Goal: Task Accomplishment & Management: Use online tool/utility

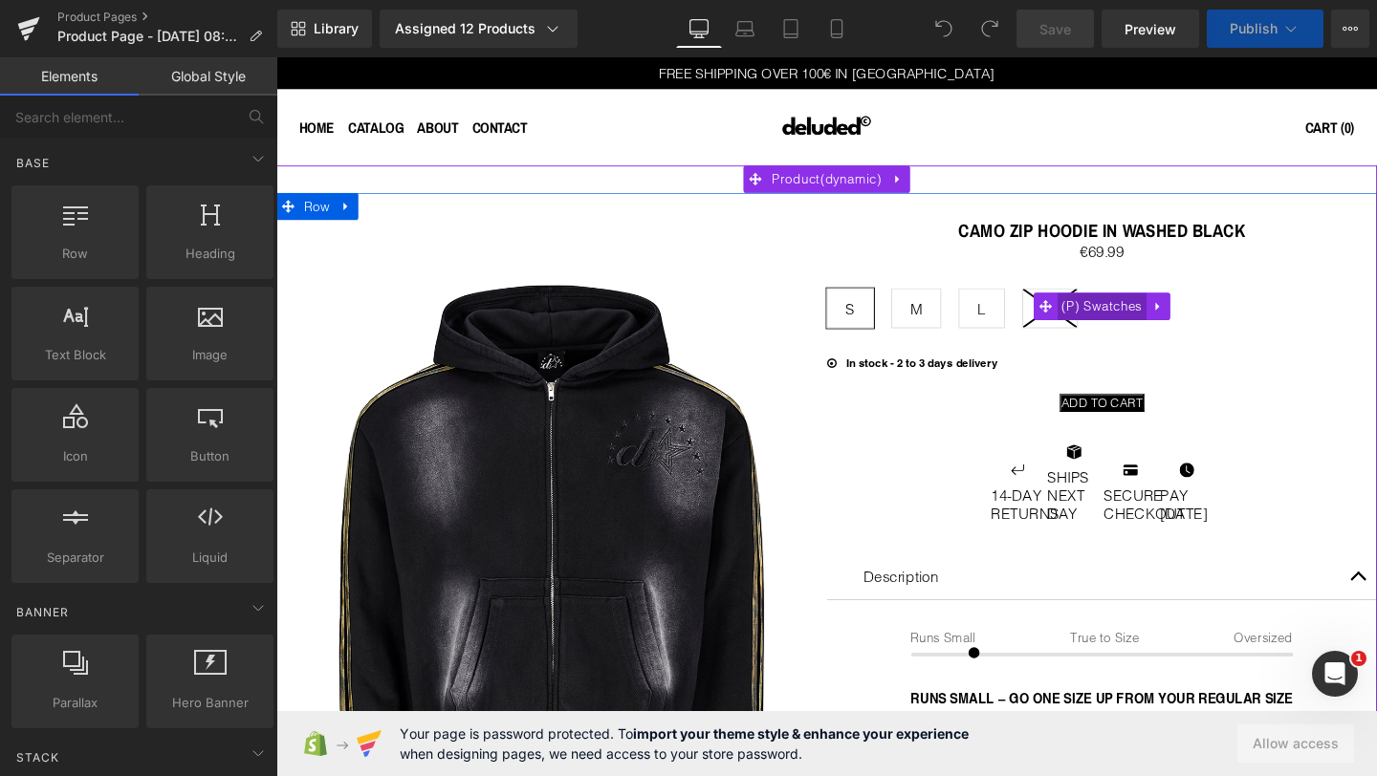
click at [1164, 315] on span "(P) Swatches" at bounding box center [1144, 319] width 95 height 29
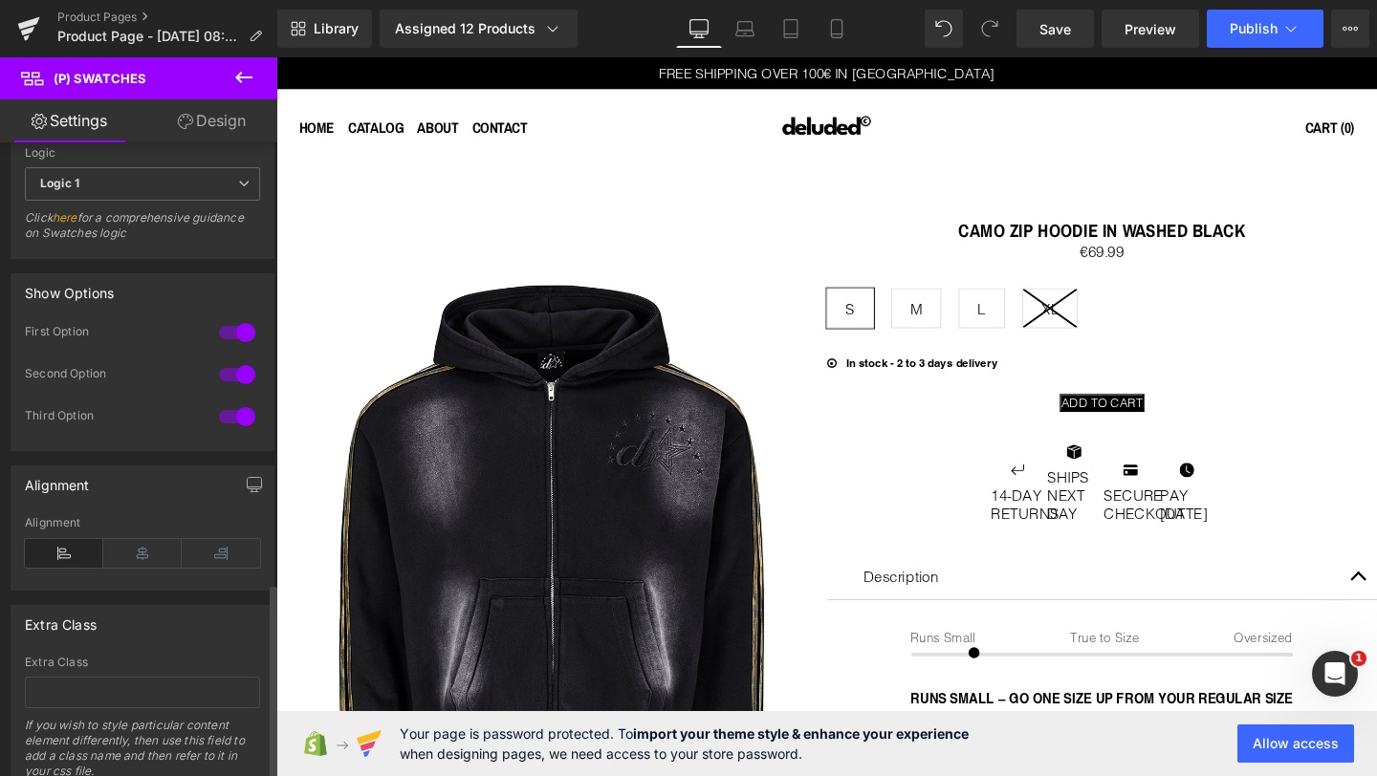
scroll to position [1446, 0]
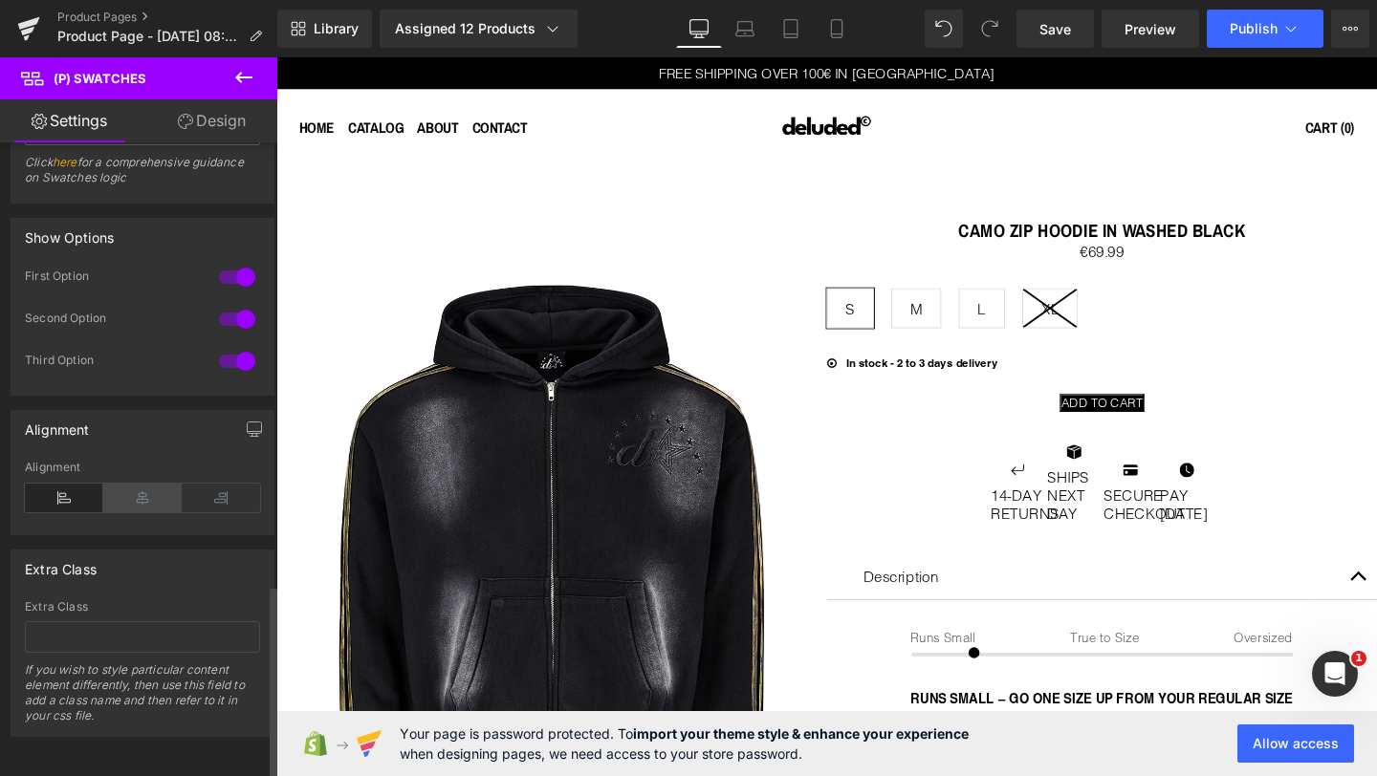
click at [129, 484] on icon at bounding box center [142, 498] width 78 height 29
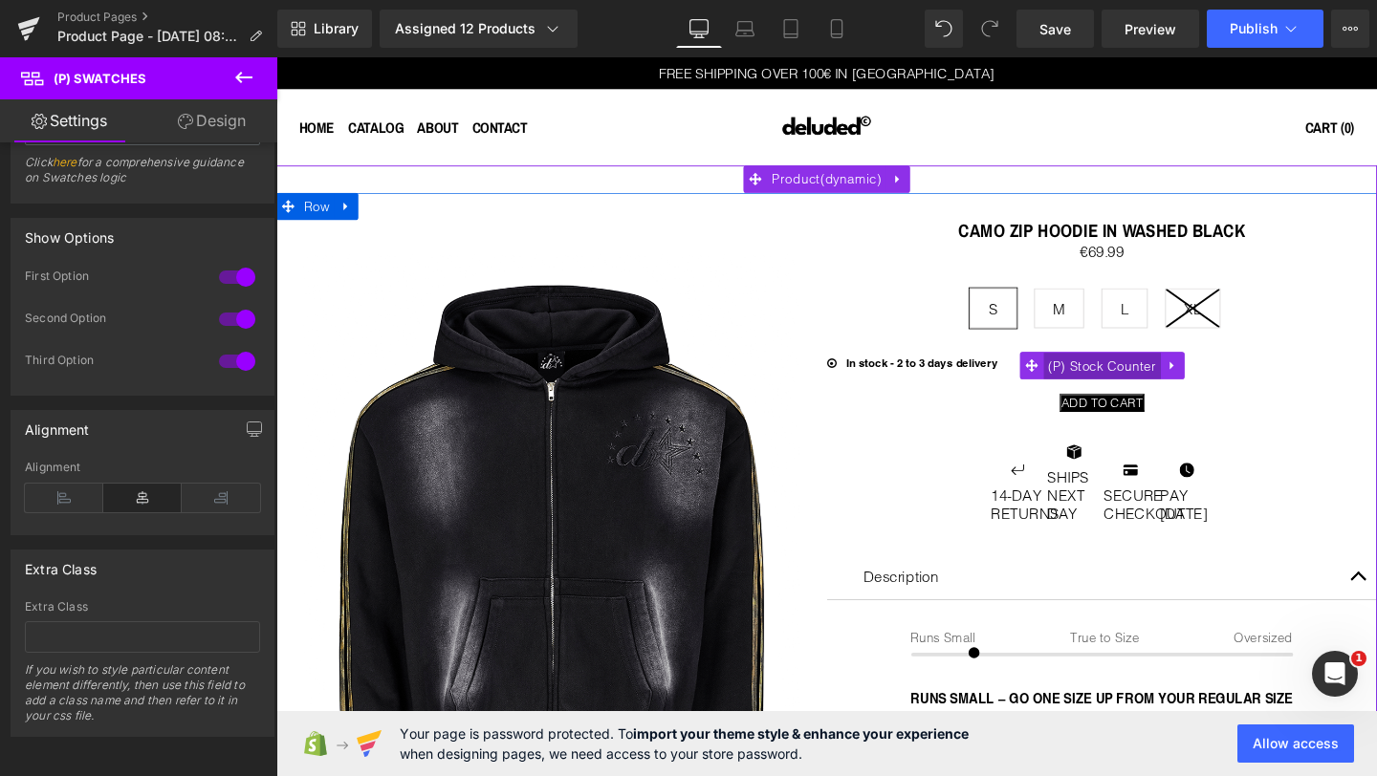
click at [1142, 370] on span "(P) Stock Counter" at bounding box center [1143, 382] width 123 height 29
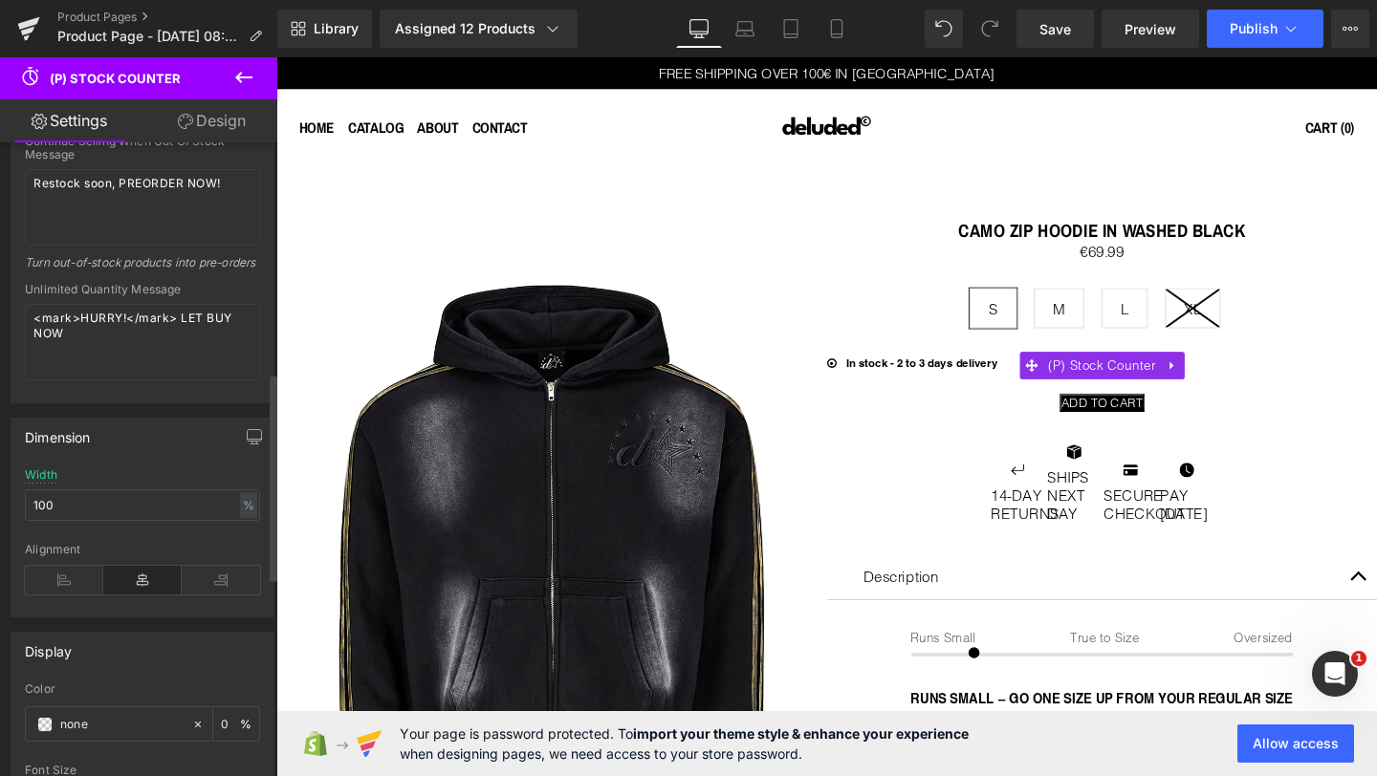
scroll to position [768, 0]
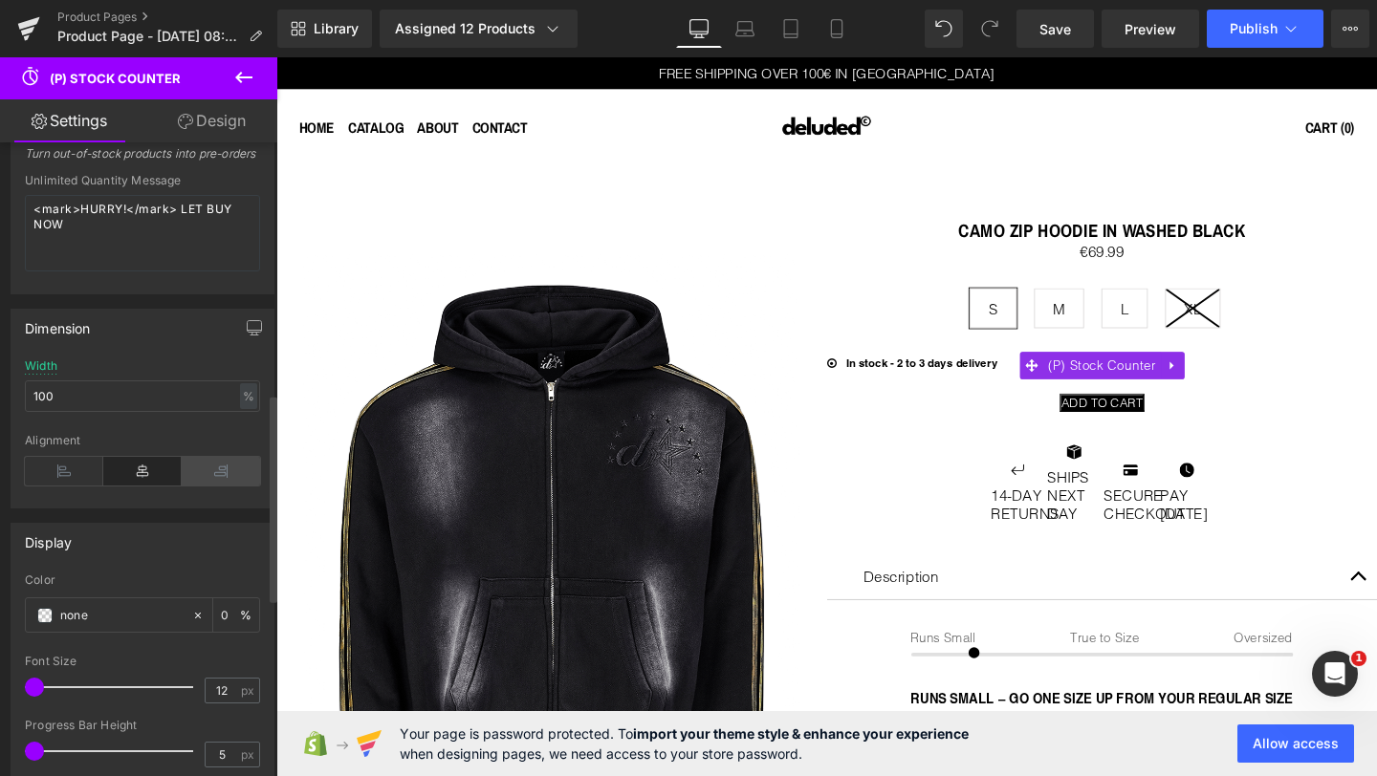
click at [200, 486] on icon at bounding box center [221, 471] width 78 height 29
click at [143, 486] on icon at bounding box center [142, 471] width 78 height 29
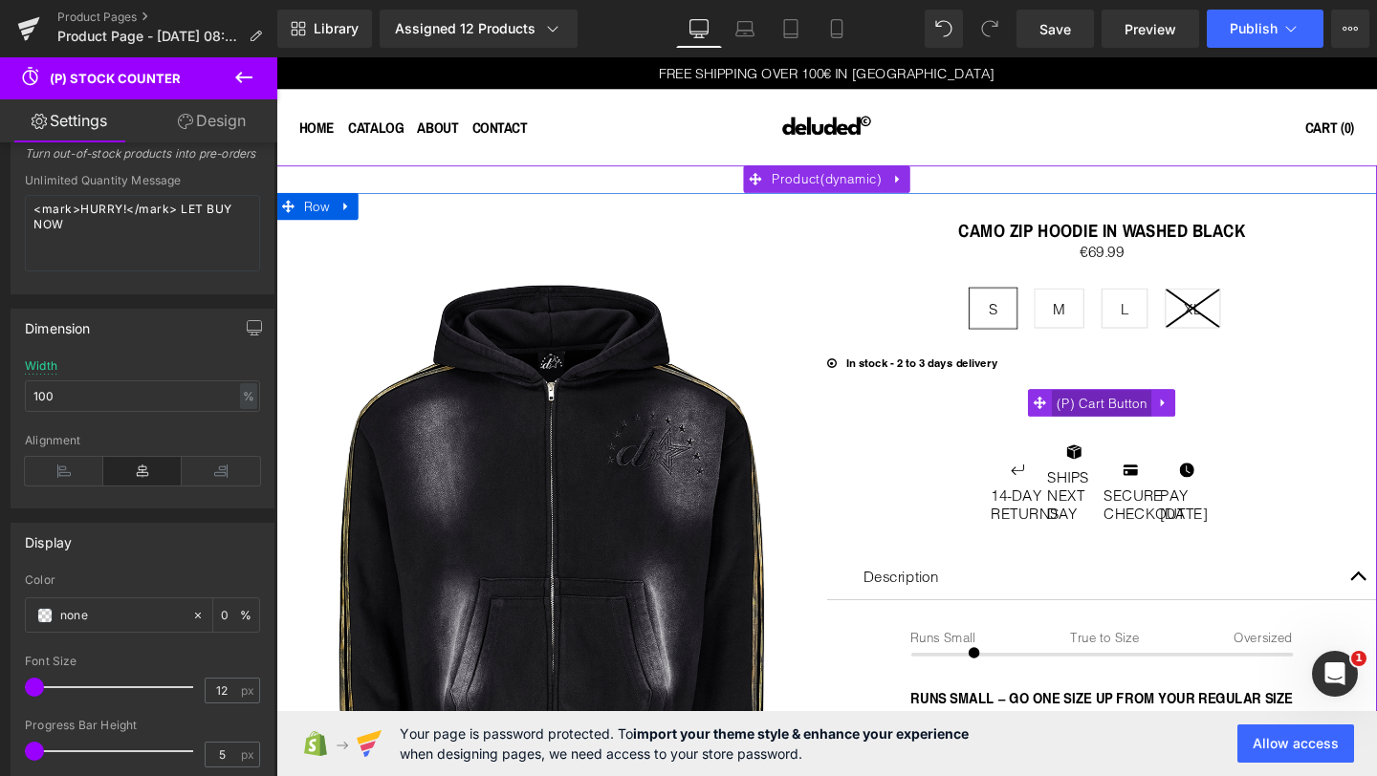
click at [1180, 414] on span "(P) Cart Button" at bounding box center [1144, 421] width 105 height 29
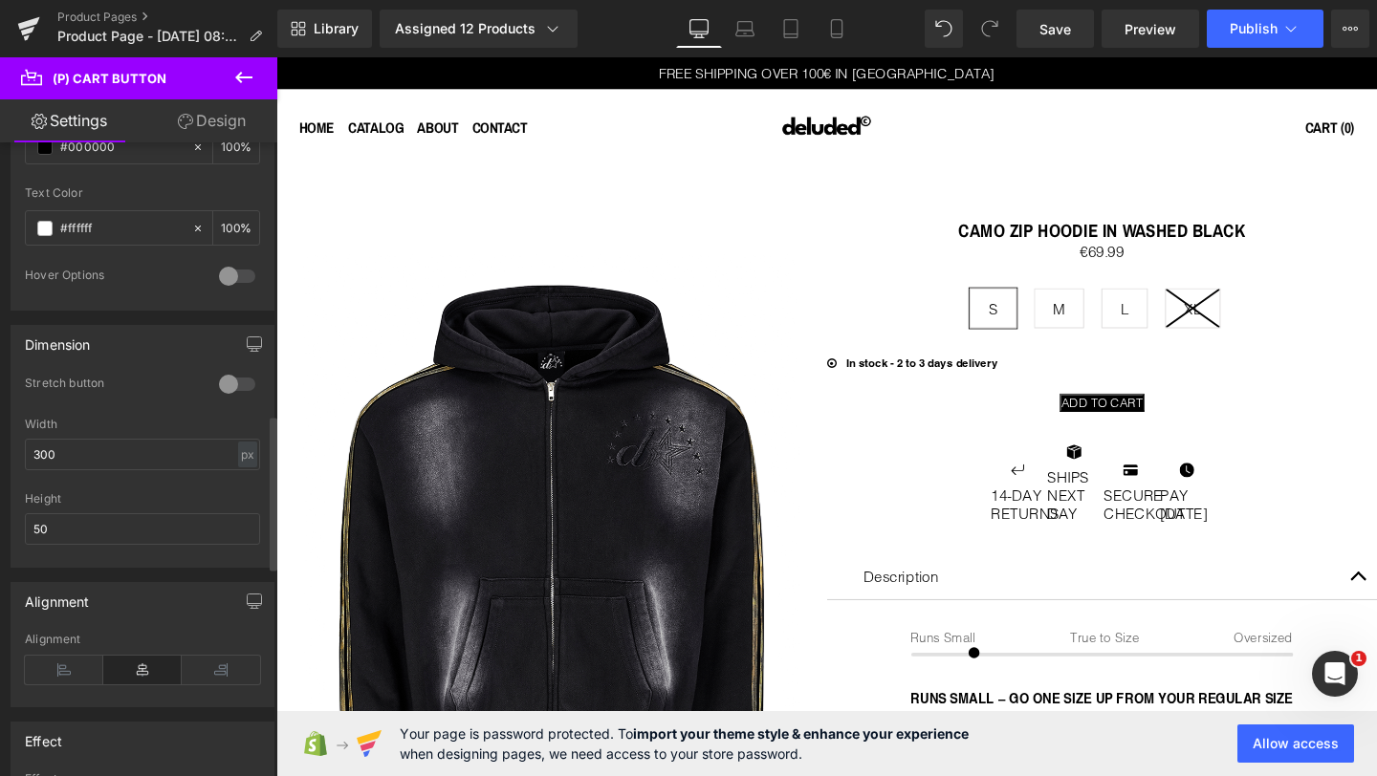
scroll to position [1124, 0]
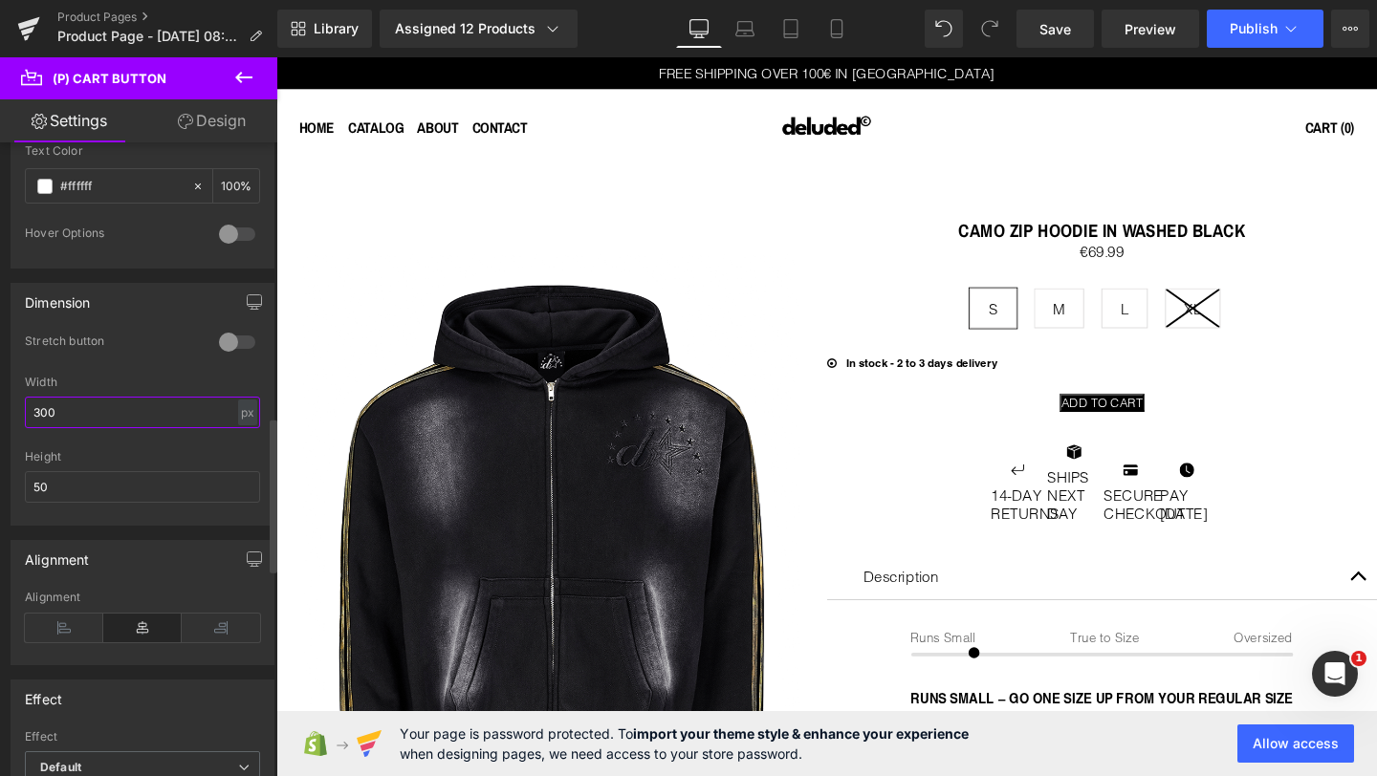
click at [133, 417] on input "300" at bounding box center [142, 413] width 235 height 32
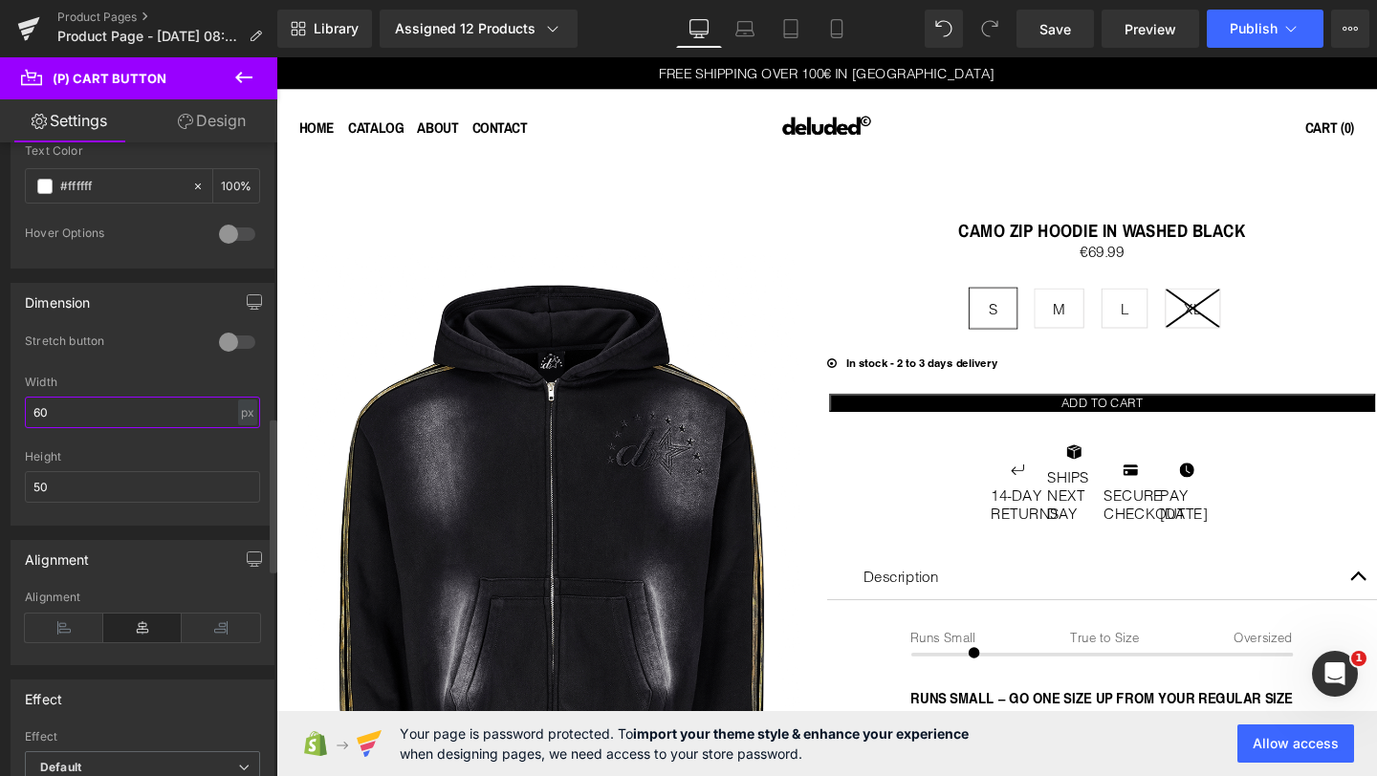
type input "6"
type input "5"
type input "4"
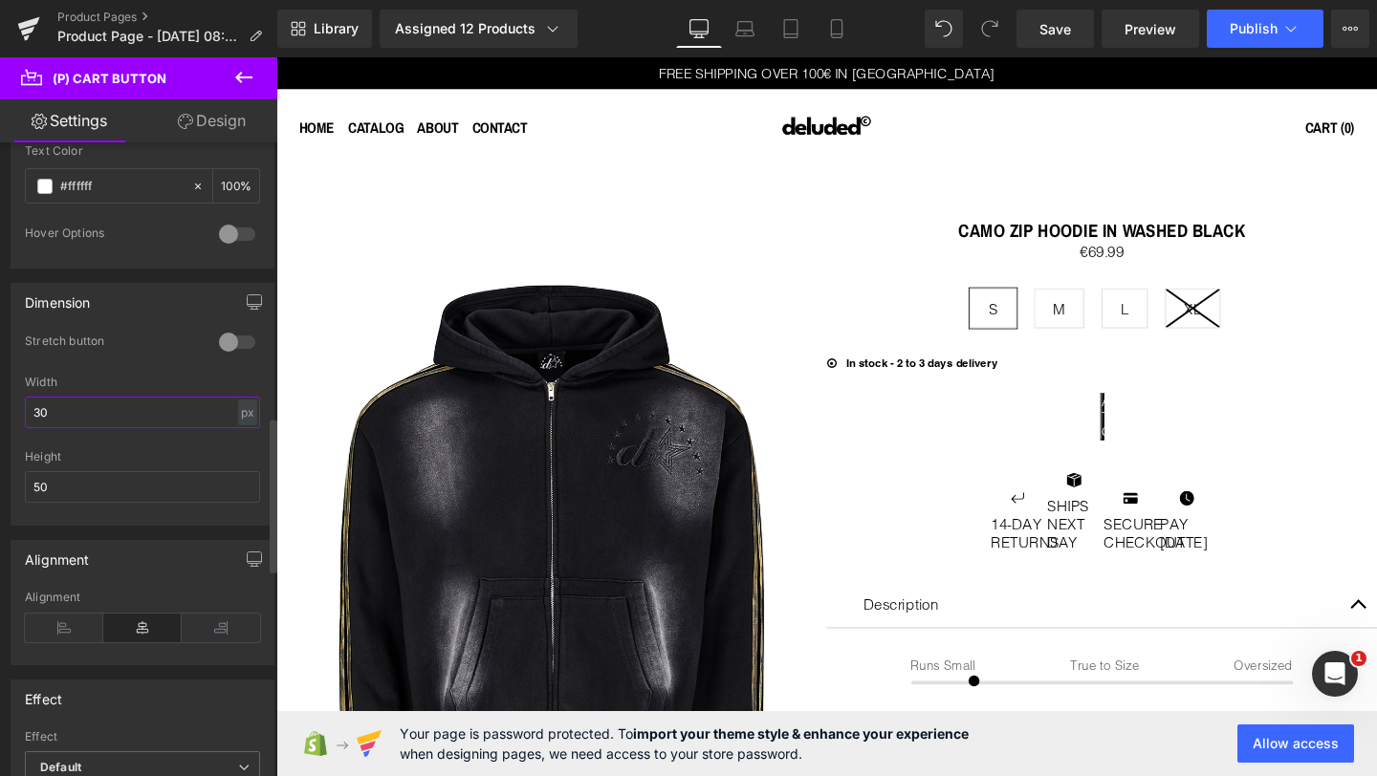
type input "300"
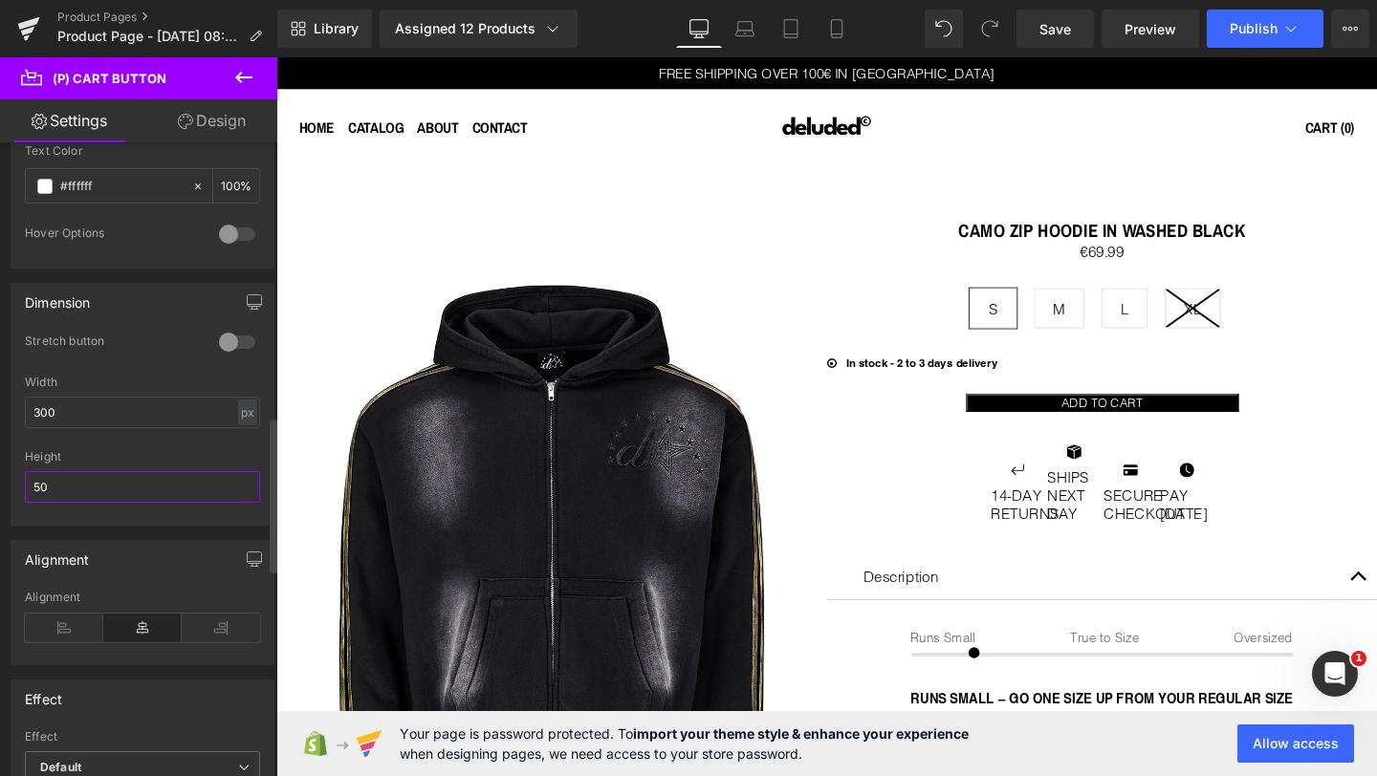
click at [87, 496] on input "50" at bounding box center [142, 487] width 235 height 32
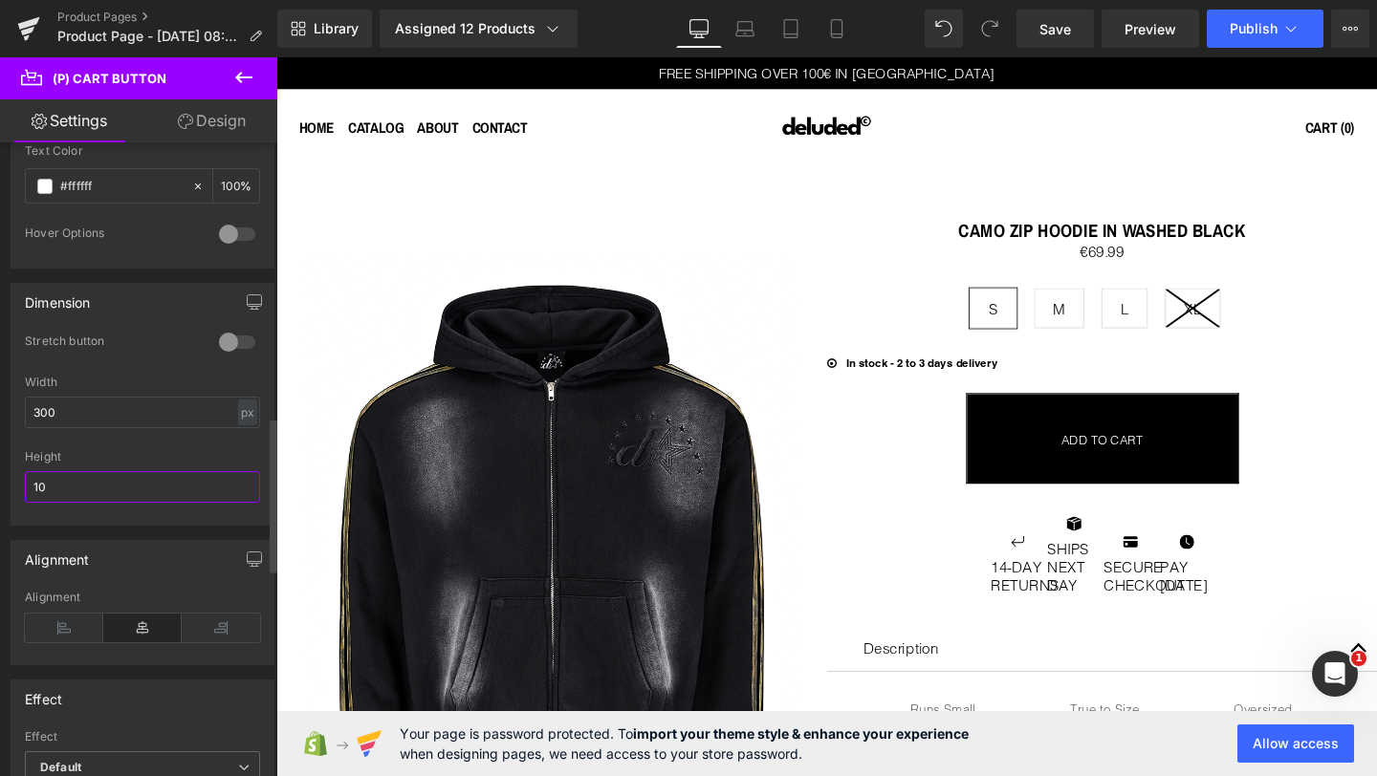
type input "1"
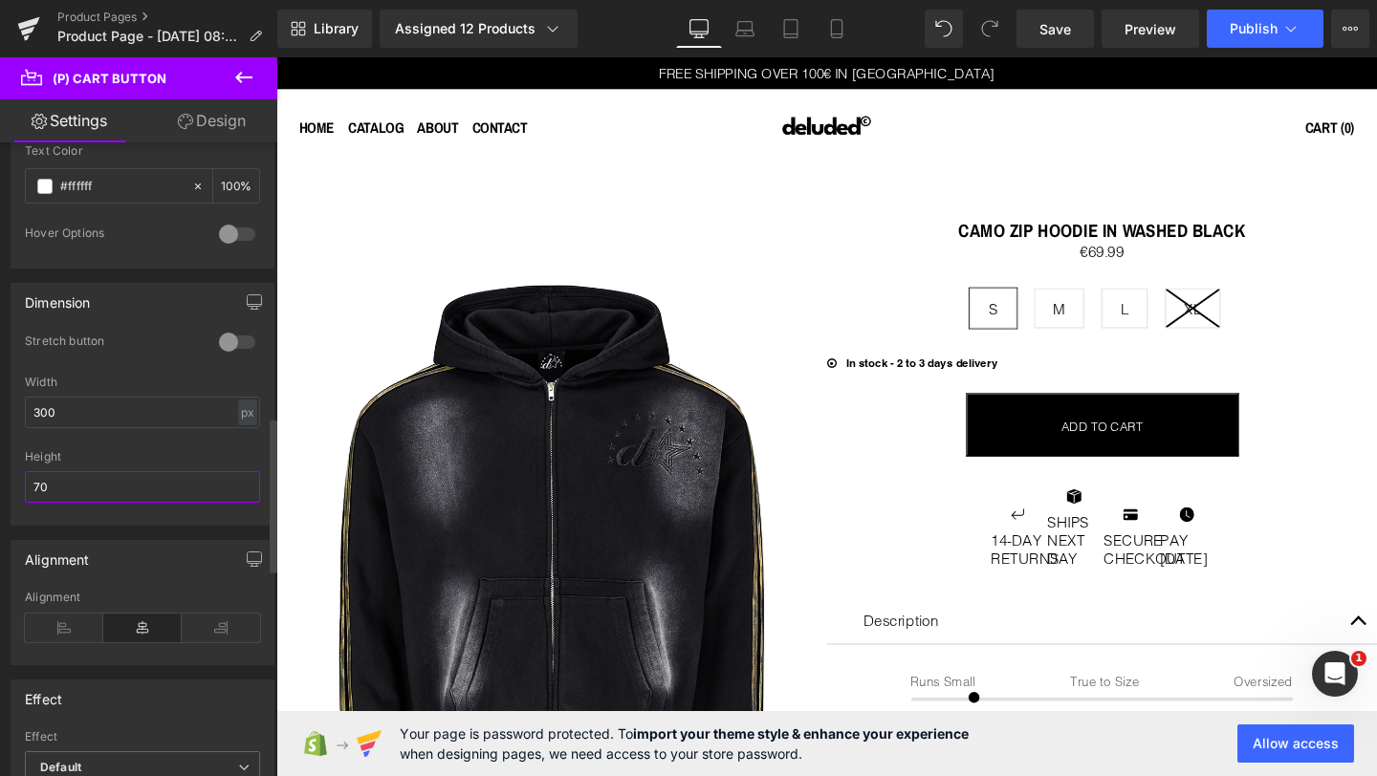
type input "7"
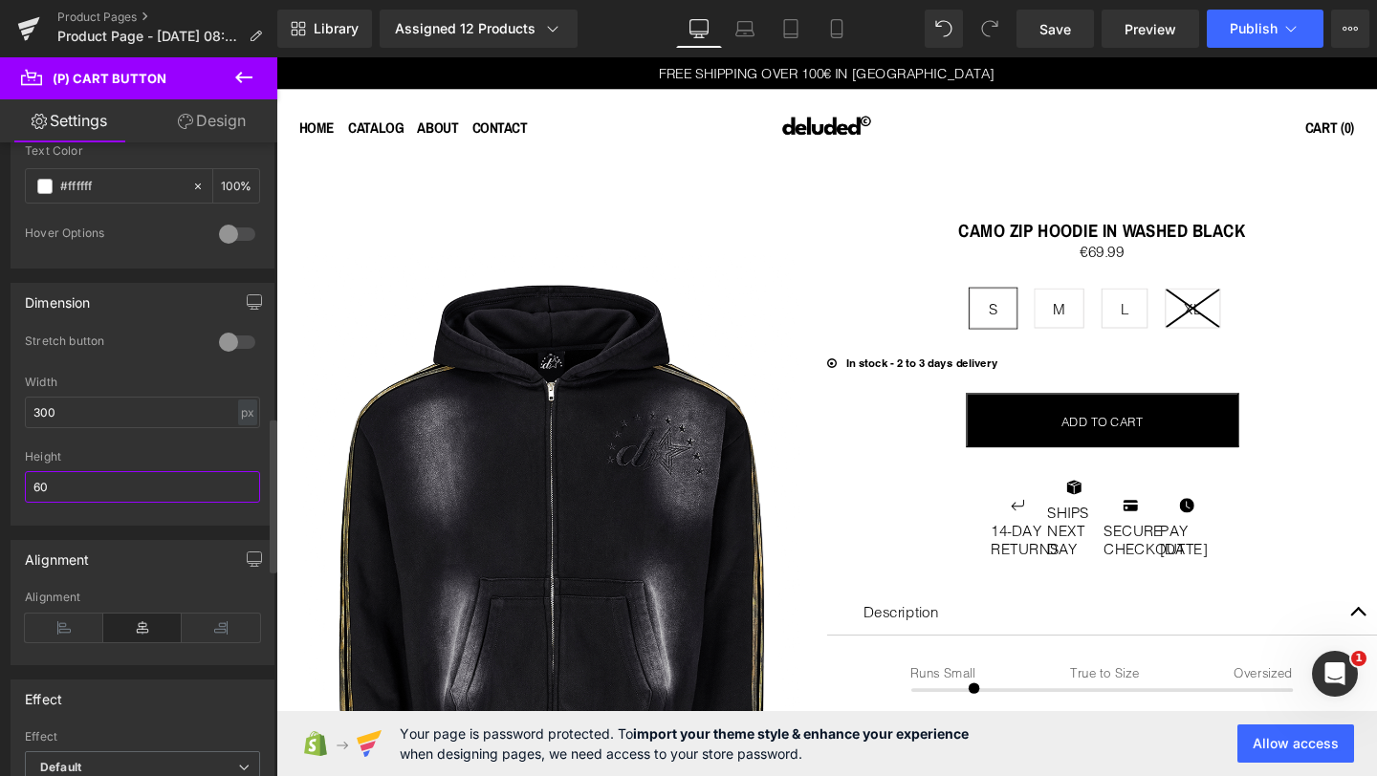
type input "6"
type input "55"
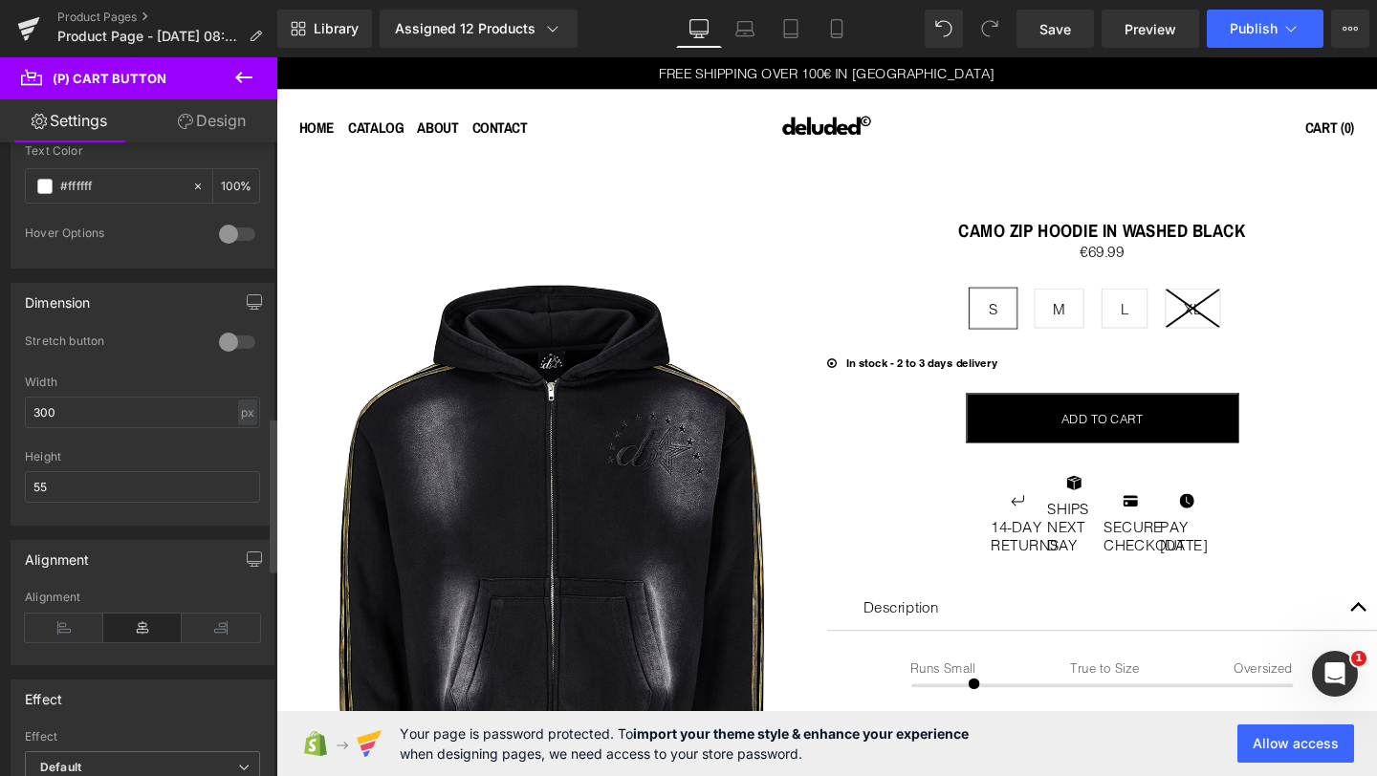
click at [157, 453] on div "Height" at bounding box center [142, 456] width 235 height 13
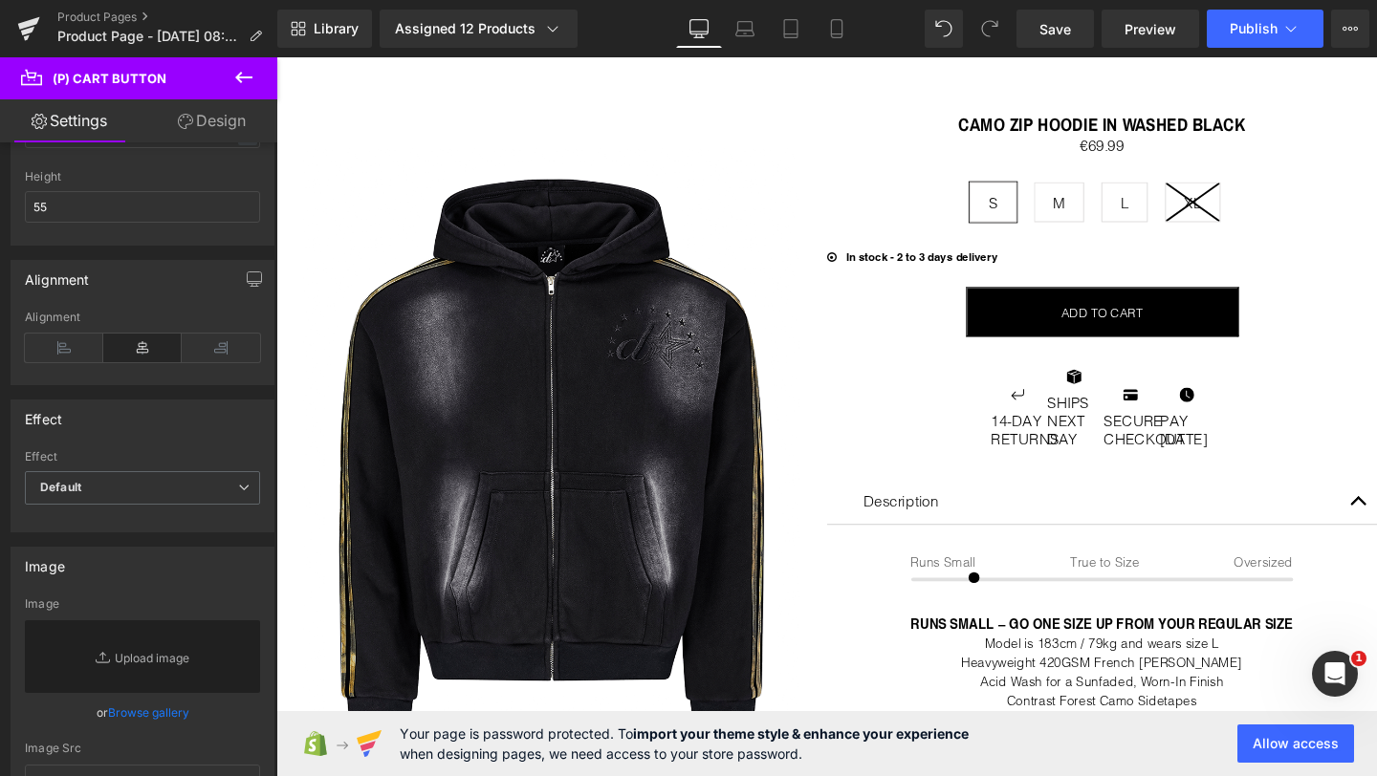
scroll to position [93, 0]
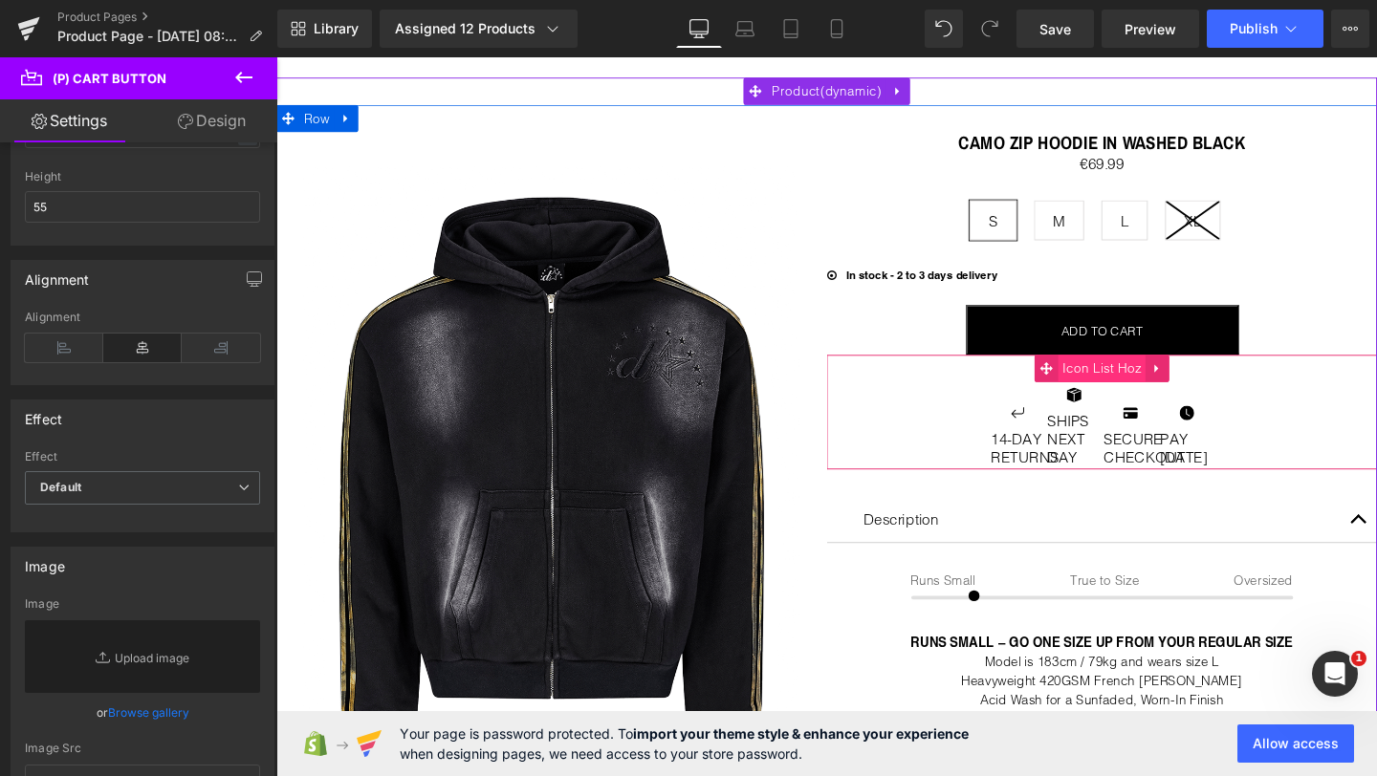
click at [1167, 378] on span "Icon List Hoz" at bounding box center [1144, 384] width 93 height 29
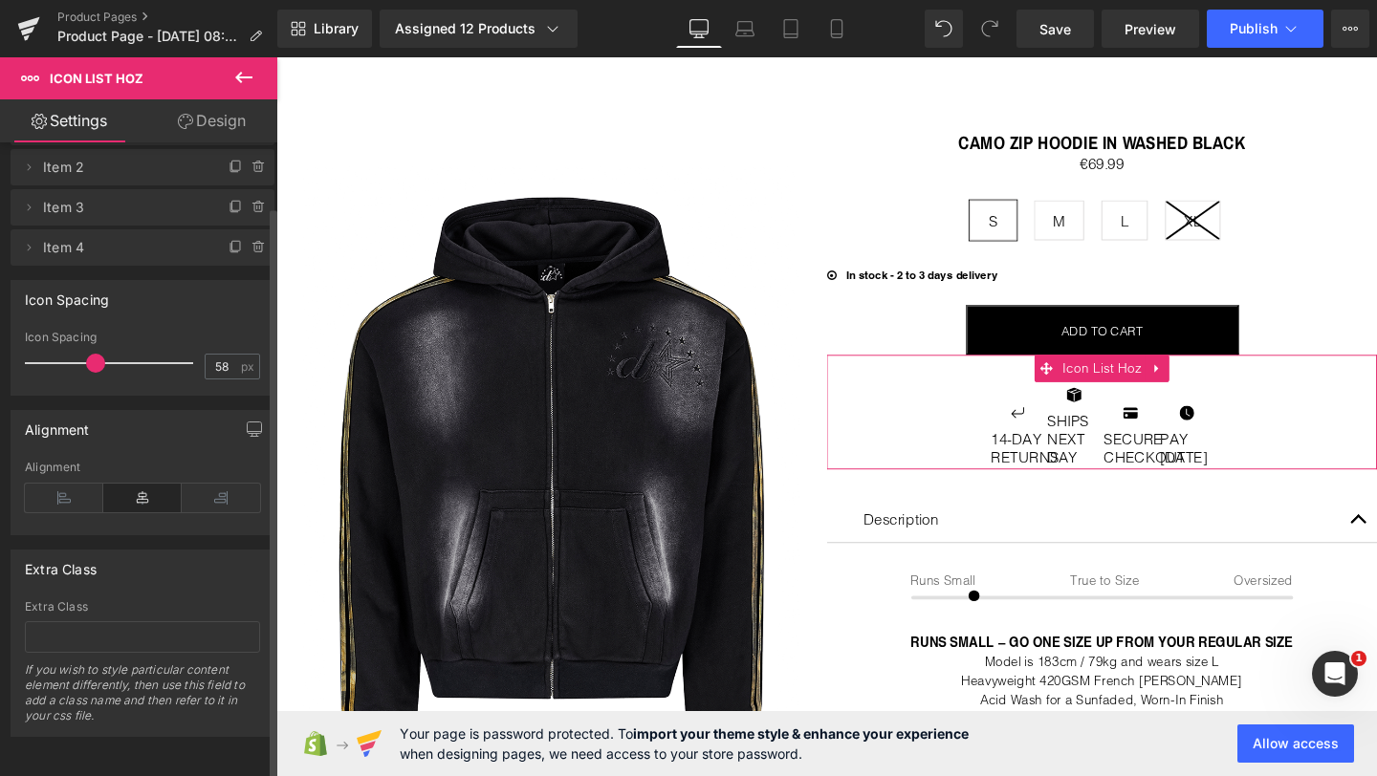
scroll to position [0, 0]
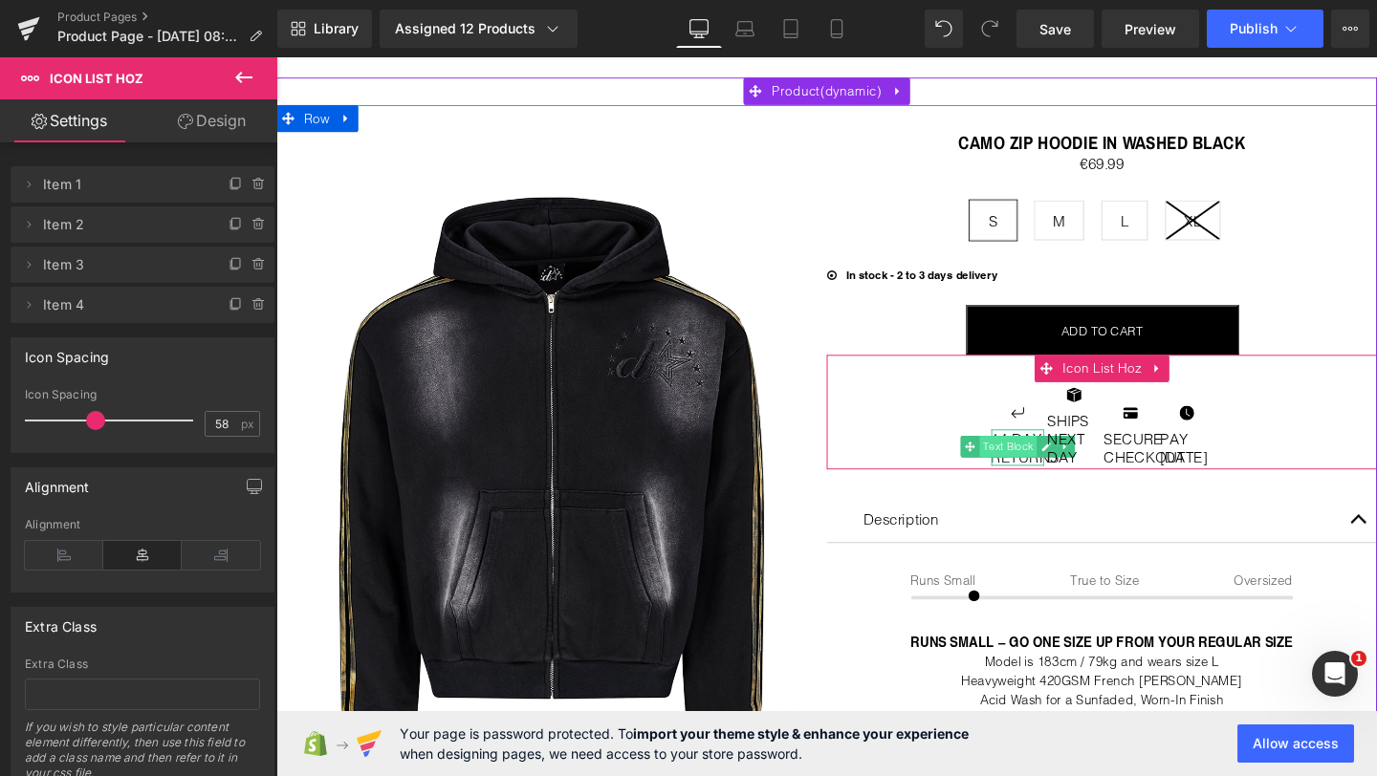
click at [1051, 458] on span "Text Block" at bounding box center [1045, 466] width 60 height 23
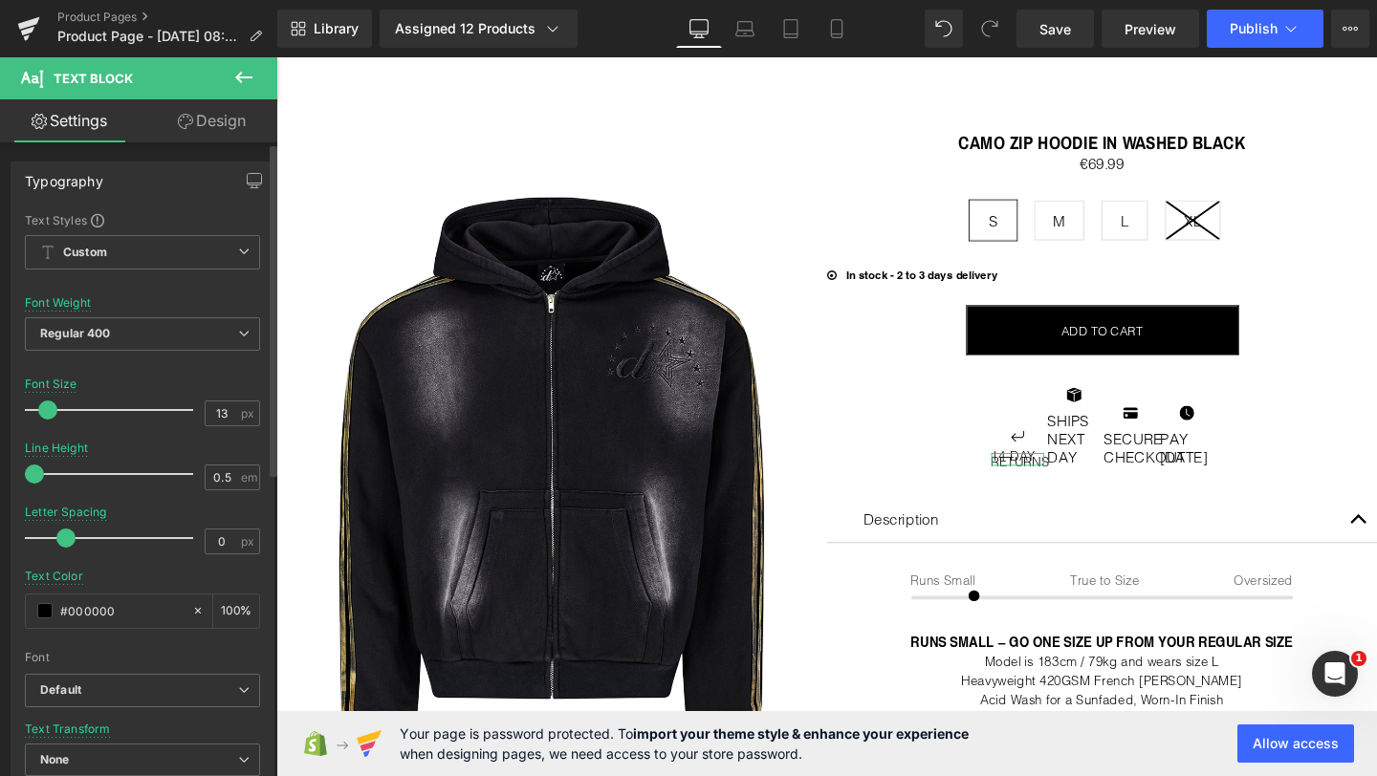
type input "12"
click at [46, 414] on span at bounding box center [44, 410] width 19 height 19
type input "1.2"
drag, startPoint x: 34, startPoint y: 475, endPoint x: 75, endPoint y: 470, distance: 40.4
click at [75, 470] on span at bounding box center [78, 474] width 19 height 19
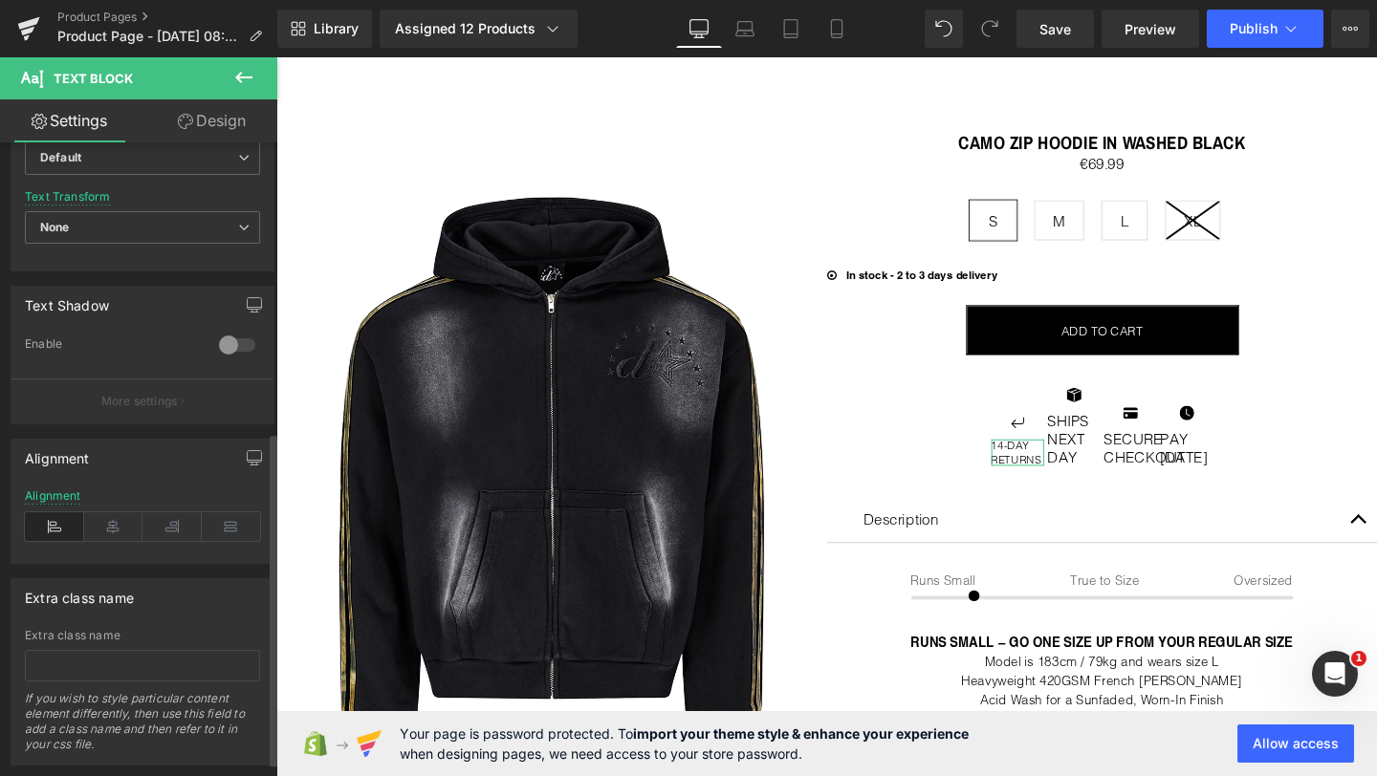
scroll to position [550, 0]
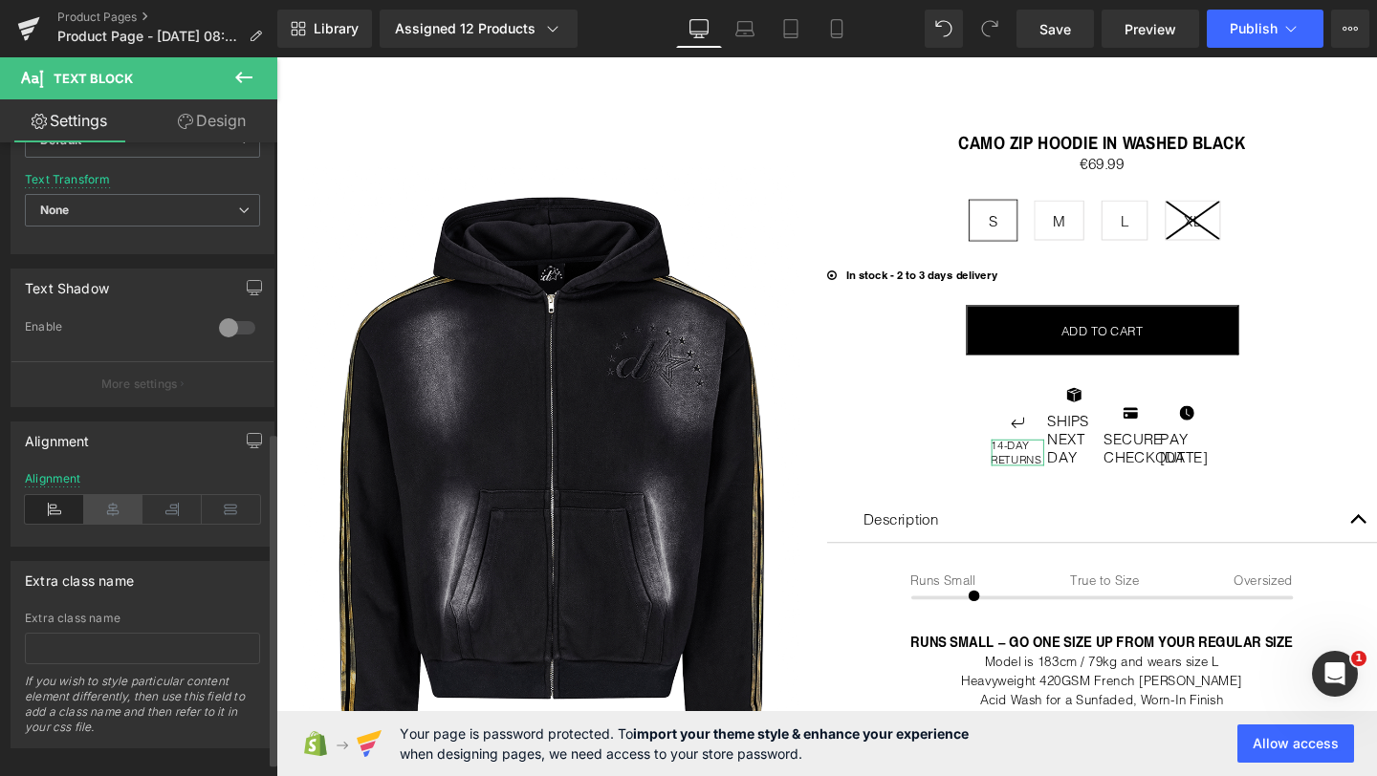
click at [112, 511] on icon at bounding box center [113, 509] width 59 height 29
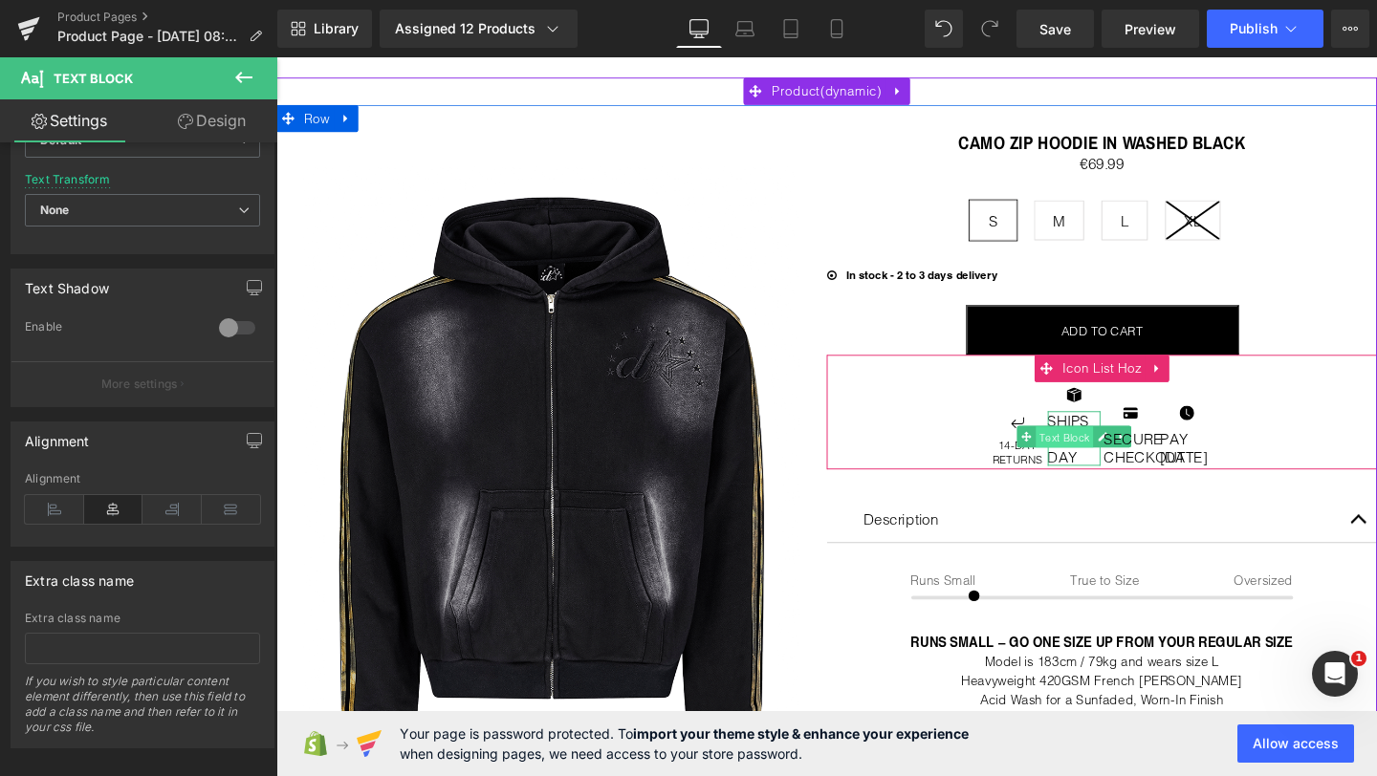
click at [1108, 450] on span "Text Block" at bounding box center [1105, 457] width 60 height 23
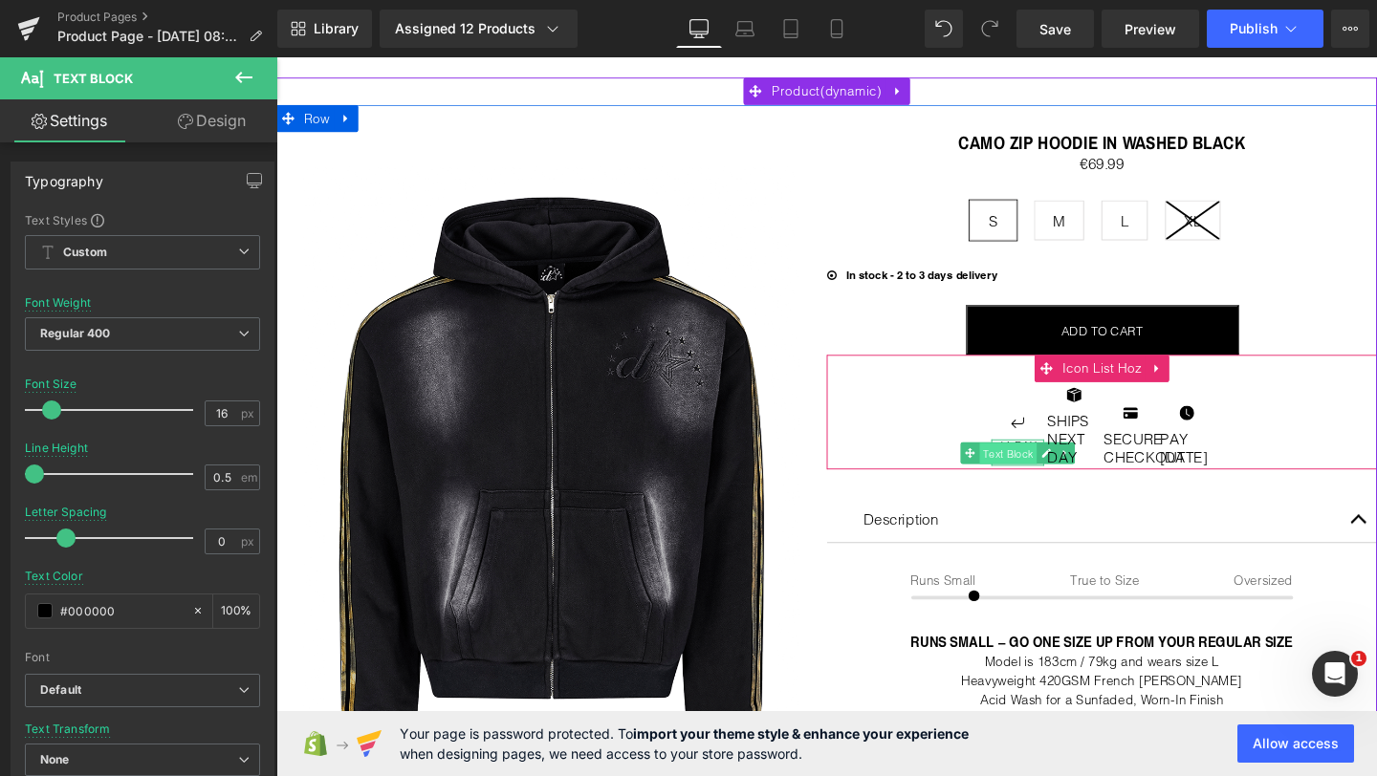
click at [1044, 465] on span "Text Block" at bounding box center [1045, 474] width 60 height 23
click at [1114, 446] on span "Text Block" at bounding box center [1105, 457] width 60 height 23
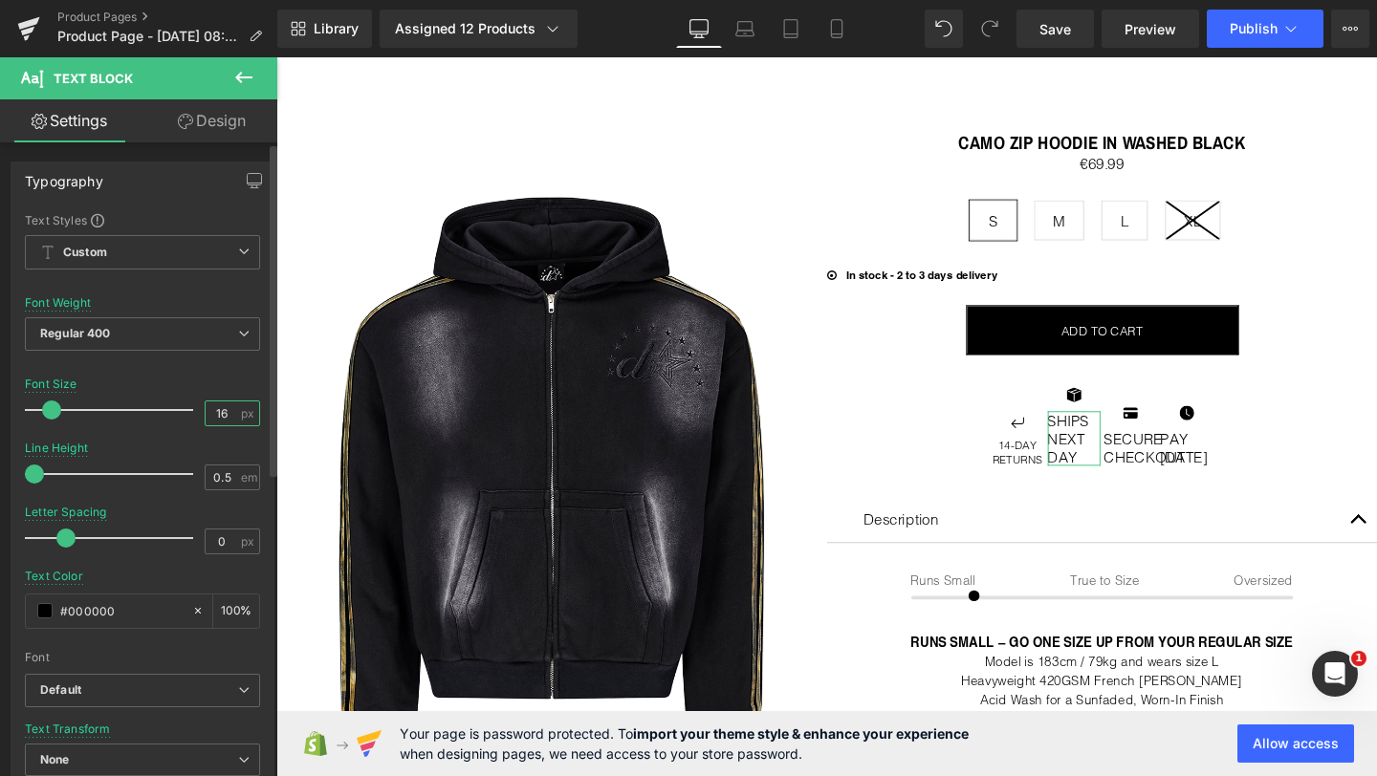
click at [216, 409] on input "16" at bounding box center [222, 414] width 33 height 24
type input "12"
click at [214, 474] on input "0.5" at bounding box center [222, 478] width 33 height 24
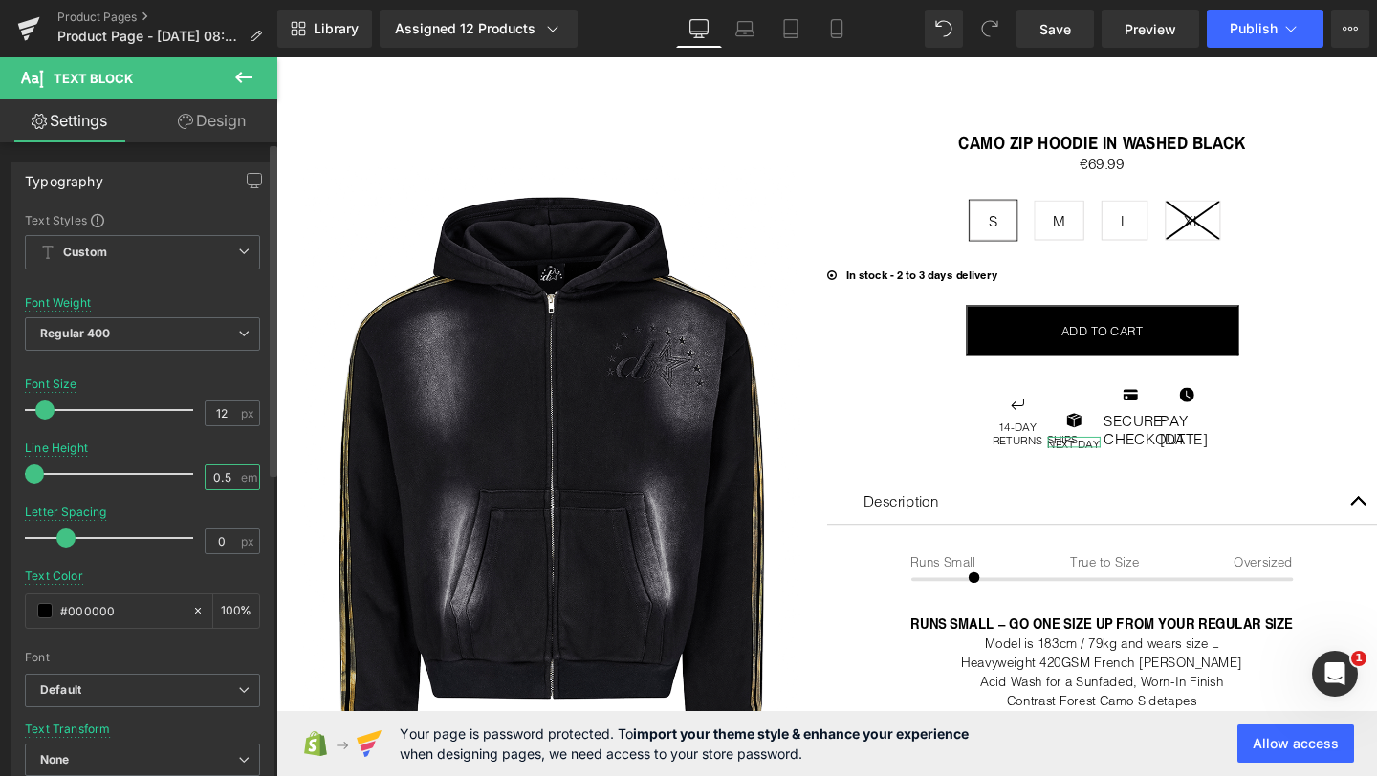
click at [214, 474] on input "0.5" at bounding box center [222, 478] width 33 height 24
type input "1.2"
click at [141, 507] on div "Letter Spacing 0 px" at bounding box center [142, 538] width 235 height 64
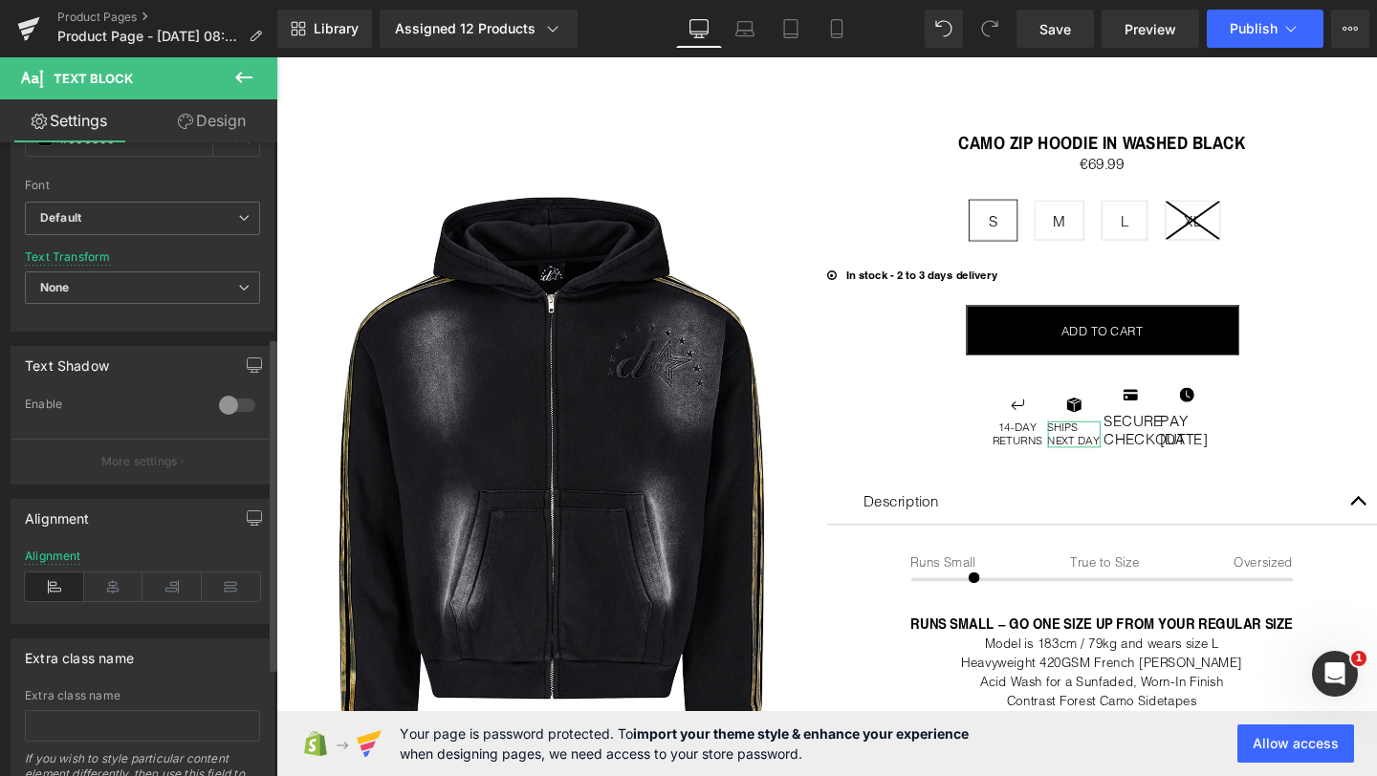
scroll to position [498, 0]
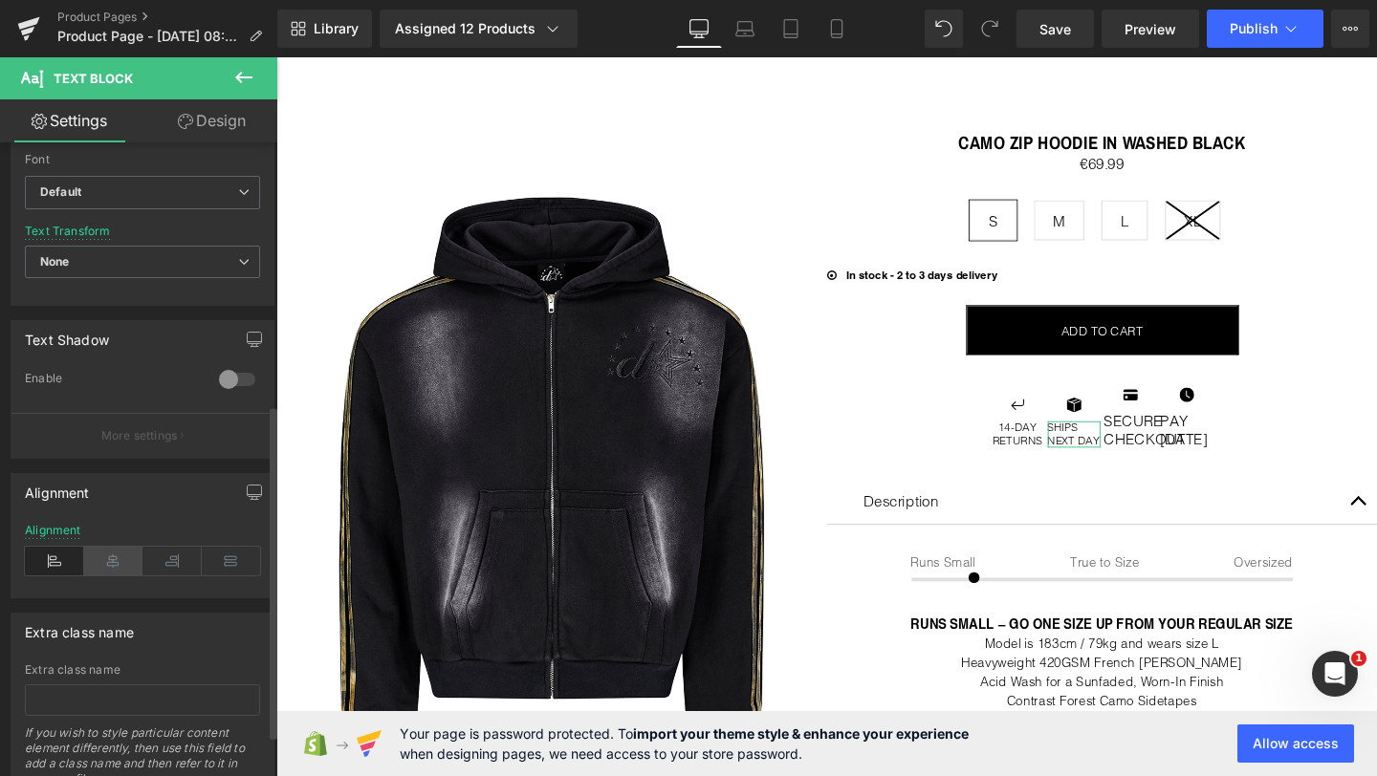
click at [109, 560] on icon at bounding box center [113, 561] width 59 height 29
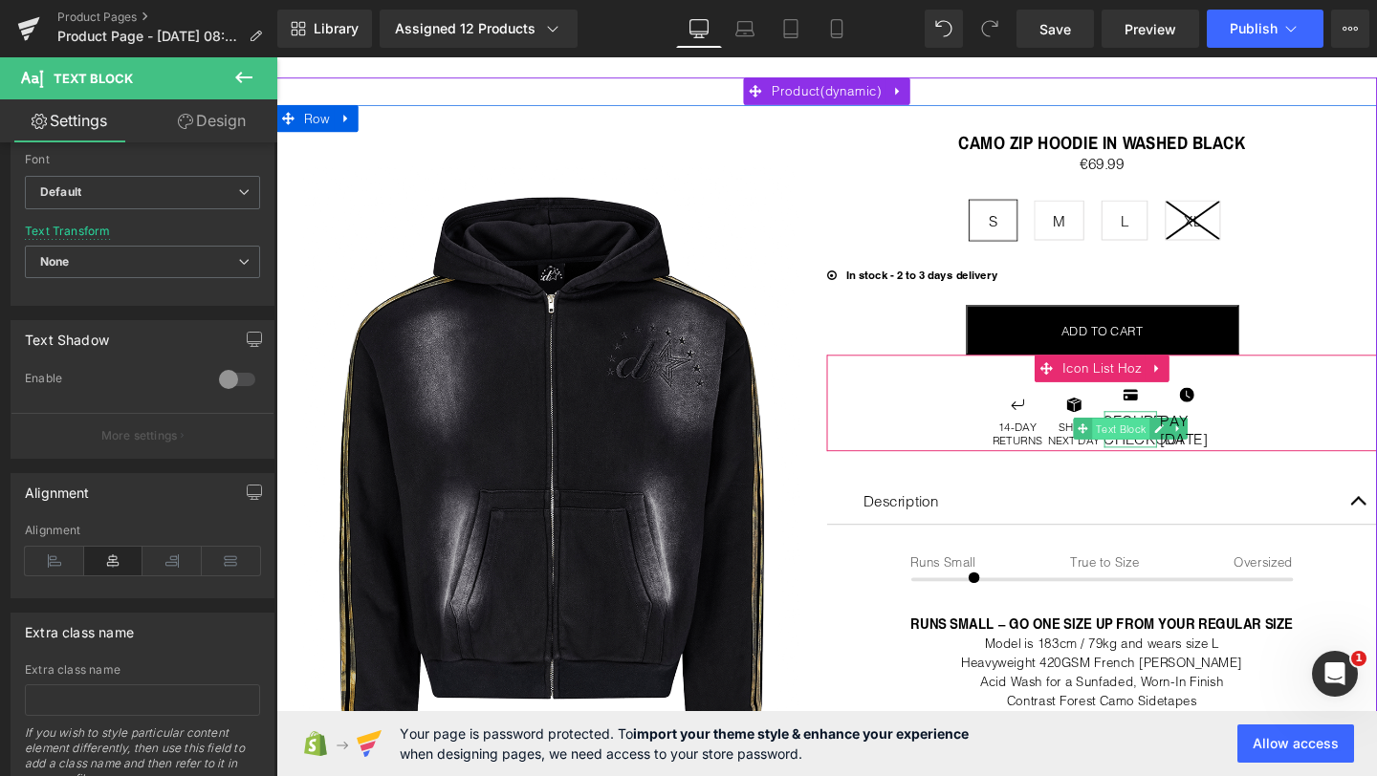
click at [1167, 460] on span "Text Block" at bounding box center [1164, 448] width 60 height 23
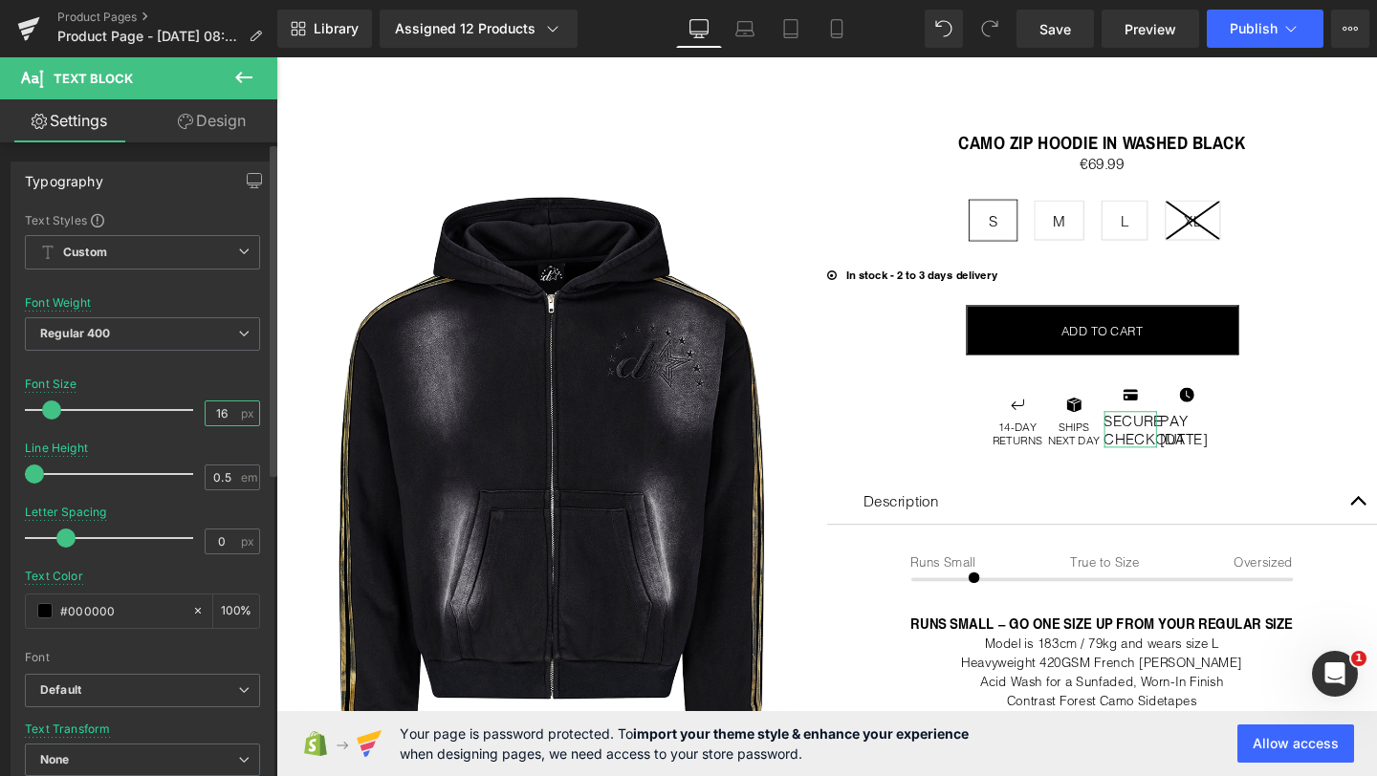
click at [213, 420] on input "16" at bounding box center [222, 414] width 33 height 24
type input "12"
click at [215, 469] on input "0.5" at bounding box center [222, 478] width 33 height 24
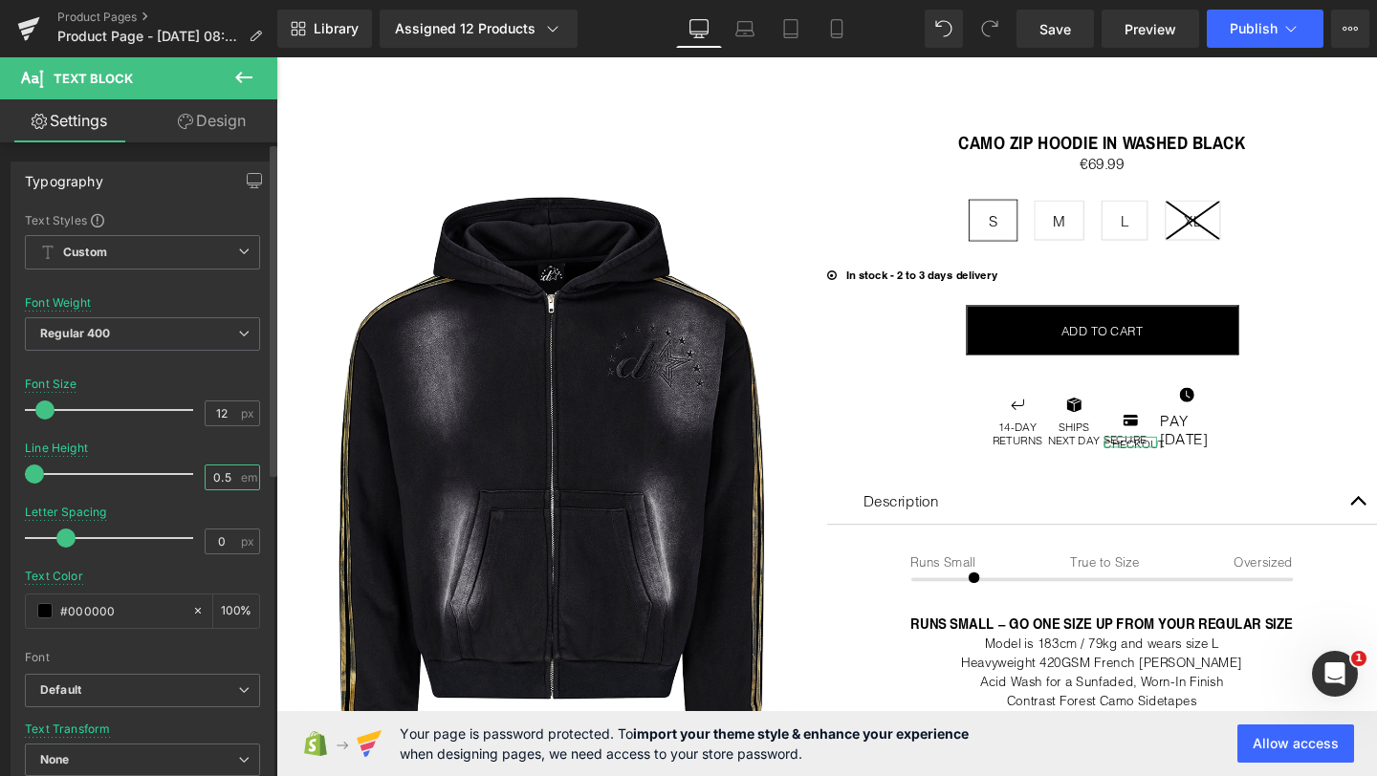
click at [215, 469] on input "0.5" at bounding box center [222, 478] width 33 height 24
type input "1.2"
click at [220, 442] on div "Line Height 1.2 em" at bounding box center [142, 474] width 235 height 64
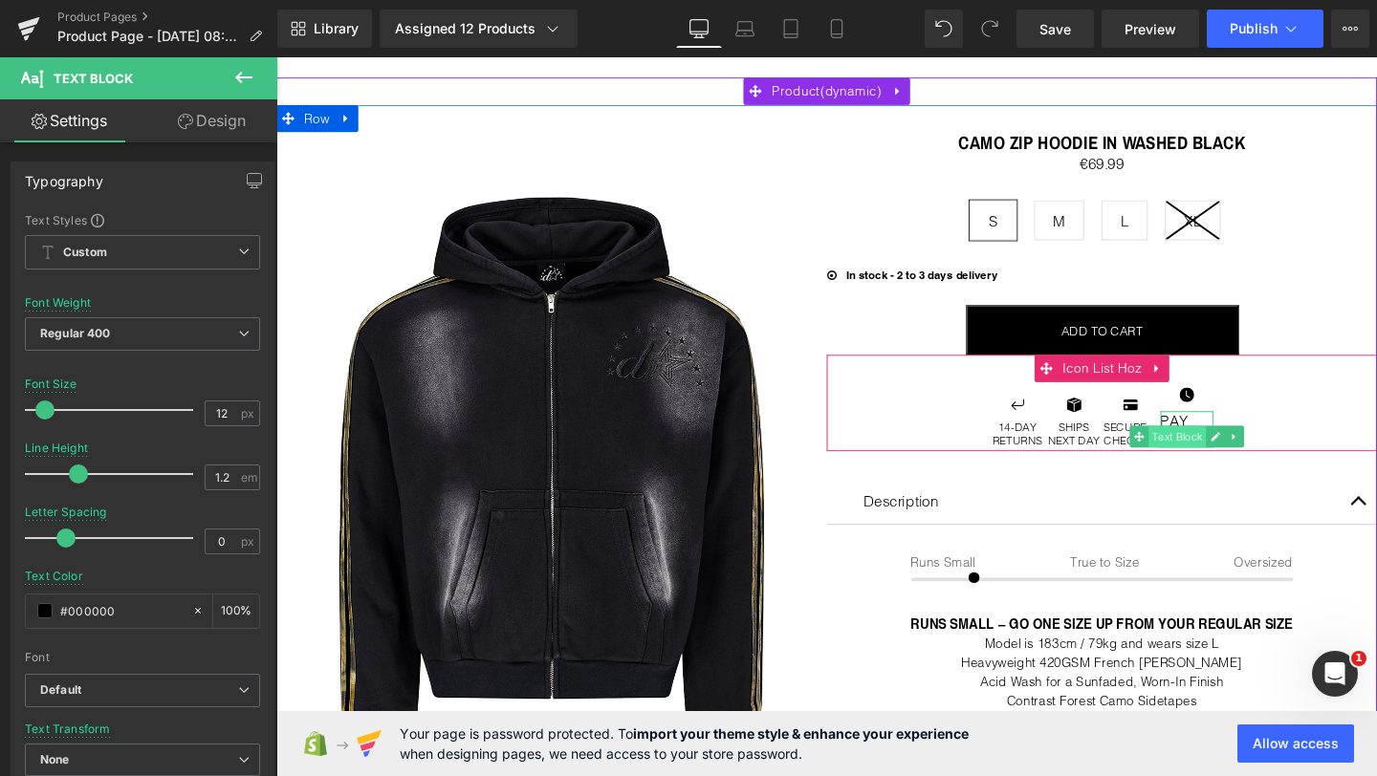
click at [1229, 449] on span "Text Block" at bounding box center [1223, 456] width 60 height 23
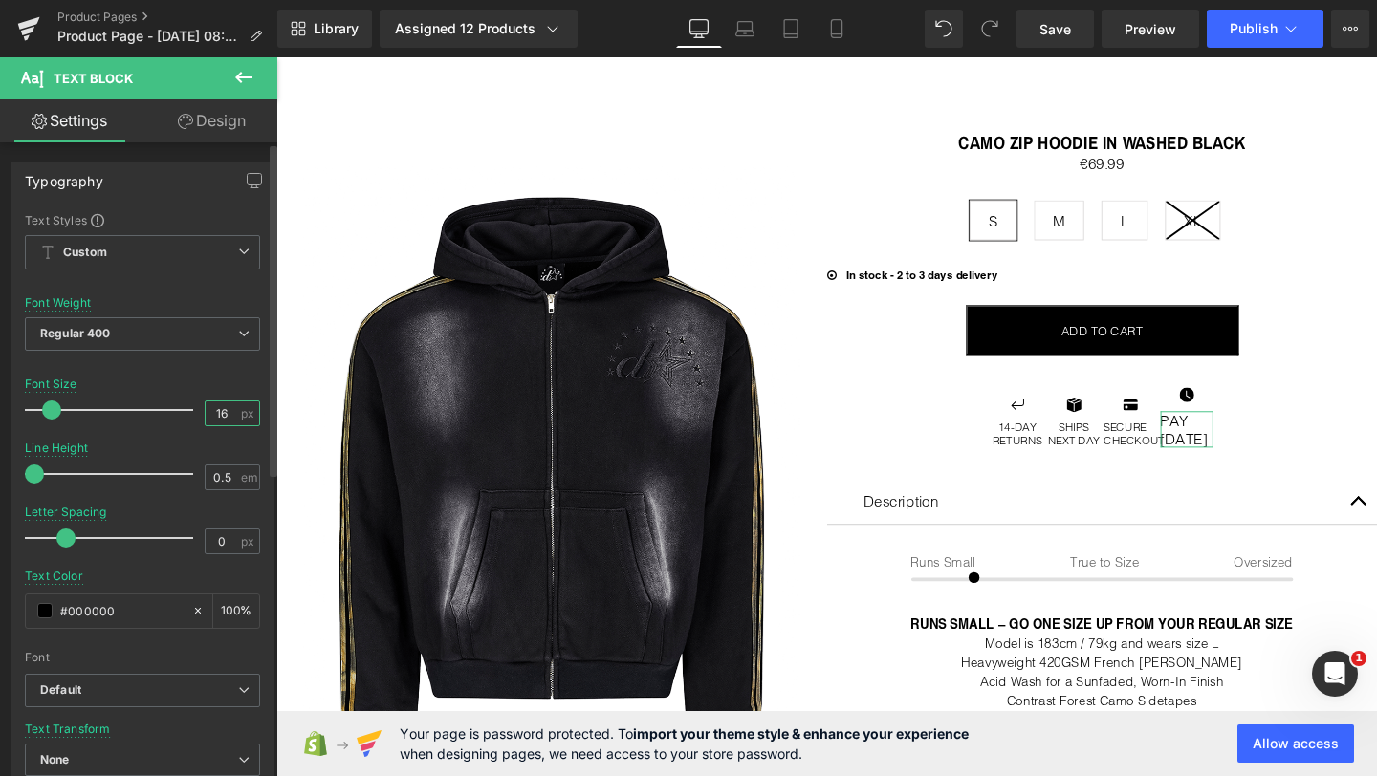
click at [213, 415] on input "16" at bounding box center [222, 414] width 33 height 24
type input "12"
click at [210, 488] on input "0.5" at bounding box center [222, 478] width 33 height 24
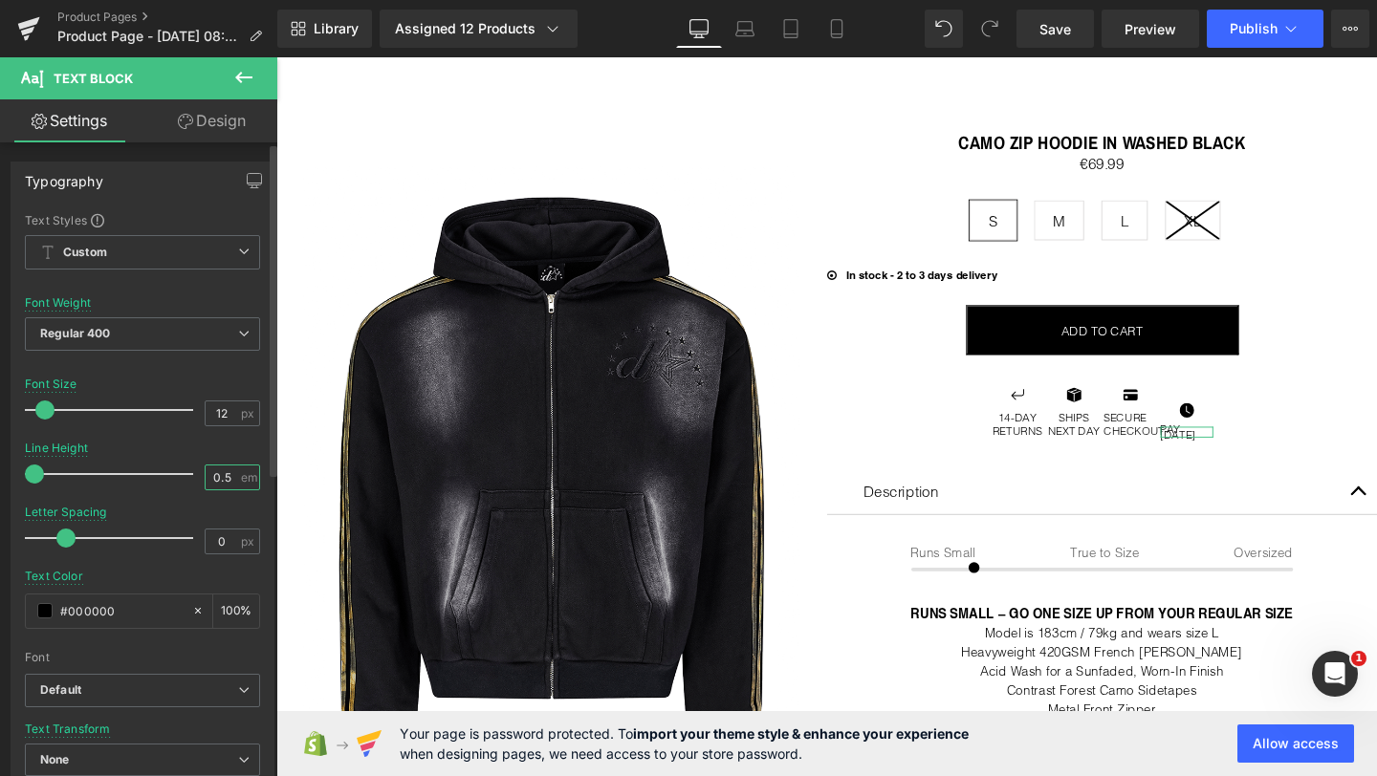
click at [210, 488] on input "0.5" at bounding box center [222, 478] width 33 height 24
type input "1.2"
click at [221, 453] on div "Line Height 1.2 em" at bounding box center [142, 474] width 235 height 64
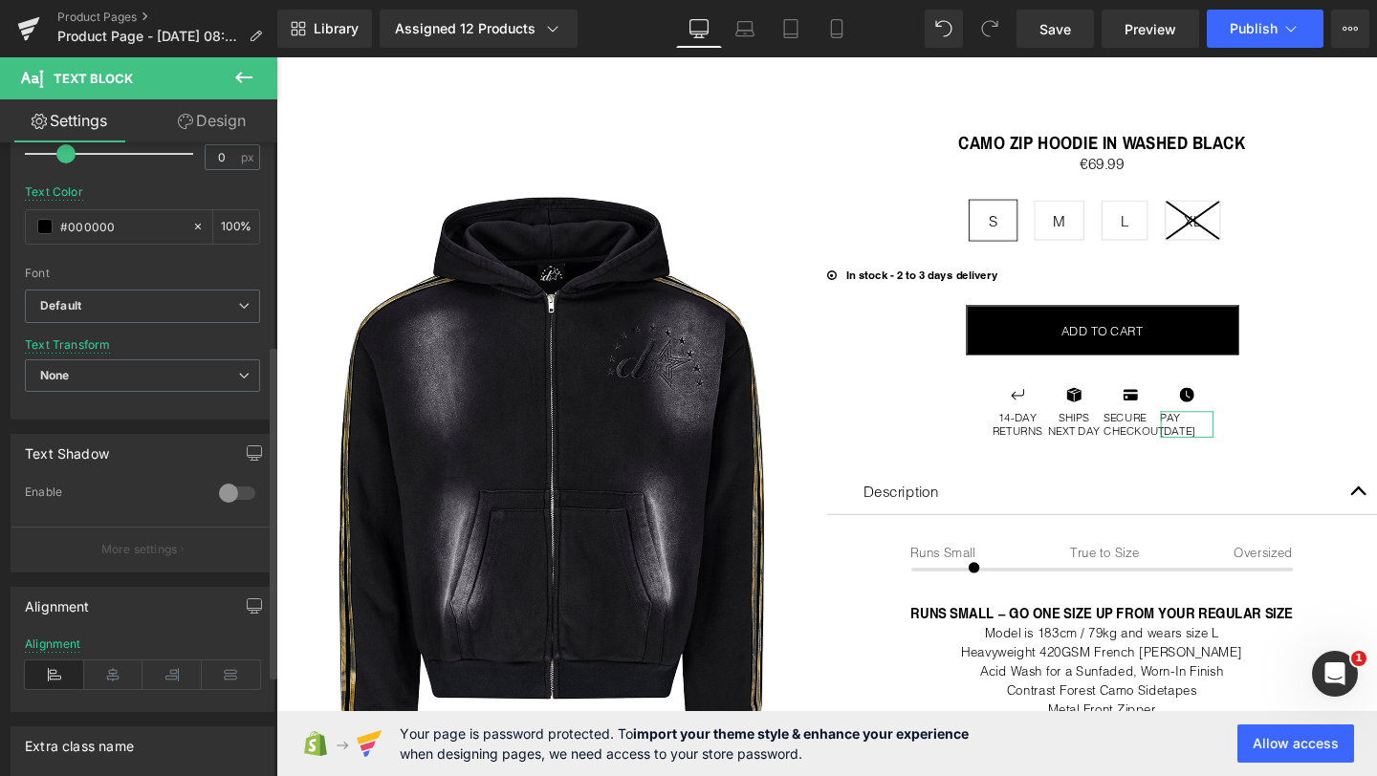
scroll to position [402, 0]
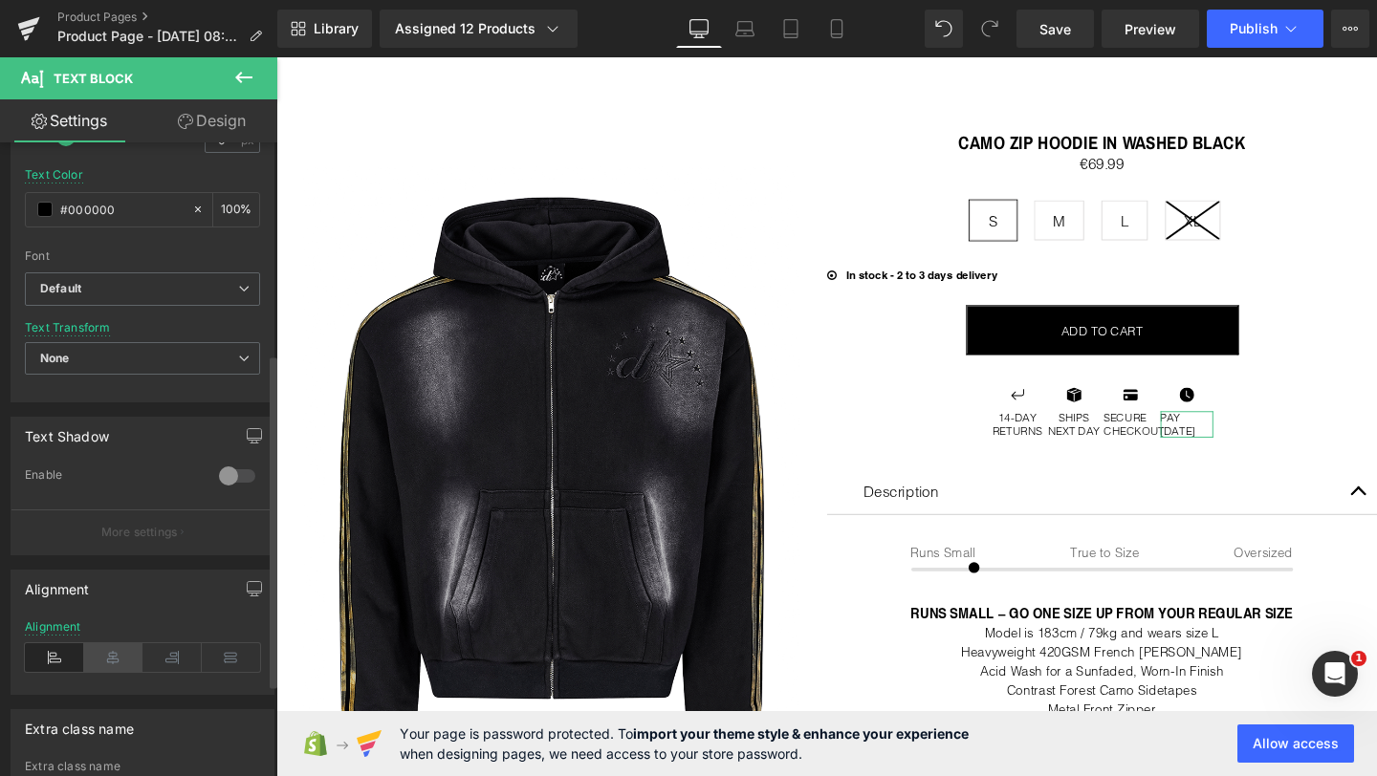
click at [107, 652] on icon at bounding box center [113, 657] width 59 height 29
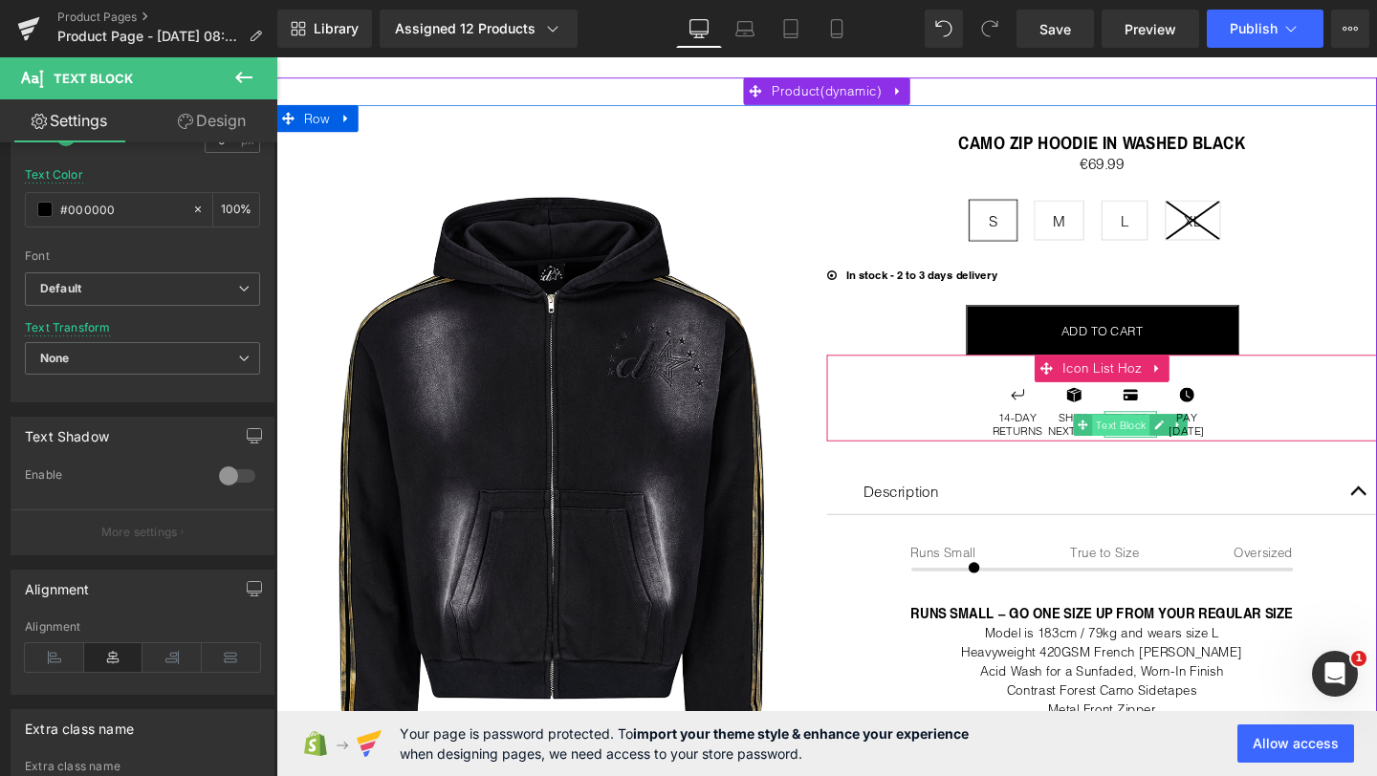
click at [1170, 432] on span "Text Block" at bounding box center [1164, 443] width 60 height 23
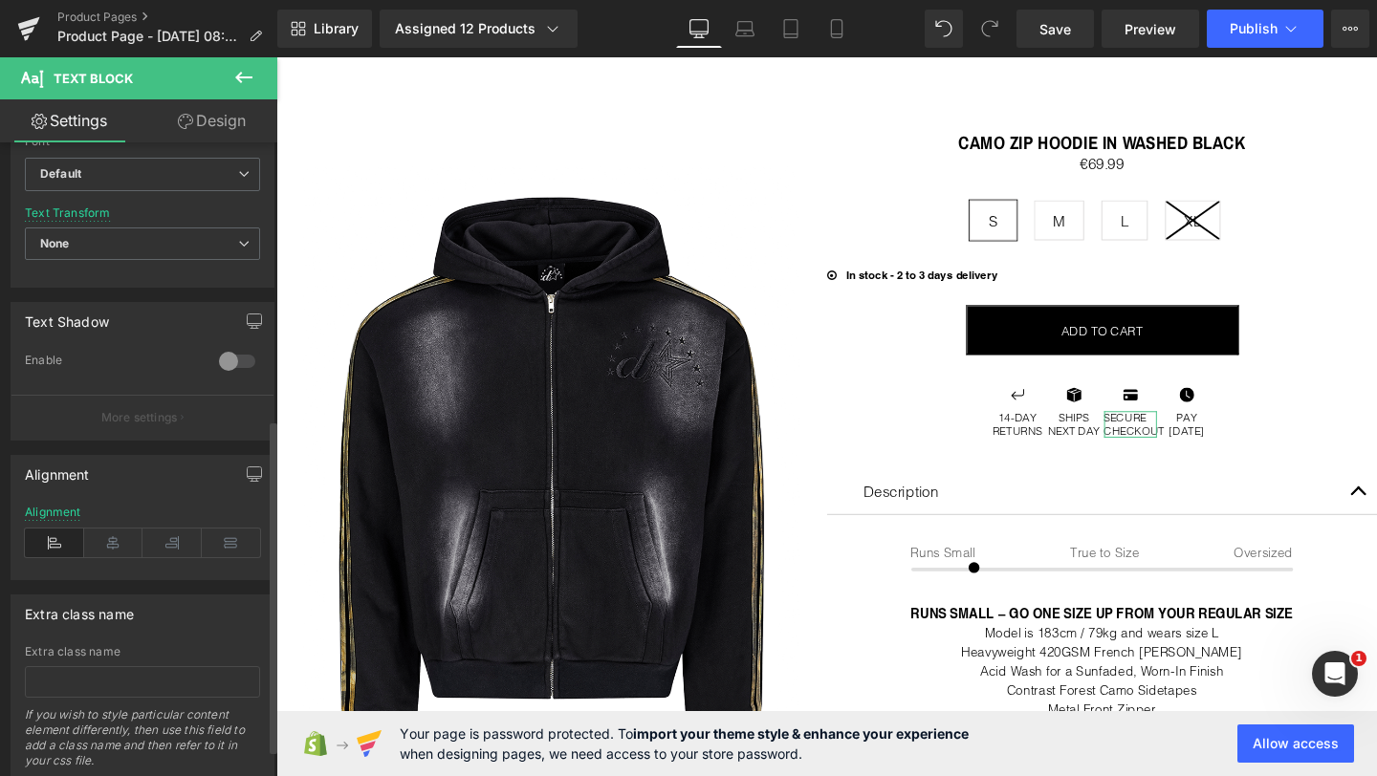
scroll to position [526, 0]
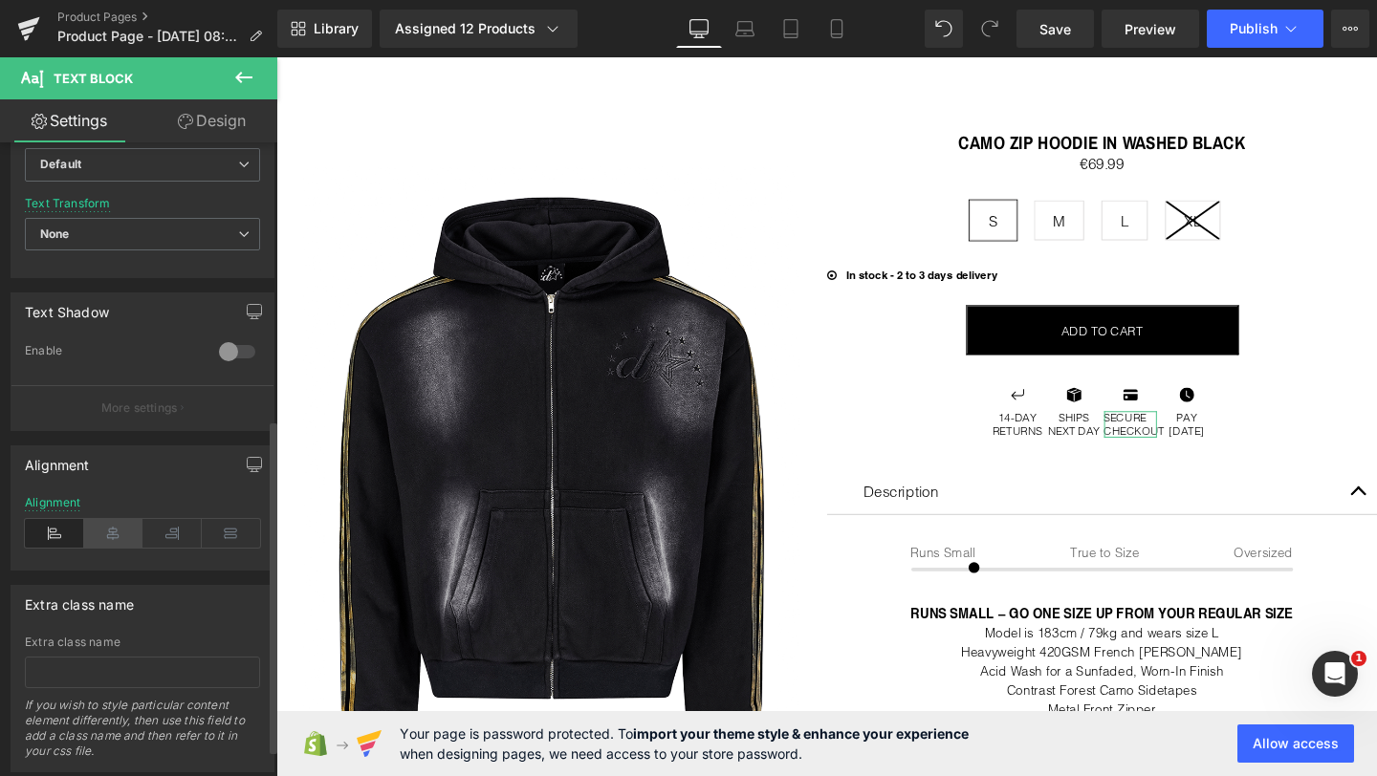
click at [117, 535] on icon at bounding box center [113, 533] width 59 height 29
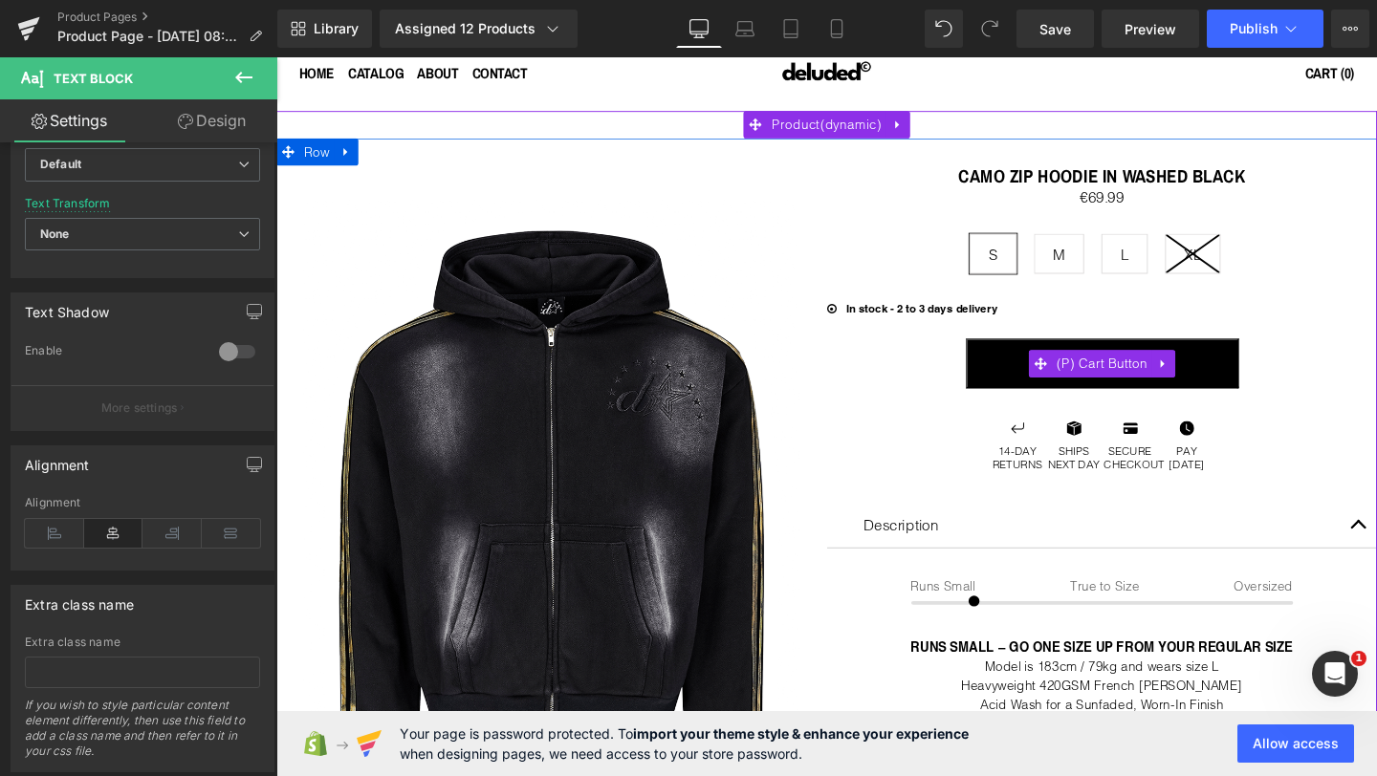
scroll to position [56, 0]
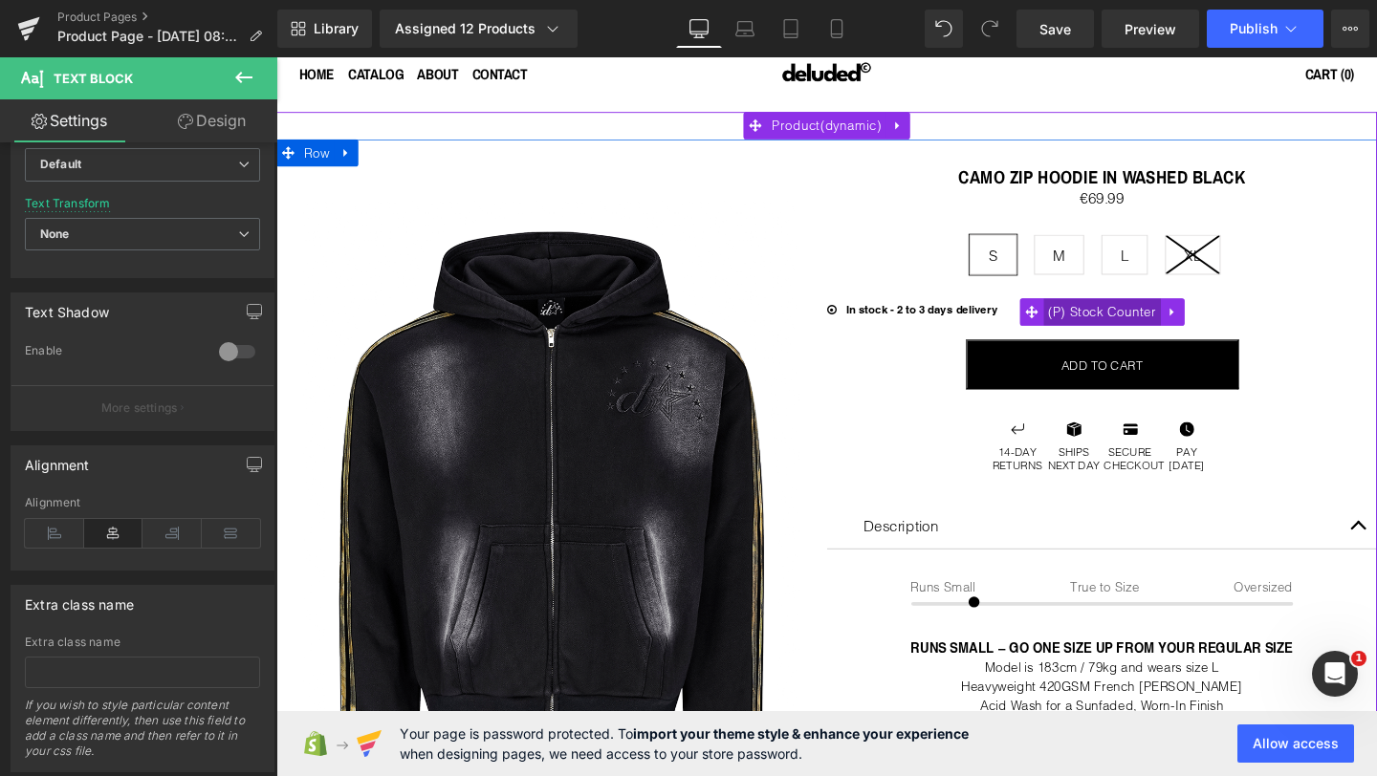
click at [1127, 315] on span "(P) Stock Counter" at bounding box center [1143, 325] width 123 height 29
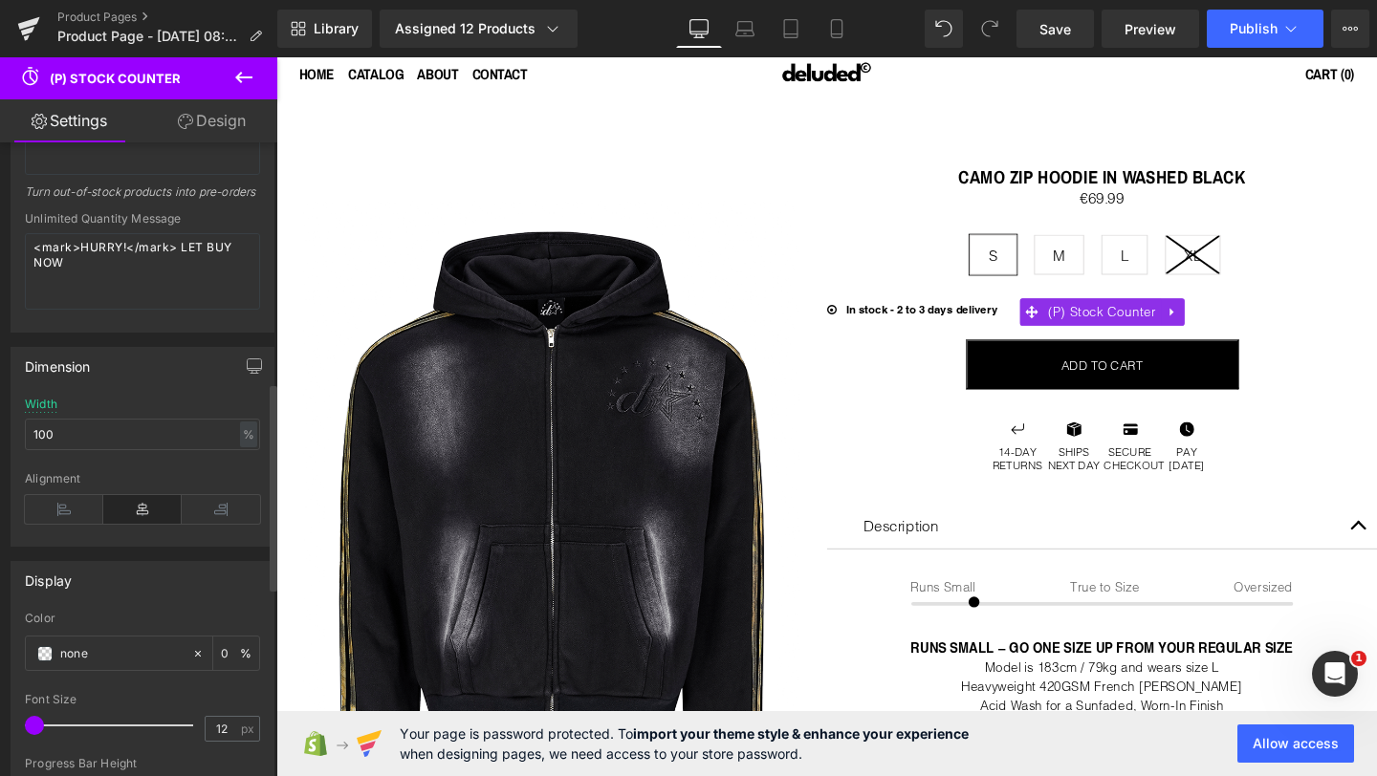
scroll to position [733, 0]
click at [149, 446] on input "100" at bounding box center [142, 431] width 235 height 32
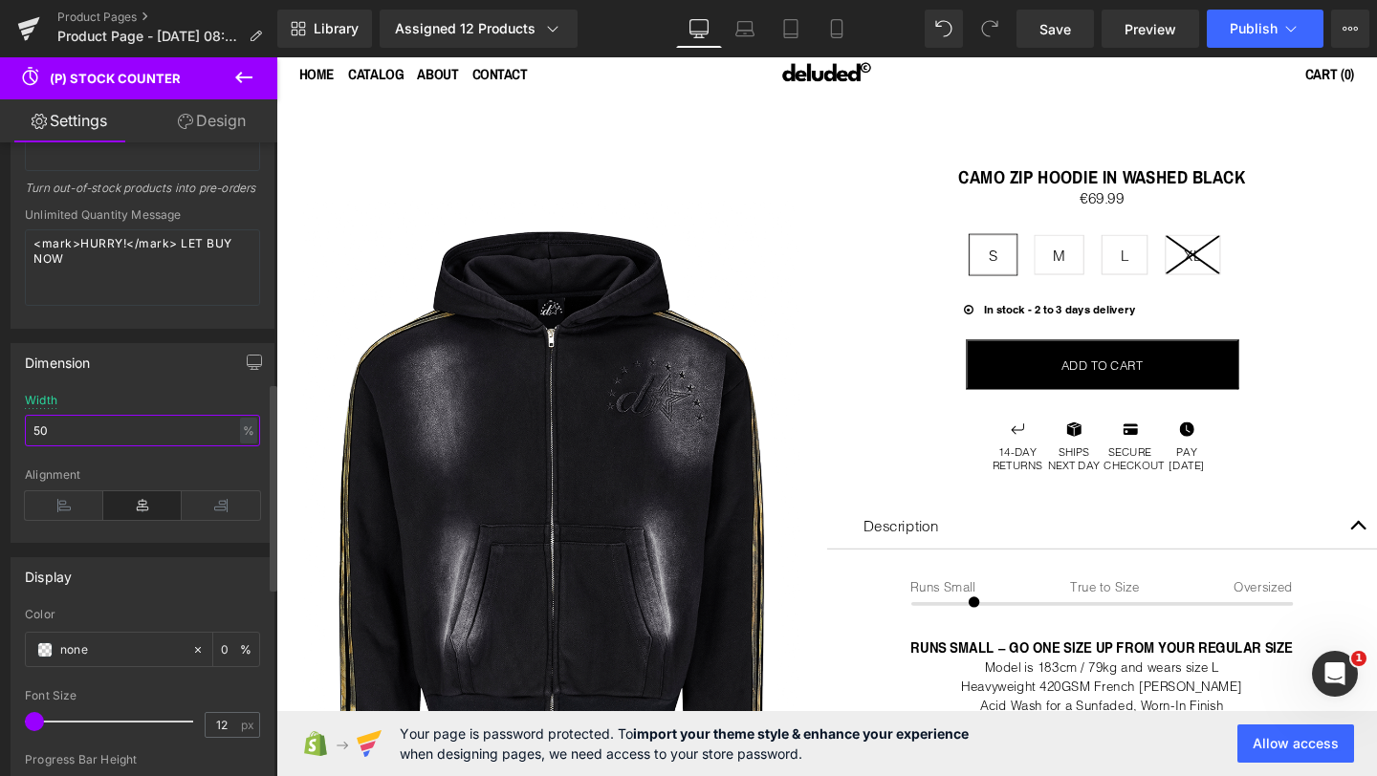
type input "5"
click at [164, 406] on div "Dimension 45% Width 45 % % px Left Center Right Alignment Left Center Right Ali…" at bounding box center [143, 443] width 264 height 200
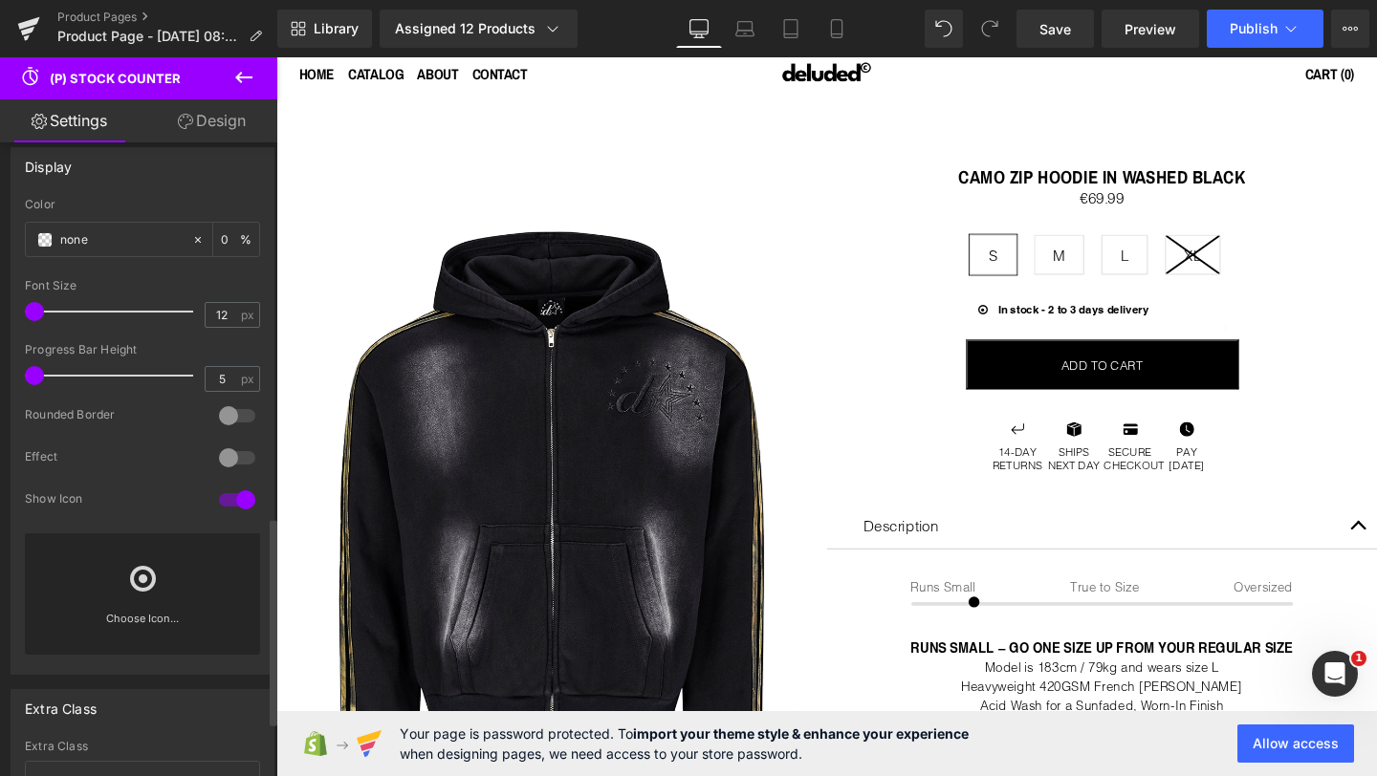
scroll to position [1313, 0]
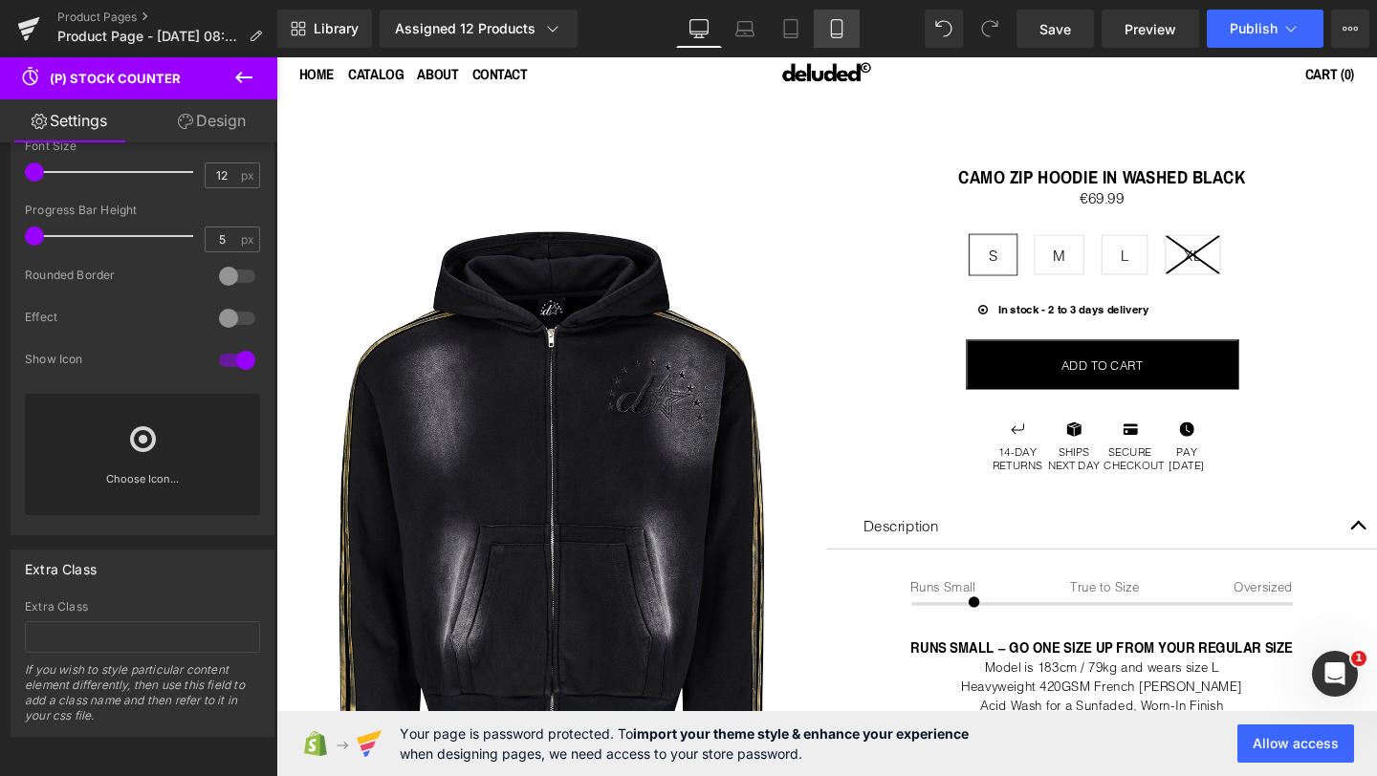
click at [841, 23] on icon at bounding box center [836, 29] width 11 height 18
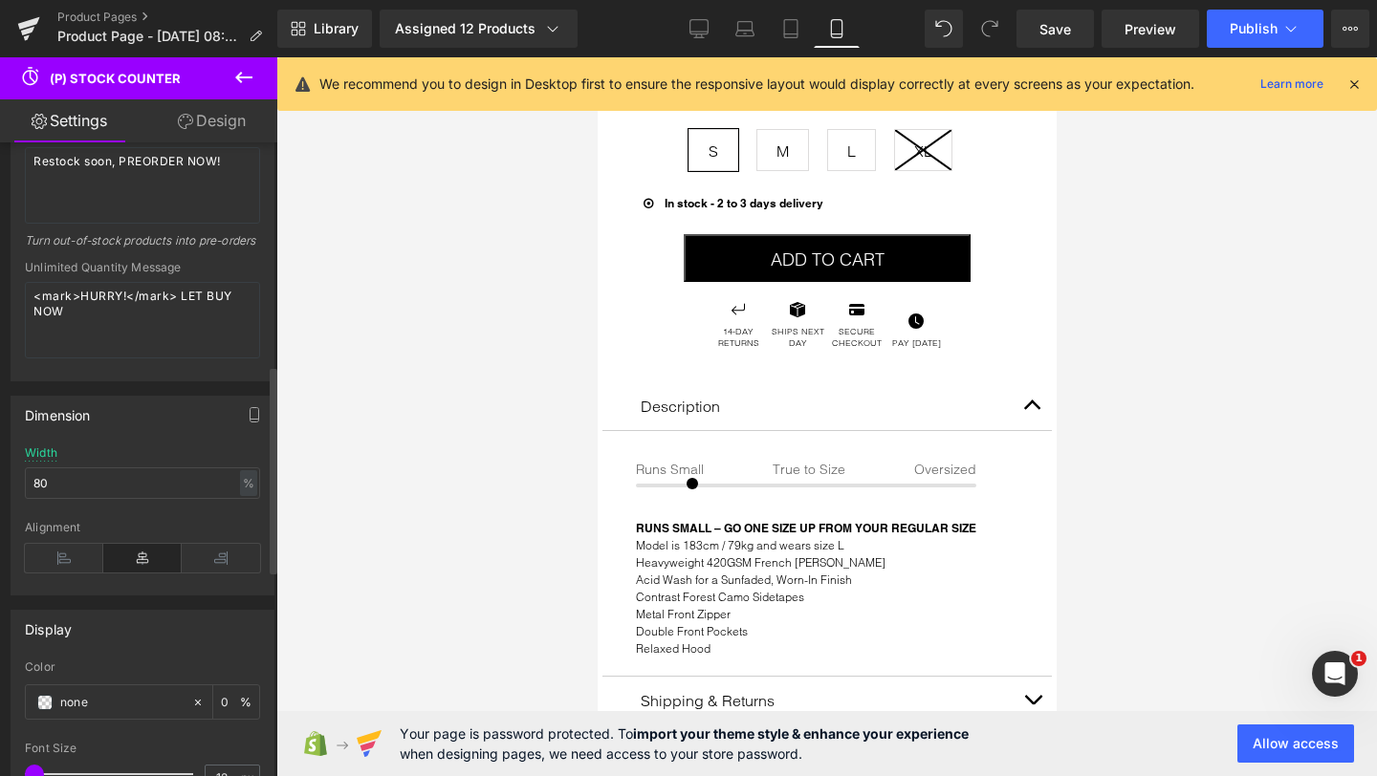
scroll to position [678, 0]
click at [703, 33] on icon at bounding box center [698, 28] width 19 height 19
type input "45"
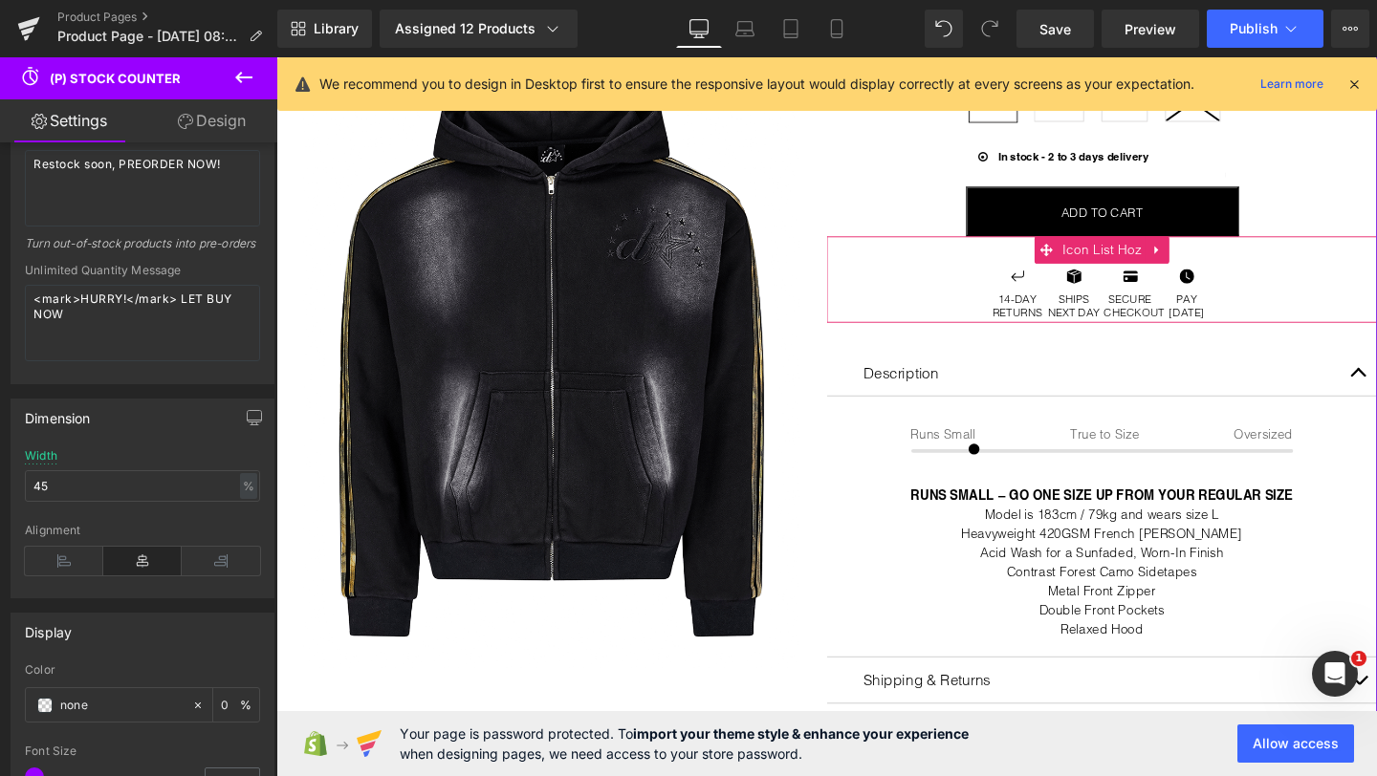
scroll to position [218, 0]
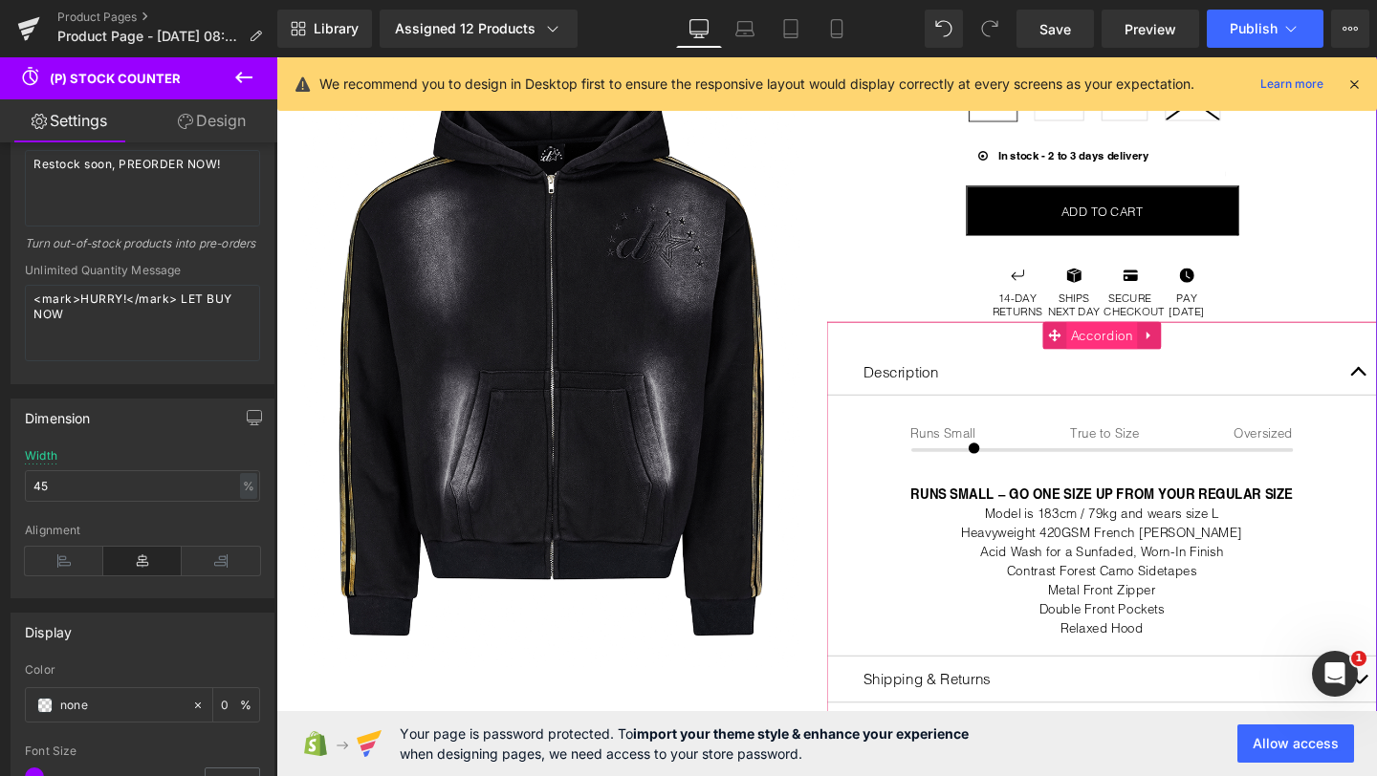
click at [1141, 343] on span "Accordion" at bounding box center [1144, 350] width 76 height 29
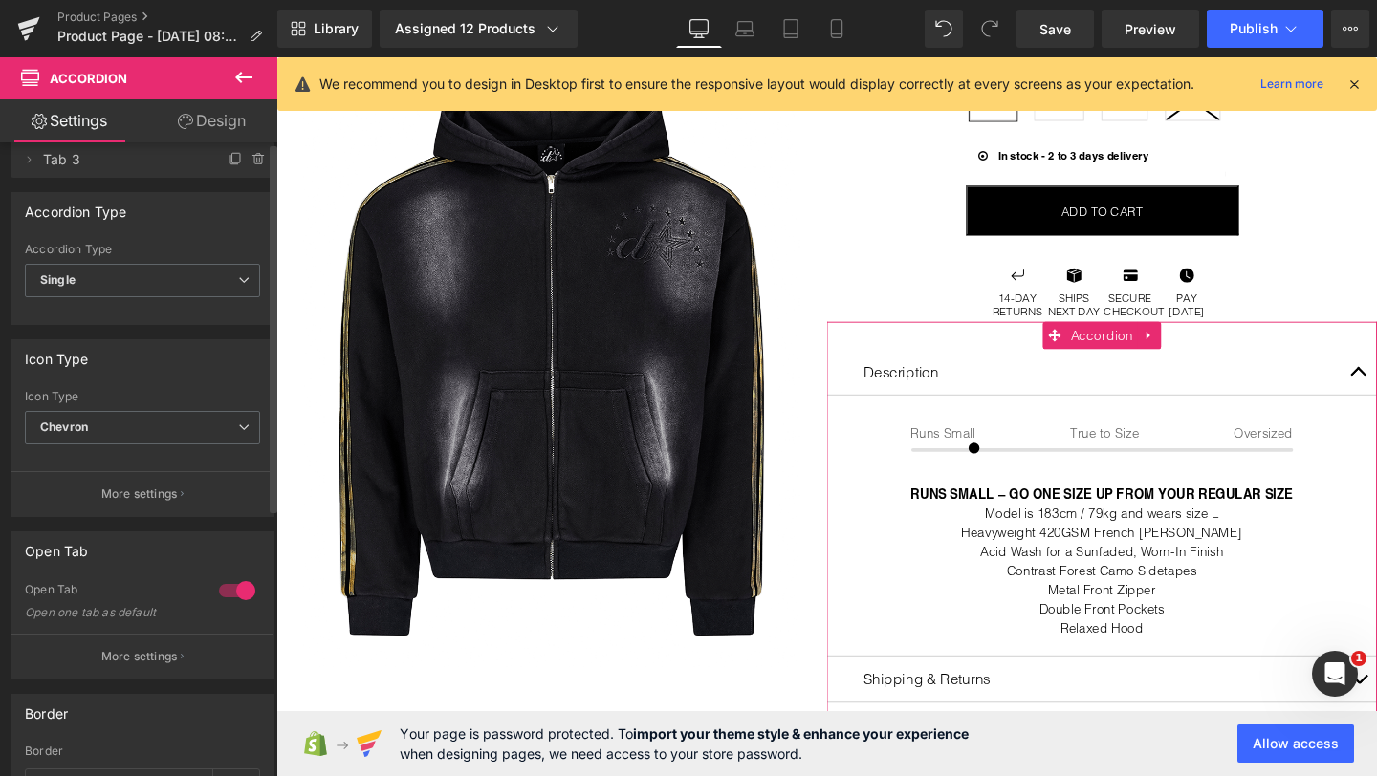
scroll to position [0, 0]
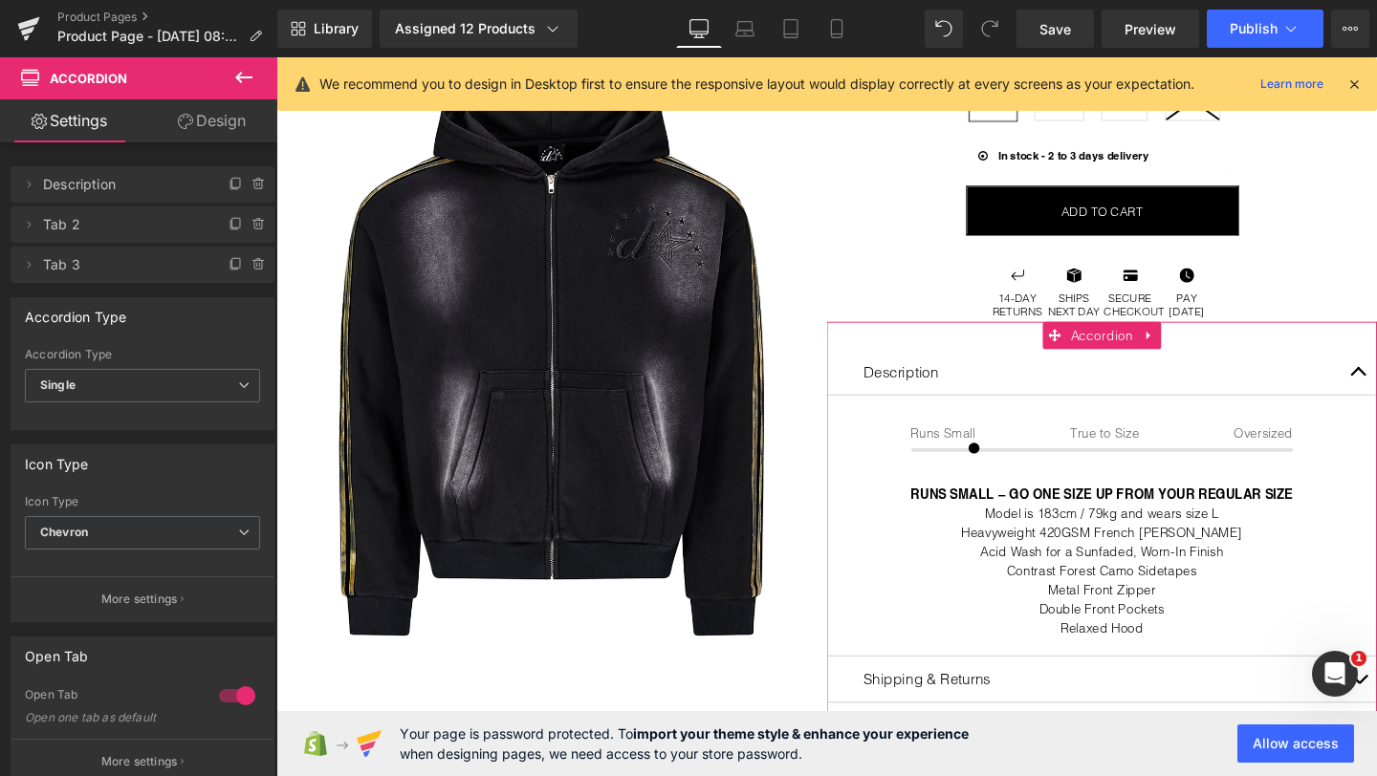
click at [208, 127] on link "Design" at bounding box center [211, 120] width 139 height 43
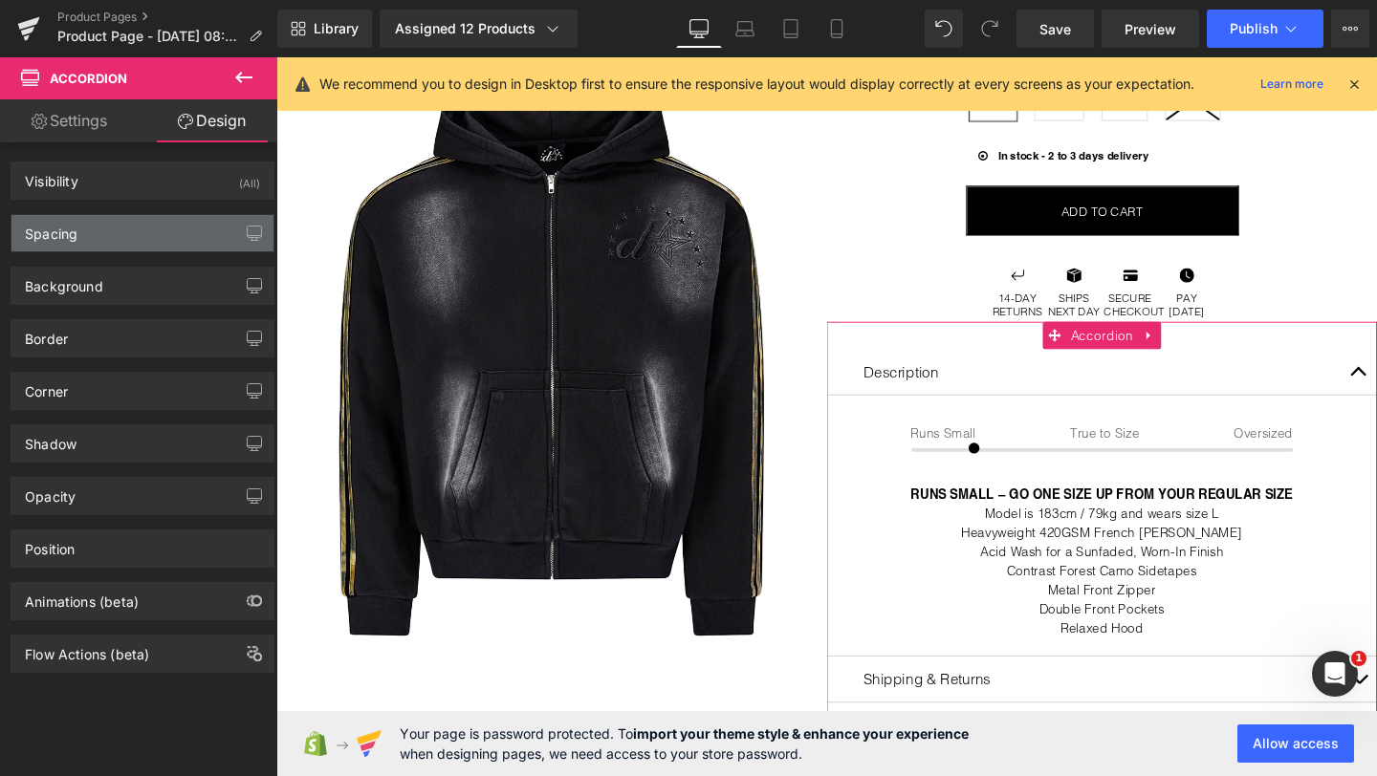
click at [110, 227] on div "Spacing" at bounding box center [142, 233] width 262 height 36
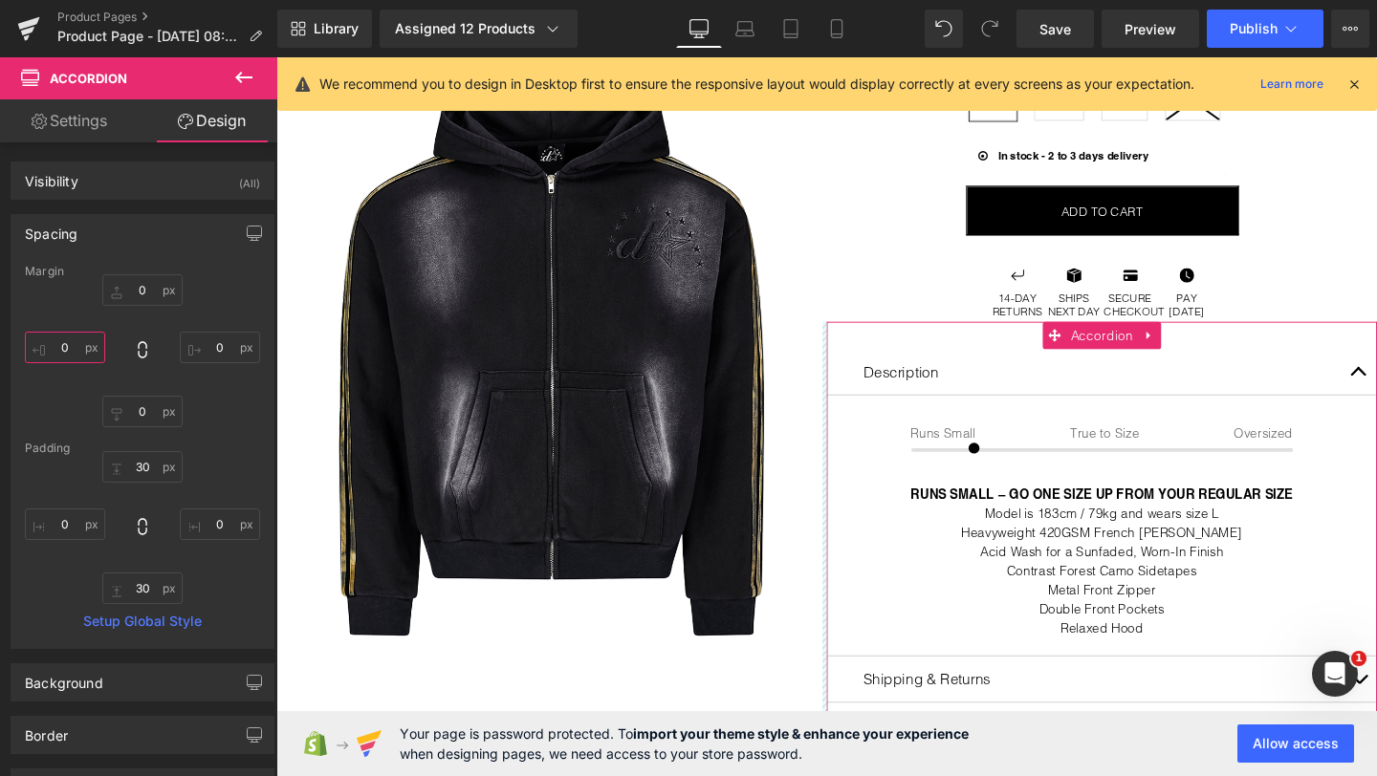
click at [63, 346] on input "0" at bounding box center [65, 348] width 80 height 32
type input "2ß"
type input "20"
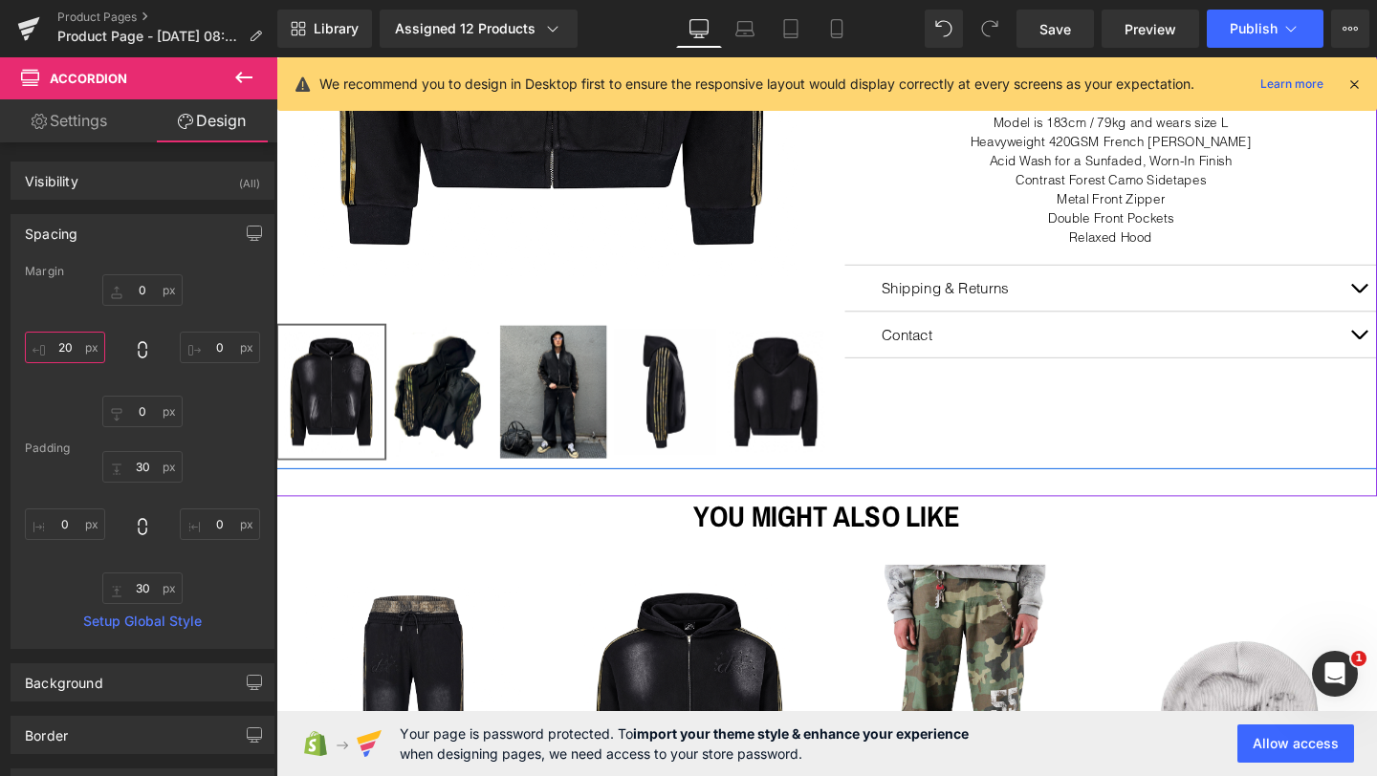
scroll to position [668, 0]
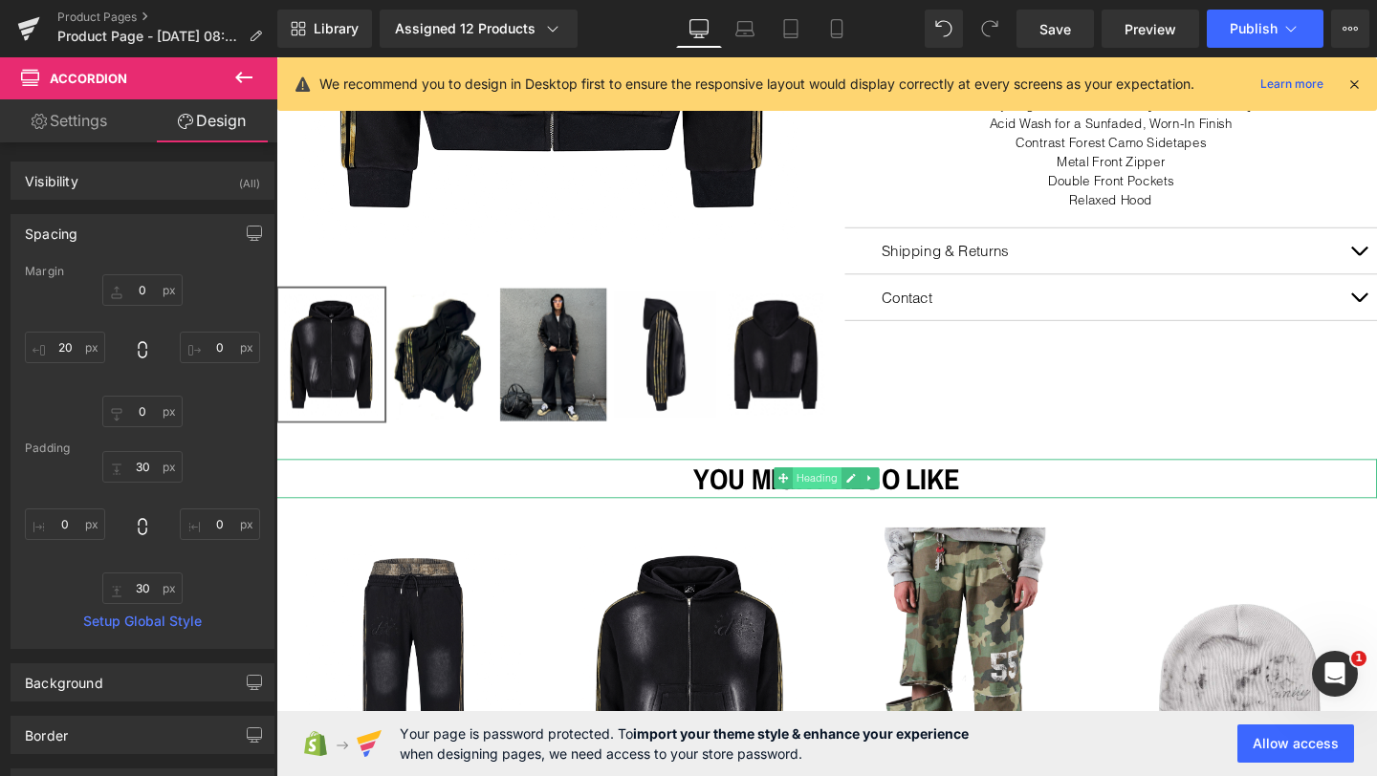
click at [833, 498] on span "Heading" at bounding box center [845, 500] width 52 height 23
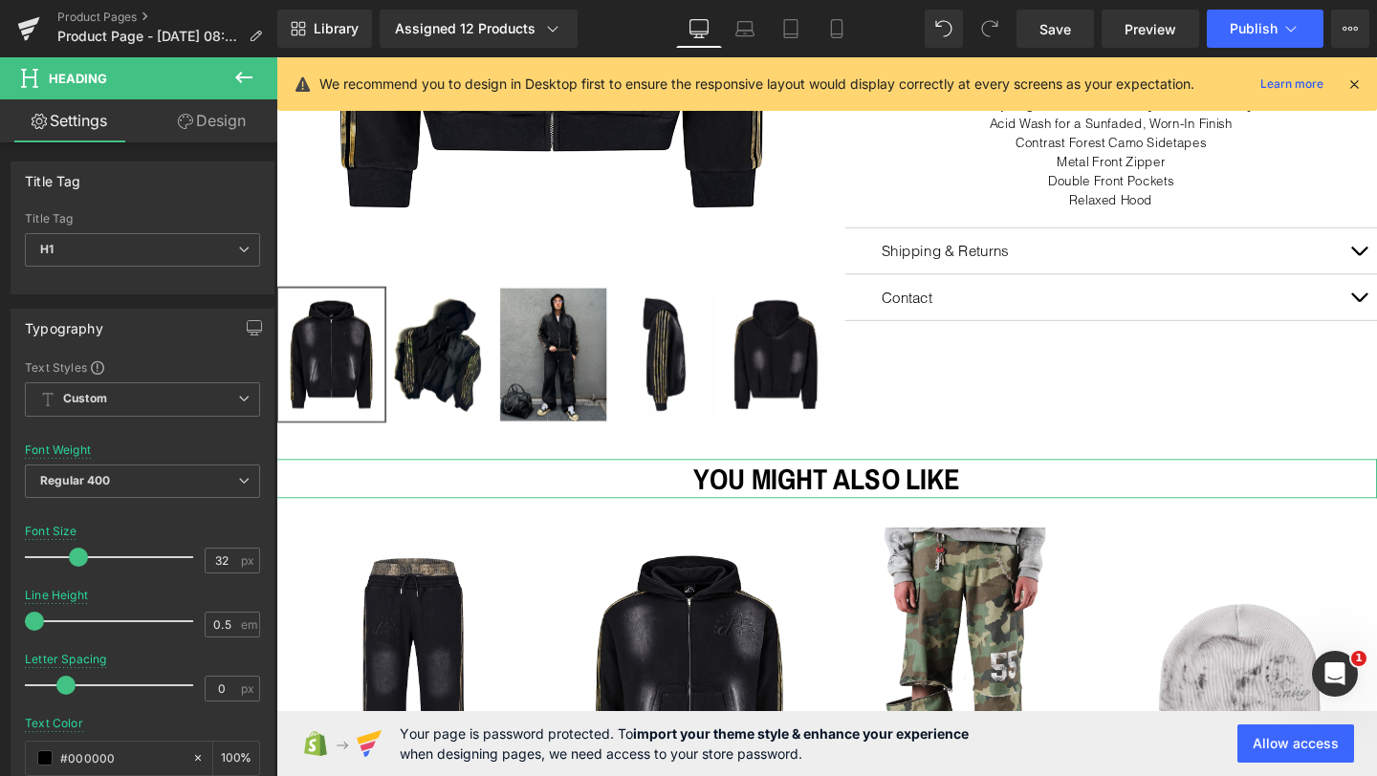
click at [217, 121] on link "Design" at bounding box center [211, 120] width 139 height 43
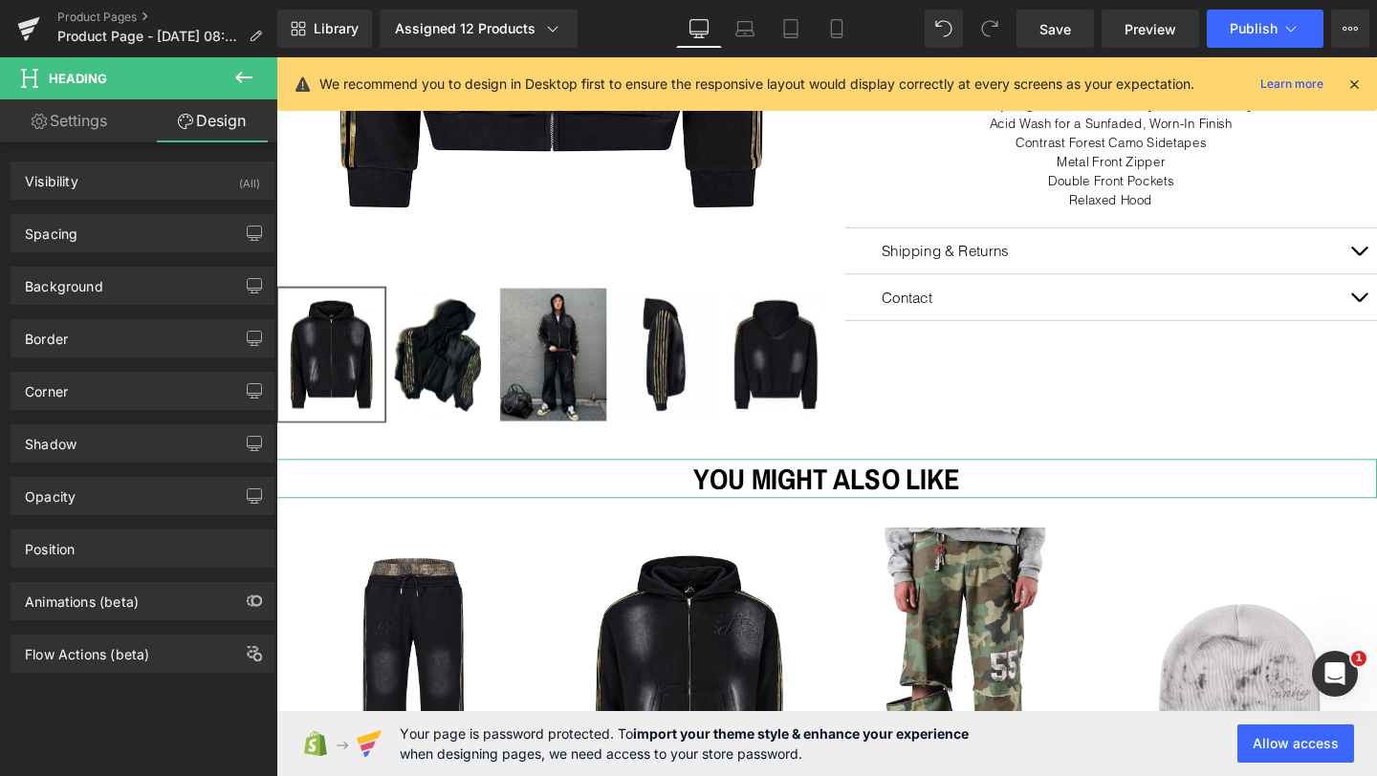
type input "0"
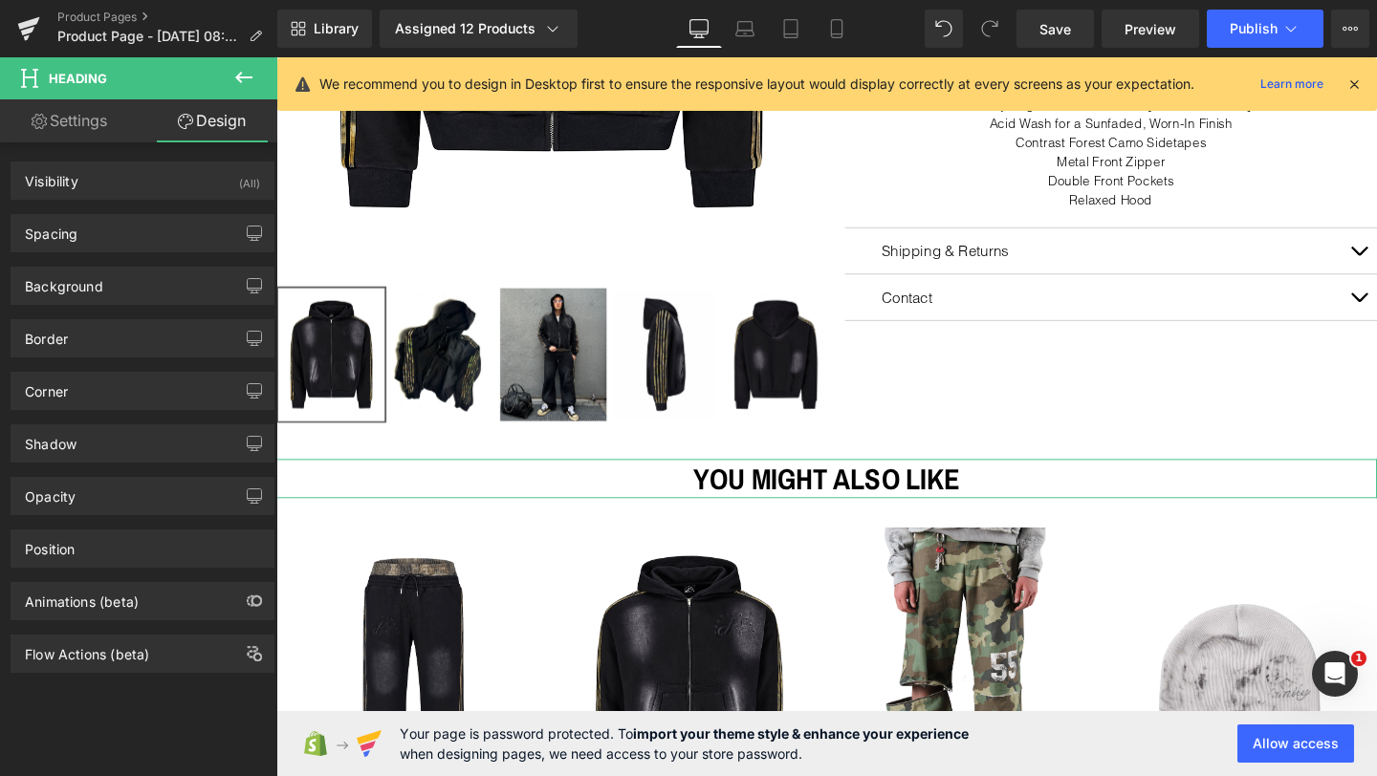
type input "0"
click at [136, 240] on div "Spacing" at bounding box center [142, 233] width 262 height 36
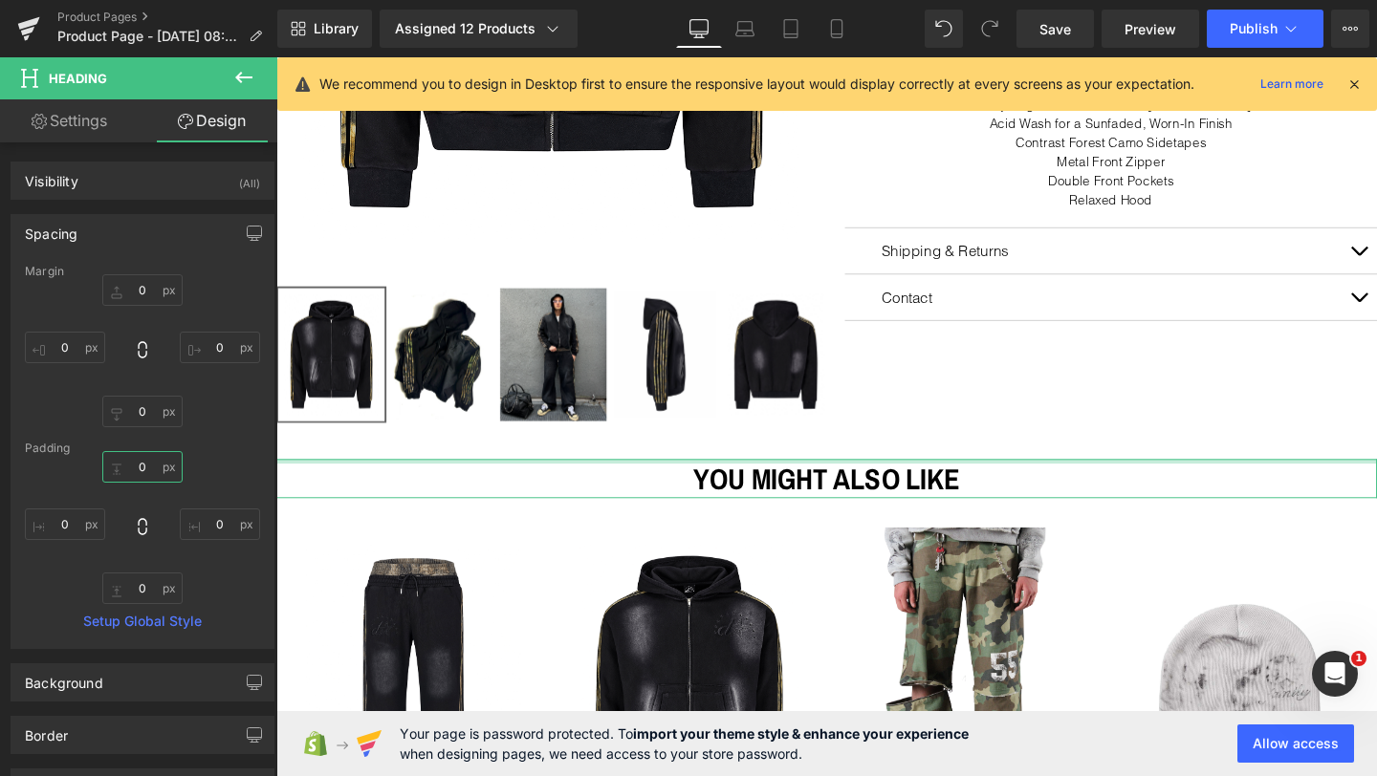
click at [139, 470] on input "0" at bounding box center [142, 467] width 80 height 32
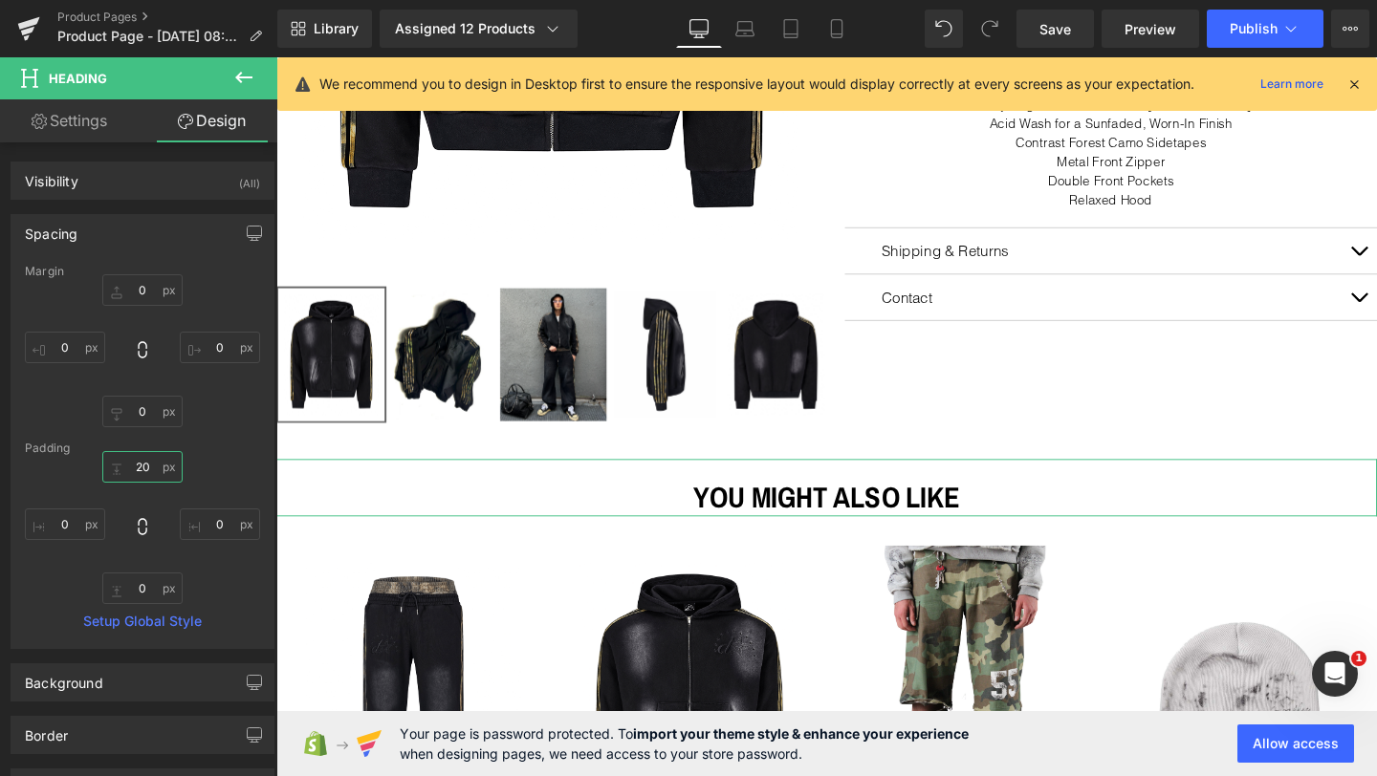
type input "2"
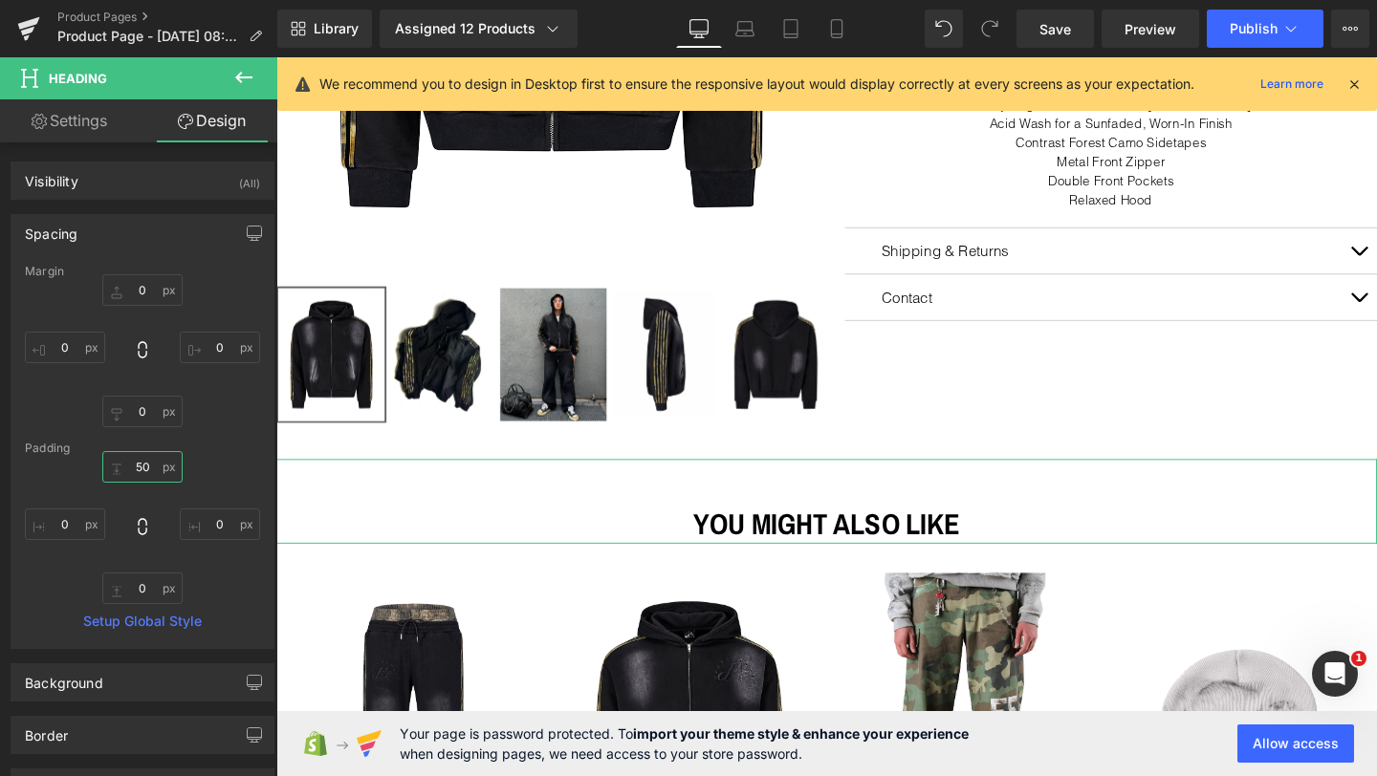
type input "5"
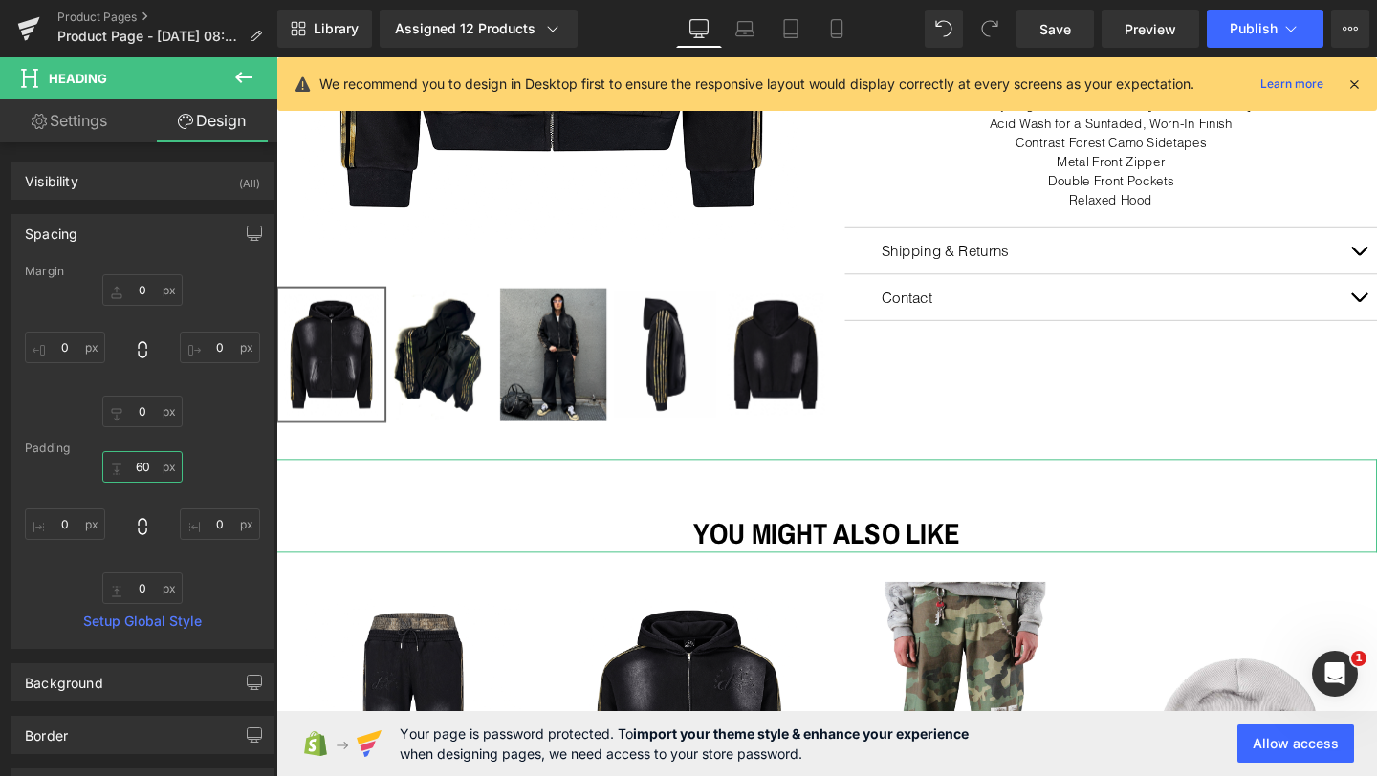
type input "6"
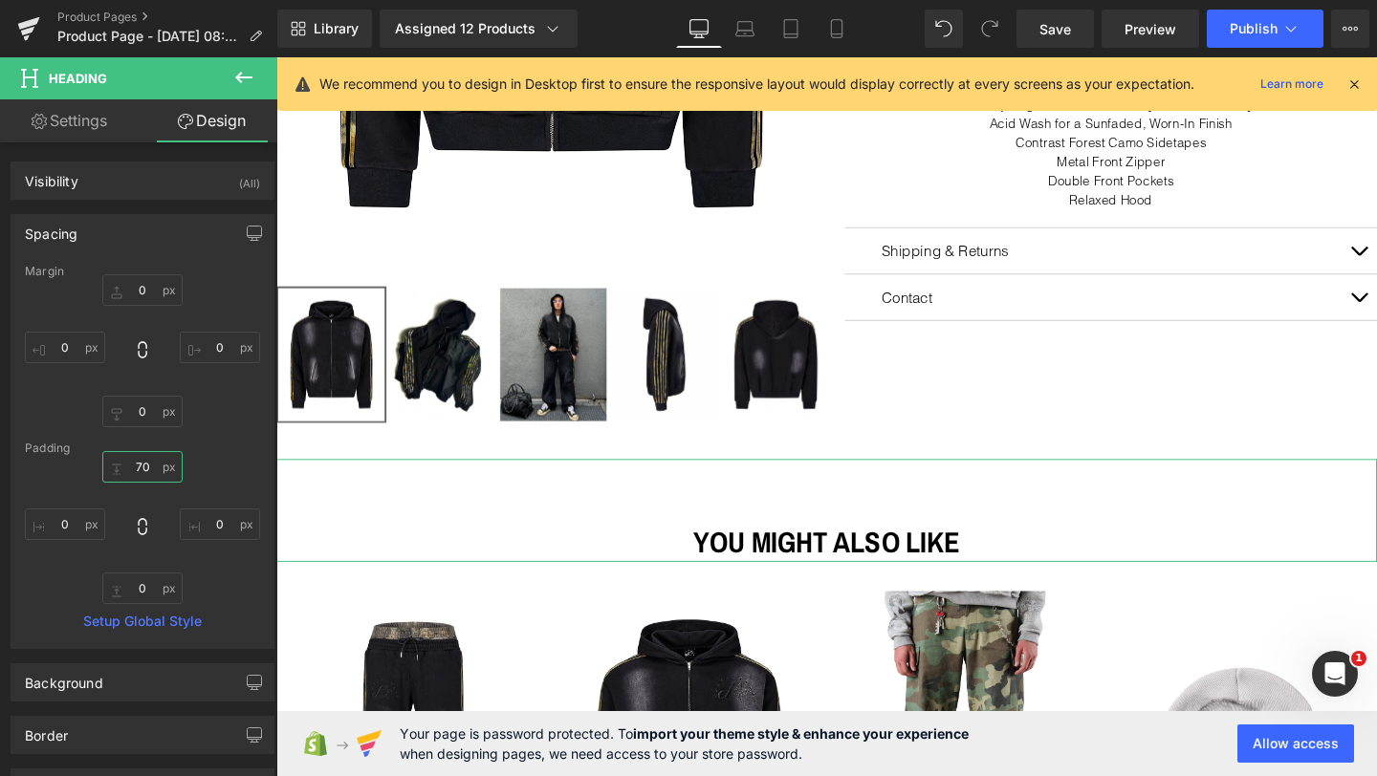
type input "70"
click at [223, 459] on div "70 70 0px 0 0px 0 0px 0" at bounding box center [142, 527] width 235 height 153
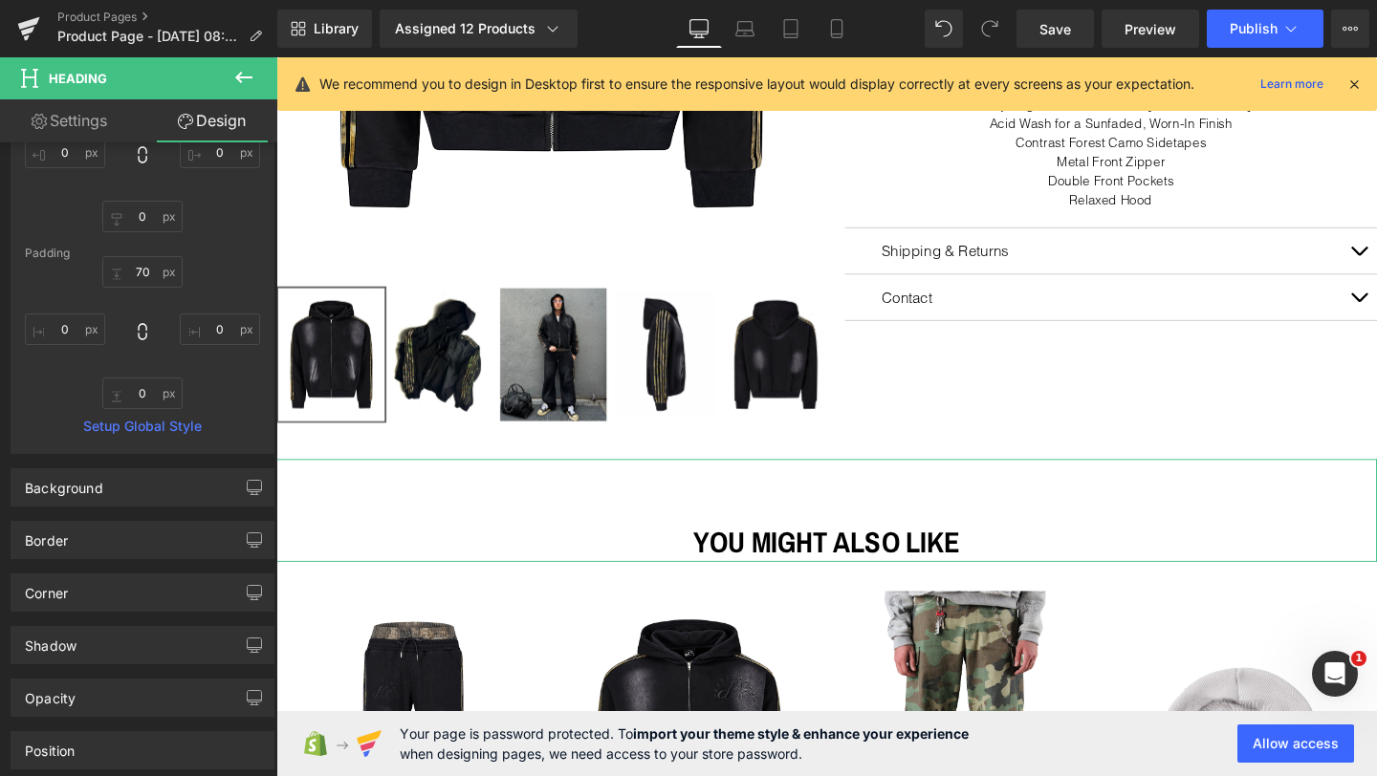
scroll to position [86, 0]
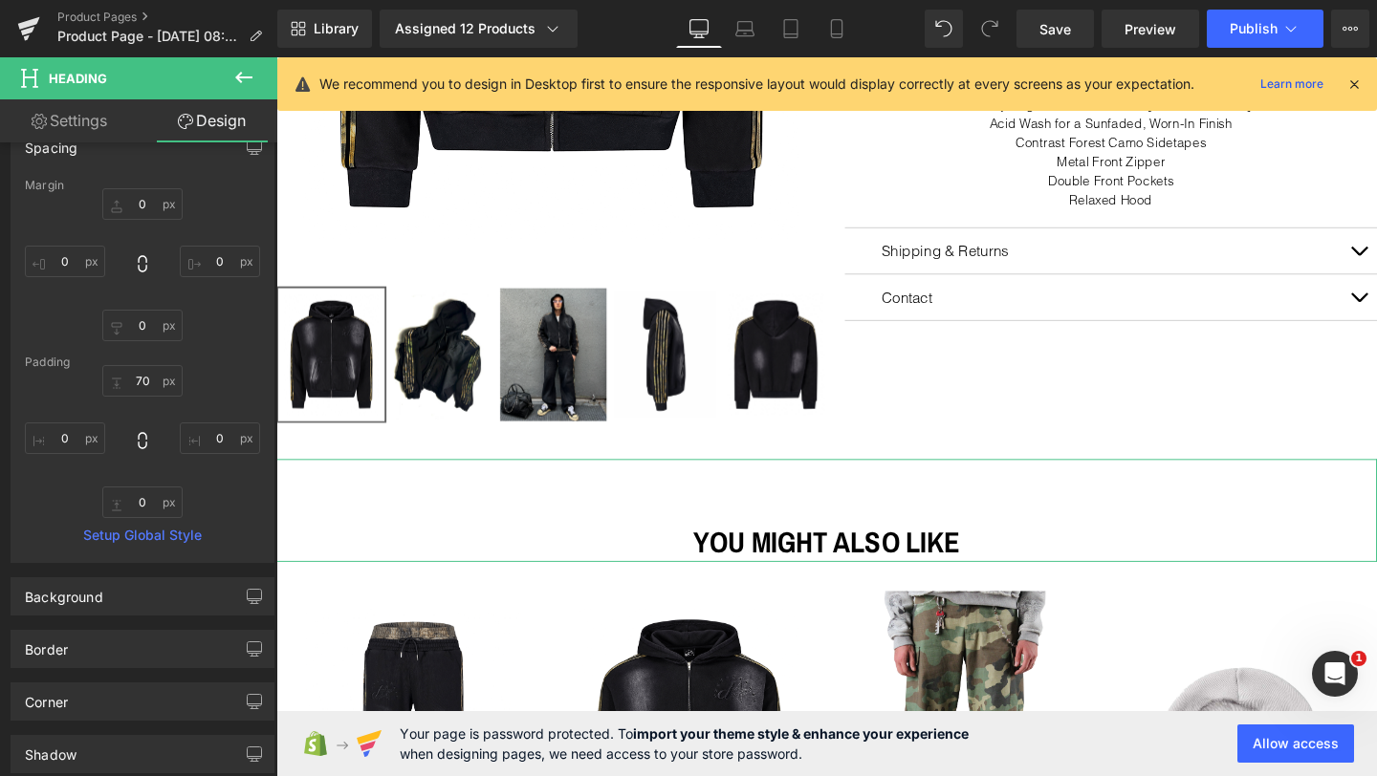
click at [90, 124] on link "Settings" at bounding box center [69, 120] width 139 height 43
type input "100"
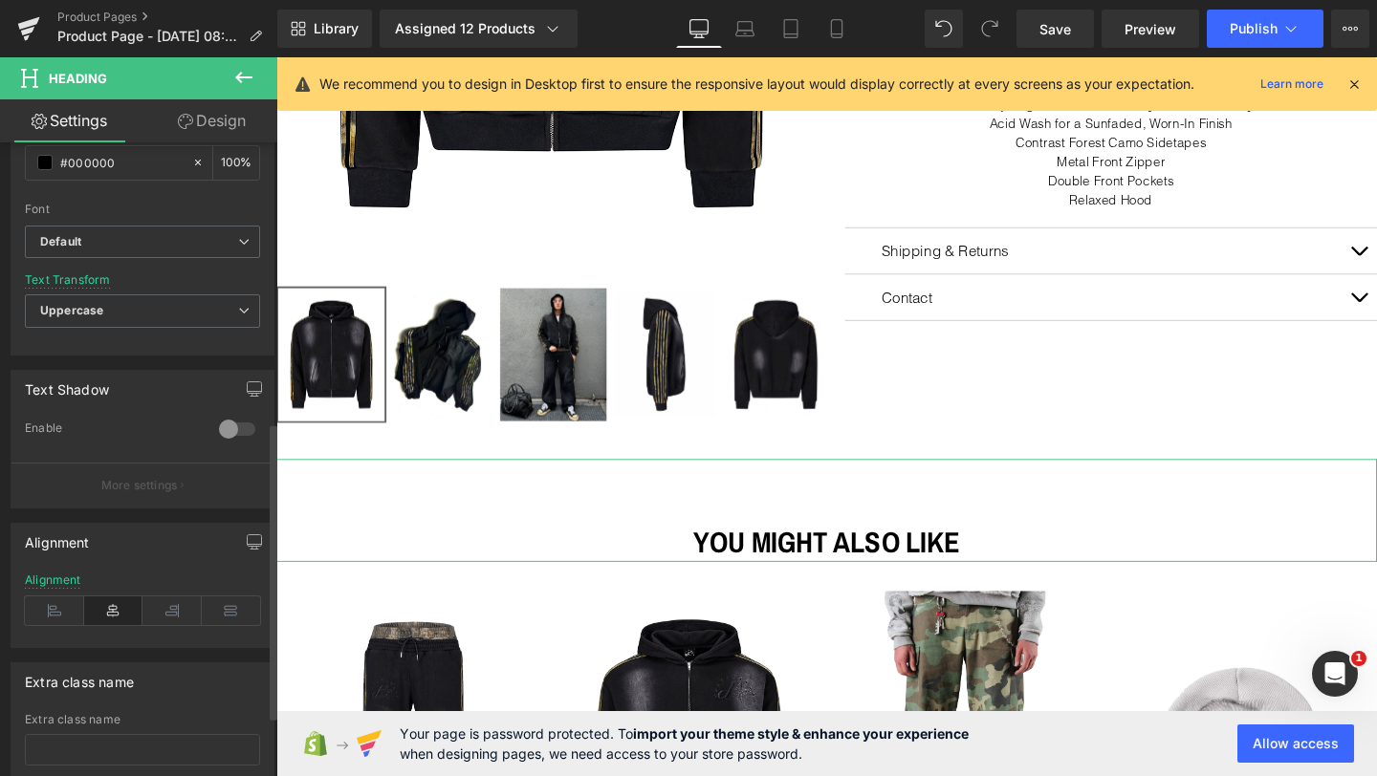
scroll to position [620, 0]
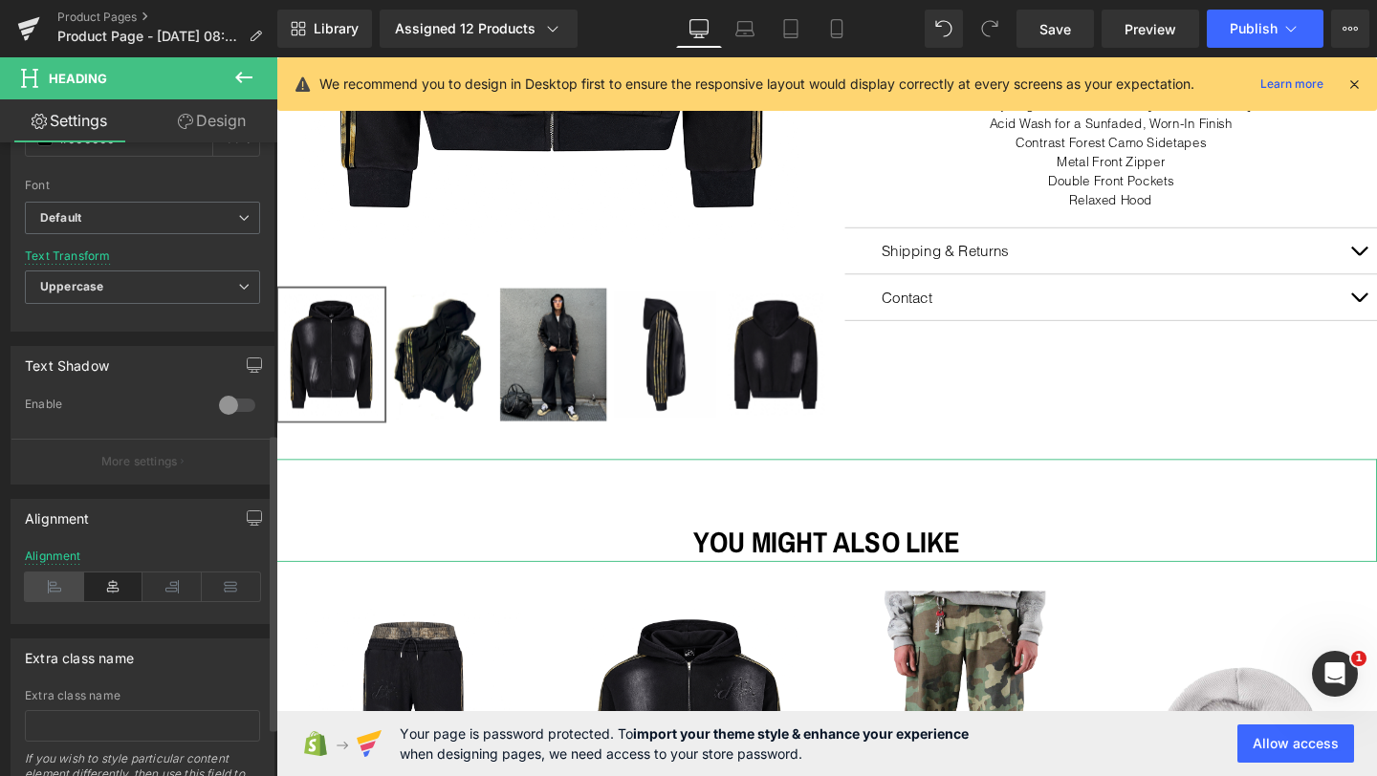
click at [48, 590] on icon at bounding box center [54, 587] width 59 height 29
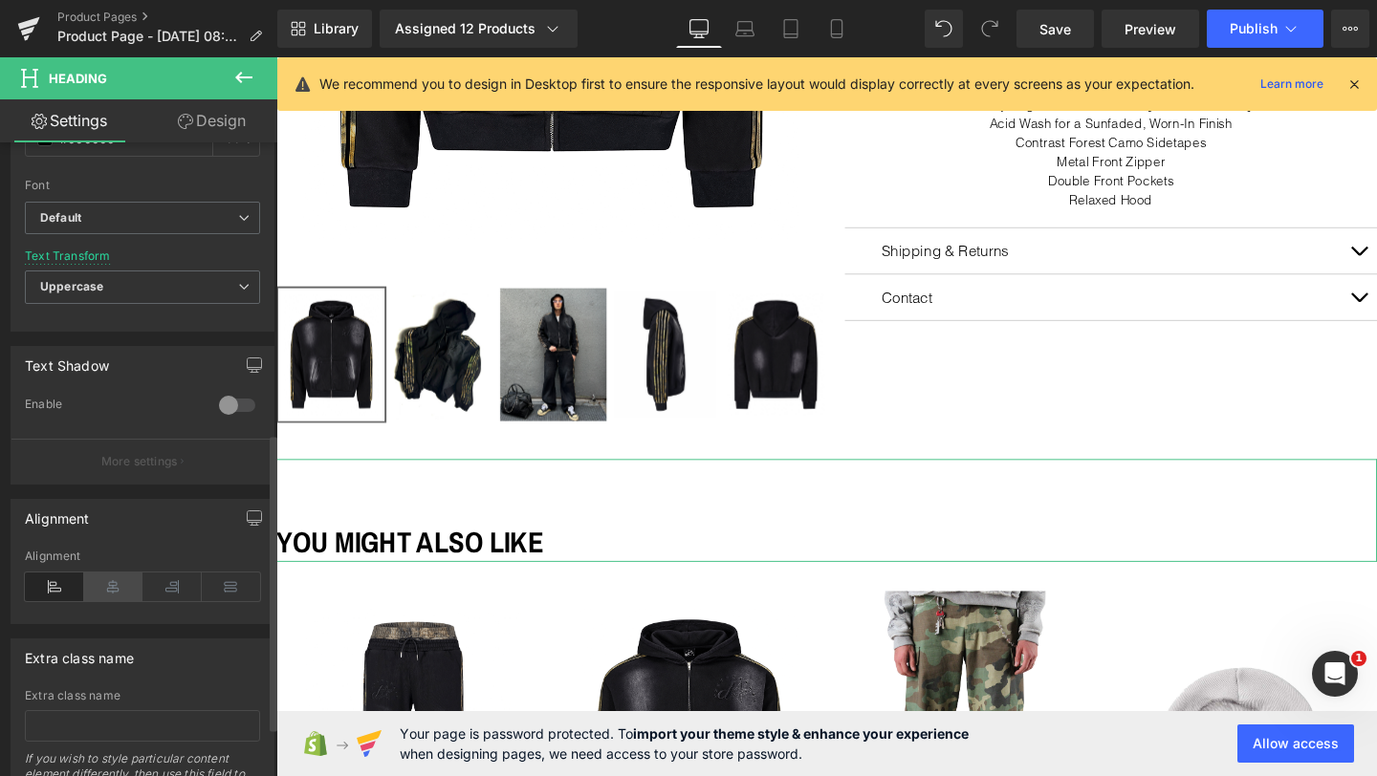
click at [106, 585] on icon at bounding box center [113, 587] width 59 height 29
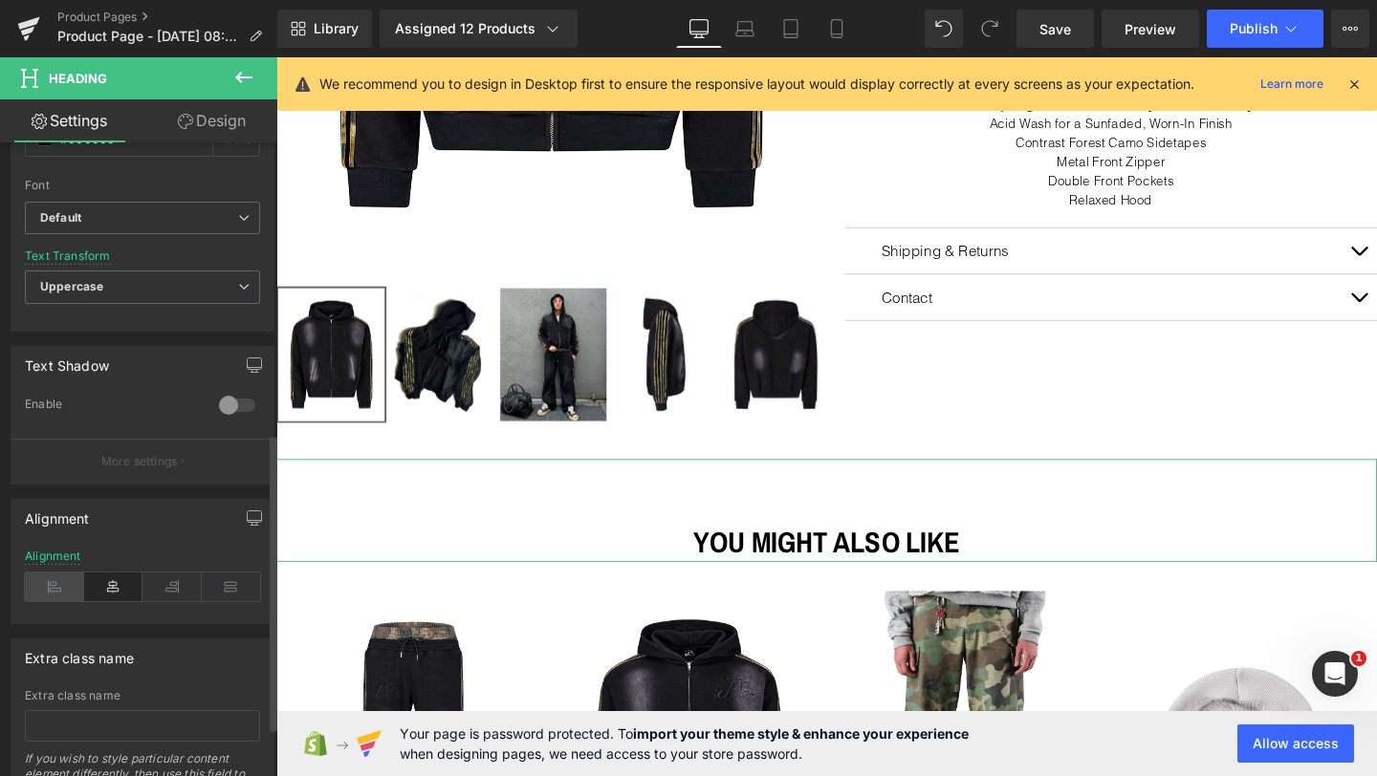
click at [67, 581] on icon at bounding box center [54, 587] width 59 height 29
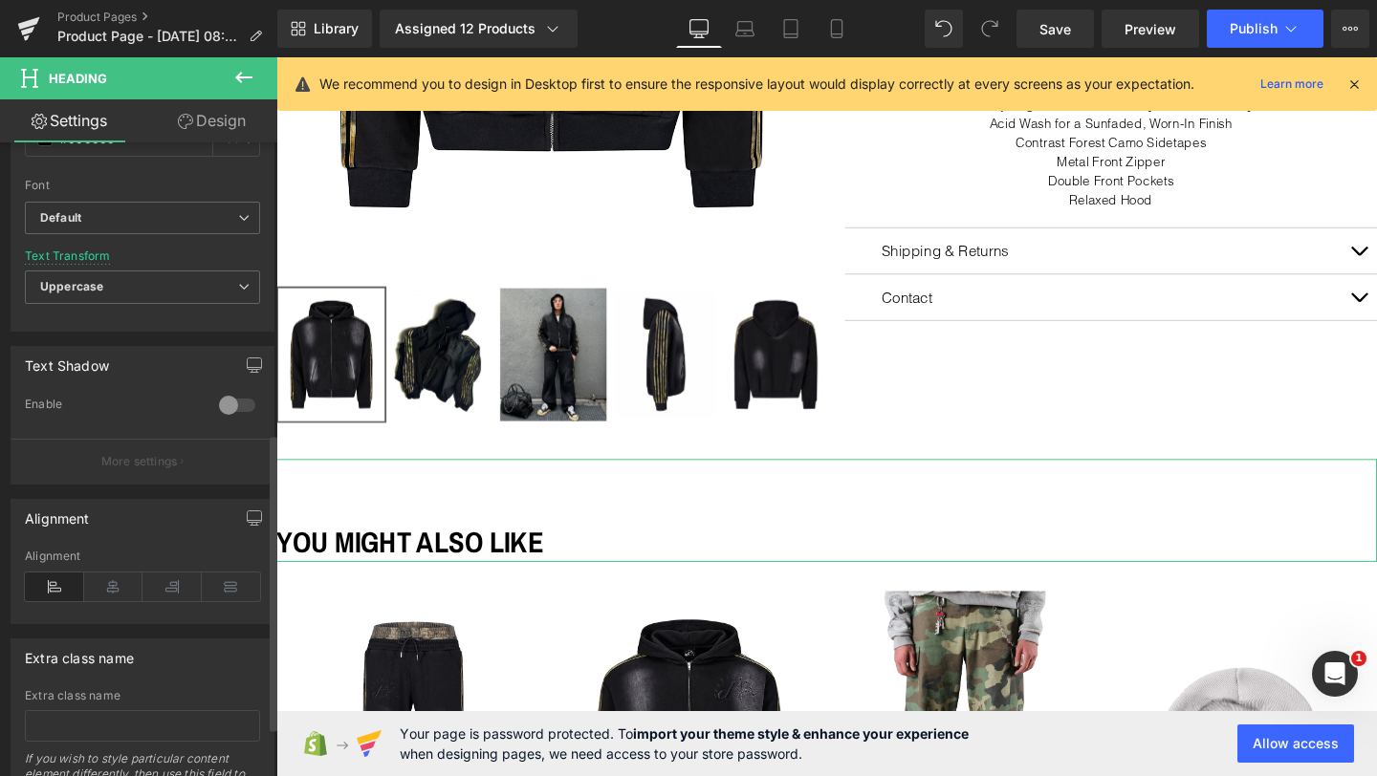
scroll to position [465, 0]
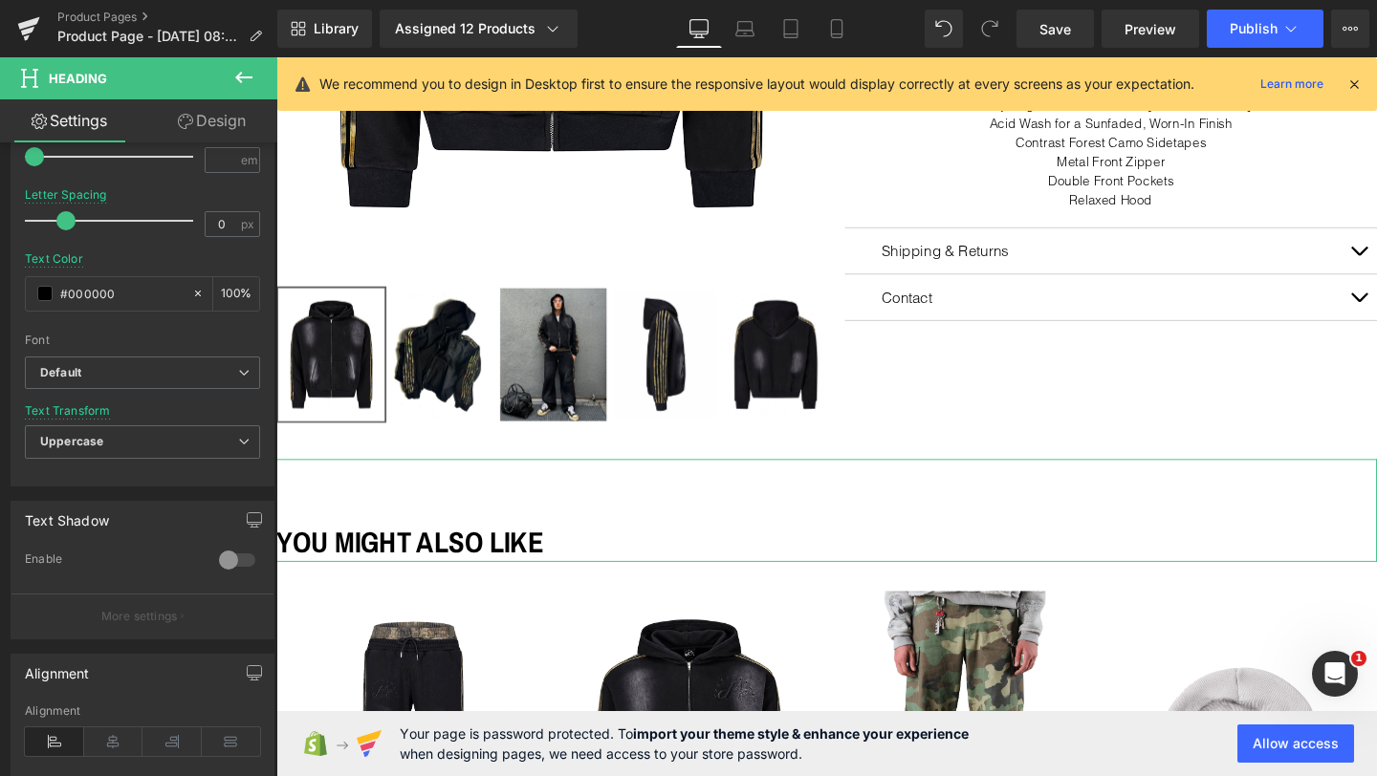
click at [210, 130] on link "Design" at bounding box center [211, 120] width 139 height 43
type input "0"
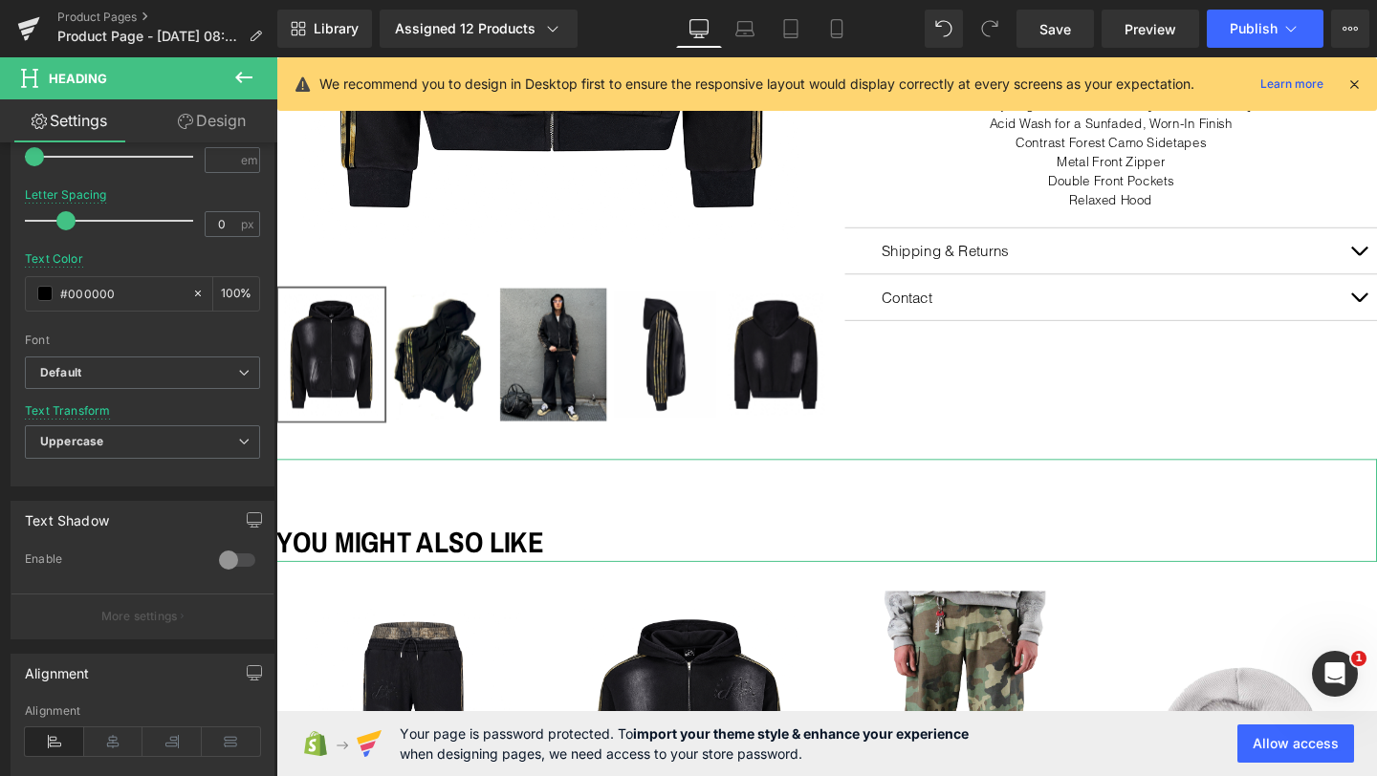
type input "70"
type input "0"
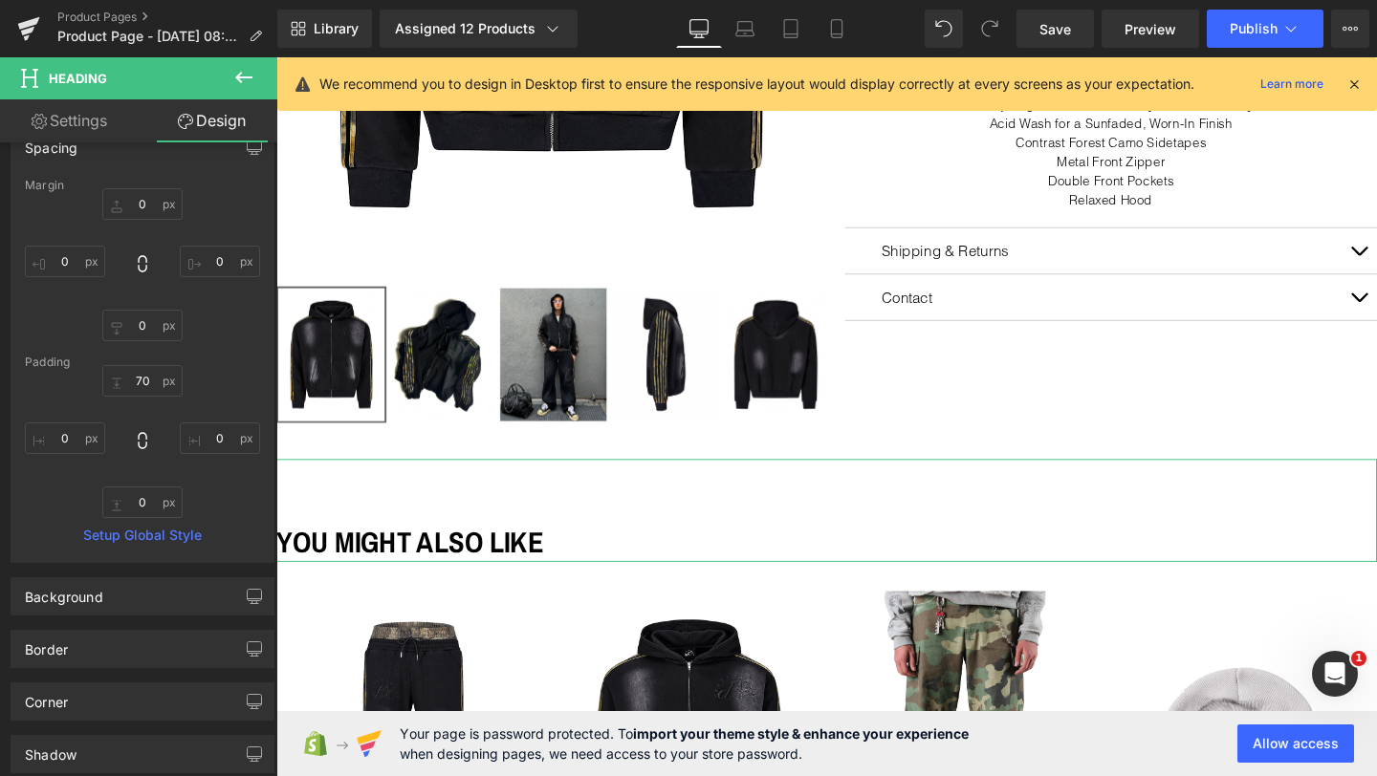
scroll to position [0, 0]
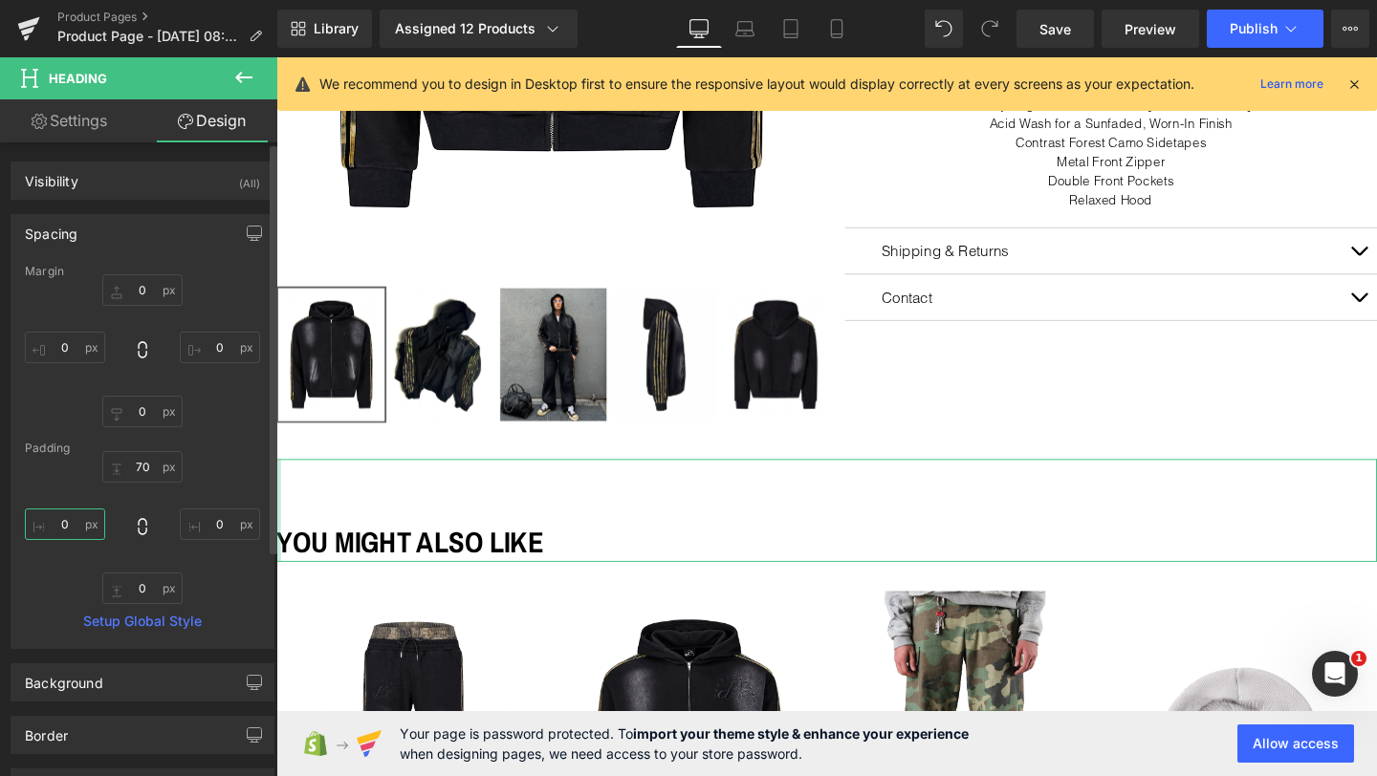
click at [58, 524] on input "0" at bounding box center [65, 525] width 80 height 32
type input "1"
type input "2"
type input "30"
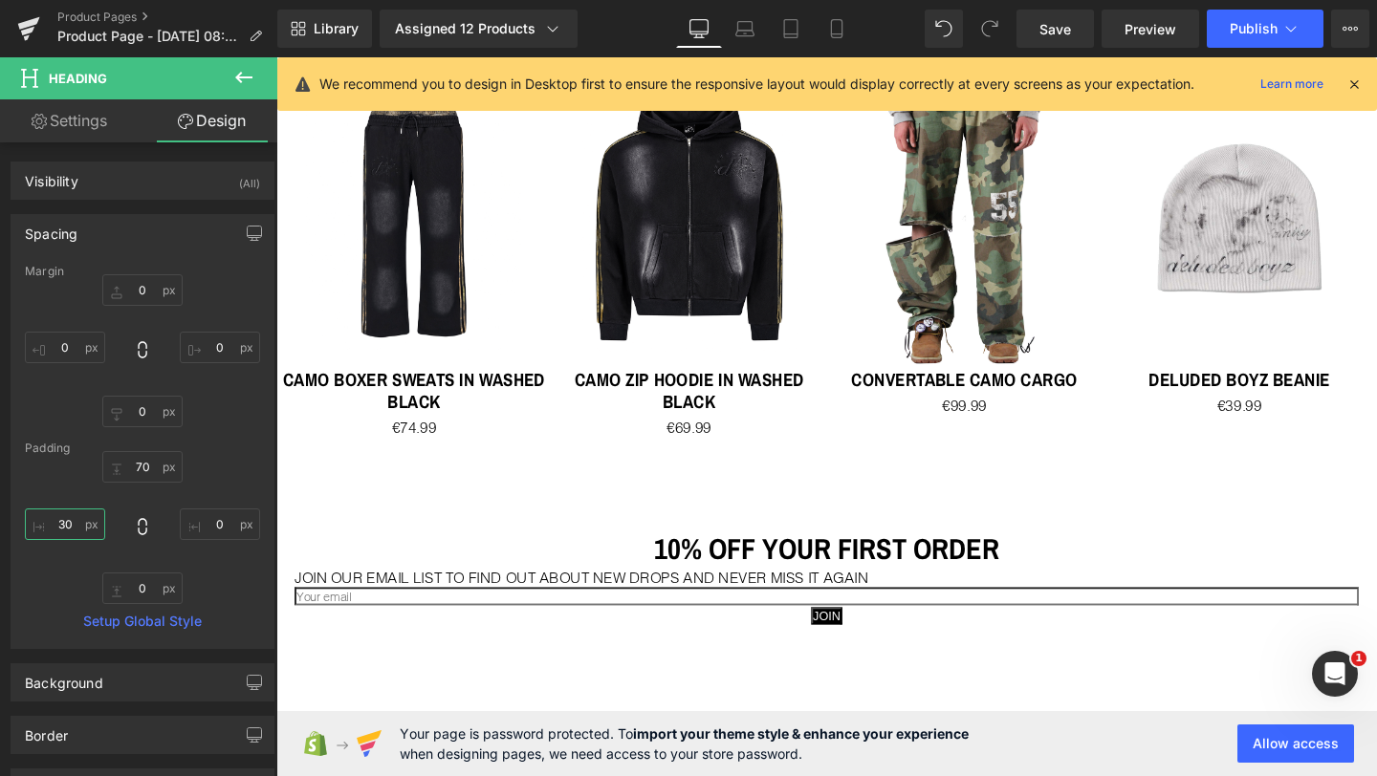
scroll to position [1226, 0]
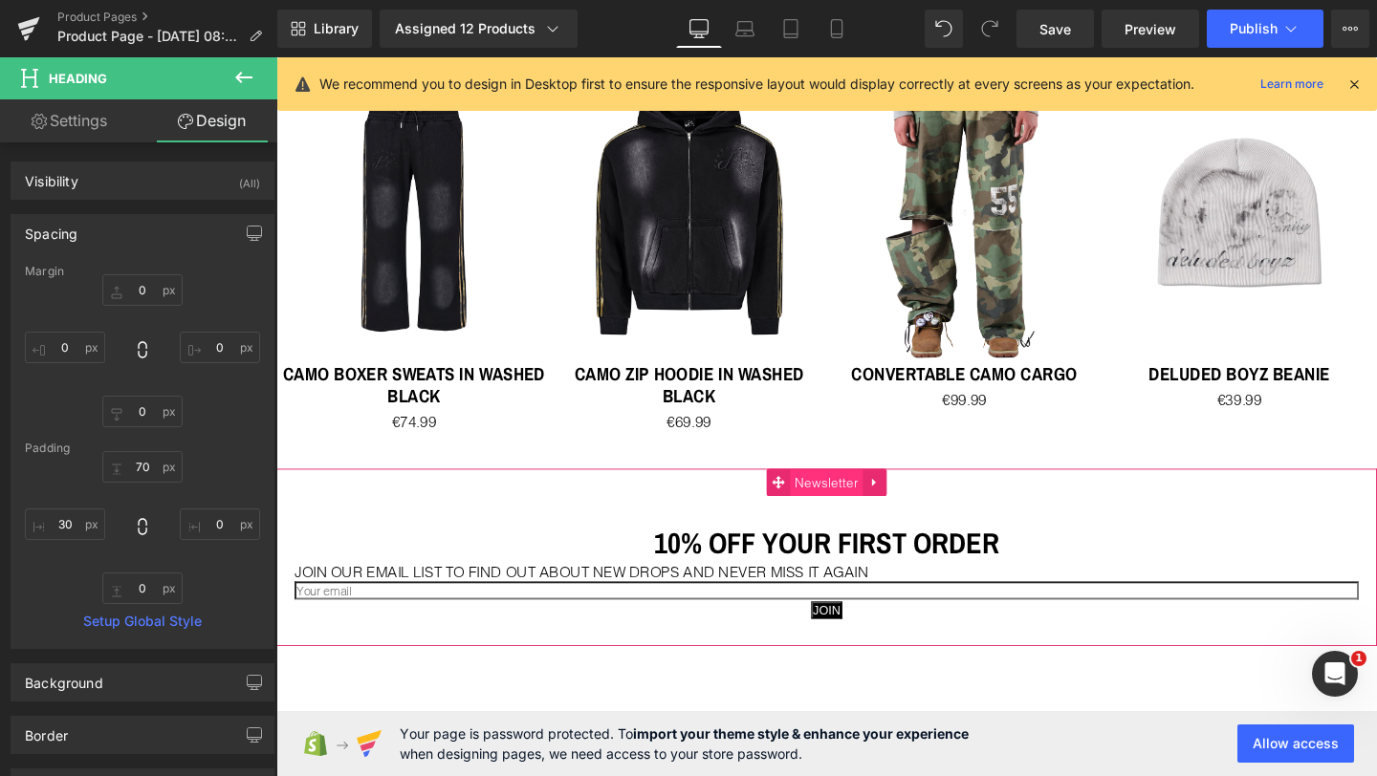
click at [837, 497] on span "Newsletter" at bounding box center [854, 504] width 76 height 29
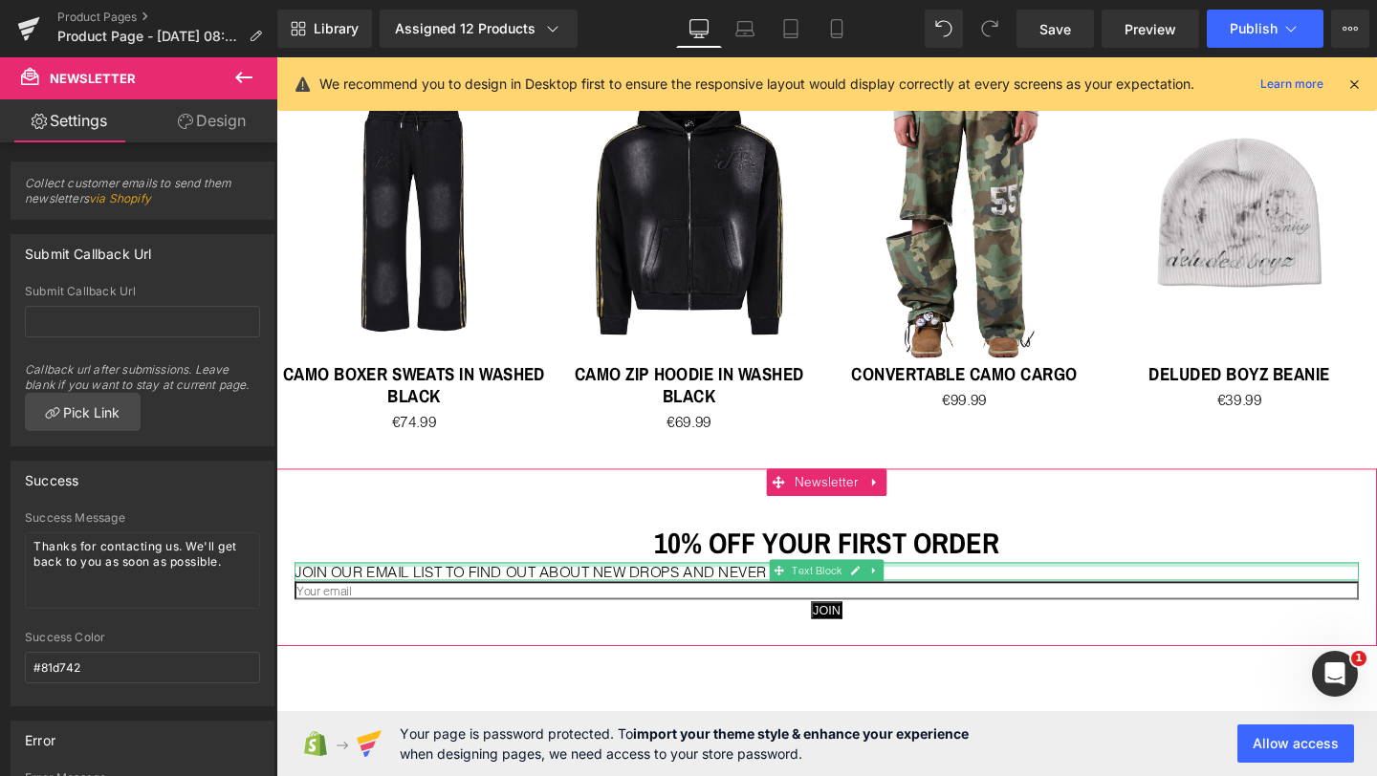
click at [745, 588] on div at bounding box center [854, 590] width 1119 height 5
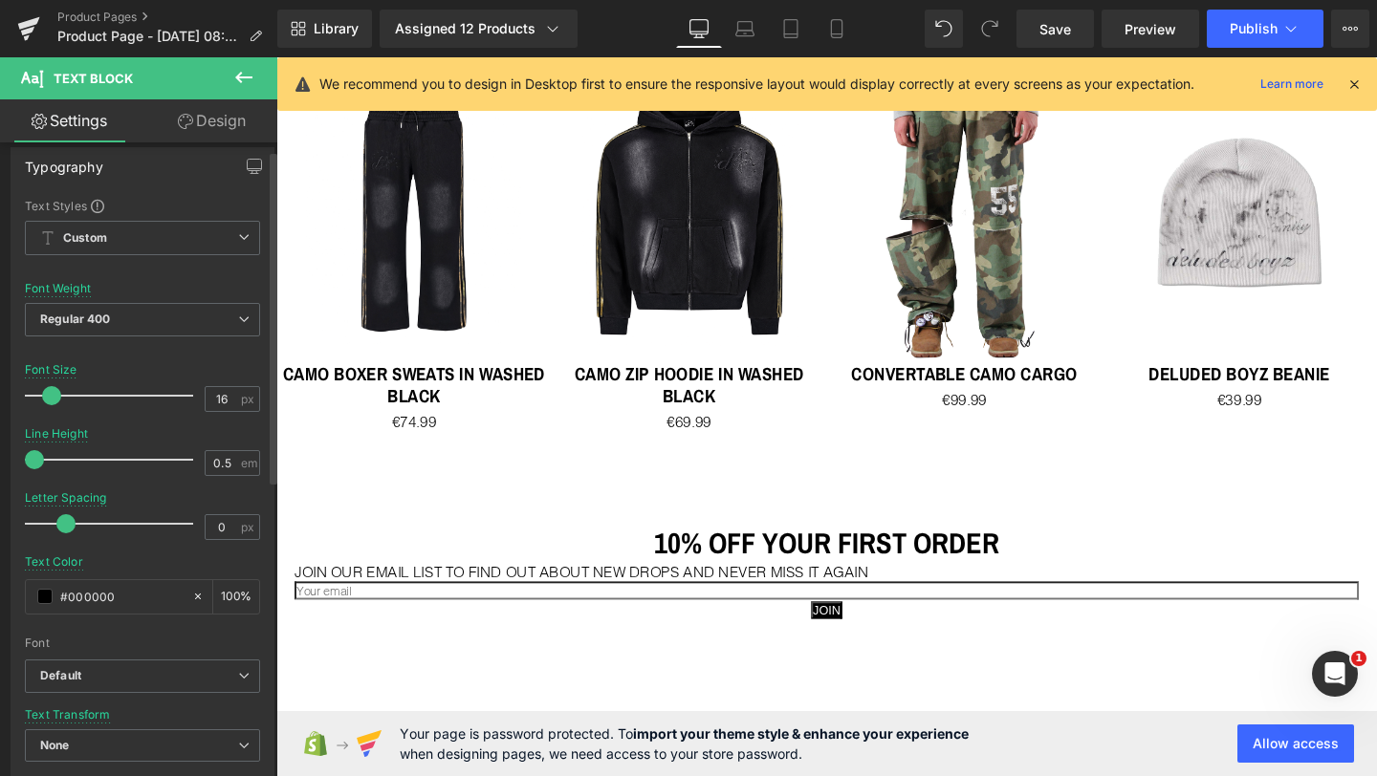
scroll to position [16, 0]
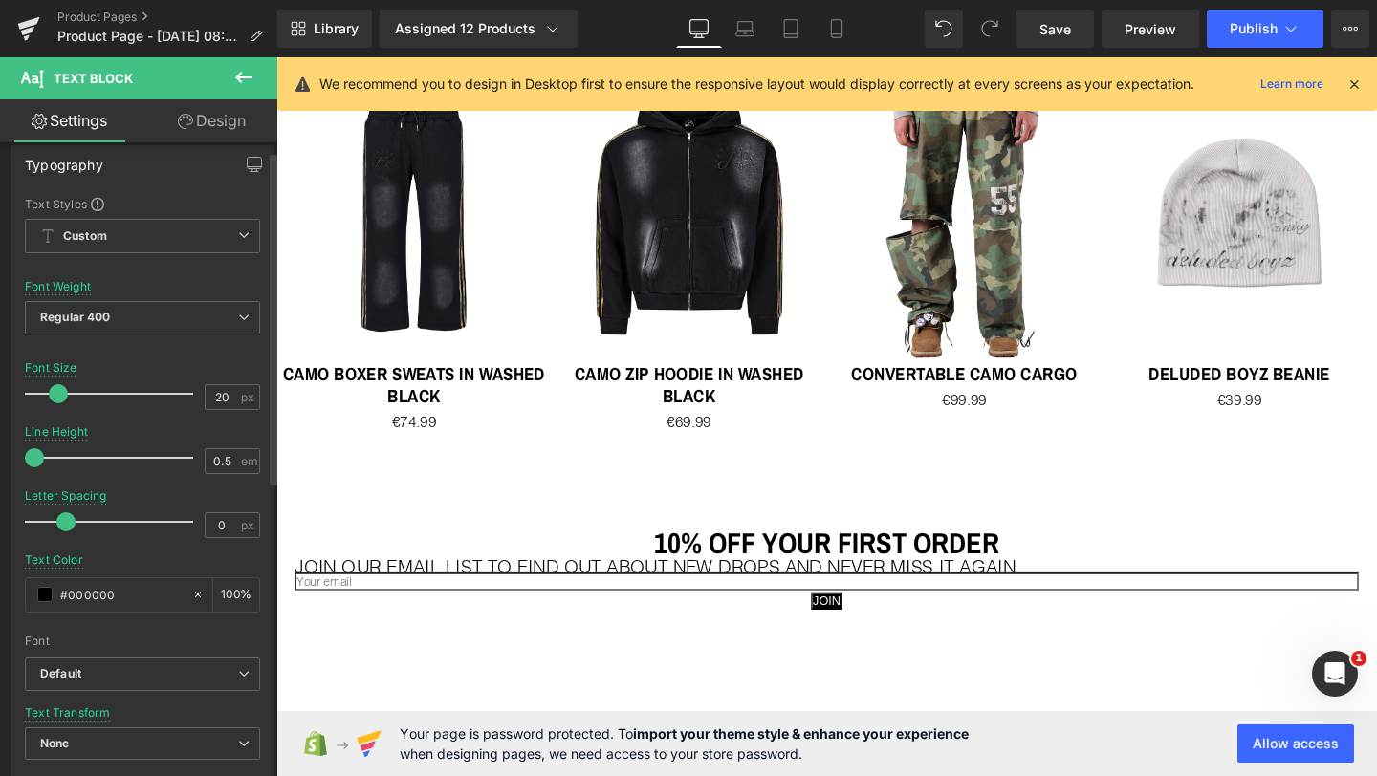
type input "21"
click at [61, 394] on span at bounding box center [59, 393] width 19 height 19
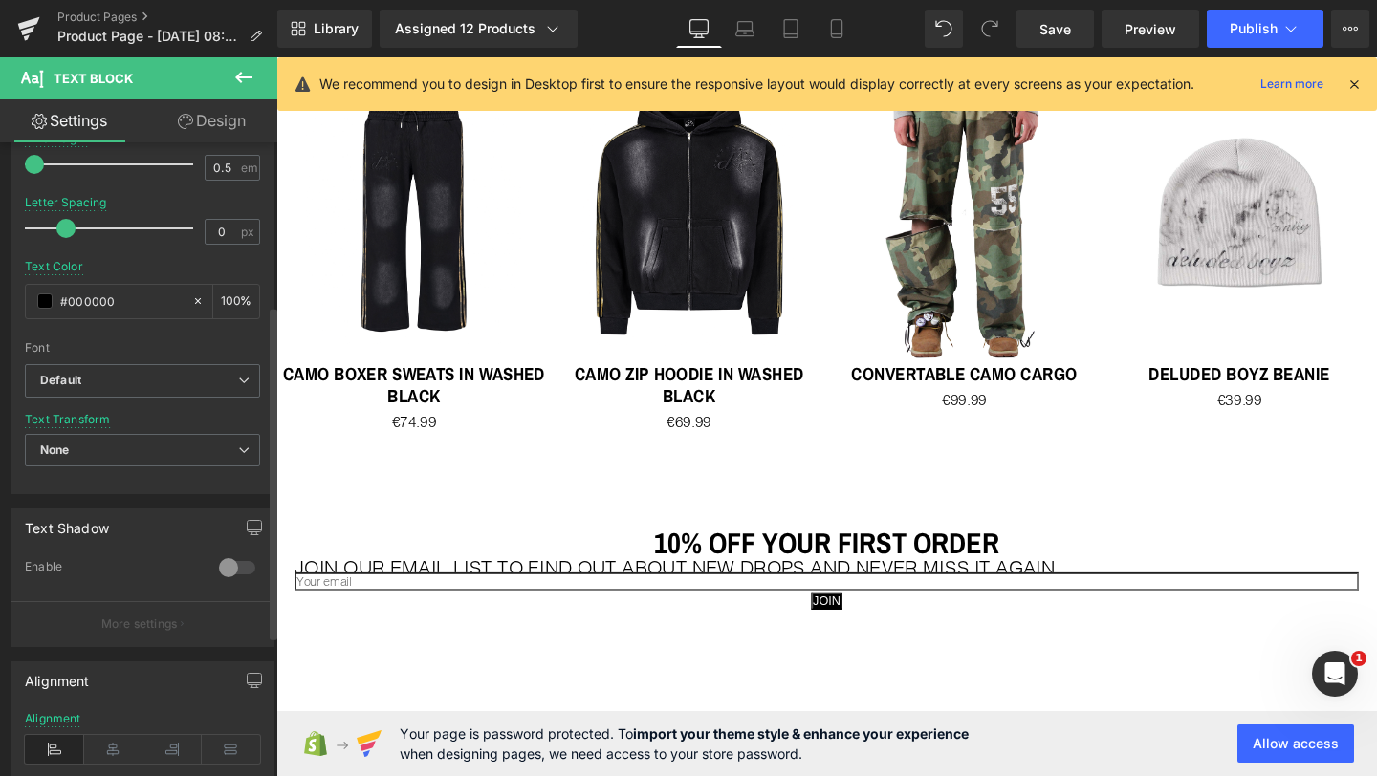
scroll to position [430, 0]
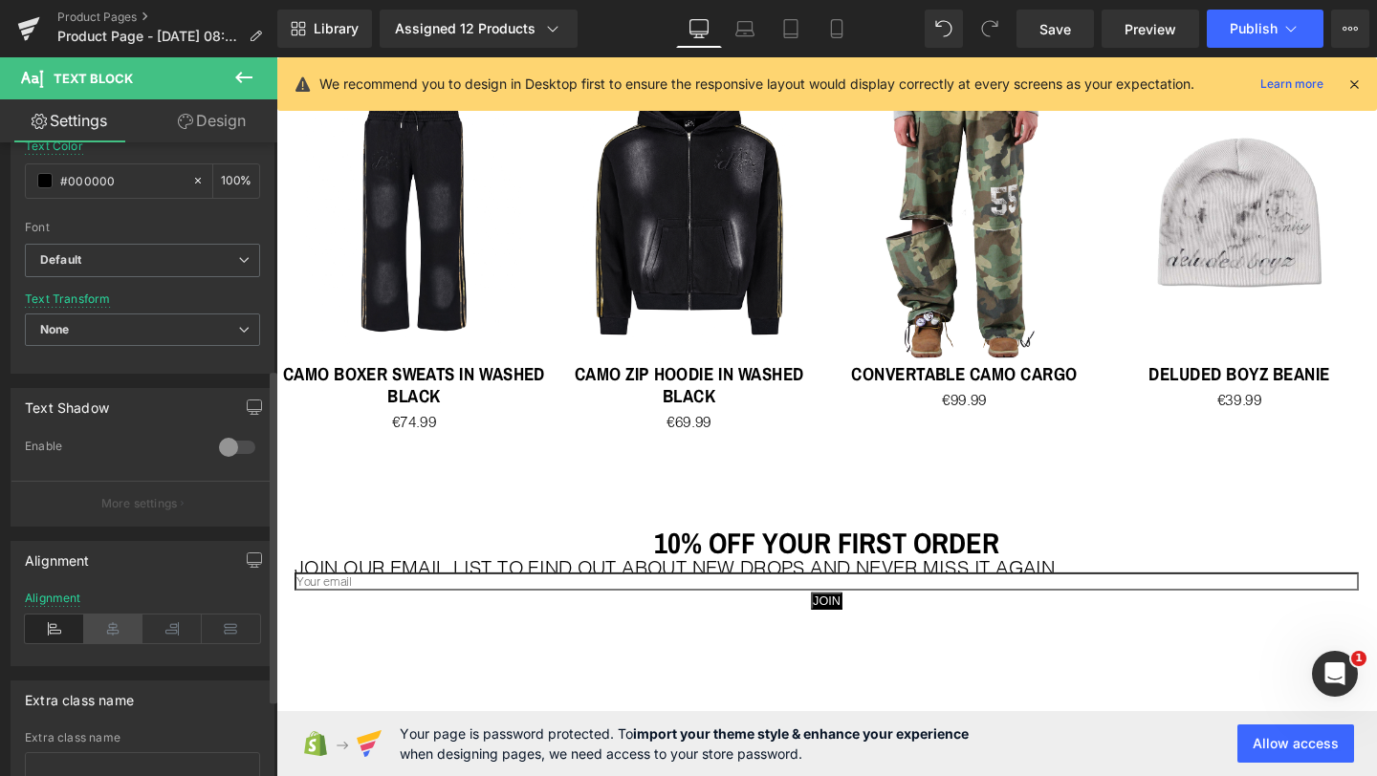
click at [108, 622] on icon at bounding box center [113, 629] width 59 height 29
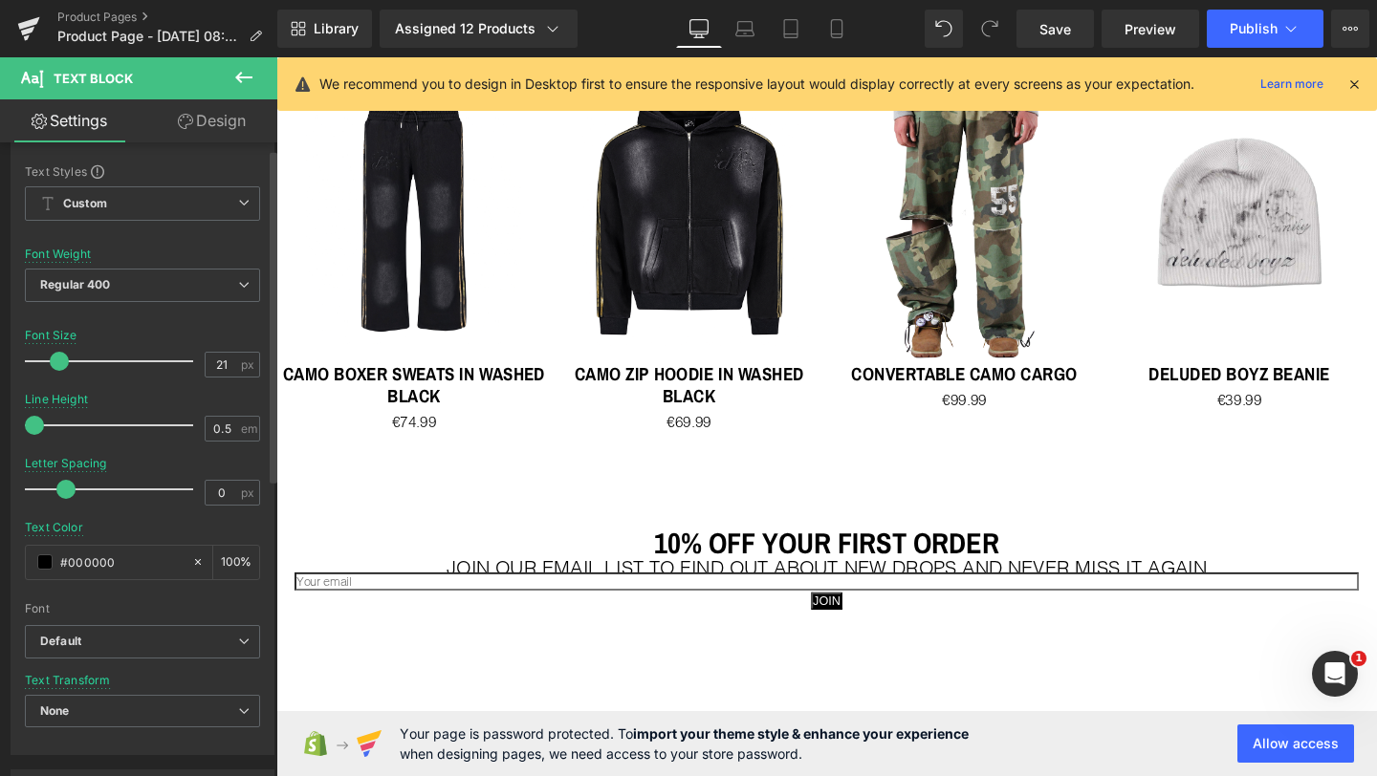
scroll to position [0, 0]
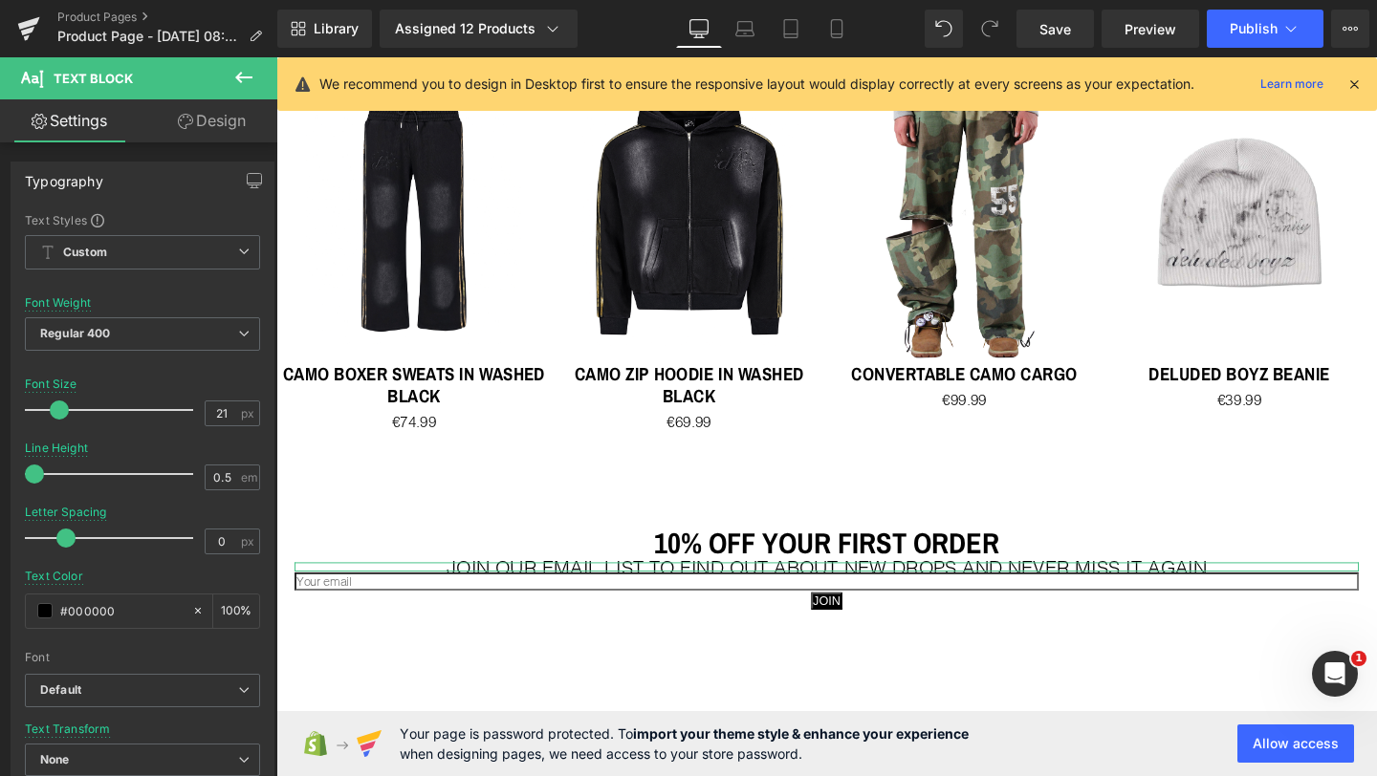
click at [210, 116] on link "Design" at bounding box center [211, 120] width 139 height 43
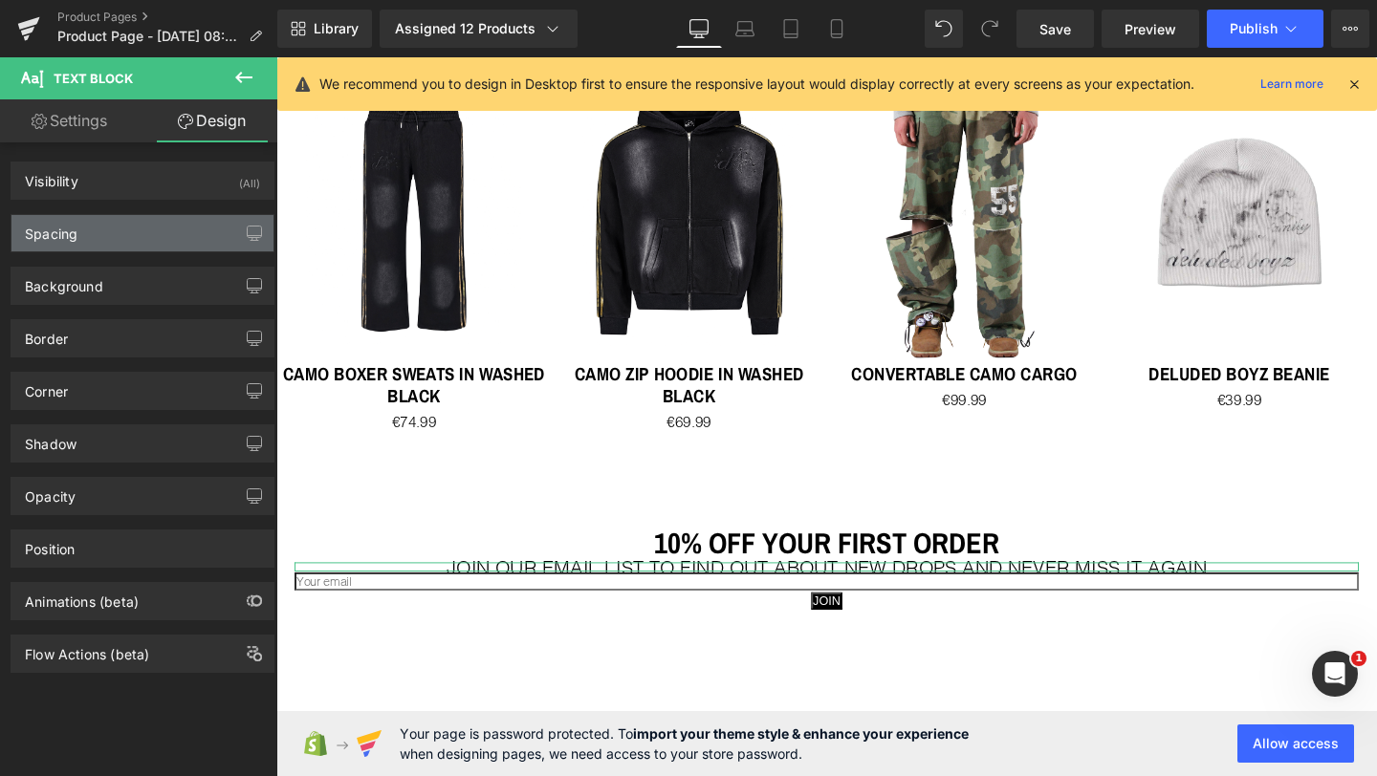
click at [124, 239] on div "Spacing" at bounding box center [142, 233] width 262 height 36
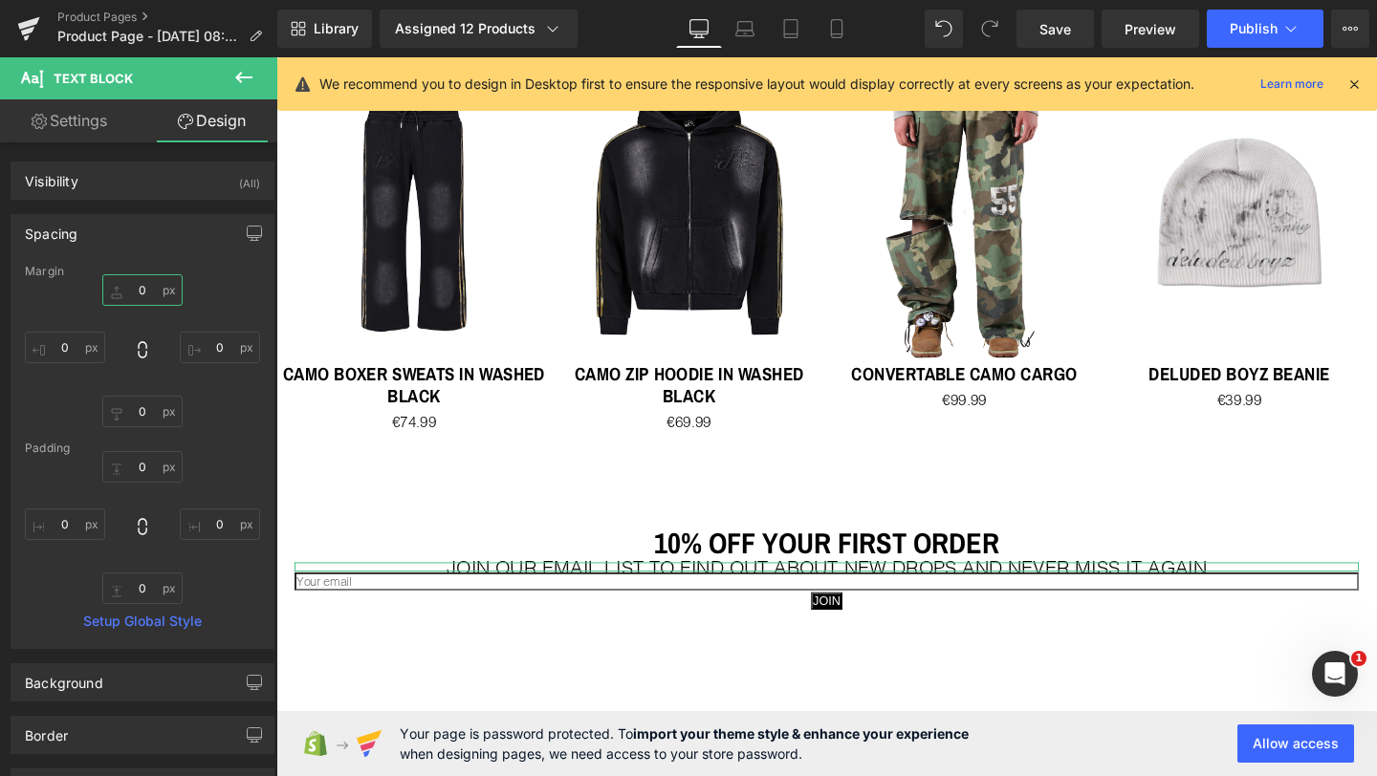
click at [136, 288] on input "0" at bounding box center [142, 290] width 80 height 32
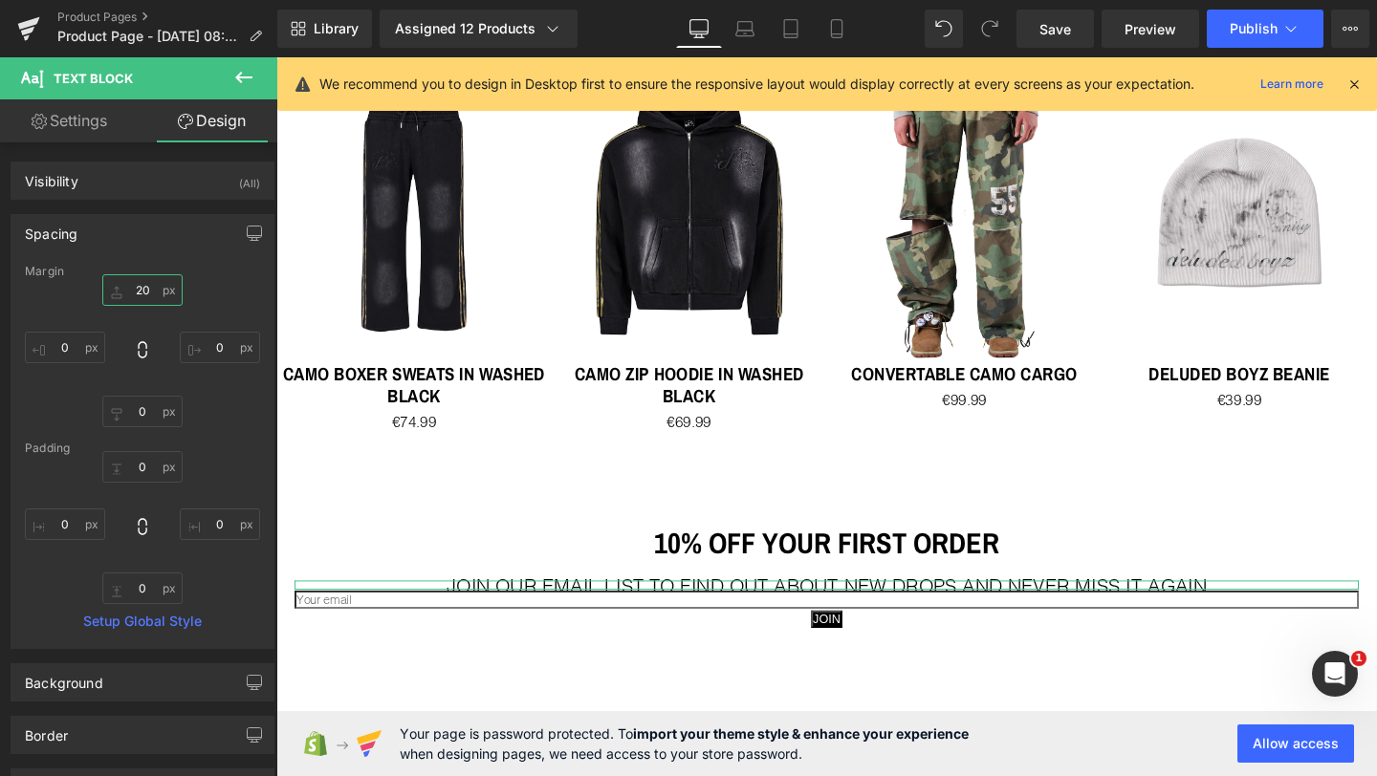
type input "2"
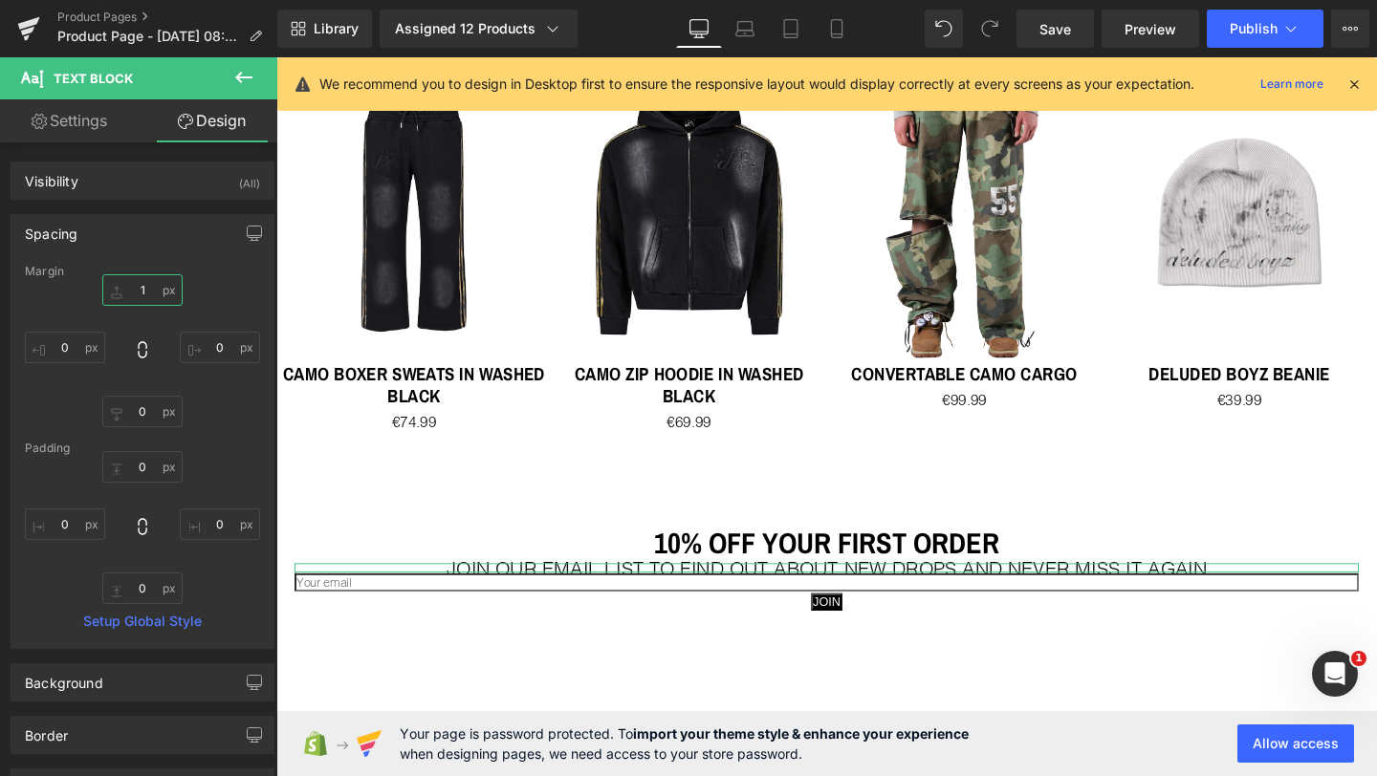
type input "15"
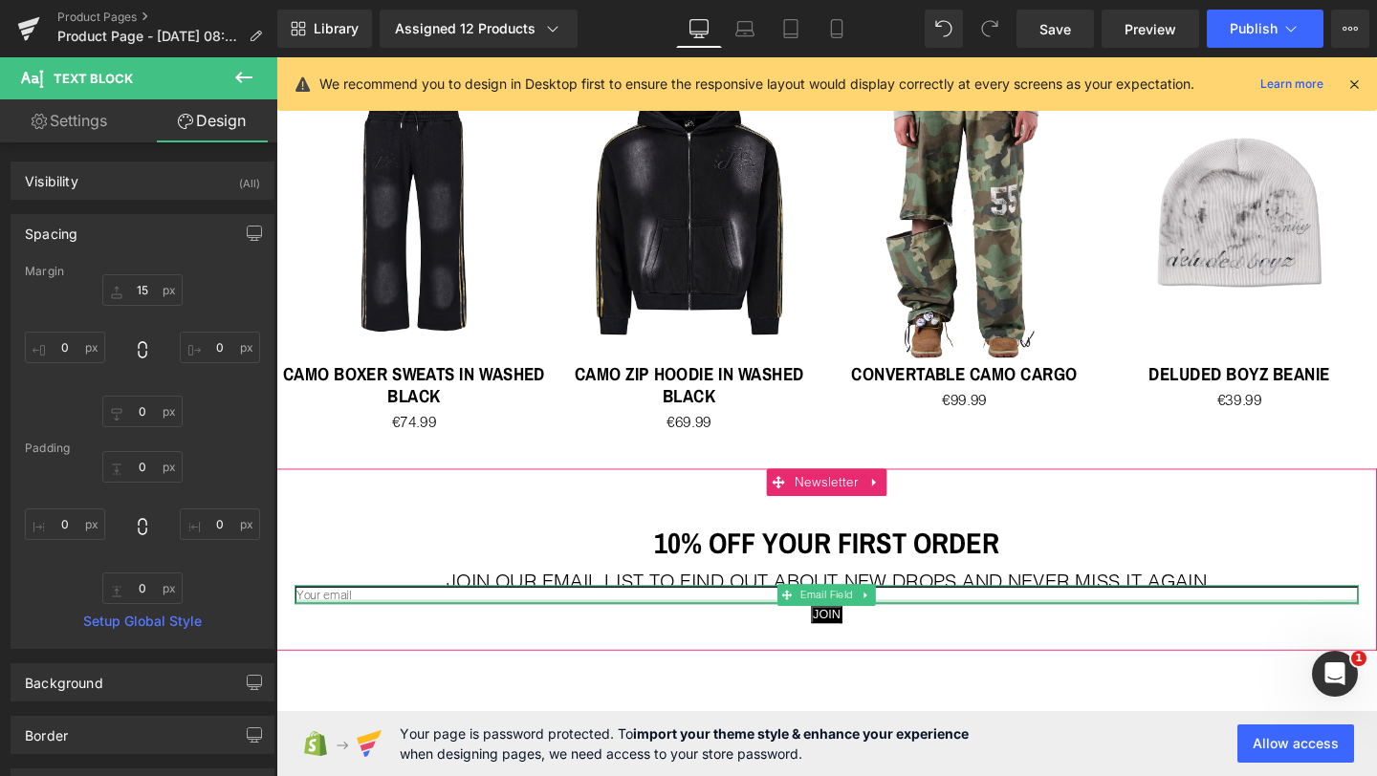
click at [497, 612] on div "Email Field" at bounding box center [854, 622] width 1119 height 20
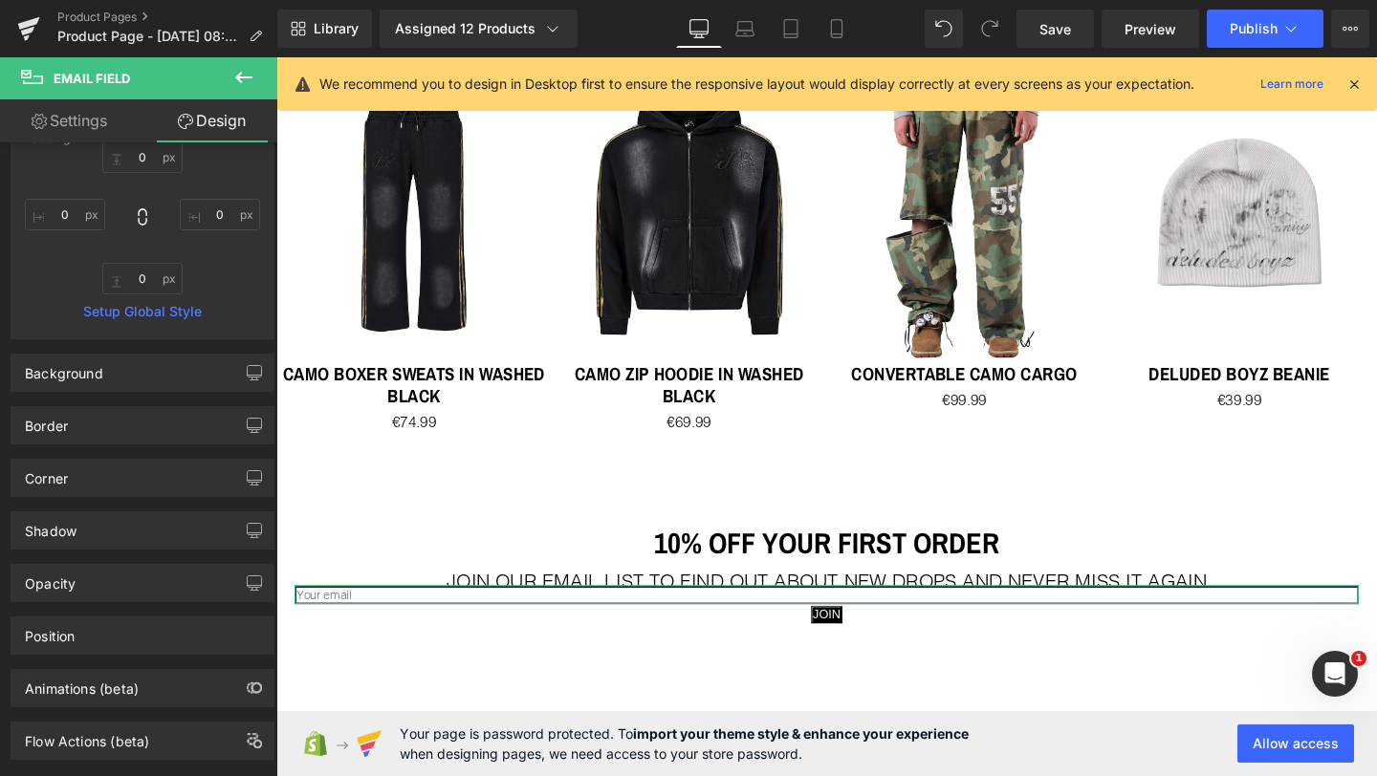
scroll to position [315, 0]
click at [97, 121] on link "Settings" at bounding box center [69, 120] width 139 height 43
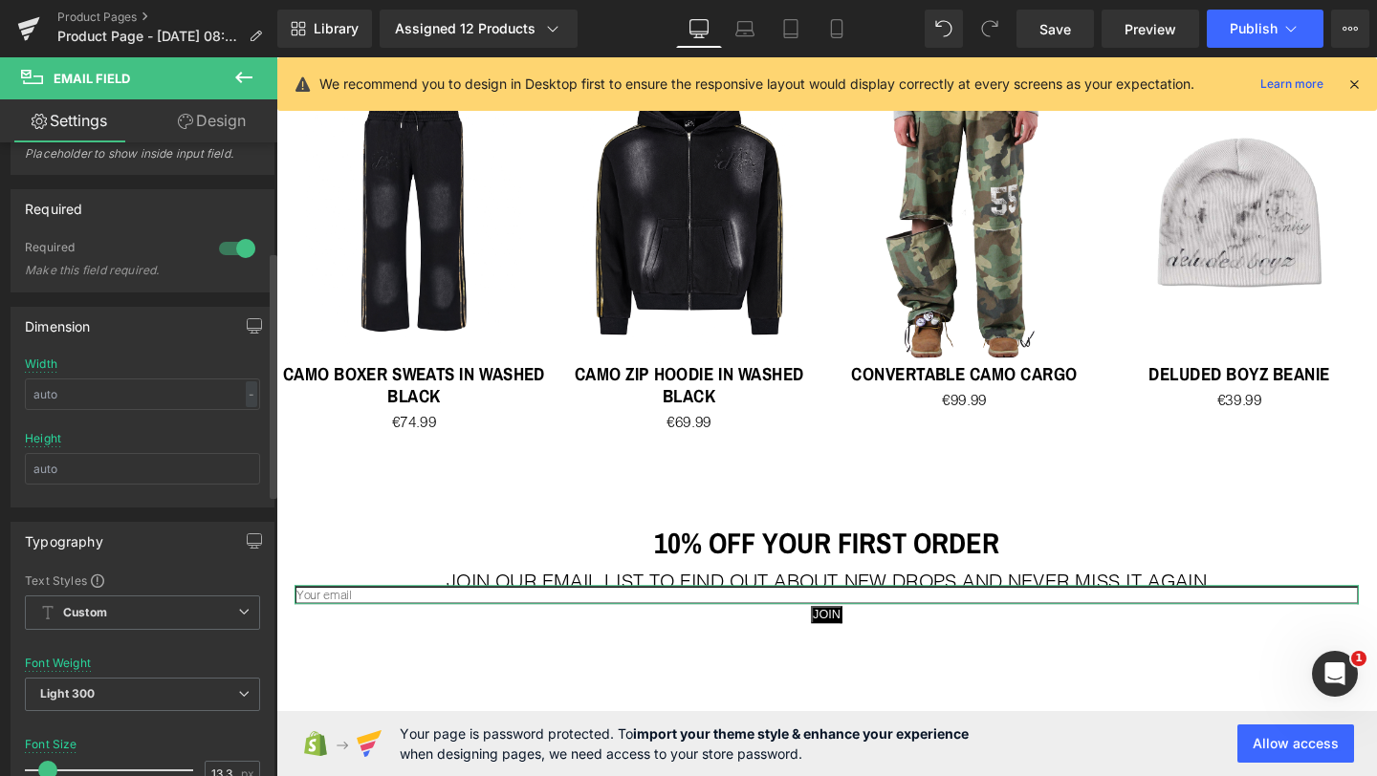
scroll to position [289, 0]
click at [122, 388] on input "text" at bounding box center [142, 392] width 235 height 32
click at [90, 461] on input "text" at bounding box center [142, 466] width 235 height 32
type input "2"
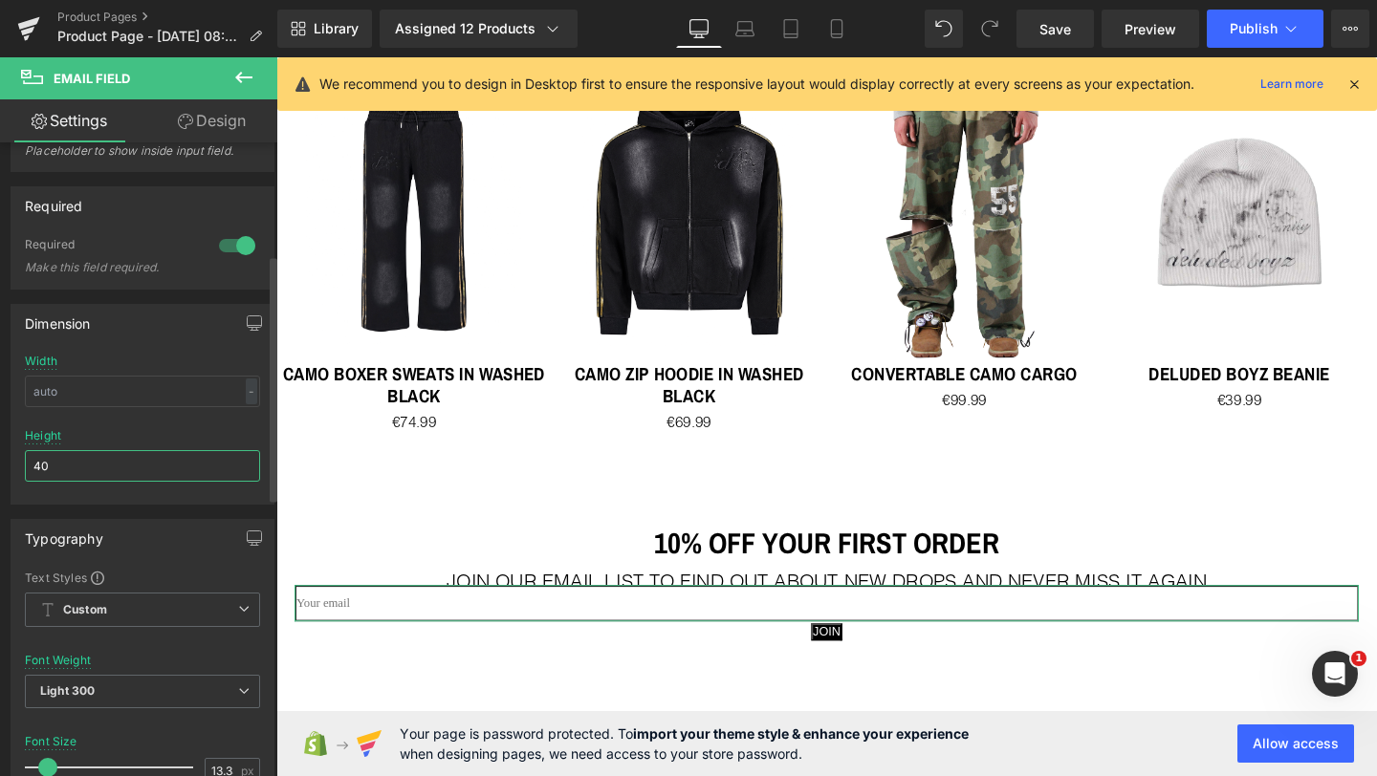
type input "40"
click at [117, 422] on div at bounding box center [142, 423] width 235 height 12
click at [124, 396] on input "text" at bounding box center [142, 392] width 235 height 32
type input "3"
type input "500"
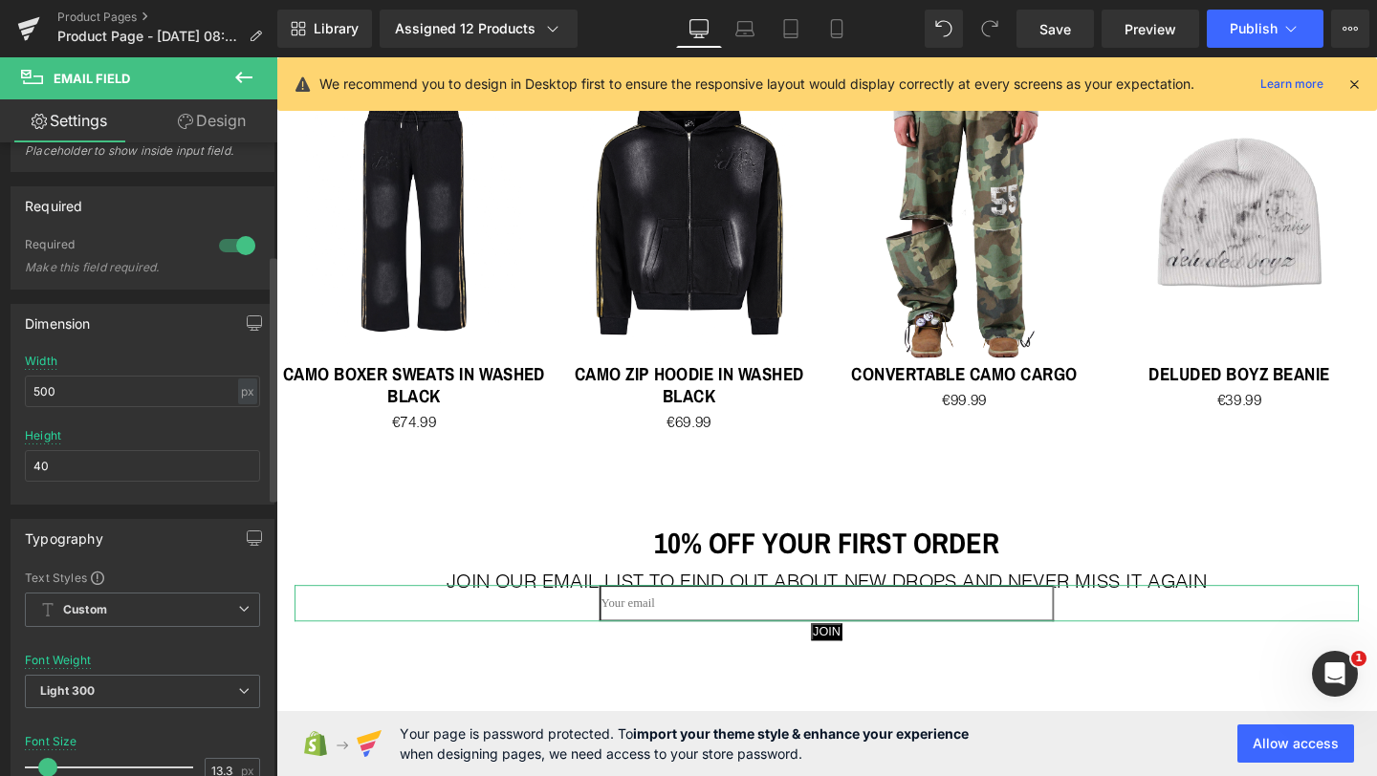
click at [183, 350] on div "Dimension 500px Width 500 px % px 40px Height 40" at bounding box center [143, 404] width 264 height 201
click at [203, 128] on link "Design" at bounding box center [211, 120] width 139 height 43
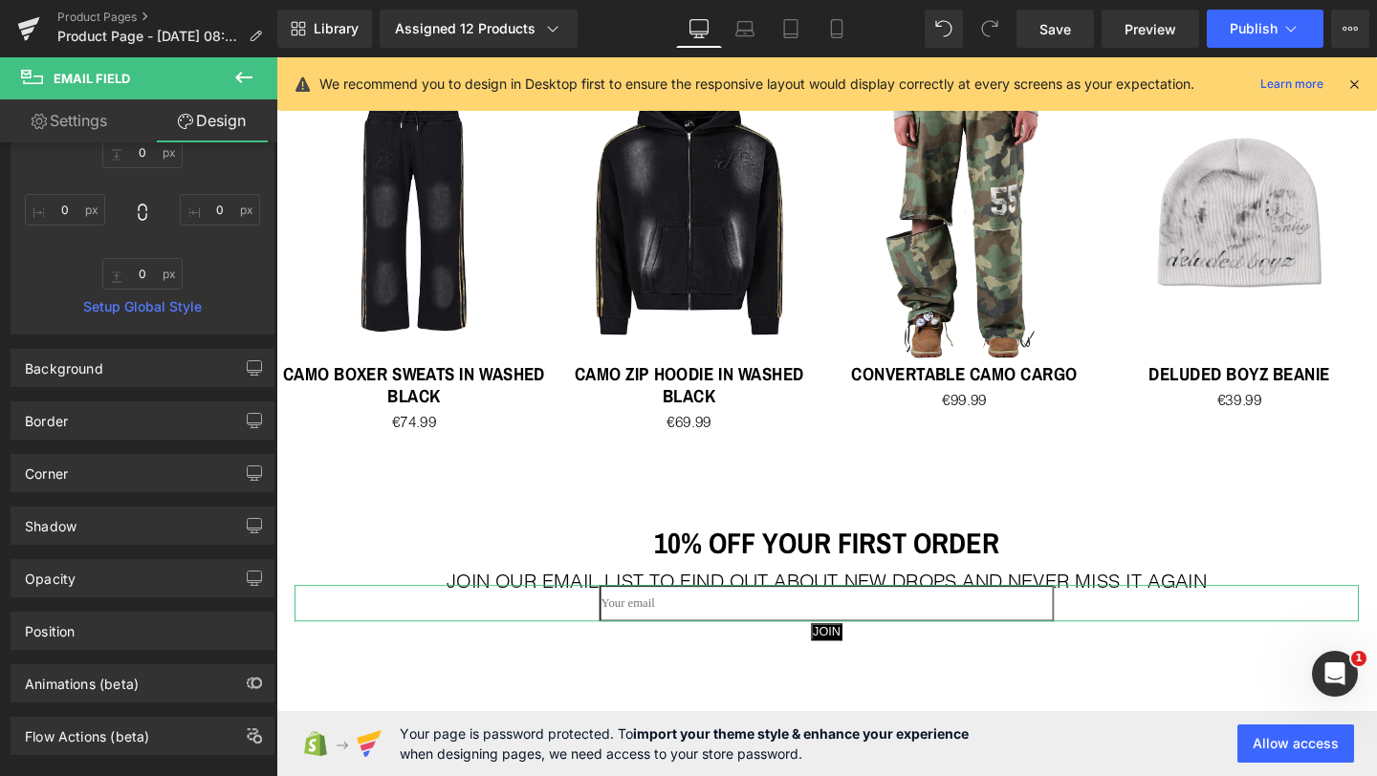
type input "0"
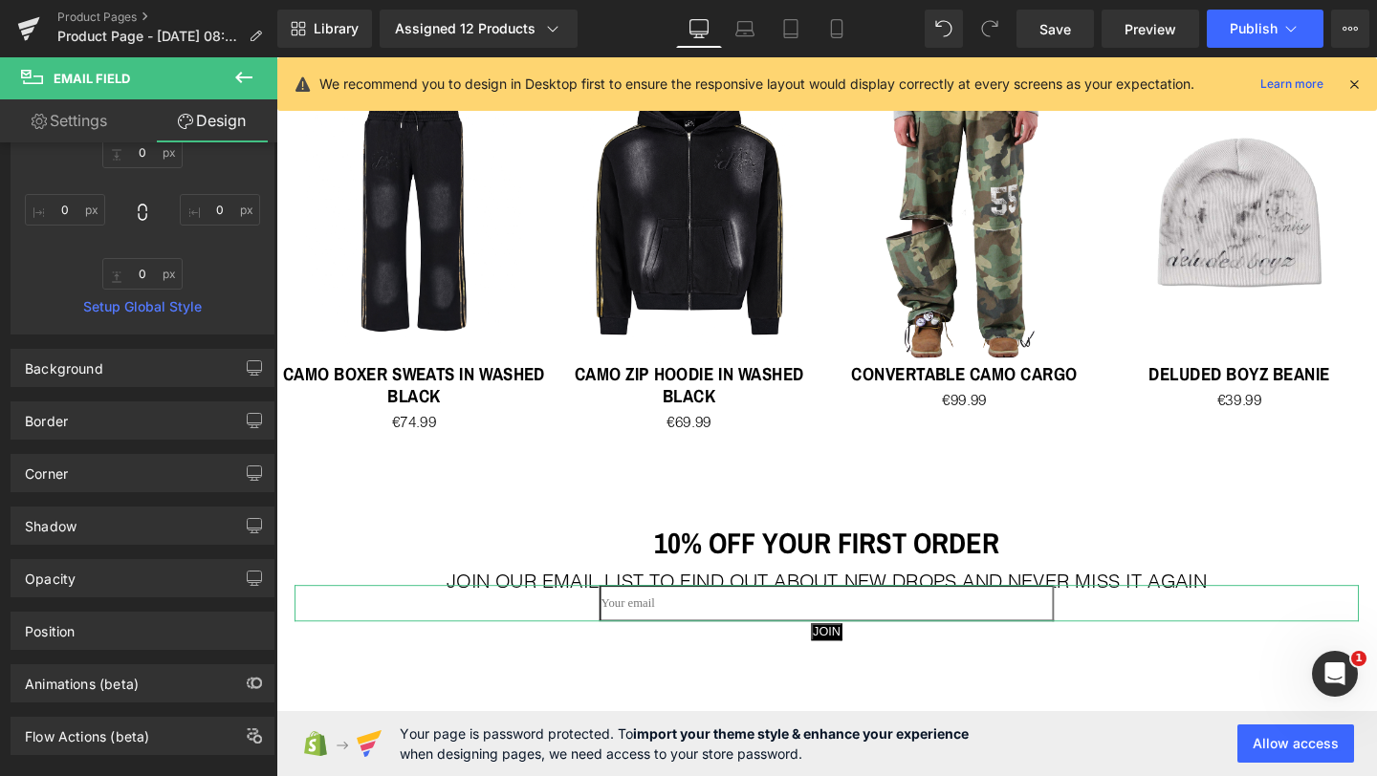
type input "0"
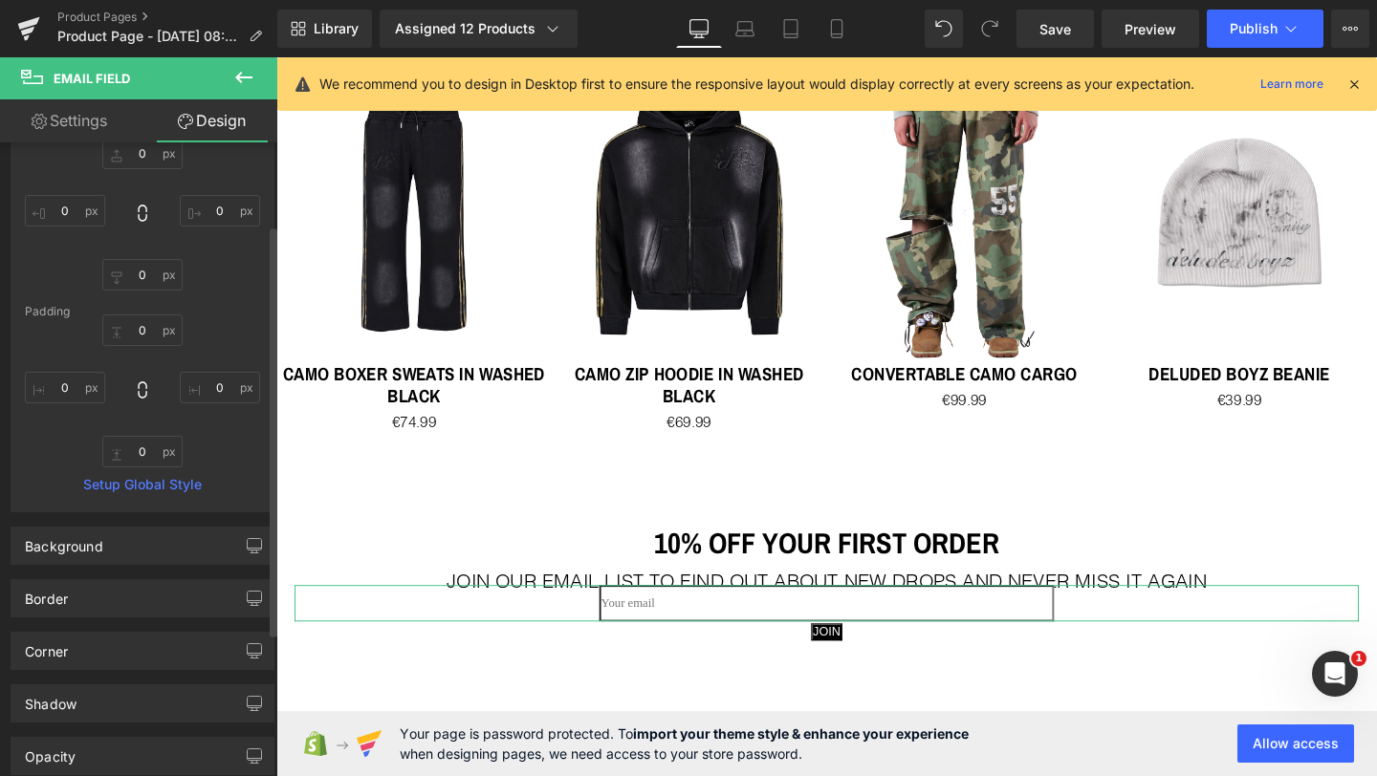
scroll to position [207, 0]
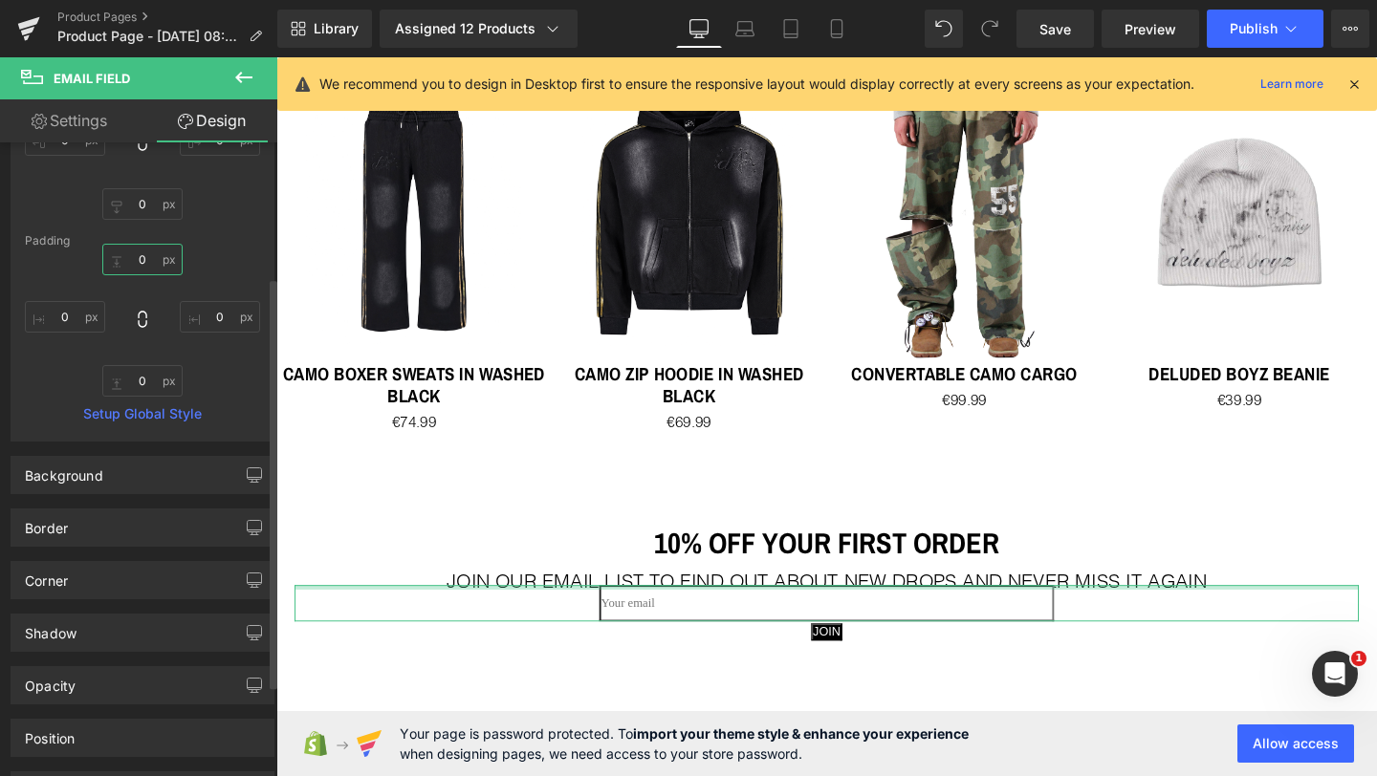
click at [139, 269] on input "0" at bounding box center [142, 260] width 80 height 32
type input "1"
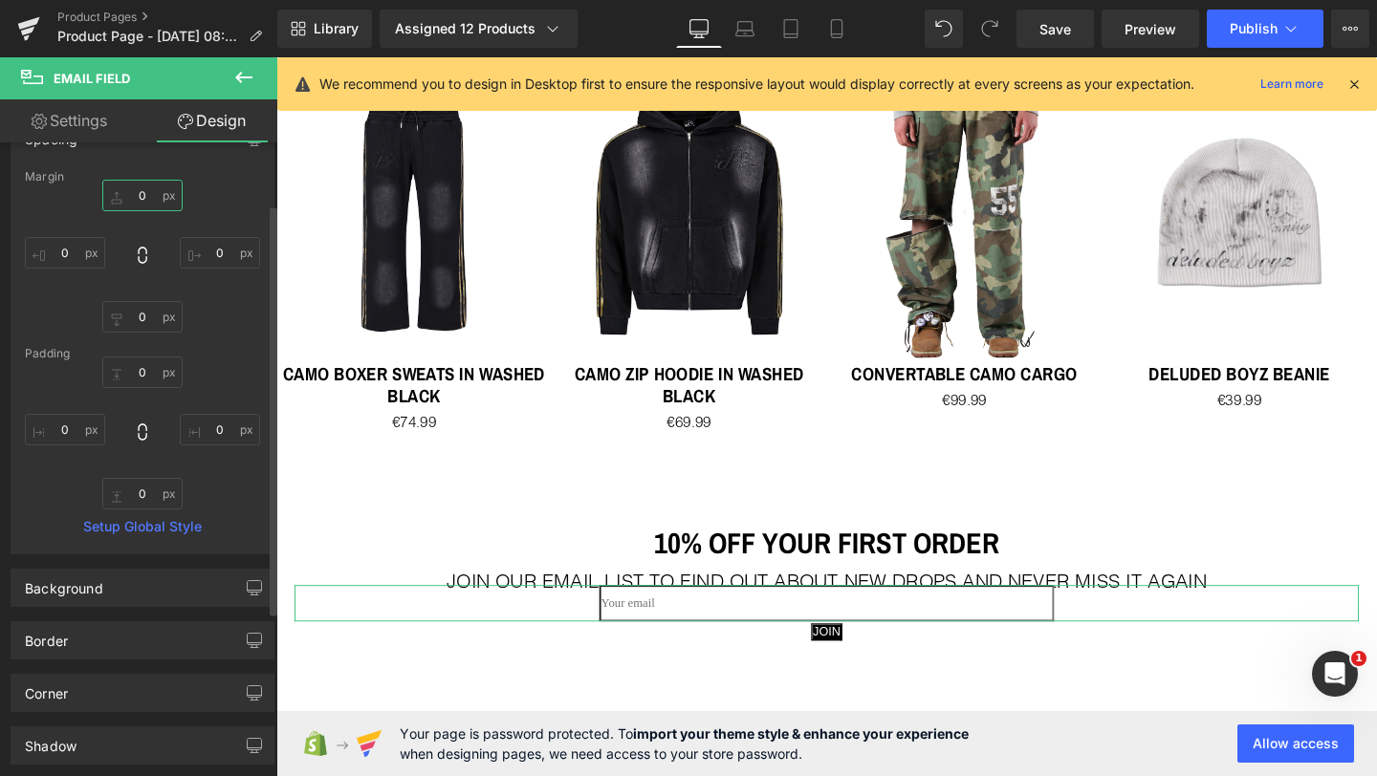
click at [132, 200] on input "0" at bounding box center [142, 196] width 80 height 32
type input "1"
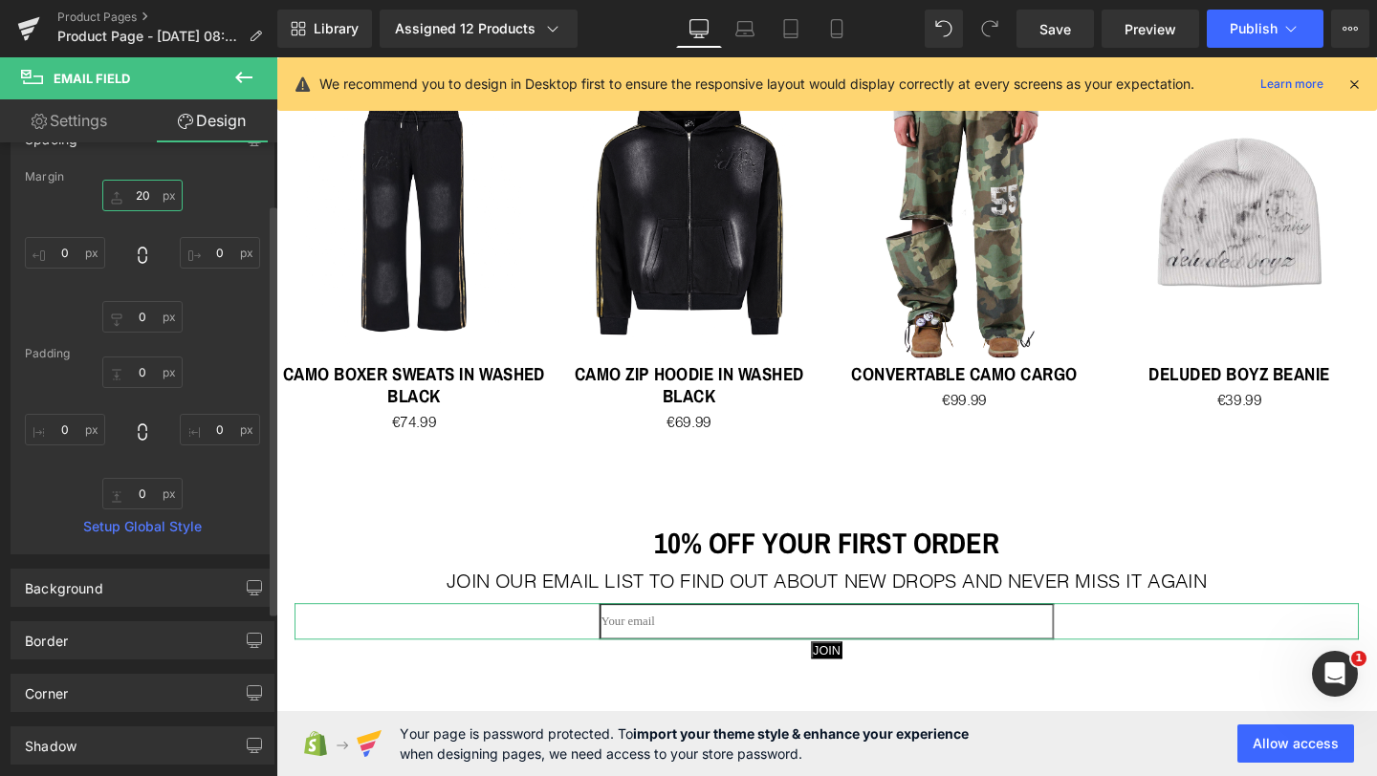
type input "20"
click at [208, 324] on div "20 20 0px 0 0px 0 0px 0" at bounding box center [142, 256] width 235 height 153
click at [89, 118] on link "Settings" at bounding box center [69, 120] width 139 height 43
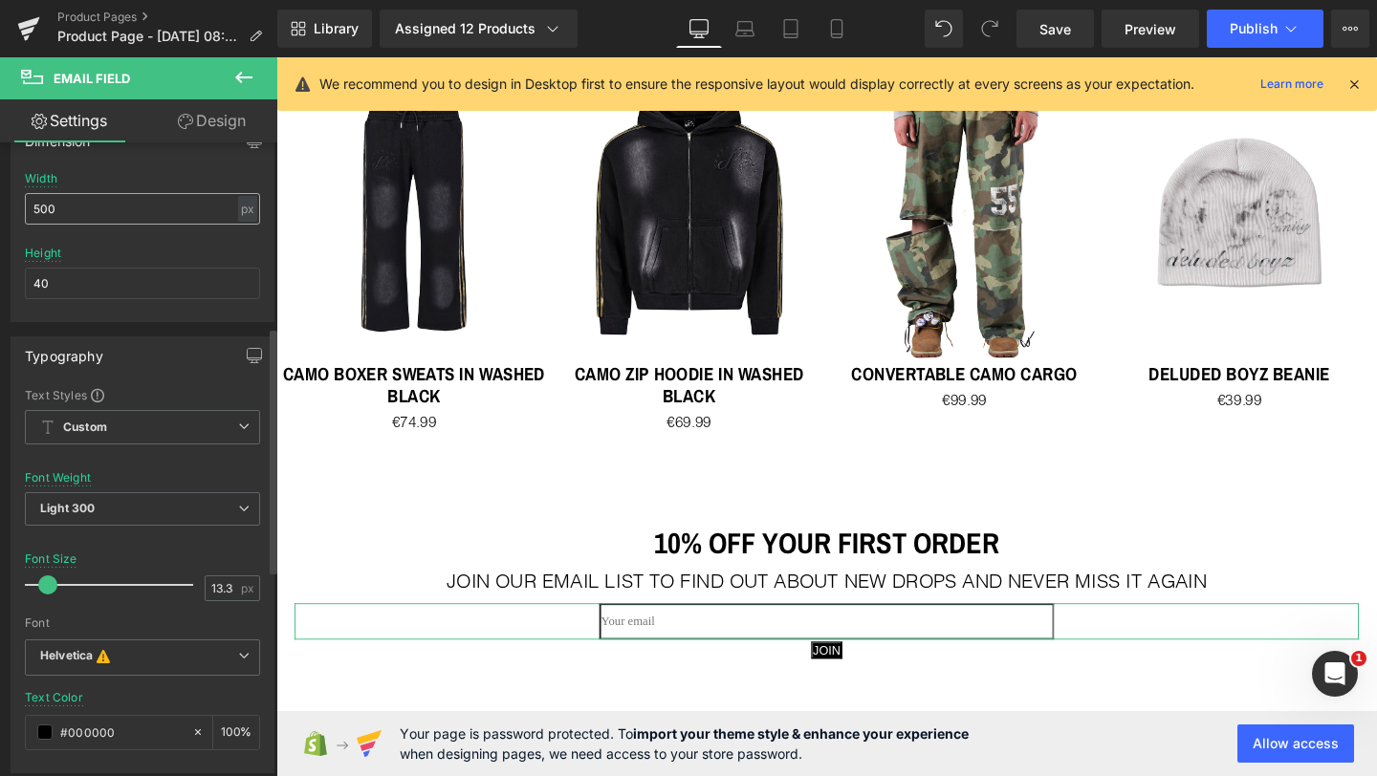
scroll to position [488, 0]
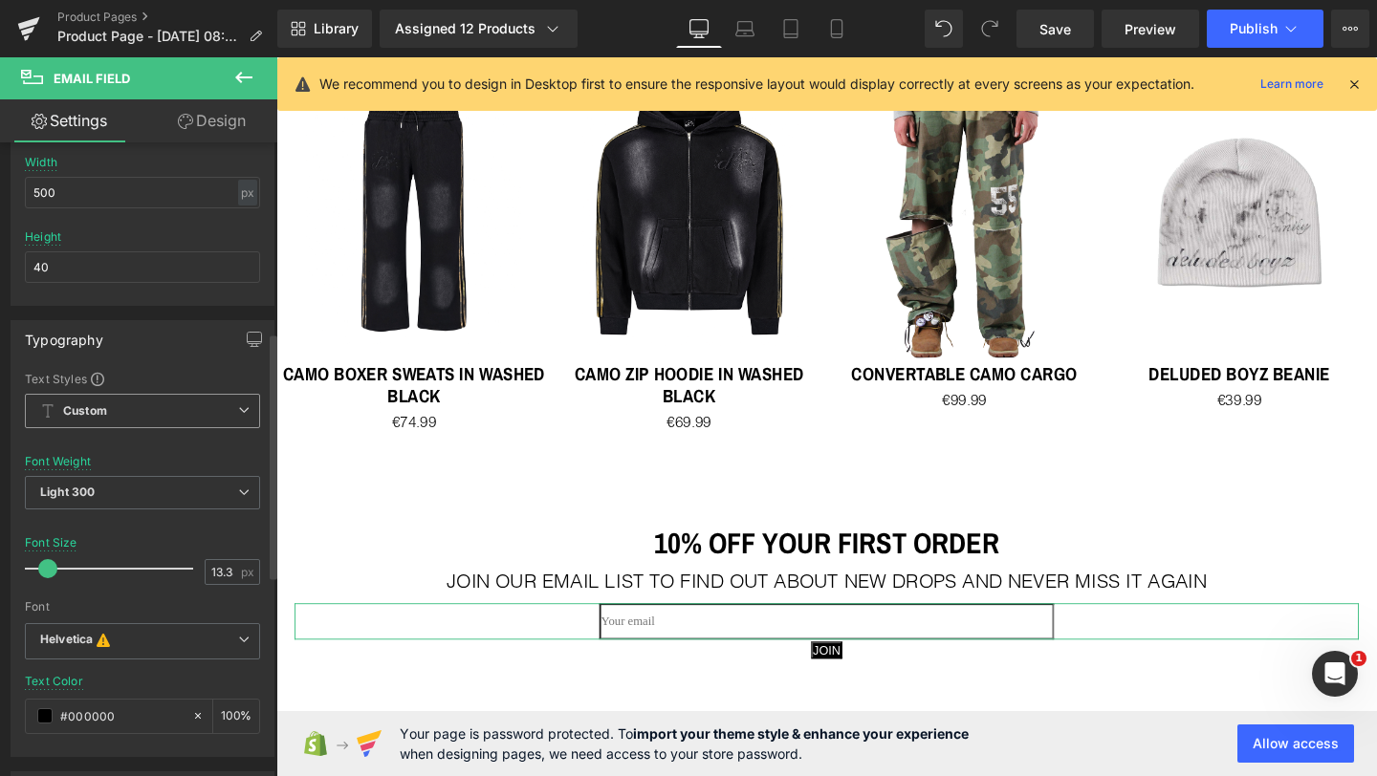
click at [122, 406] on span "Custom Setup Global Style" at bounding box center [142, 411] width 235 height 34
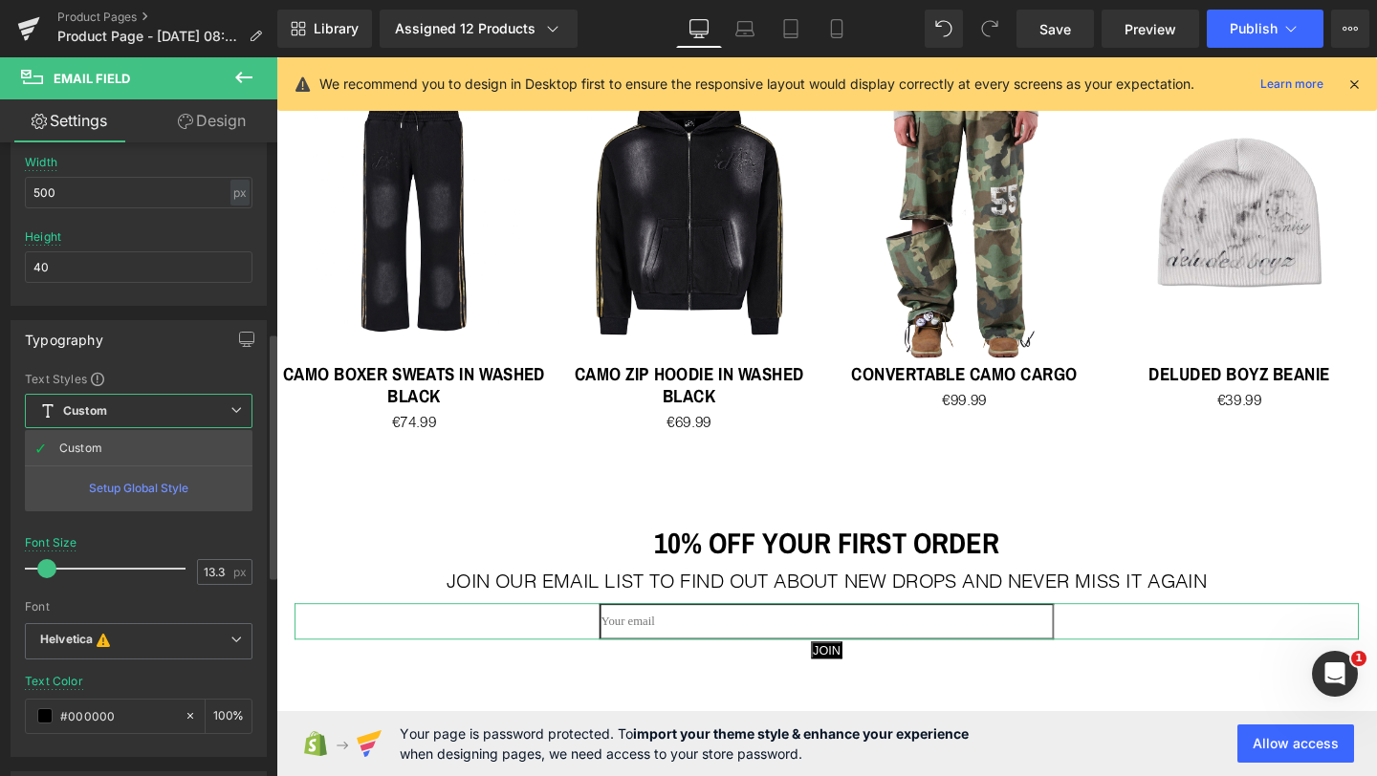
click at [143, 375] on div "Text Styles" at bounding box center [139, 378] width 228 height 15
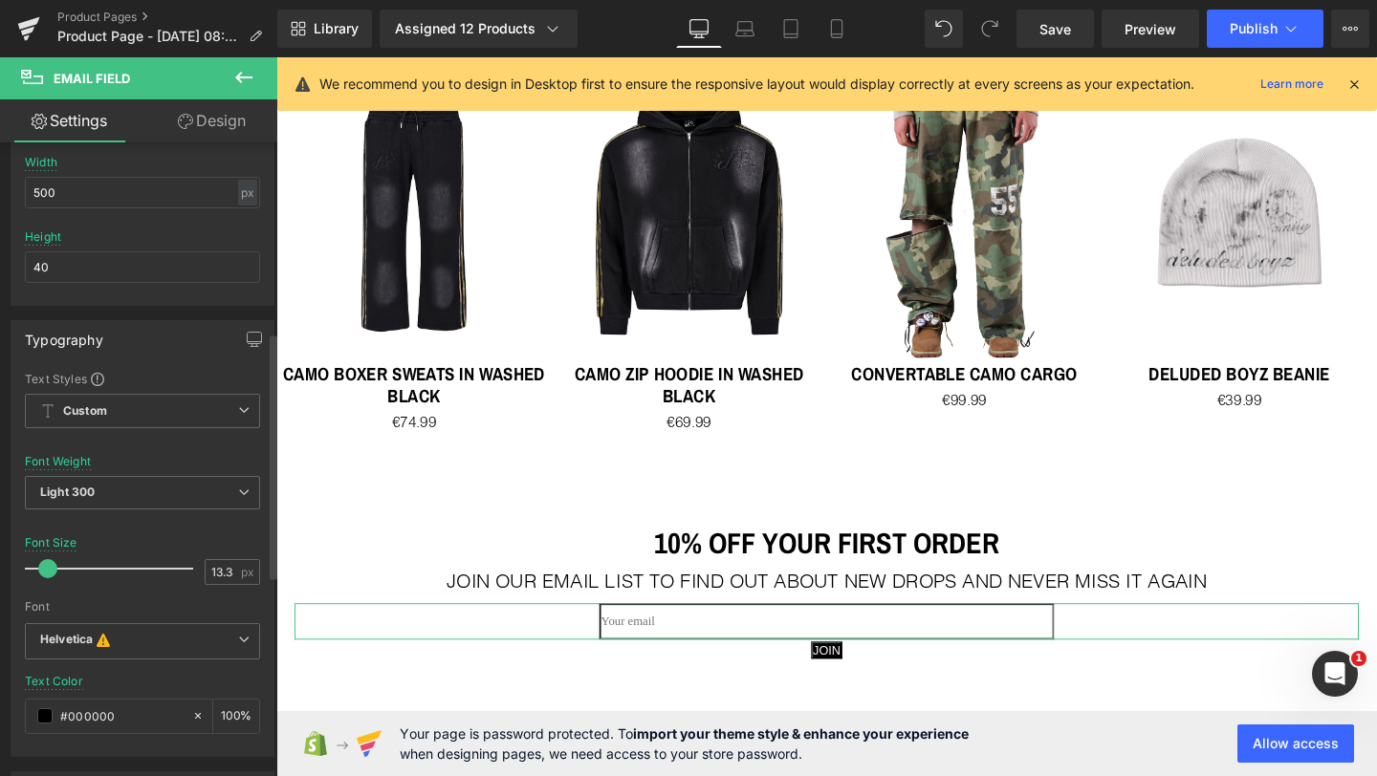
click at [143, 441] on div at bounding box center [142, 444] width 235 height 12
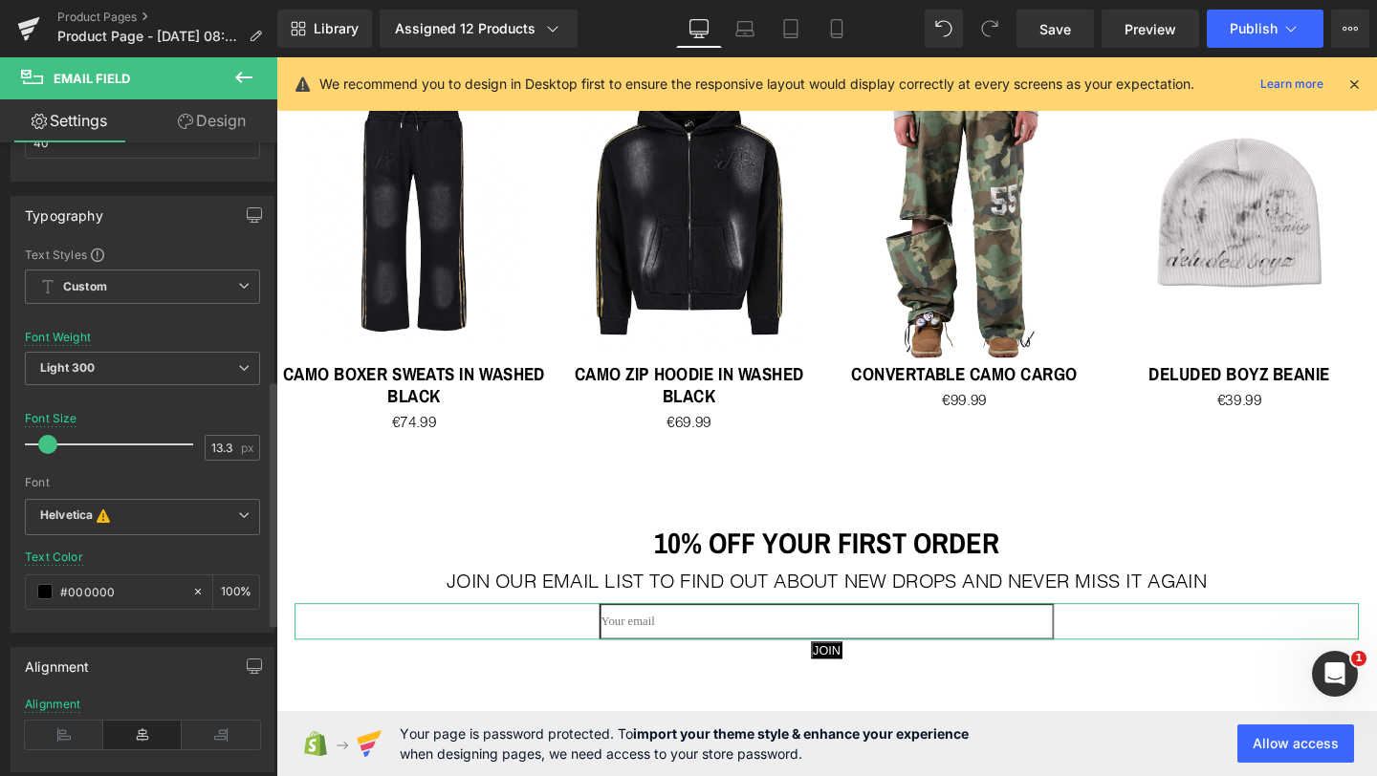
scroll to position [594, 0]
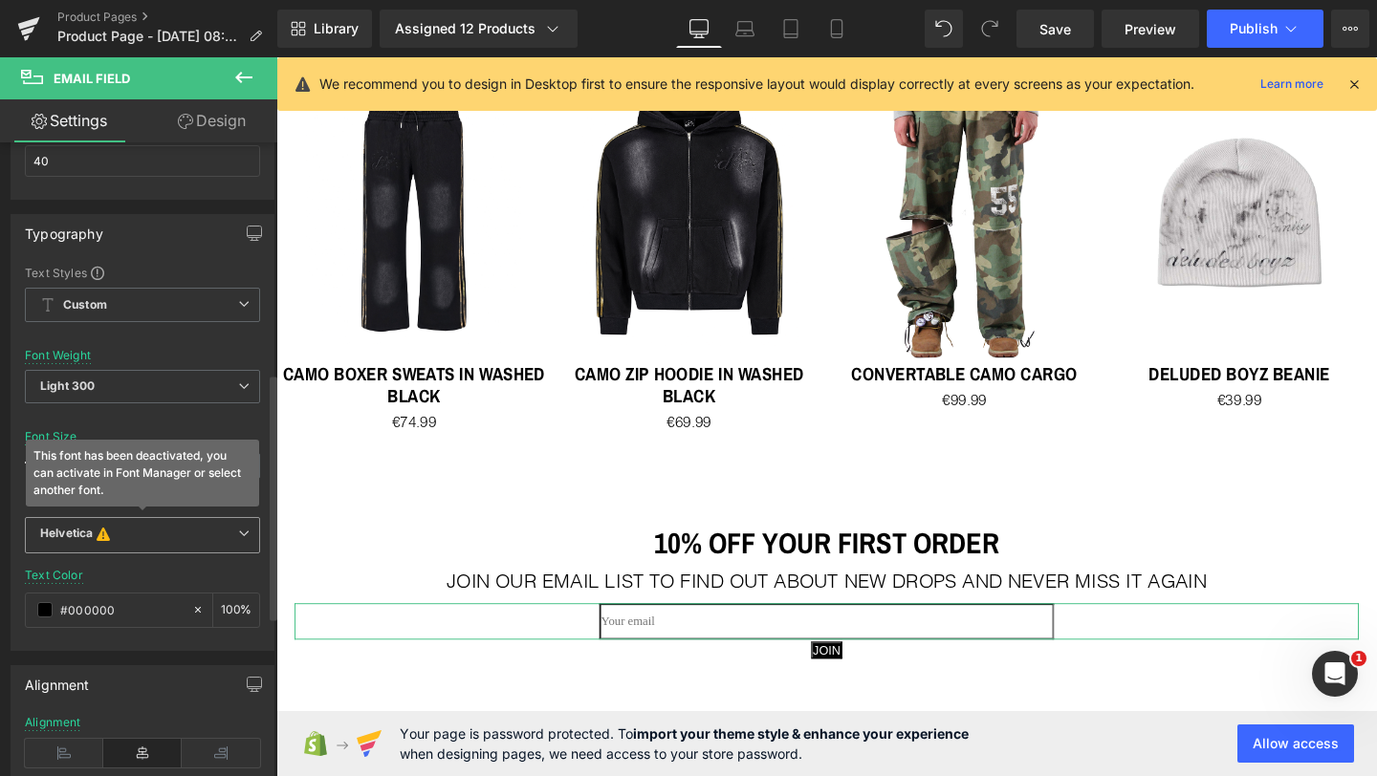
click at [150, 530] on b "Helvetica This font has been deactivated, you can activate in Font Manager or s…" at bounding box center [139, 535] width 198 height 19
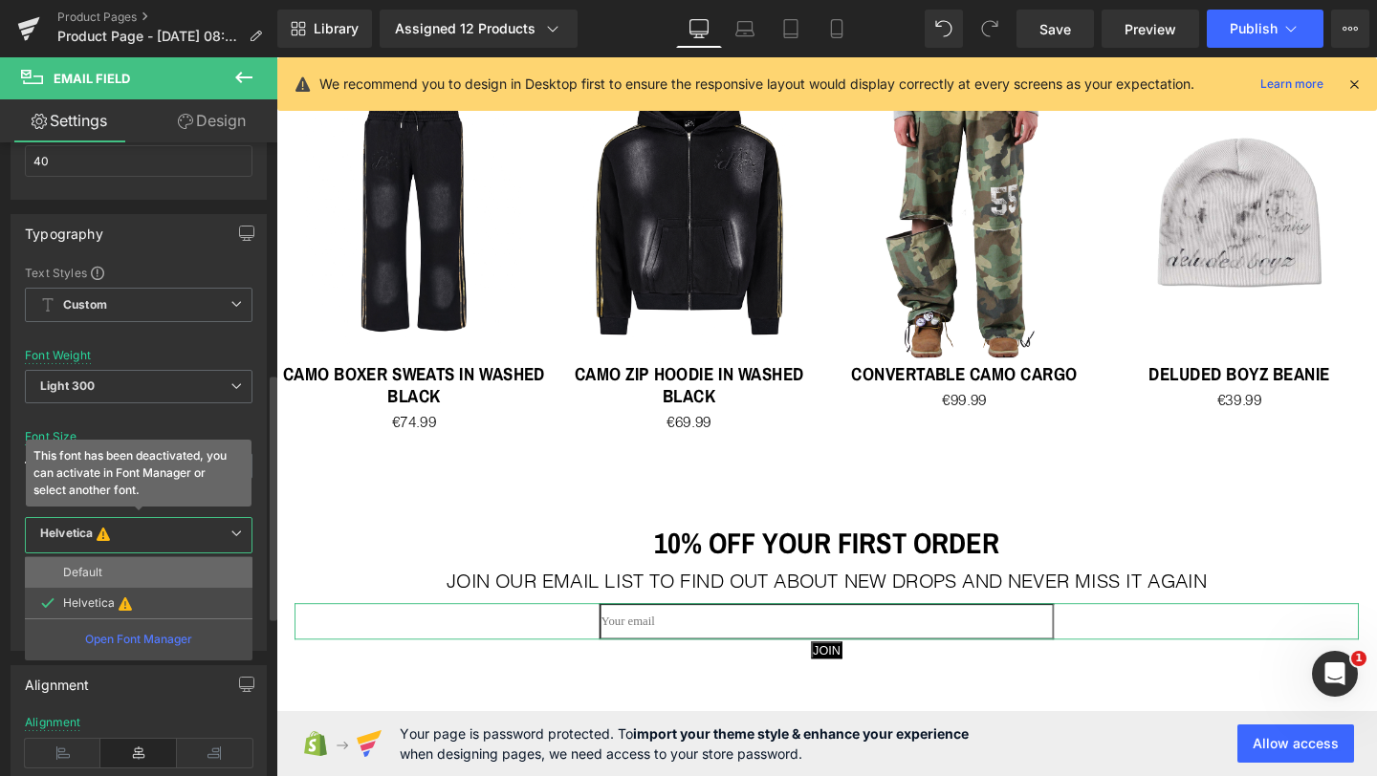
click at [136, 563] on li "Default" at bounding box center [139, 572] width 228 height 31
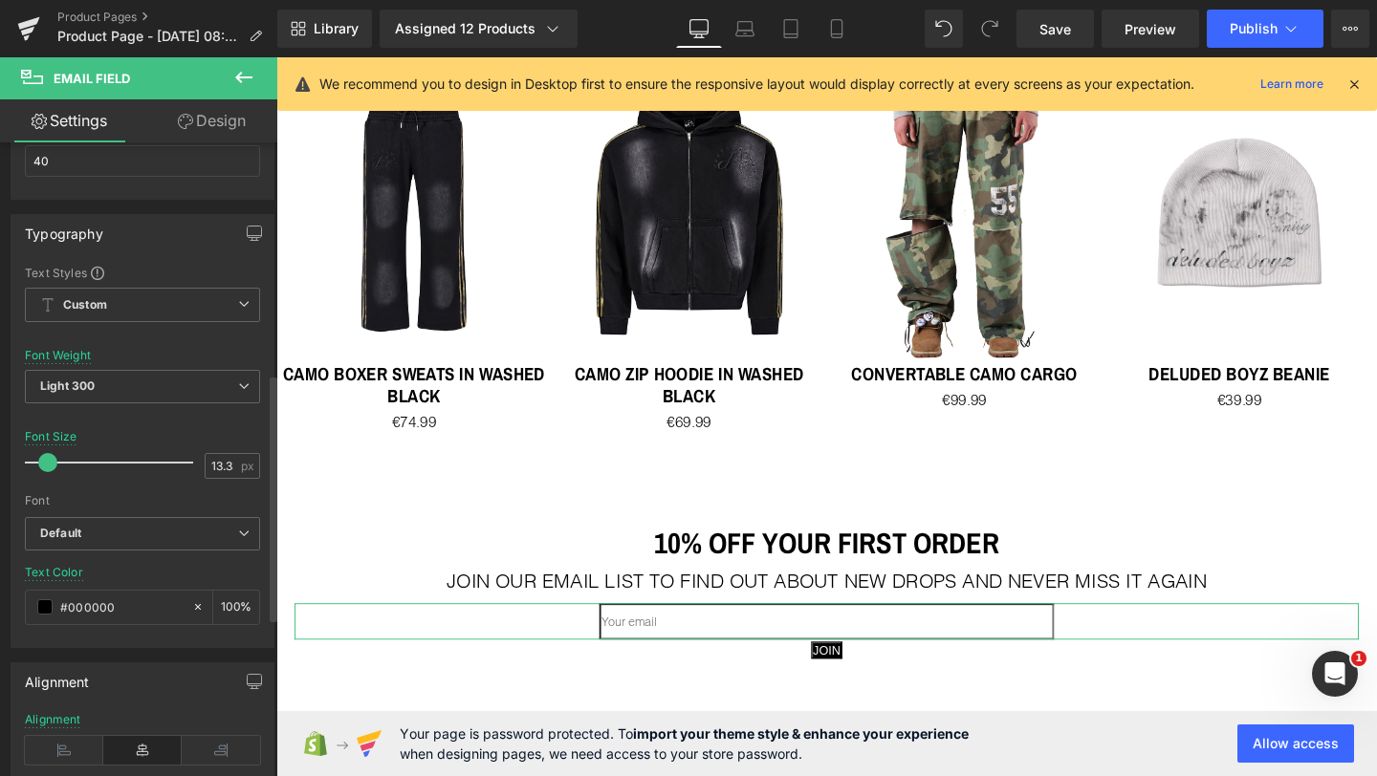
click at [181, 421] on div at bounding box center [142, 419] width 235 height 12
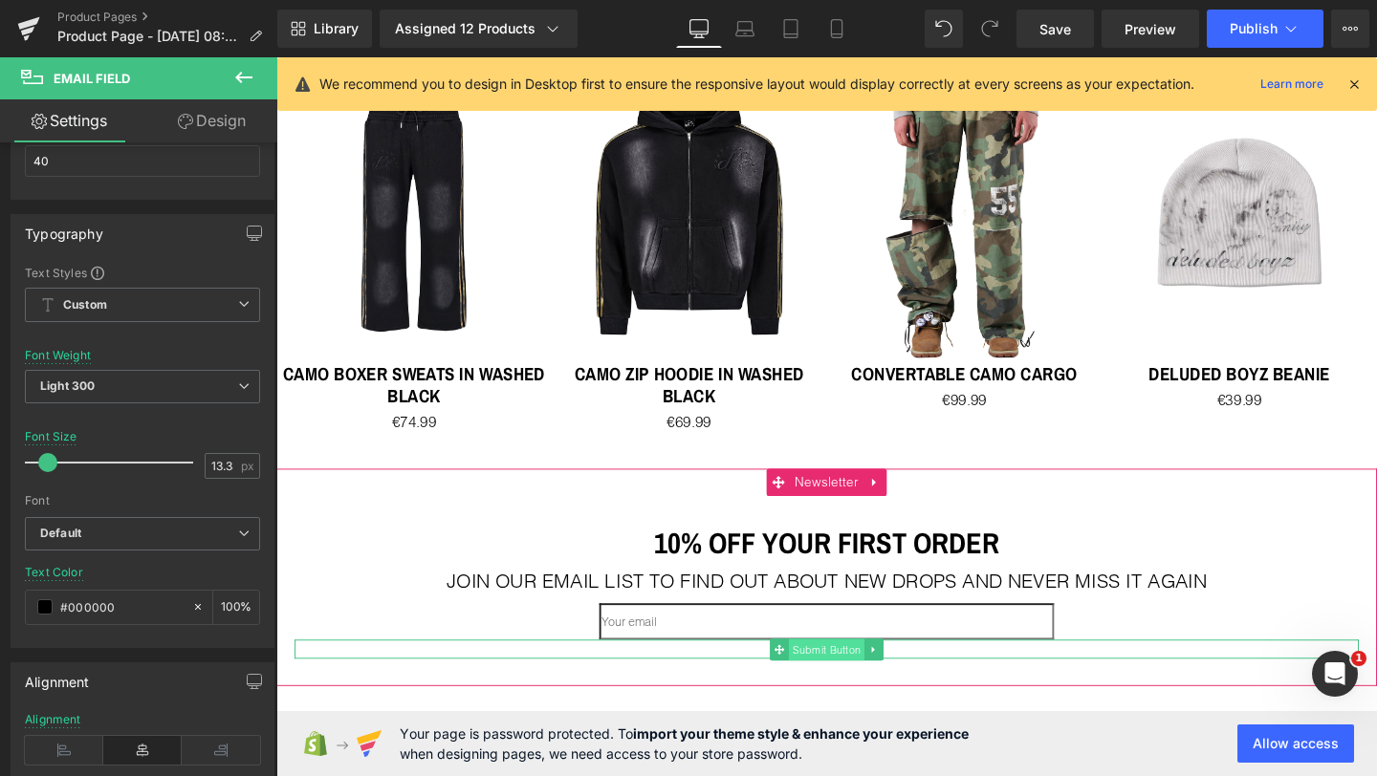
click at [857, 668] on span "Submit Button" at bounding box center [854, 679] width 79 height 23
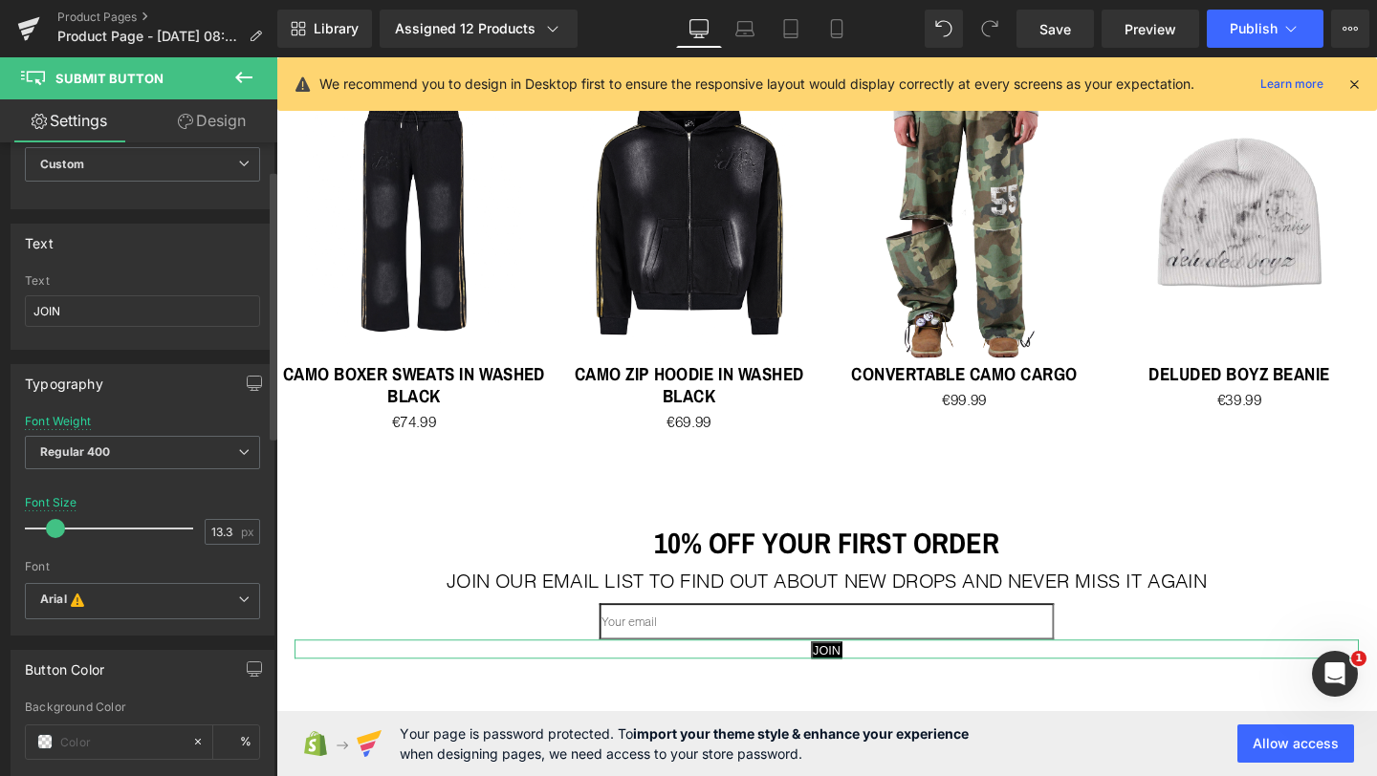
scroll to position [130, 0]
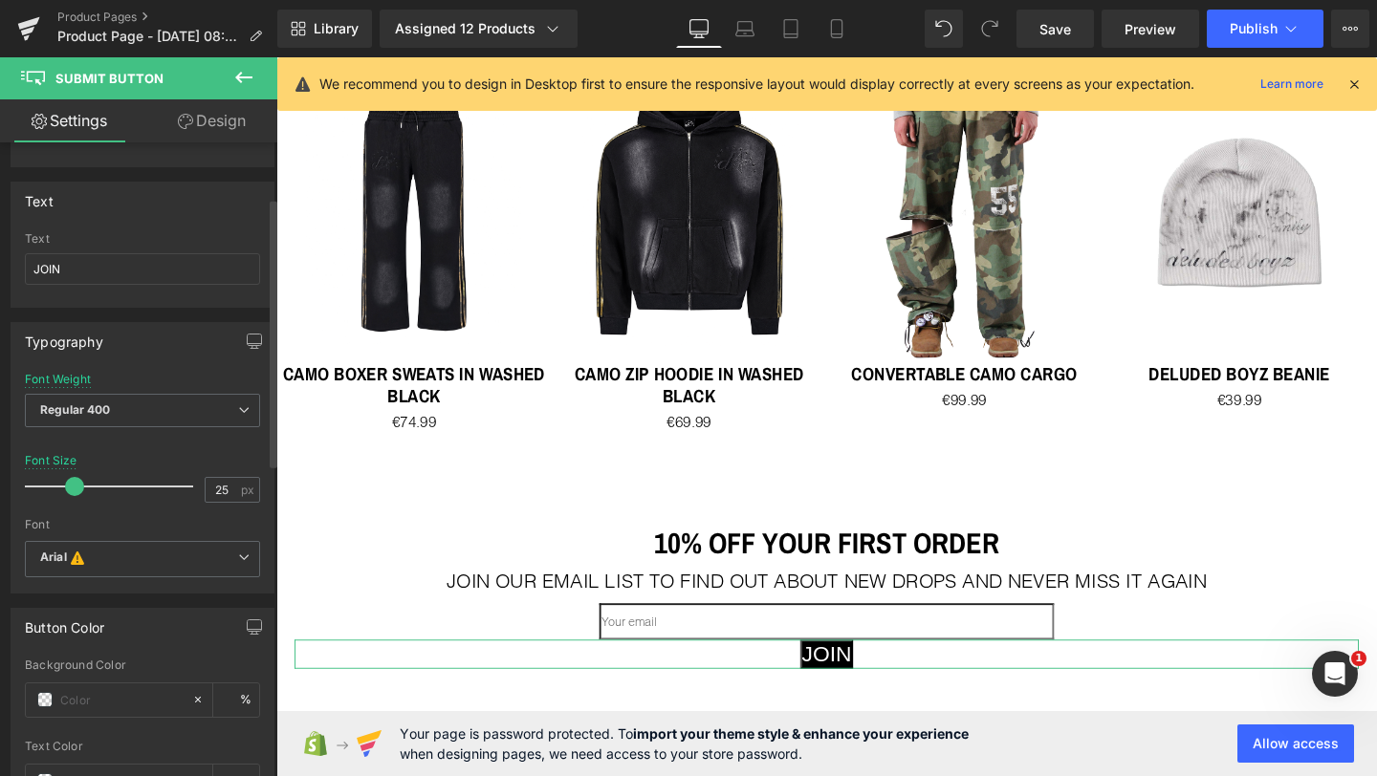
type input "26"
drag, startPoint x: 61, startPoint y: 488, endPoint x: 80, endPoint y: 487, distance: 19.1
click at [80, 487] on span at bounding box center [75, 486] width 19 height 19
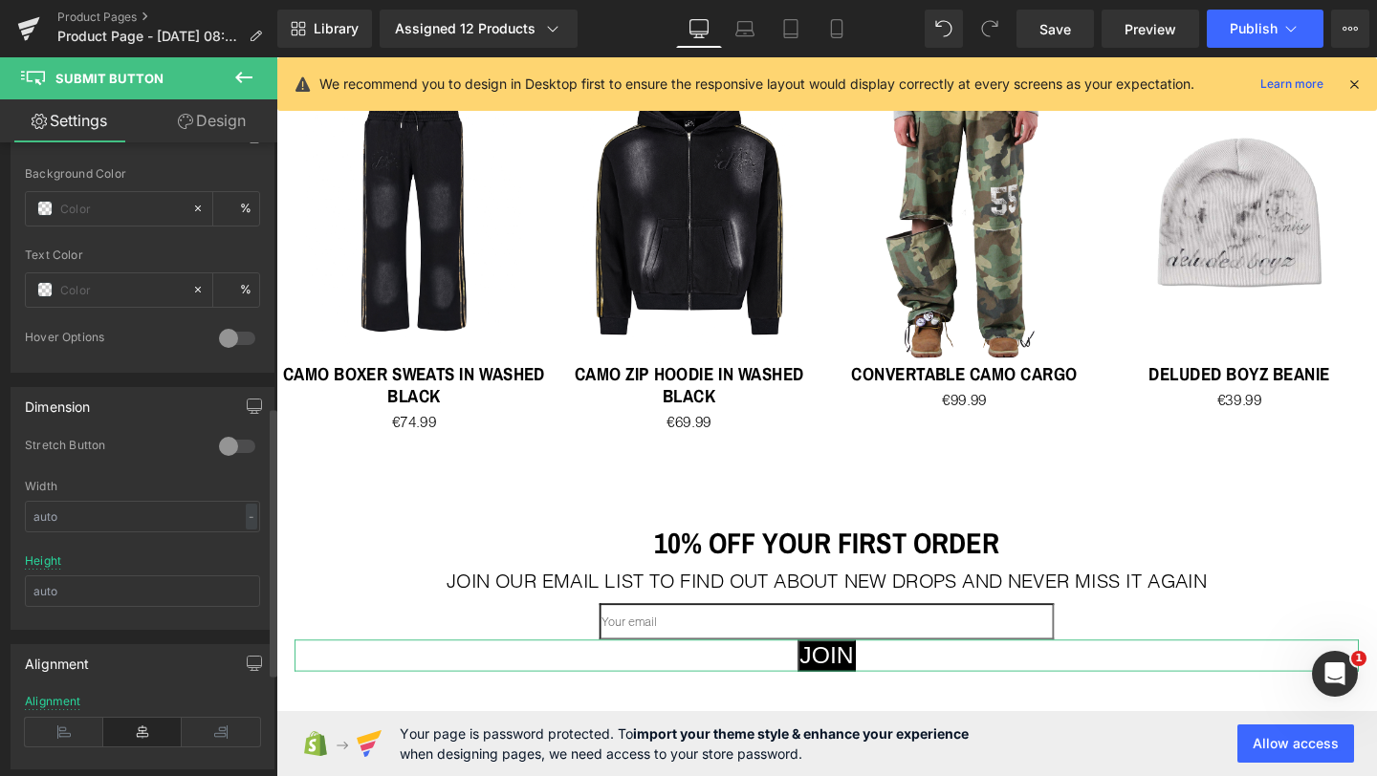
scroll to position [642, 0]
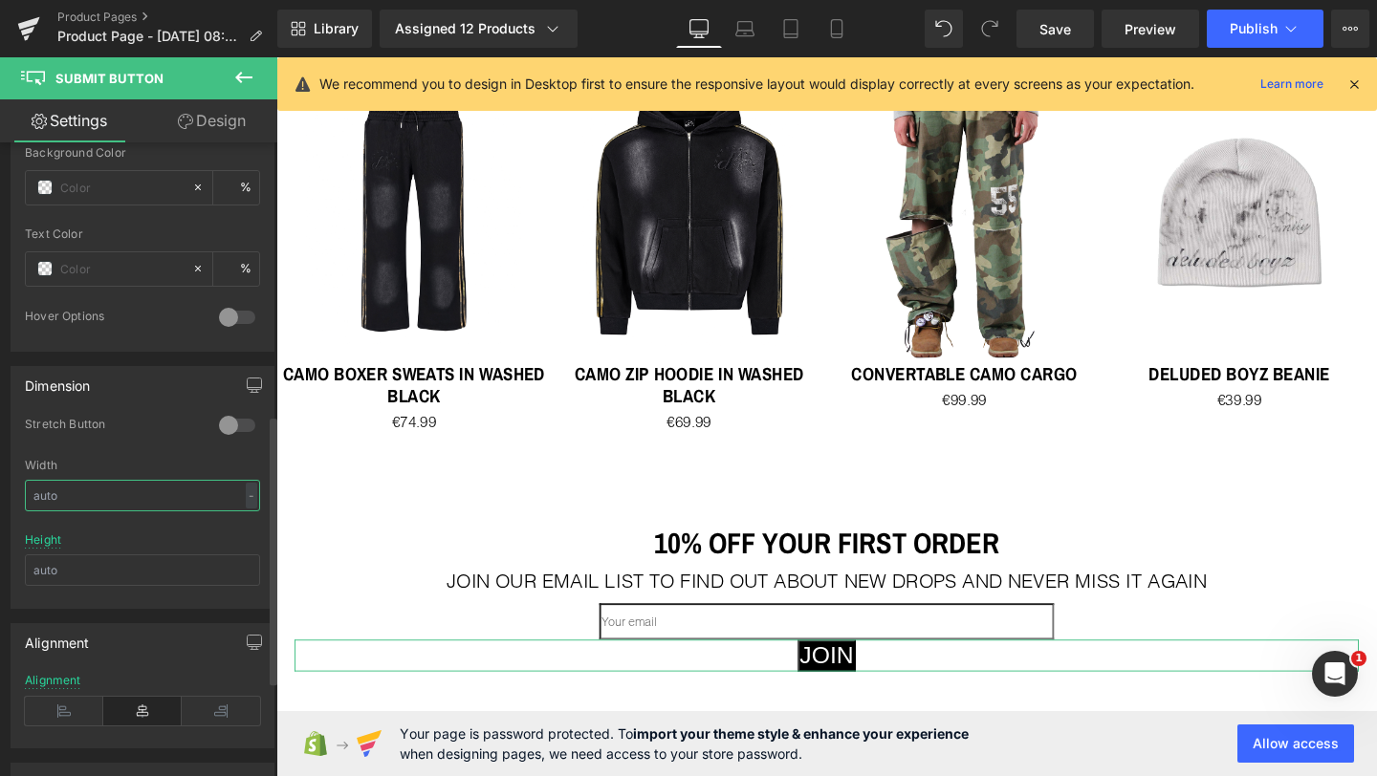
click at [79, 489] on input "text" at bounding box center [142, 496] width 235 height 32
type input "3"
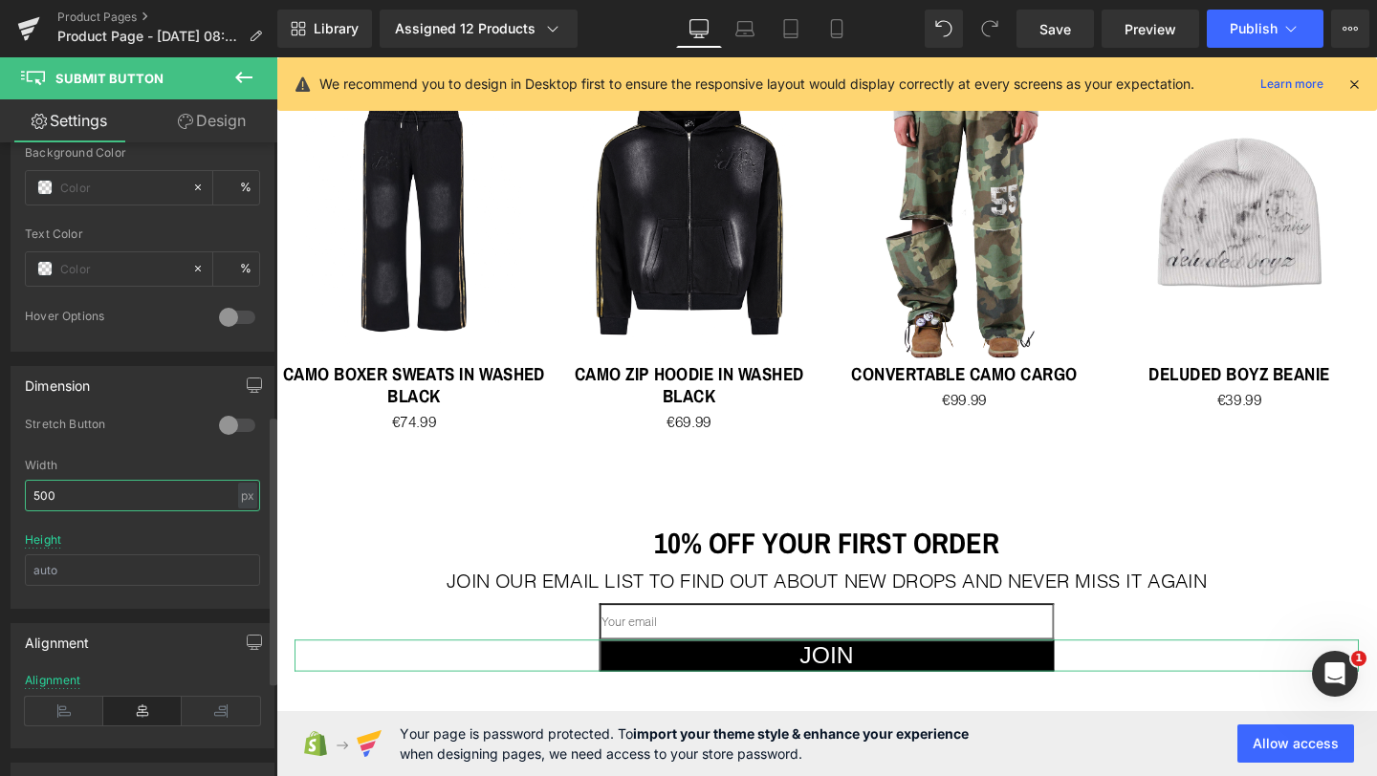
type input "500"
click at [141, 455] on div "Stretch Button" at bounding box center [142, 438] width 235 height 42
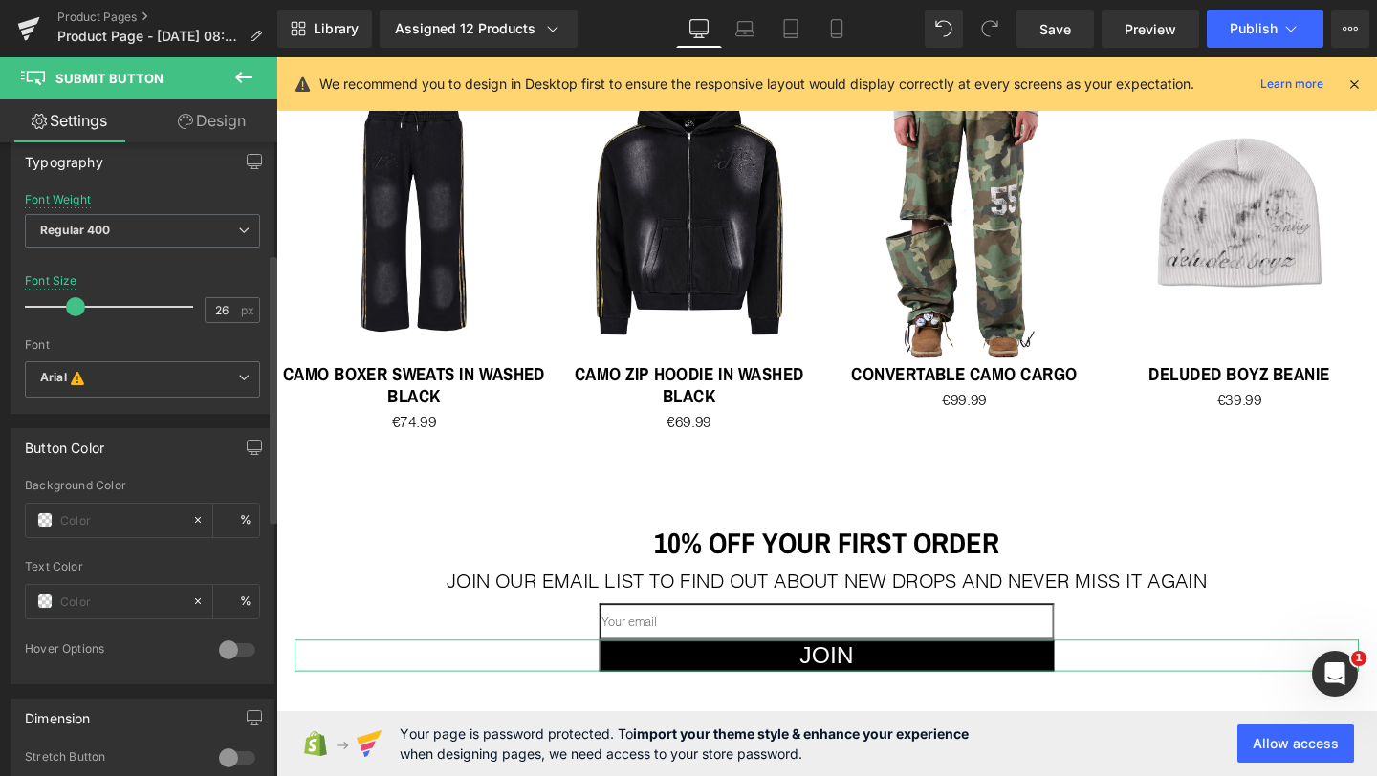
scroll to position [236, 0]
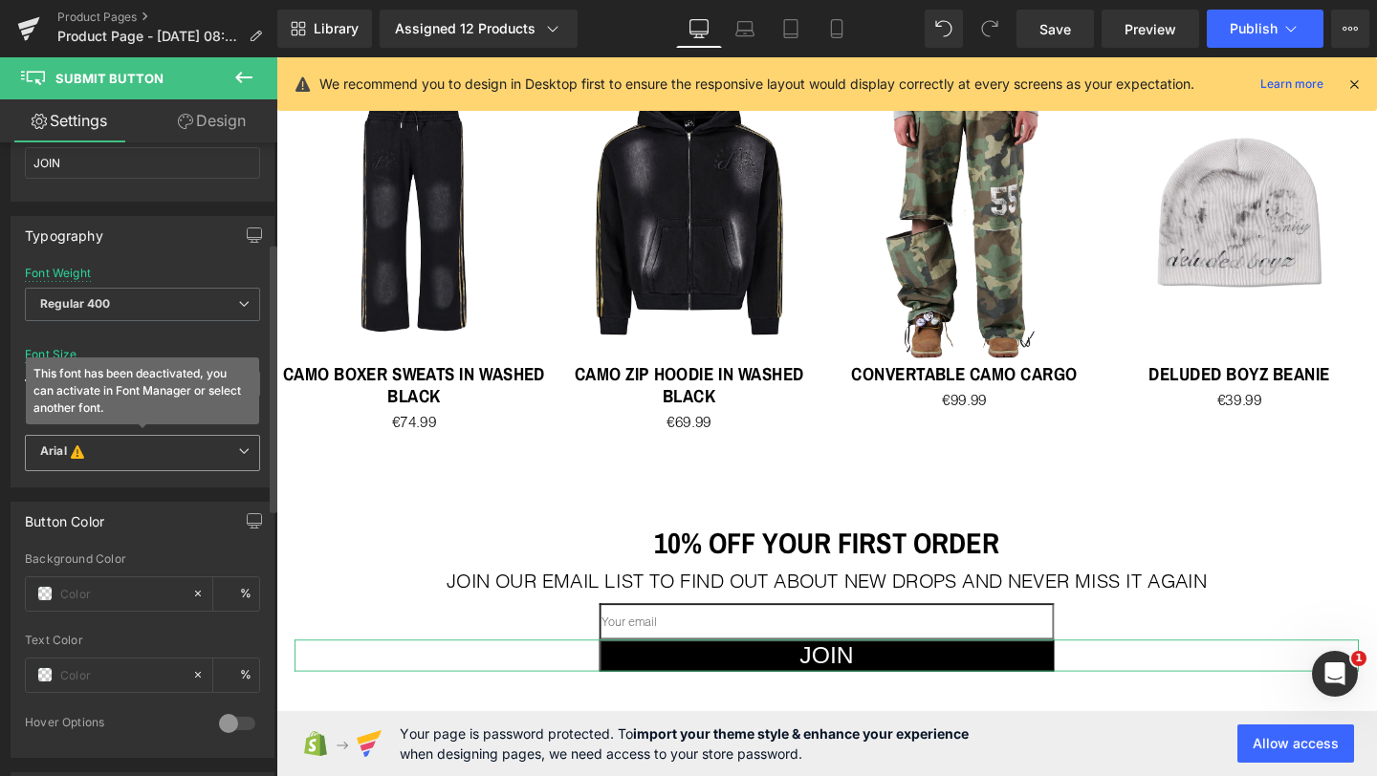
click at [103, 462] on span "Arial This font has been deactivated, you can activate in Font Manager or selec…" at bounding box center [142, 453] width 235 height 36
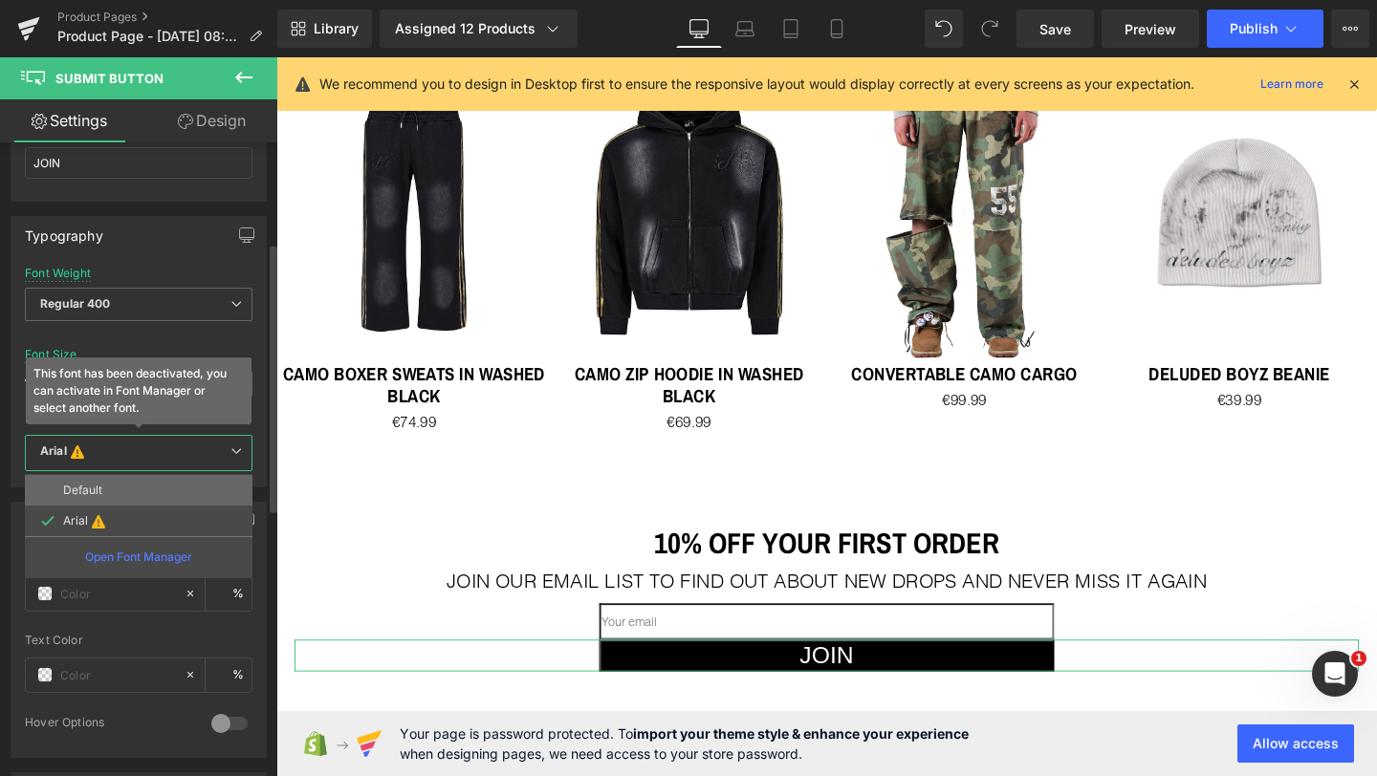
click at [103, 492] on li "Default" at bounding box center [139, 490] width 228 height 31
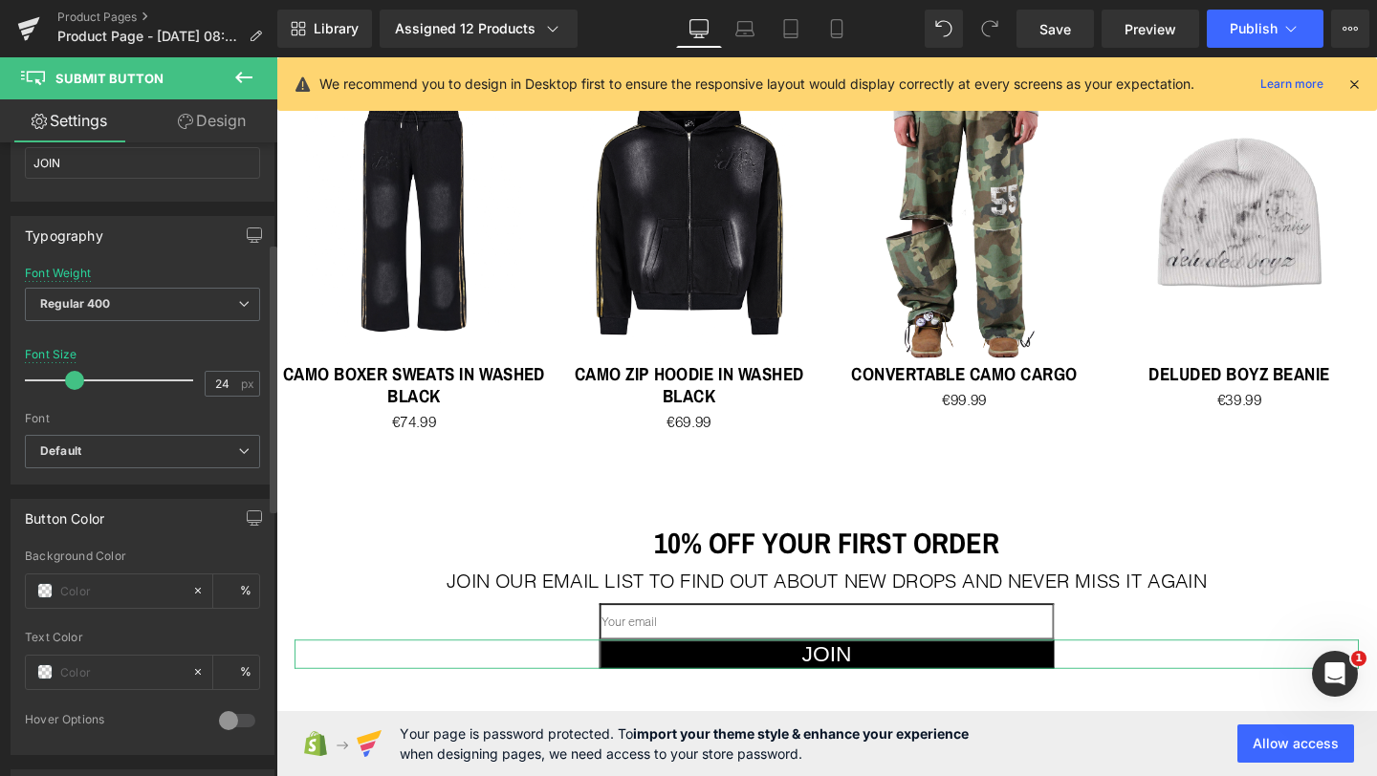
type input "23"
click at [62, 380] on span at bounding box center [70, 380] width 19 height 19
click at [146, 419] on div "Font" at bounding box center [142, 418] width 235 height 13
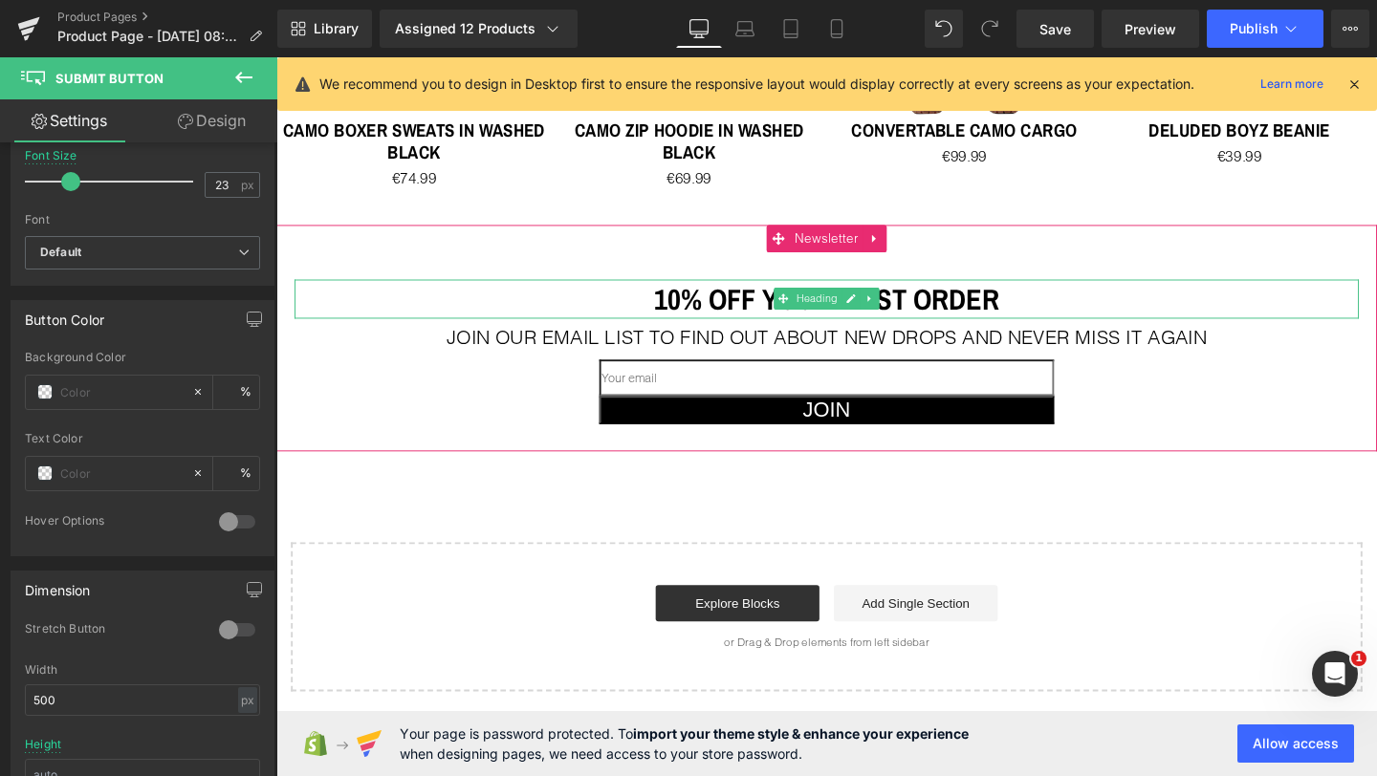
scroll to position [1490, 0]
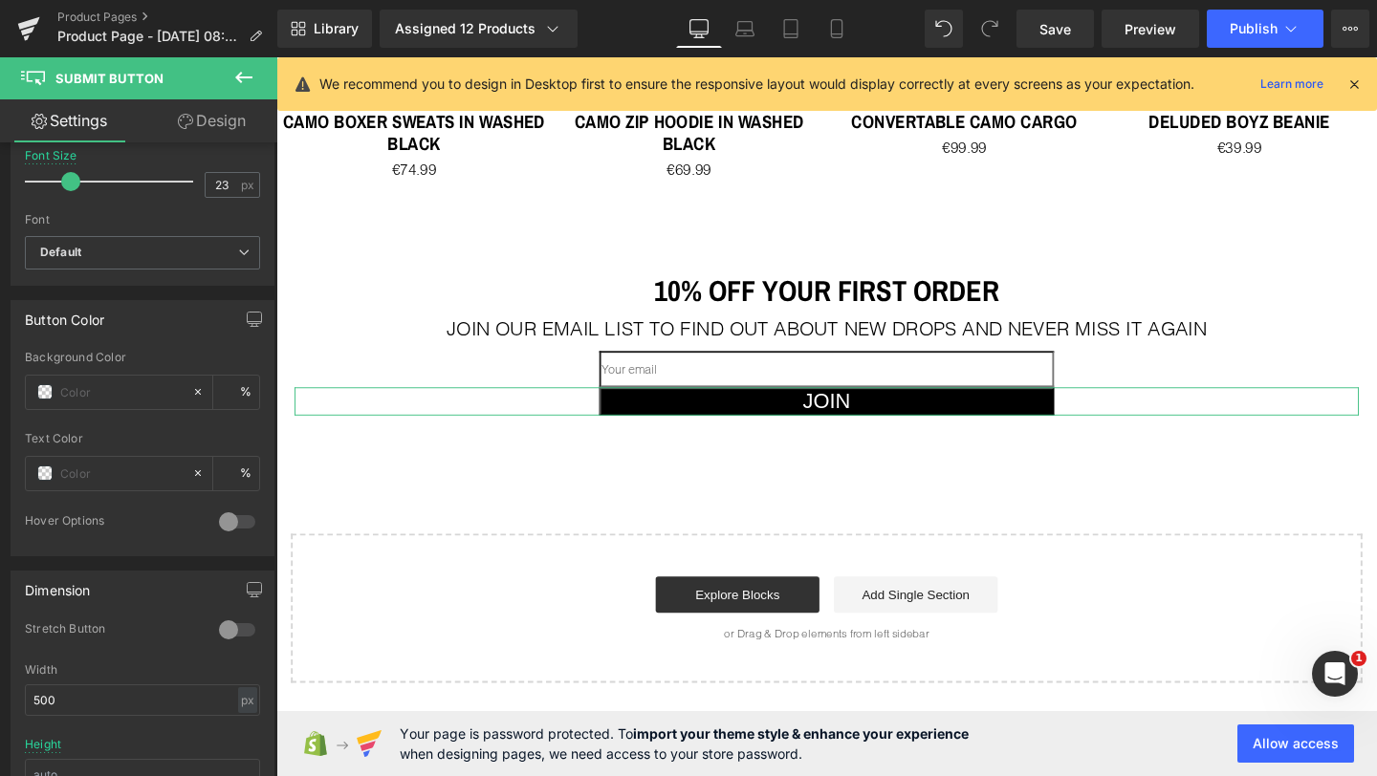
click at [211, 125] on link "Design" at bounding box center [211, 120] width 139 height 43
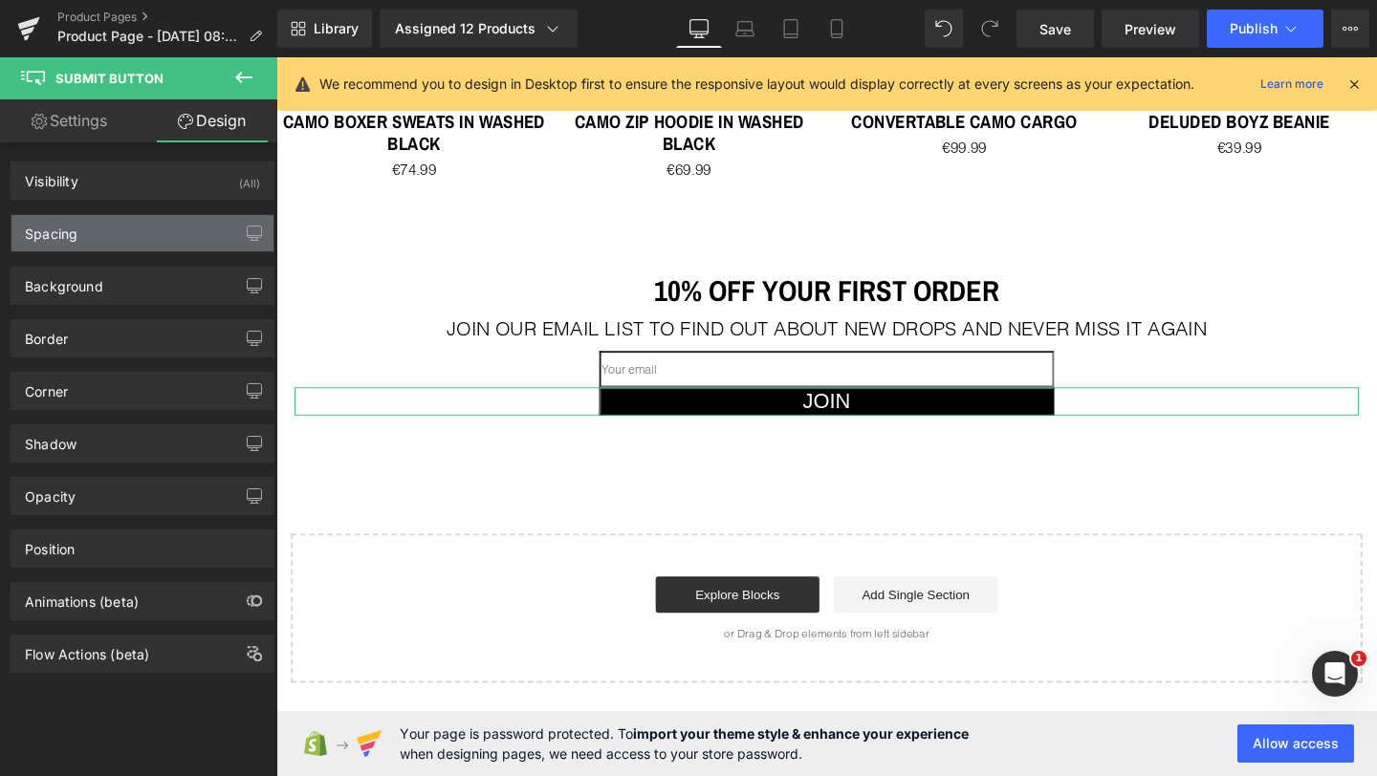
type input "0"
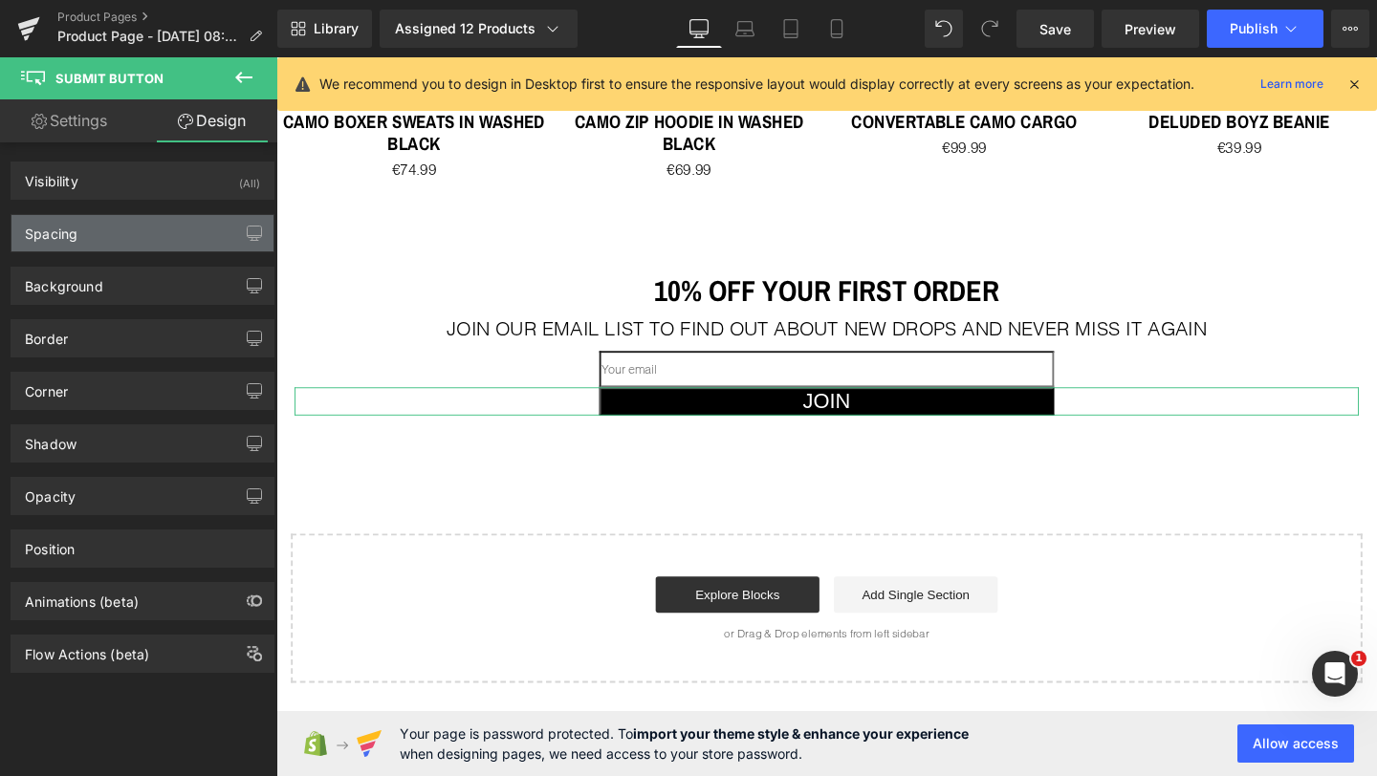
type input "0"
click at [124, 245] on div "Spacing" at bounding box center [142, 233] width 262 height 36
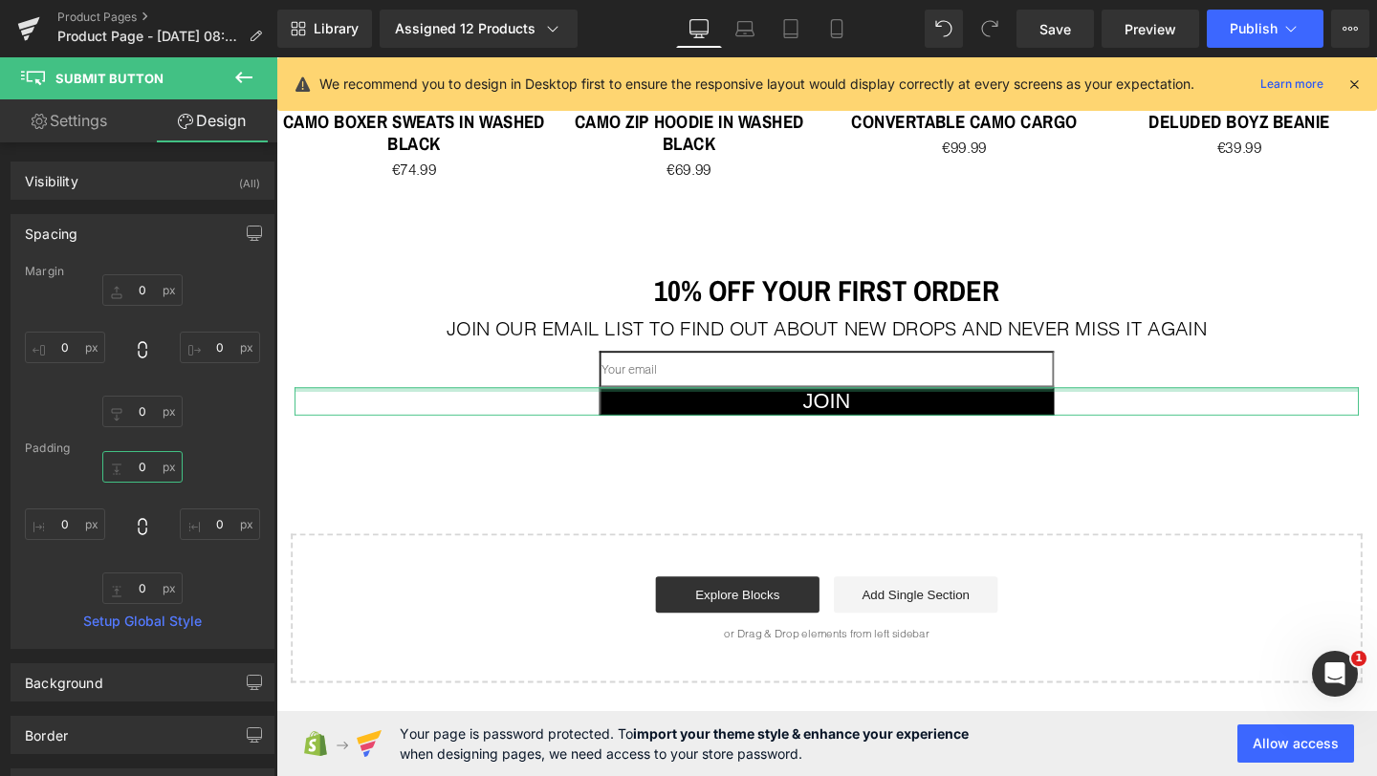
click at [140, 473] on input "0" at bounding box center [142, 467] width 80 height 32
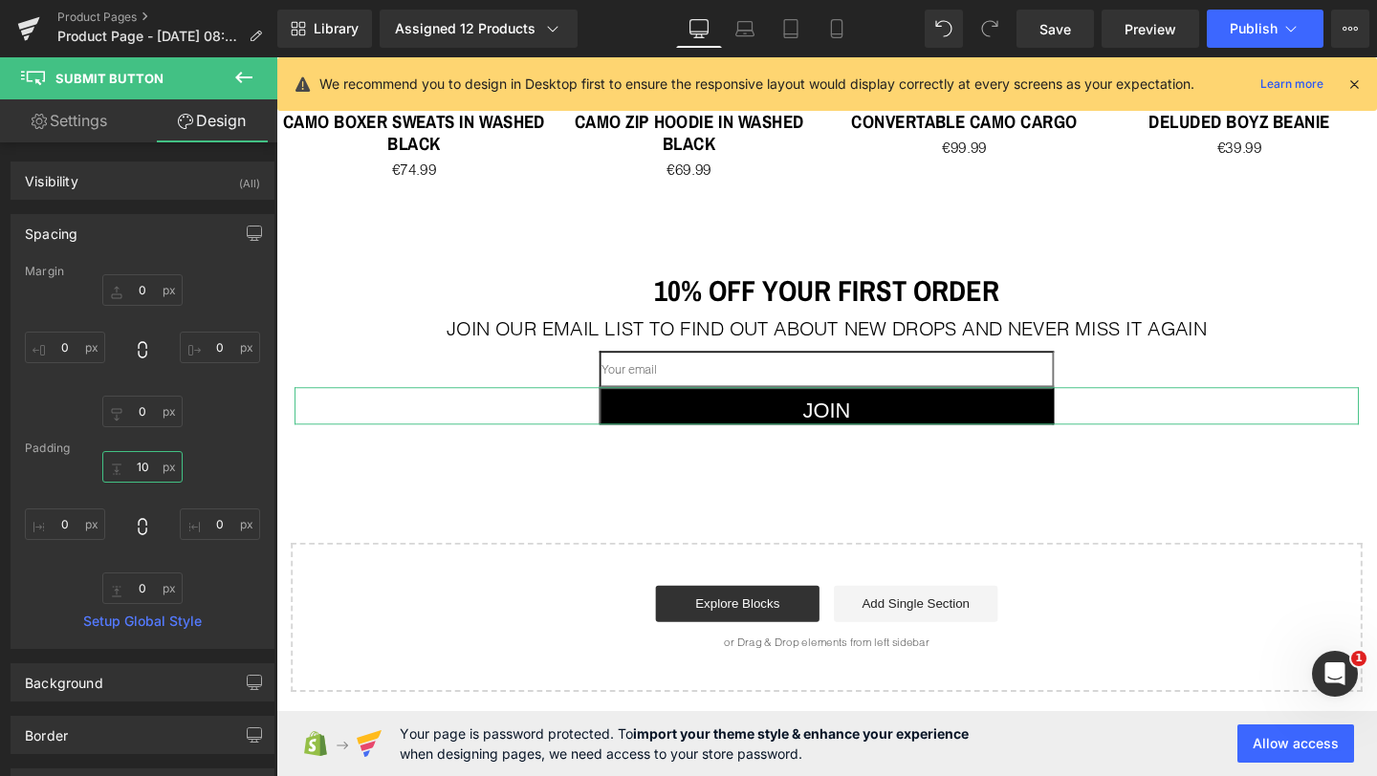
type input "1"
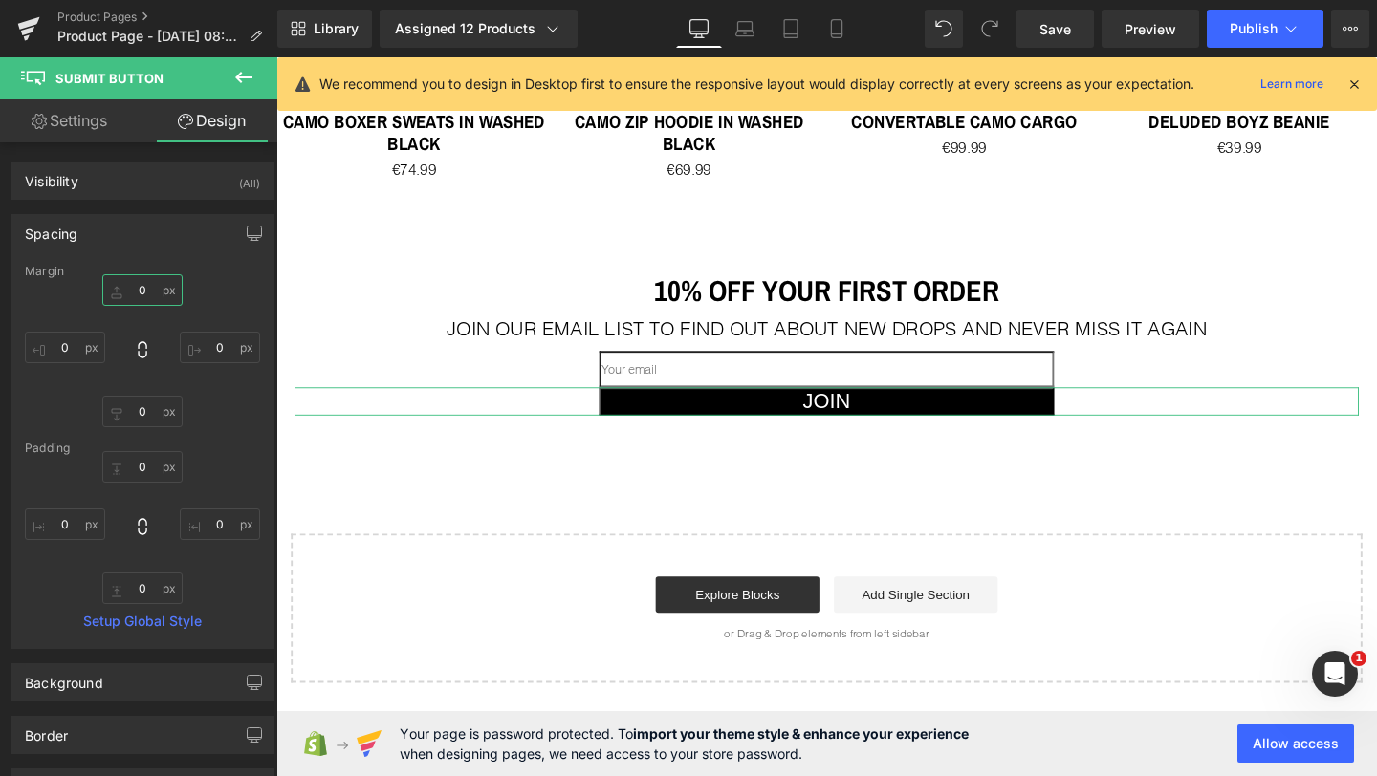
click at [144, 294] on input "0" at bounding box center [142, 290] width 80 height 32
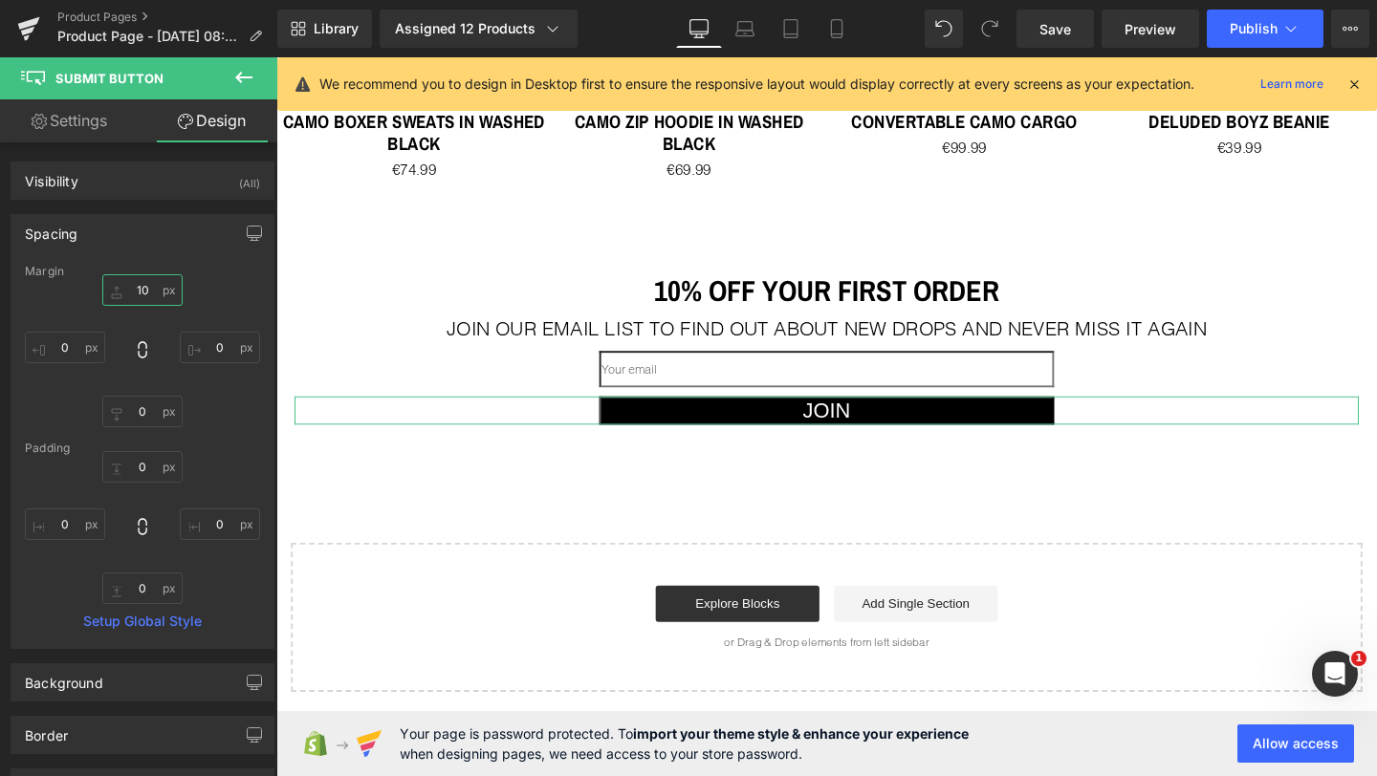
type input "1"
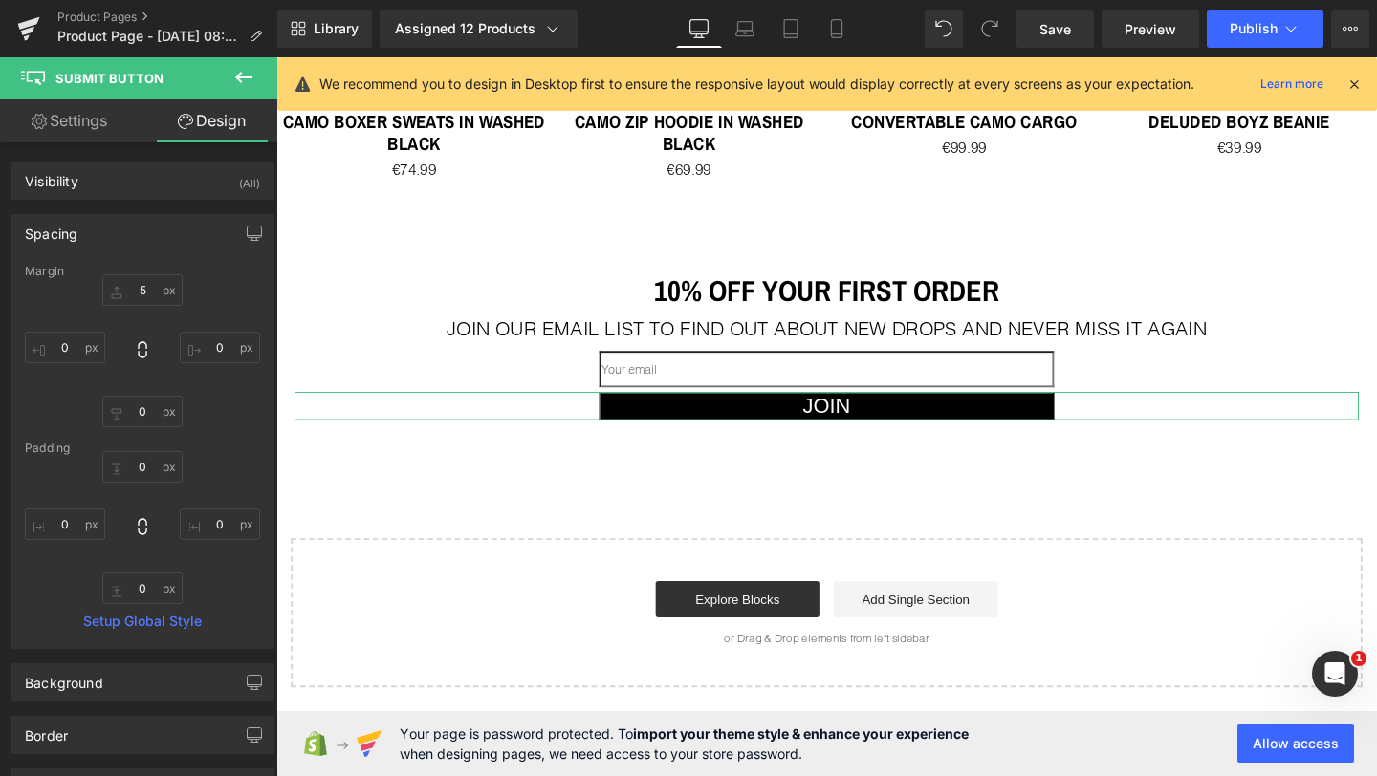
click at [206, 296] on div "5 5 0px 0 0px 0 0px 0" at bounding box center [142, 350] width 235 height 153
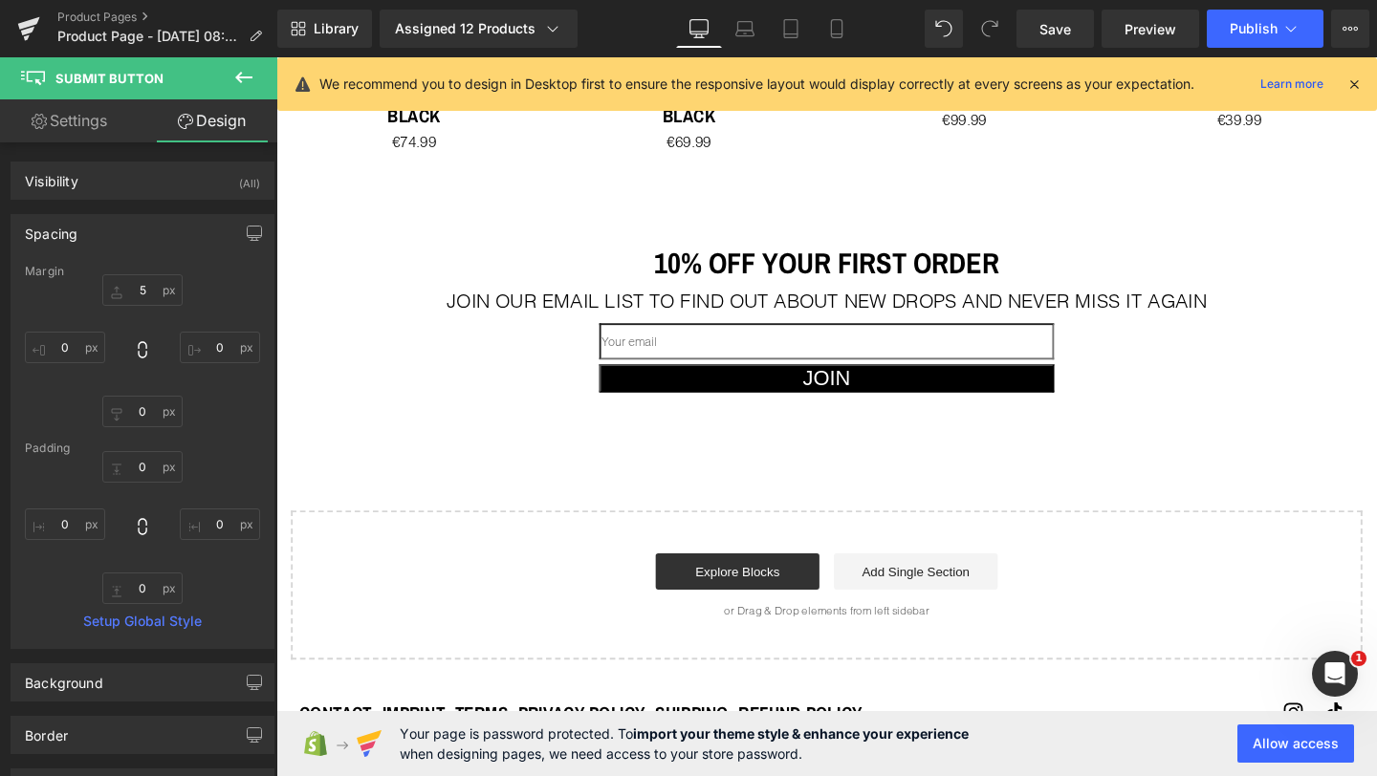
scroll to position [1525, 0]
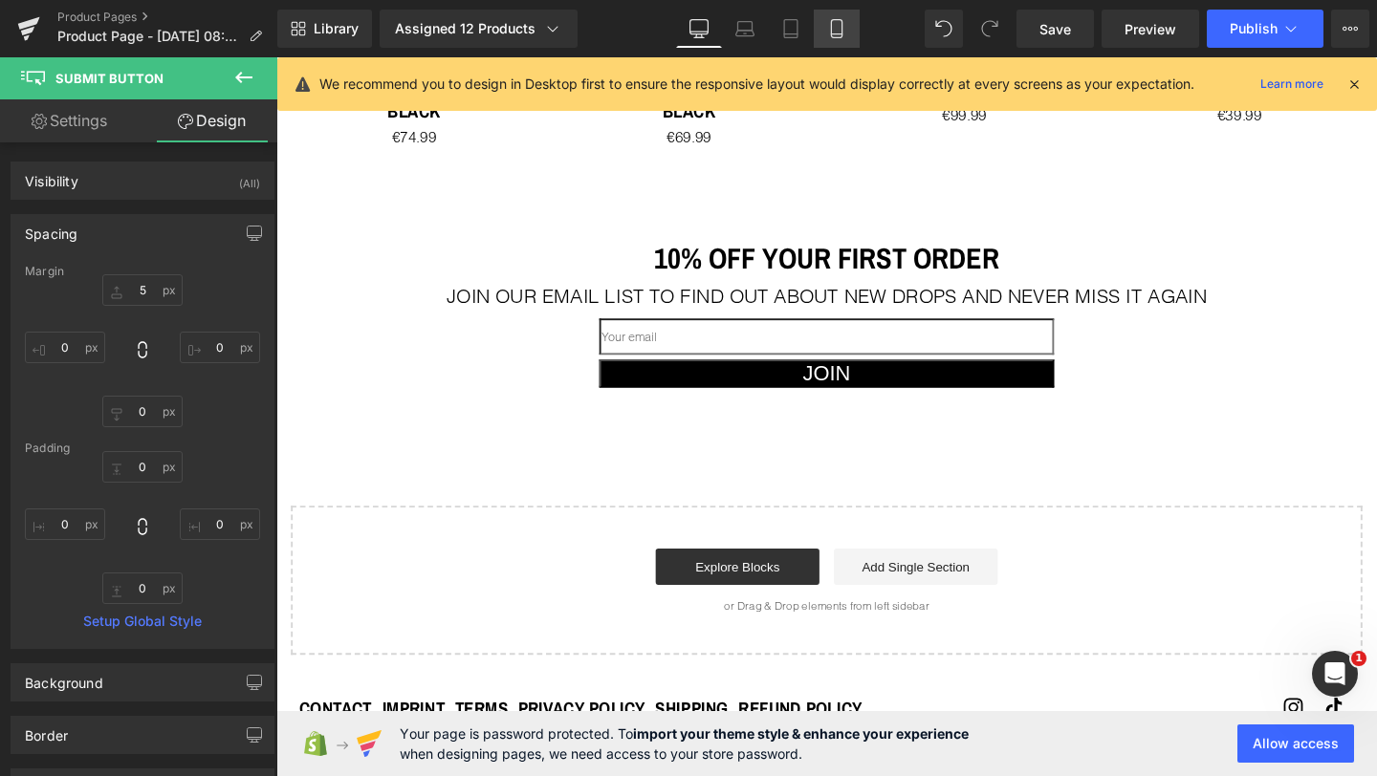
click at [834, 34] on icon at bounding box center [836, 28] width 19 height 19
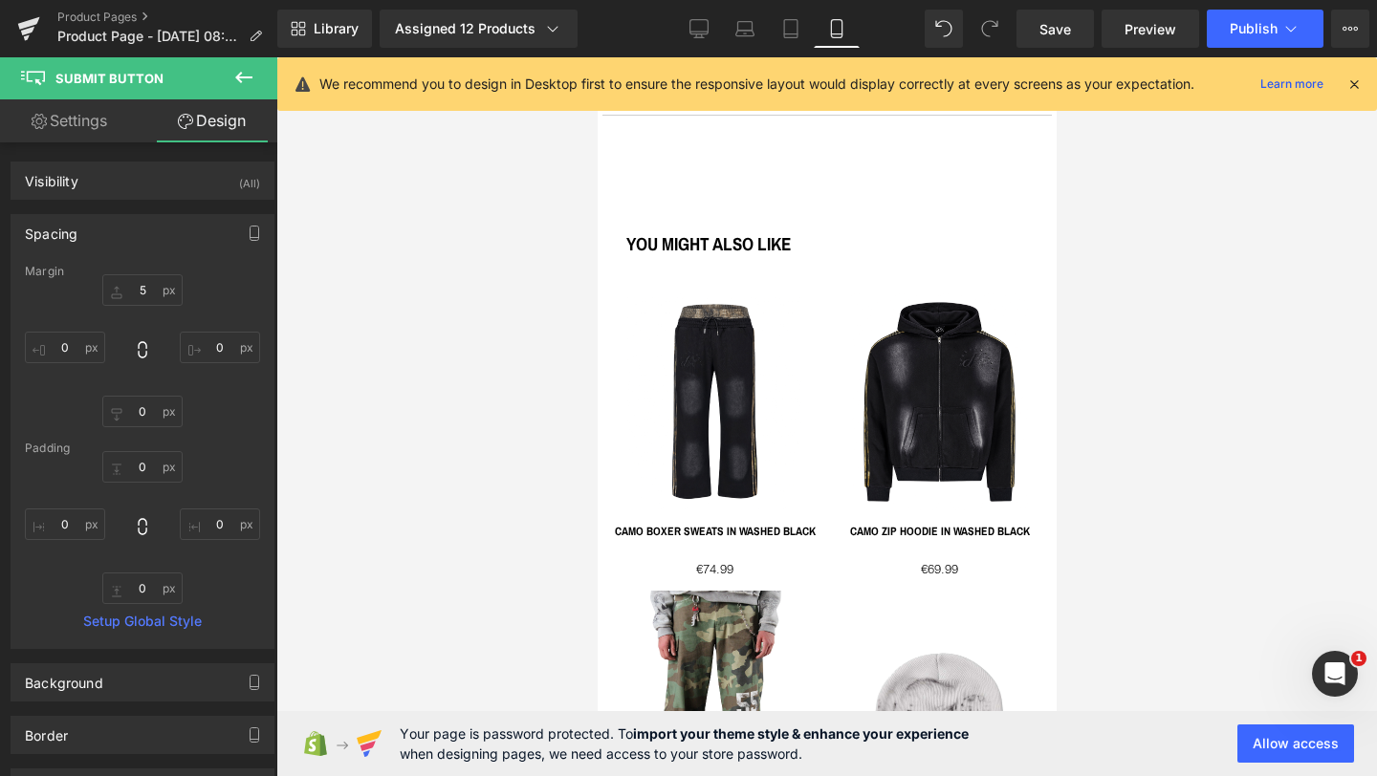
type input "5"
type input "0"
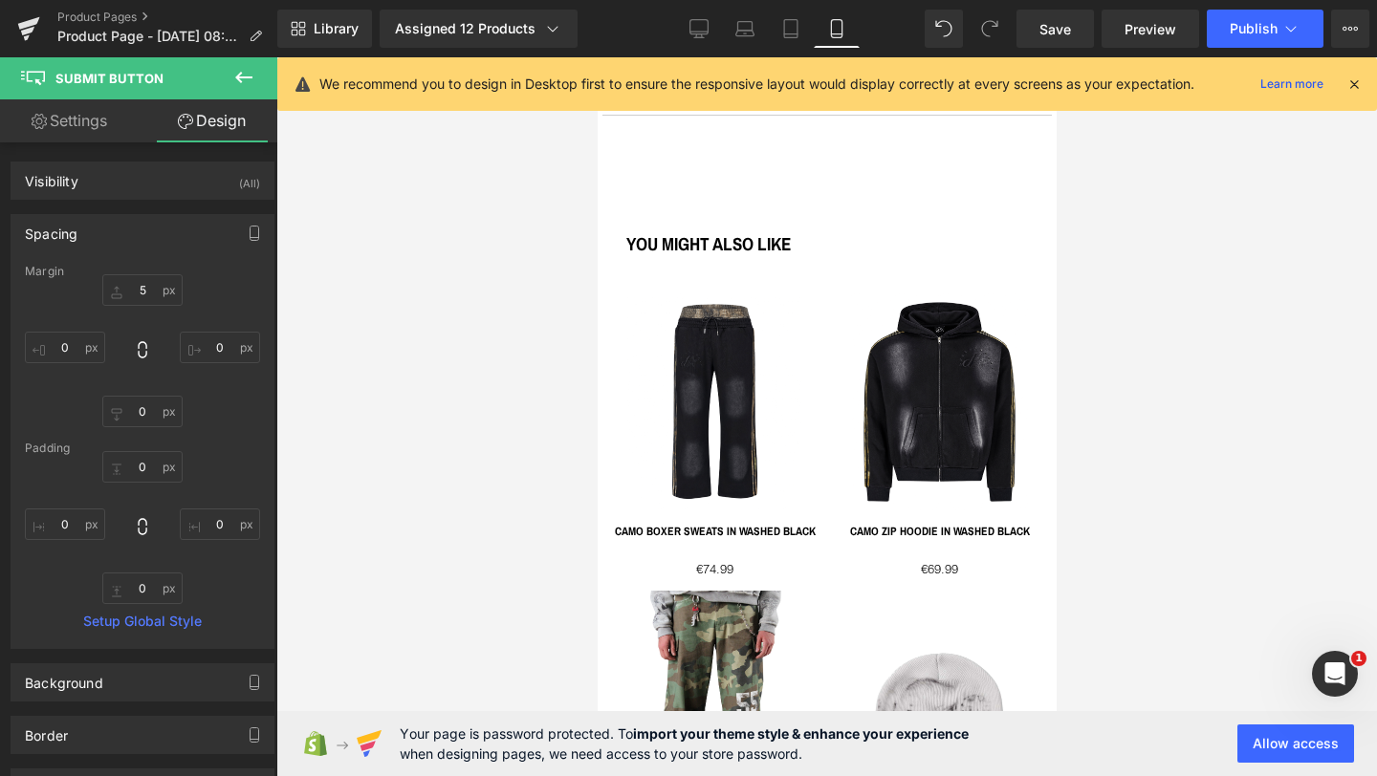
type input "0"
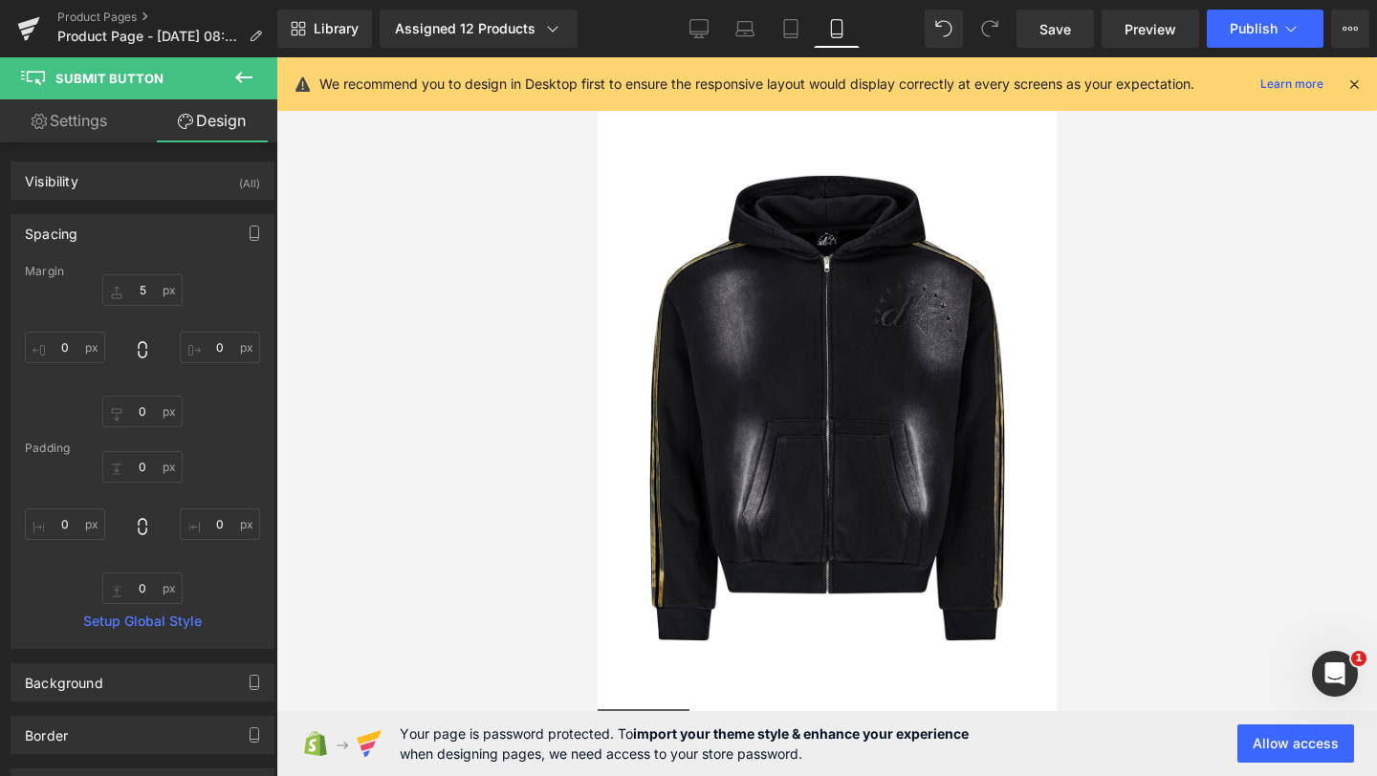
scroll to position [0, 0]
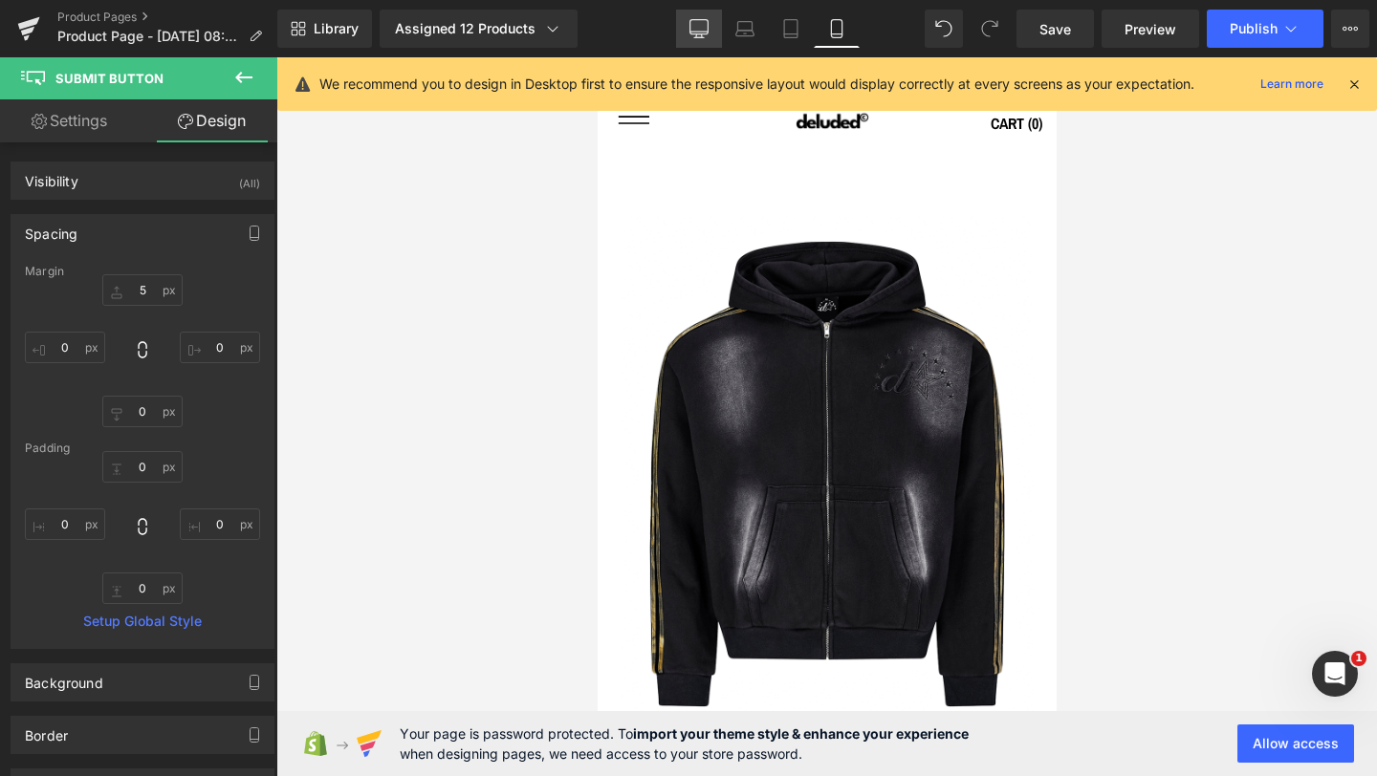
click at [699, 25] on icon at bounding box center [698, 28] width 19 height 19
type input "5"
type input "0"
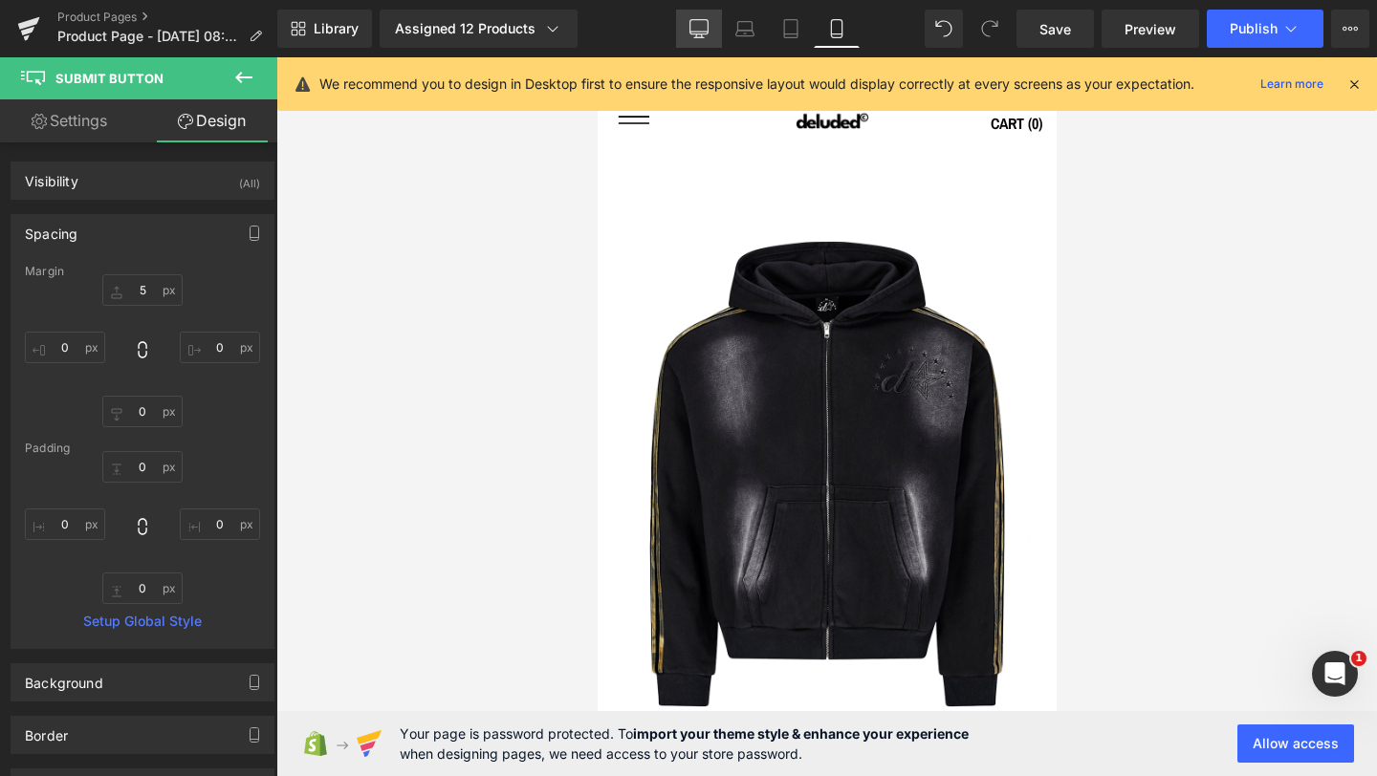
type input "0"
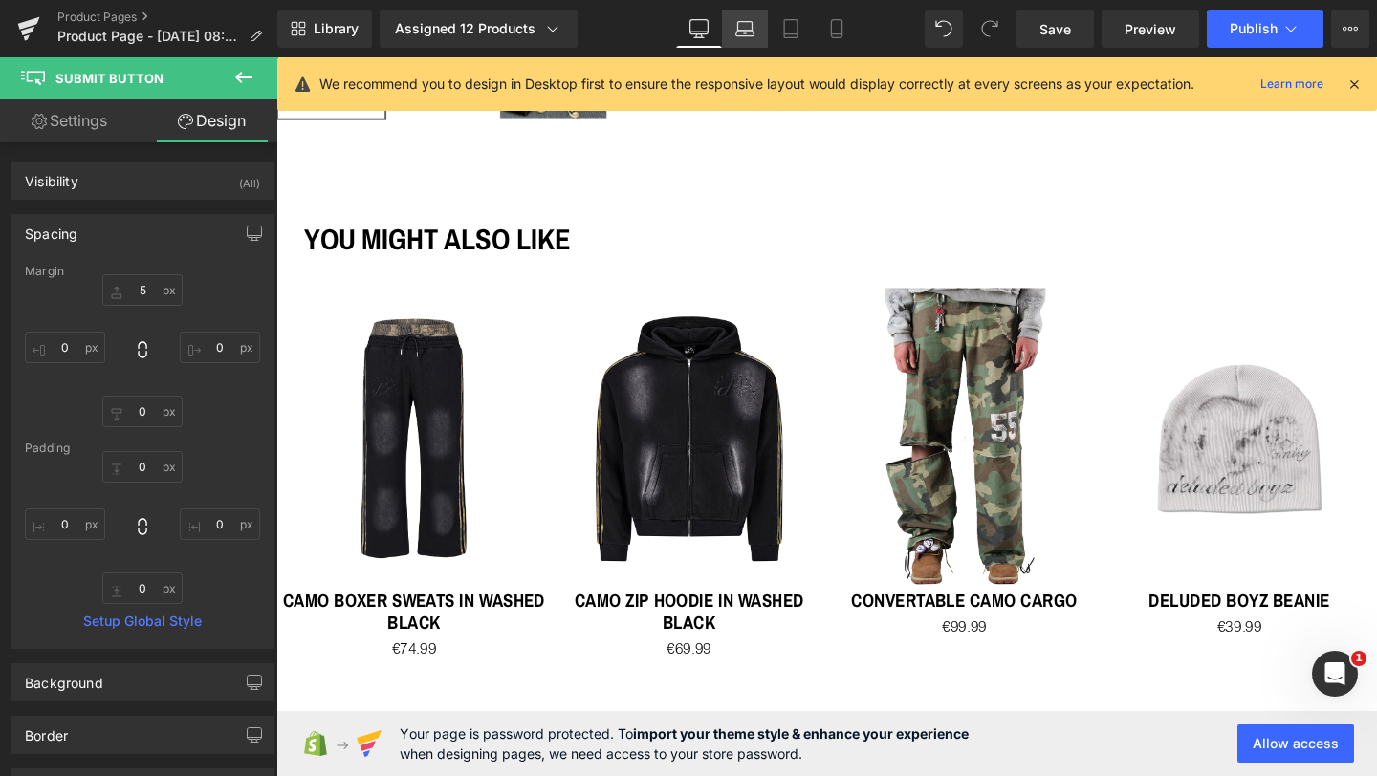
click at [743, 19] on icon at bounding box center [744, 28] width 19 height 19
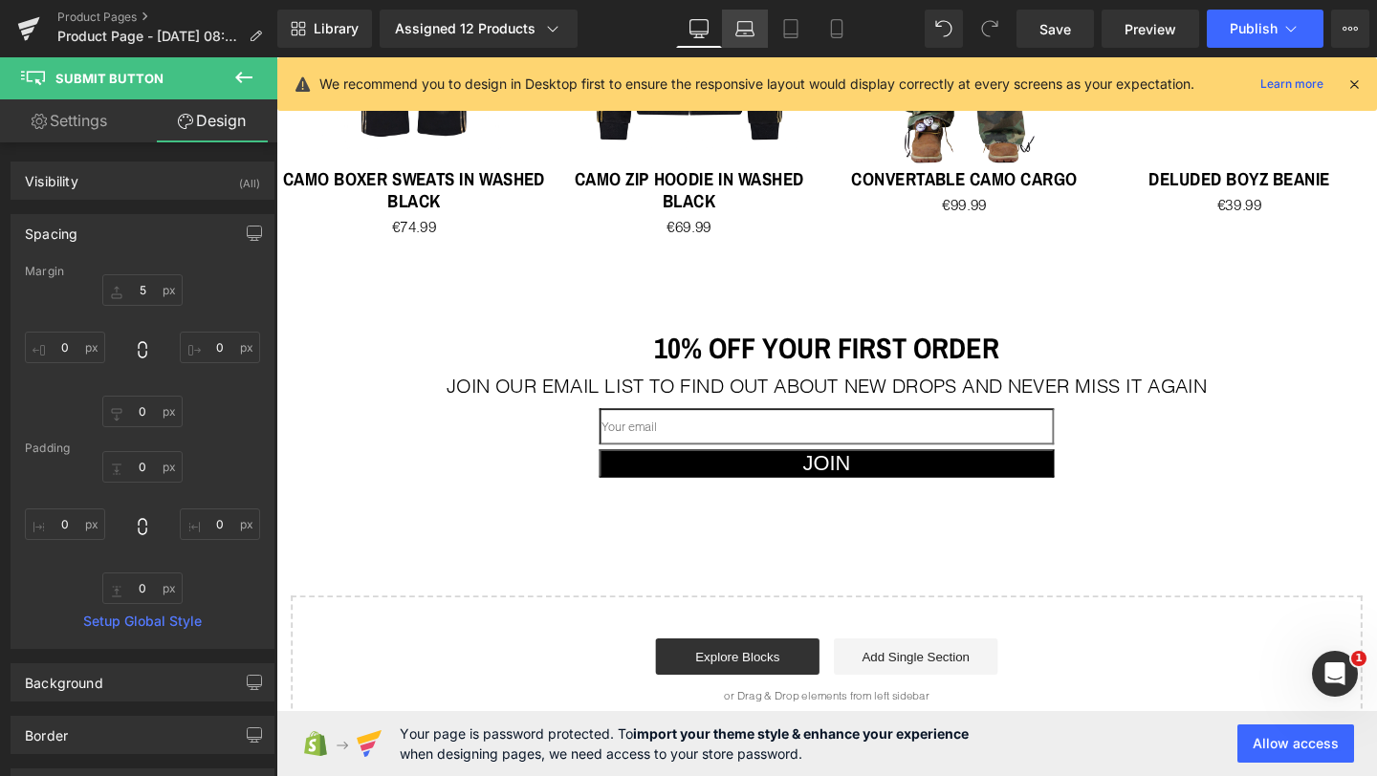
type input "0"
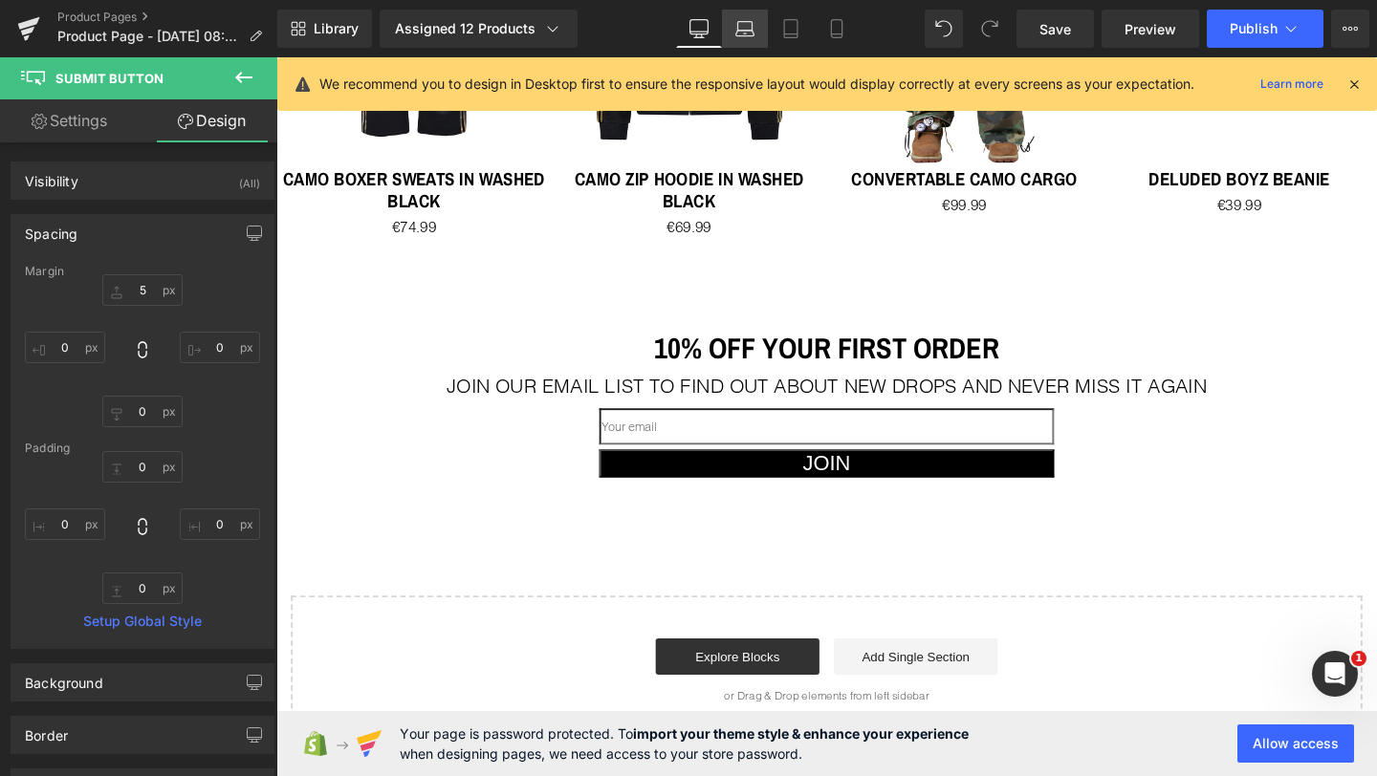
type input "0"
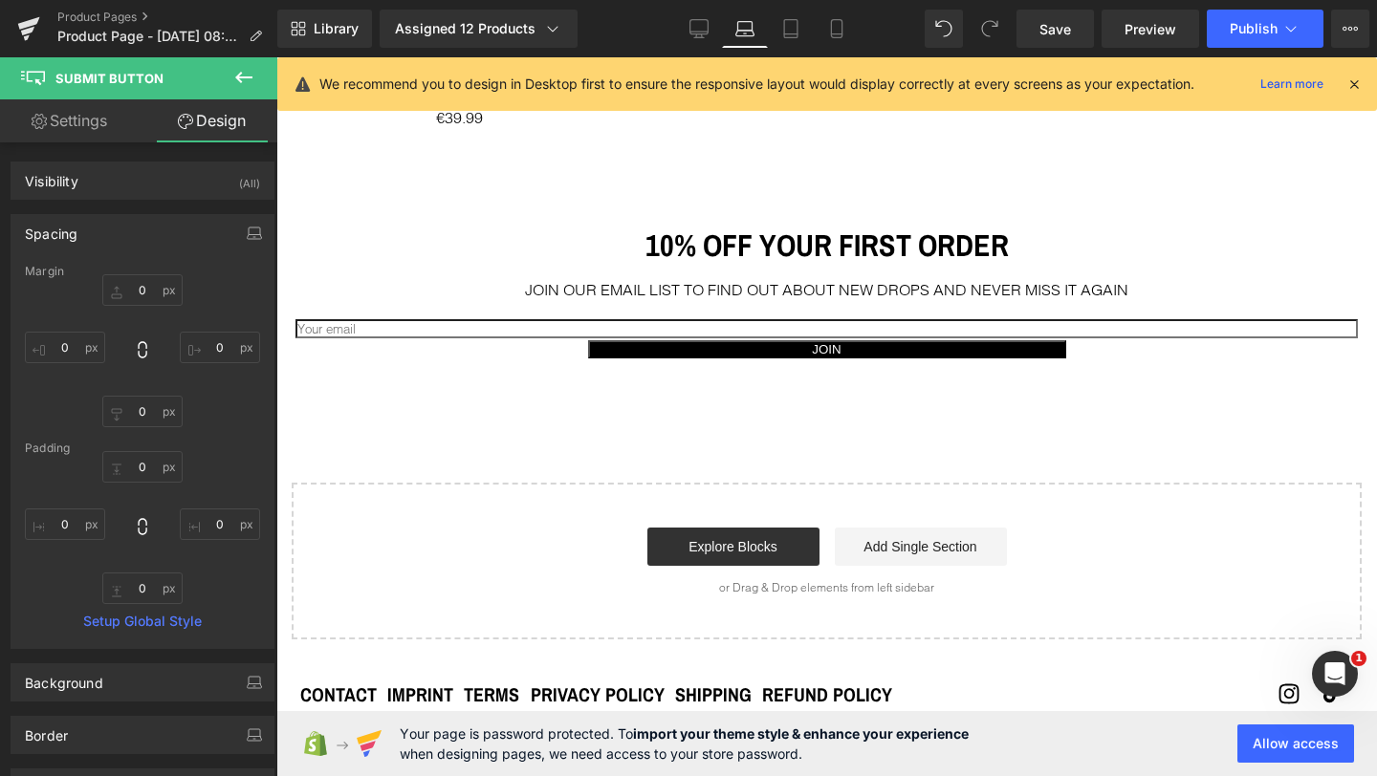
scroll to position [1972, 0]
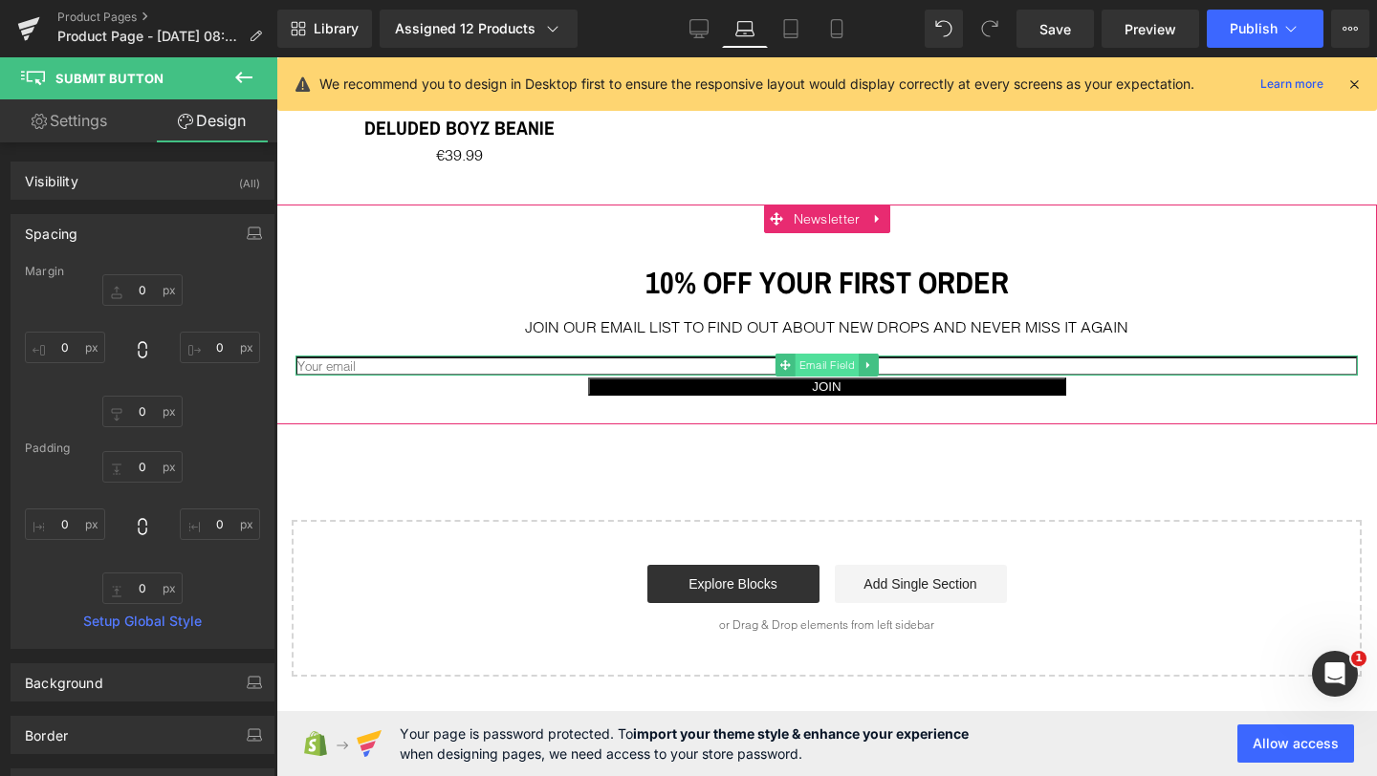
click at [817, 373] on span "Email Field" at bounding box center [826, 365] width 64 height 23
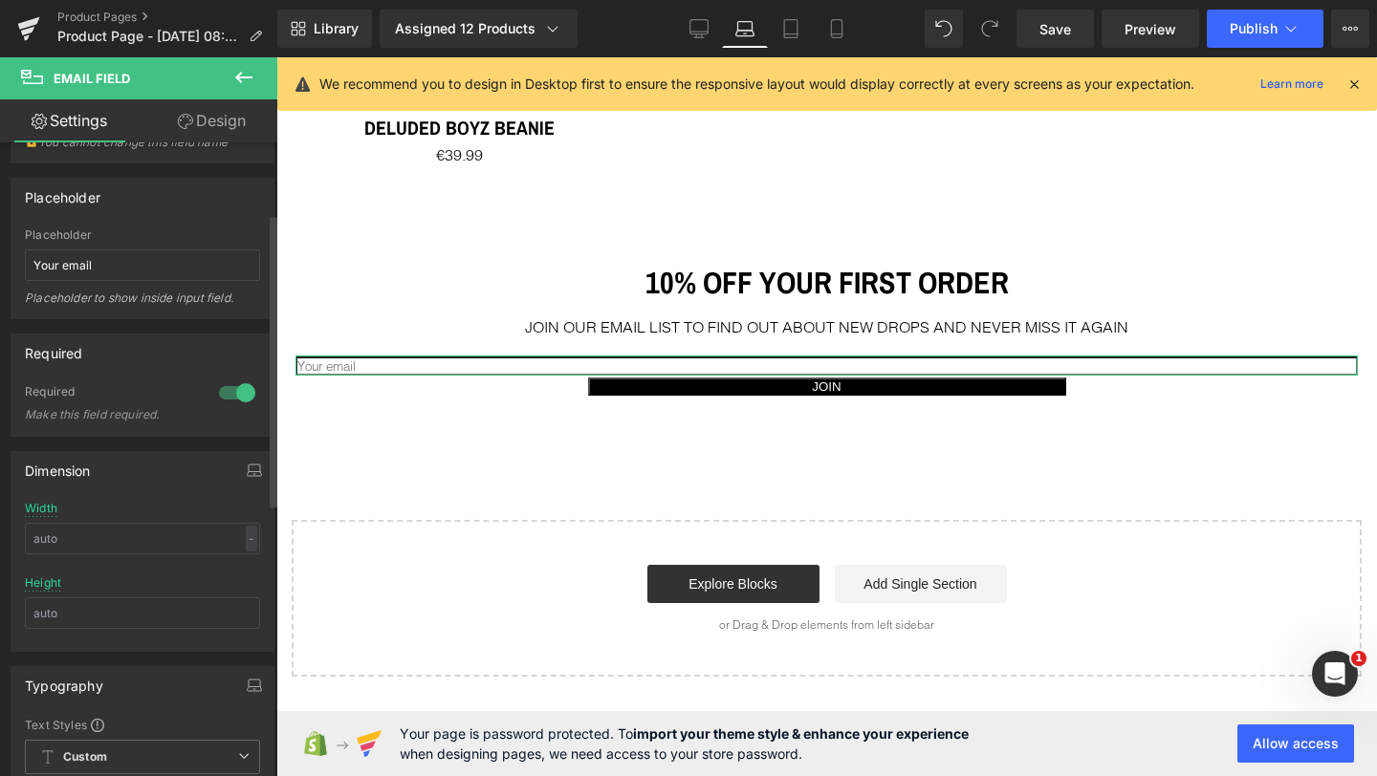
scroll to position [154, 0]
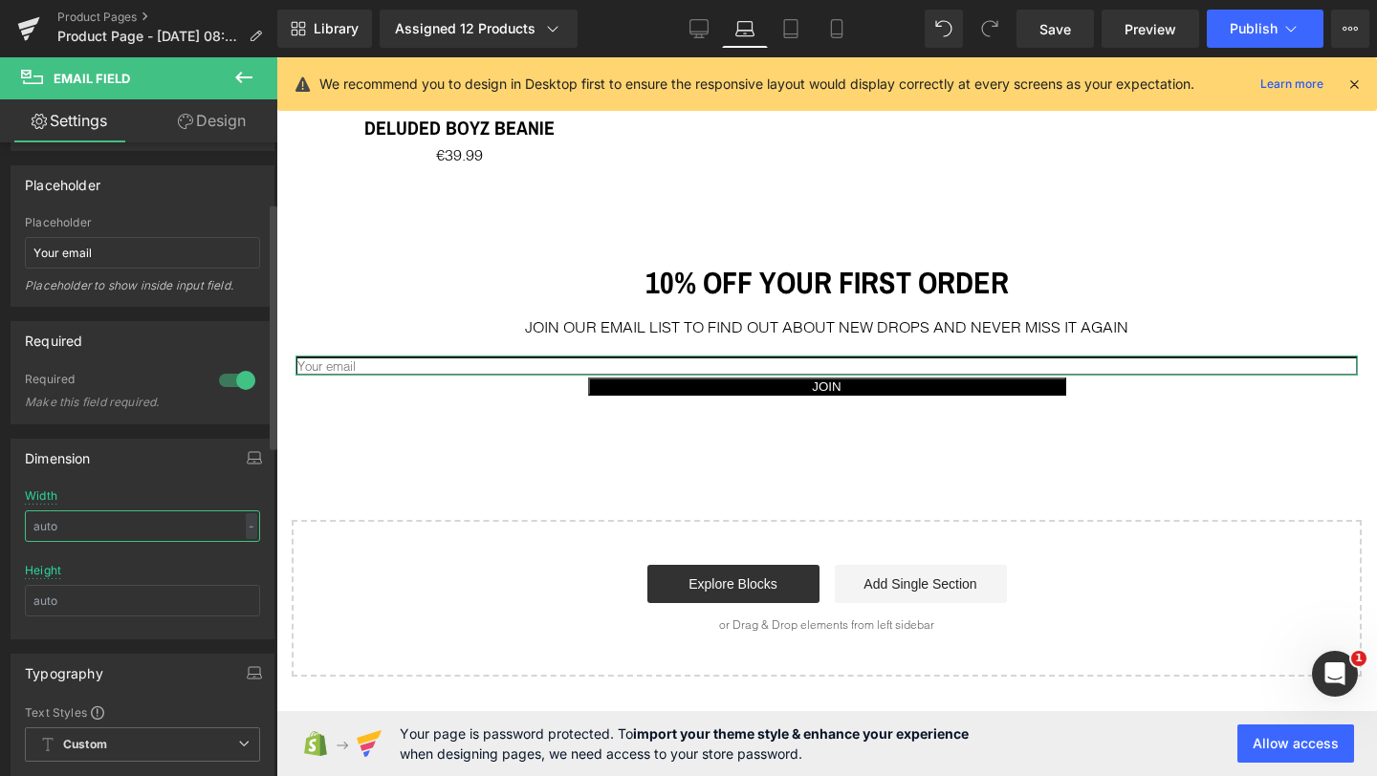
click at [107, 522] on input "text" at bounding box center [142, 527] width 235 height 32
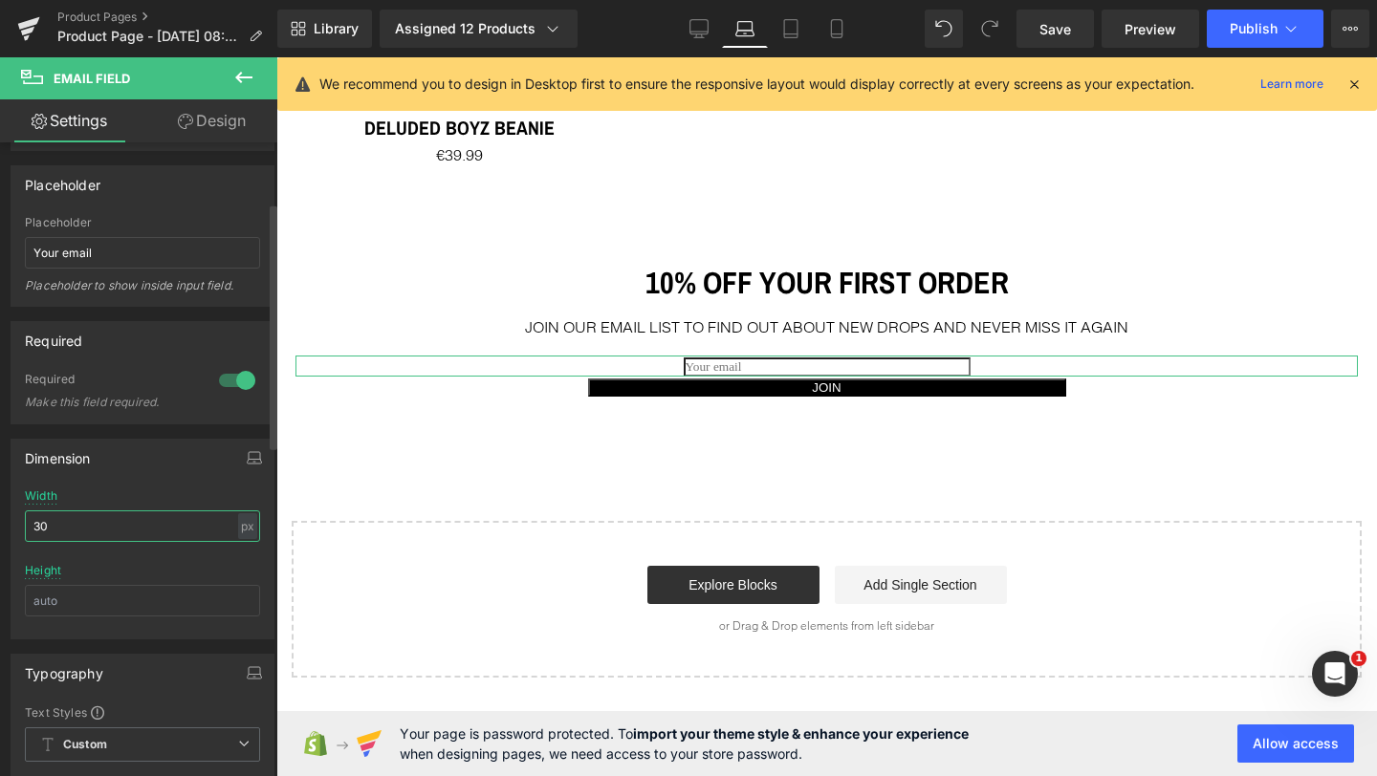
type input "3"
type input "400"
click at [72, 595] on input "text" at bounding box center [142, 601] width 235 height 32
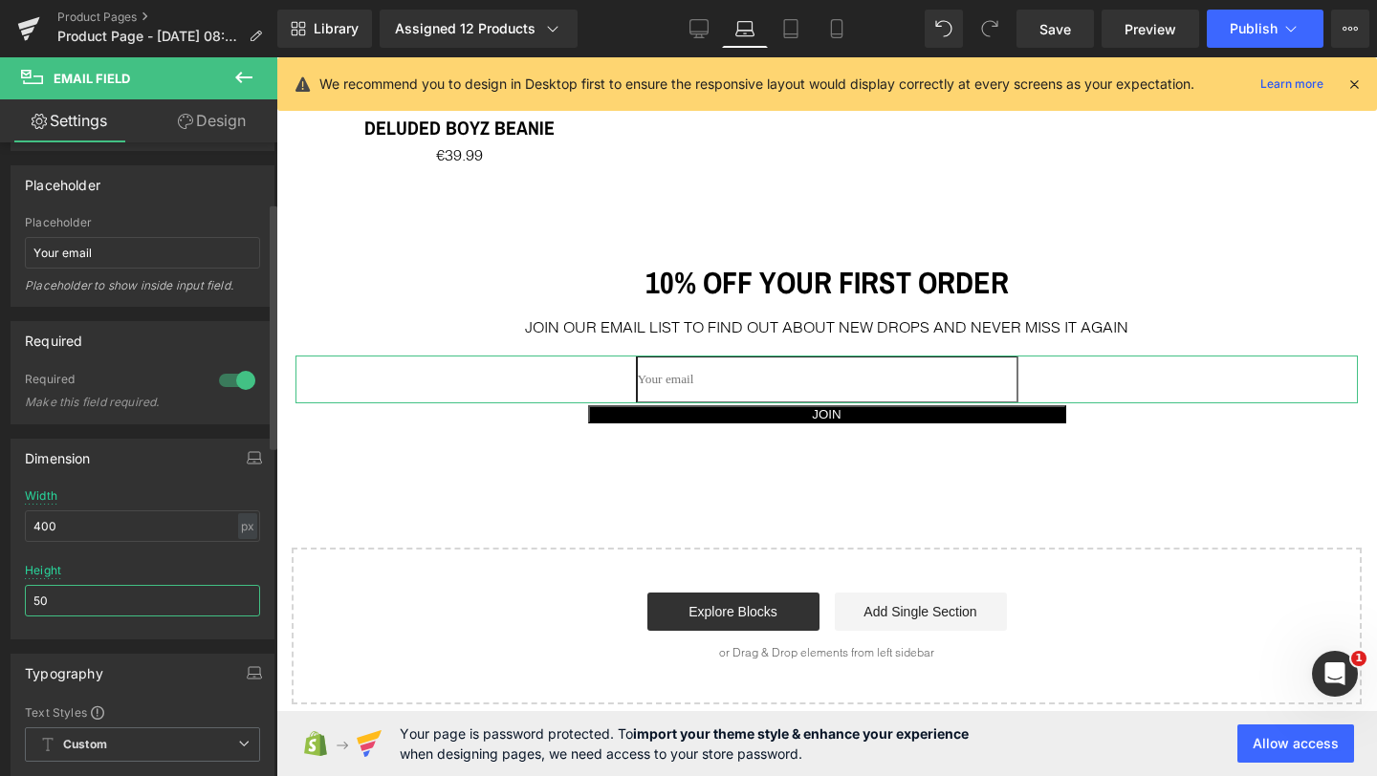
type input "5"
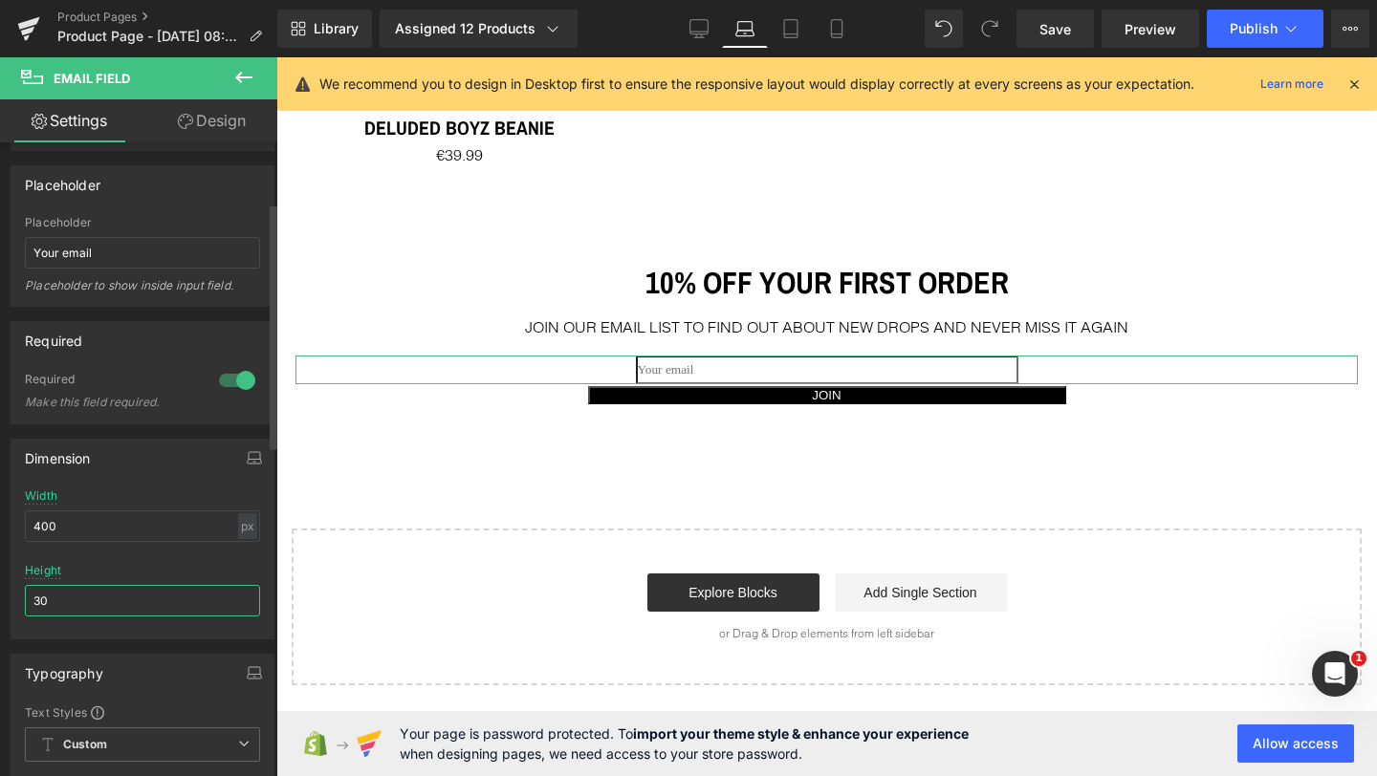
type input "3"
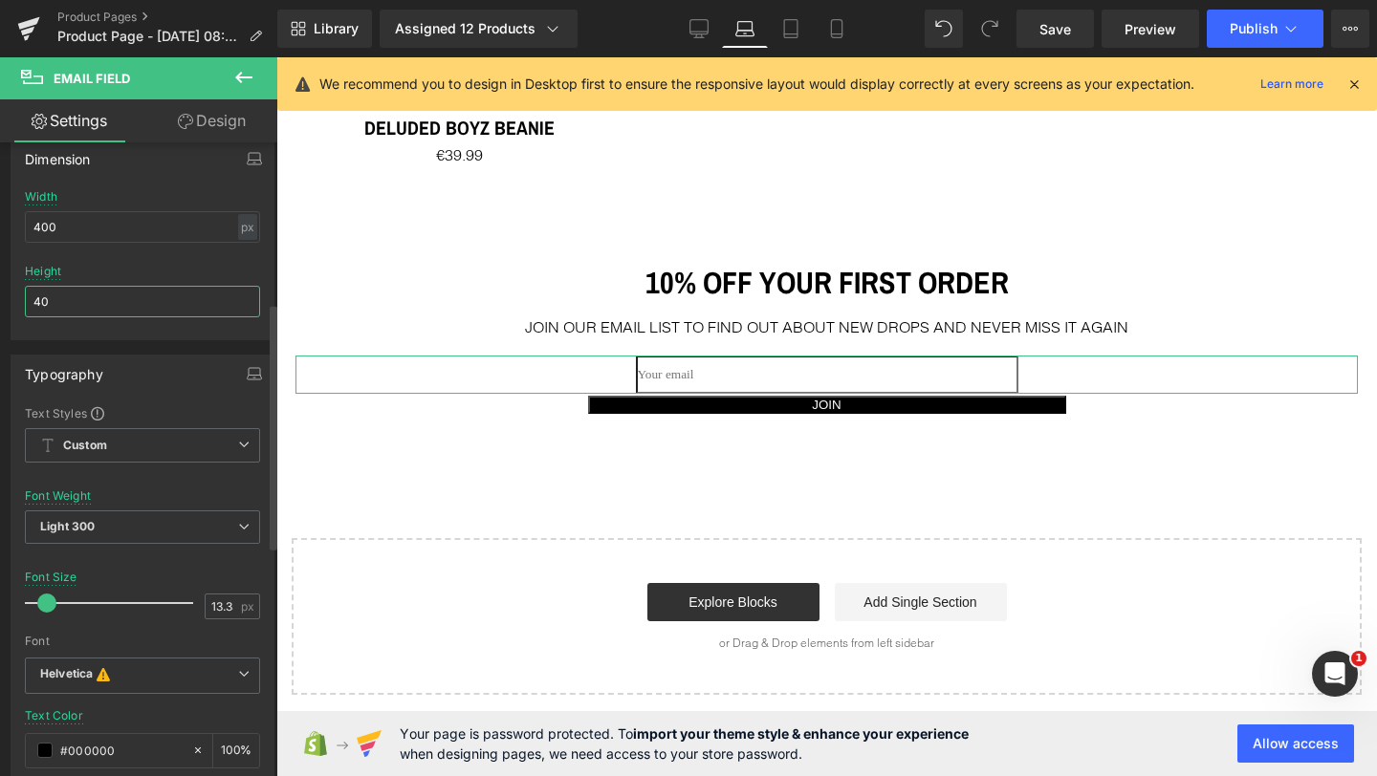
scroll to position [509, 0]
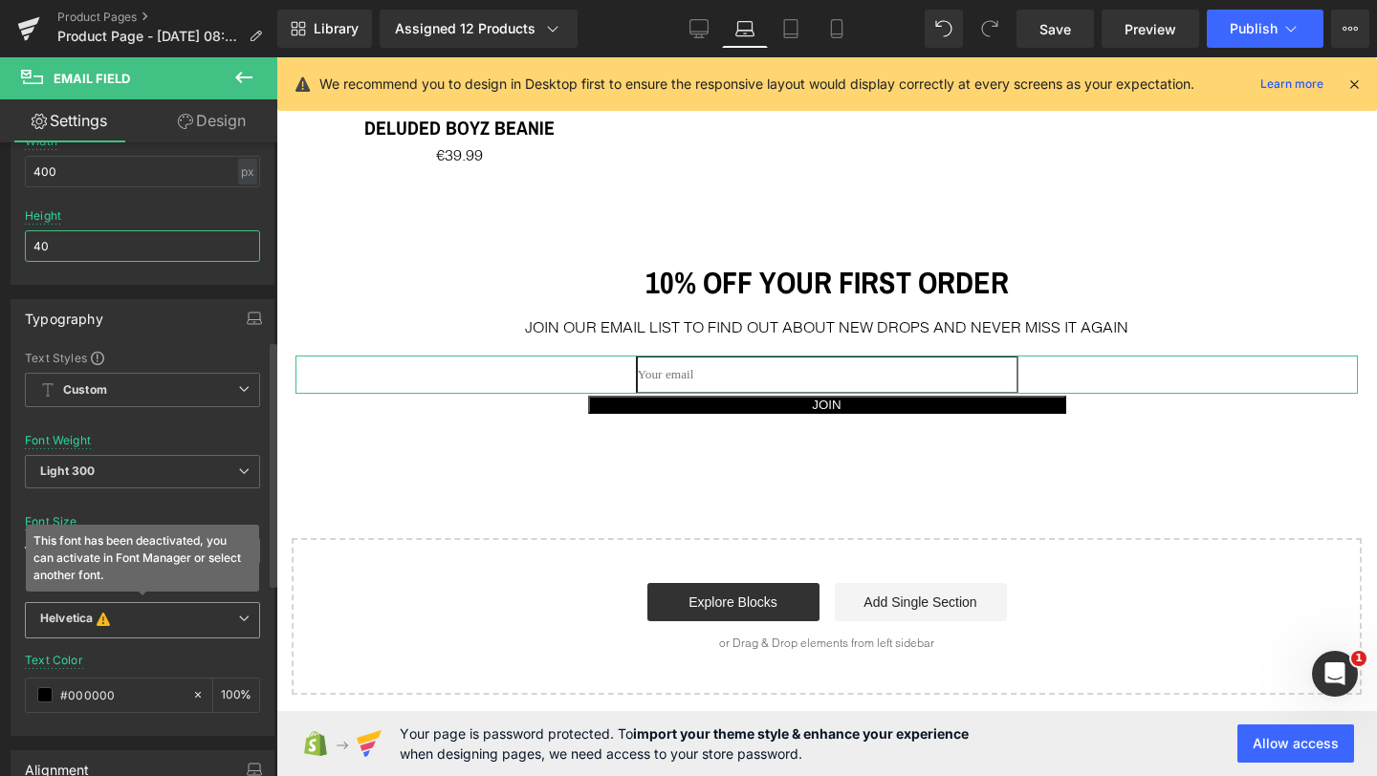
type input "40"
click at [99, 624] on icon "This font has been deactivated, you can activate in Font Manager or select anot…" at bounding box center [103, 620] width 21 height 19
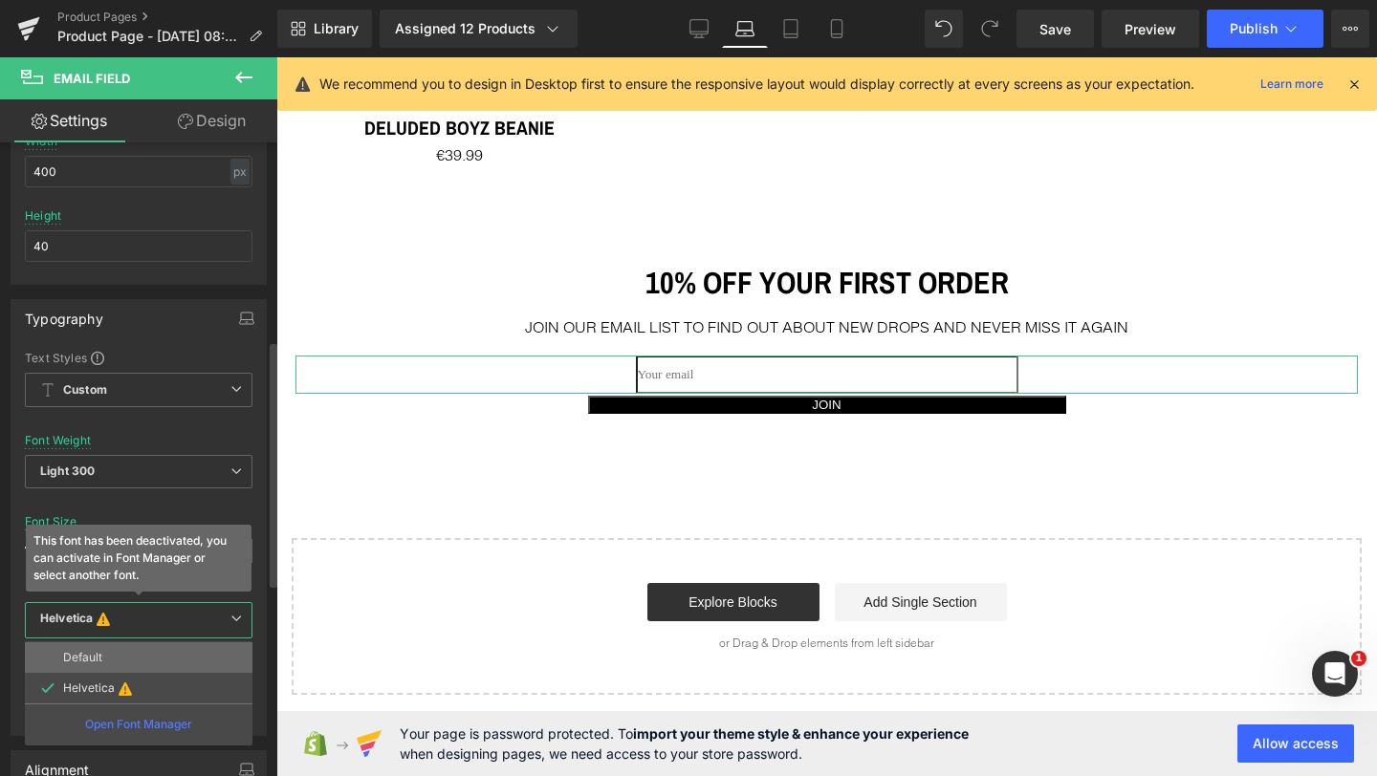
click at [99, 651] on p "Default" at bounding box center [82, 657] width 39 height 13
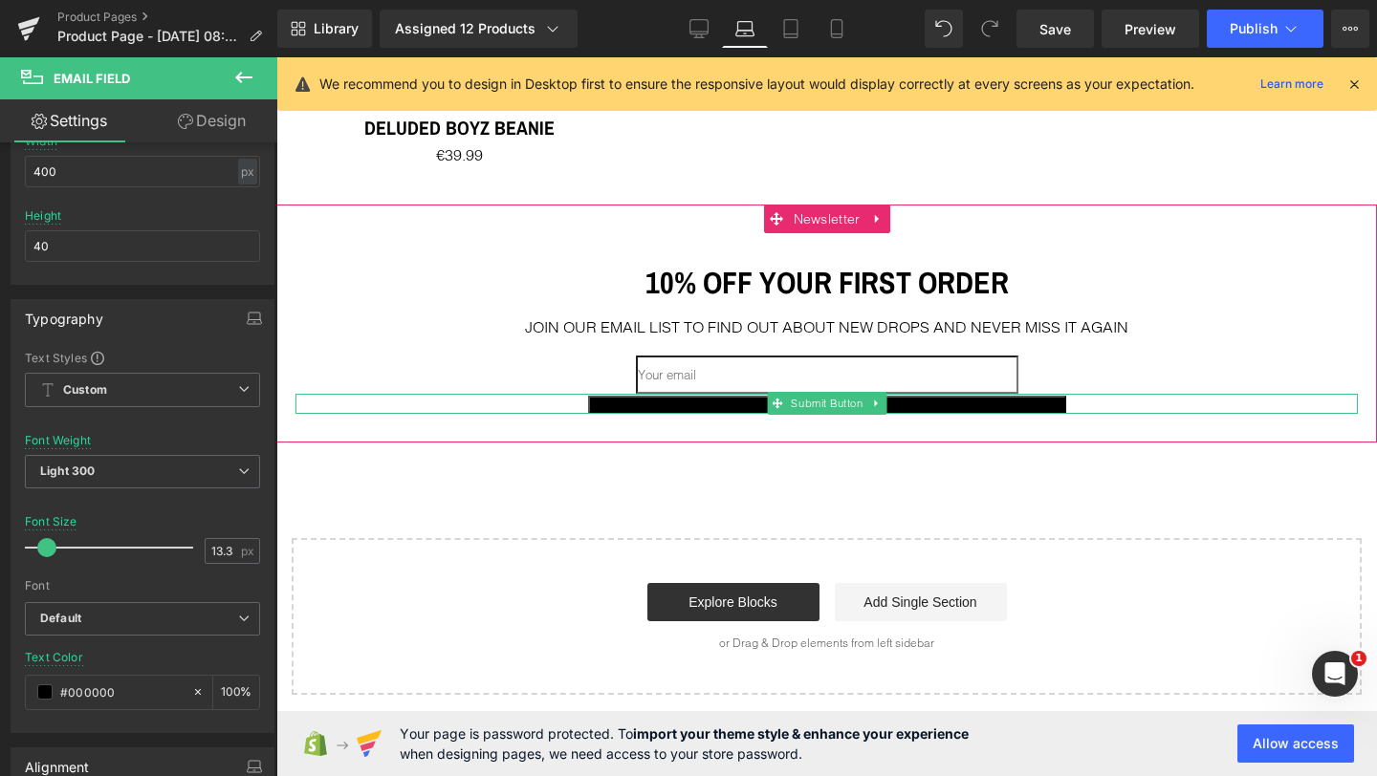
click at [711, 414] on button "JOIN" at bounding box center [827, 405] width 478 height 18
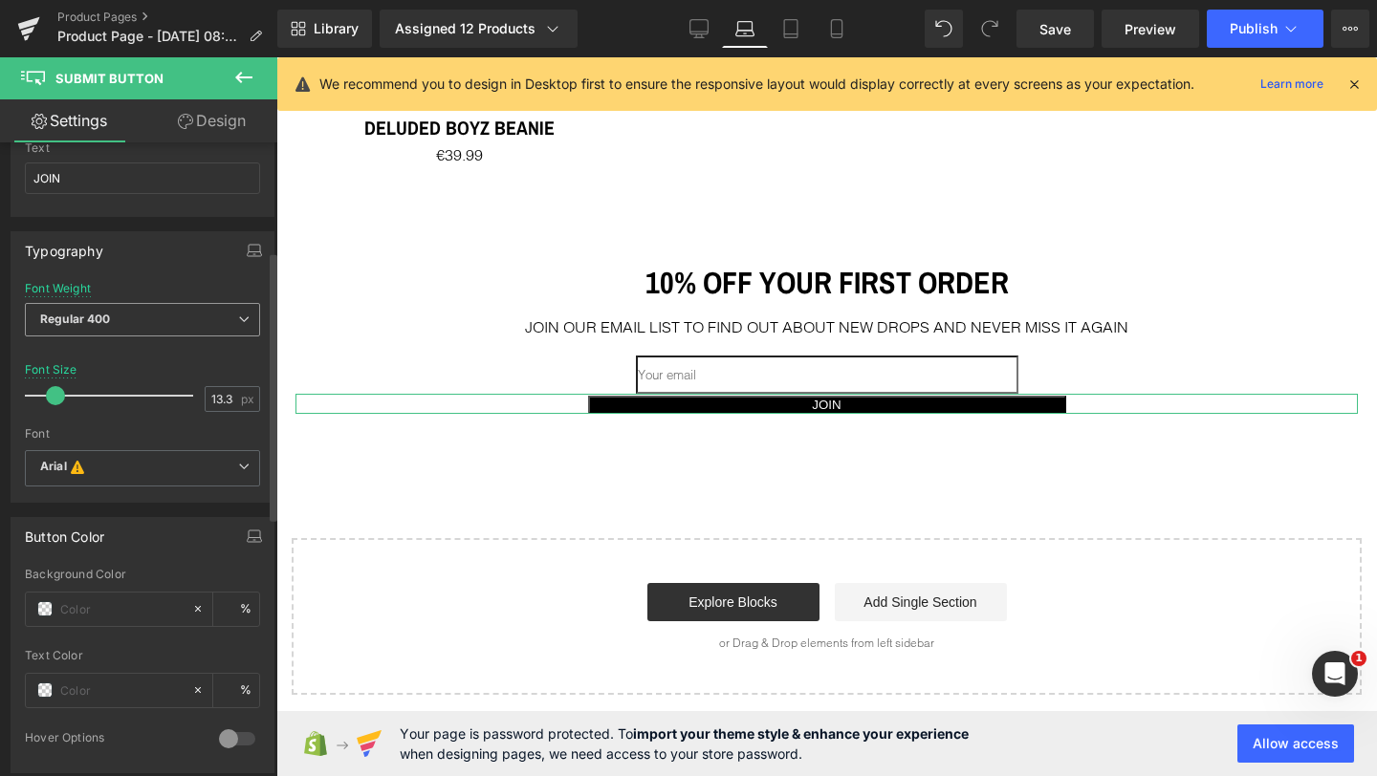
scroll to position [317, 0]
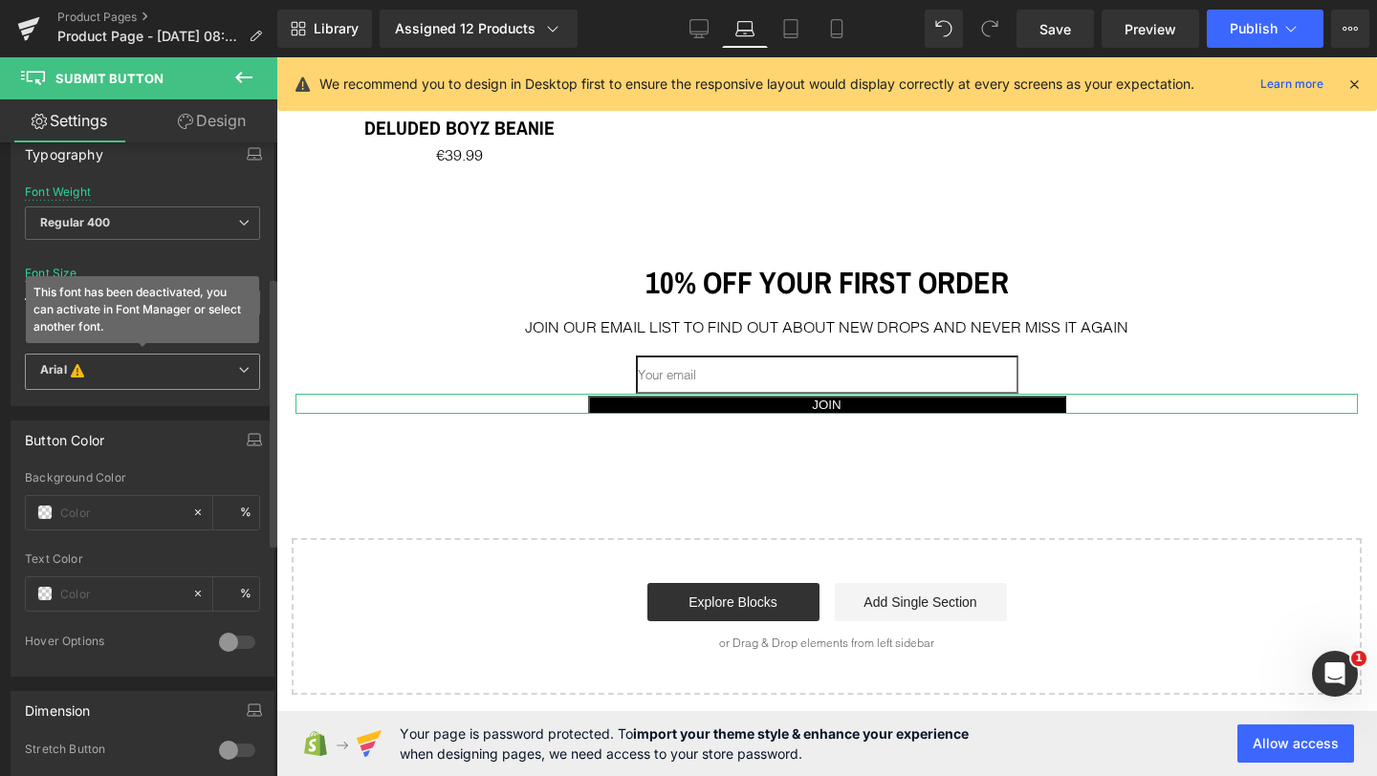
click at [100, 362] on b "Arial This font has been deactivated, you can activate in Font Manager or selec…" at bounding box center [139, 371] width 198 height 19
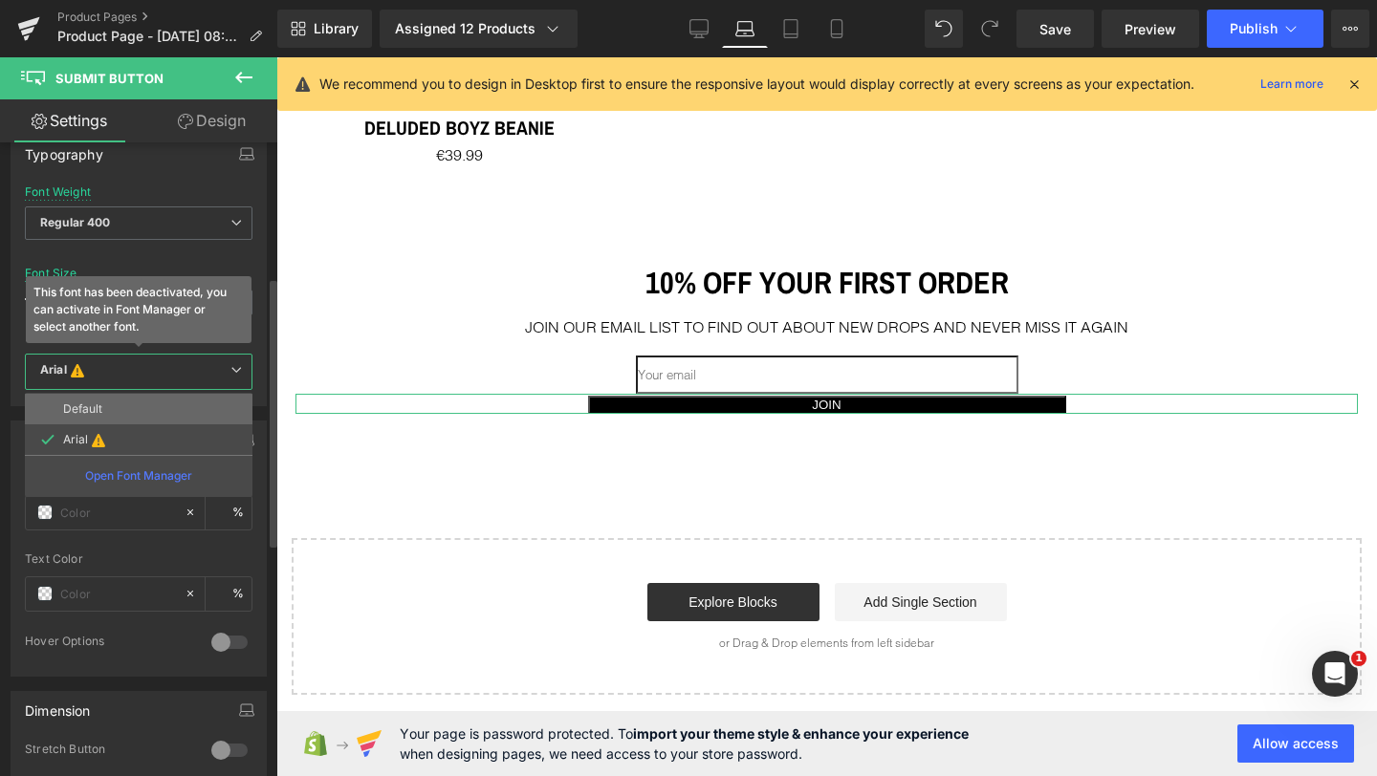
click at [92, 402] on p "Default" at bounding box center [82, 408] width 39 height 13
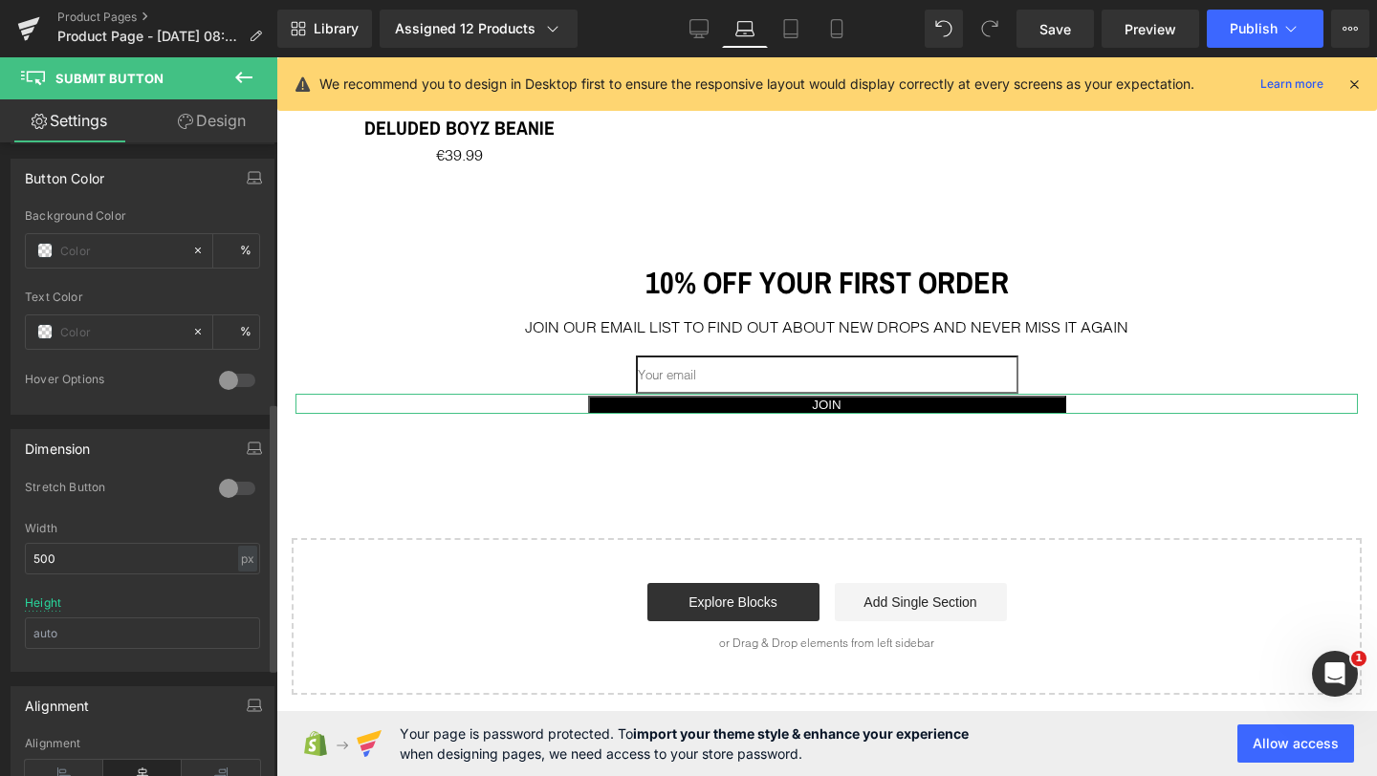
scroll to position [631, 0]
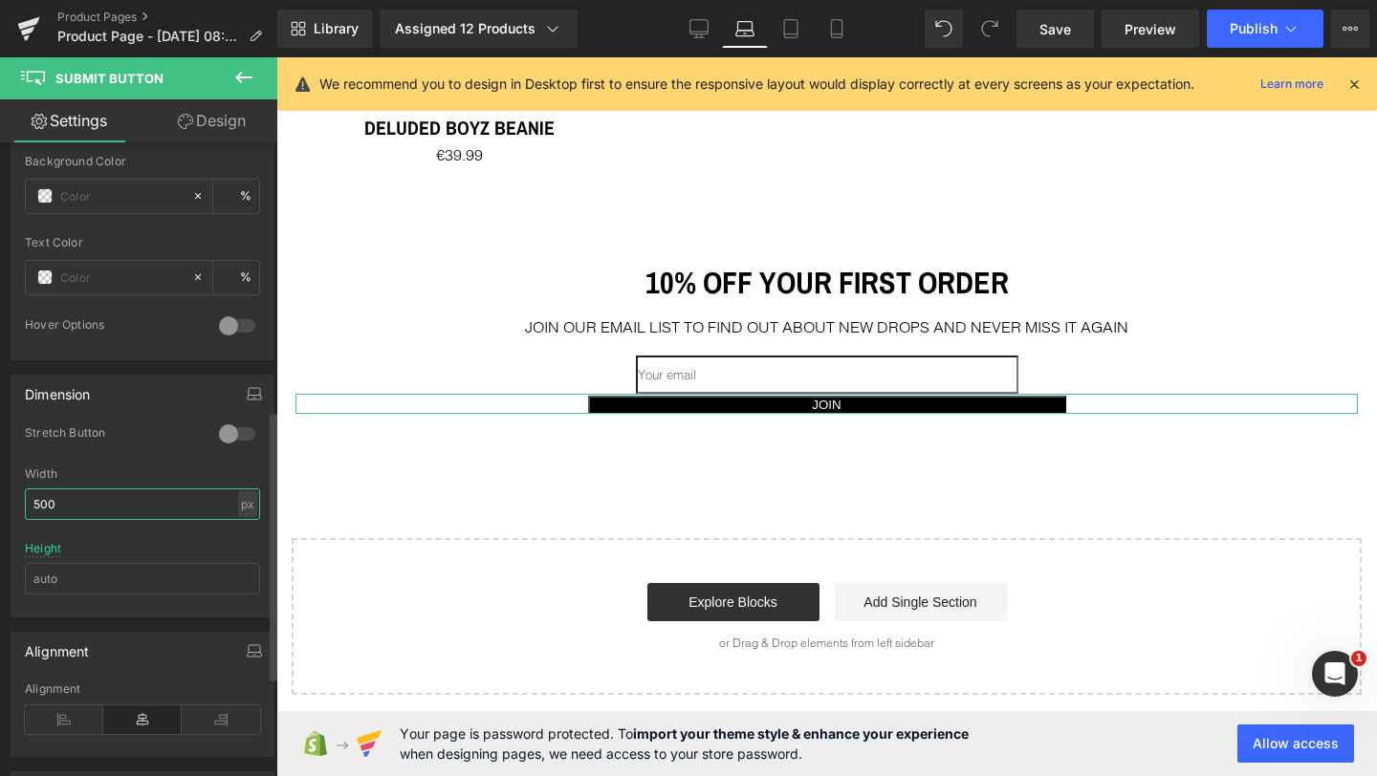
click at [93, 501] on input "500" at bounding box center [142, 505] width 235 height 32
type input "3"
type input "400"
click at [71, 582] on input "text" at bounding box center [142, 579] width 235 height 32
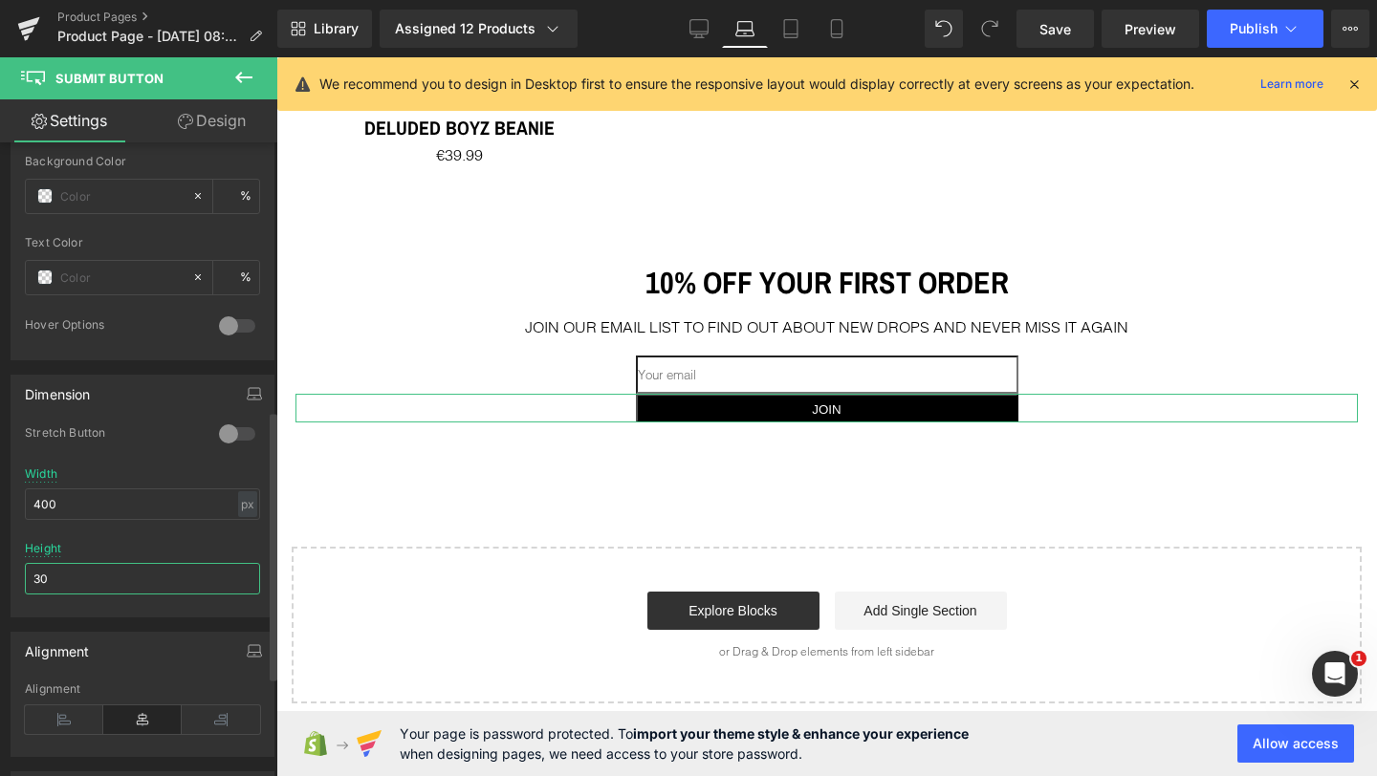
type input "3"
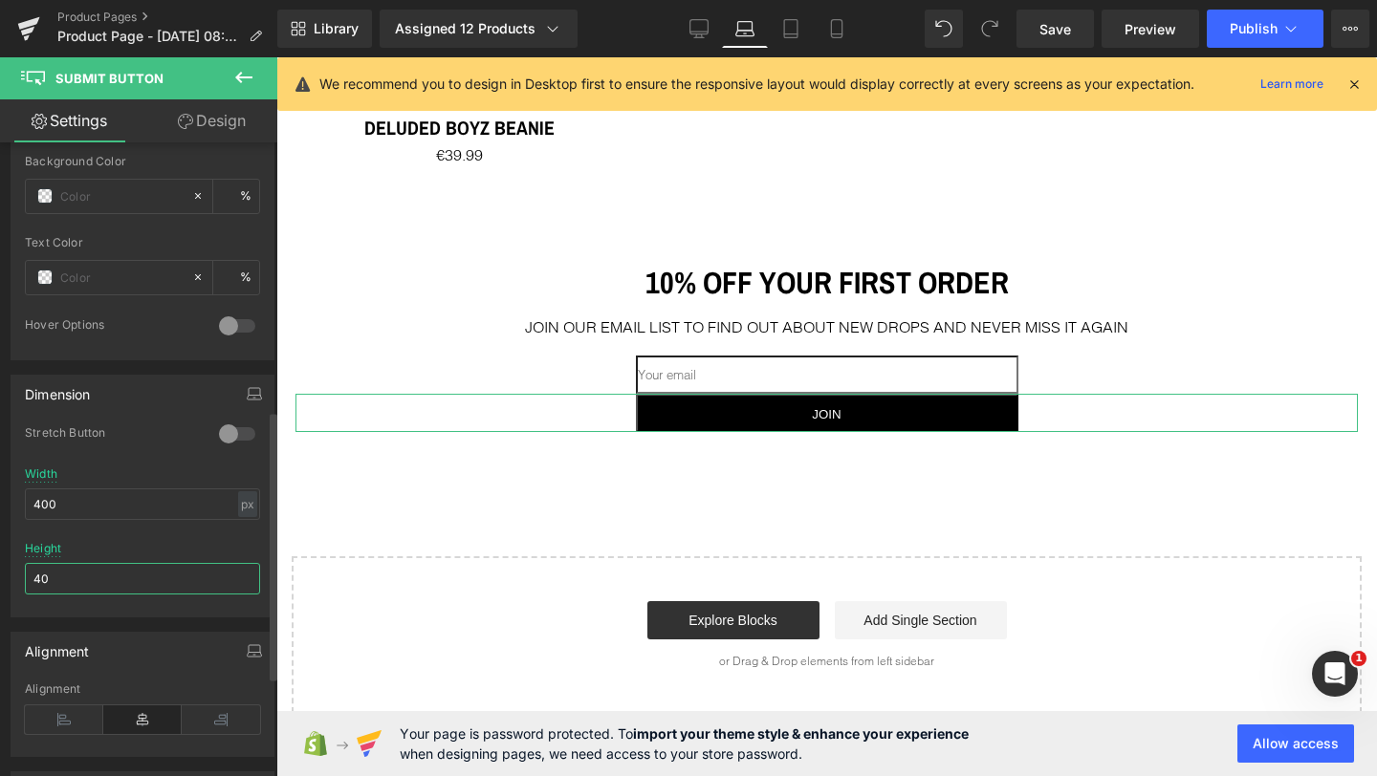
type input "40"
click at [114, 554] on div "Height 40" at bounding box center [142, 579] width 235 height 75
click at [123, 538] on div at bounding box center [142, 536] width 235 height 12
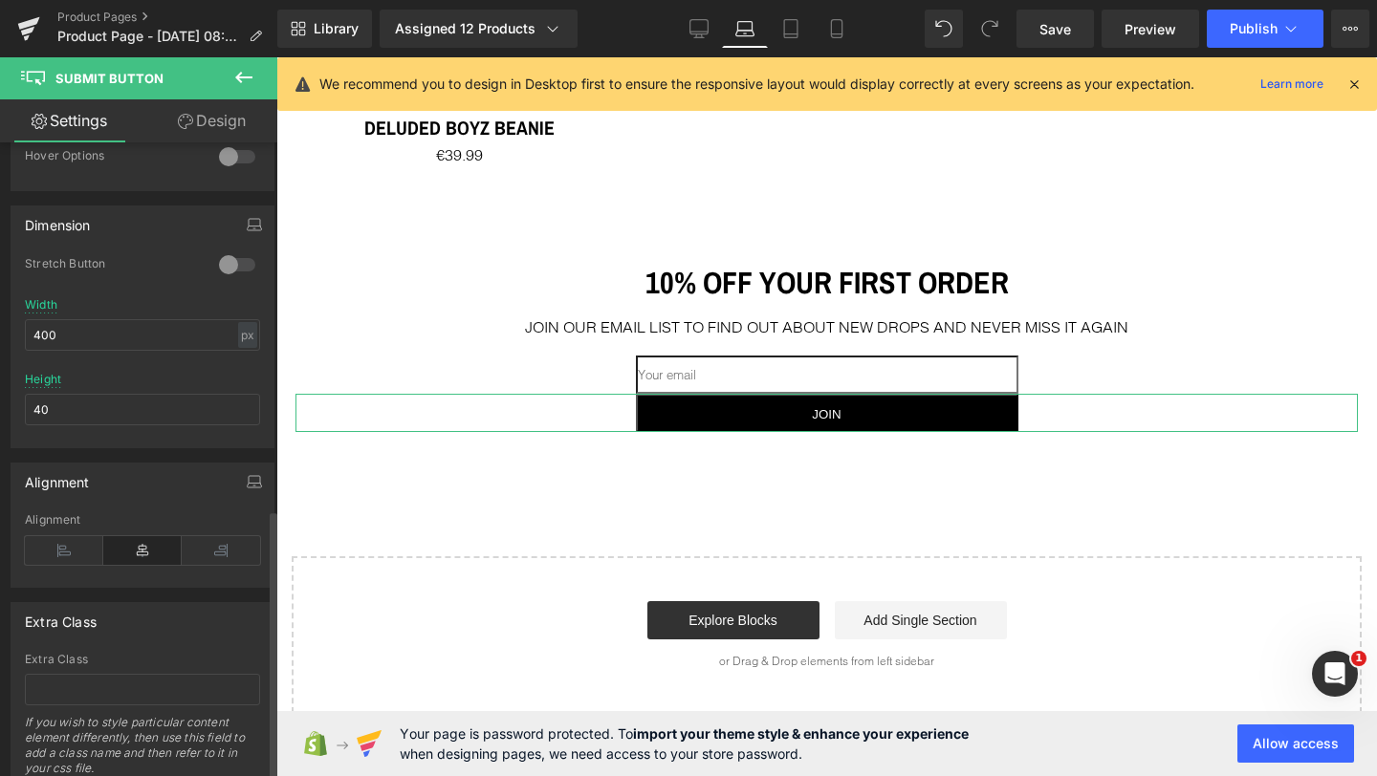
scroll to position [865, 0]
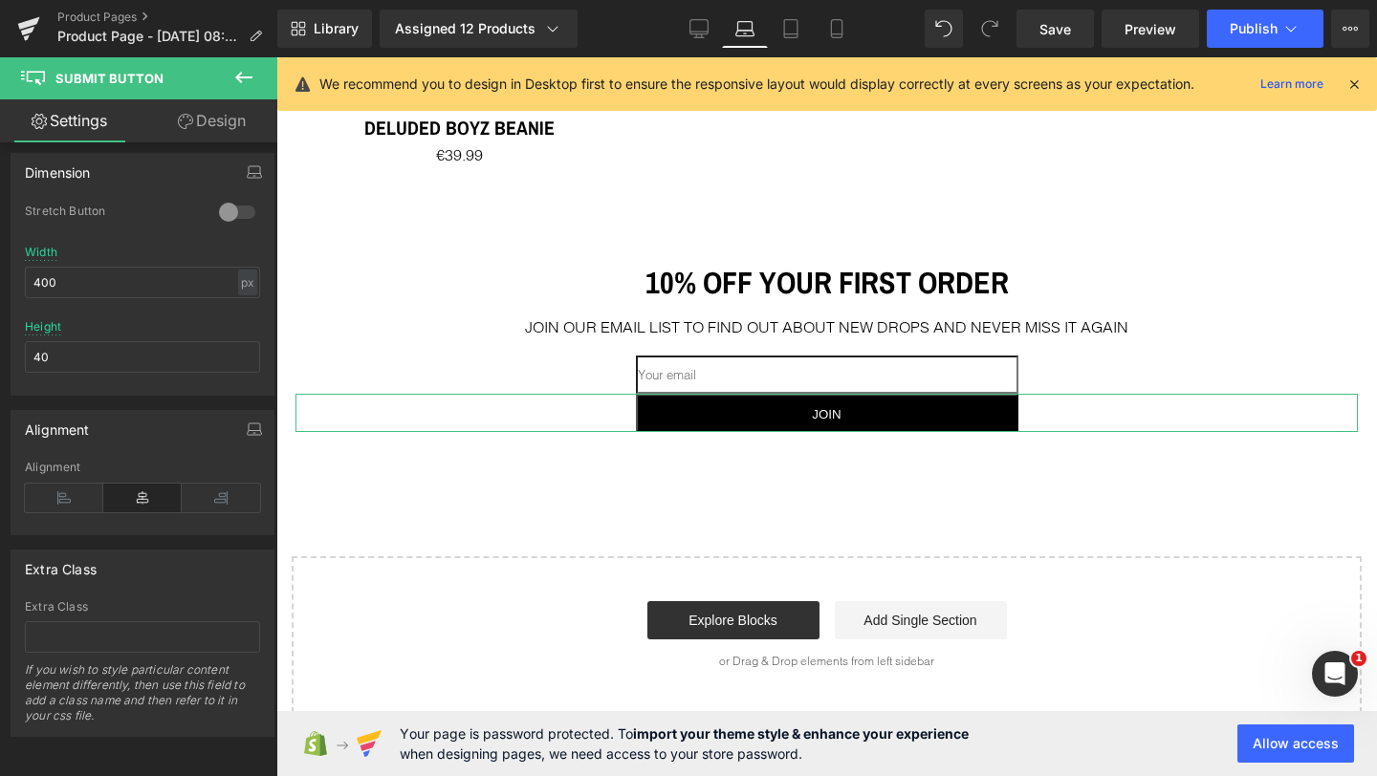
click at [192, 120] on link "Design" at bounding box center [211, 120] width 139 height 43
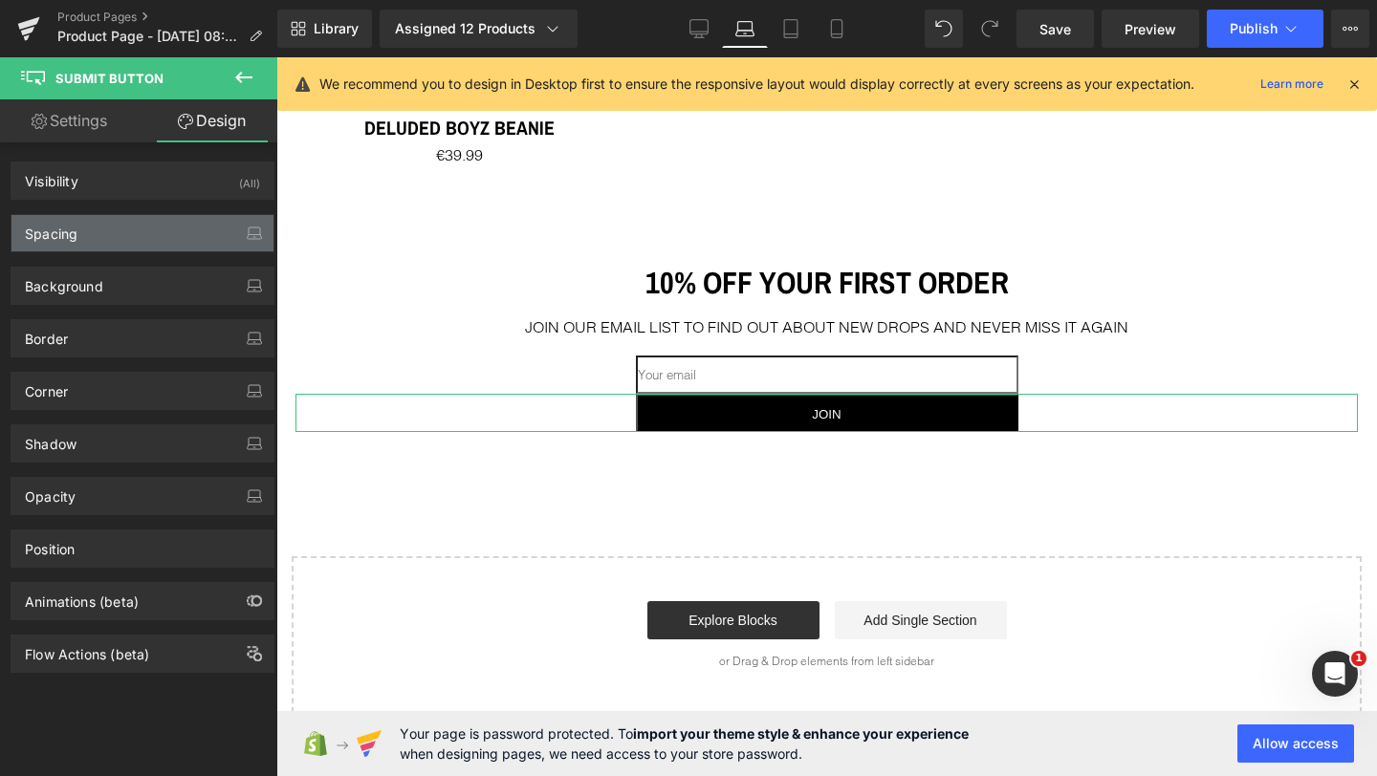
type input "0"
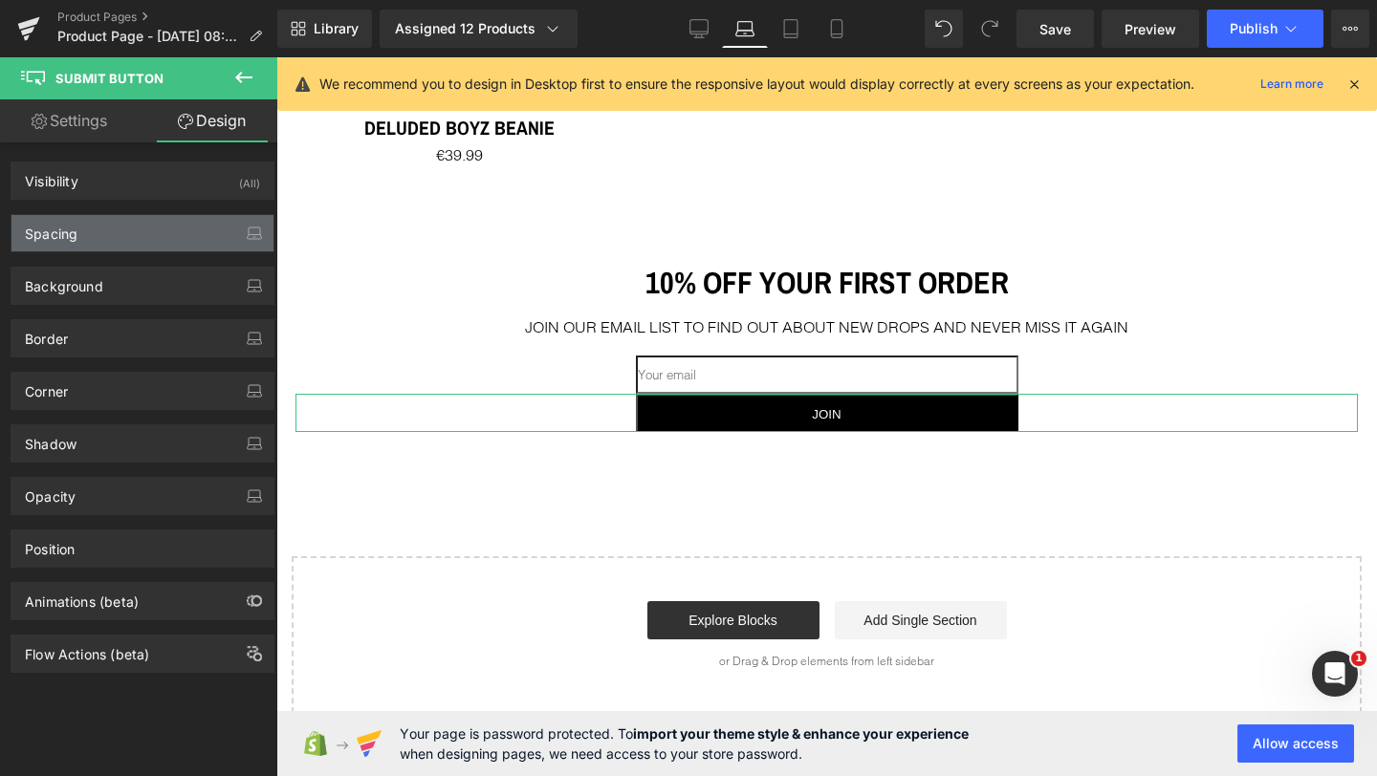
type input "0"
click at [105, 243] on div "Spacing" at bounding box center [142, 233] width 262 height 36
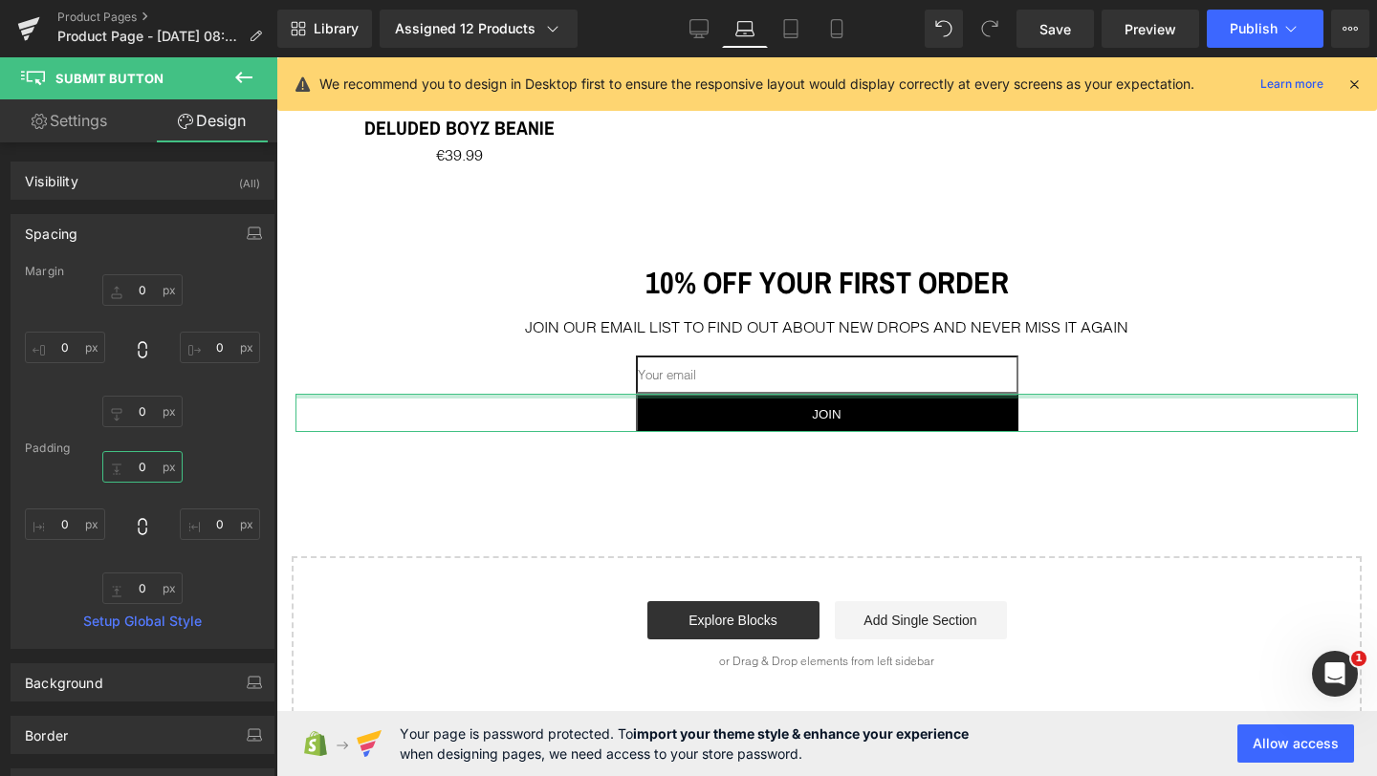
click at [132, 463] on input "0" at bounding box center [142, 467] width 80 height 32
click at [133, 463] on input "0" at bounding box center [142, 467] width 80 height 32
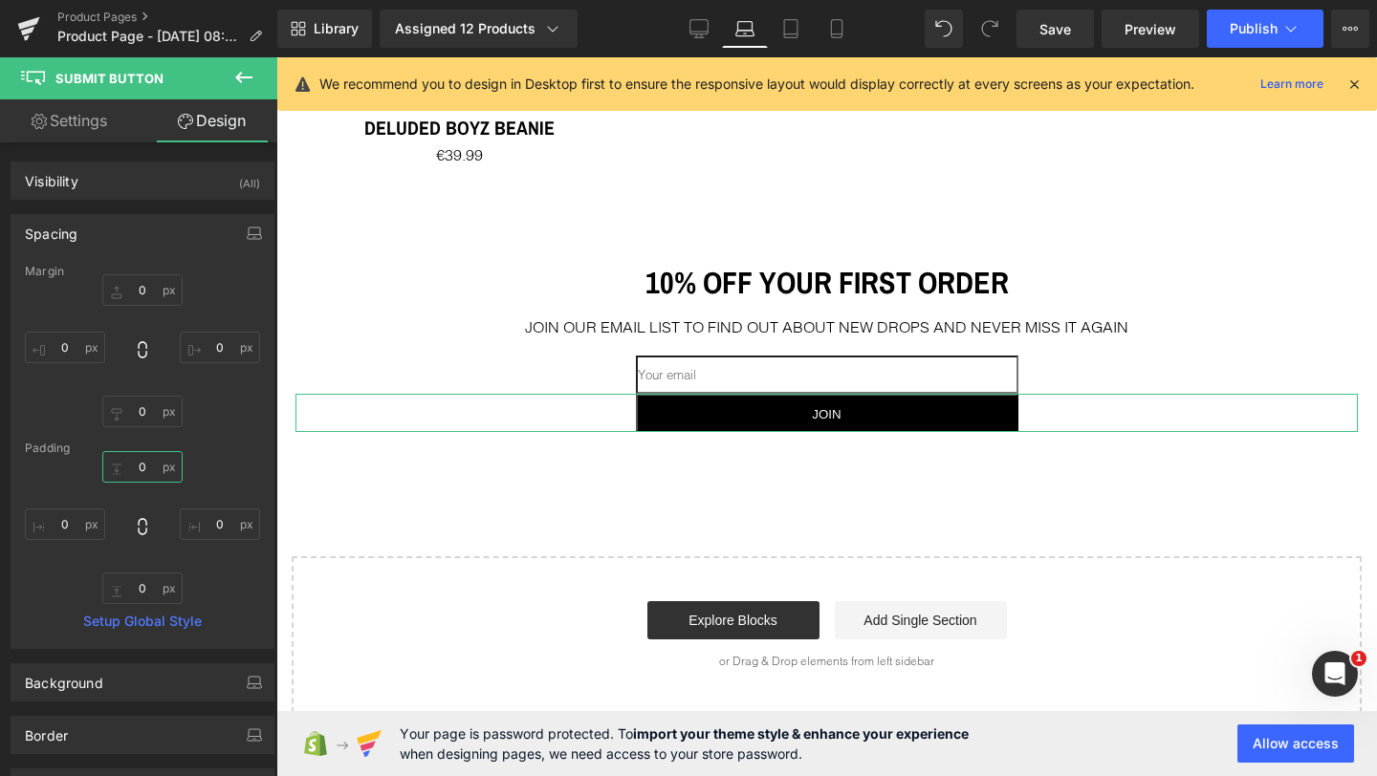
click at [133, 463] on input "0" at bounding box center [142, 467] width 80 height 32
type input "5"
click at [142, 296] on input "0" at bounding box center [142, 290] width 80 height 32
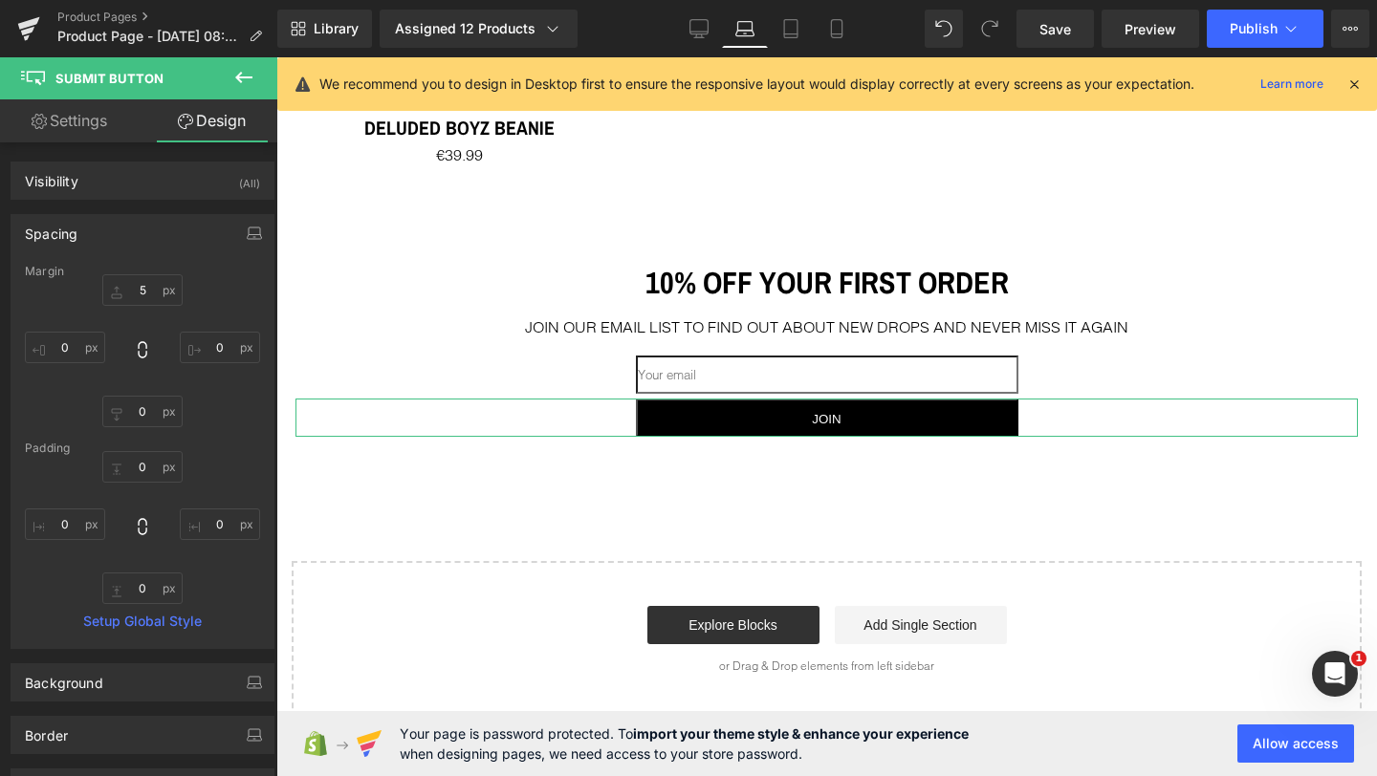
click at [227, 296] on div "5 5 0px 0 0px 0 0px 0" at bounding box center [142, 350] width 235 height 153
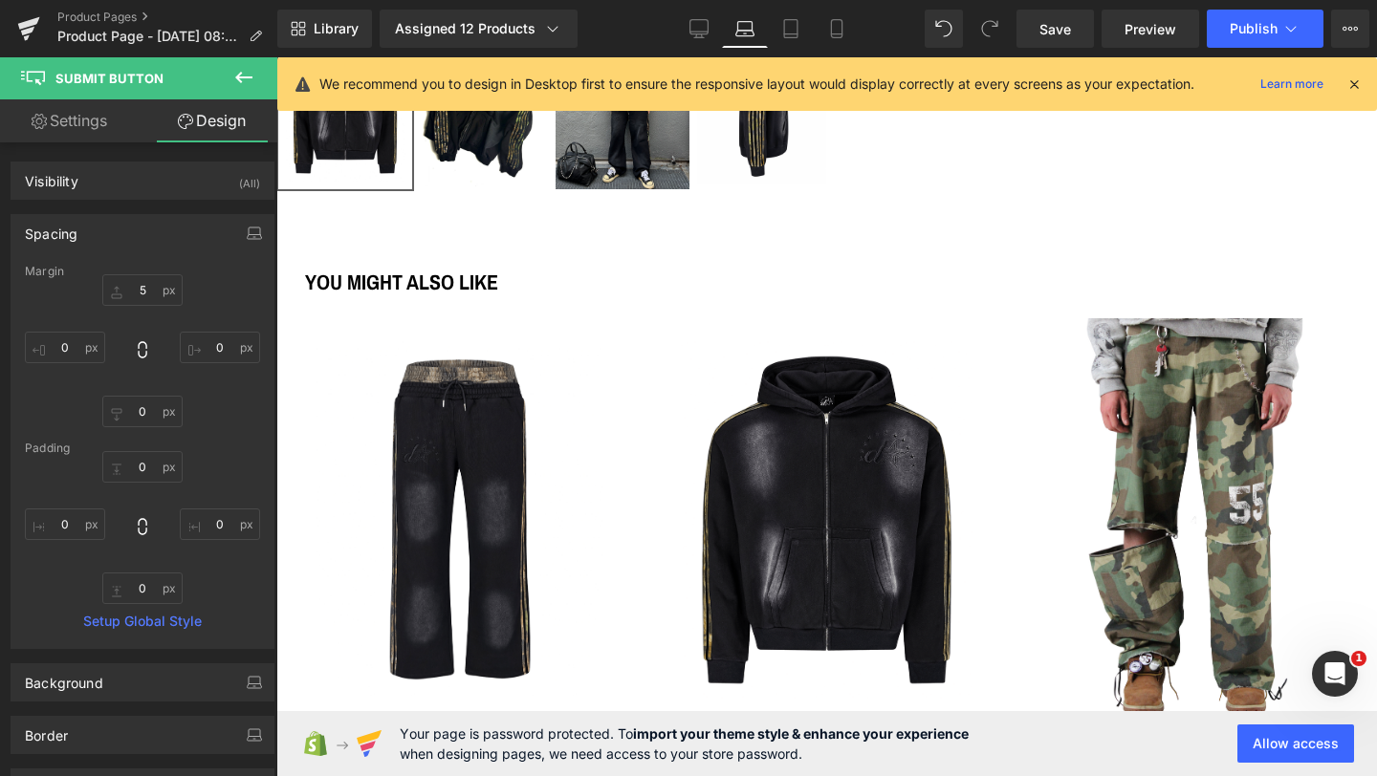
scroll to position [702, 0]
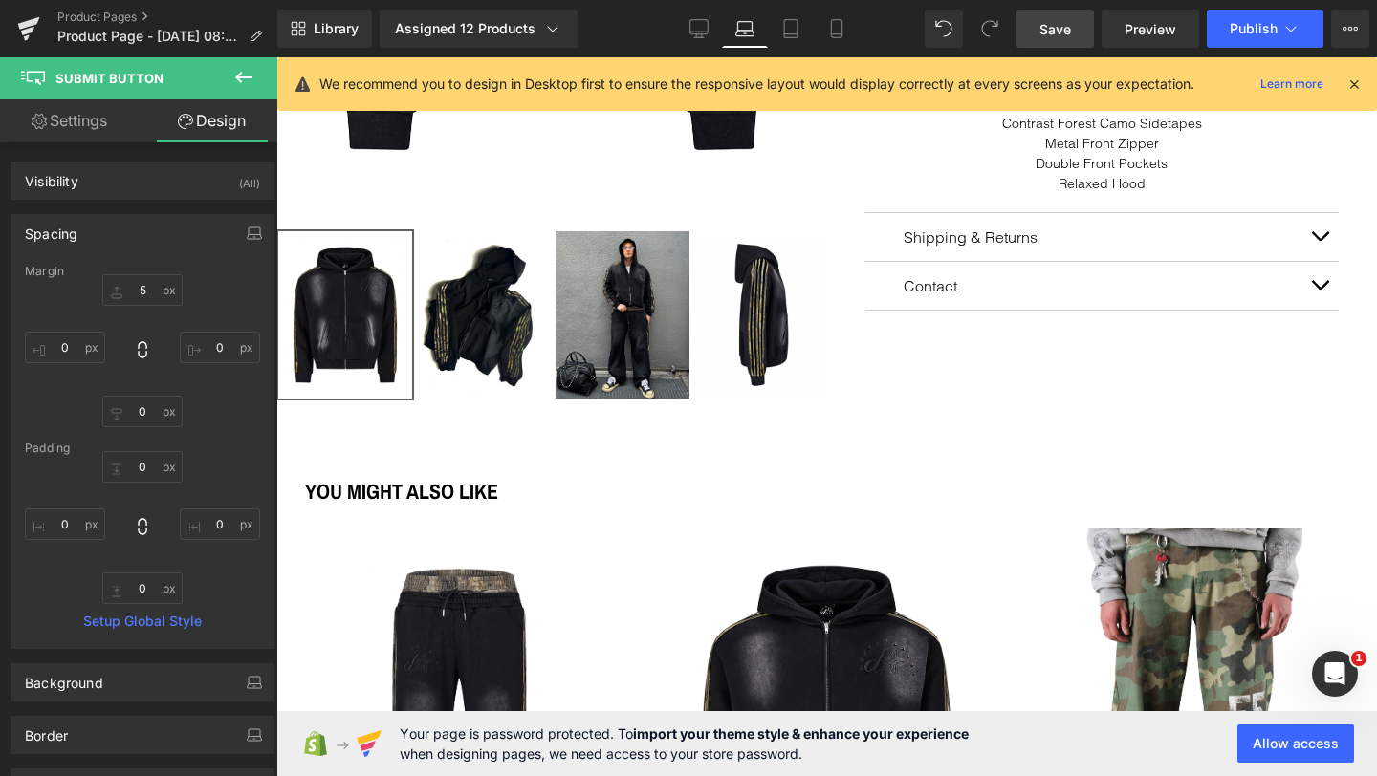
drag, startPoint x: 1071, startPoint y: 35, endPoint x: 651, endPoint y: 202, distance: 451.5
click at [1071, 35] on span "Save" at bounding box center [1055, 29] width 32 height 20
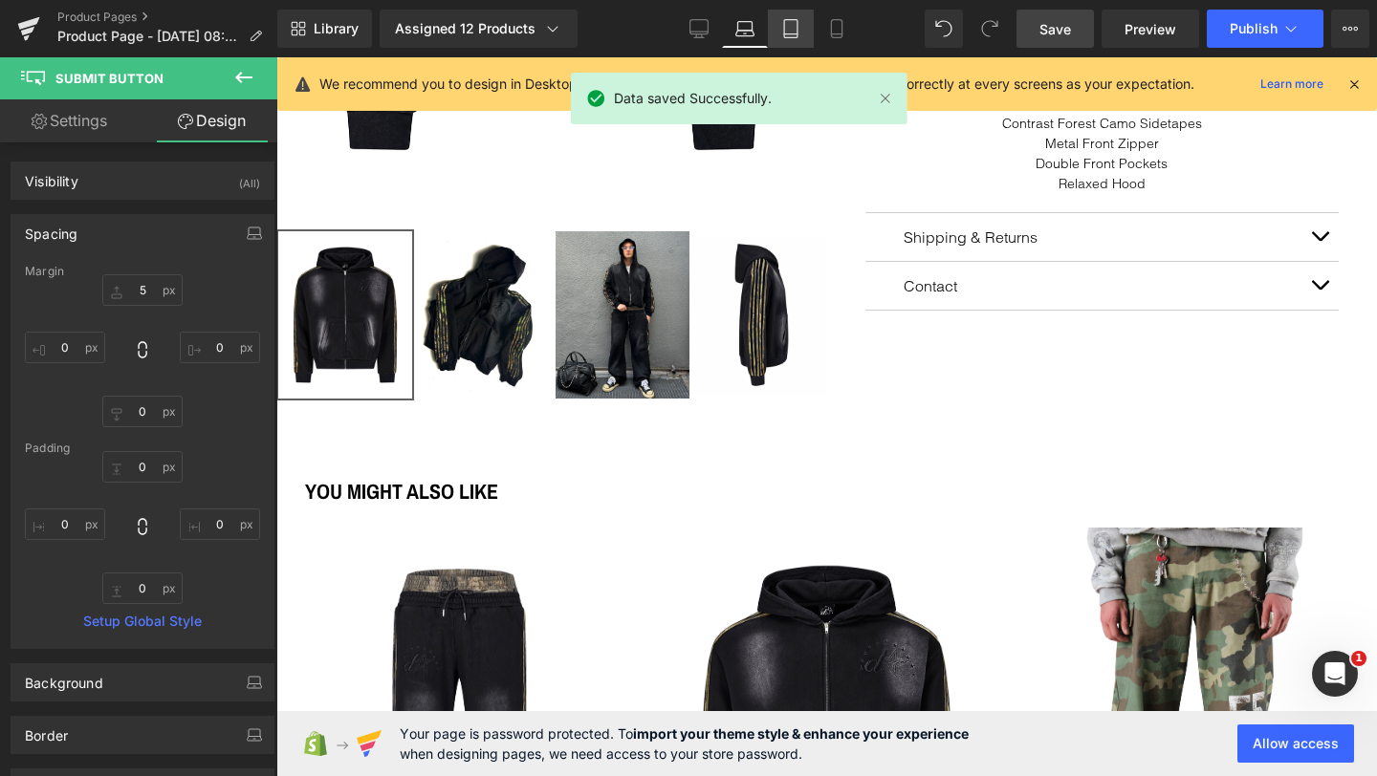
click at [770, 23] on link "Tablet" at bounding box center [791, 29] width 46 height 38
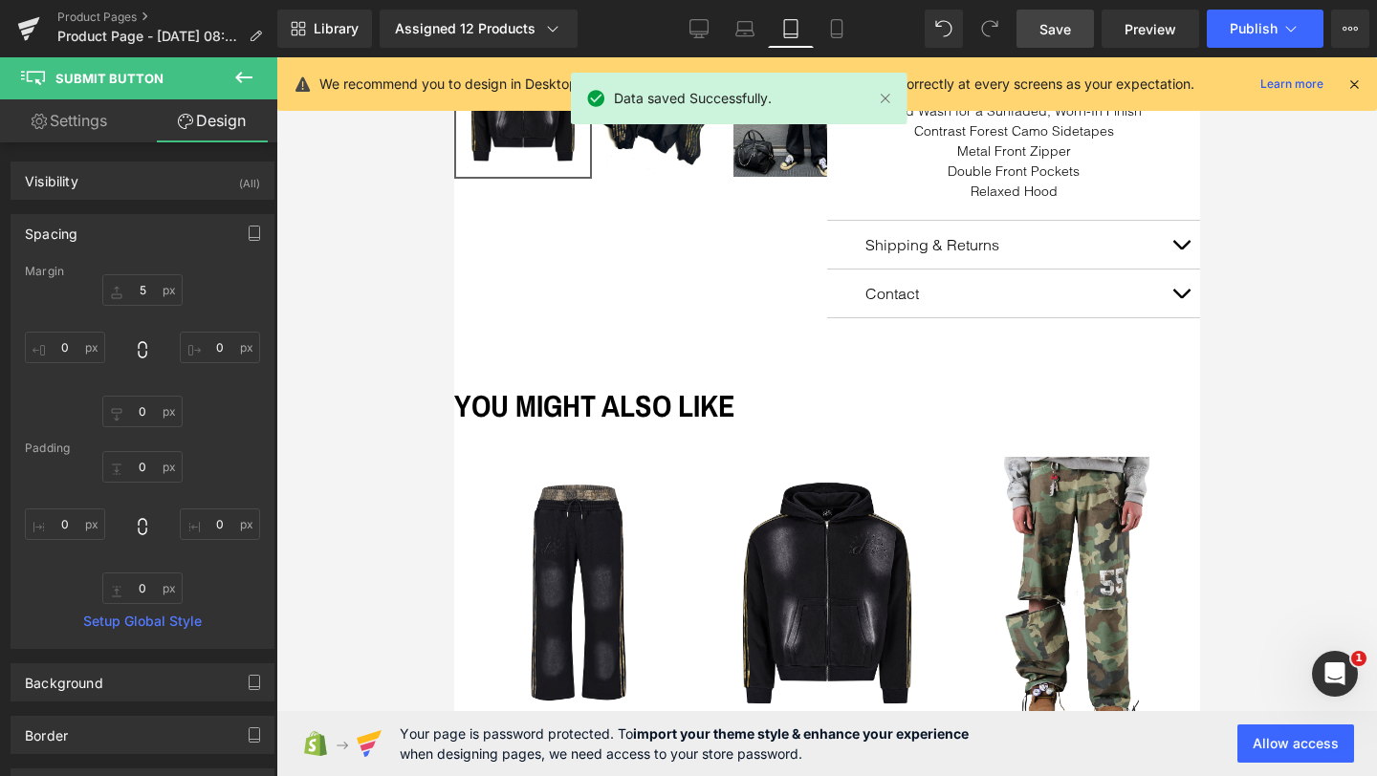
type input "0"
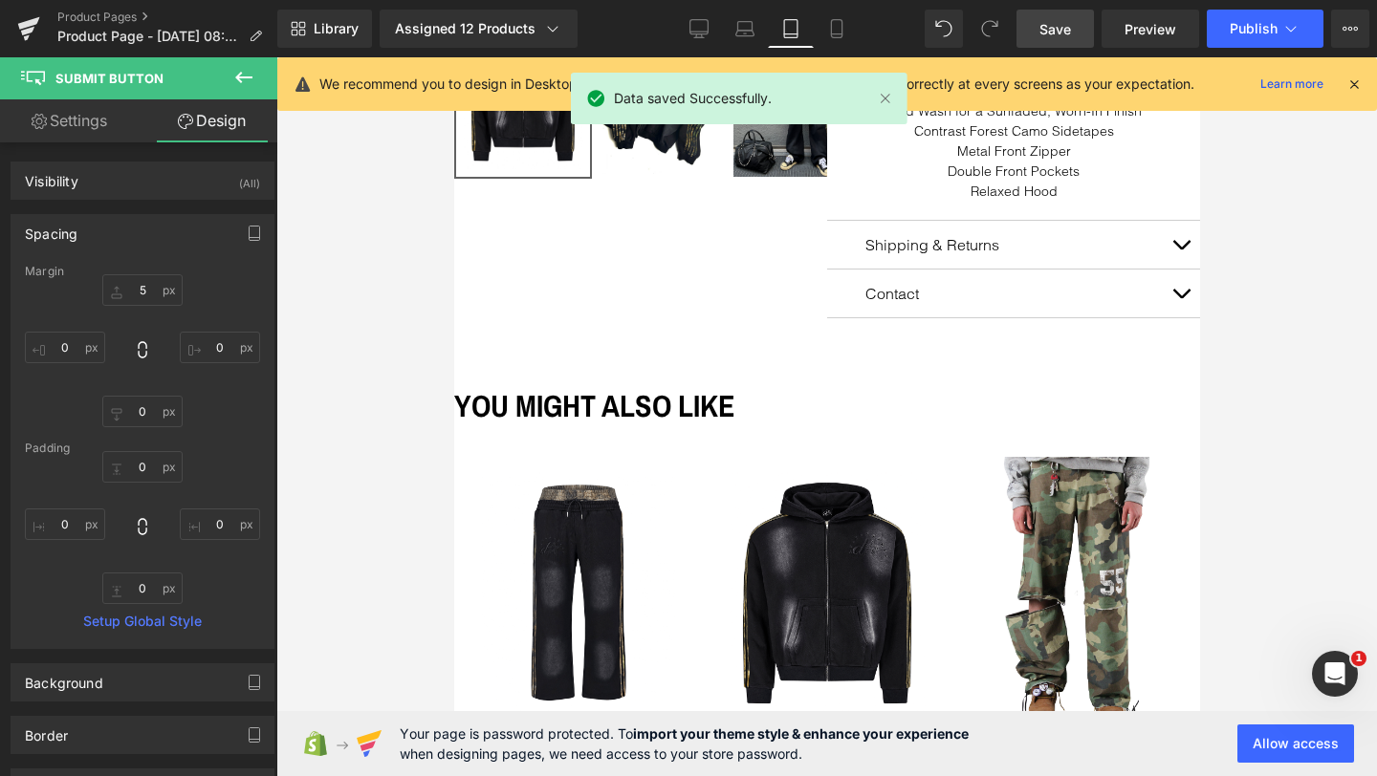
type input "0"
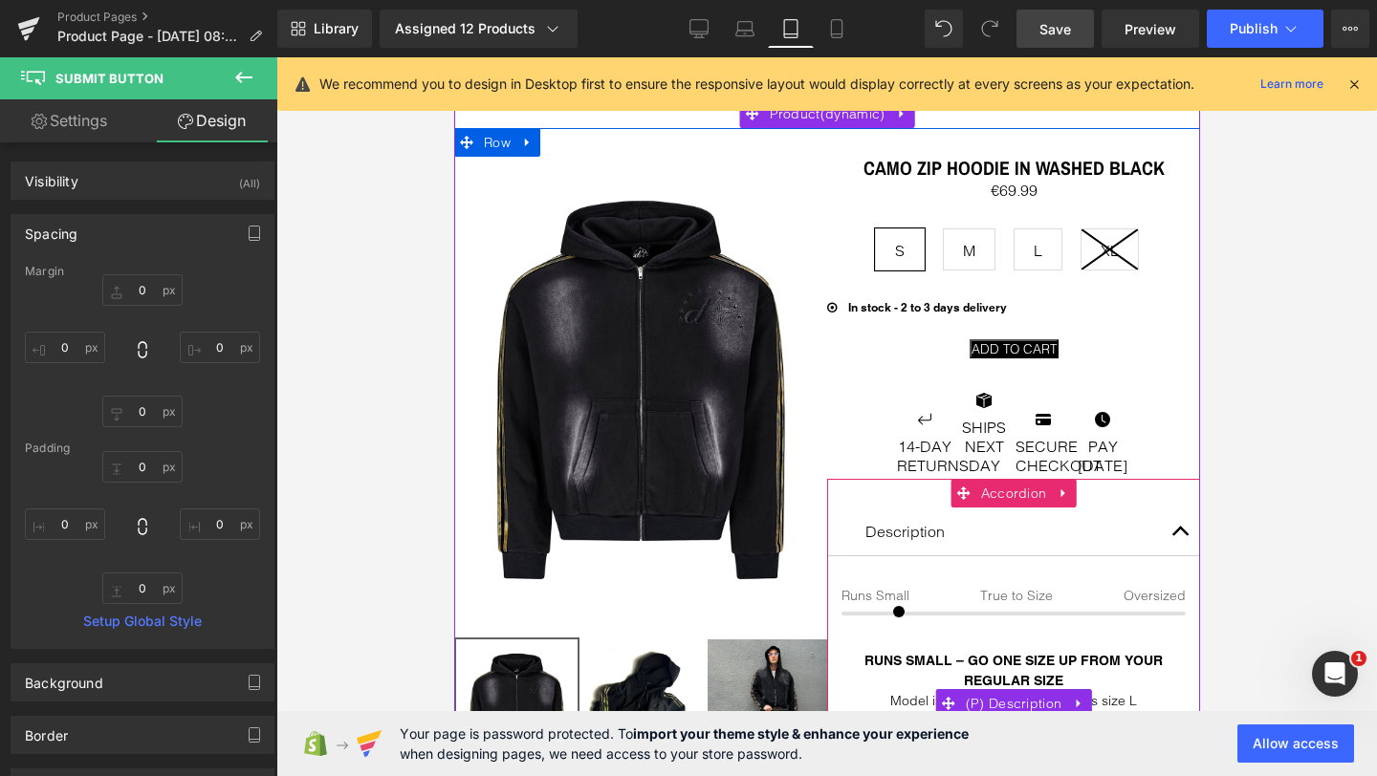
scroll to position [69, 0]
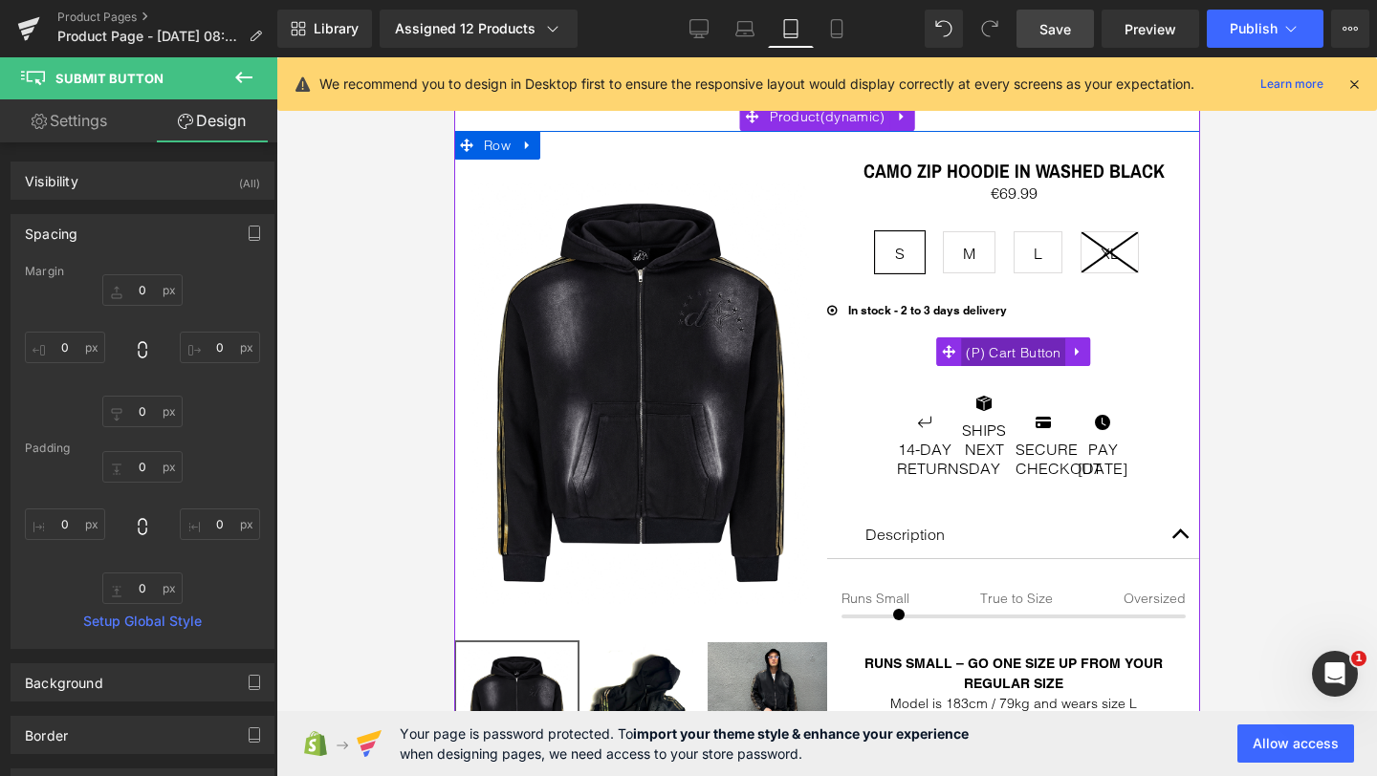
click at [1008, 344] on span "(P) Cart Button" at bounding box center [1012, 352] width 105 height 29
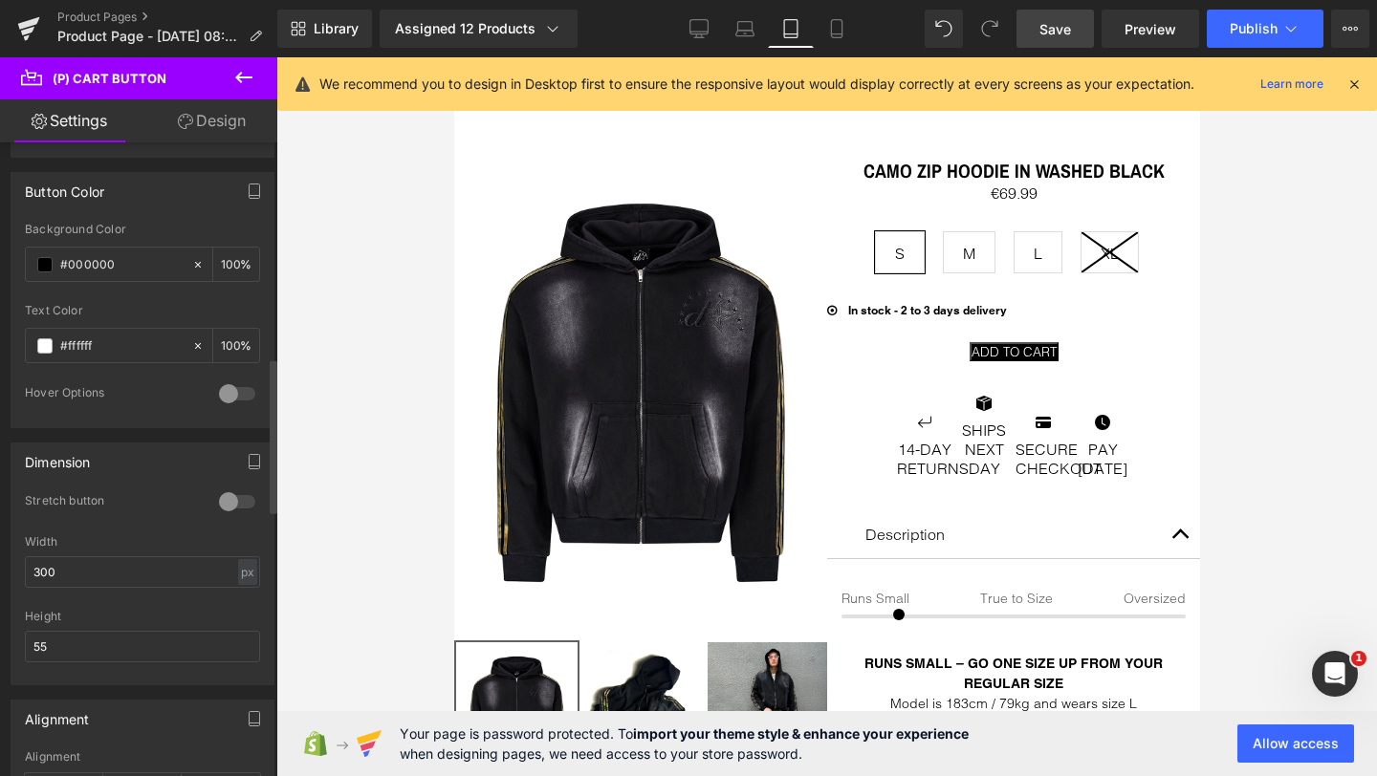
scroll to position [989, 0]
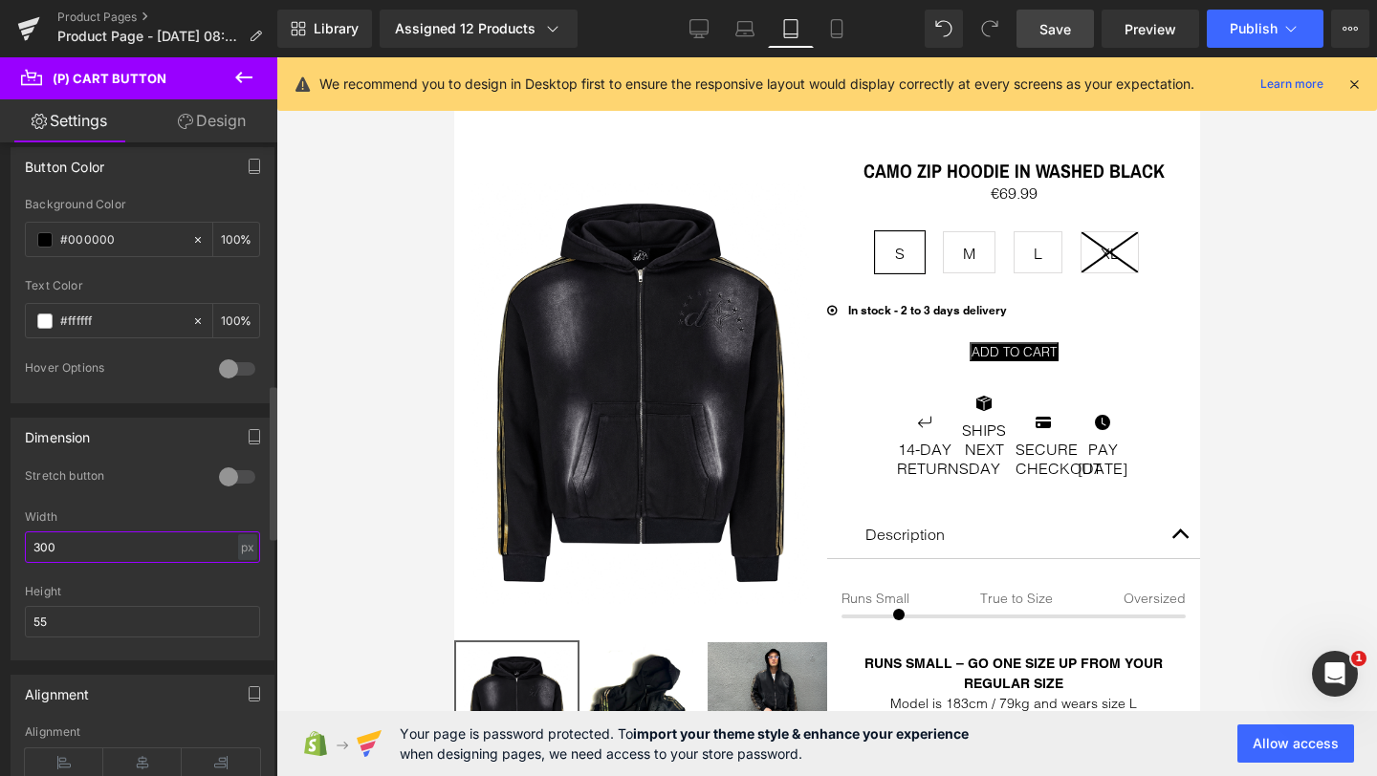
click at [86, 546] on input "300" at bounding box center [142, 548] width 235 height 32
type input "4"
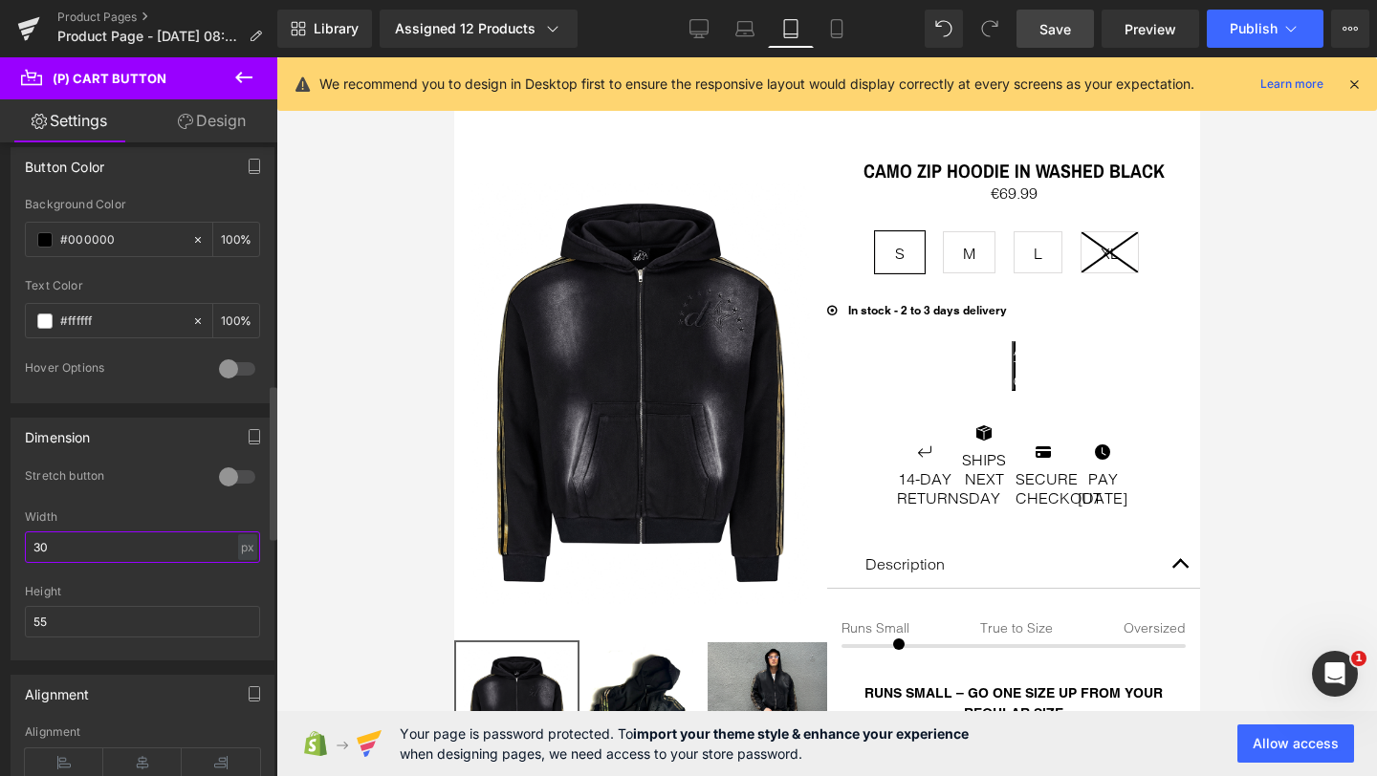
type input "300"
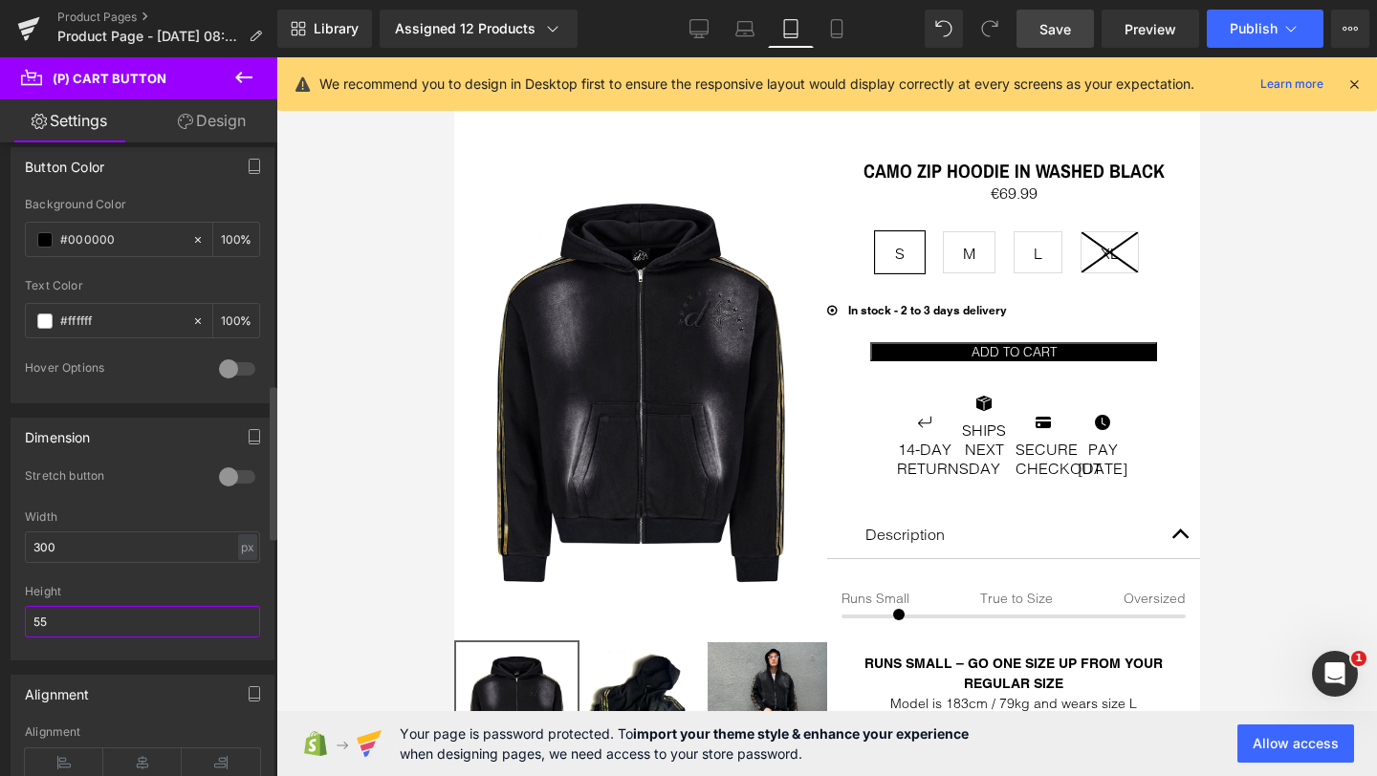
click at [56, 617] on input "55" at bounding box center [142, 622] width 235 height 32
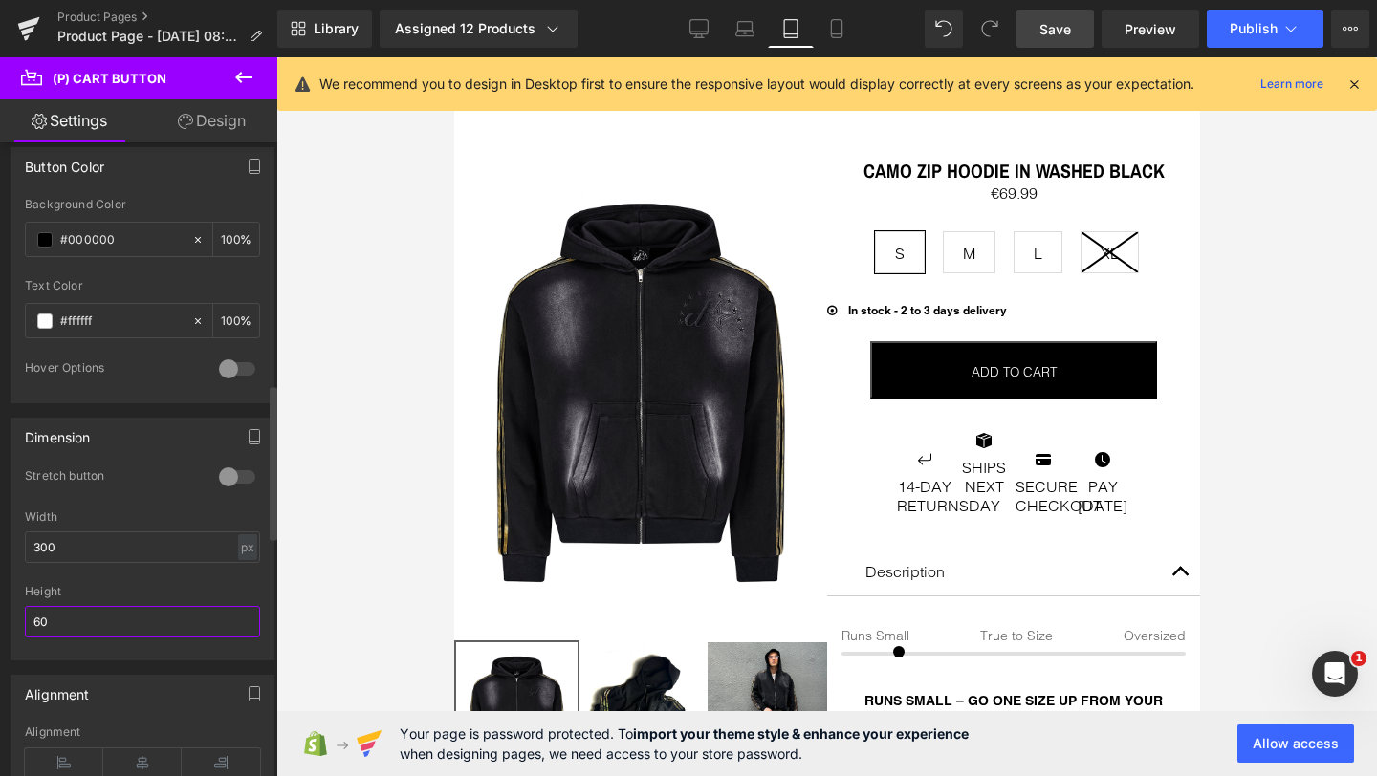
type input "6"
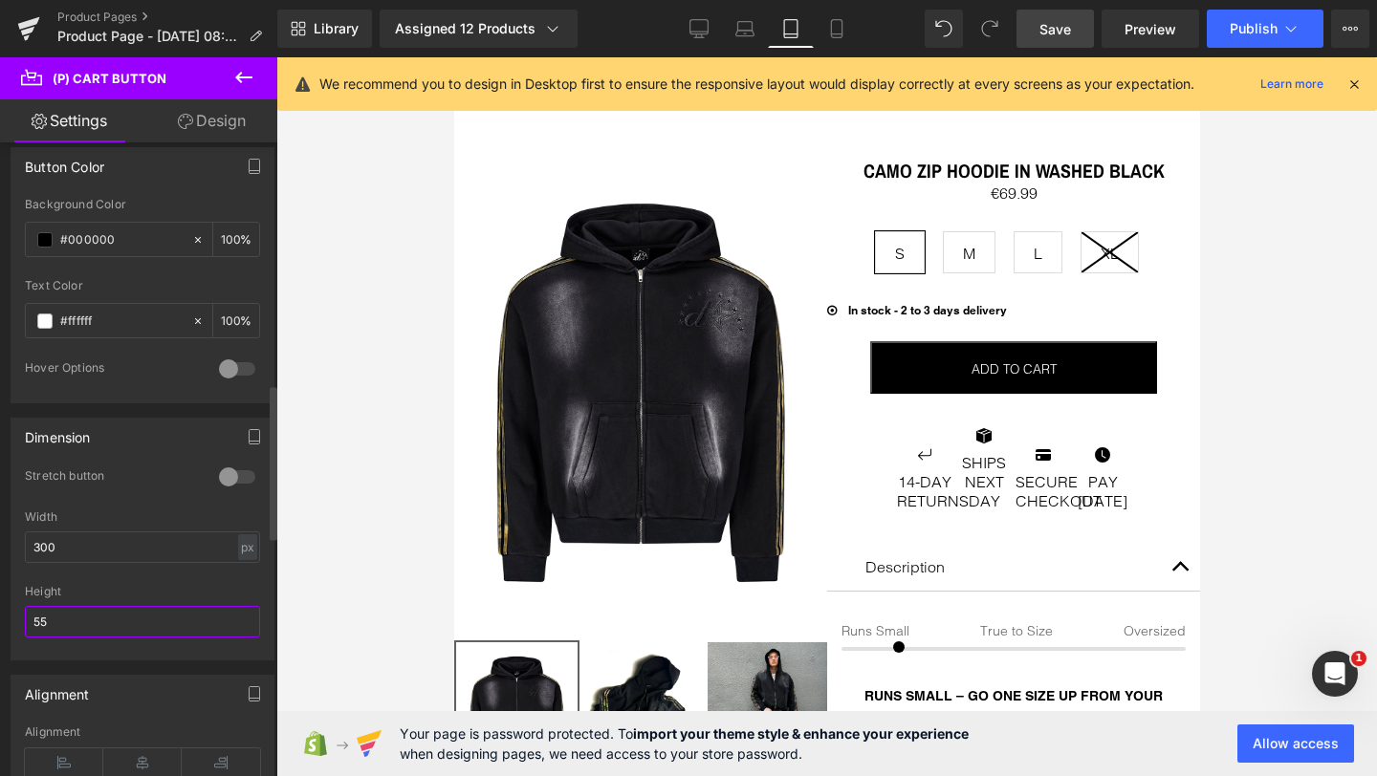
type input "5"
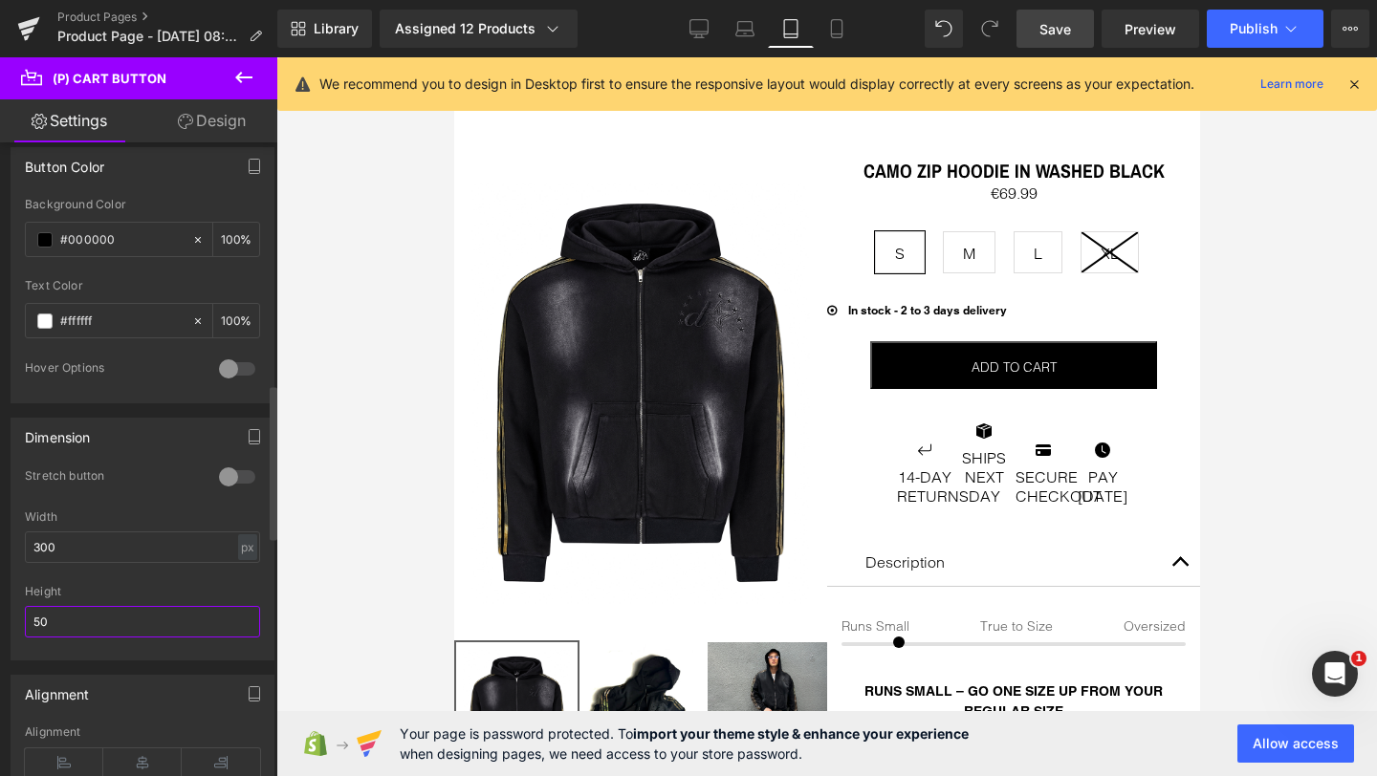
type input "5"
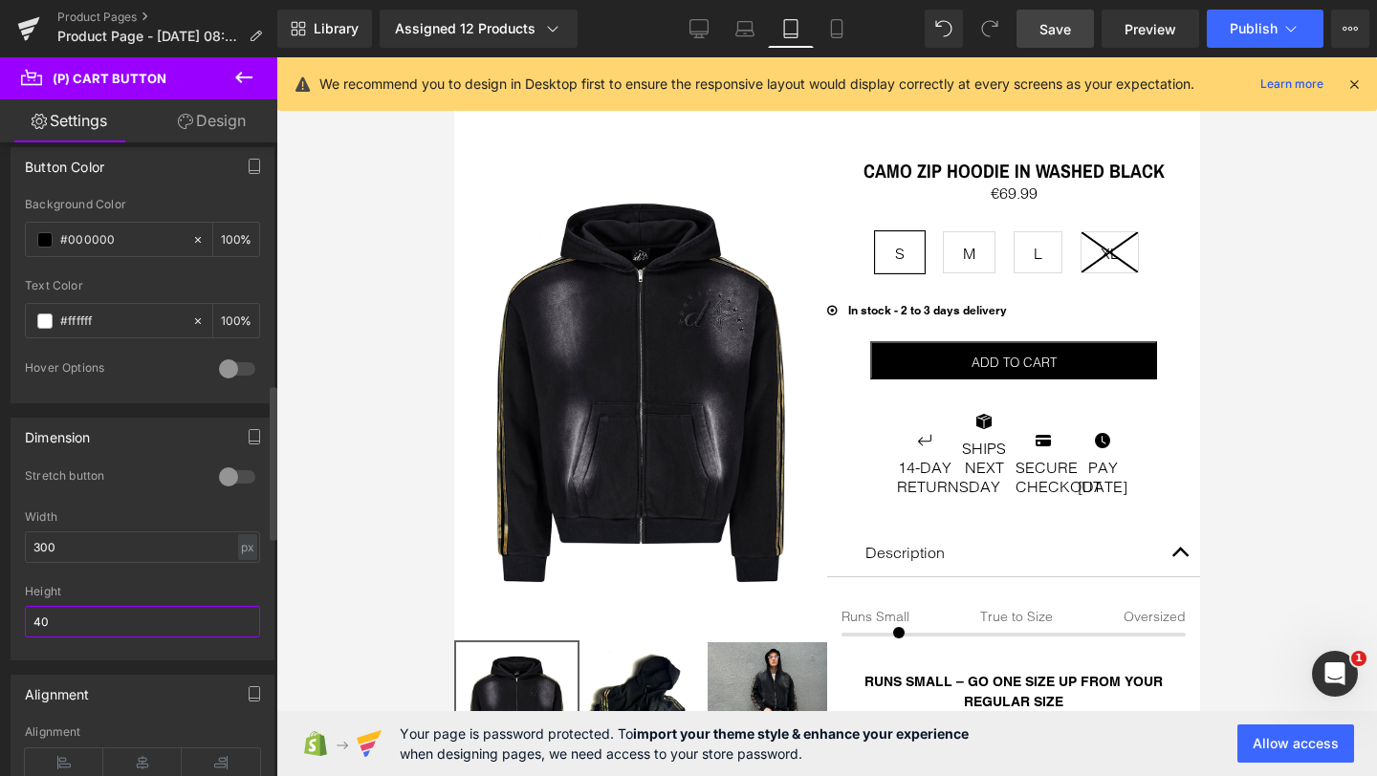
type input "40"
click at [120, 585] on div "Height" at bounding box center [142, 591] width 235 height 13
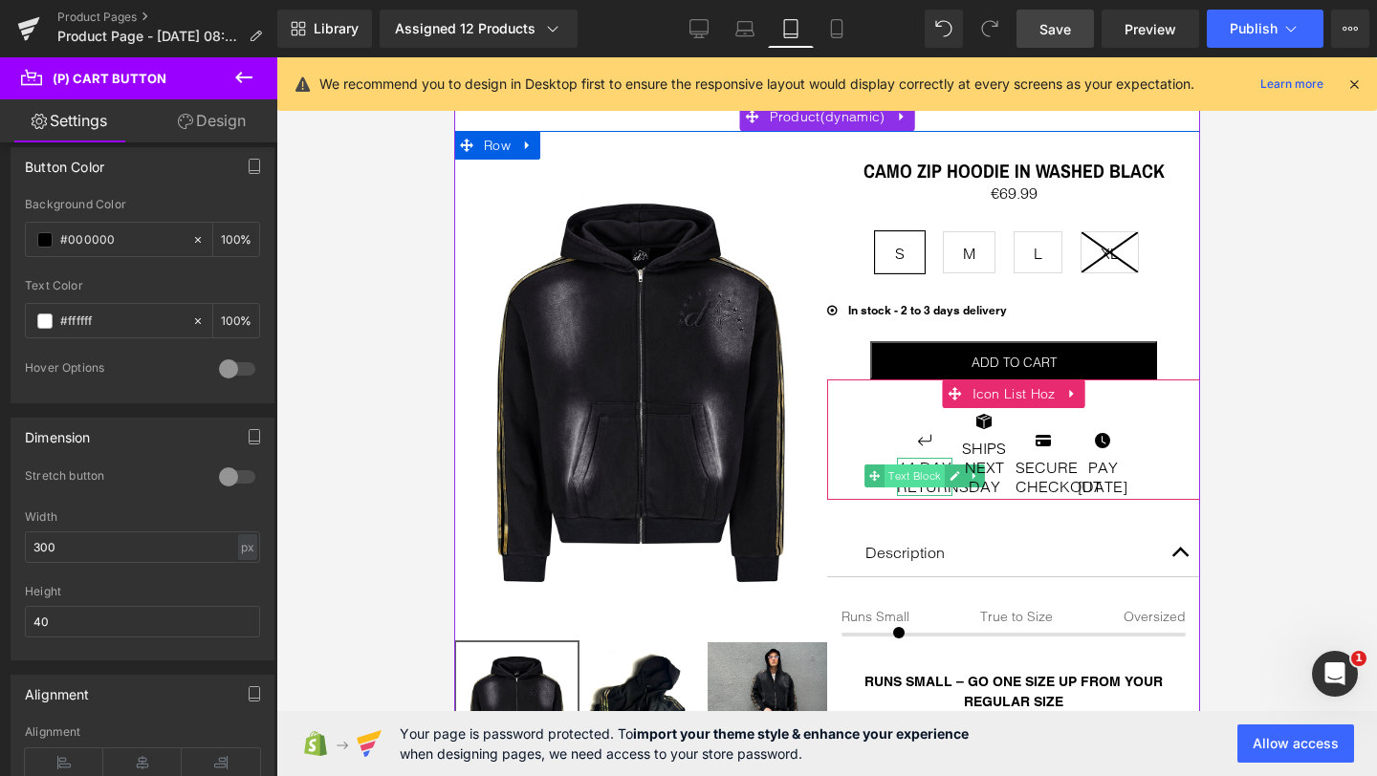
click at [921, 474] on span "Text Block" at bounding box center [913, 476] width 60 height 23
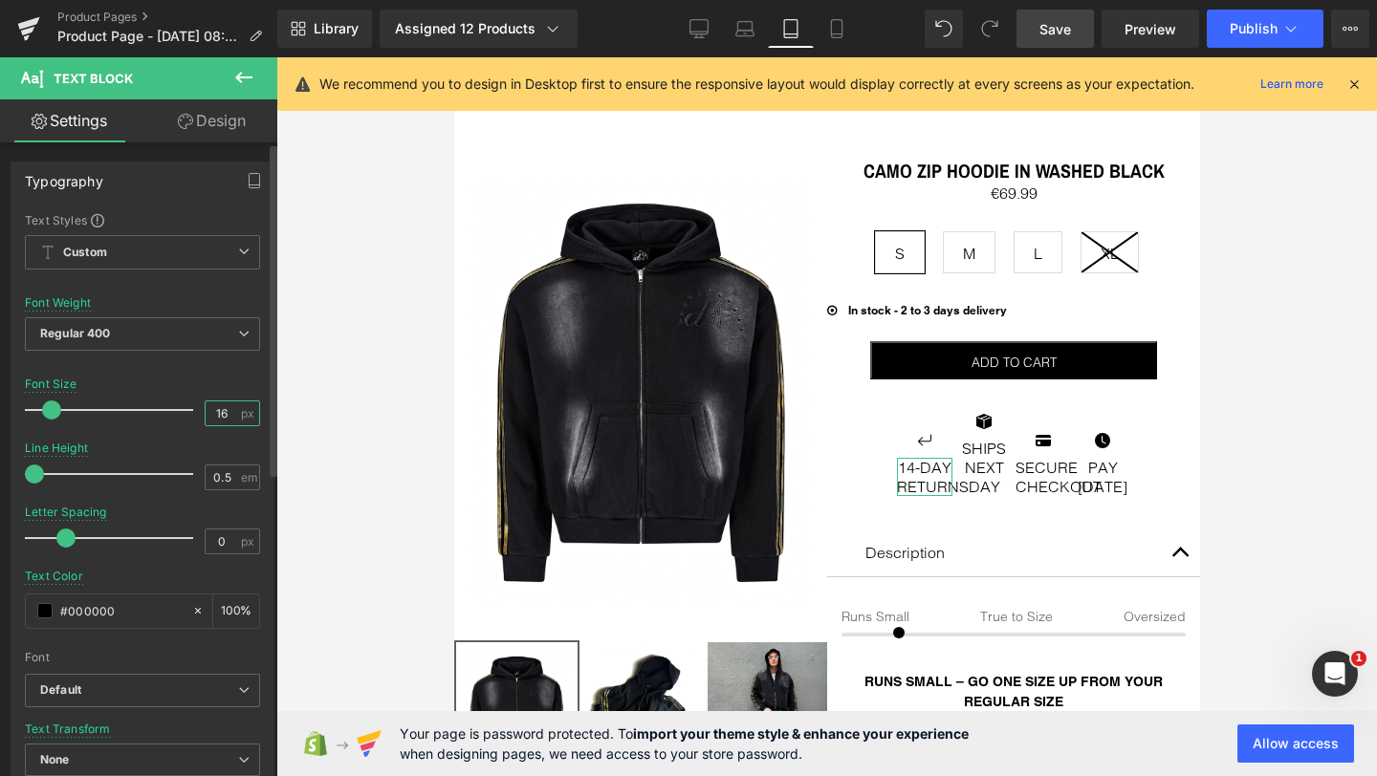
click at [217, 410] on input "16" at bounding box center [222, 414] width 33 height 24
click at [208, 415] on input "16" at bounding box center [222, 414] width 33 height 24
type input "12"
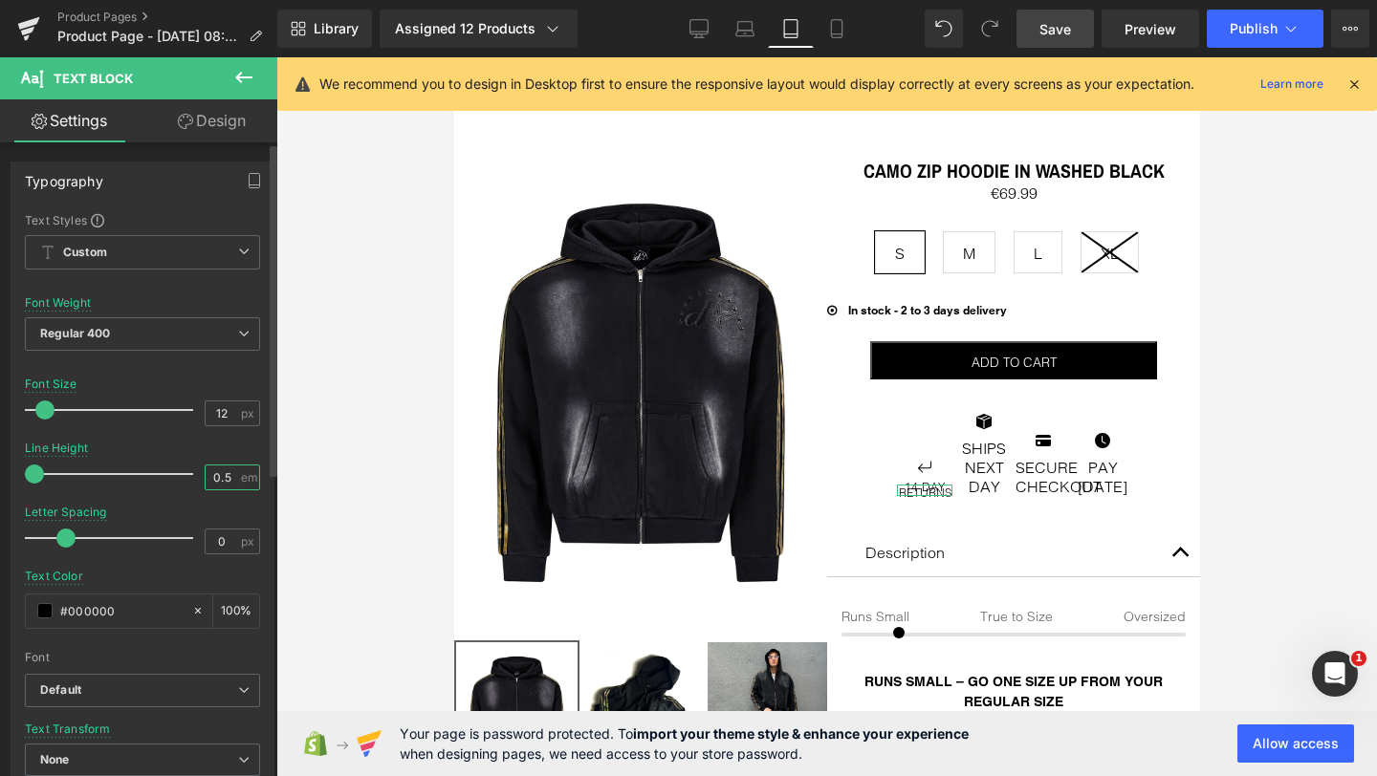
click at [214, 483] on input "0.5" at bounding box center [222, 478] width 33 height 24
type input "1.2"
click at [191, 458] on div "Line Height 1.2 em" at bounding box center [142, 474] width 235 height 64
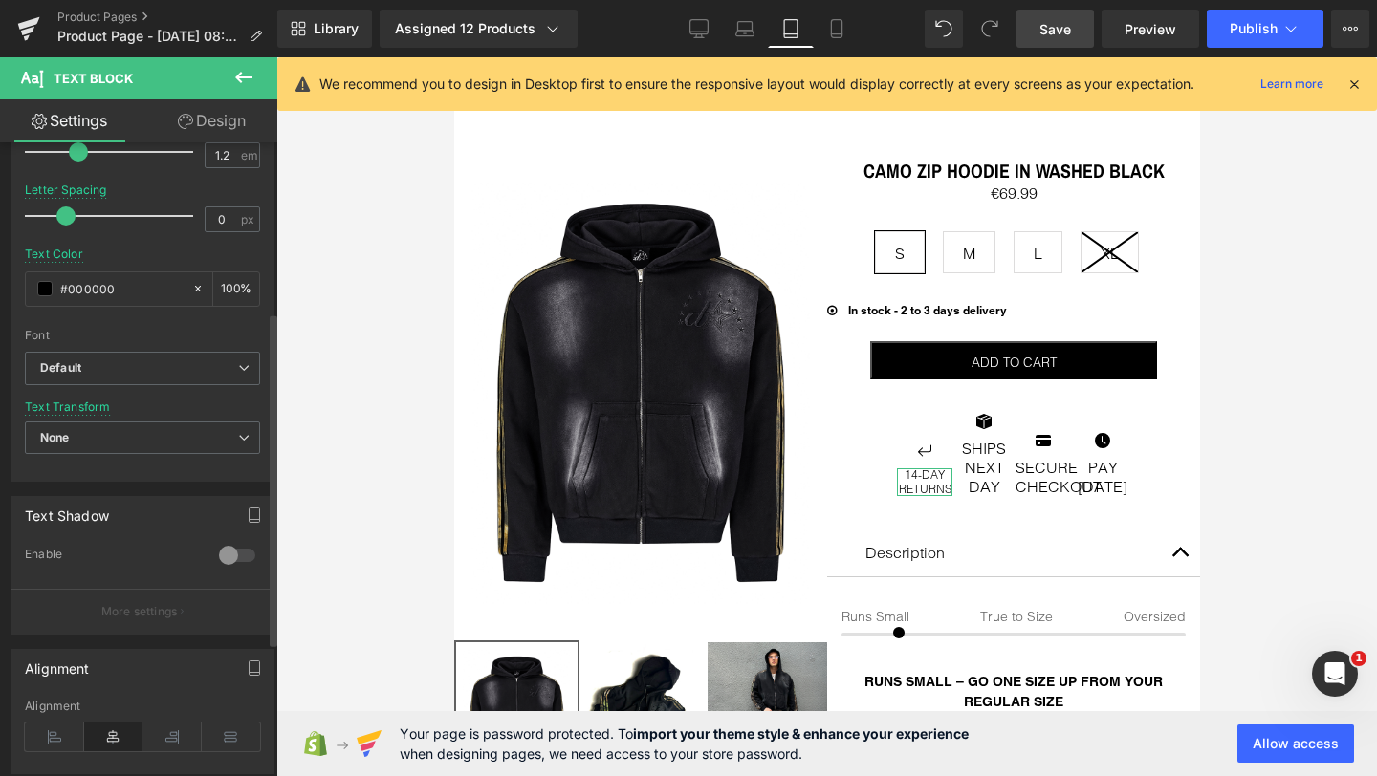
scroll to position [390, 0]
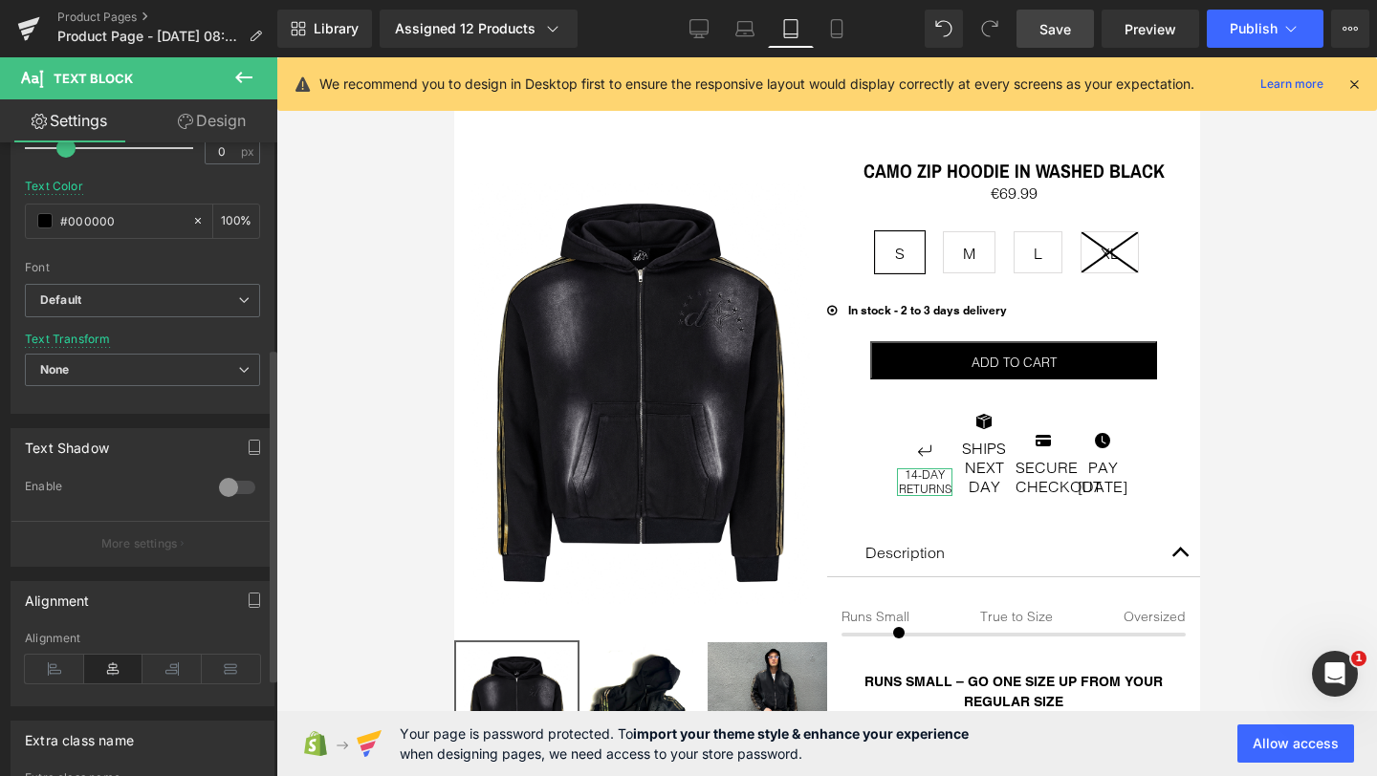
click at [114, 671] on icon at bounding box center [113, 669] width 59 height 29
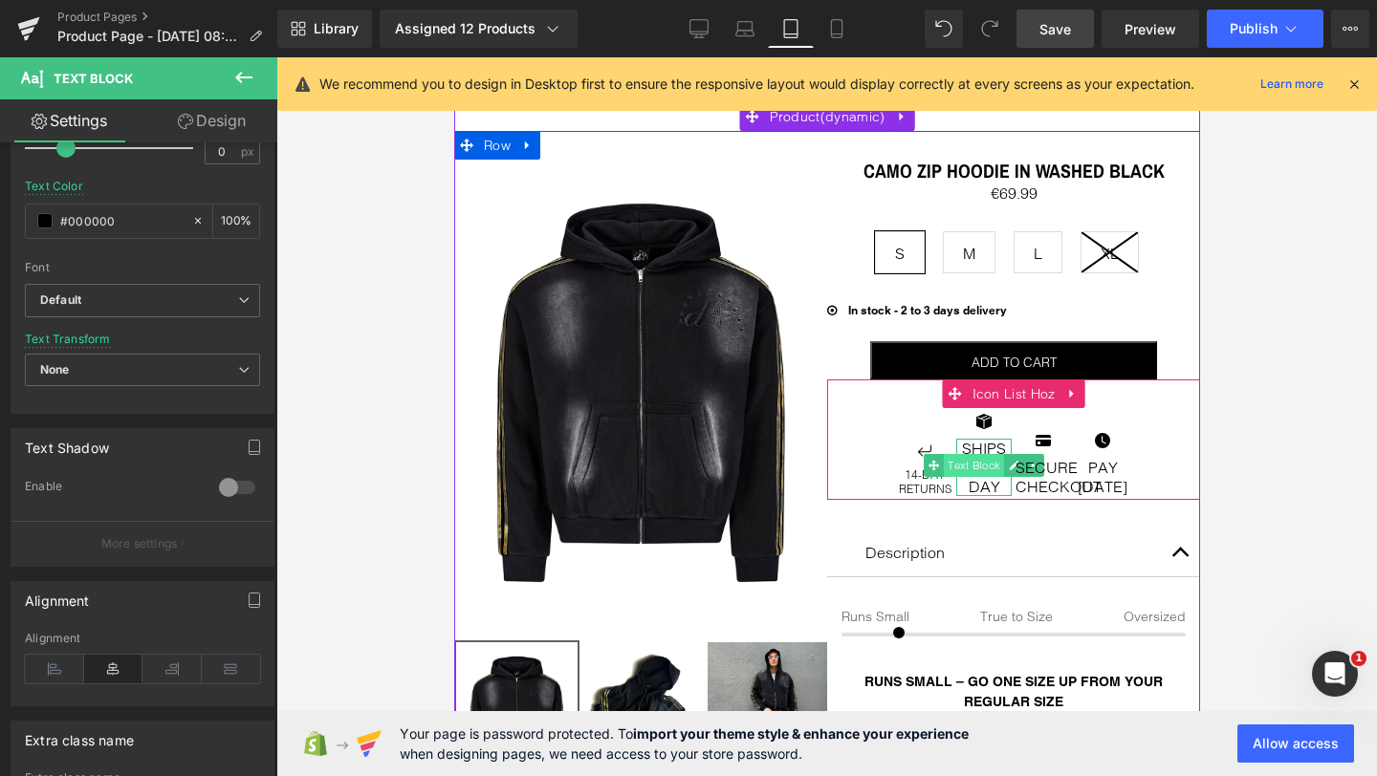
click at [977, 462] on span "Text Block" at bounding box center [973, 465] width 60 height 23
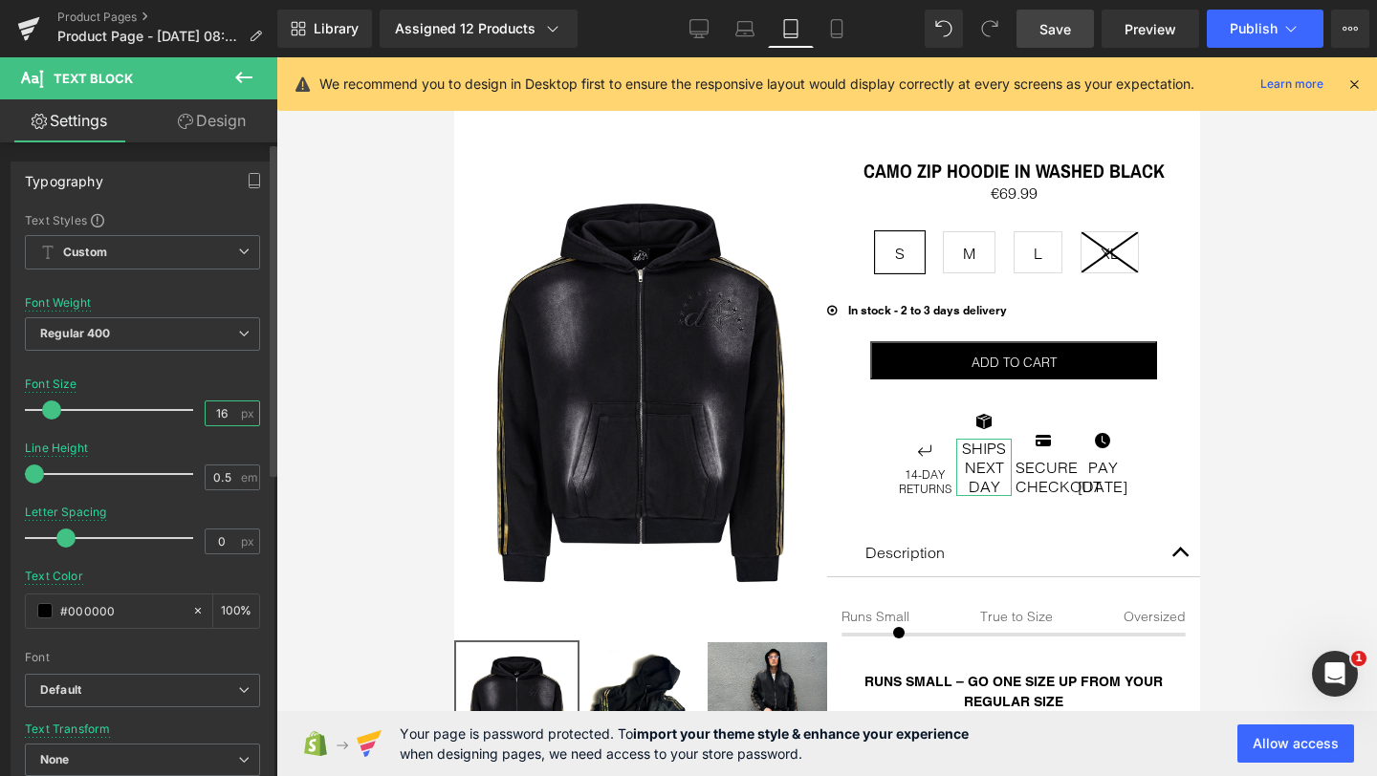
click at [212, 414] on input "16" at bounding box center [222, 414] width 33 height 24
type input "12"
click at [214, 473] on input "0.5" at bounding box center [222, 478] width 33 height 24
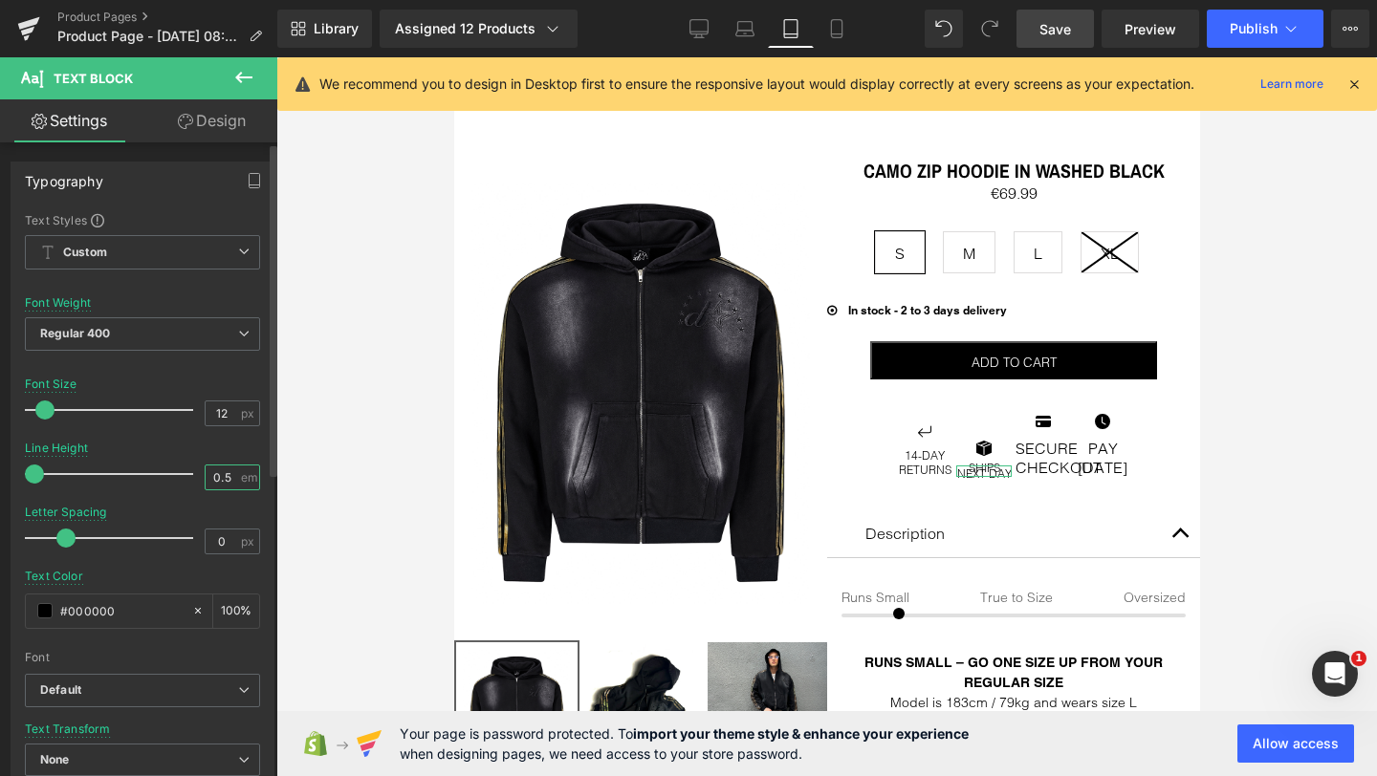
click at [214, 473] on input "0.5" at bounding box center [222, 478] width 33 height 24
type input "1.2"
click at [218, 446] on div "Line Height 1.2 em" at bounding box center [142, 474] width 235 height 64
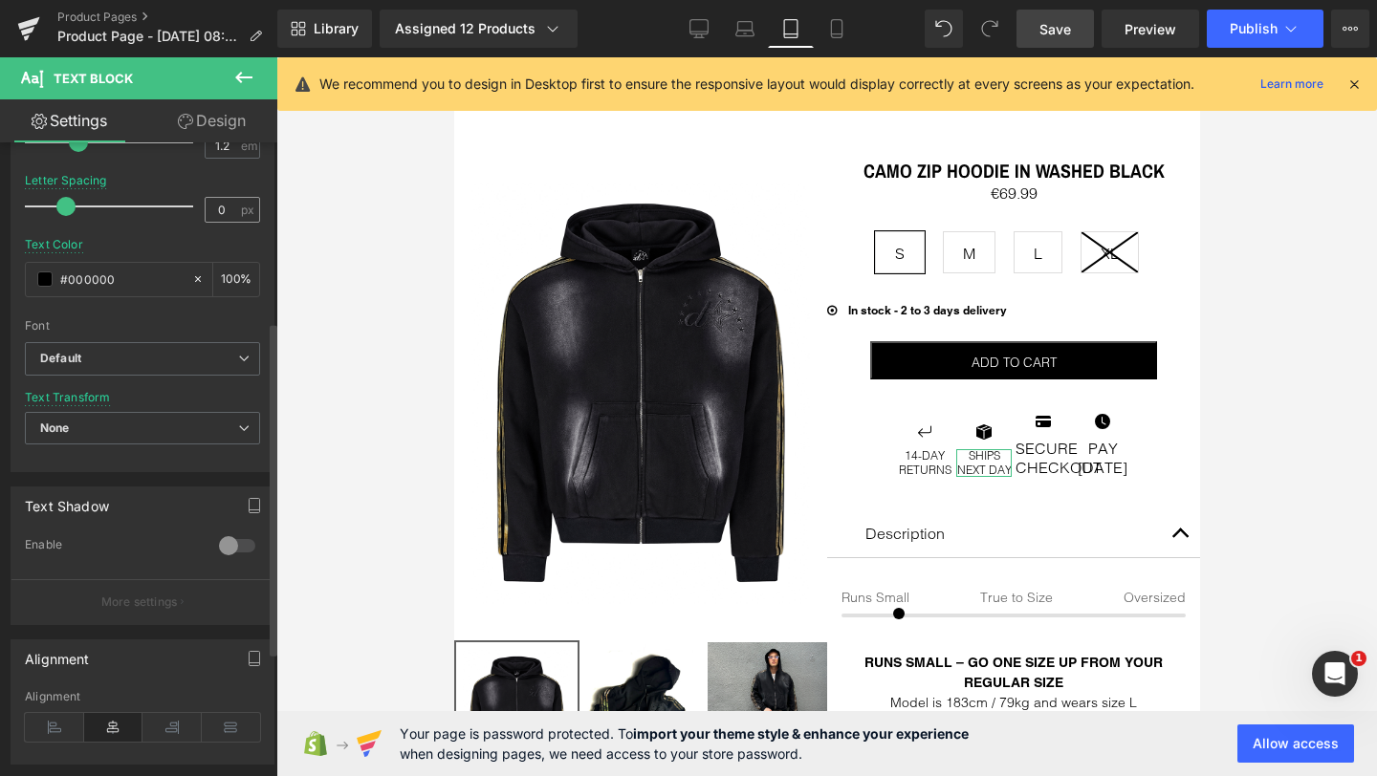
scroll to position [344, 0]
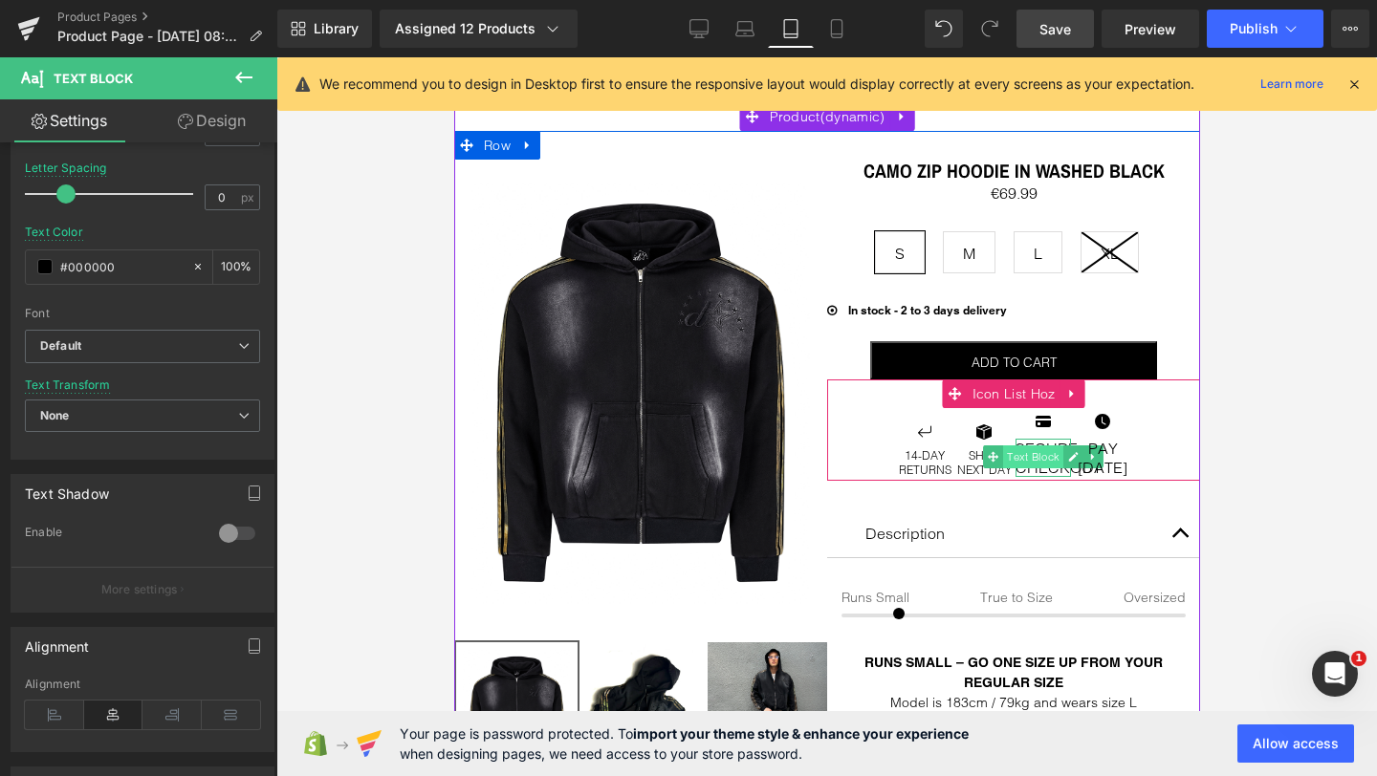
click at [1048, 464] on span "Text Block" at bounding box center [1032, 457] width 60 height 23
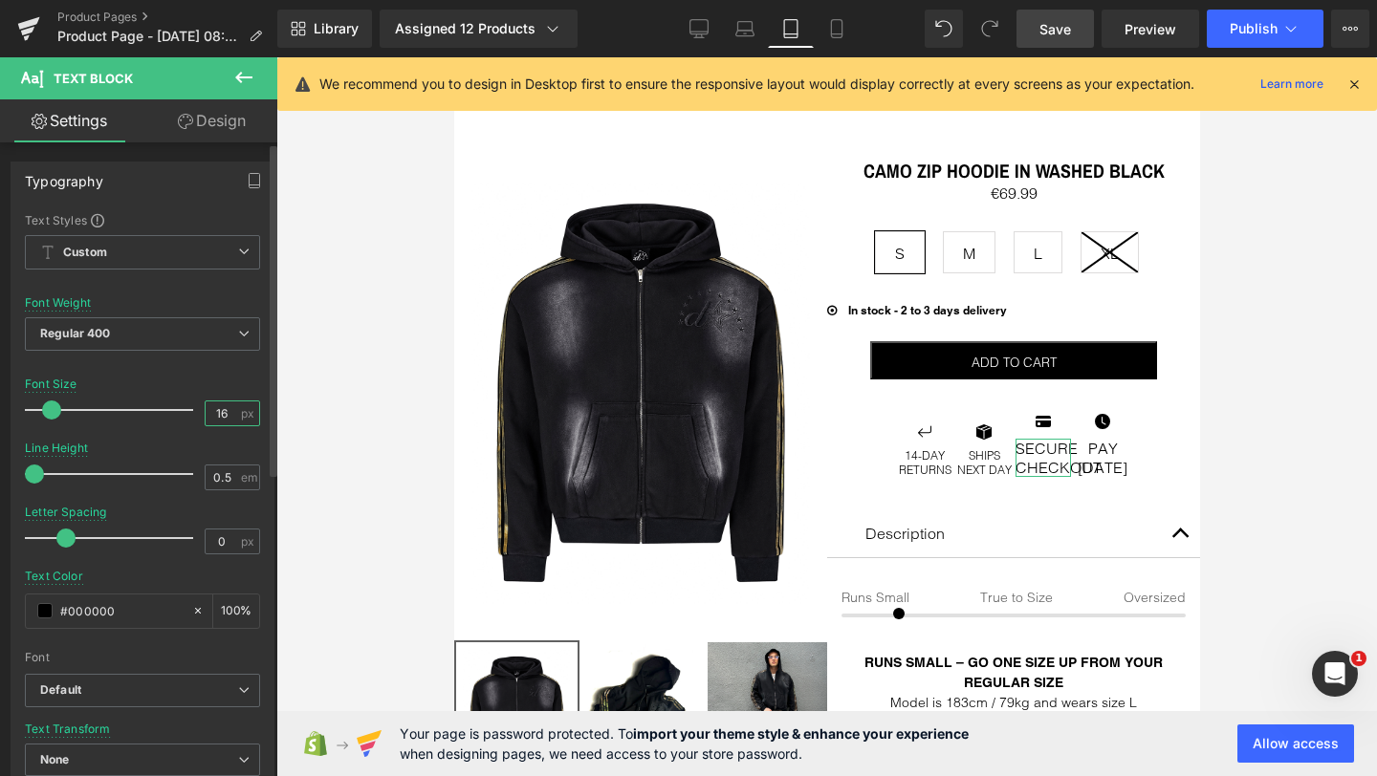
click at [208, 410] on input "16" at bounding box center [222, 414] width 33 height 24
type input "12"
click at [219, 487] on input "0.5" at bounding box center [222, 478] width 33 height 24
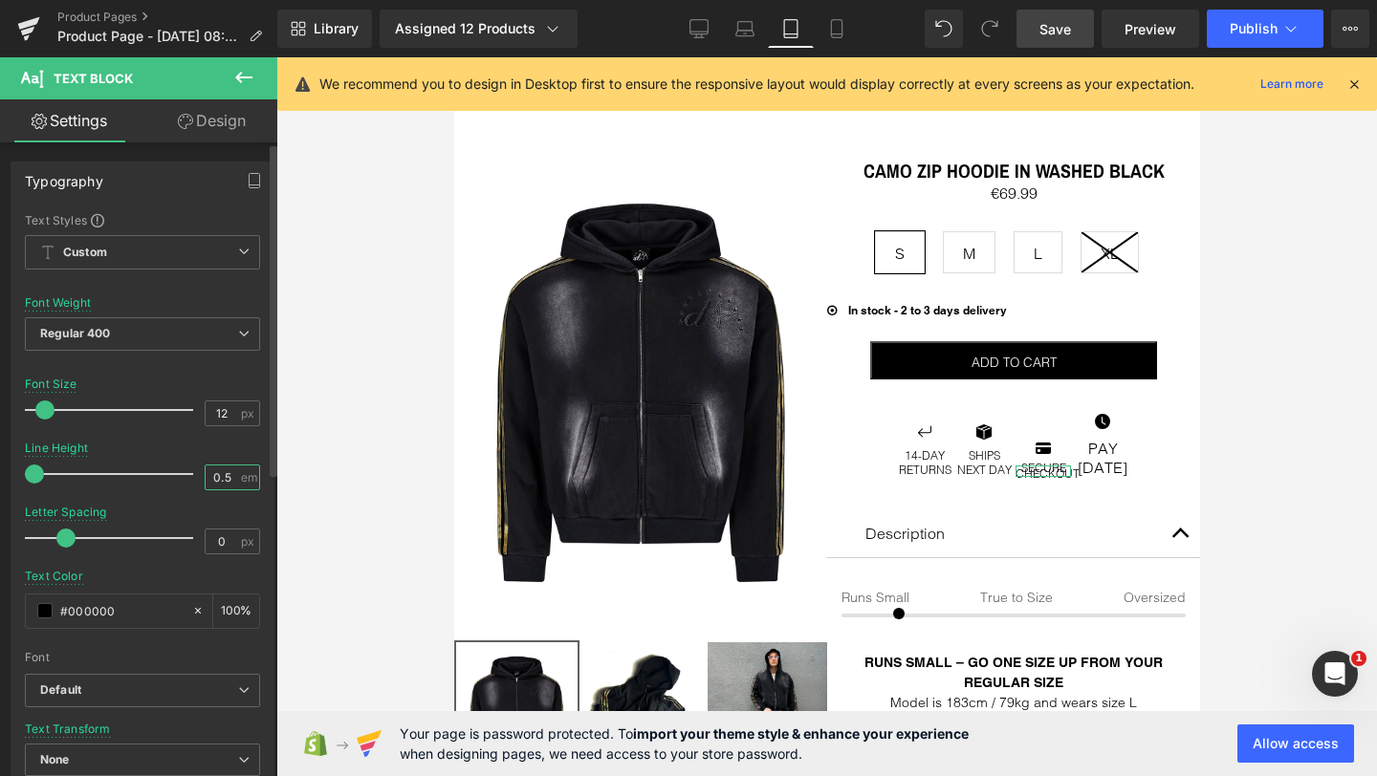
click at [219, 487] on input "0.5" at bounding box center [222, 478] width 33 height 24
type input "1.2"
click at [222, 446] on div "Line Height 1.2 em" at bounding box center [142, 474] width 235 height 64
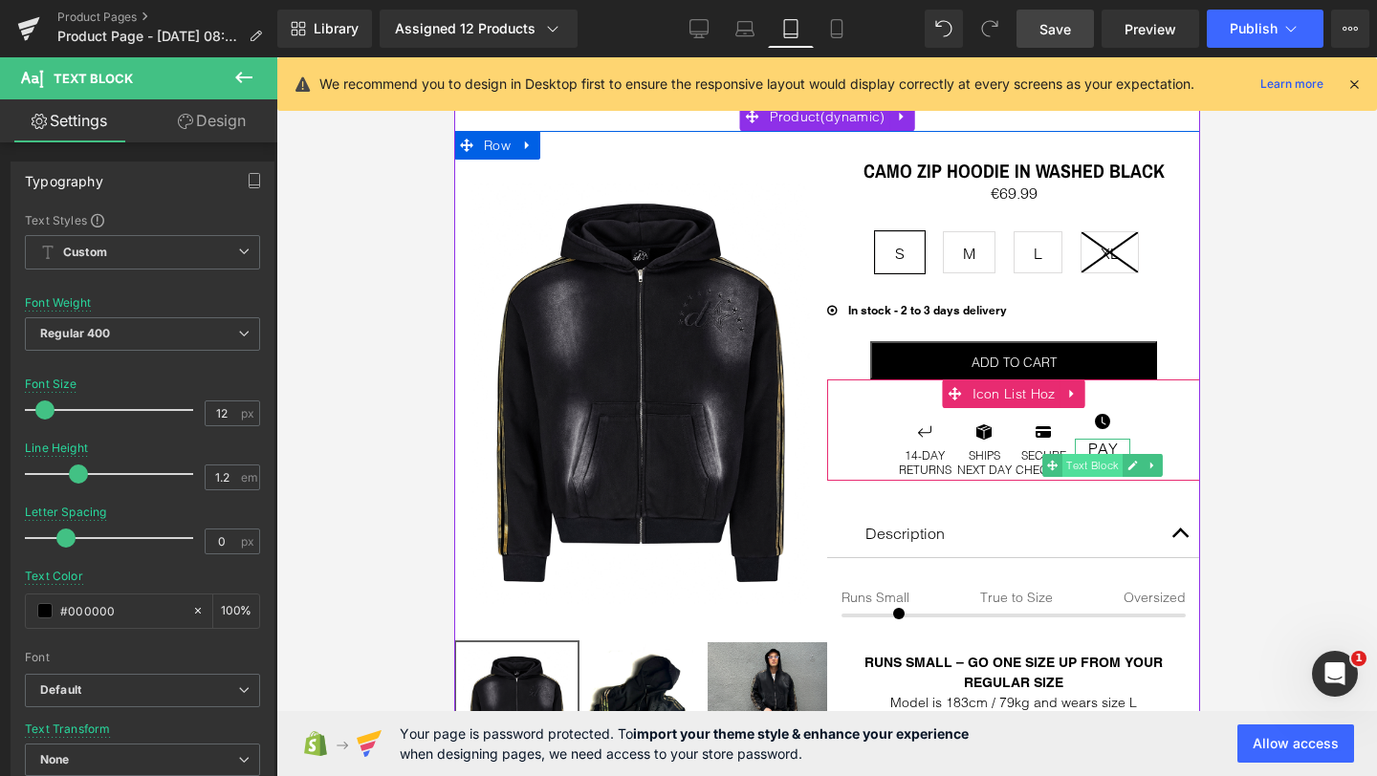
click at [1105, 466] on span "Text Block" at bounding box center [1091, 465] width 60 height 23
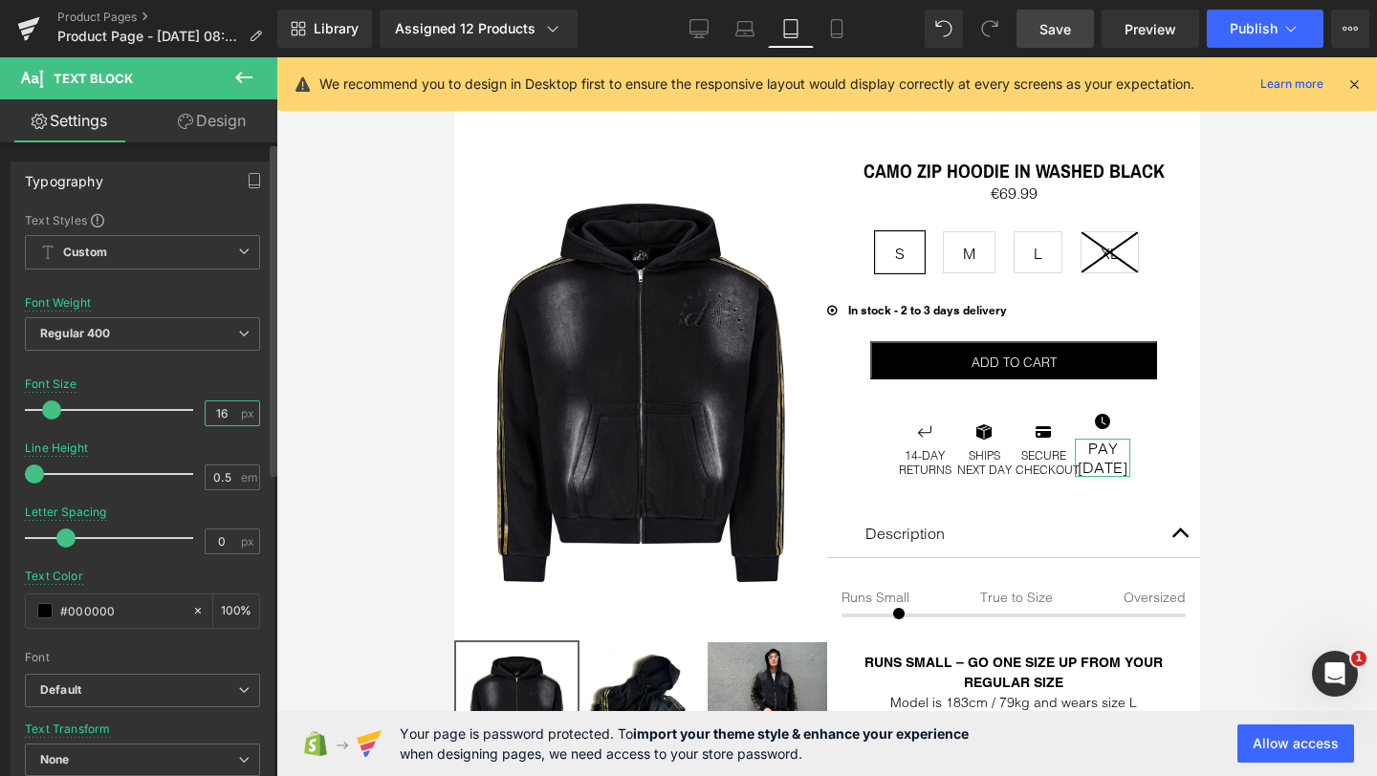
click at [207, 408] on input "16" at bounding box center [222, 414] width 33 height 24
type input "12"
click at [223, 483] on input "0.5" at bounding box center [222, 478] width 33 height 24
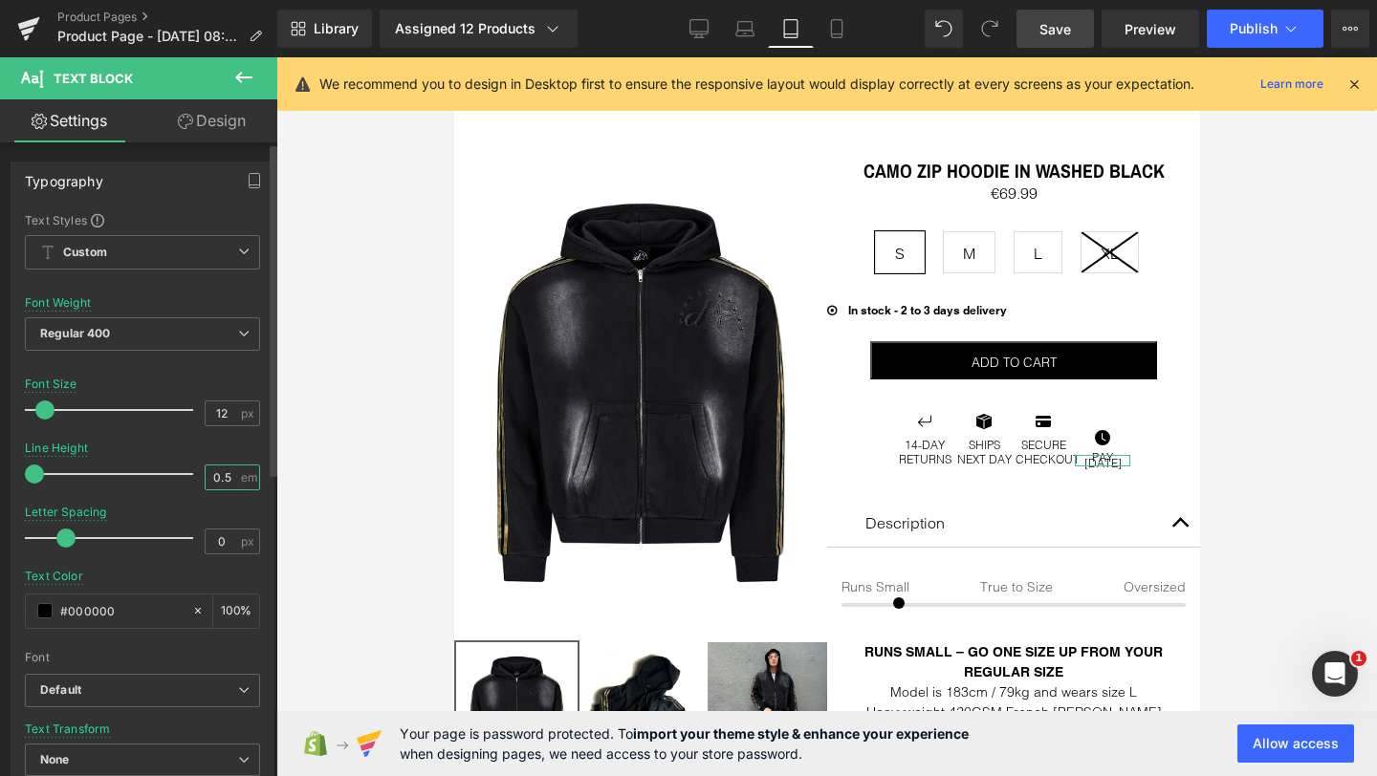
click at [223, 483] on input "0.5" at bounding box center [222, 478] width 33 height 24
click at [217, 481] on input "0.5" at bounding box center [222, 478] width 33 height 24
type input "1.2"
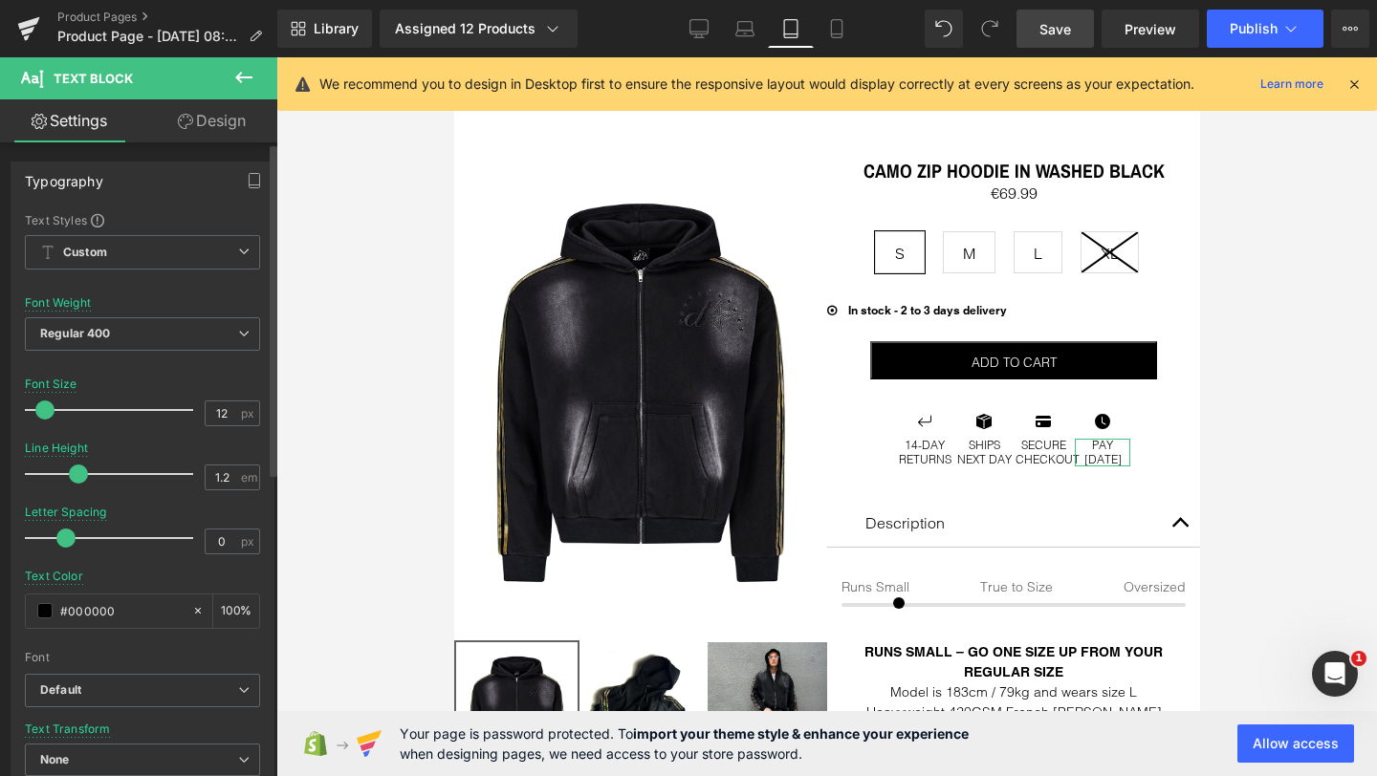
click at [220, 446] on div "Line Height 1.2 em" at bounding box center [142, 474] width 235 height 64
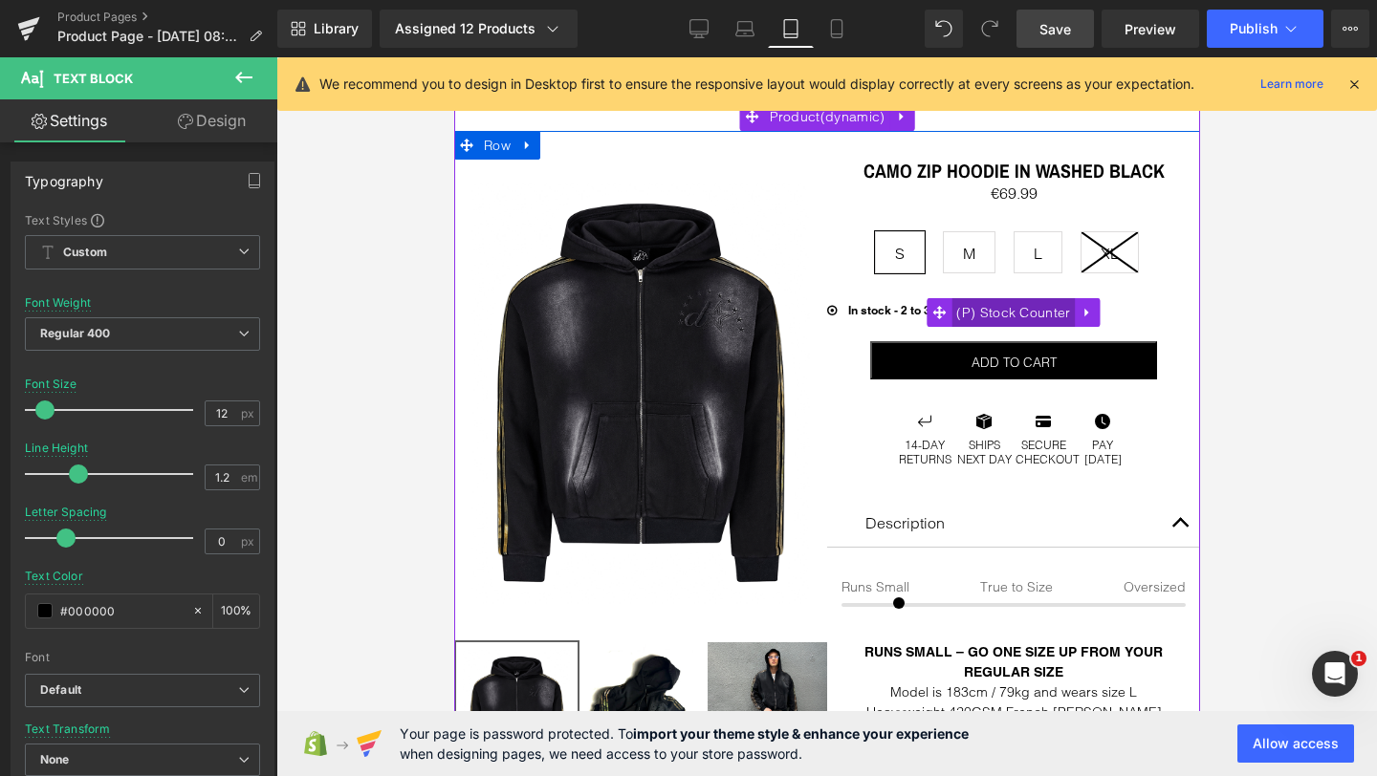
click at [1006, 315] on span "(P) Stock Counter" at bounding box center [1011, 312] width 123 height 29
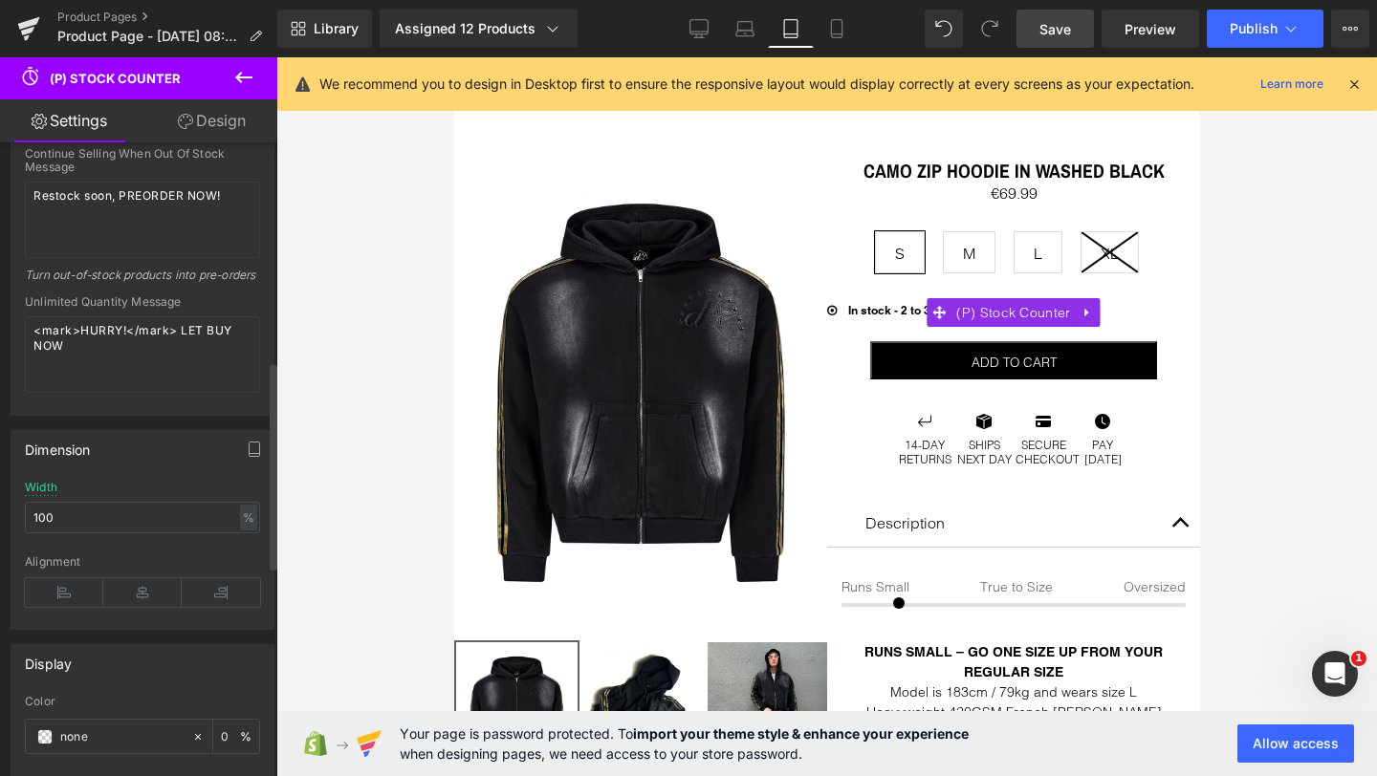
scroll to position [680, 0]
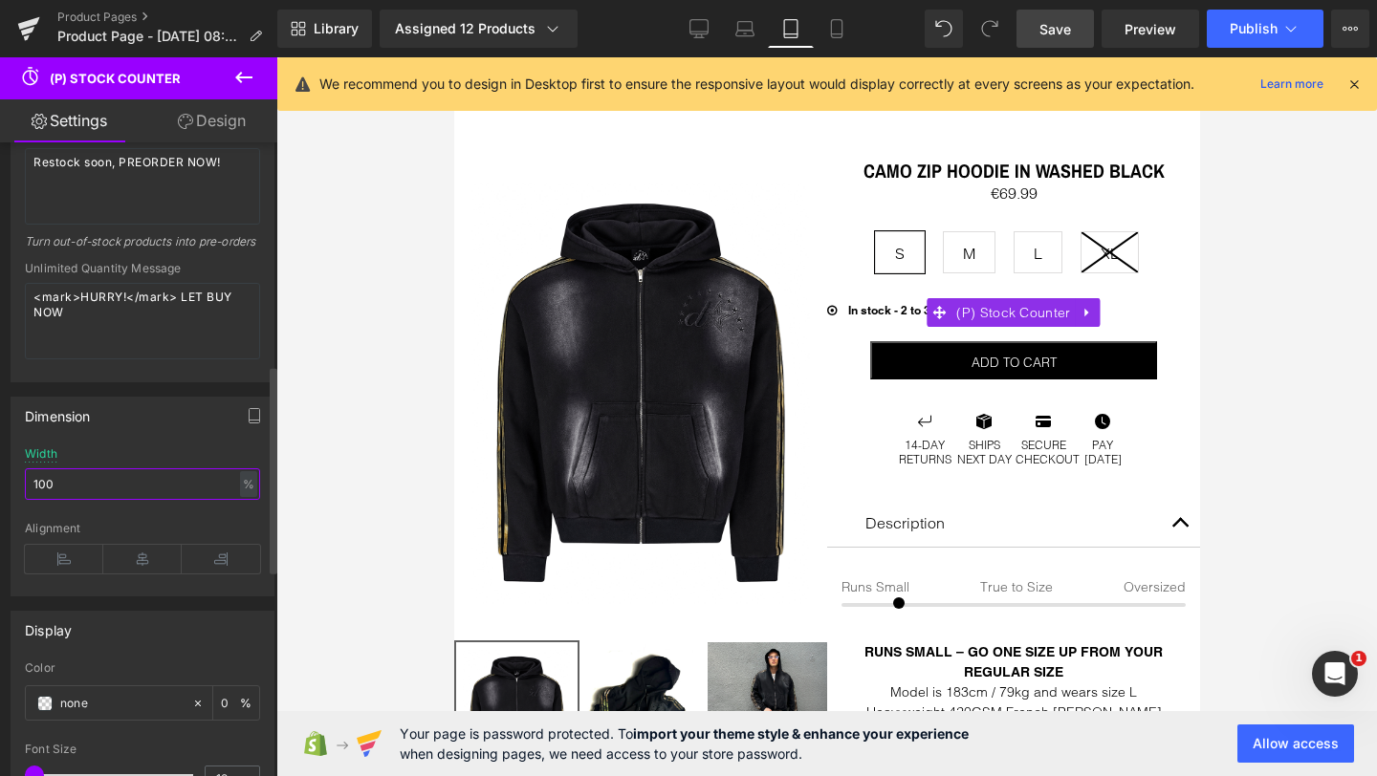
click at [97, 500] on input "100" at bounding box center [142, 484] width 235 height 32
type input "80"
click at [130, 566] on icon at bounding box center [142, 559] width 78 height 29
click at [129, 460] on div "Dimension 80% Width 80 % % px Left Center Right Alignment Left Center Right Ali…" at bounding box center [143, 497] width 264 height 200
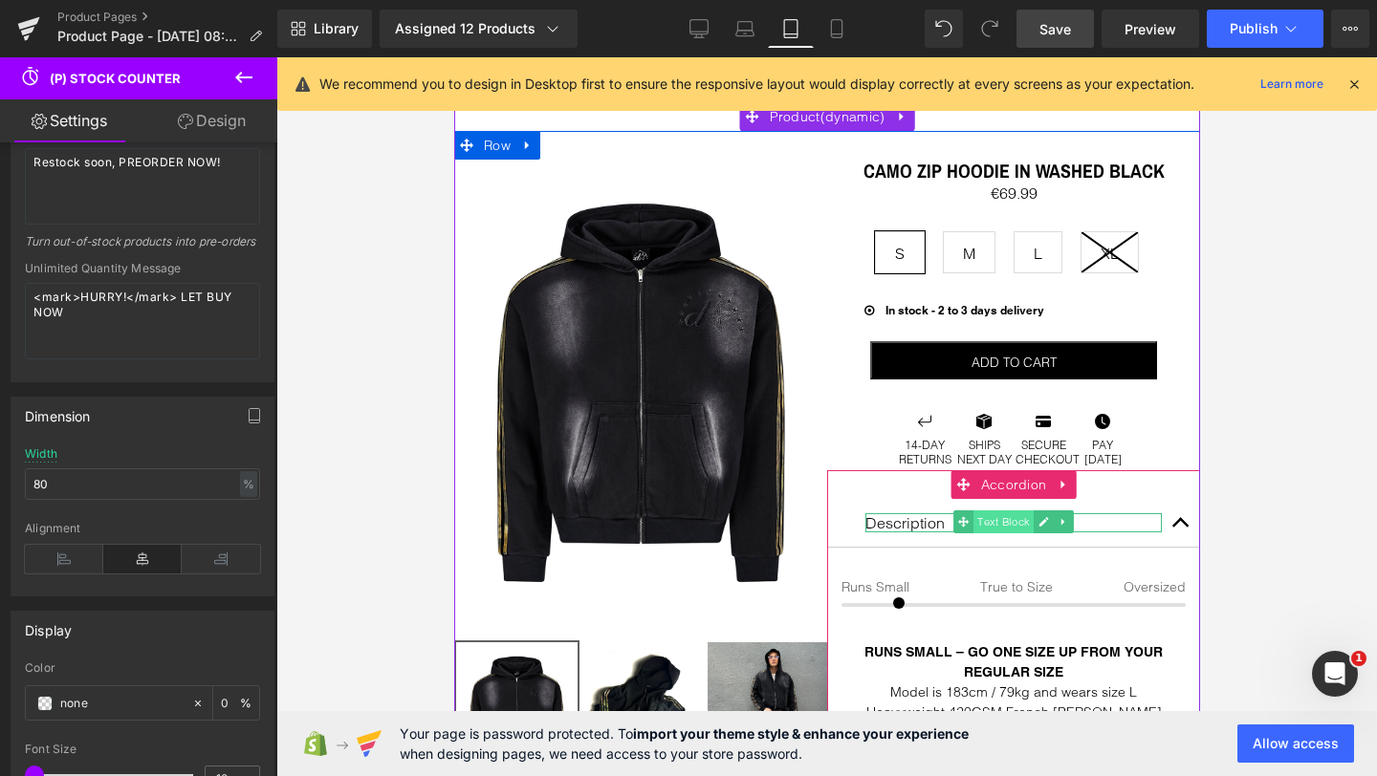
click at [1001, 518] on span "Text Block" at bounding box center [1002, 522] width 60 height 23
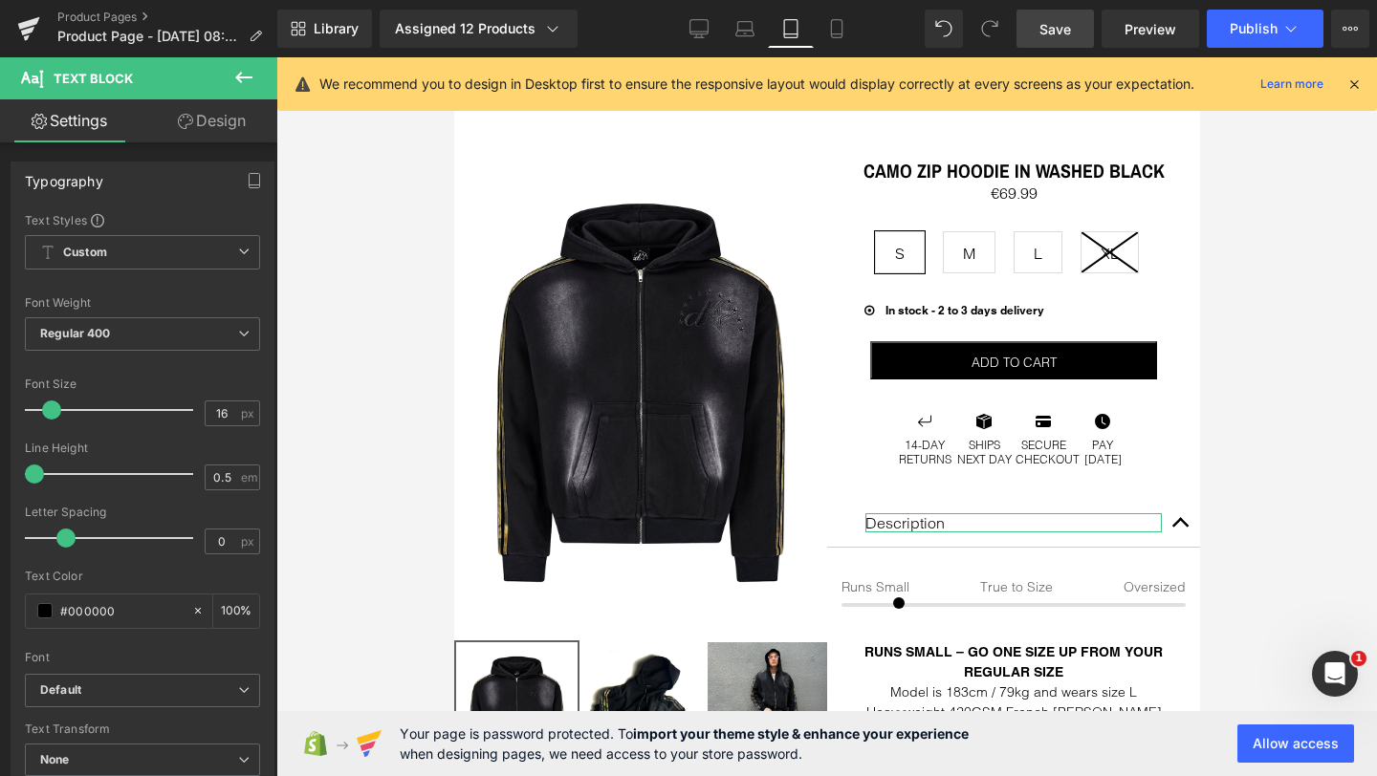
click at [193, 129] on link "Design" at bounding box center [211, 120] width 139 height 43
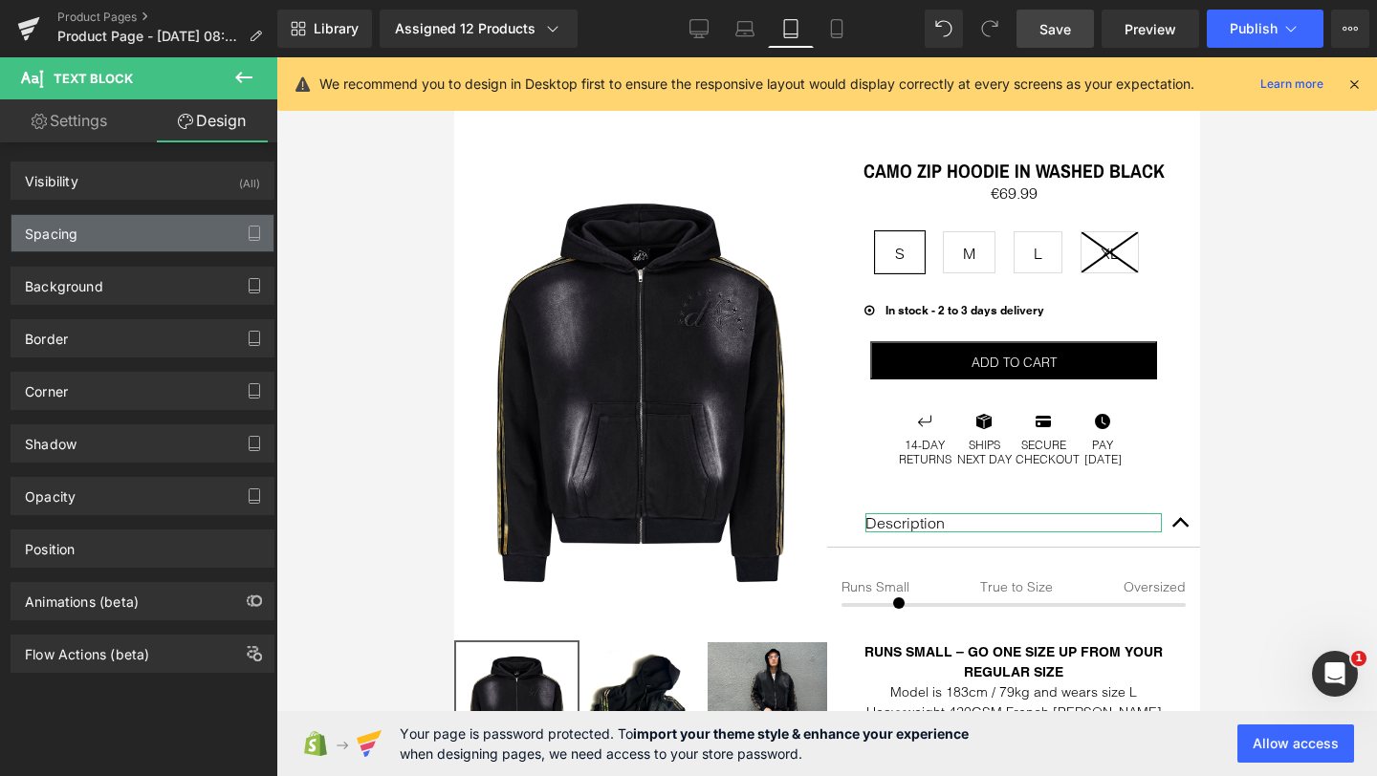
type input "0"
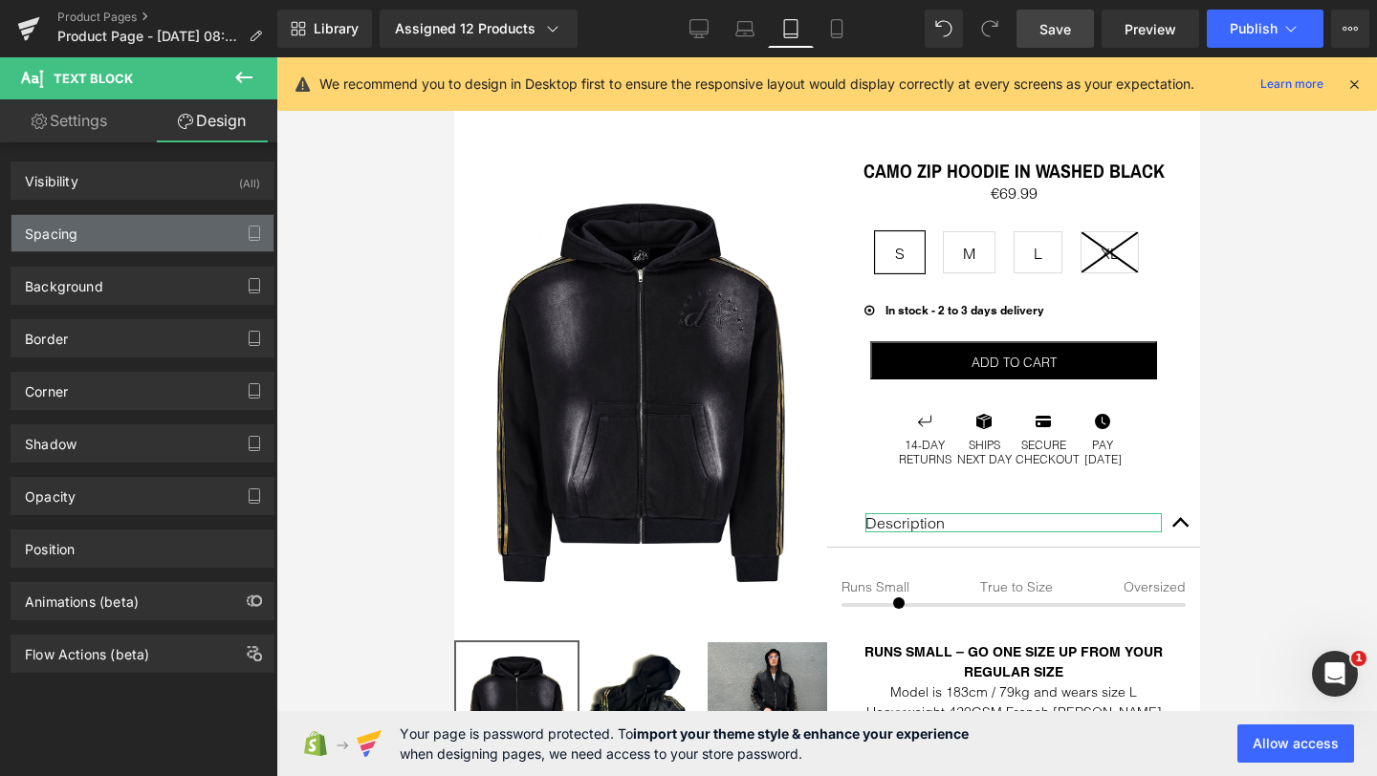
type input "0"
click at [82, 247] on div "Spacing" at bounding box center [142, 233] width 262 height 36
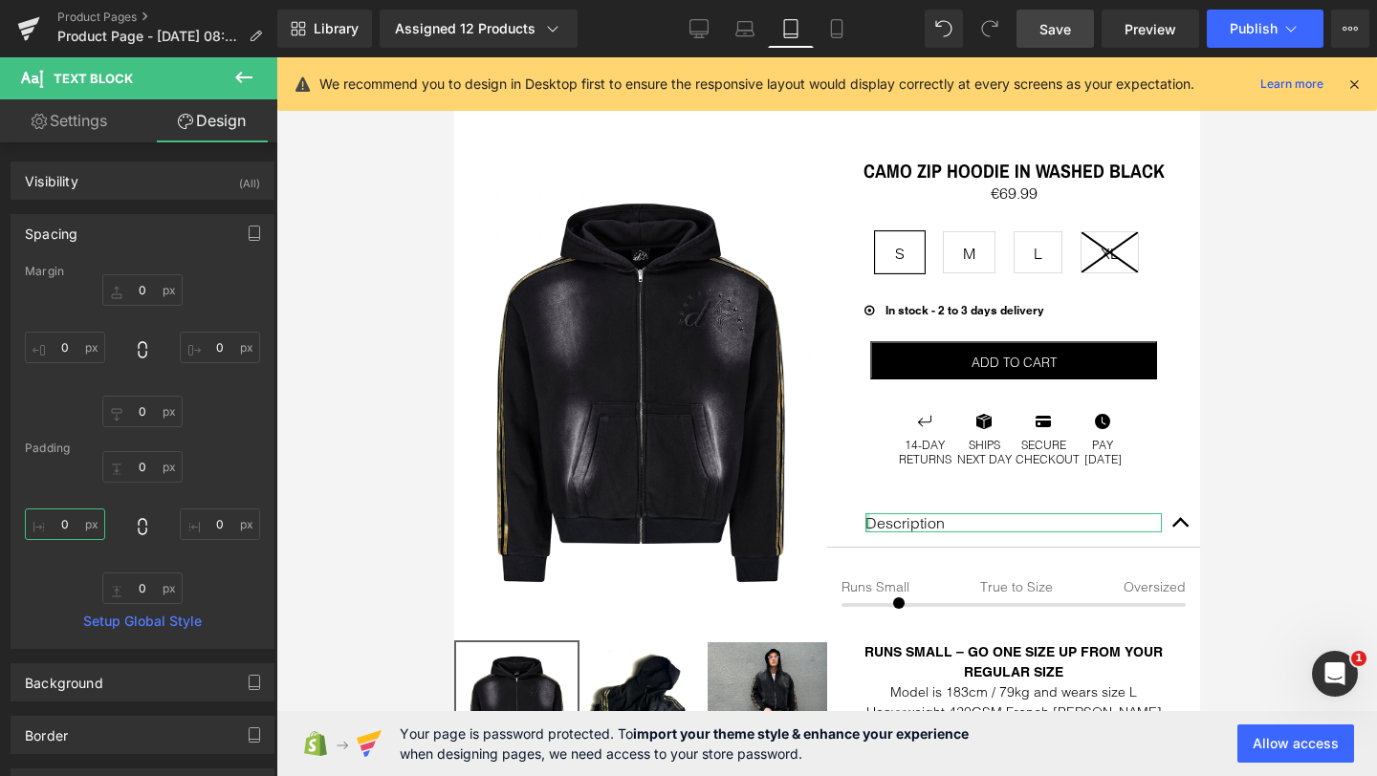
click at [68, 522] on input "0" at bounding box center [65, 525] width 80 height 32
type input "1"
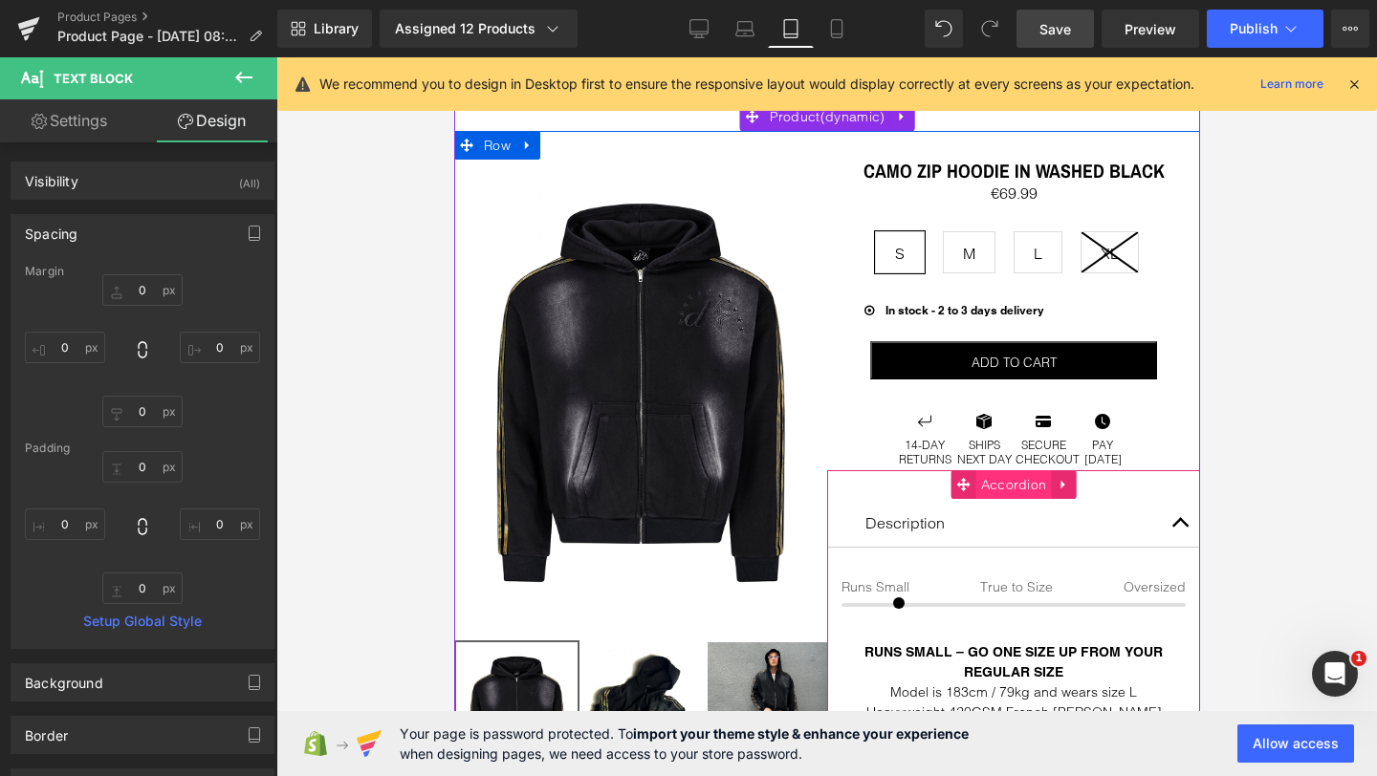
click at [1009, 481] on span "Accordion" at bounding box center [1013, 484] width 76 height 29
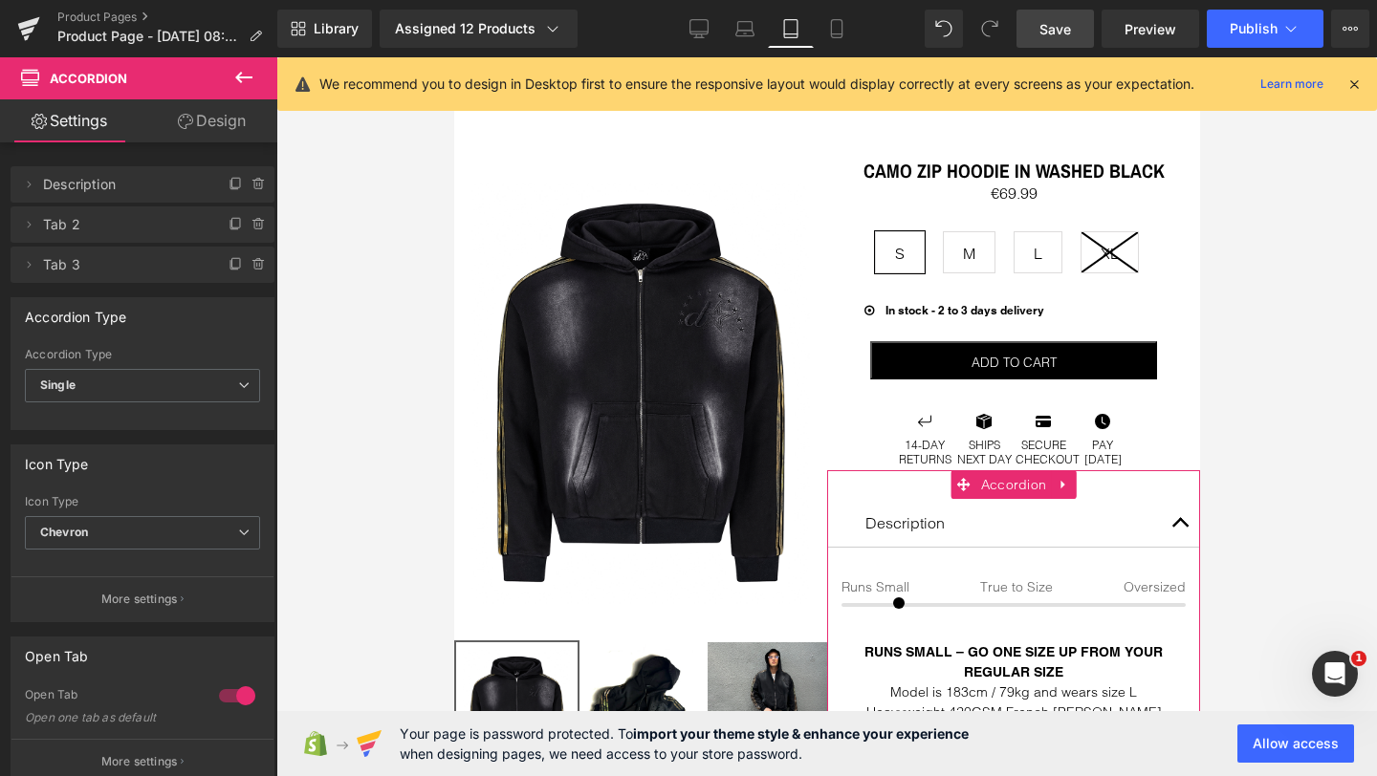
click at [210, 115] on link "Design" at bounding box center [211, 120] width 139 height 43
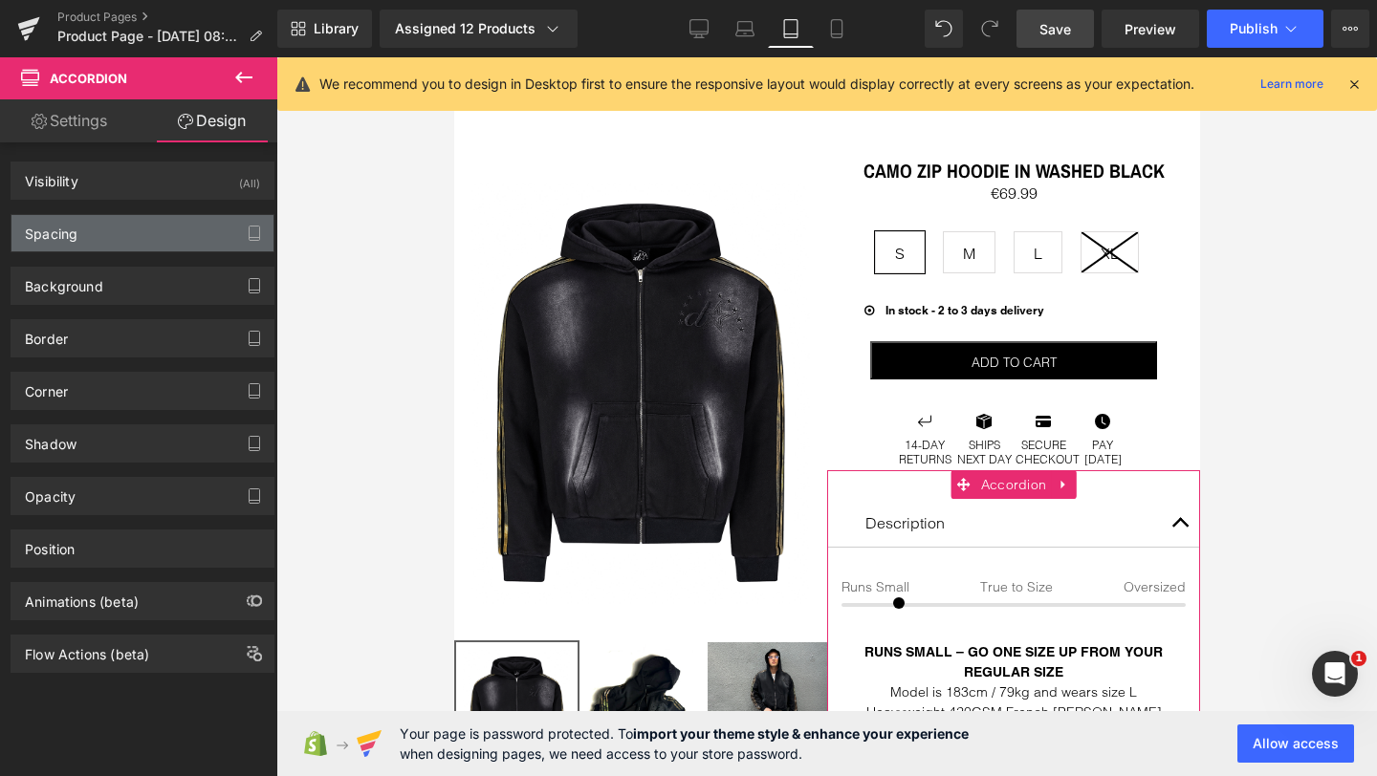
type input "0"
type input "30"
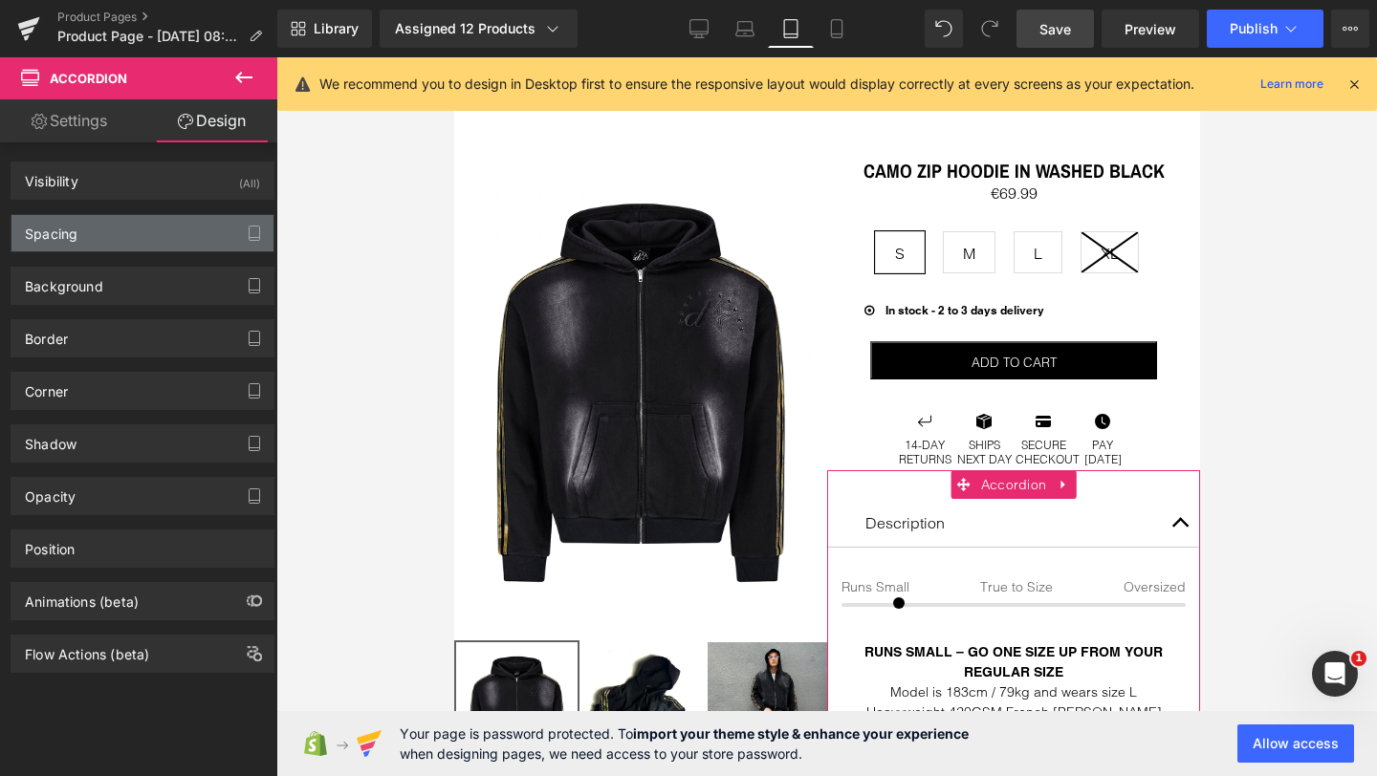
type input "0"
type input "30"
type input "0"
click at [131, 242] on div "Spacing" at bounding box center [142, 233] width 262 height 36
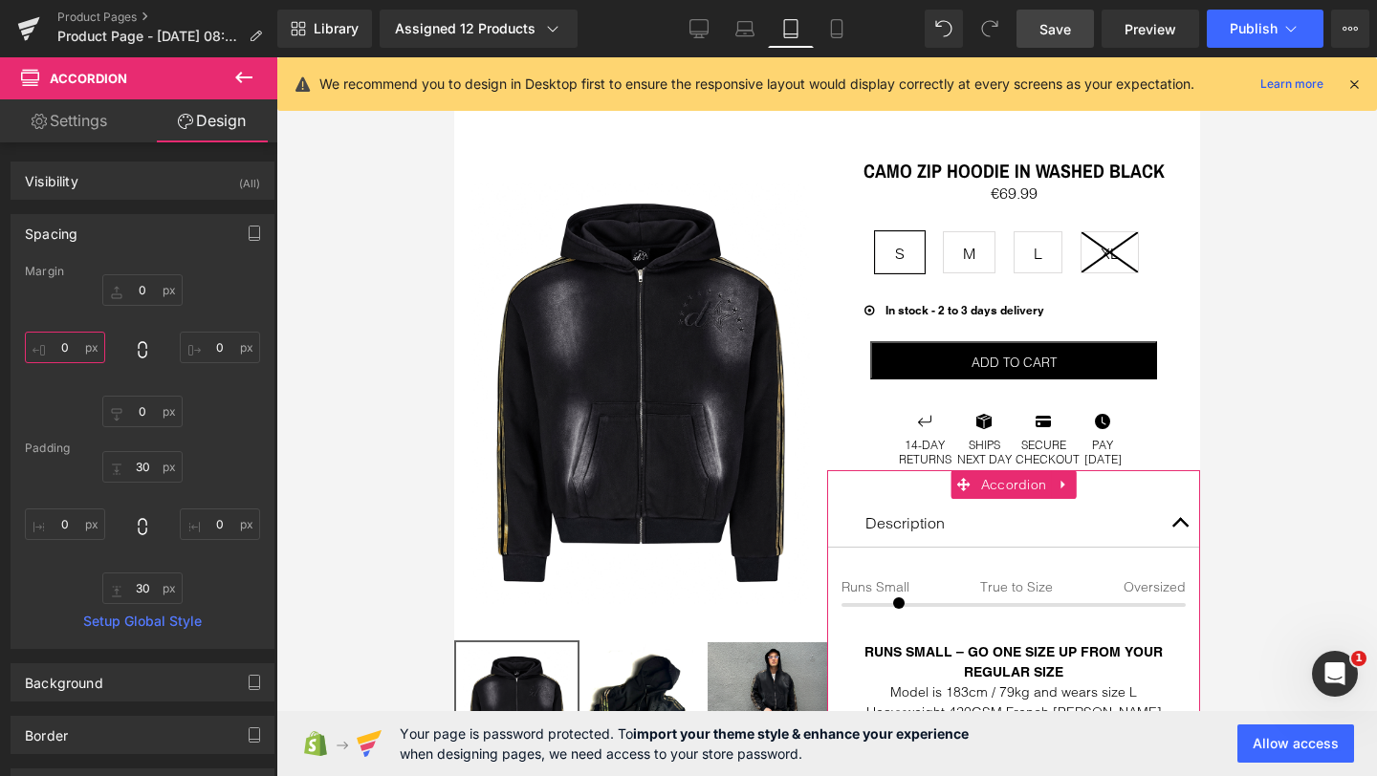
click at [66, 354] on input "0" at bounding box center [65, 348] width 80 height 32
type input "1"
type input "20"
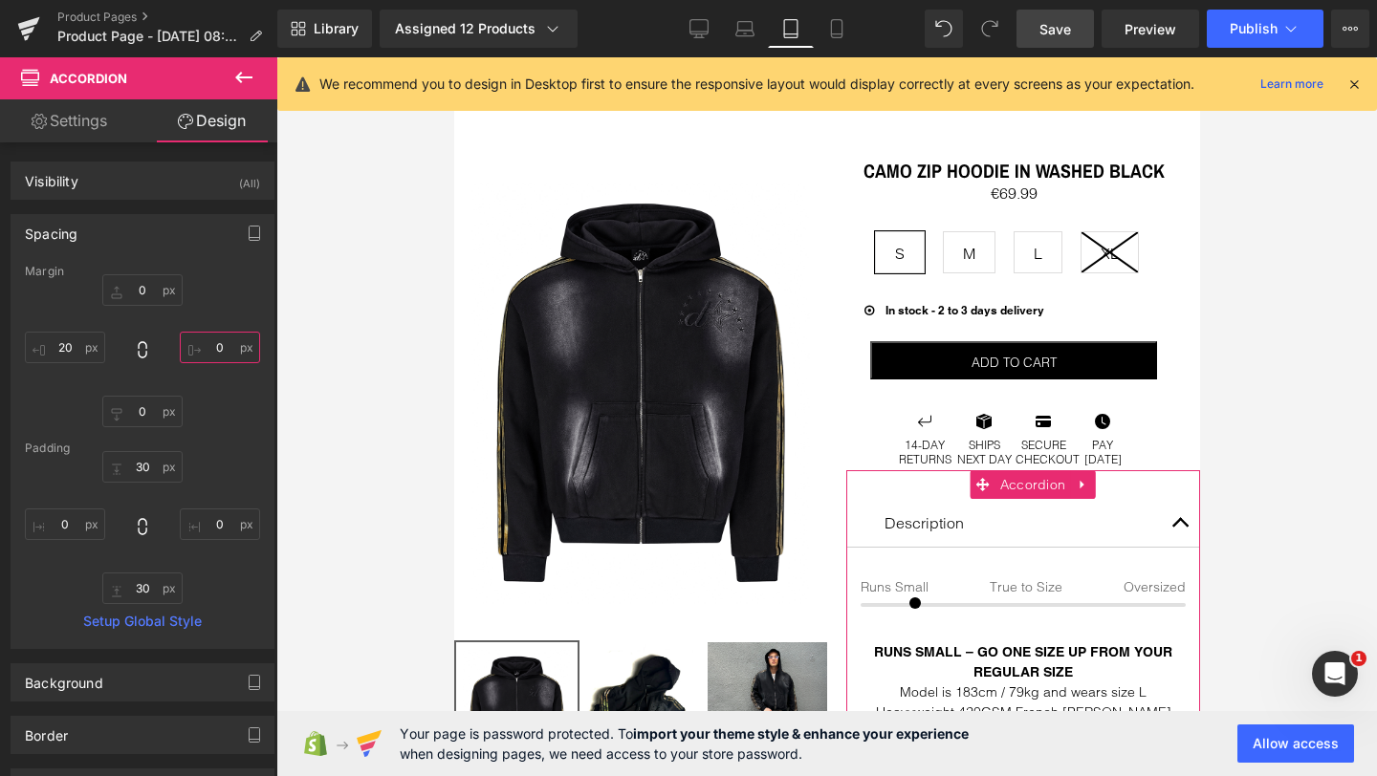
click at [217, 342] on input "0" at bounding box center [220, 348] width 80 height 32
type input "20"
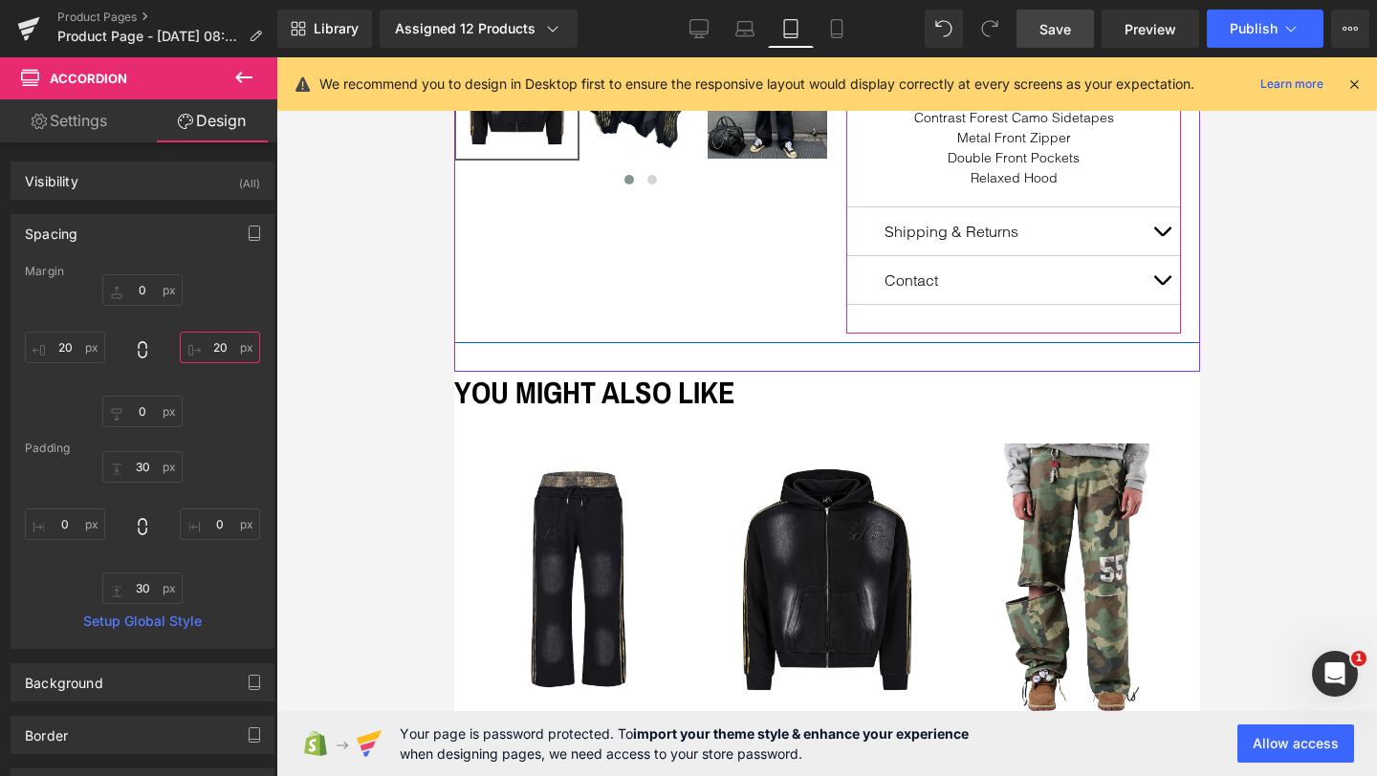
scroll to position [714, 0]
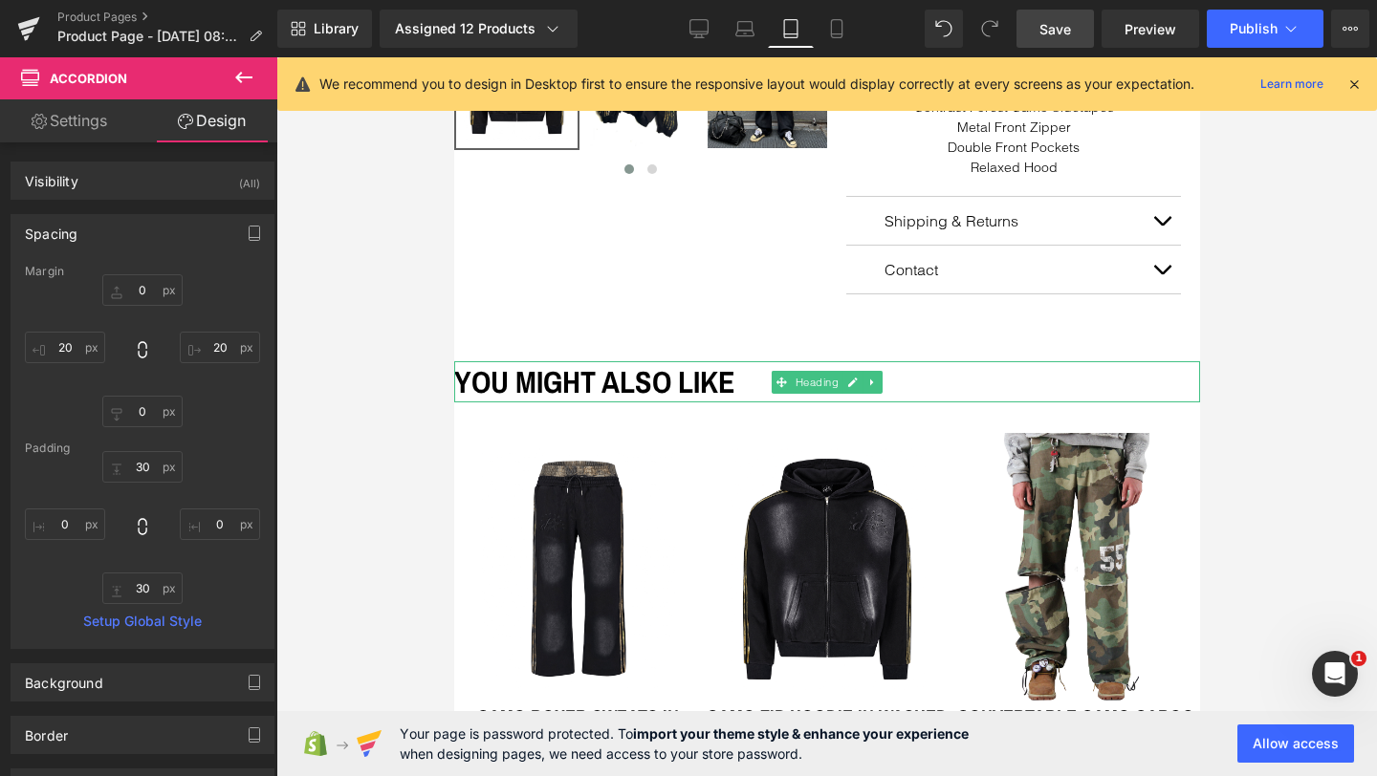
click at [669, 375] on h1 "YOU MIGHT ALSO LIKE" at bounding box center [826, 381] width 746 height 41
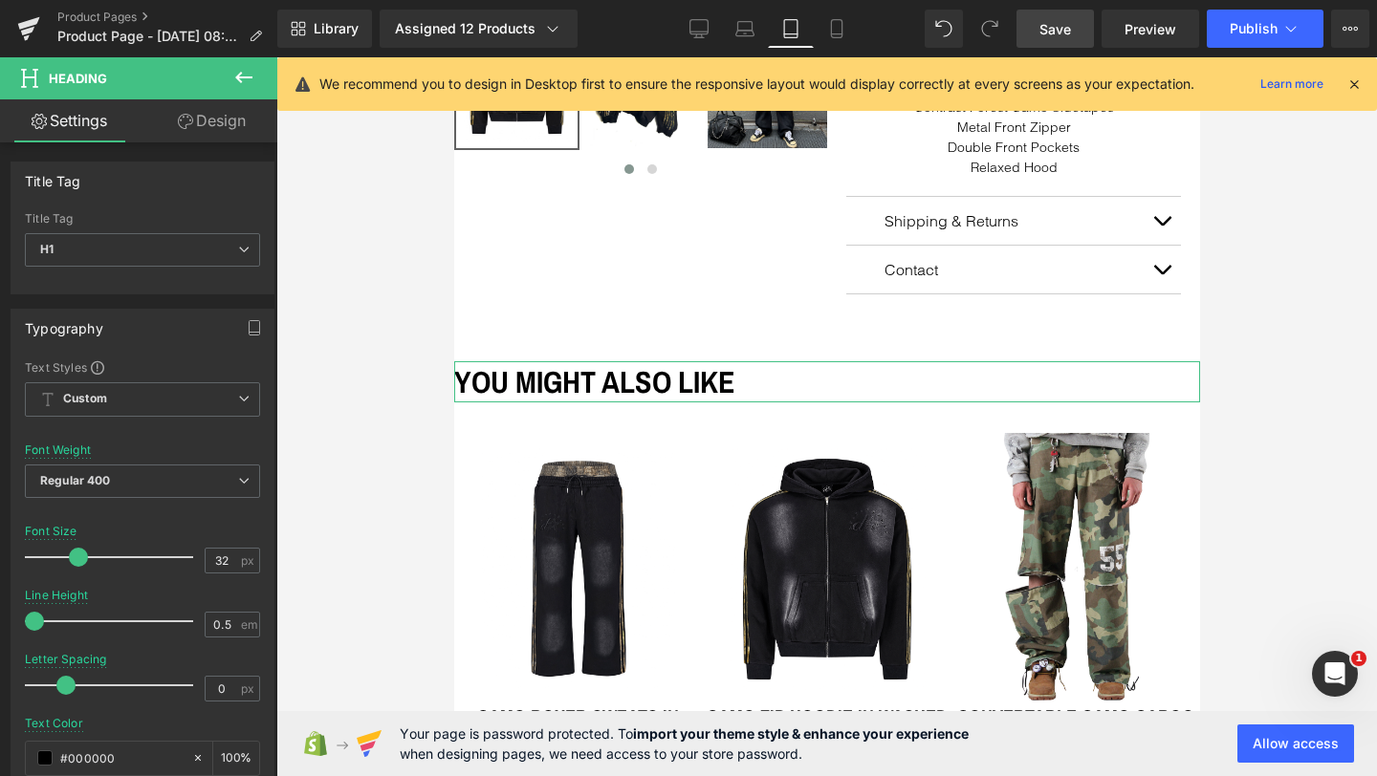
click at [185, 117] on icon at bounding box center [185, 121] width 15 height 15
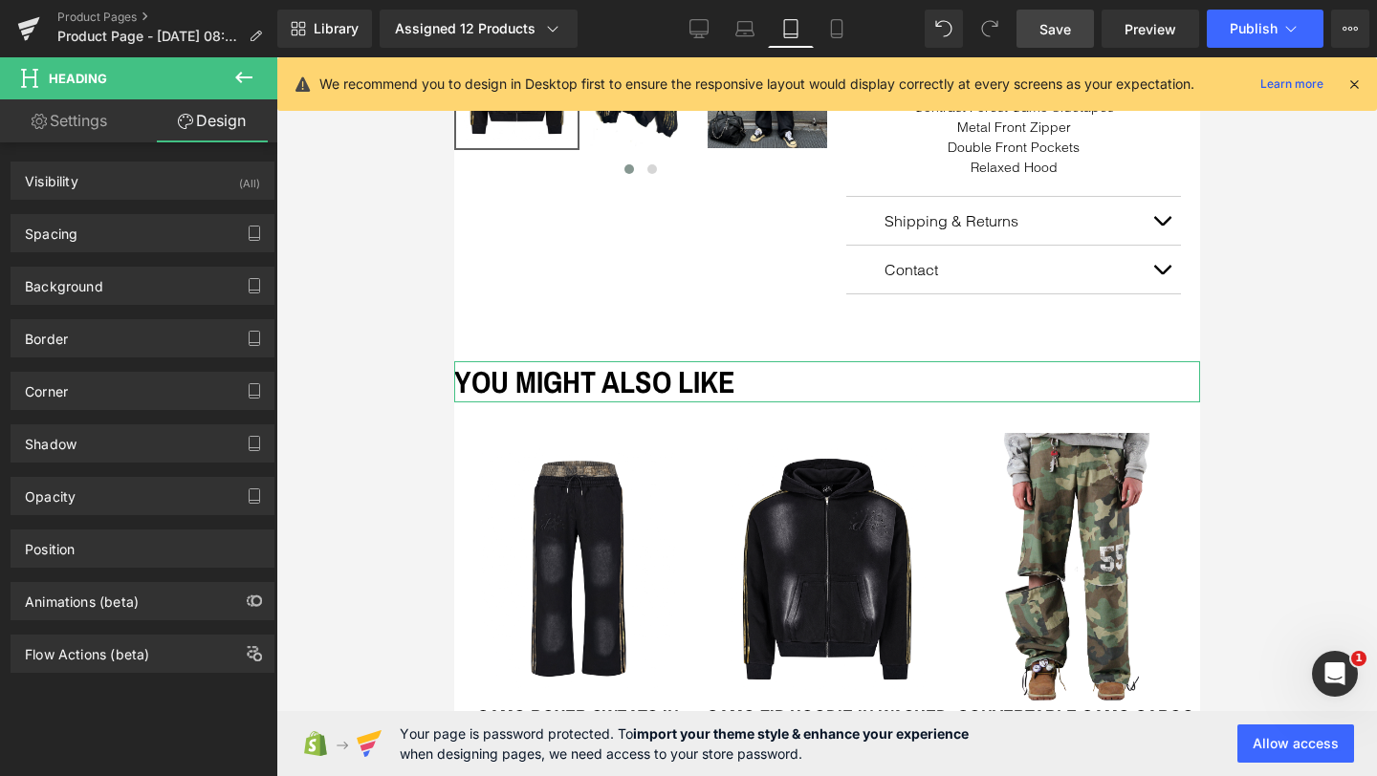
click at [35, 124] on icon at bounding box center [38, 122] width 7 height 7
type input "100"
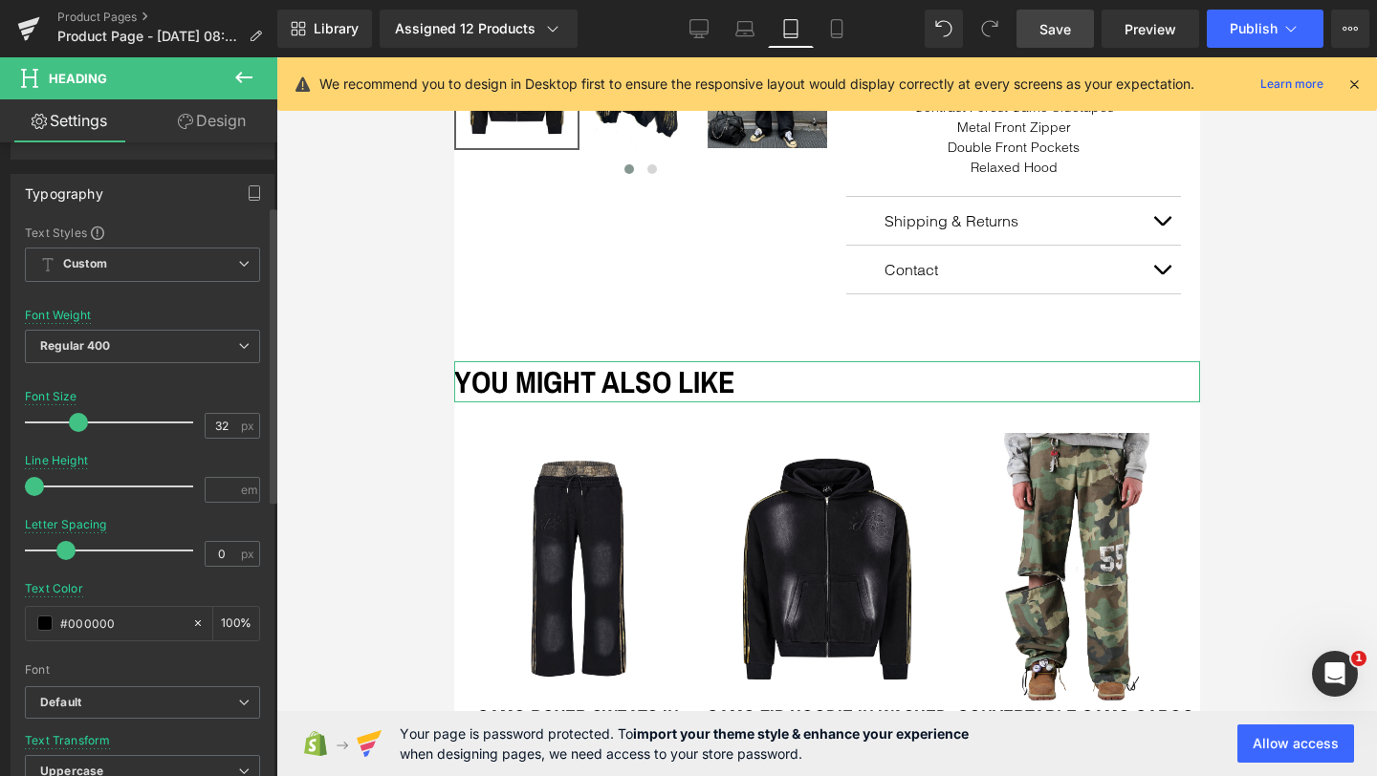
scroll to position [138, 0]
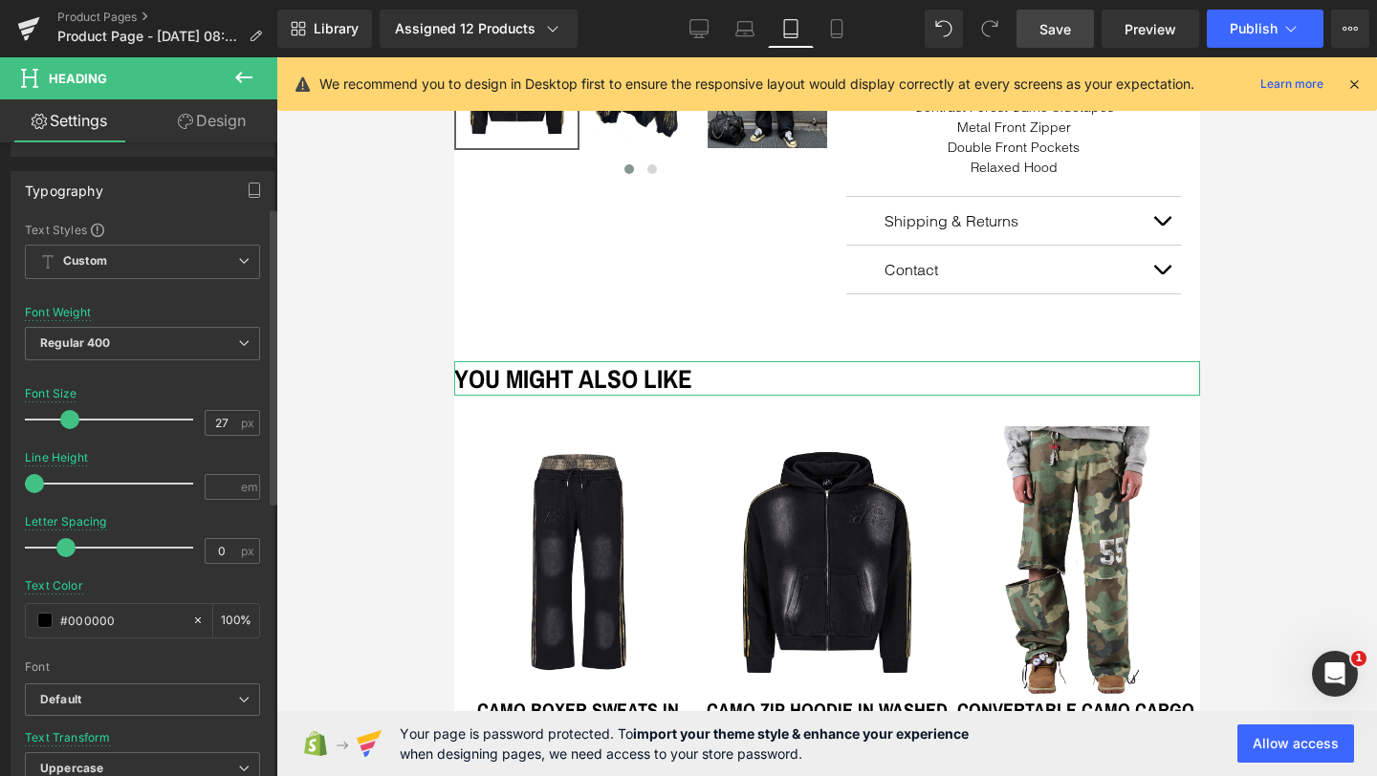
type input "26"
click at [62, 420] on span at bounding box center [67, 419] width 19 height 19
click at [204, 132] on link "Design" at bounding box center [211, 120] width 139 height 43
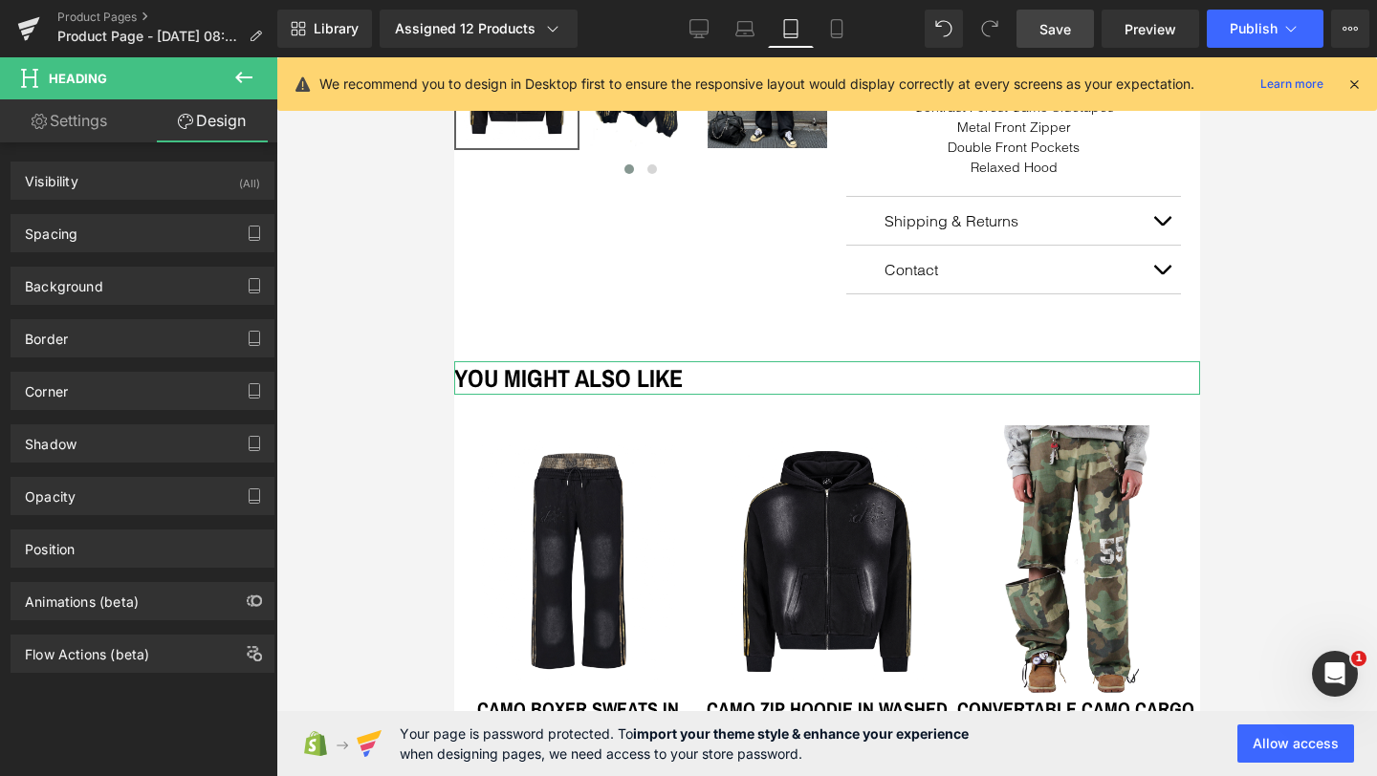
type input "0"
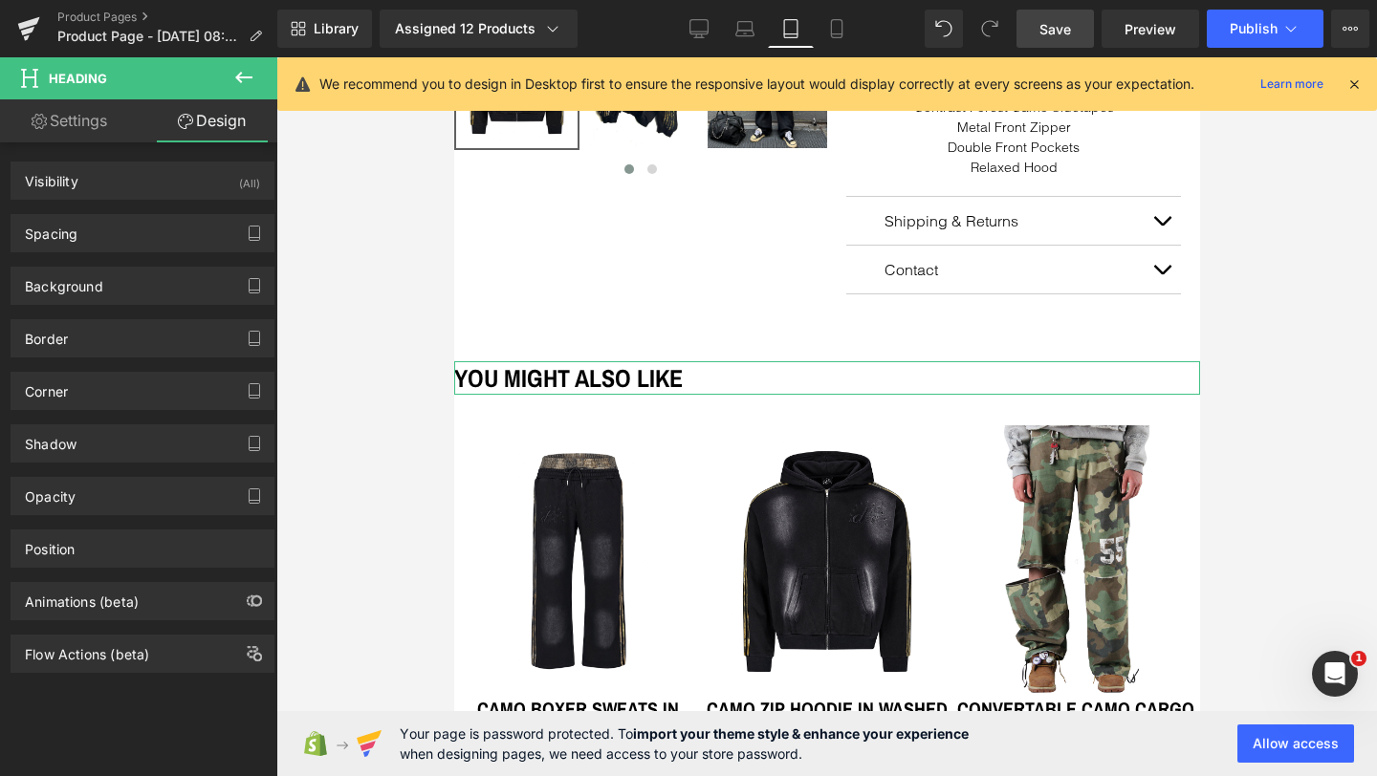
type input "0"
click at [153, 243] on div "Spacing" at bounding box center [142, 233] width 262 height 36
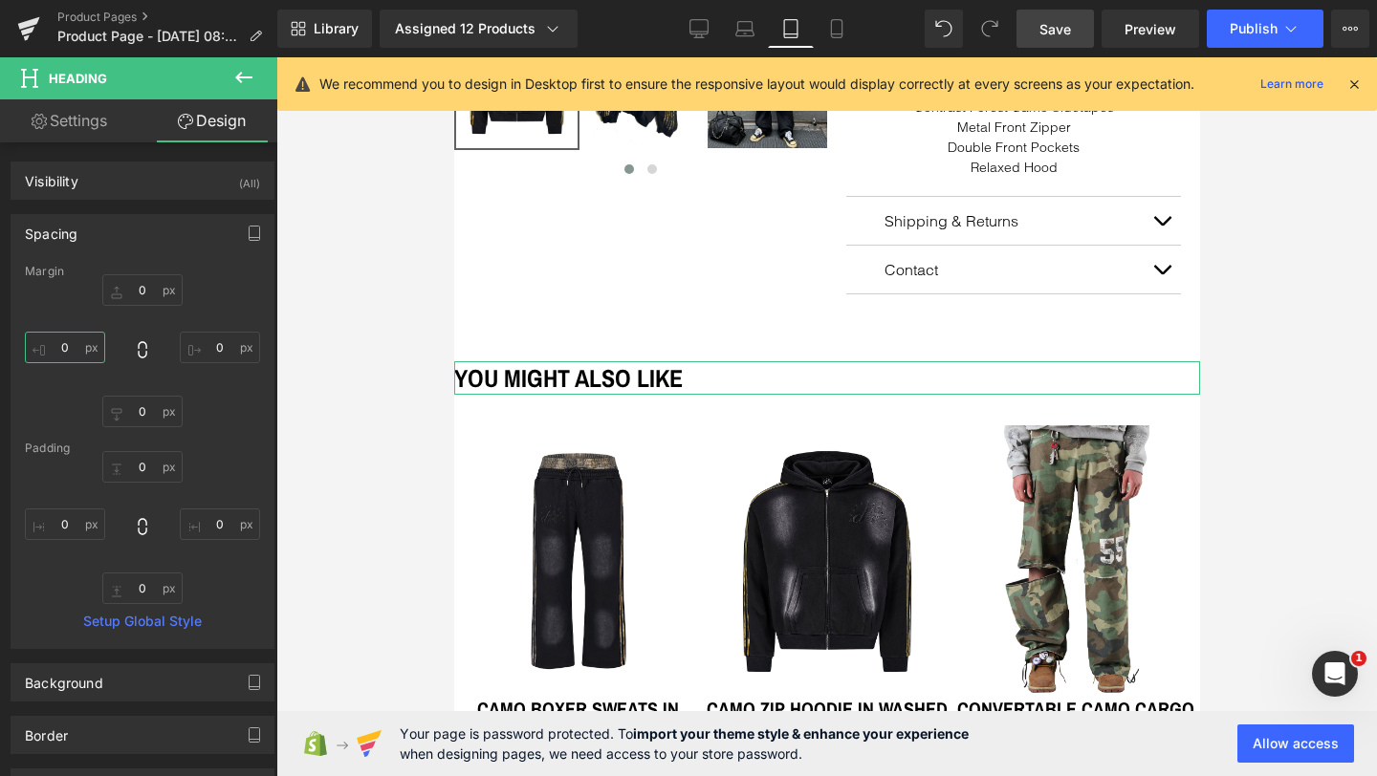
click at [71, 339] on input "0" at bounding box center [65, 348] width 80 height 32
type input "2"
type input "30"
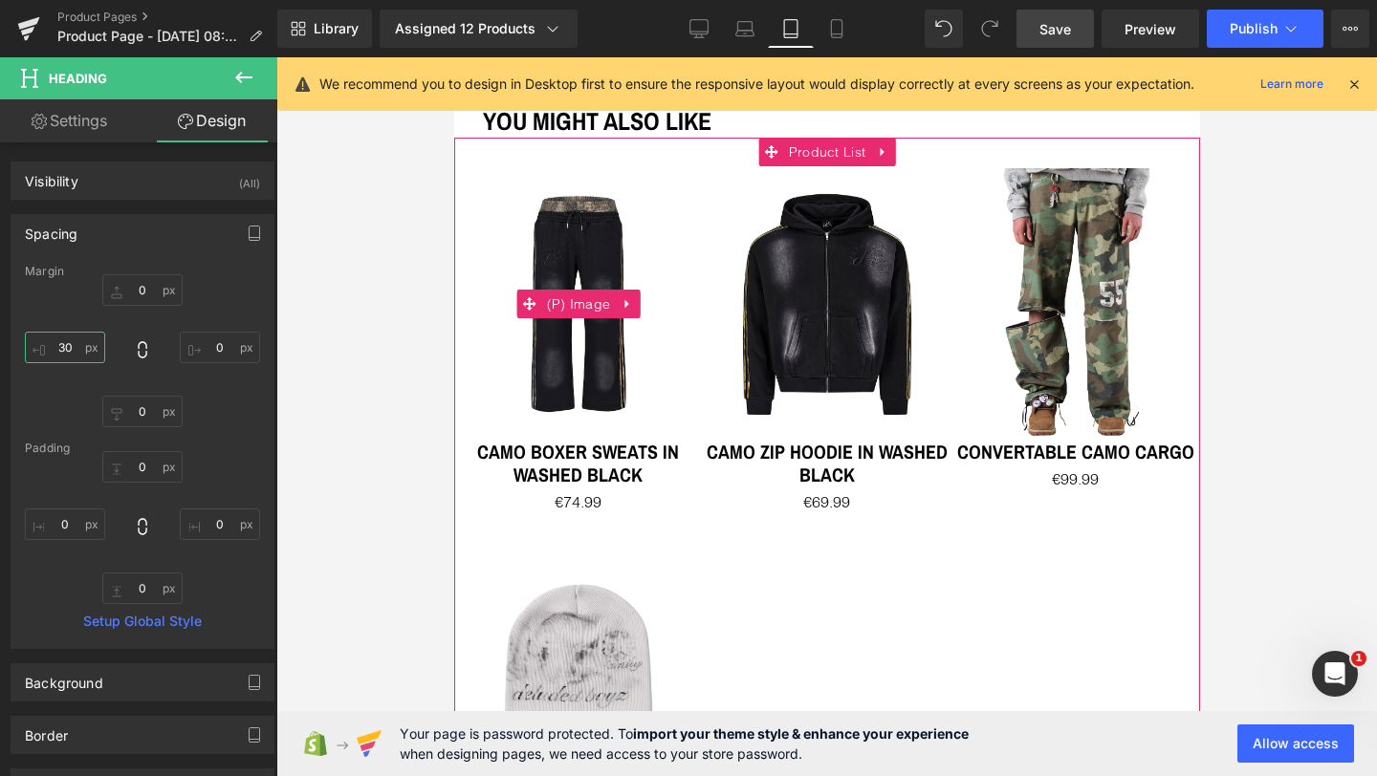
scroll to position [1040, 0]
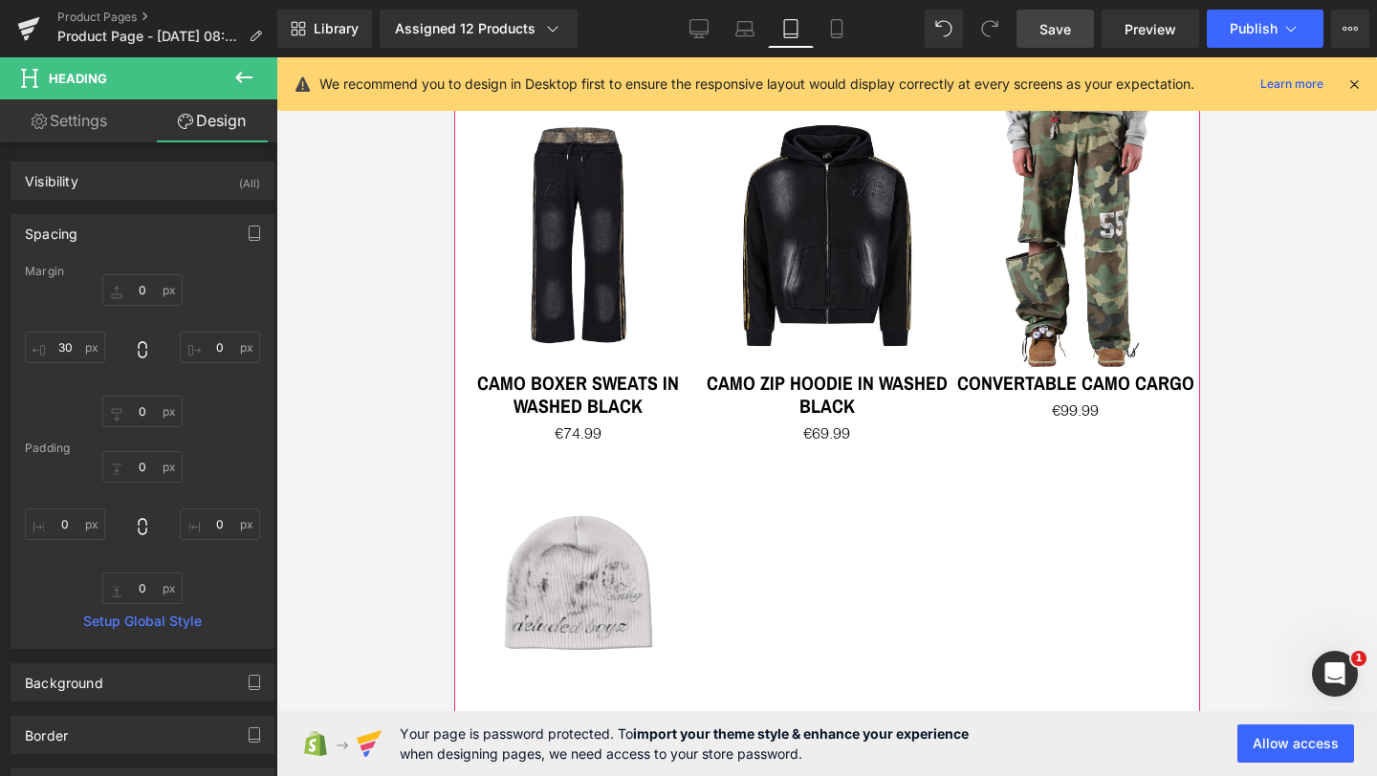
click at [583, 374] on div "CAMO BOXER SWEATS IN WASHED BLACK (P) Title" at bounding box center [577, 398] width 245 height 52
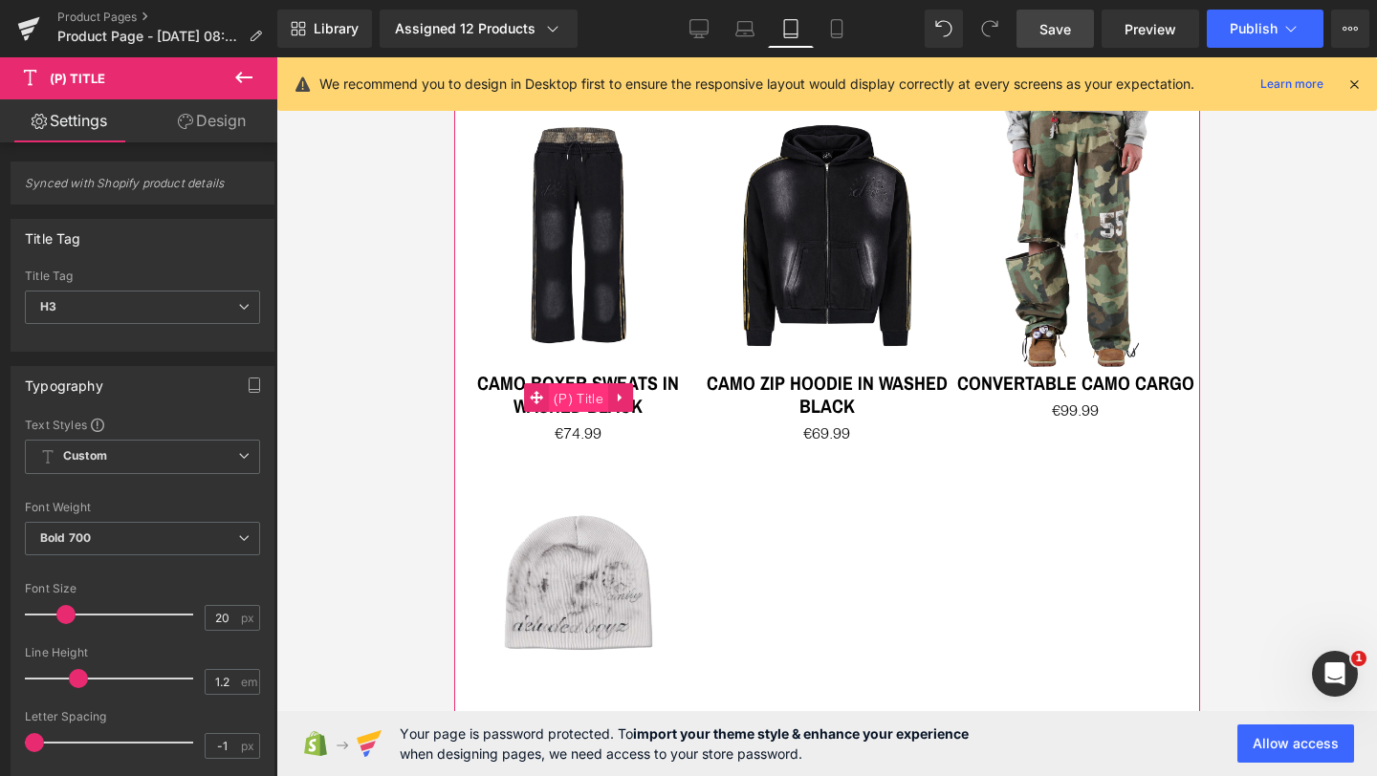
click at [588, 385] on span "(P) Title" at bounding box center [577, 398] width 59 height 29
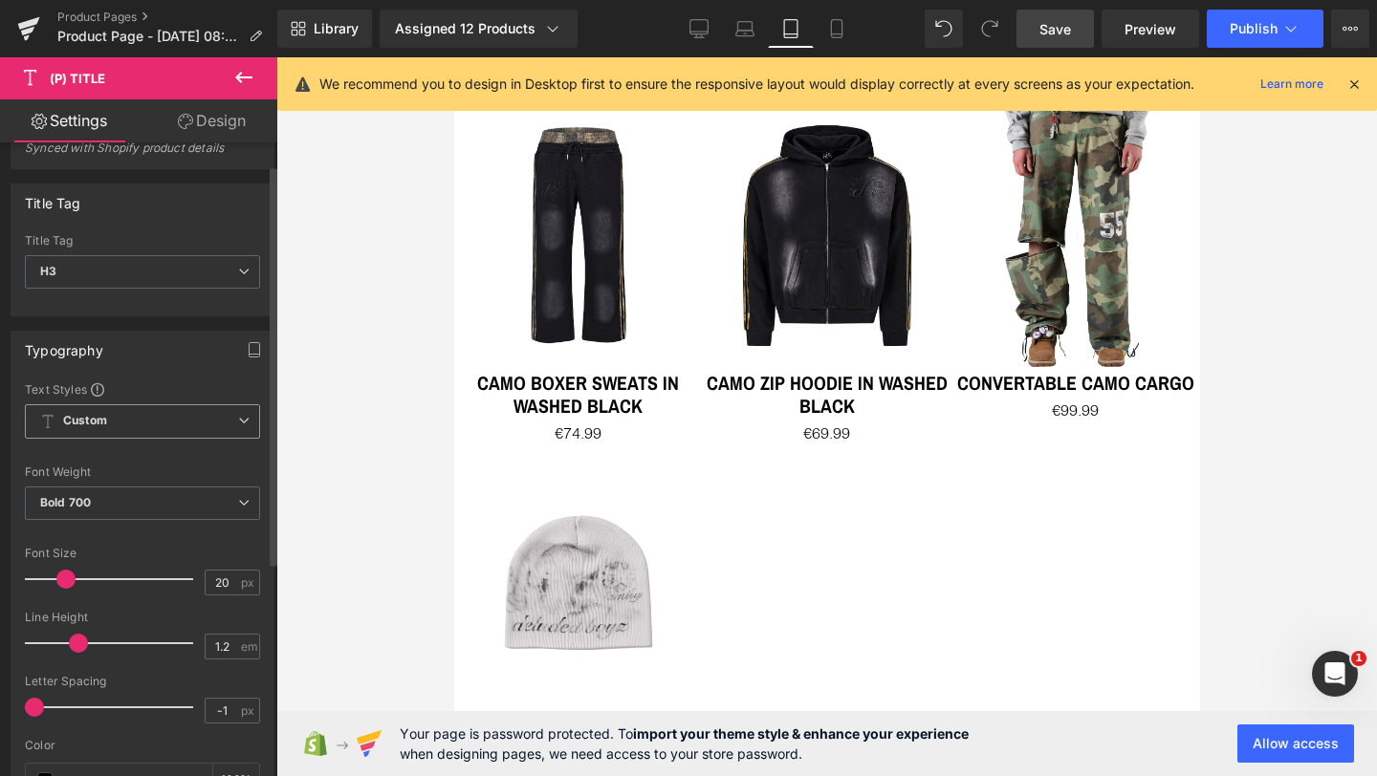
scroll to position [64, 0]
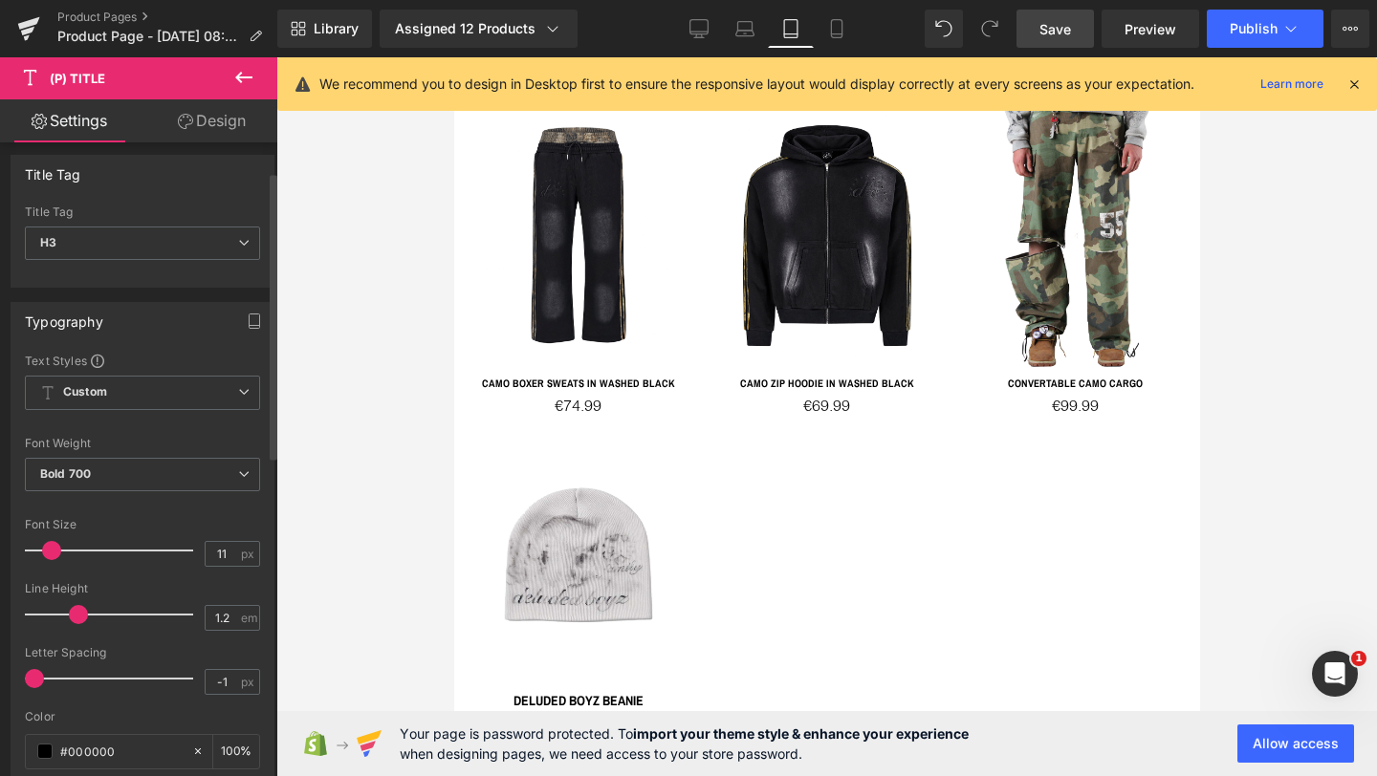
type input "10"
drag, startPoint x: 60, startPoint y: 545, endPoint x: 45, endPoint y: 544, distance: 15.3
click at [45, 544] on span at bounding box center [50, 550] width 19 height 19
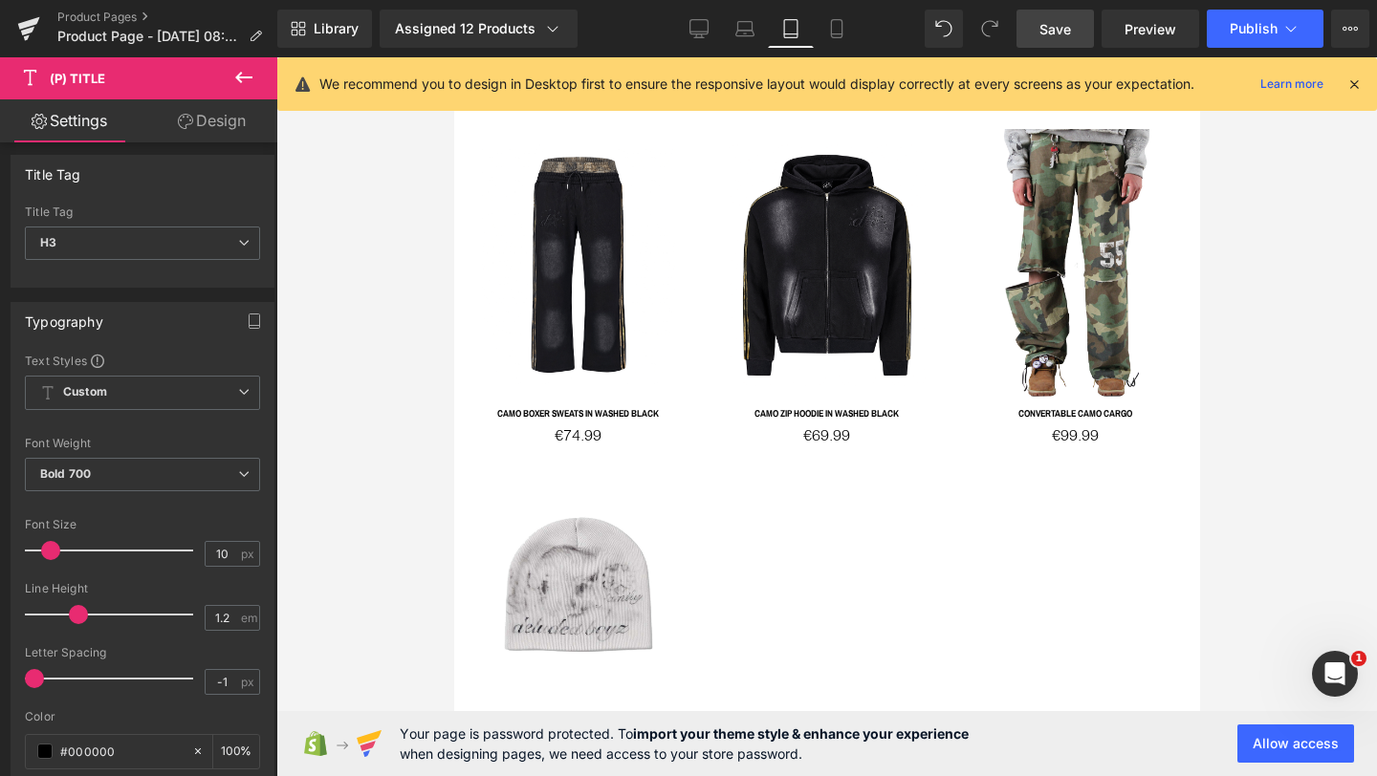
scroll to position [1029, 0]
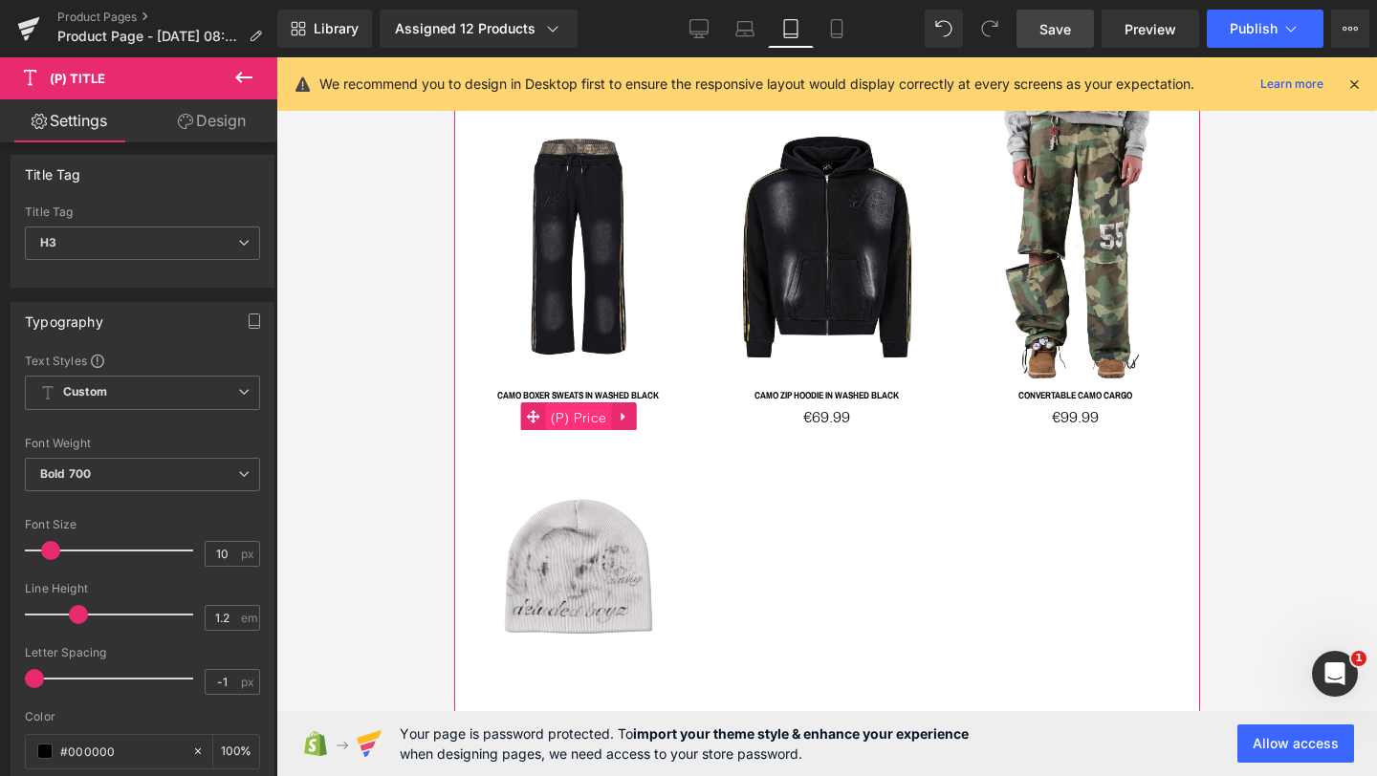
click at [578, 403] on span "(P) Price" at bounding box center [578, 417] width 66 height 29
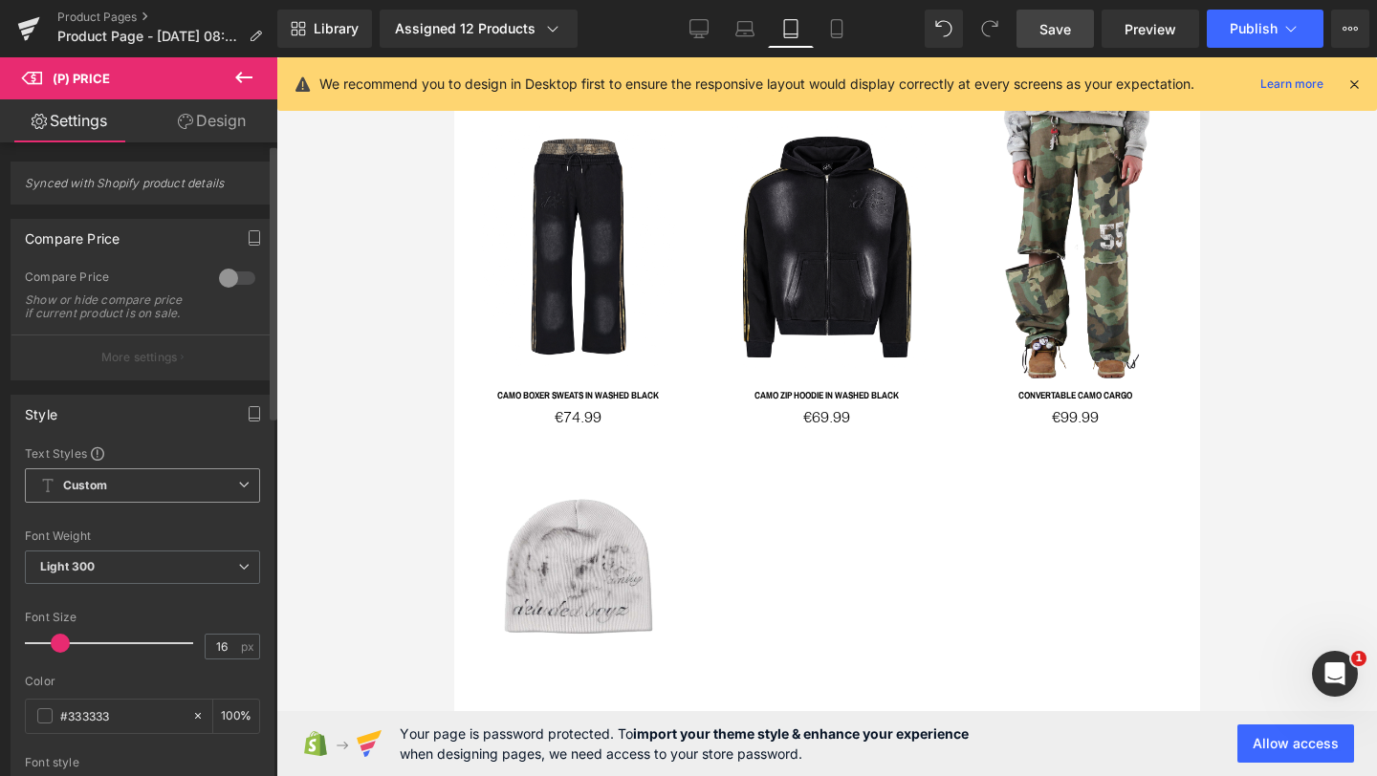
scroll to position [64, 0]
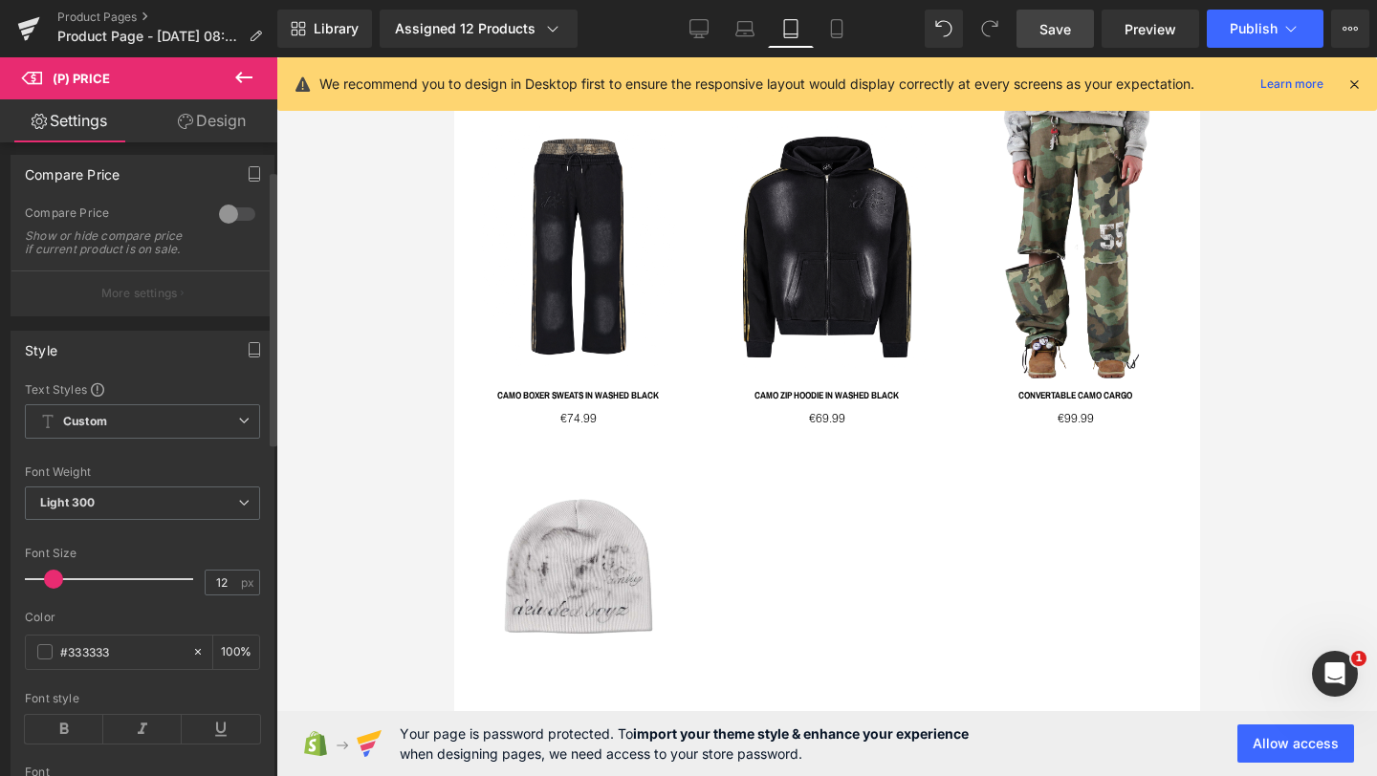
type input "13"
click at [49, 589] on span at bounding box center [55, 579] width 19 height 19
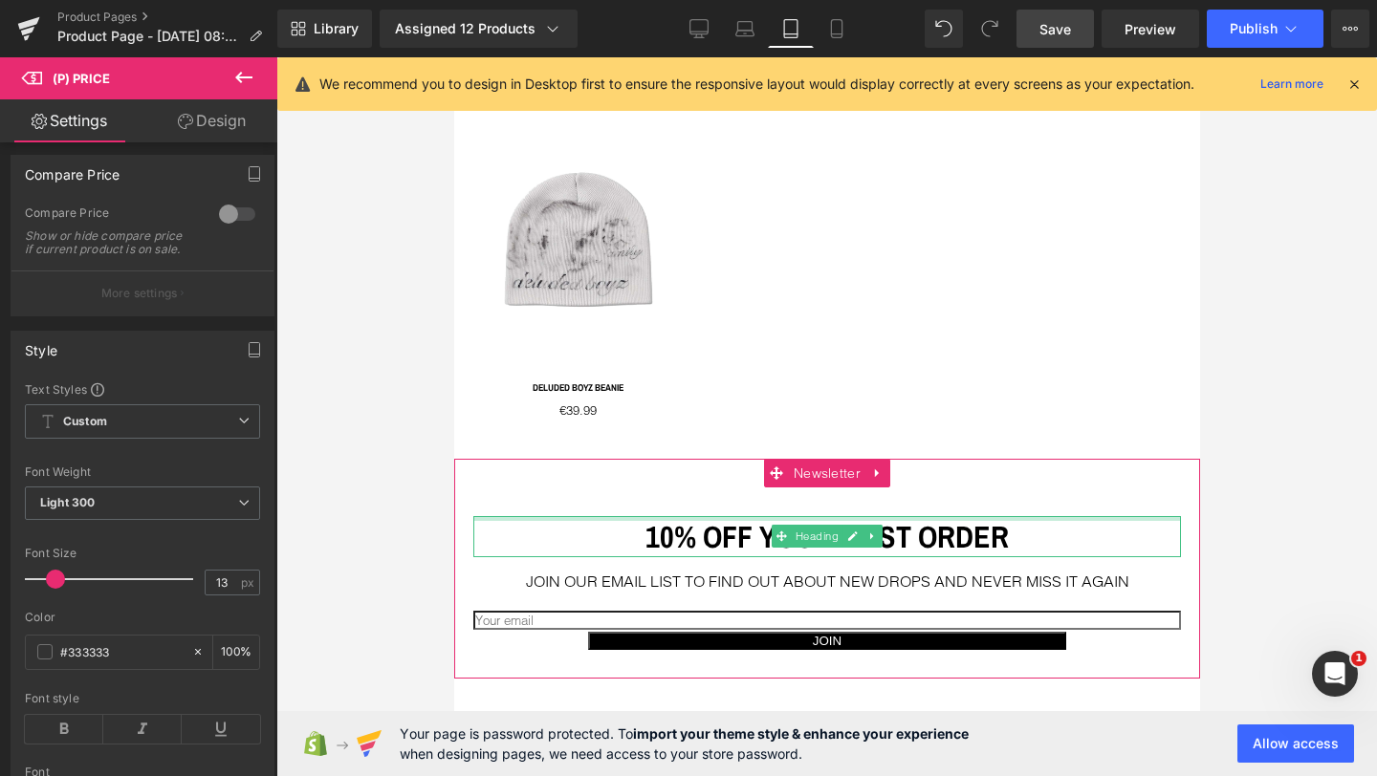
scroll to position [1586, 0]
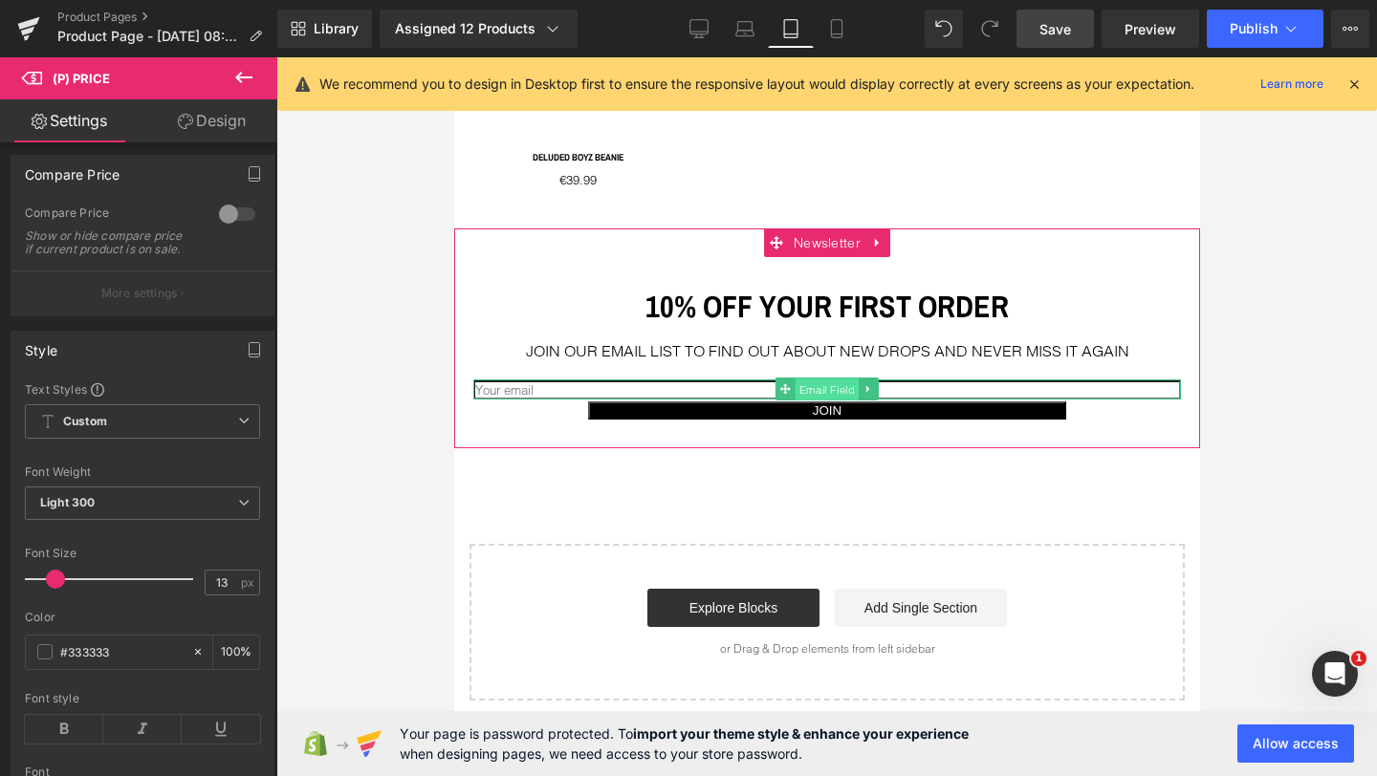
click at [833, 379] on span "Email Field" at bounding box center [826, 390] width 64 height 23
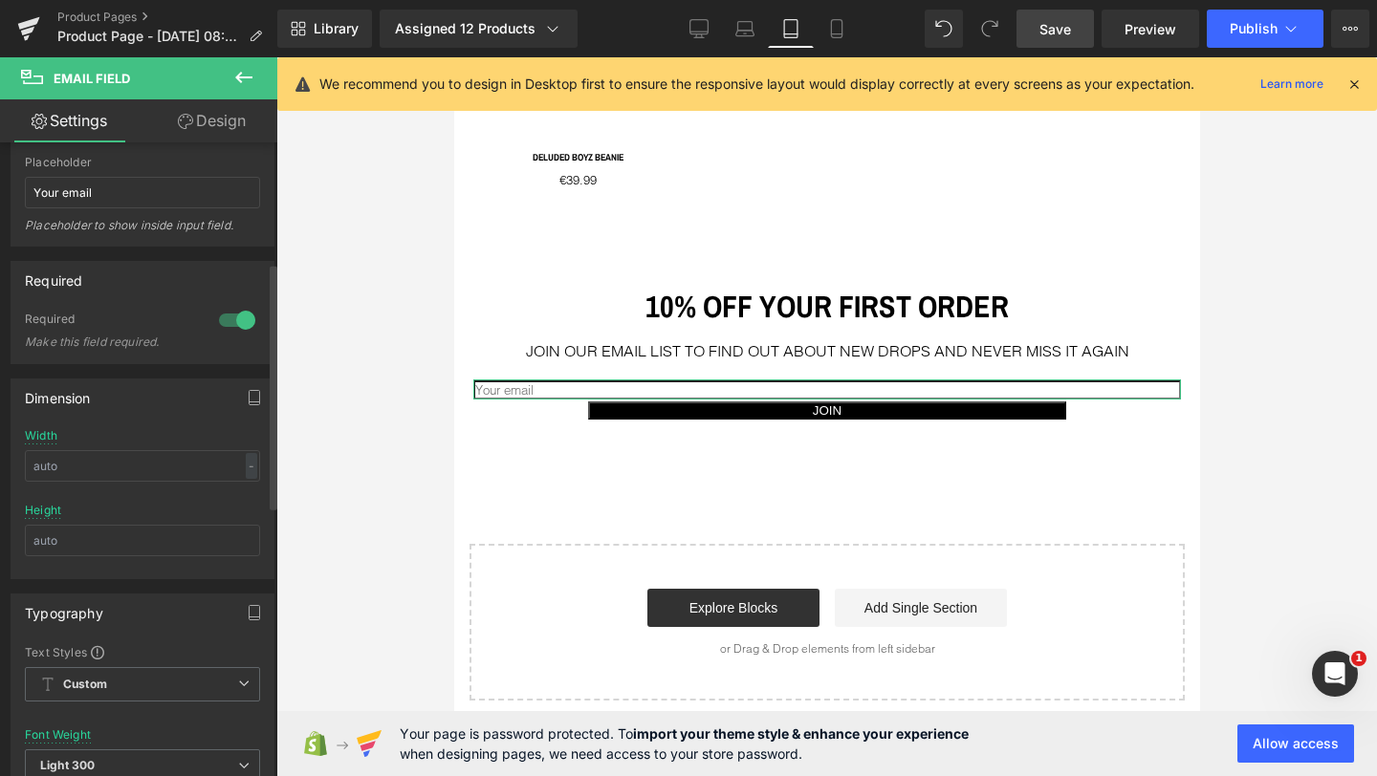
scroll to position [331, 0]
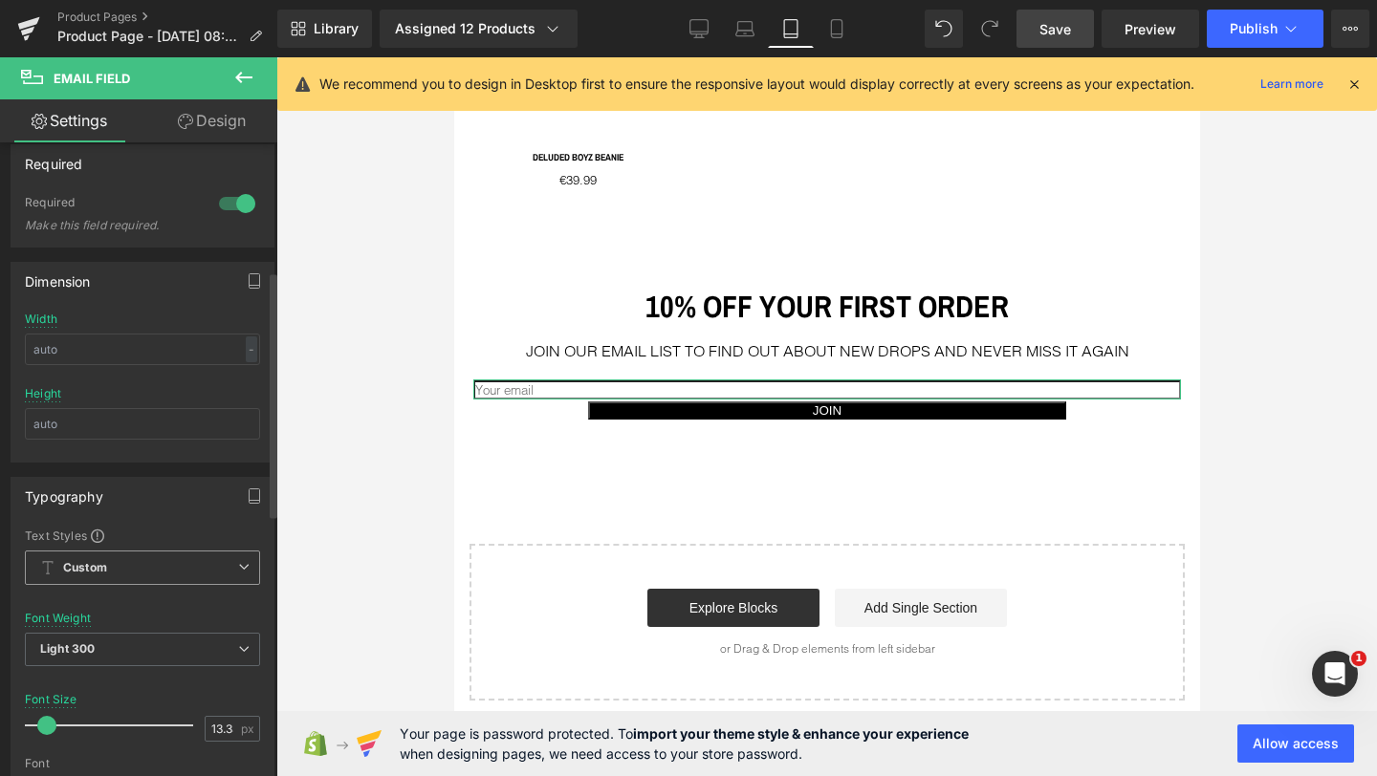
click at [107, 567] on b "Custom" at bounding box center [85, 568] width 44 height 16
click at [133, 528] on div "Text Styles" at bounding box center [142, 535] width 235 height 15
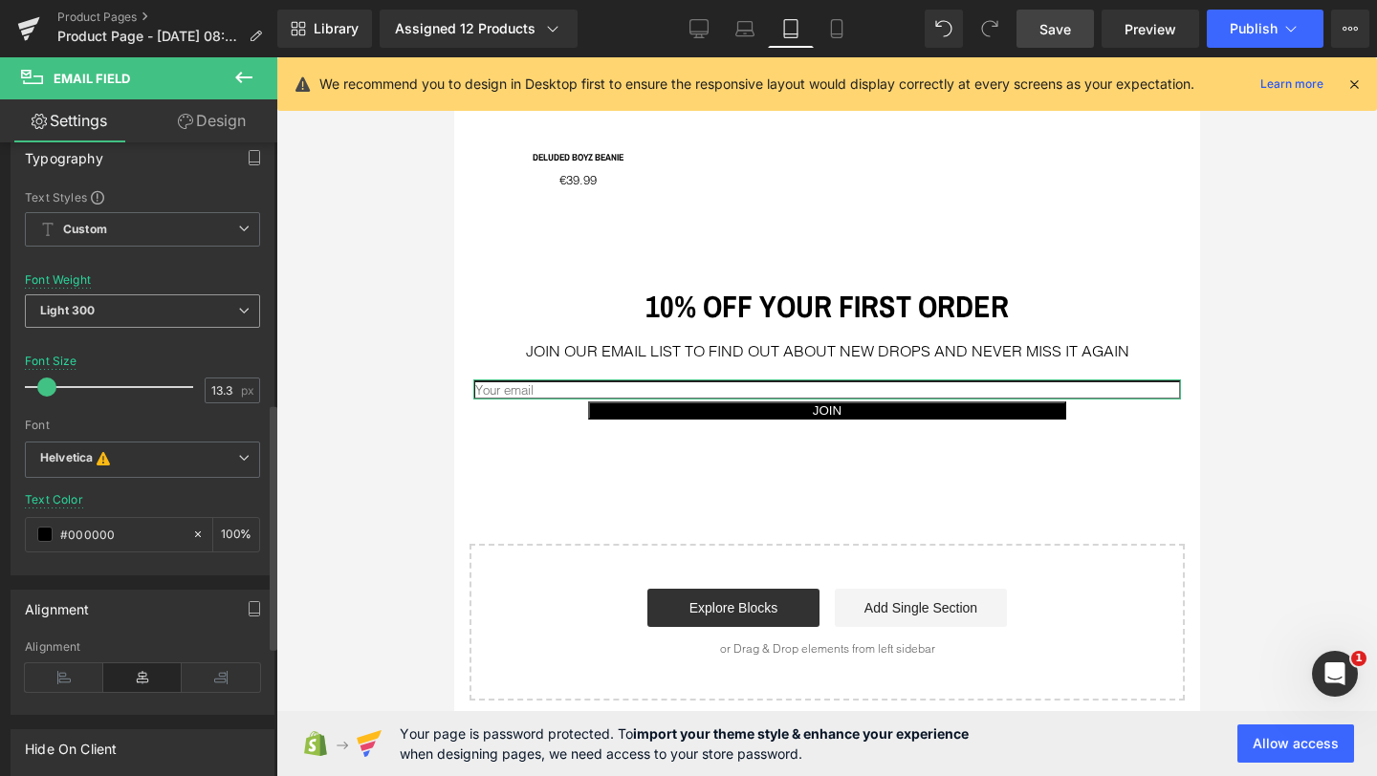
scroll to position [674, 0]
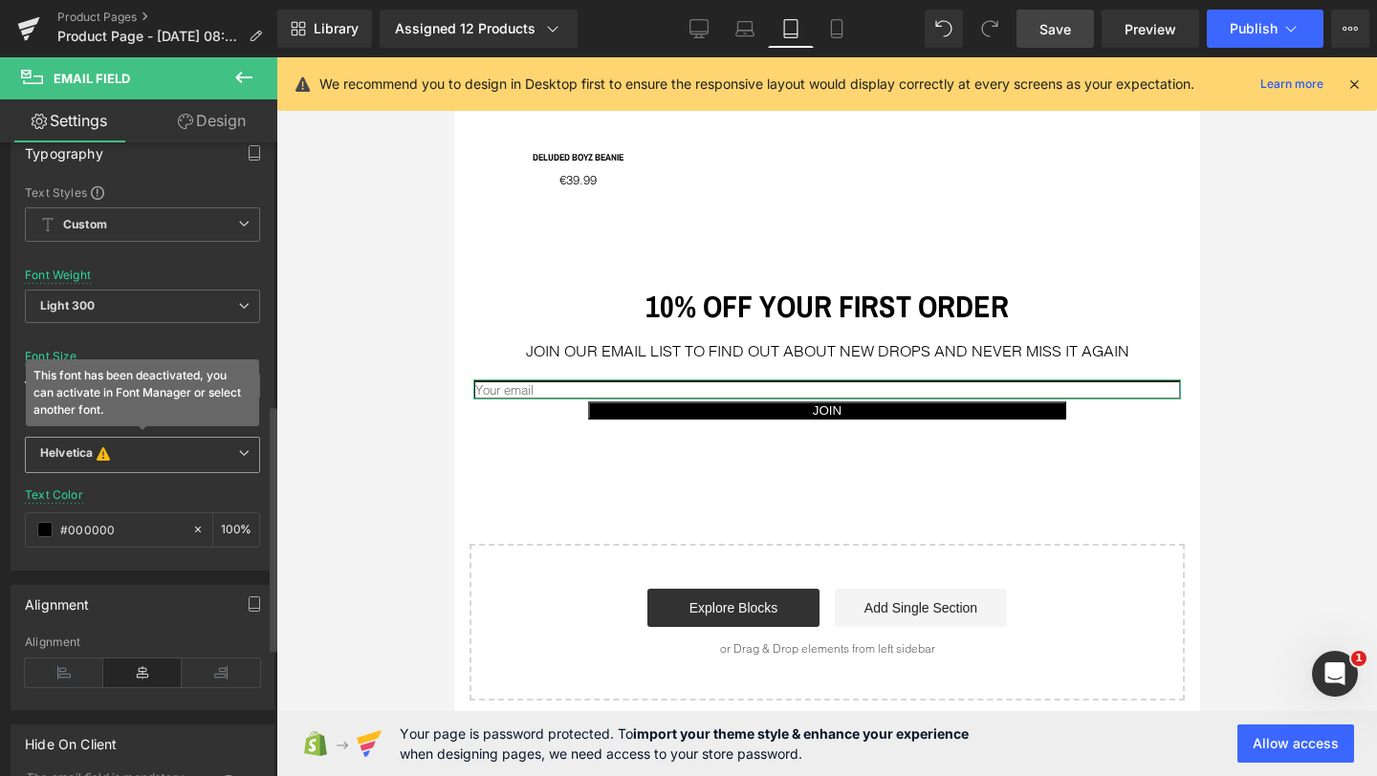
click at [98, 472] on div "Helvetica This font has been deactivated, you can activate in Font Manager or s…" at bounding box center [142, 460] width 235 height 47
click at [127, 457] on b "Helvetica This font has been deactivated, you can activate in Font Manager or s…" at bounding box center [139, 455] width 198 height 19
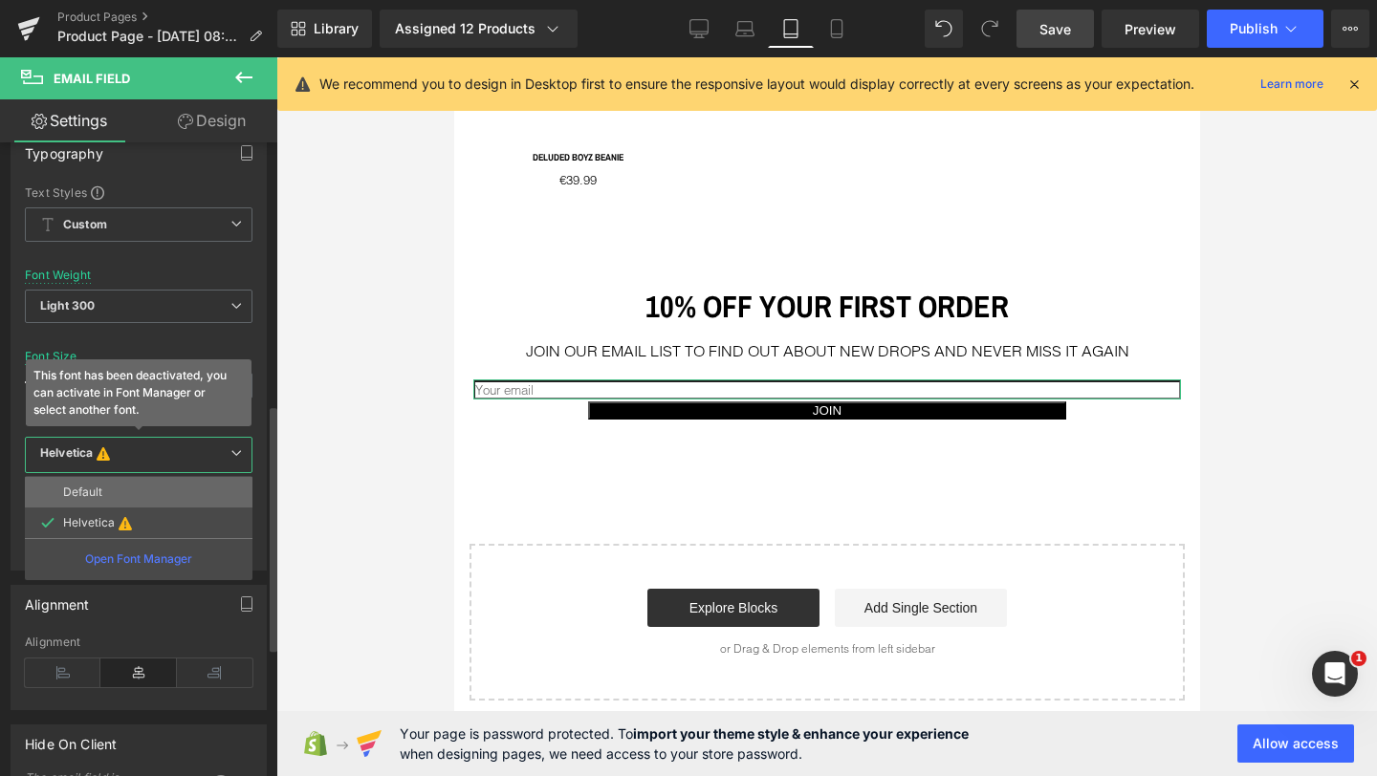
click at [106, 491] on li "Default" at bounding box center [139, 492] width 228 height 31
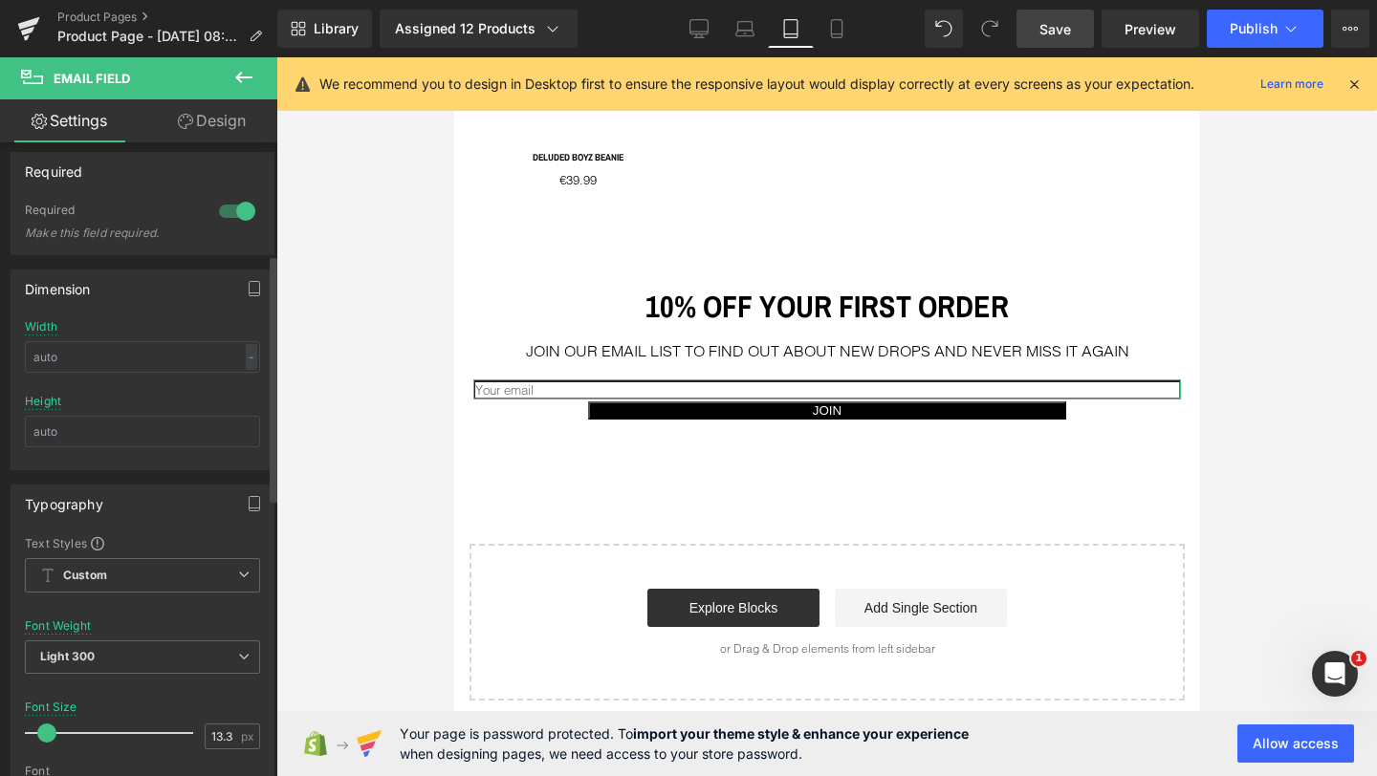
scroll to position [268, 0]
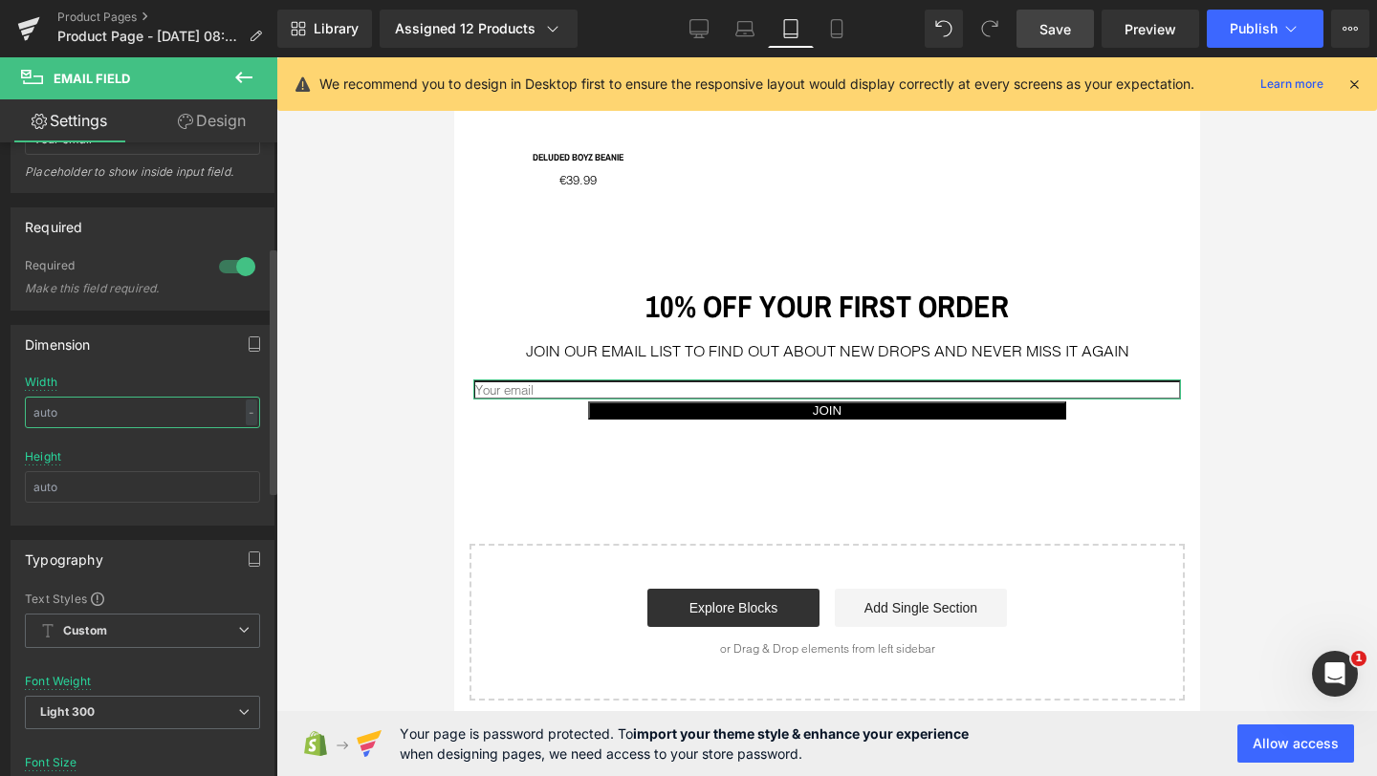
click at [72, 418] on input "text" at bounding box center [142, 413] width 235 height 32
type input "3"
type input "400"
click at [59, 487] on input "text" at bounding box center [142, 487] width 235 height 32
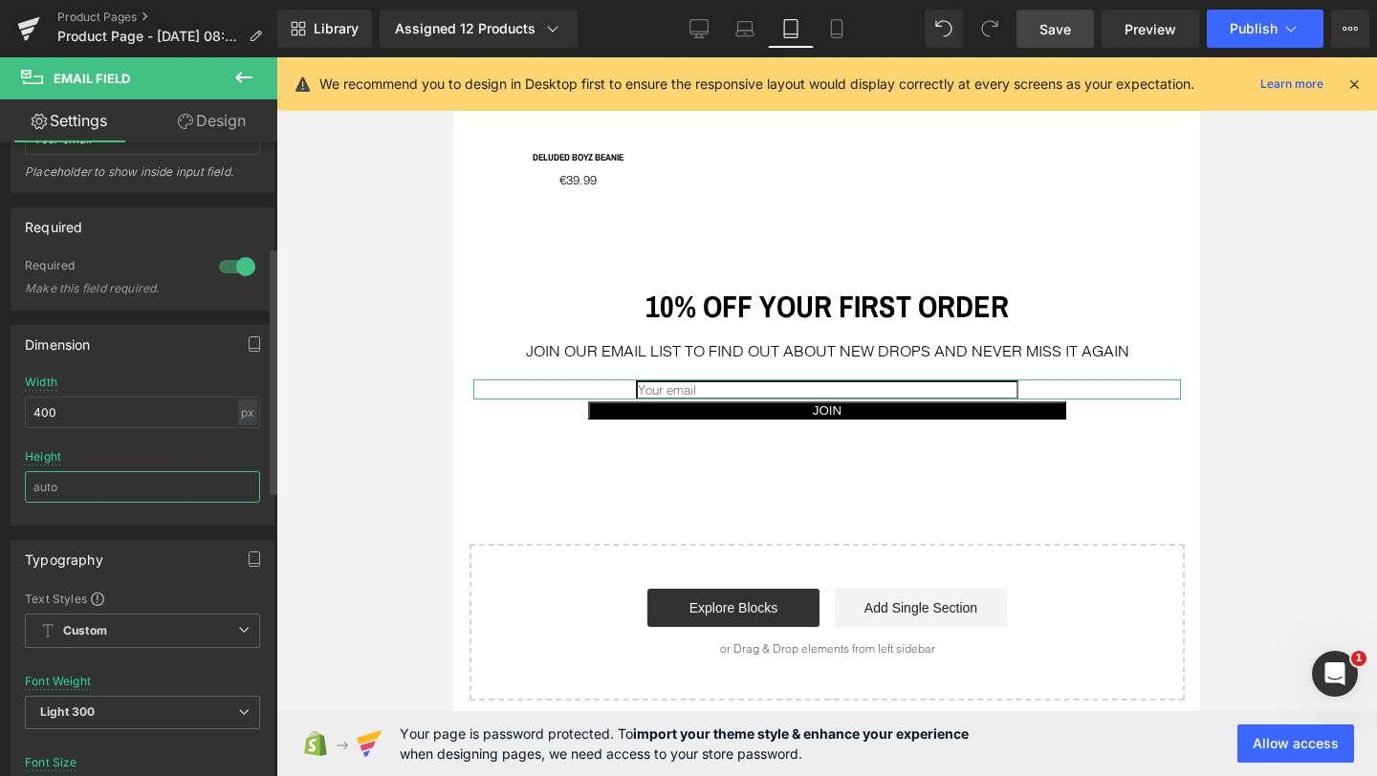
click at [59, 487] on input "text" at bounding box center [142, 487] width 235 height 32
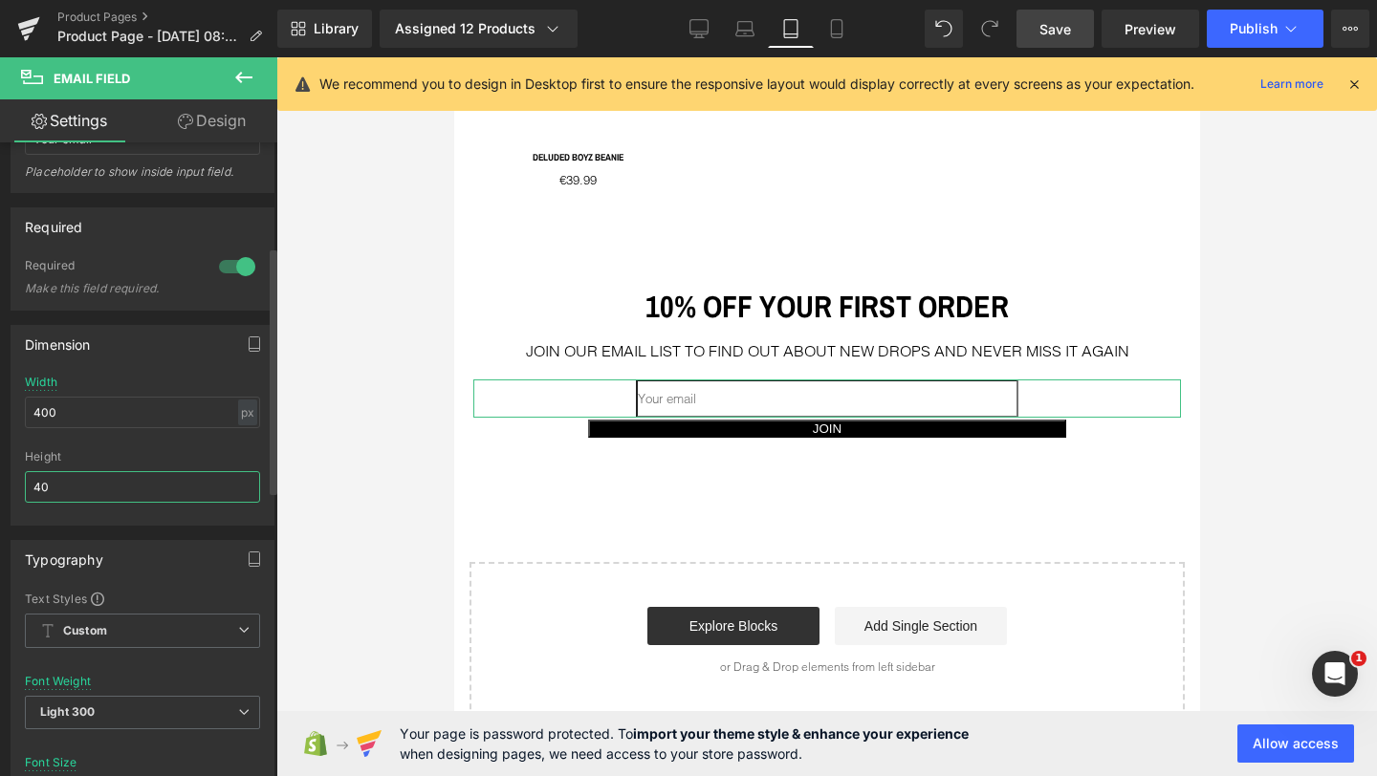
type input "40"
click at [111, 453] on div "Height" at bounding box center [142, 456] width 235 height 13
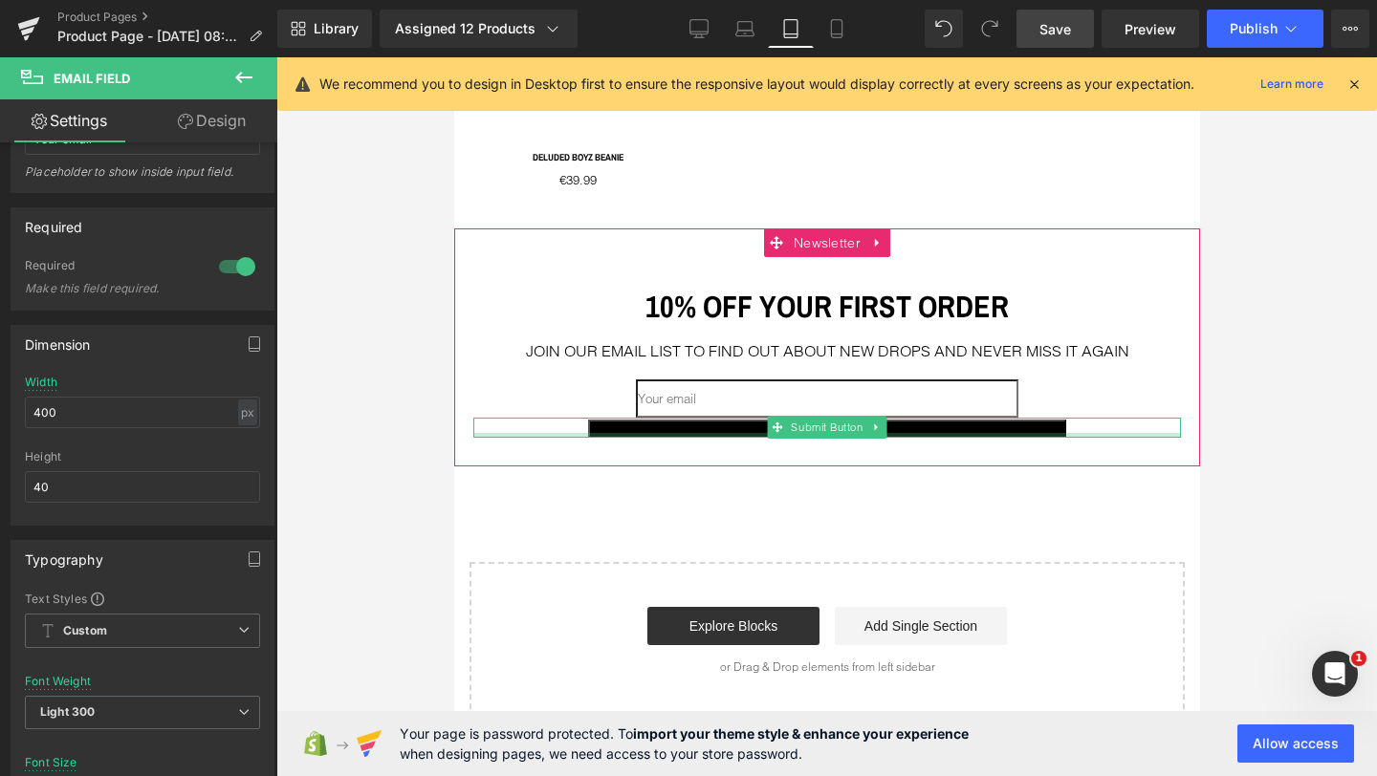
click at [751, 433] on div at bounding box center [825, 435] width 707 height 5
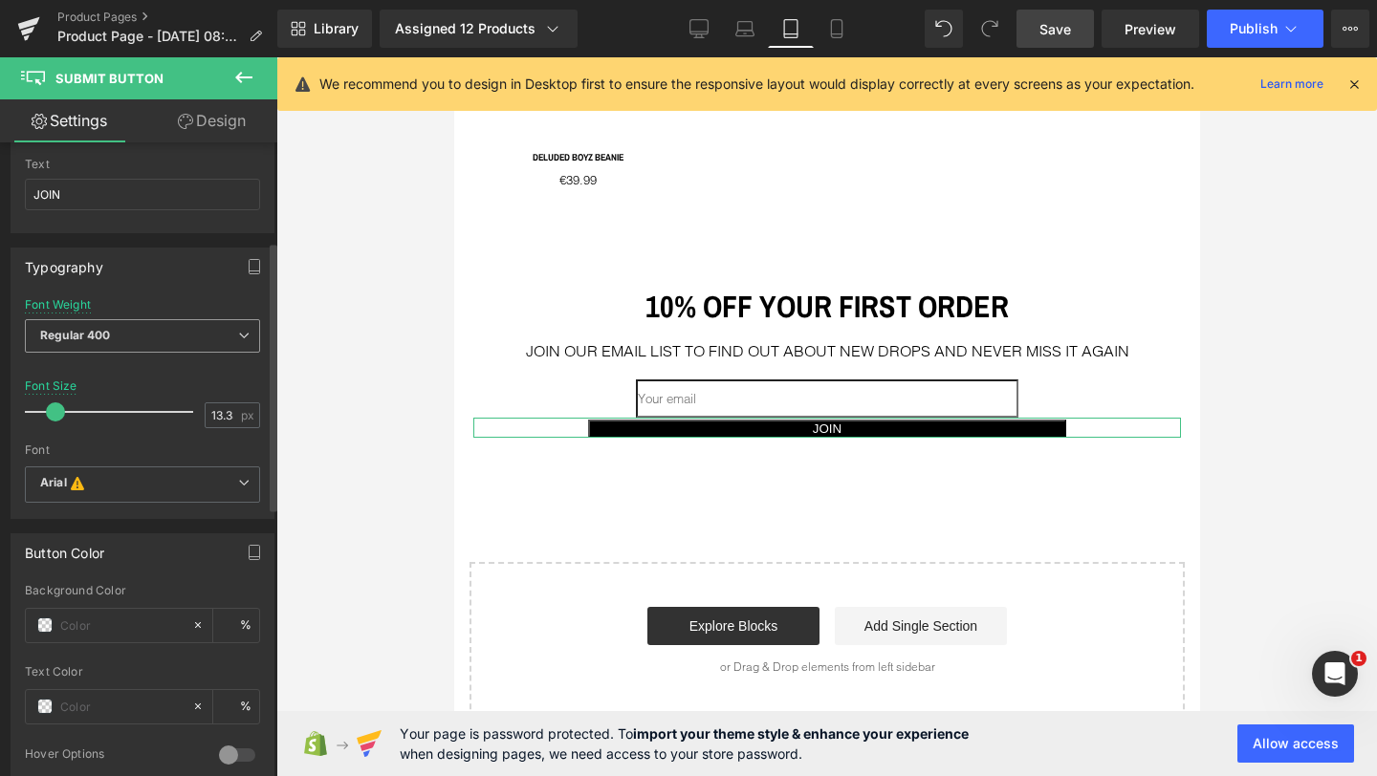
scroll to position [247, 0]
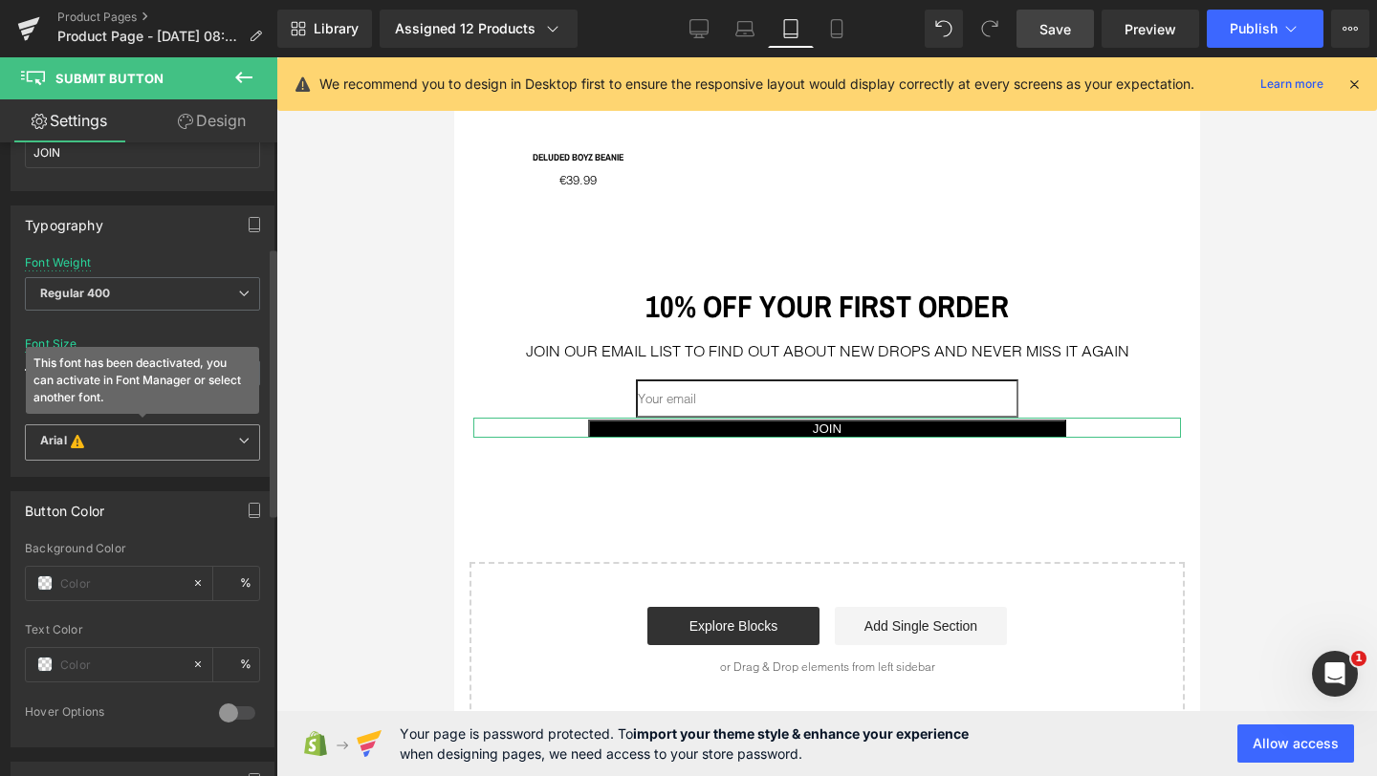
click at [94, 440] on b "Arial This font has been deactivated, you can activate in Font Manager or selec…" at bounding box center [139, 442] width 198 height 19
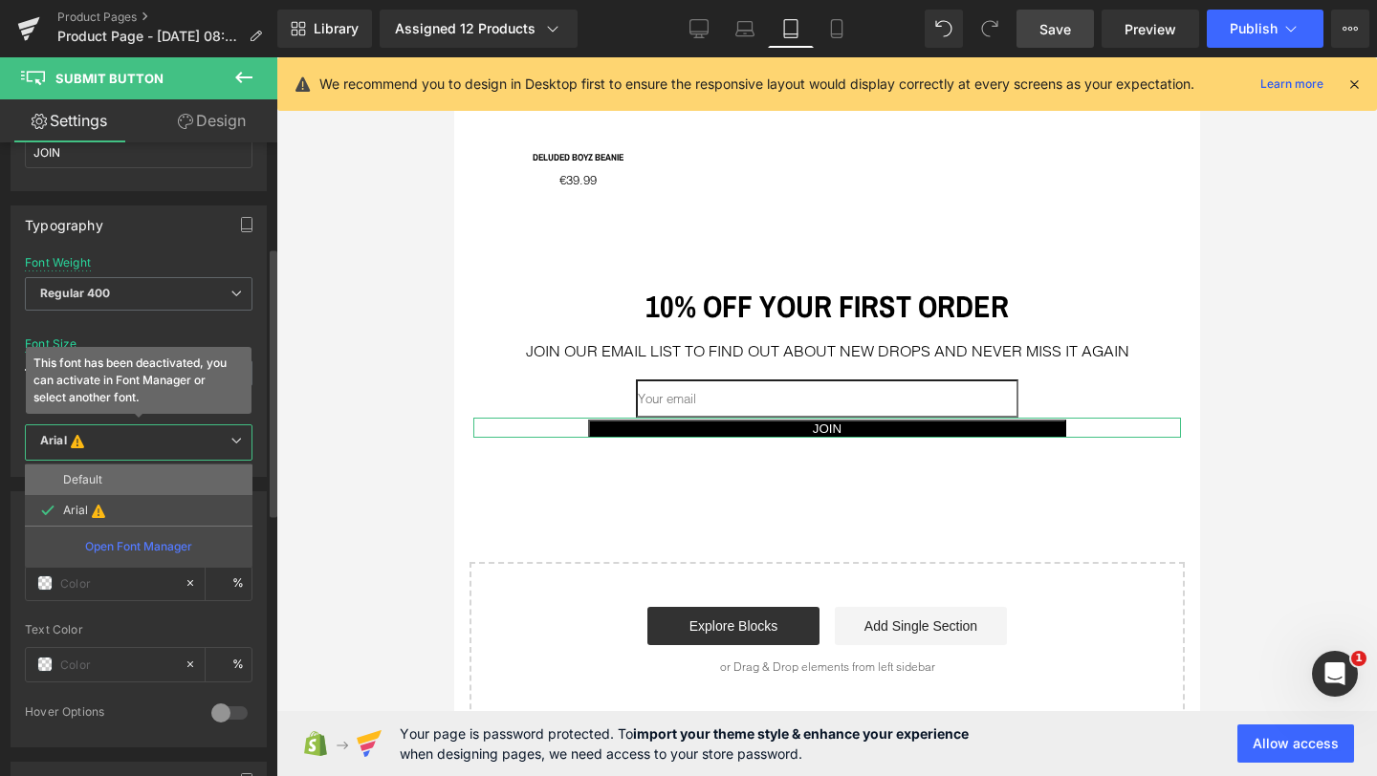
click at [92, 473] on p "Default" at bounding box center [82, 479] width 39 height 13
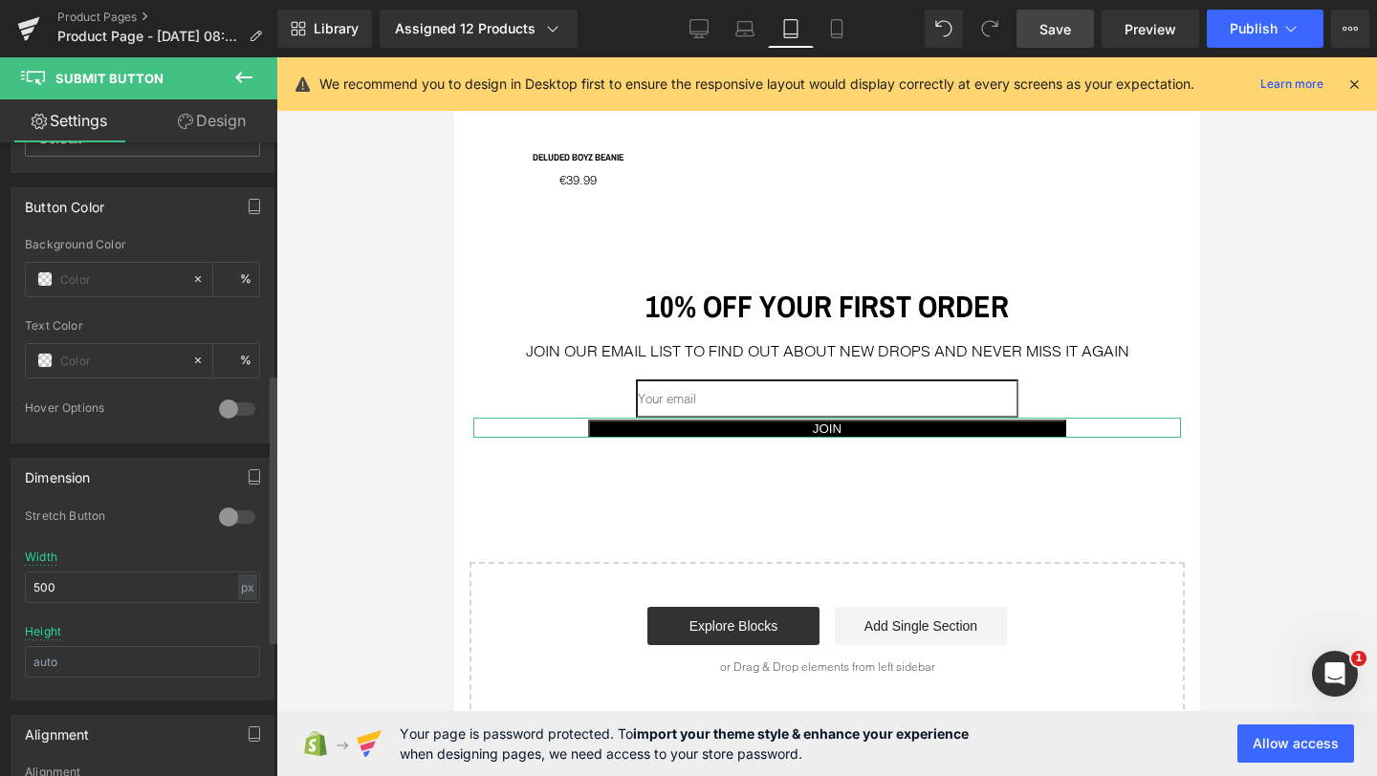
scroll to position [558, 0]
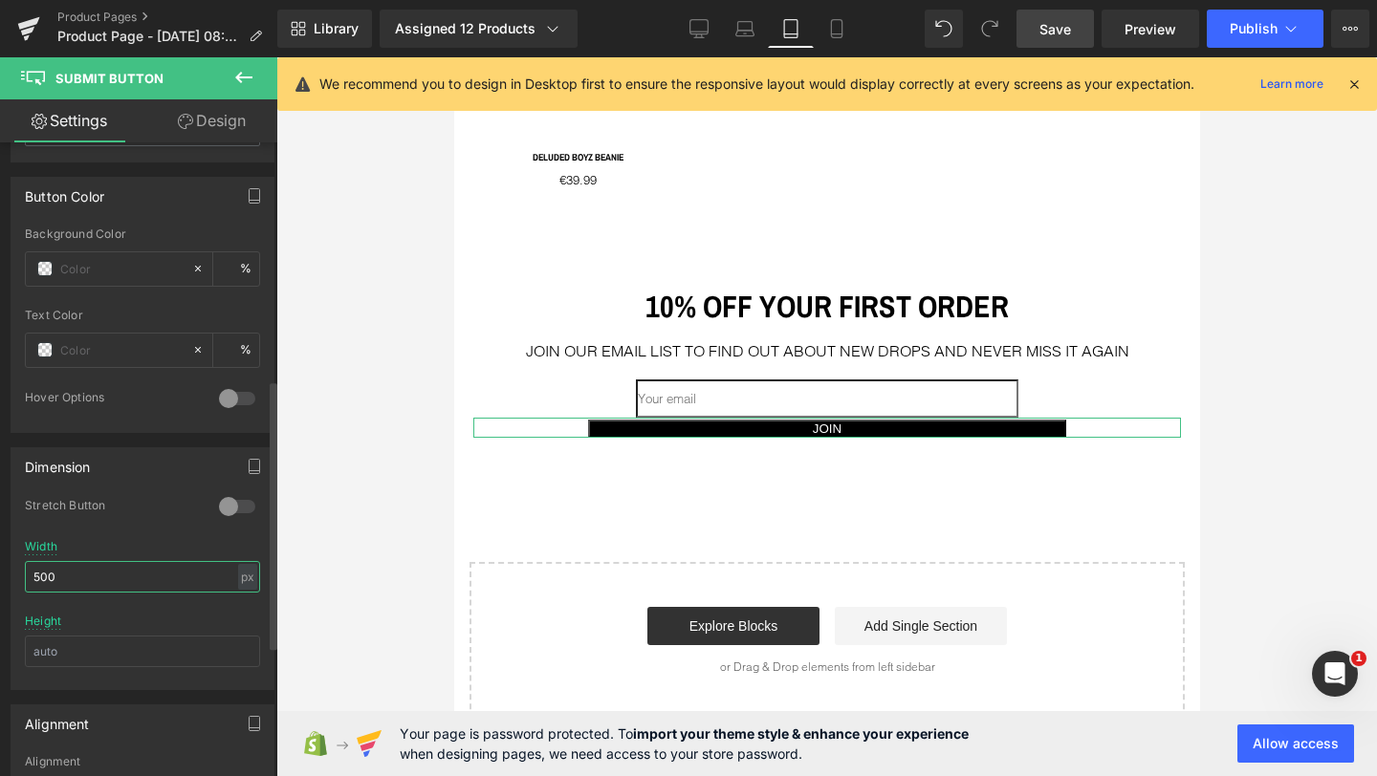
click at [78, 580] on input "500" at bounding box center [142, 577] width 235 height 32
type input "400"
click at [68, 643] on input "text" at bounding box center [142, 652] width 235 height 32
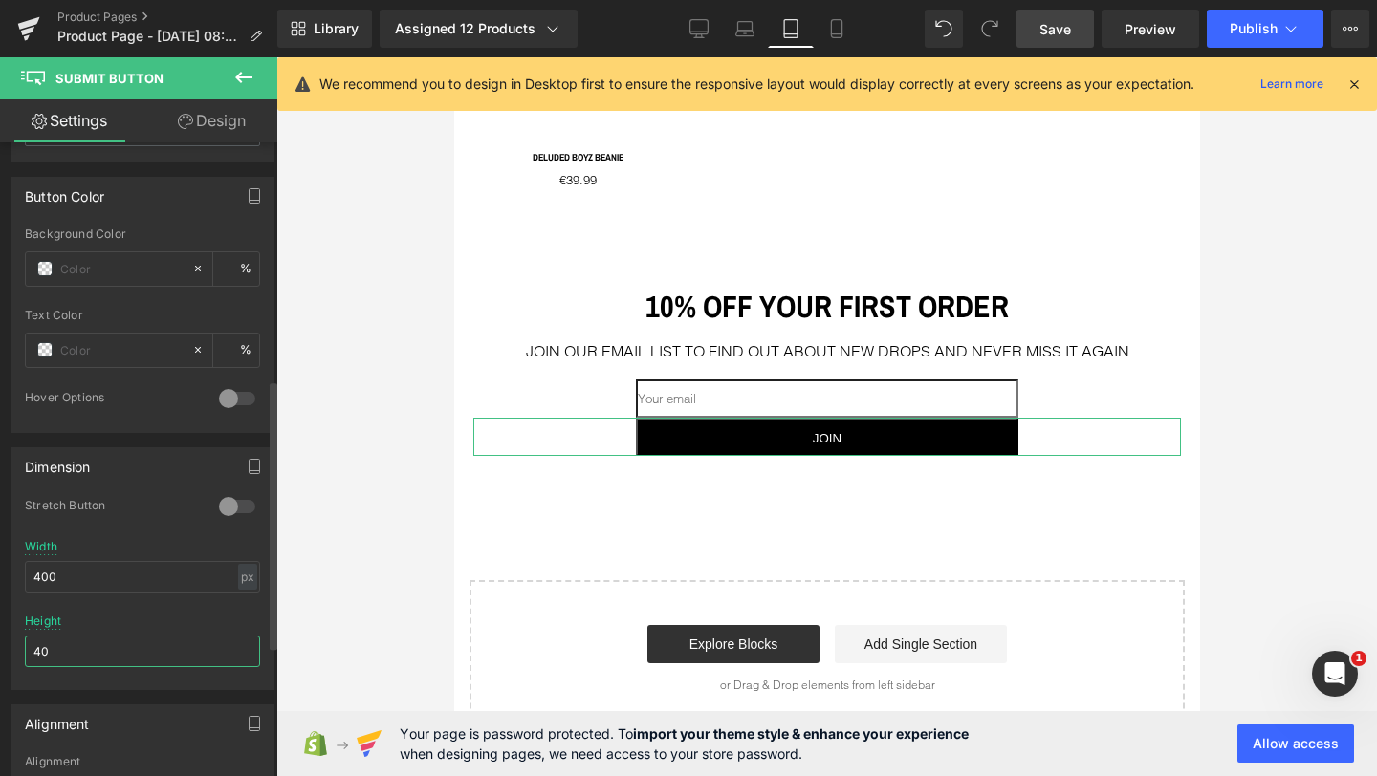
type input "40"
click at [131, 615] on div "Height 40" at bounding box center [142, 652] width 235 height 75
click at [226, 129] on link "Design" at bounding box center [211, 120] width 139 height 43
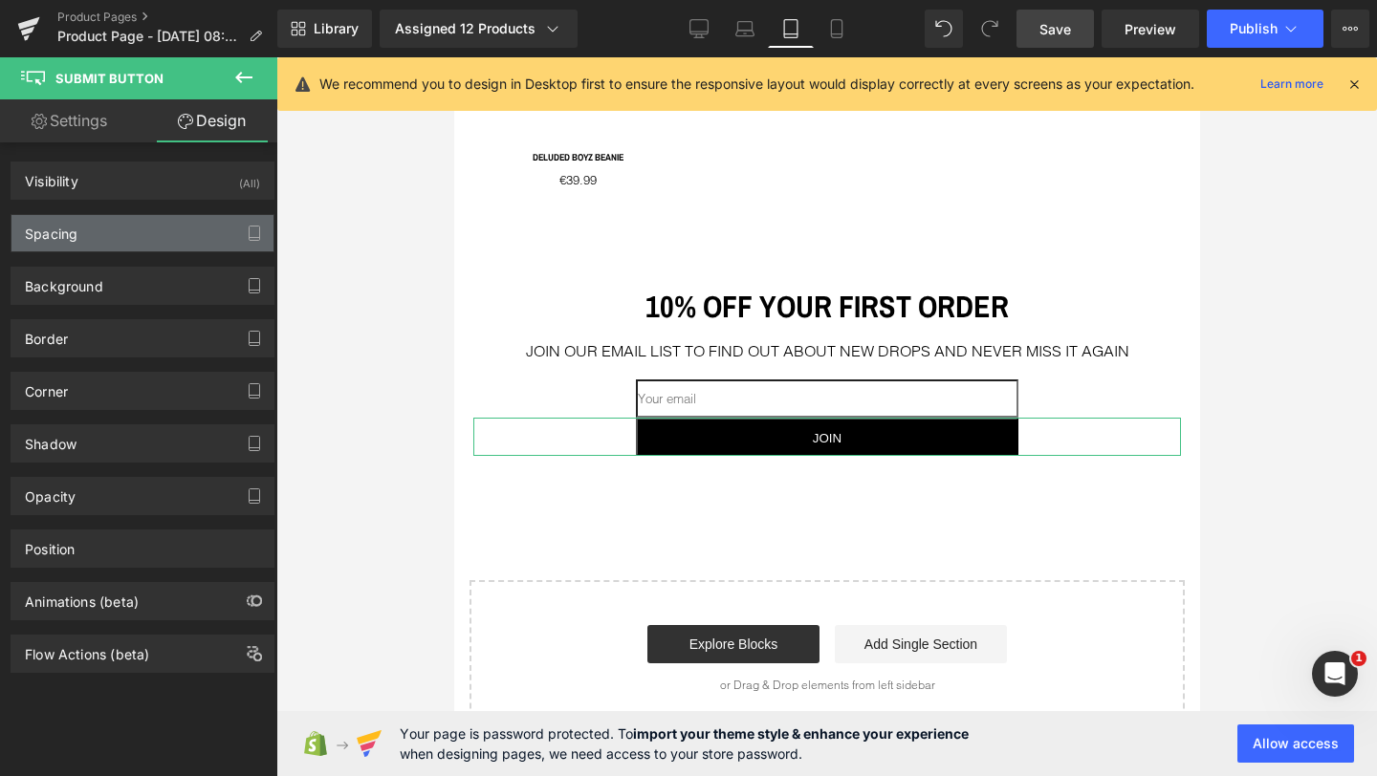
type input "0"
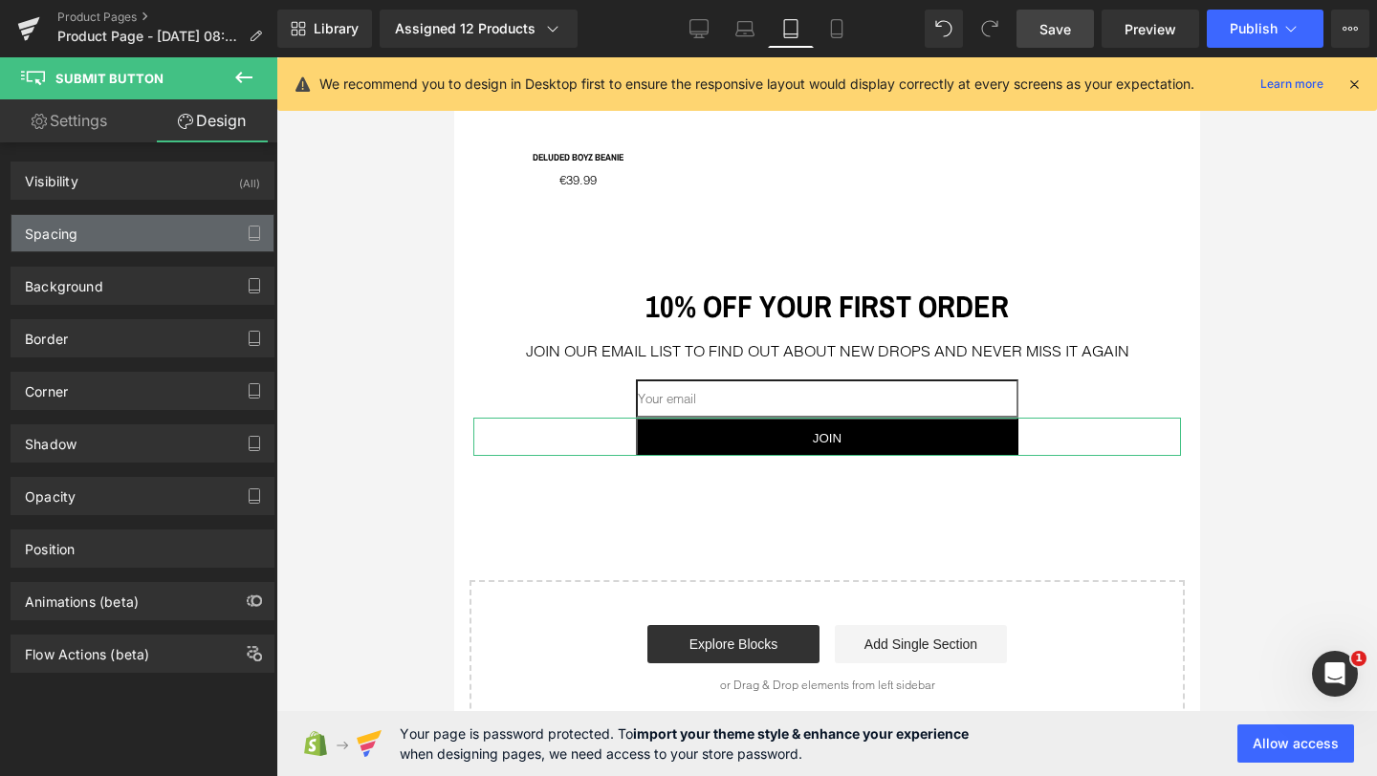
type input "0"
click at [136, 235] on div "Spacing" at bounding box center [142, 233] width 262 height 36
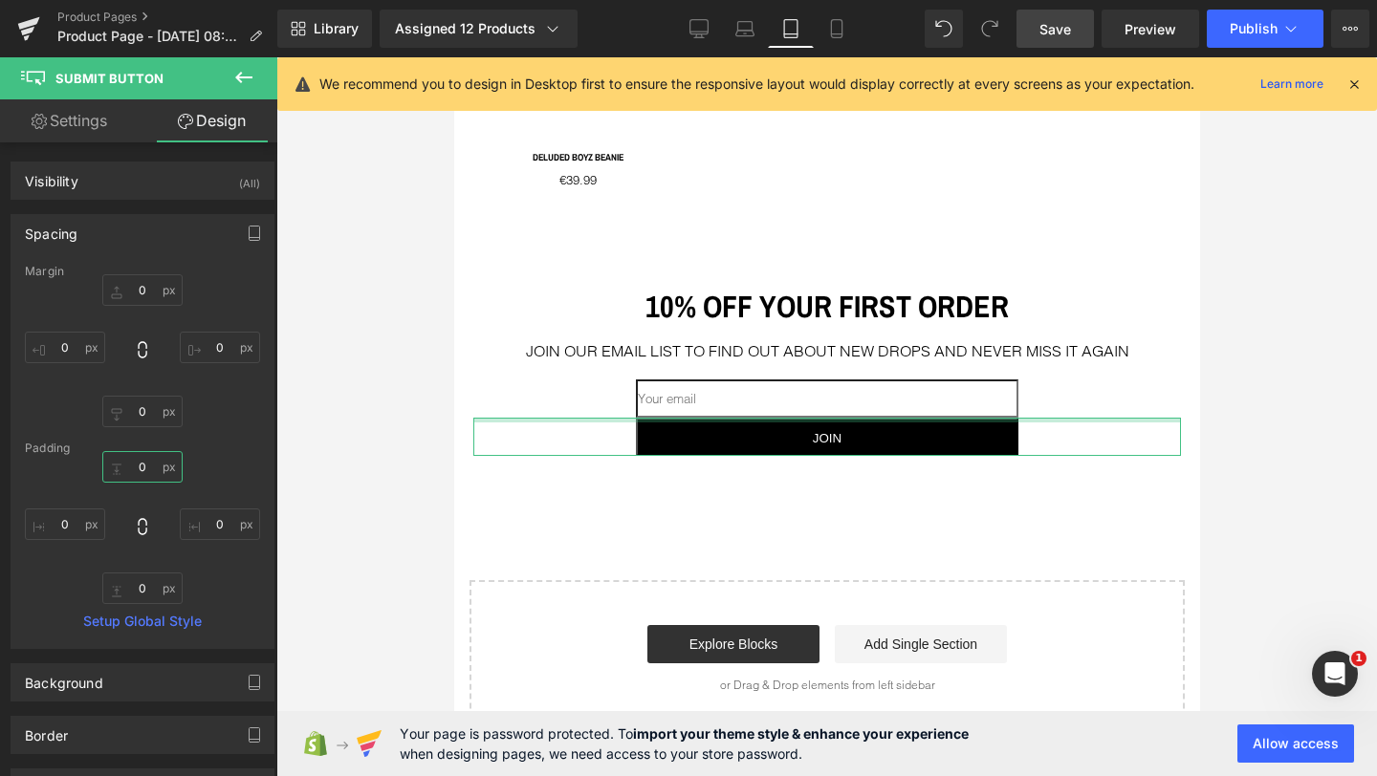
click at [135, 465] on input "0" at bounding box center [142, 467] width 80 height 32
click at [137, 295] on input "0" at bounding box center [142, 290] width 80 height 32
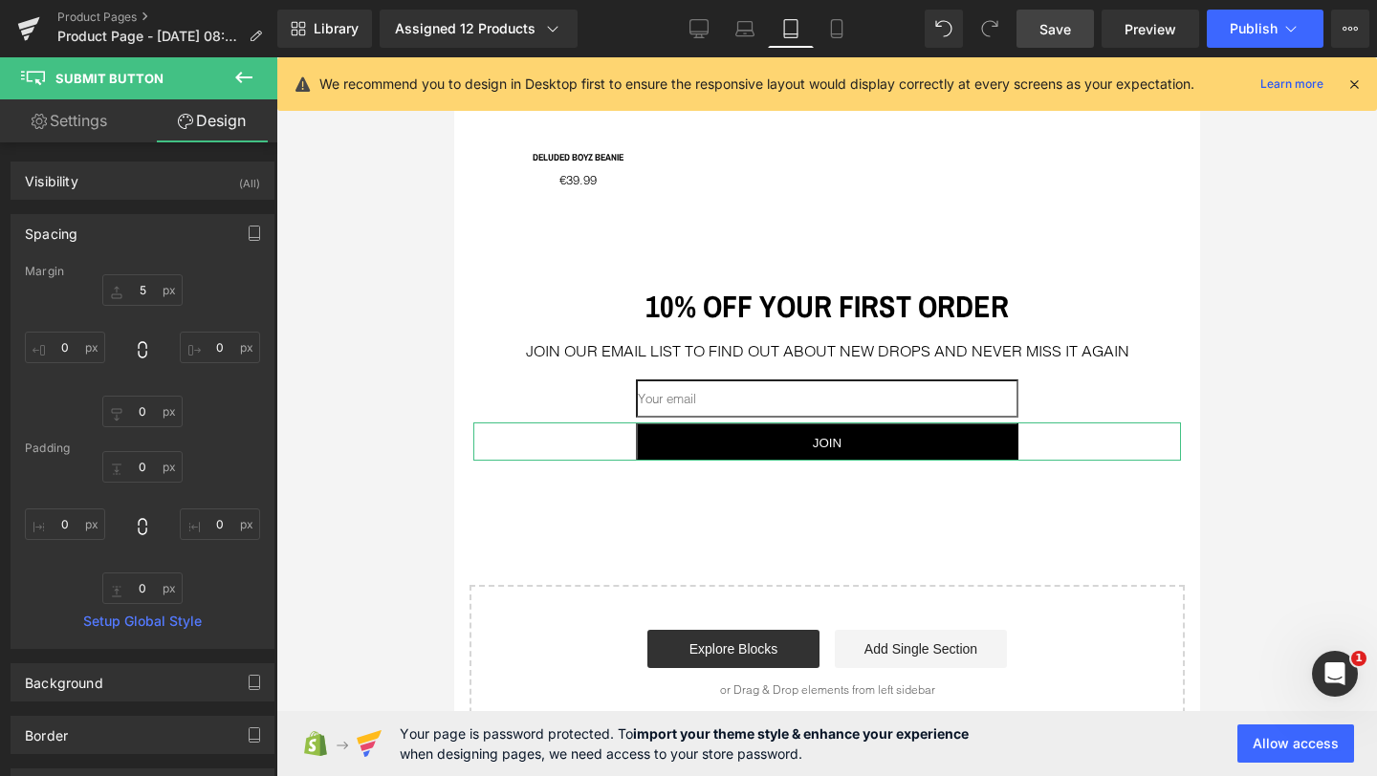
click at [234, 293] on div "5 5 0px 0 0px 0 0px 0" at bounding box center [142, 350] width 235 height 153
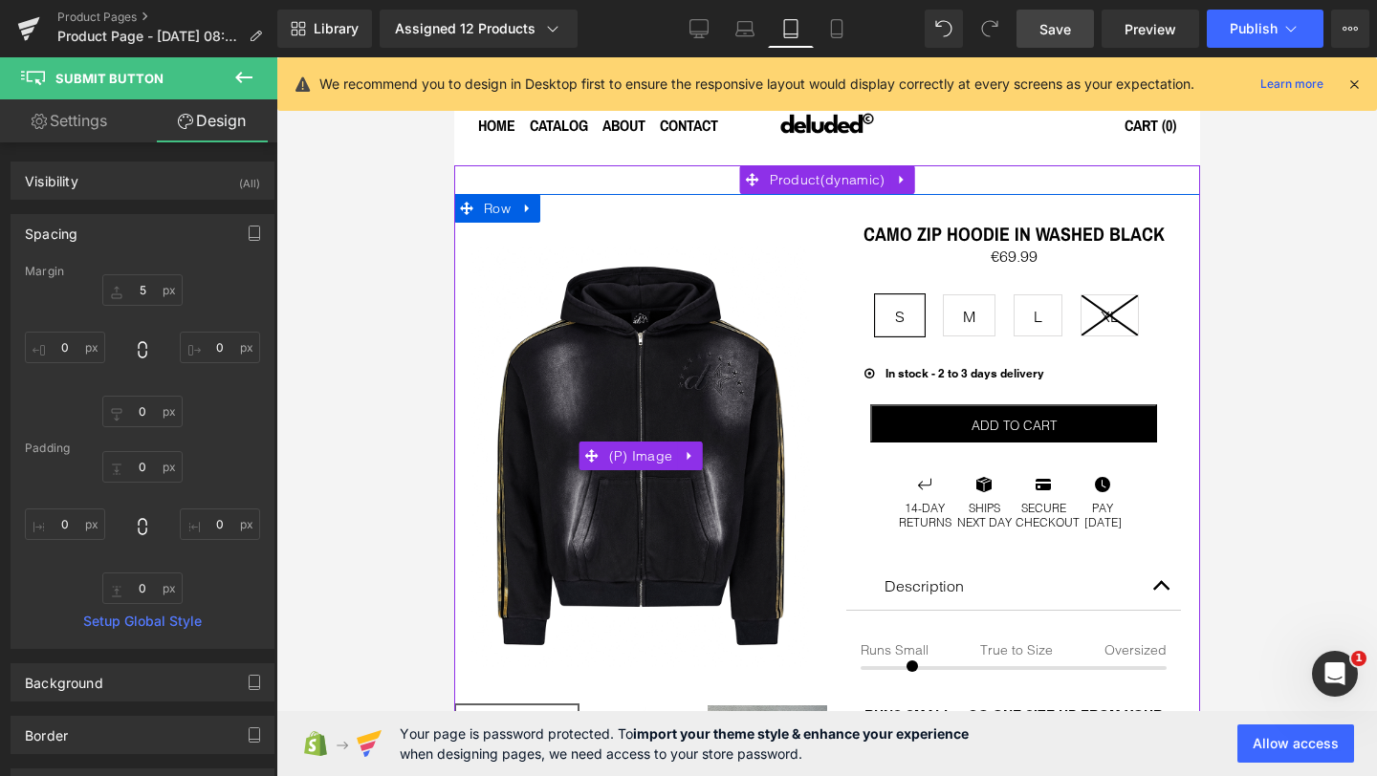
scroll to position [0, 0]
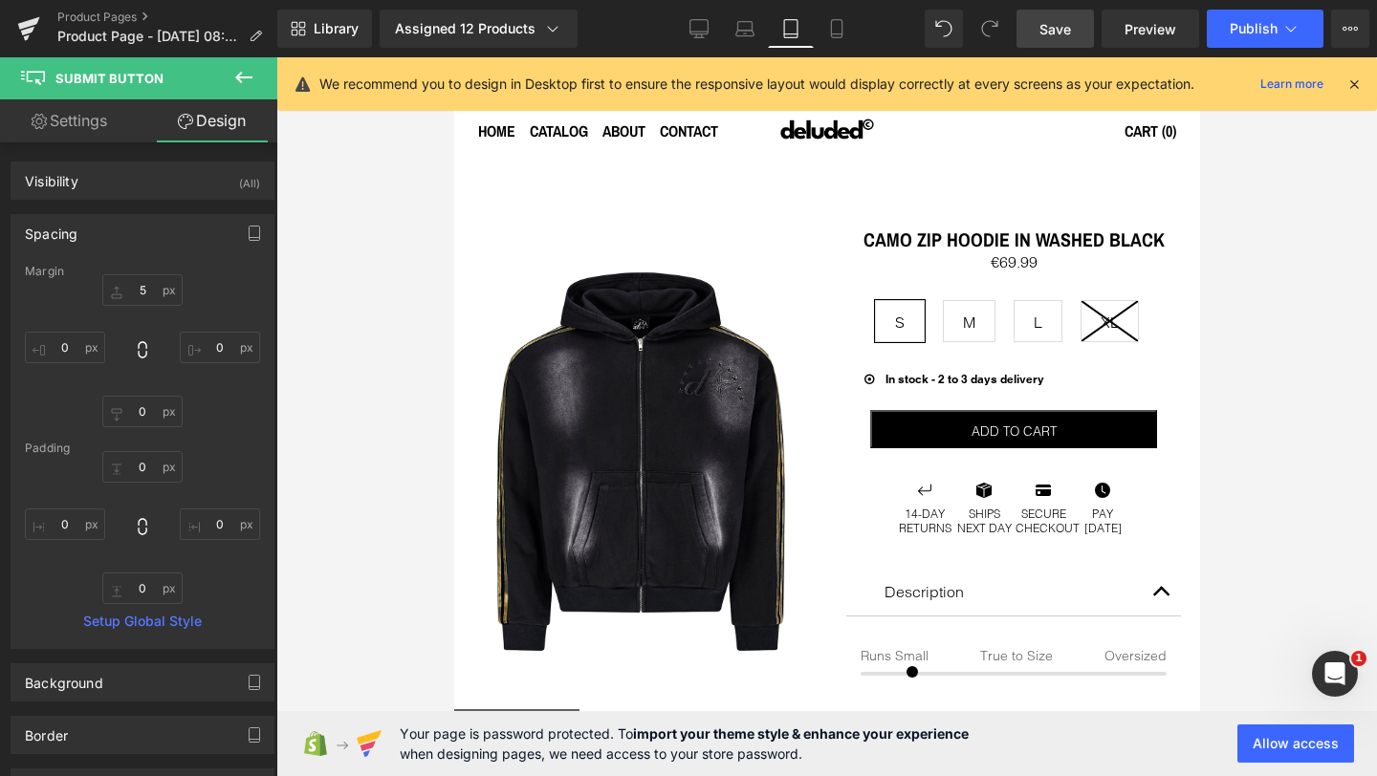
click at [1074, 33] on link "Save" at bounding box center [1054, 29] width 77 height 38
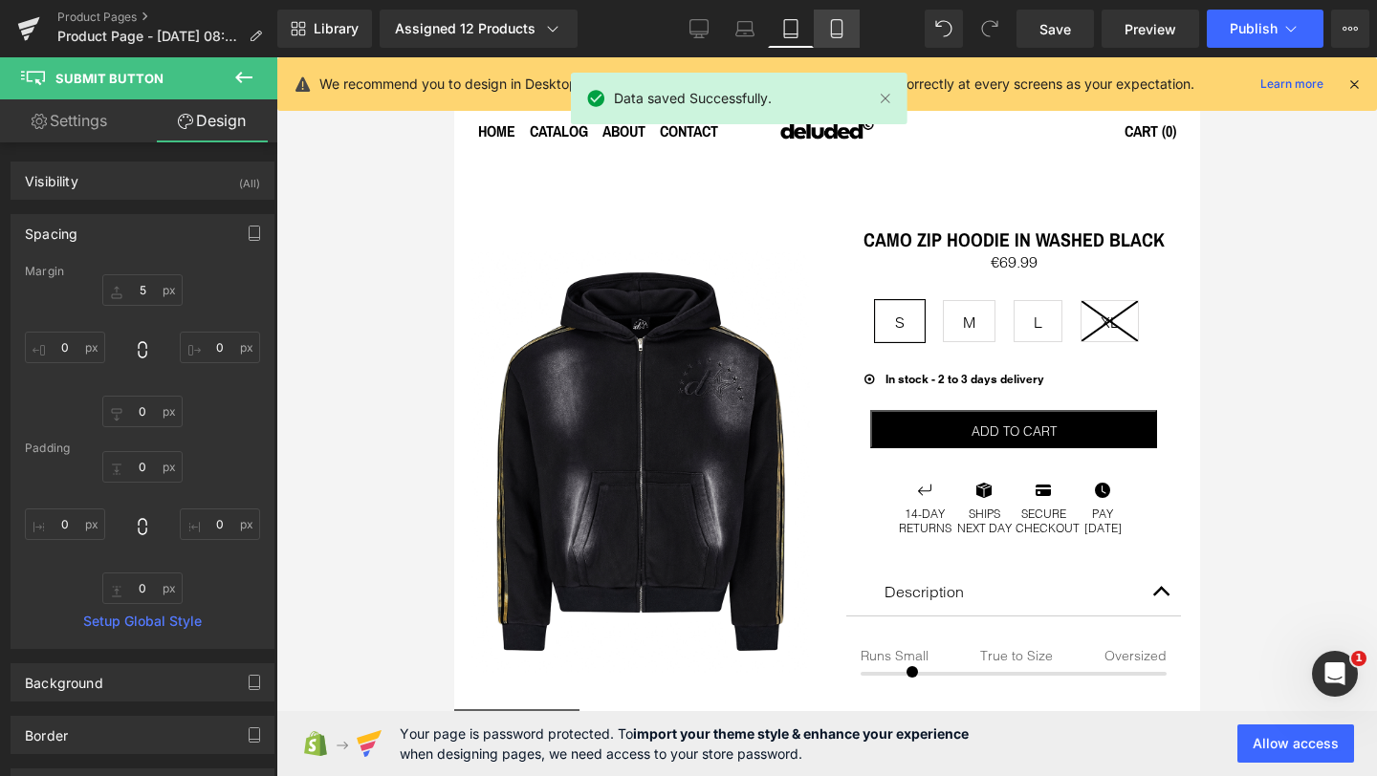
click at [834, 33] on icon at bounding box center [836, 28] width 19 height 19
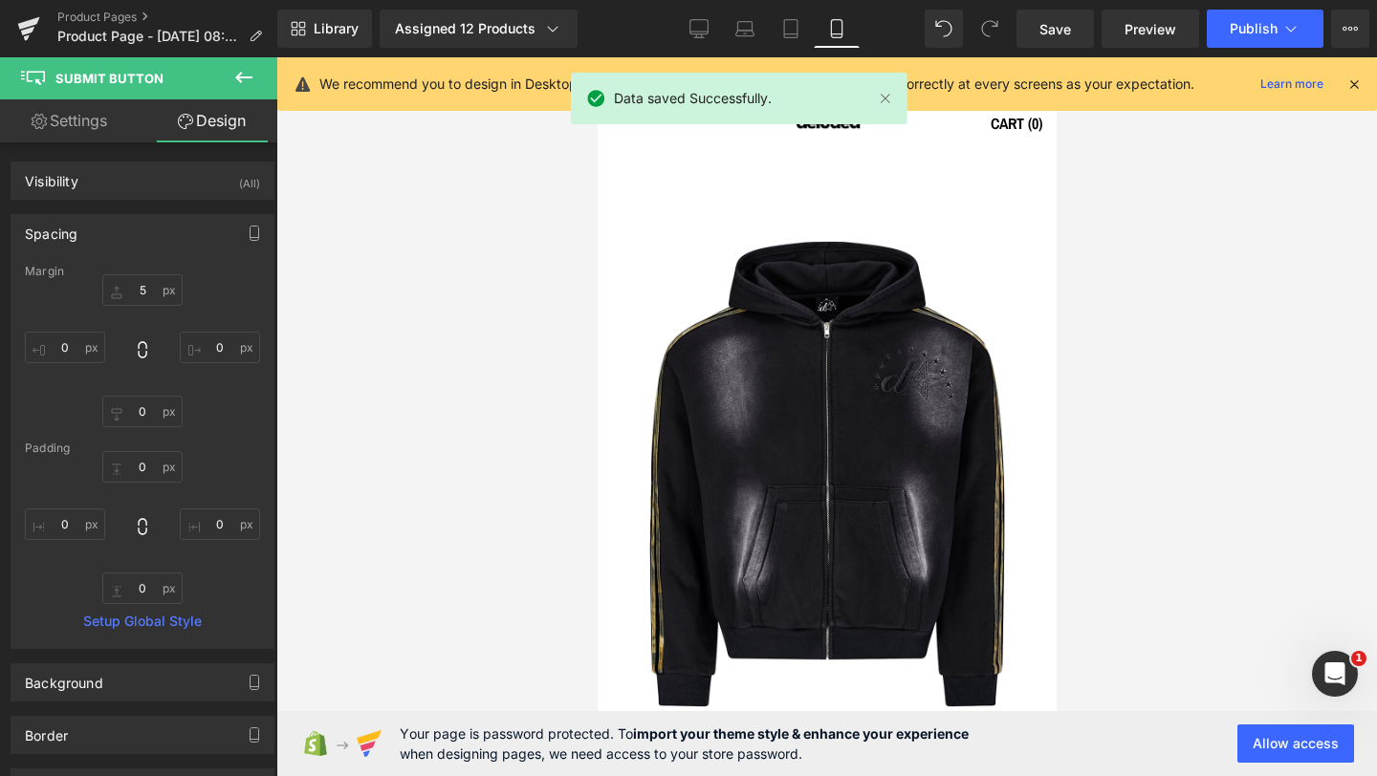
type input "5"
type input "0"
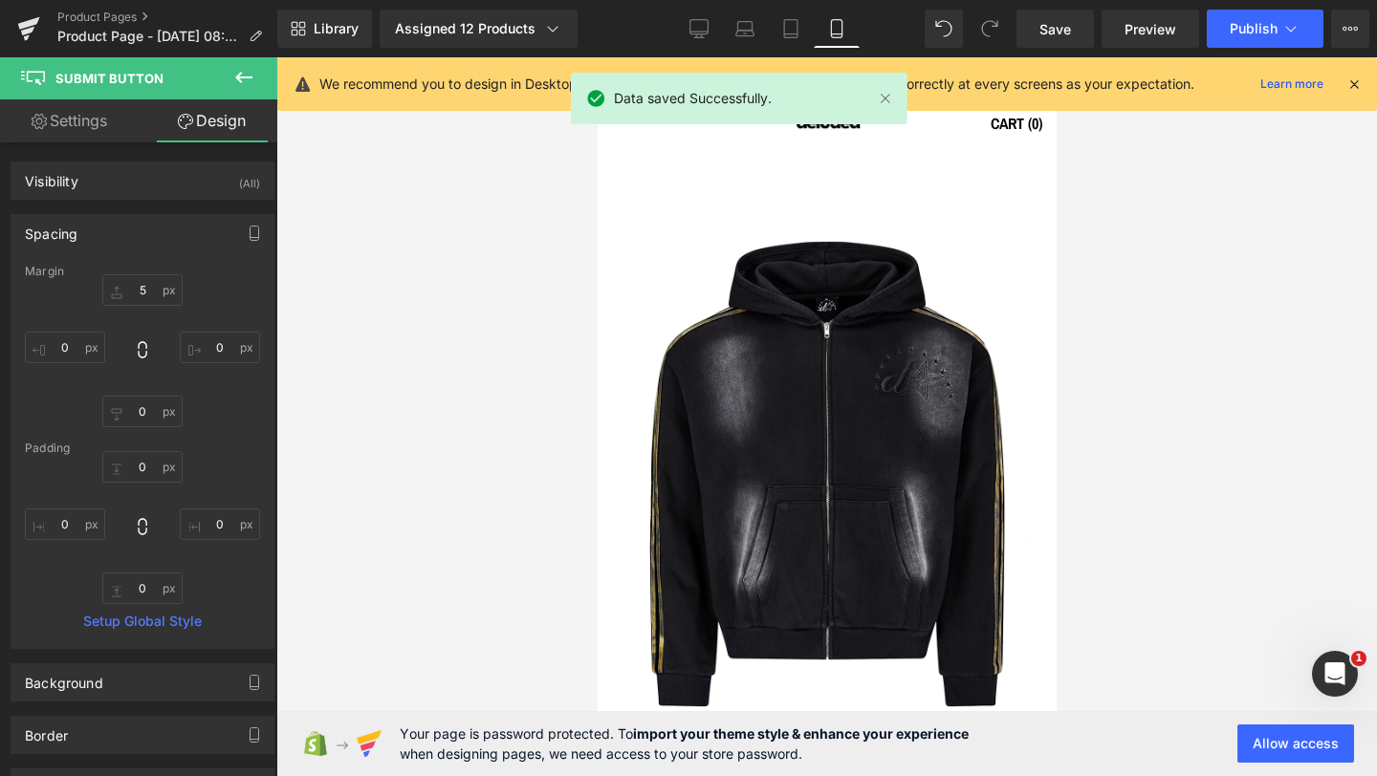
type input "0"
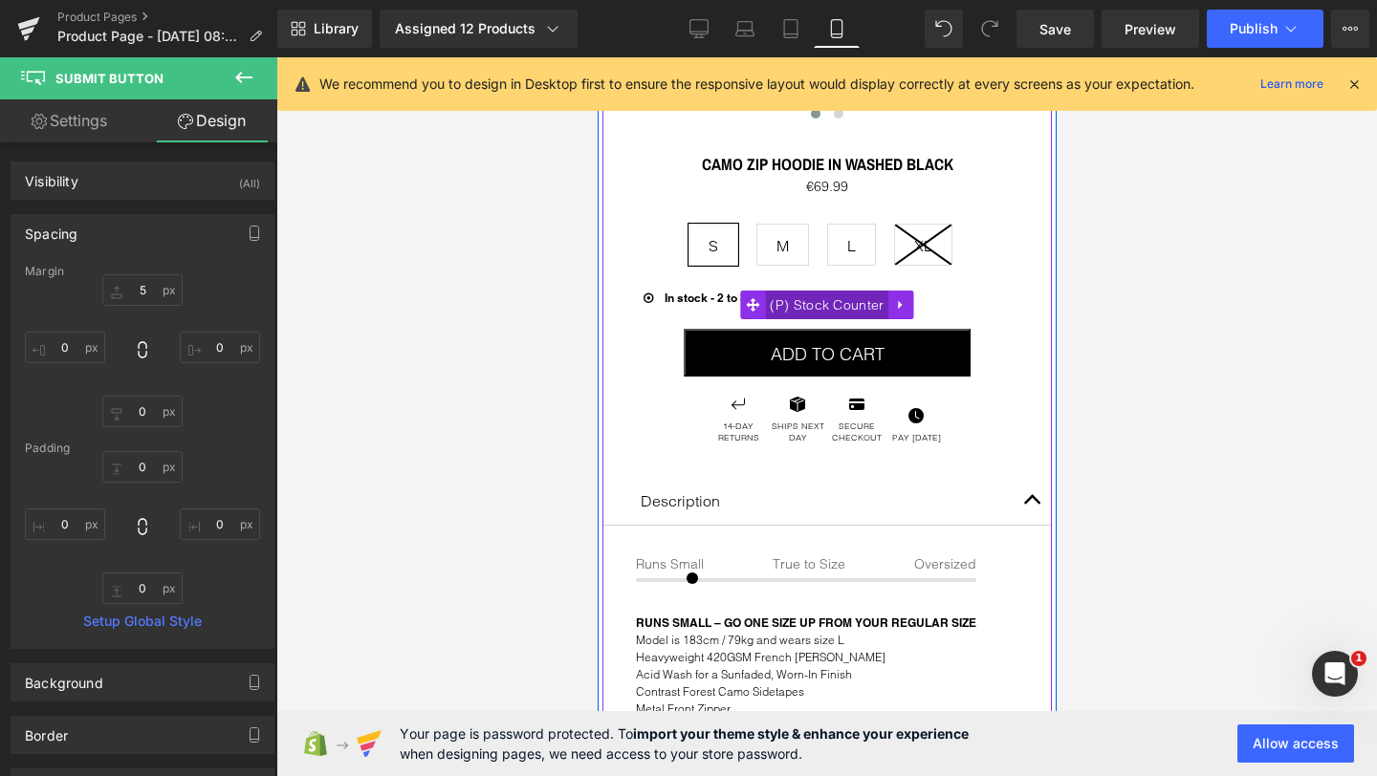
click at [841, 300] on span "(P) Stock Counter" at bounding box center [825, 305] width 123 height 29
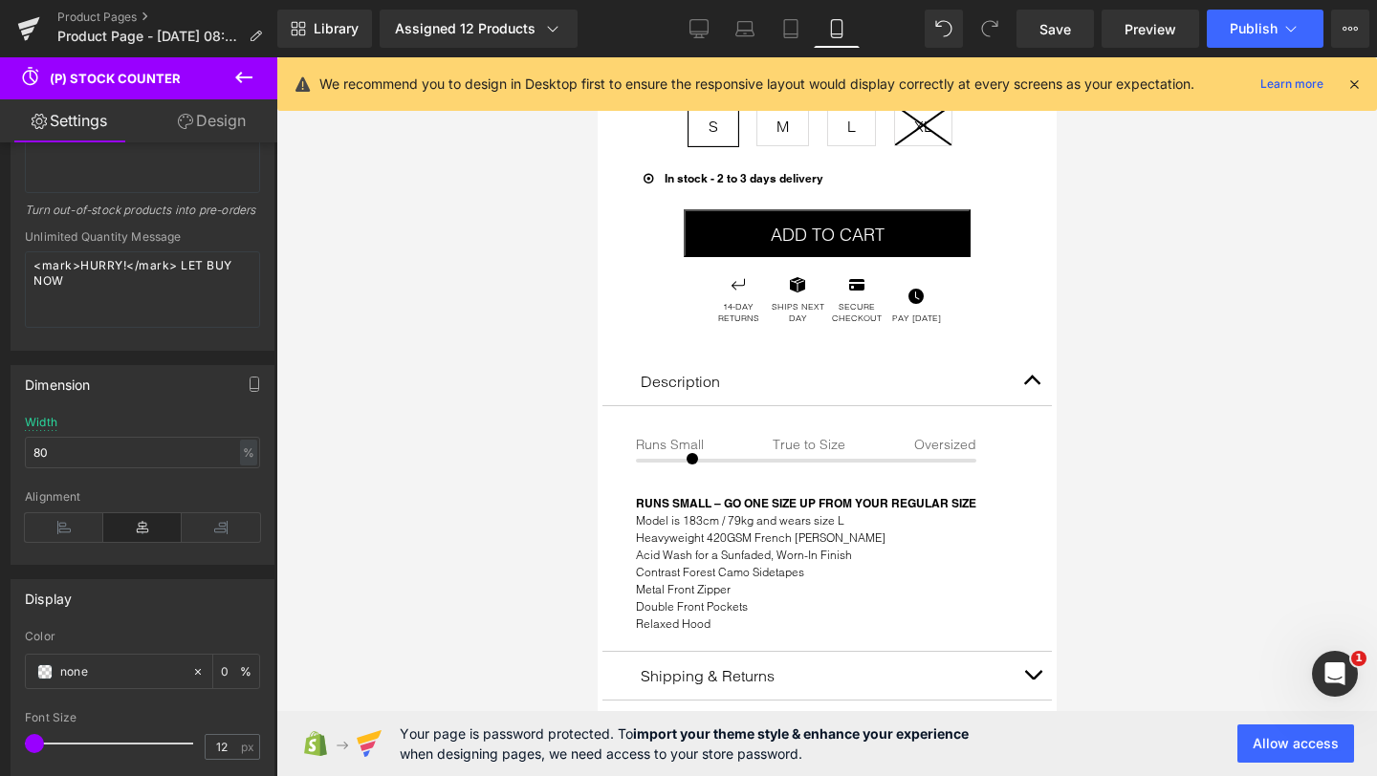
scroll to position [879, 0]
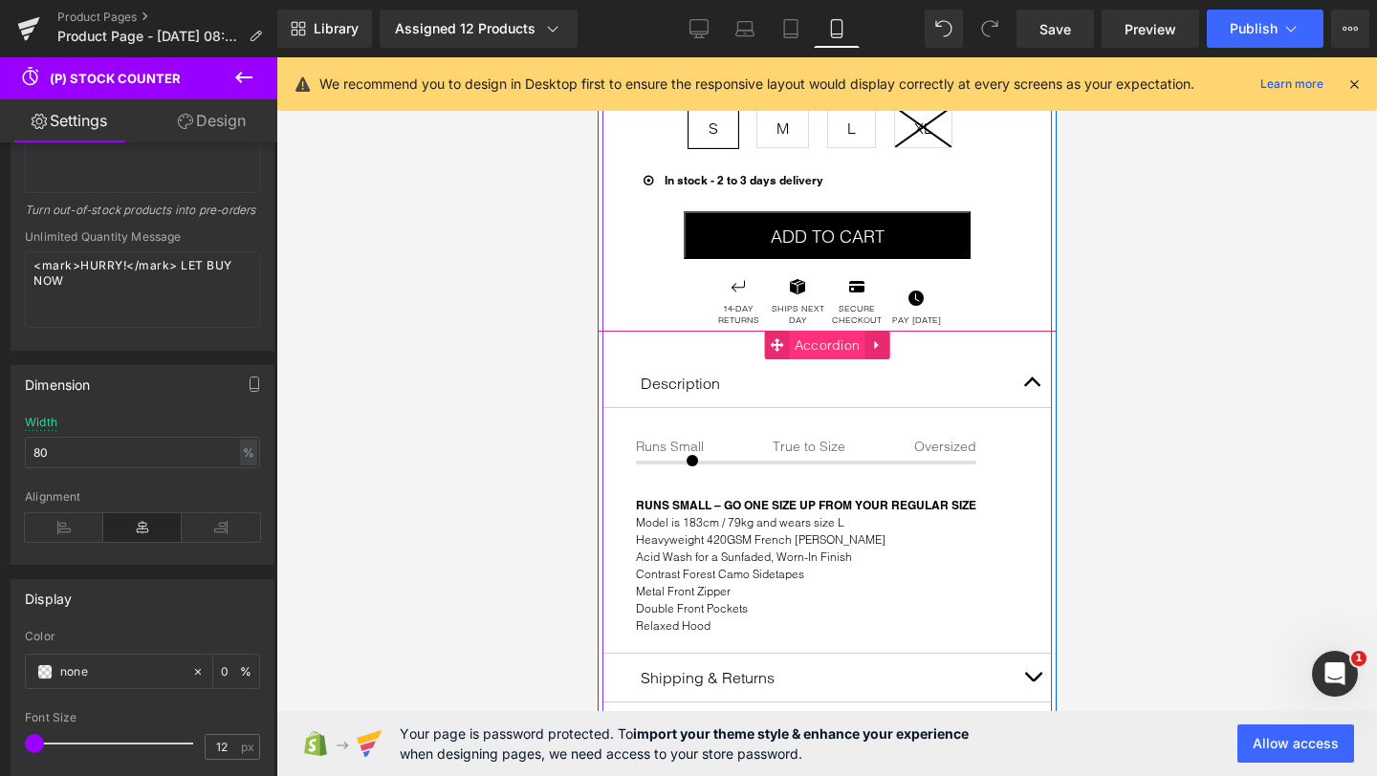
click at [814, 343] on span "Accordion" at bounding box center [827, 345] width 76 height 29
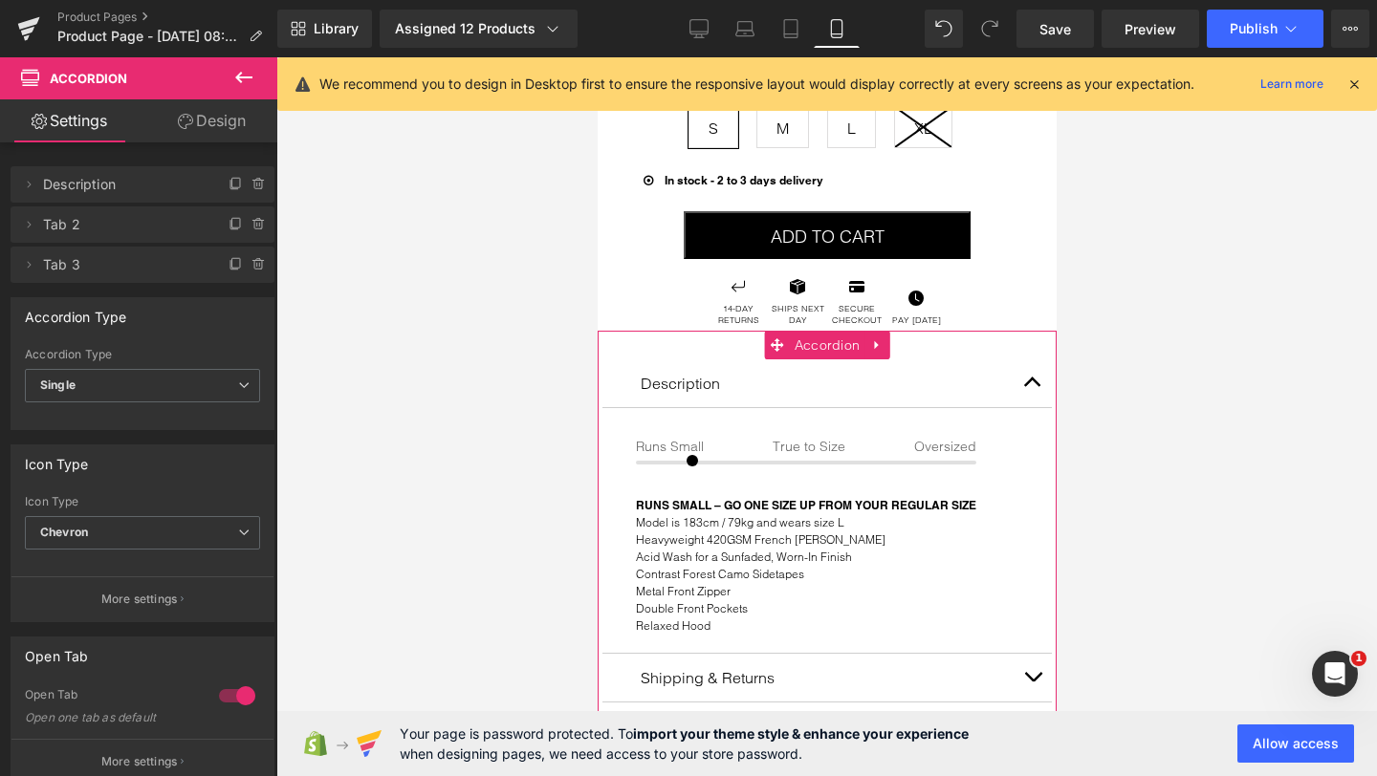
click at [224, 123] on link "Design" at bounding box center [211, 120] width 139 height 43
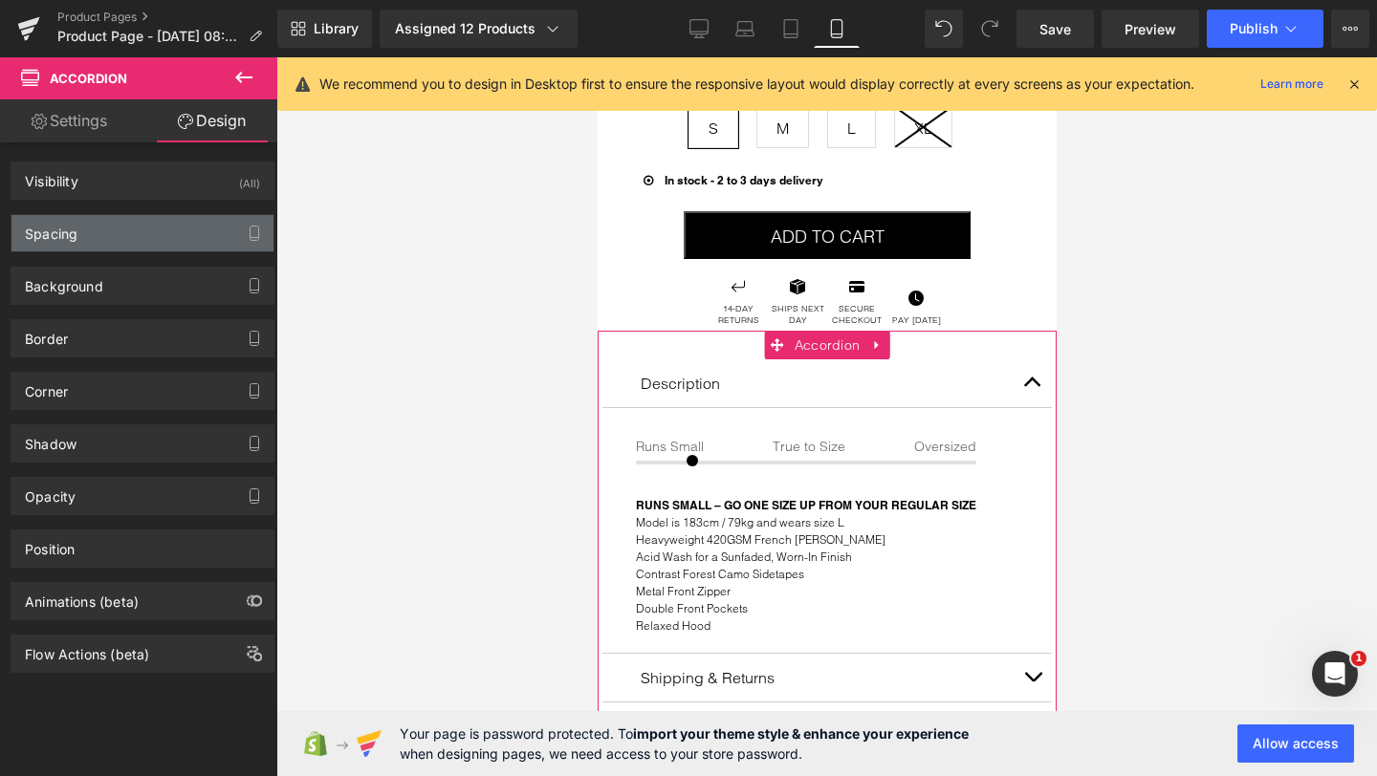
click at [105, 244] on div "Spacing" at bounding box center [142, 233] width 262 height 36
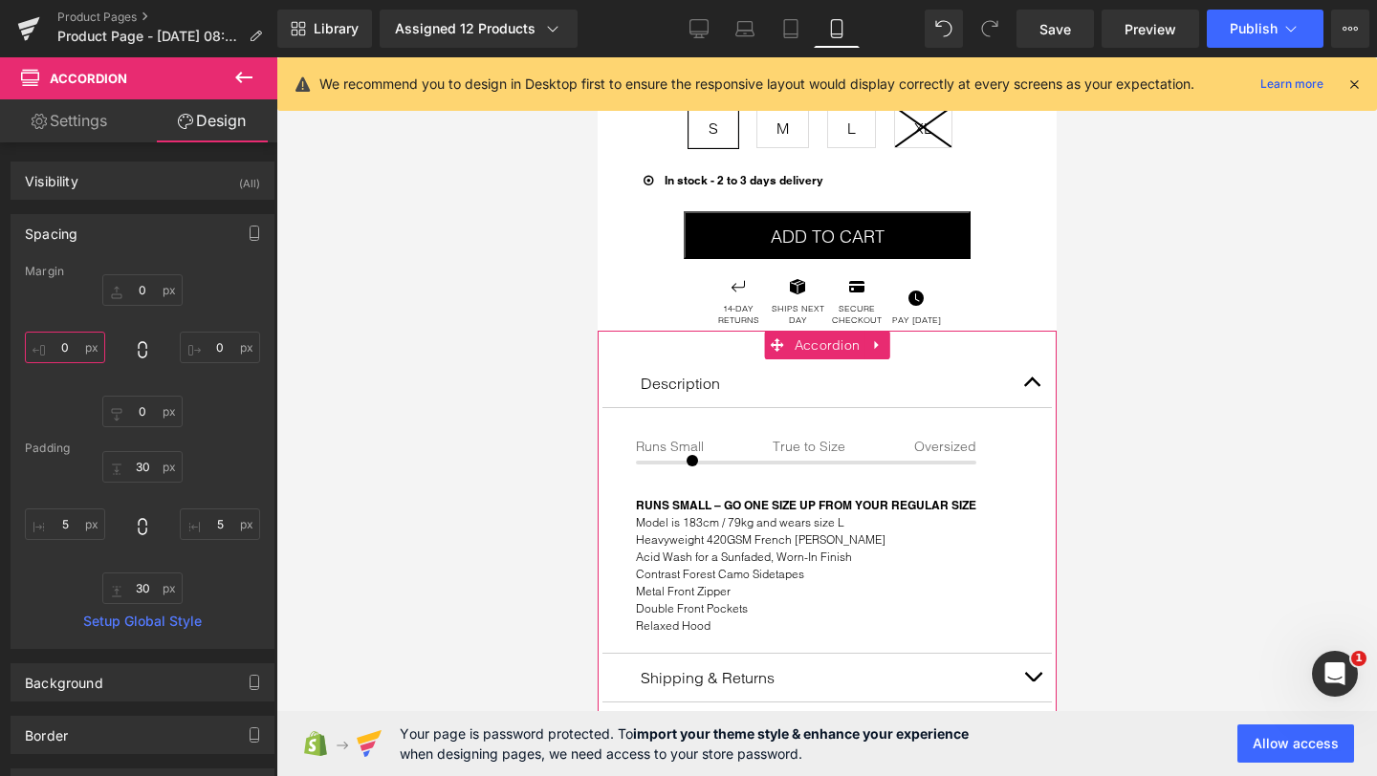
click at [62, 348] on input "0" at bounding box center [65, 348] width 80 height 32
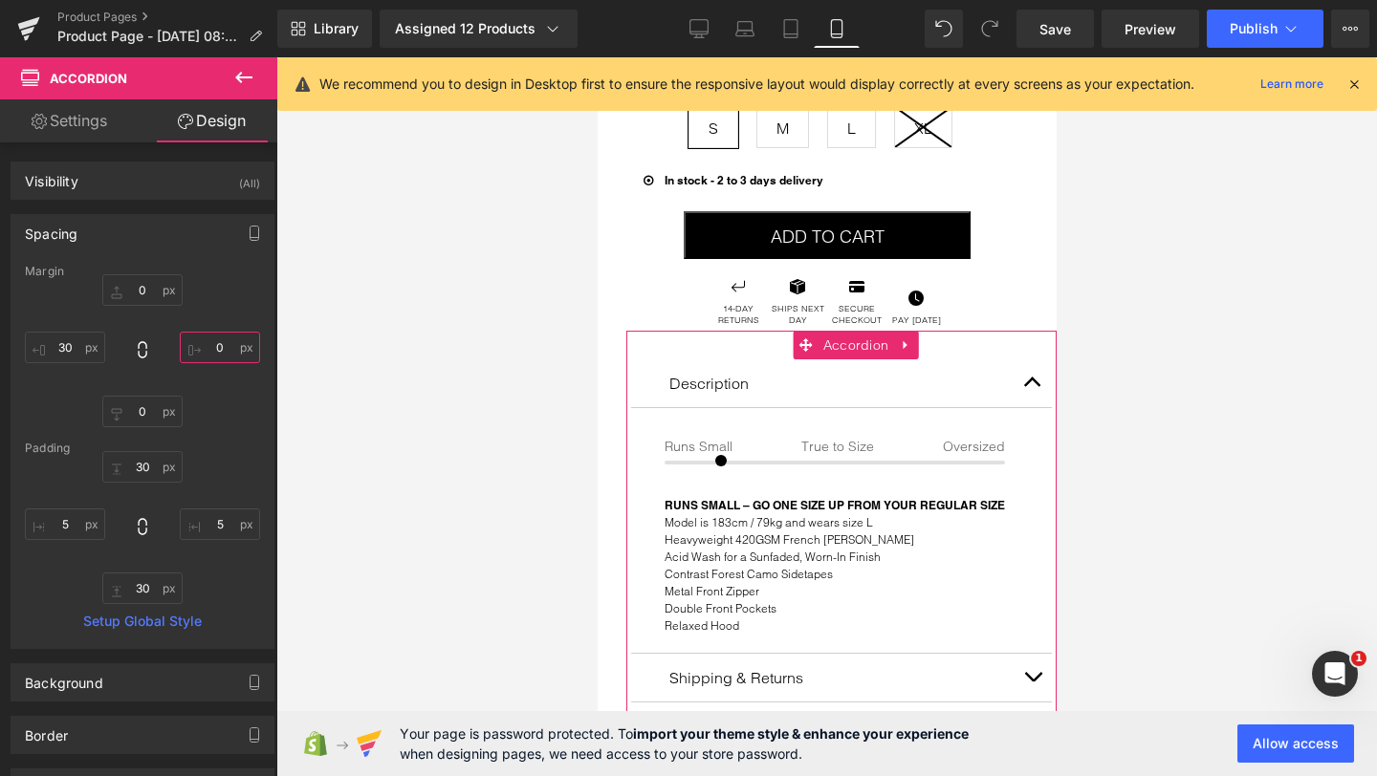
click at [206, 346] on input "0" at bounding box center [220, 348] width 80 height 32
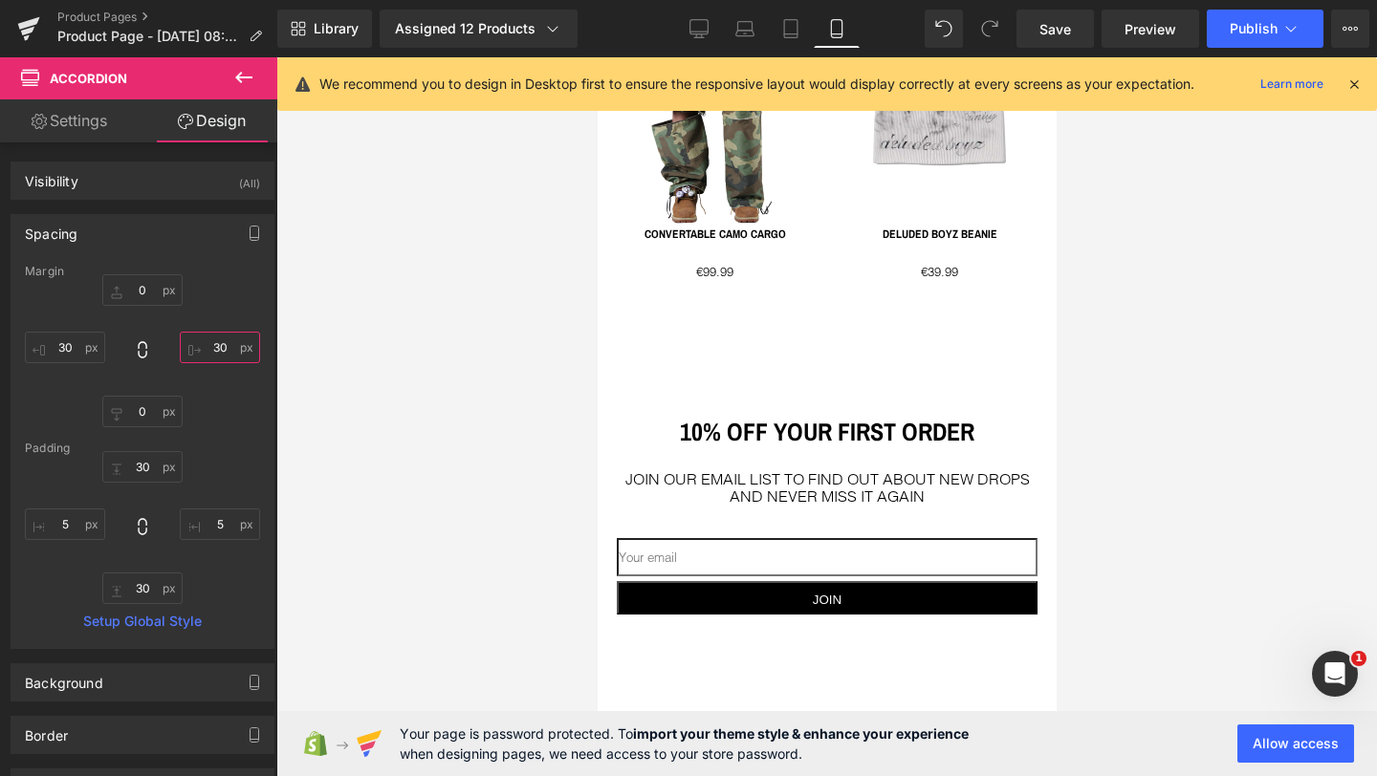
scroll to position [2142, 0]
click at [250, 73] on icon at bounding box center [243, 77] width 23 height 23
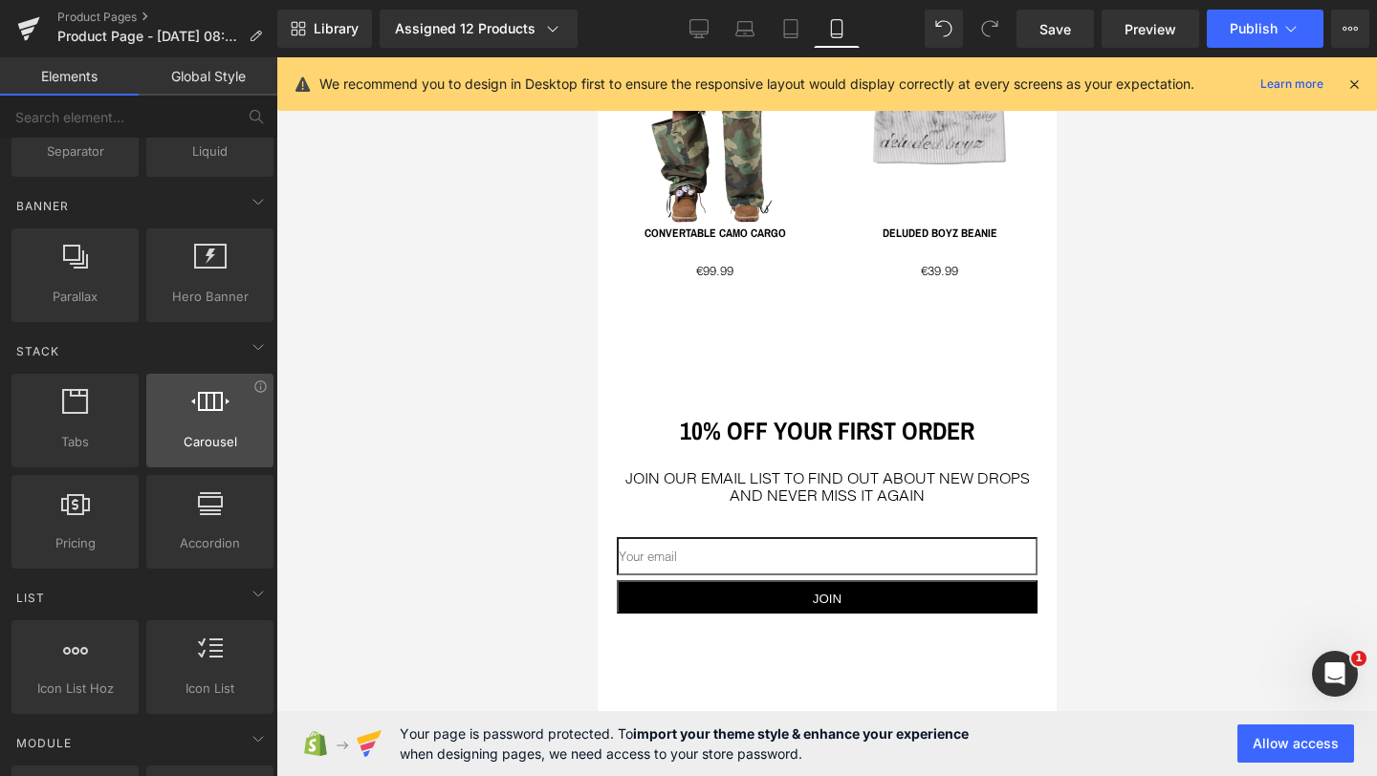
scroll to position [408, 0]
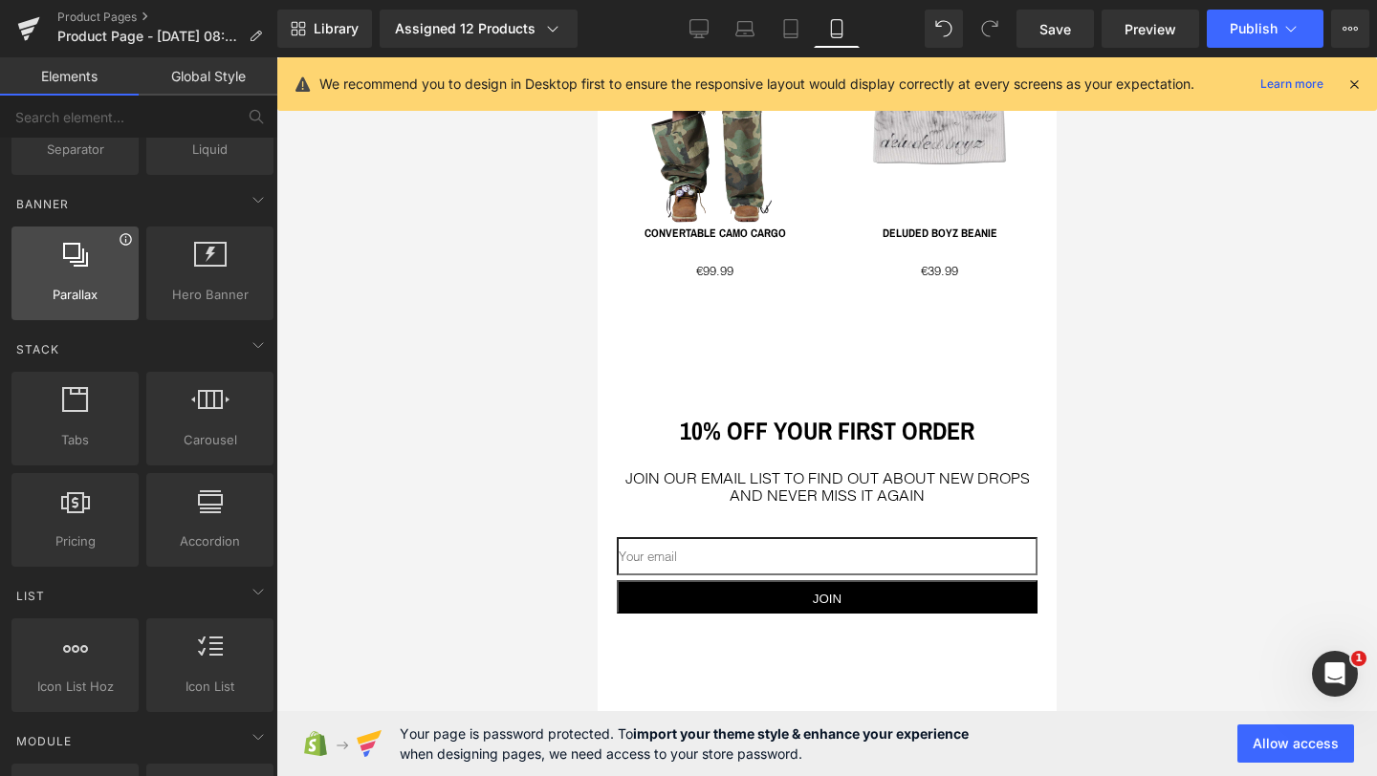
click at [123, 243] on icon at bounding box center [126, 239] width 14 height 14
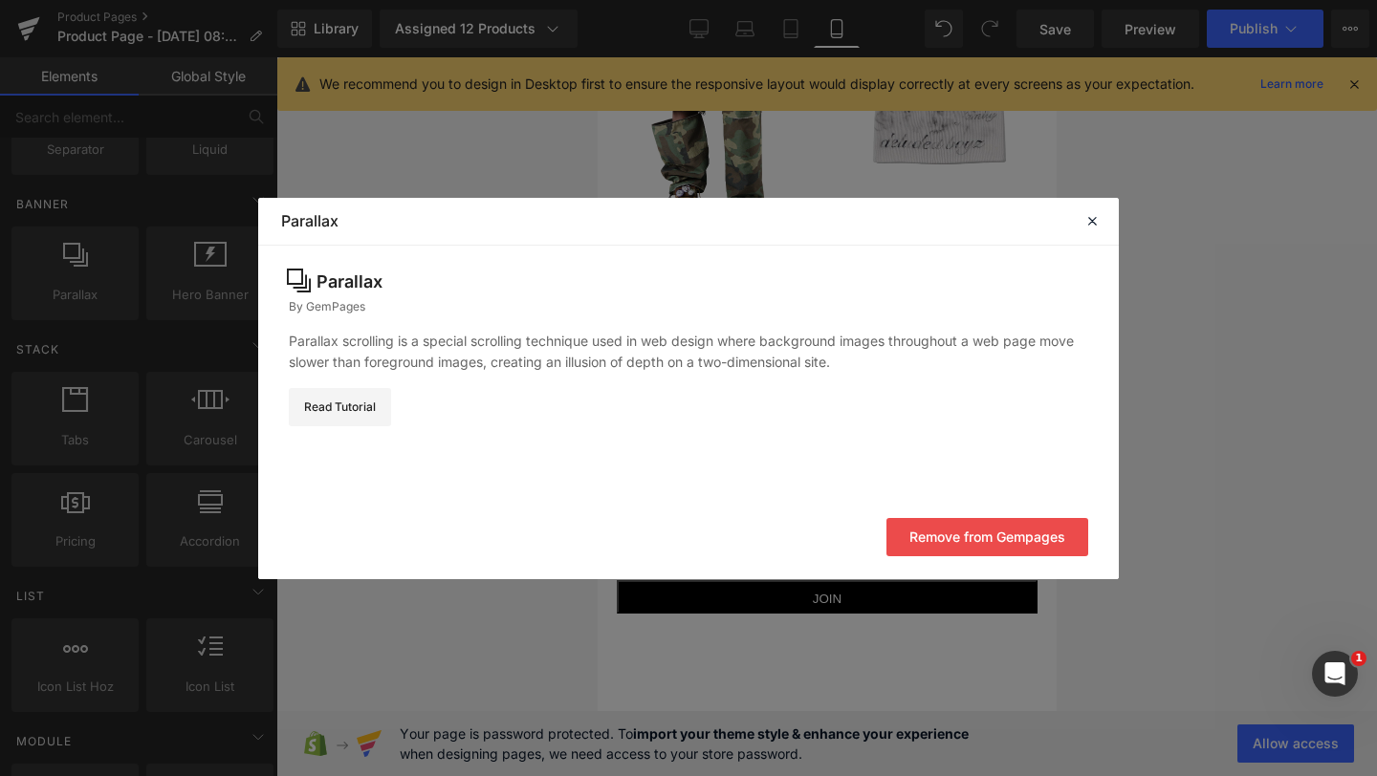
scroll to position [0, 0]
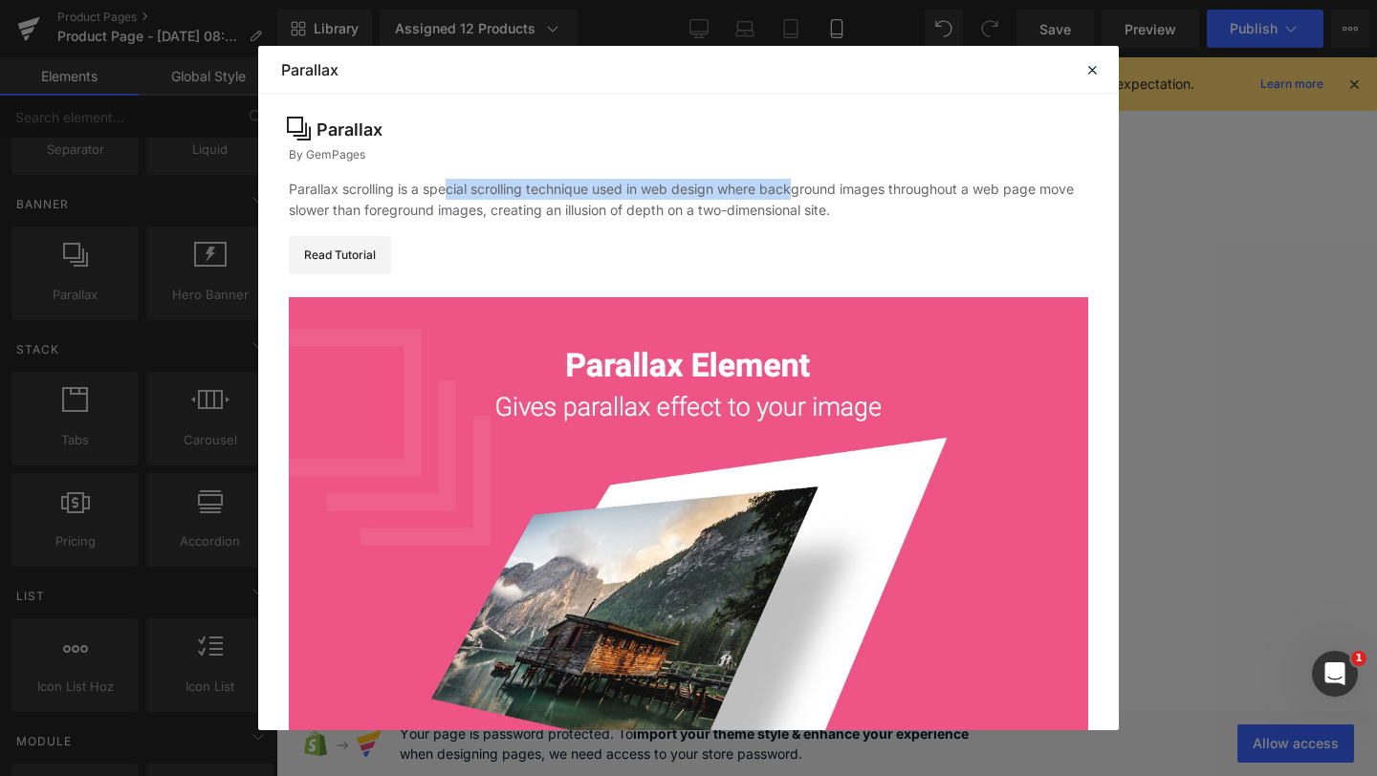
drag, startPoint x: 445, startPoint y: 186, endPoint x: 799, endPoint y: 186, distance: 354.7
click at [799, 186] on div "Parallax scrolling is a special scrolling technique used in web design where ba…" at bounding box center [688, 200] width 799 height 42
drag, startPoint x: 799, startPoint y: 186, endPoint x: 968, endPoint y: 186, distance: 168.3
click at [968, 186] on div "Parallax scrolling is a special scrolling technique used in web design where ba…" at bounding box center [688, 200] width 799 height 42
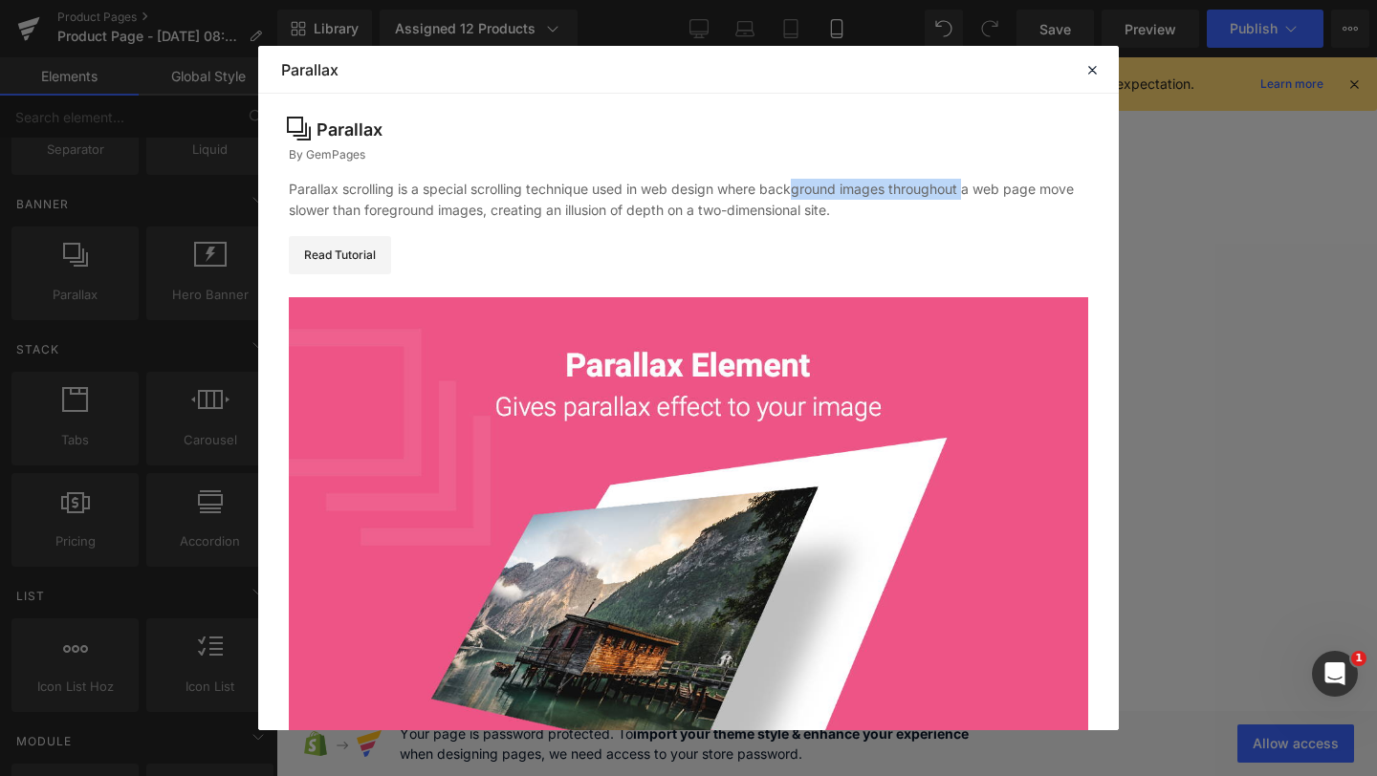
click at [968, 186] on div "Parallax scrolling is a special scrolling technique used in web design where ba…" at bounding box center [688, 200] width 799 height 42
click at [1097, 68] on icon at bounding box center [1091, 69] width 17 height 17
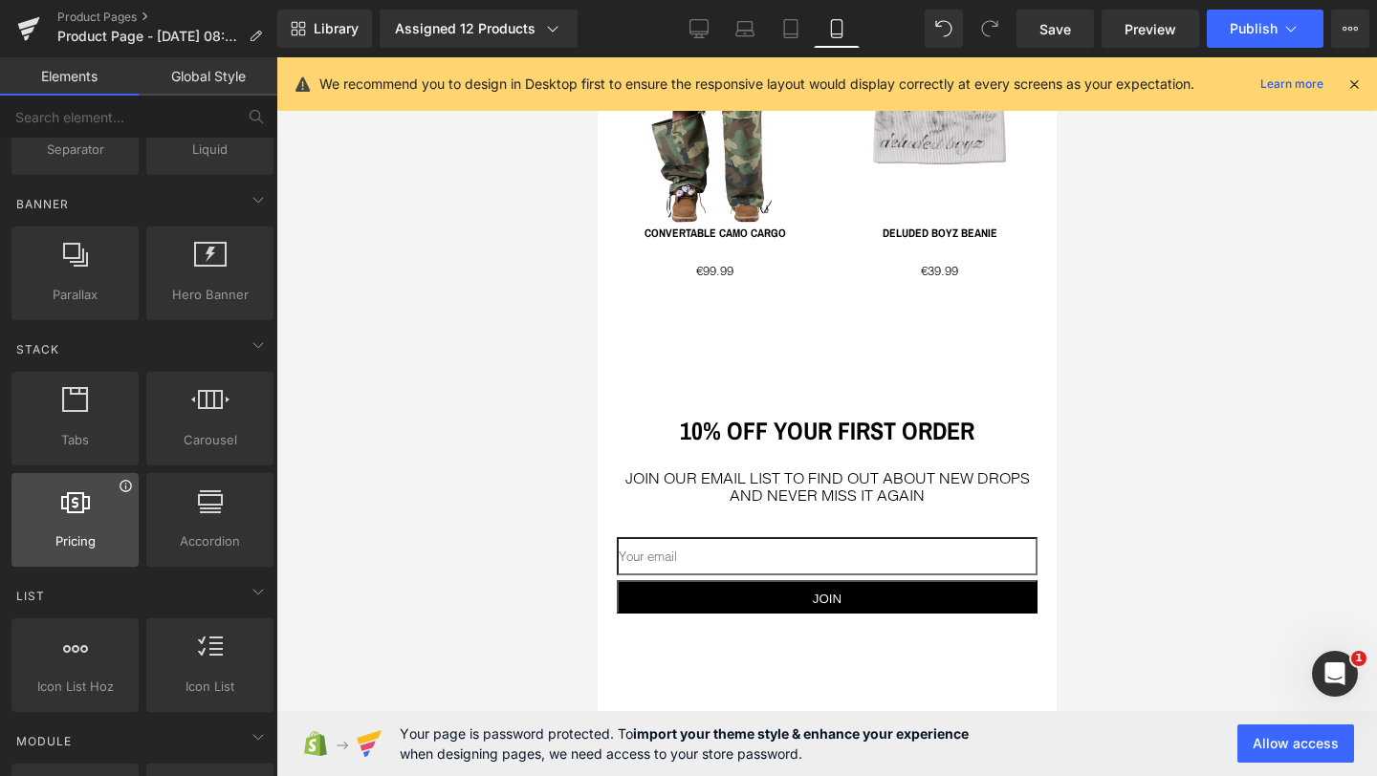
click at [120, 490] on icon at bounding box center [125, 485] width 11 height 11
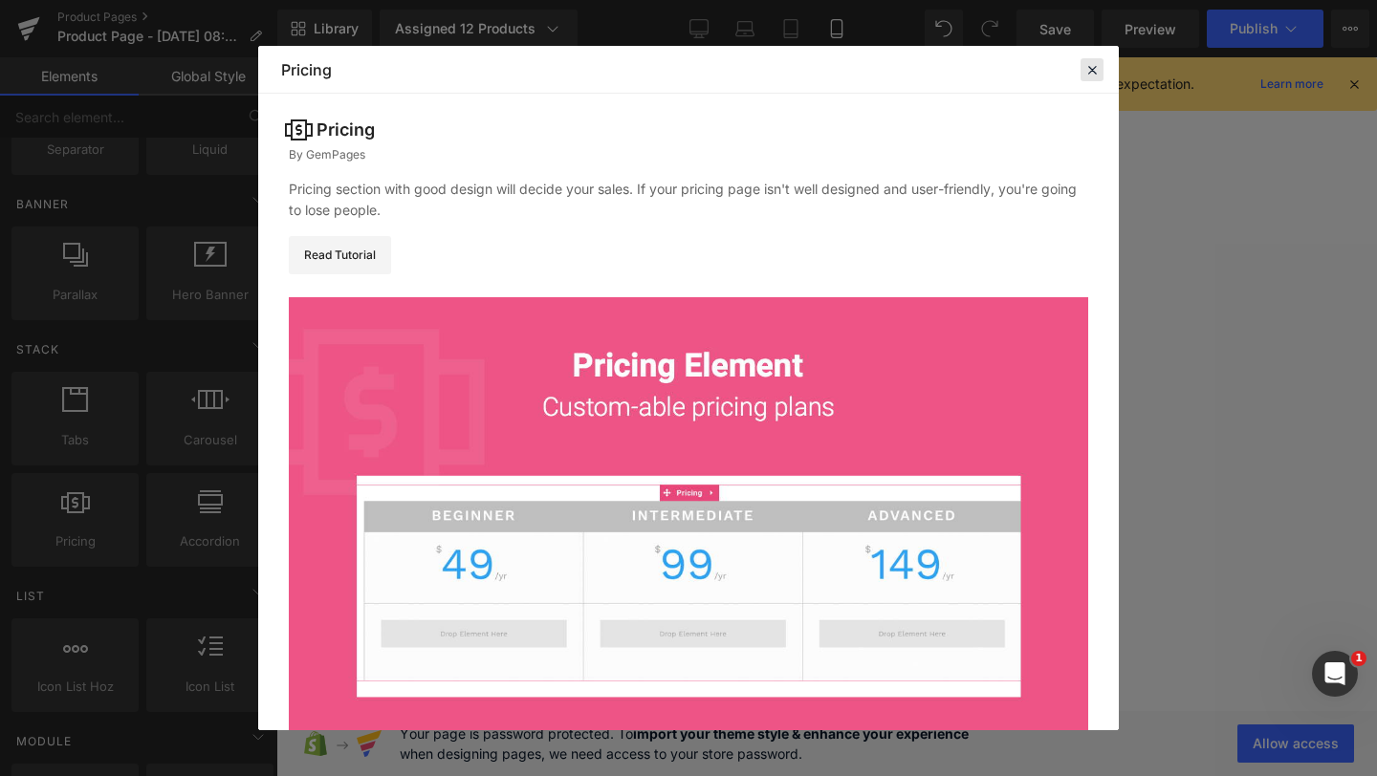
click at [1087, 73] on icon at bounding box center [1091, 69] width 17 height 17
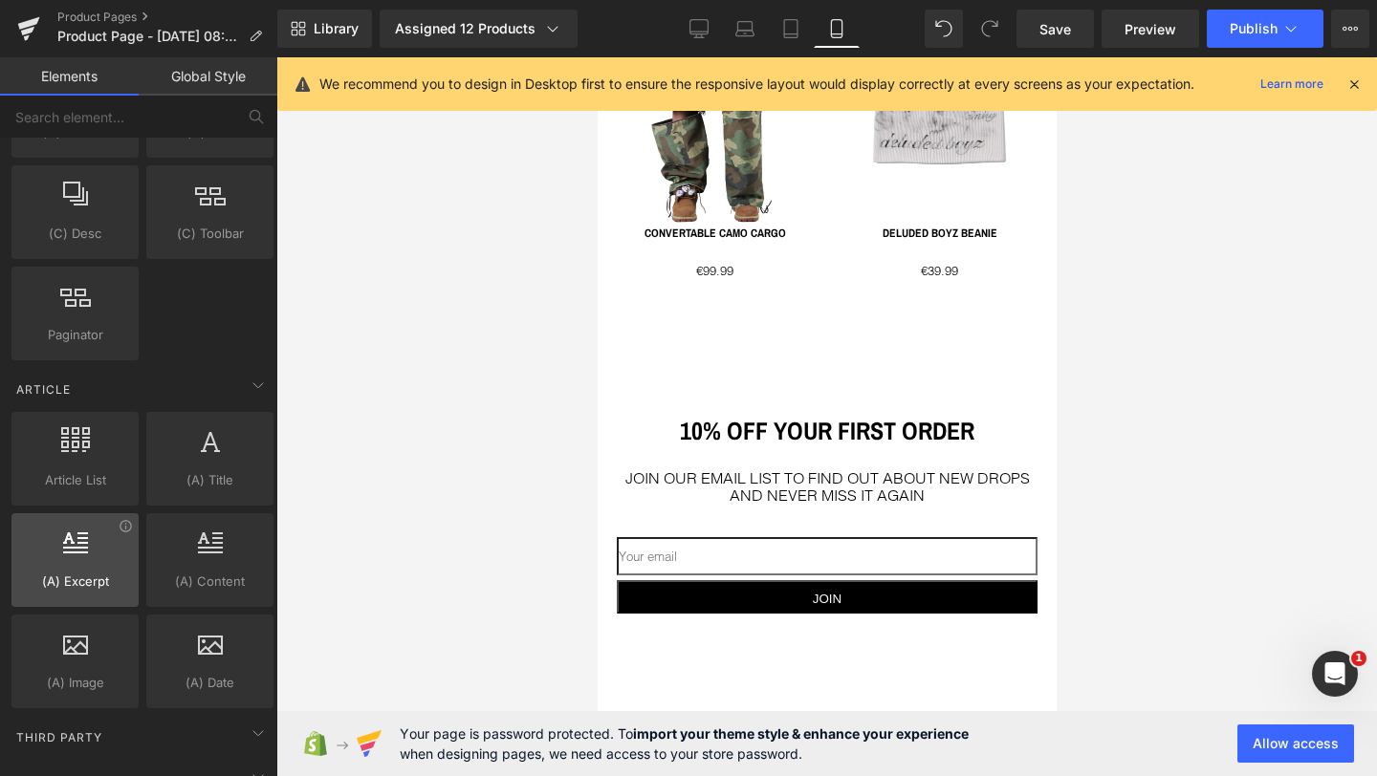
scroll to position [3427, 0]
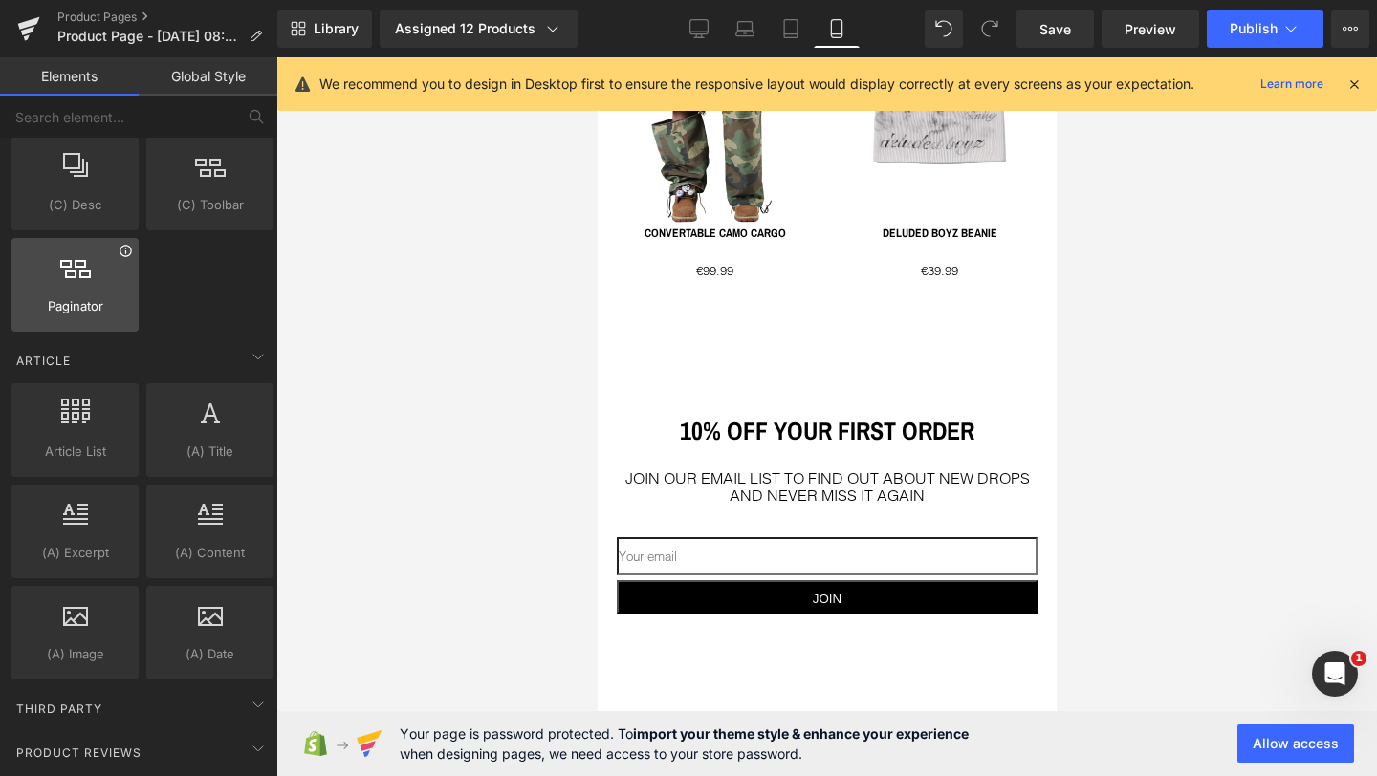
click at [120, 254] on icon at bounding box center [126, 251] width 14 height 14
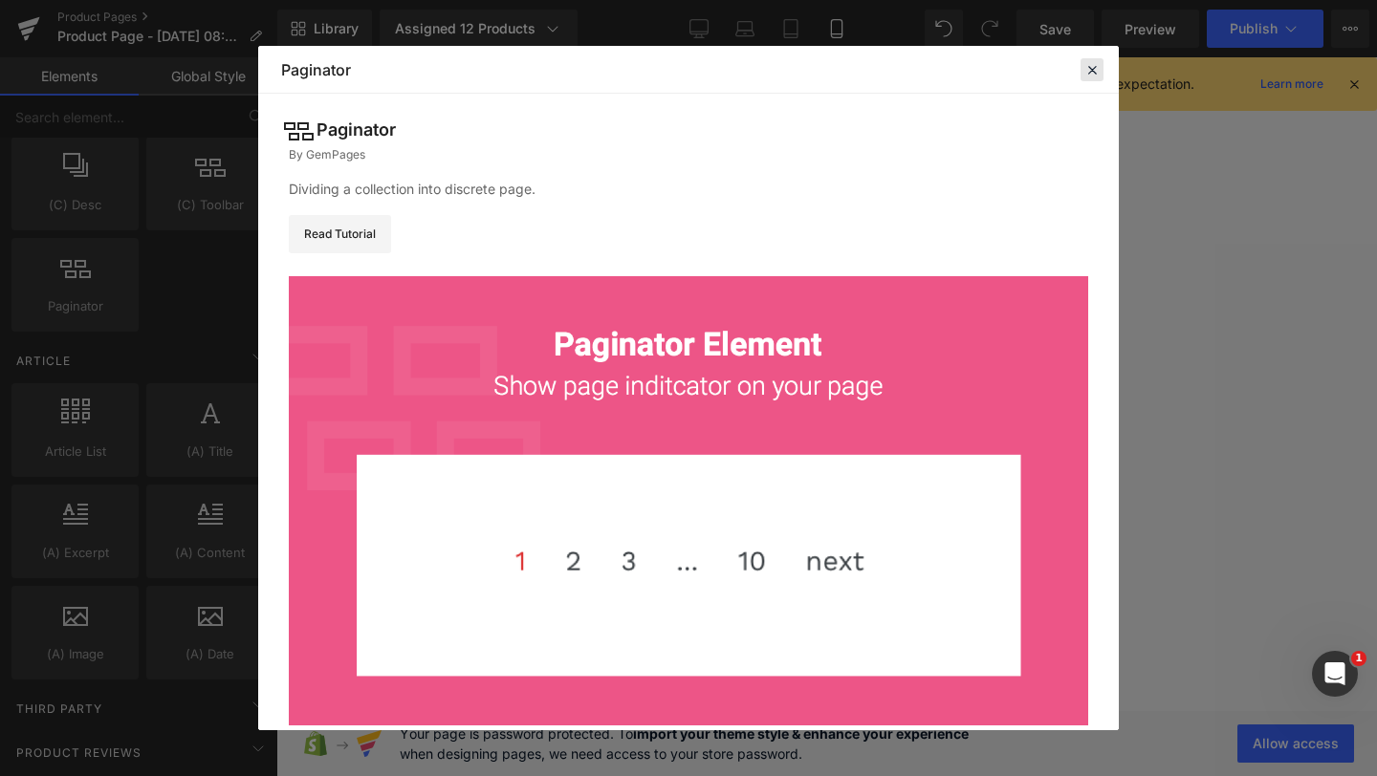
click at [1089, 70] on icon at bounding box center [1091, 69] width 17 height 17
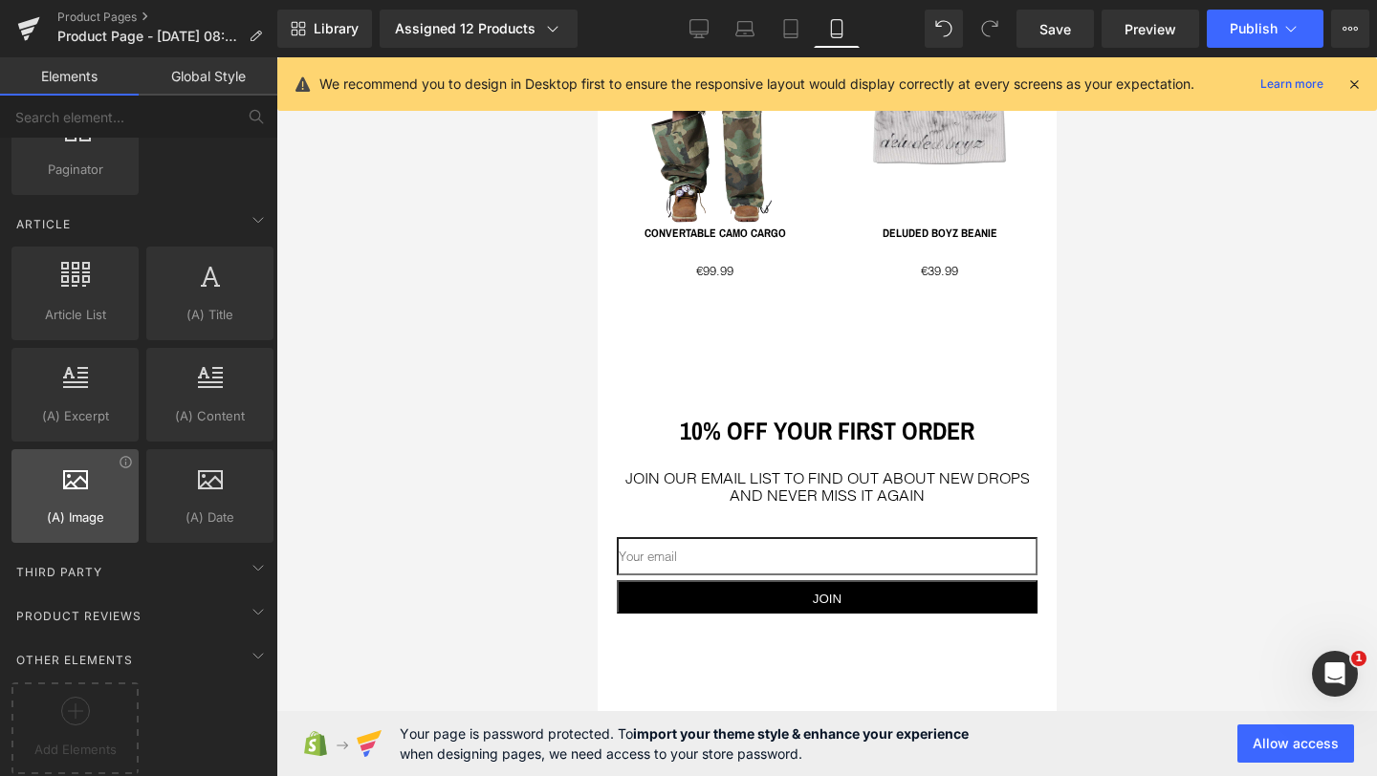
scroll to position [3579, 0]
click at [56, 563] on span "Third Party" at bounding box center [59, 572] width 90 height 18
click at [78, 563] on span "Third Party" at bounding box center [59, 572] width 90 height 18
click at [103, 607] on span "Product Reviews" at bounding box center [78, 616] width 129 height 18
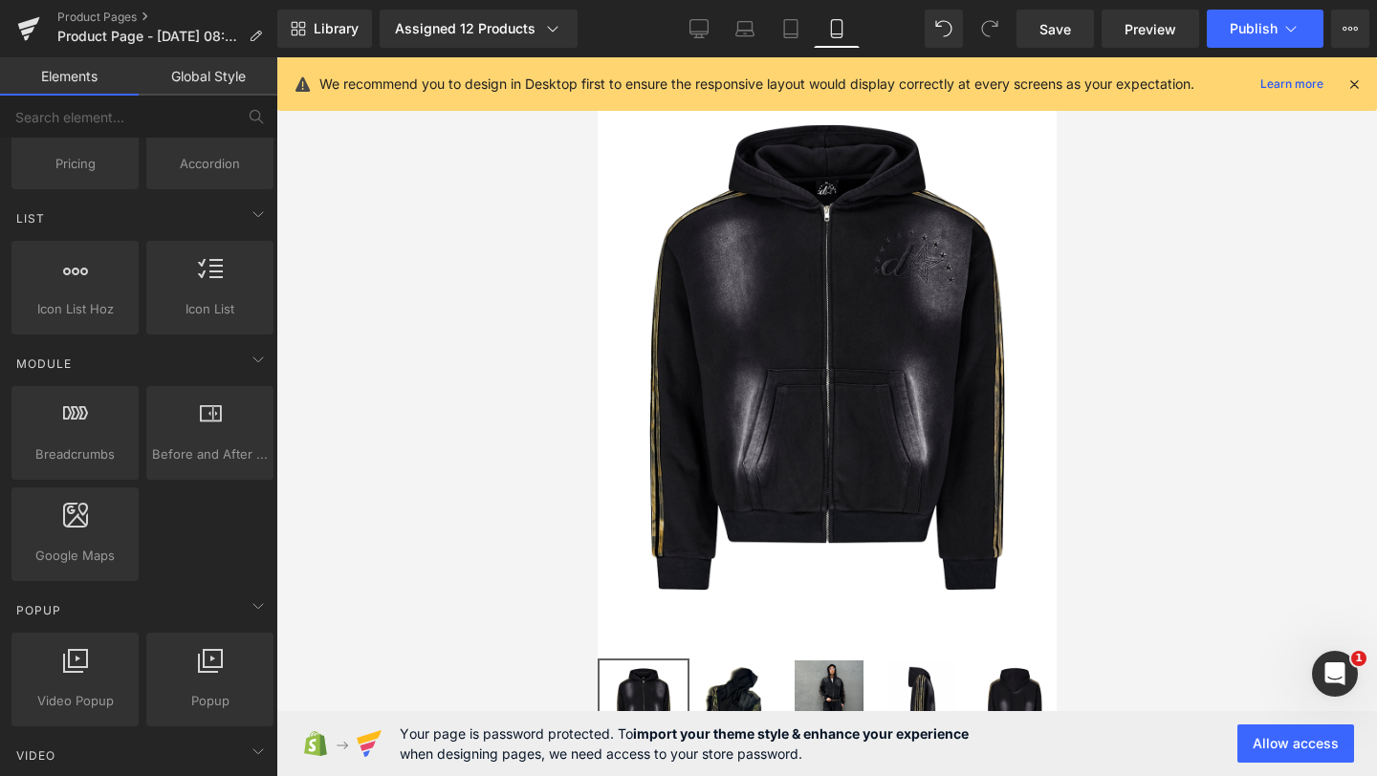
scroll to position [0, 0]
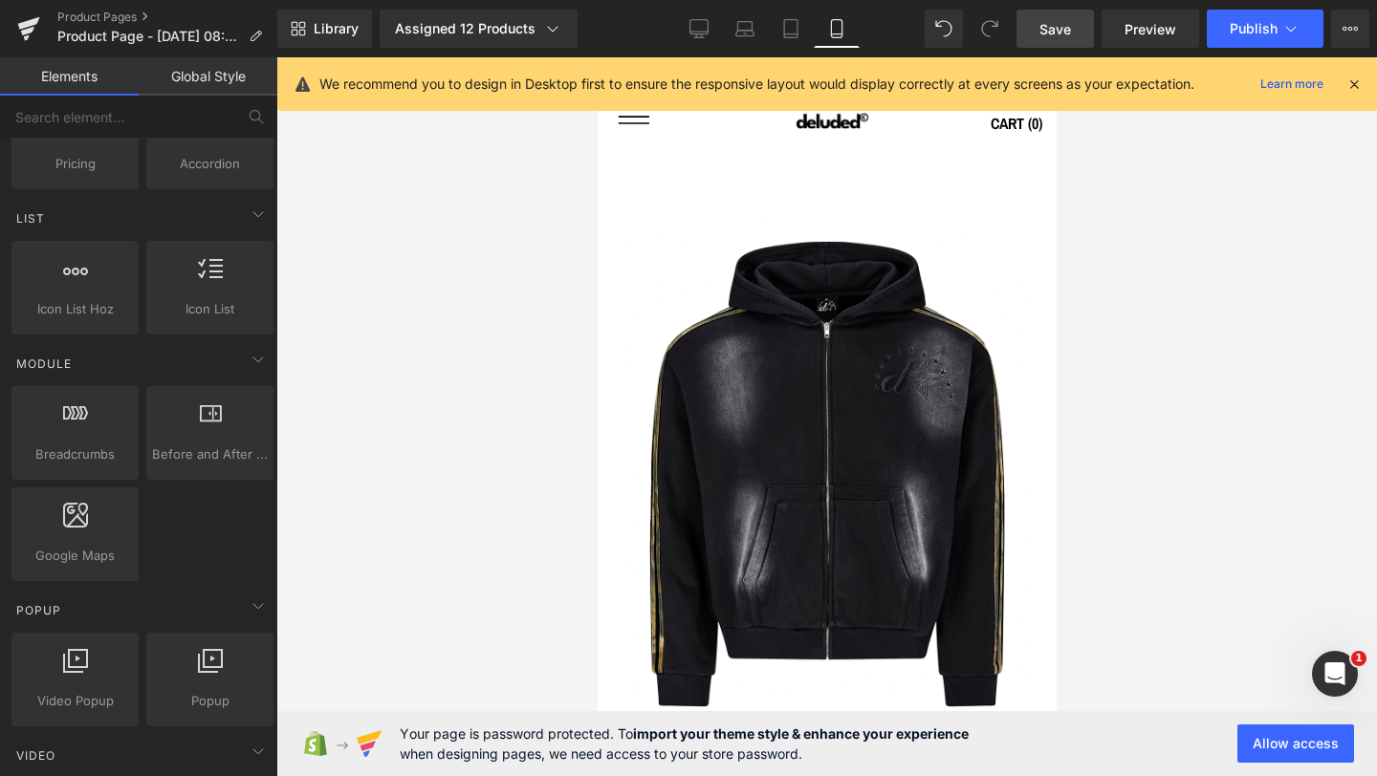
drag, startPoint x: 1058, startPoint y: 31, endPoint x: 336, endPoint y: 223, distance: 747.9
click at [1058, 31] on span "Save" at bounding box center [1055, 29] width 32 height 20
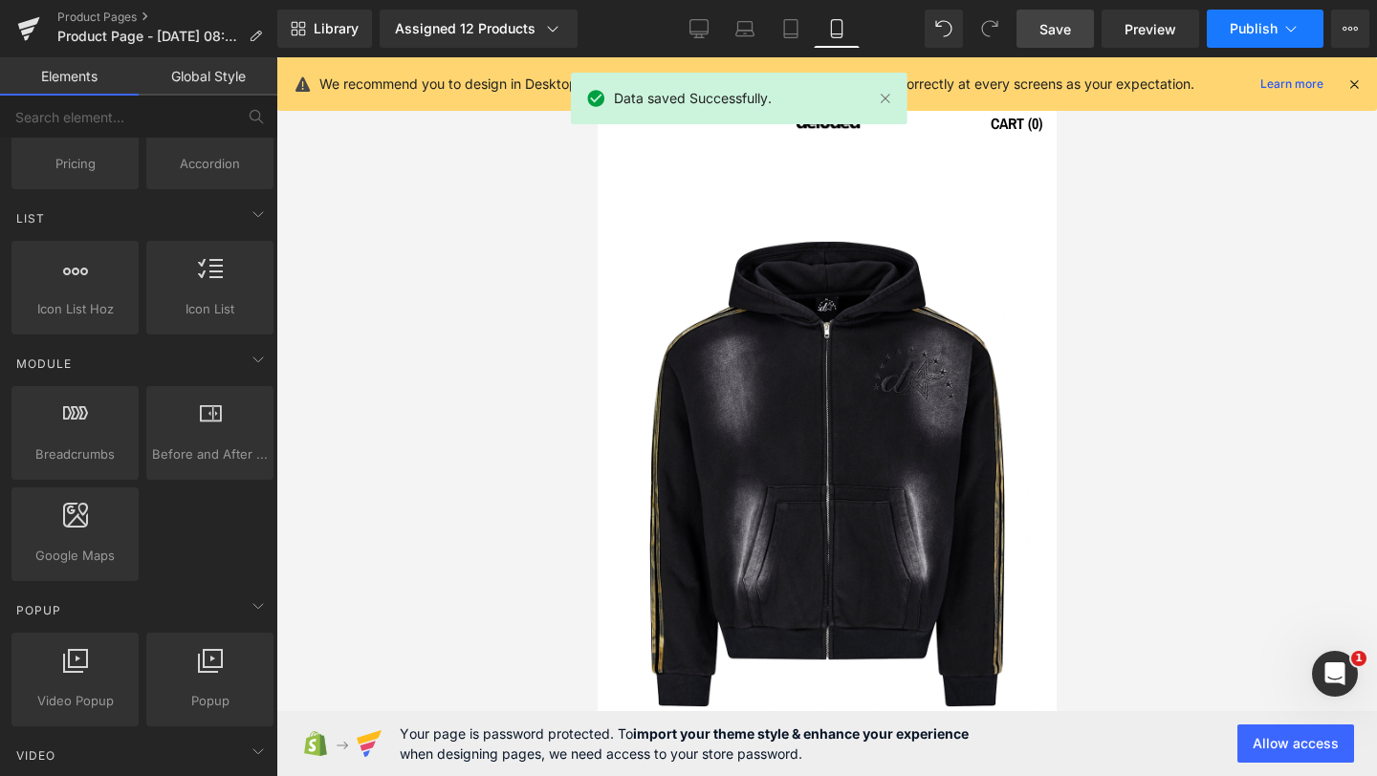
click at [1267, 32] on span "Publish" at bounding box center [1253, 28] width 48 height 15
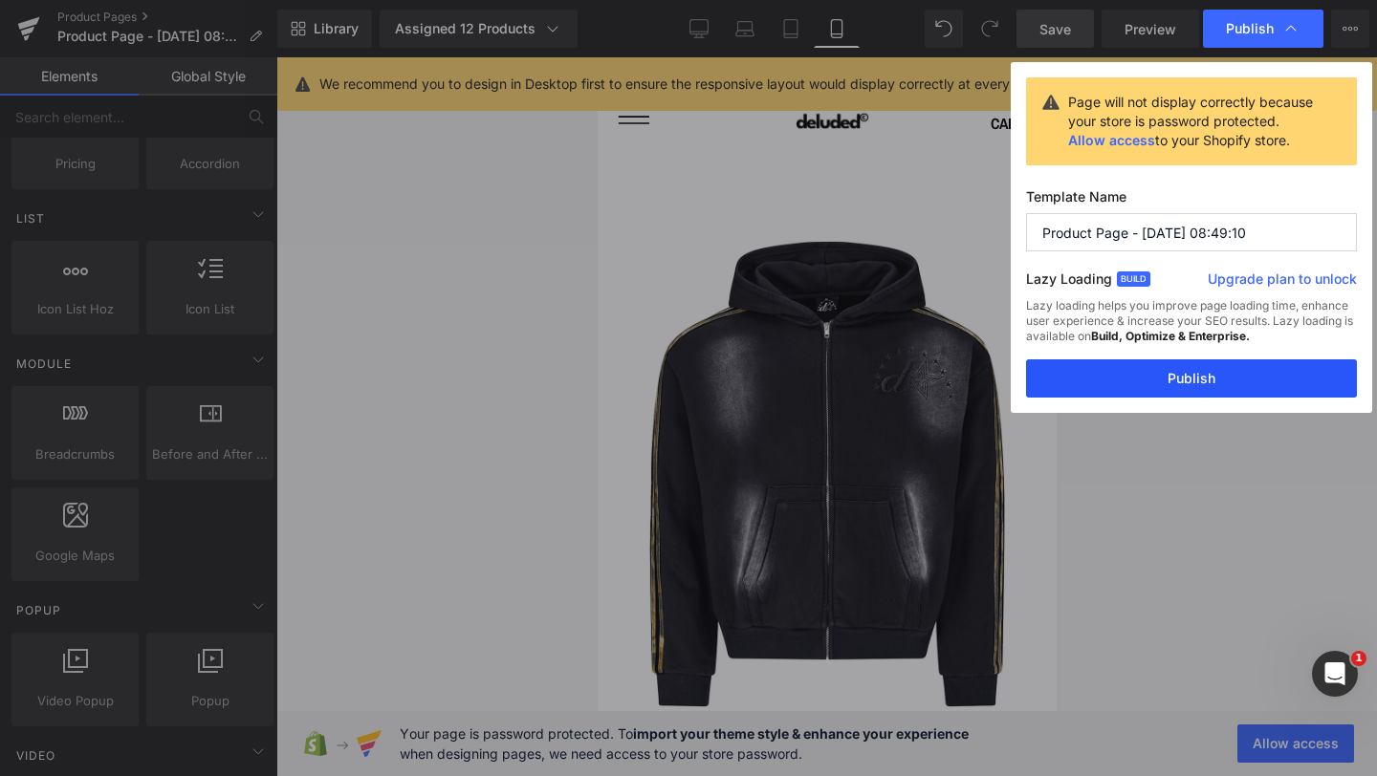
drag, startPoint x: 1163, startPoint y: 378, endPoint x: 390, endPoint y: 248, distance: 784.3
click at [1163, 378] on button "Publish" at bounding box center [1191, 378] width 331 height 38
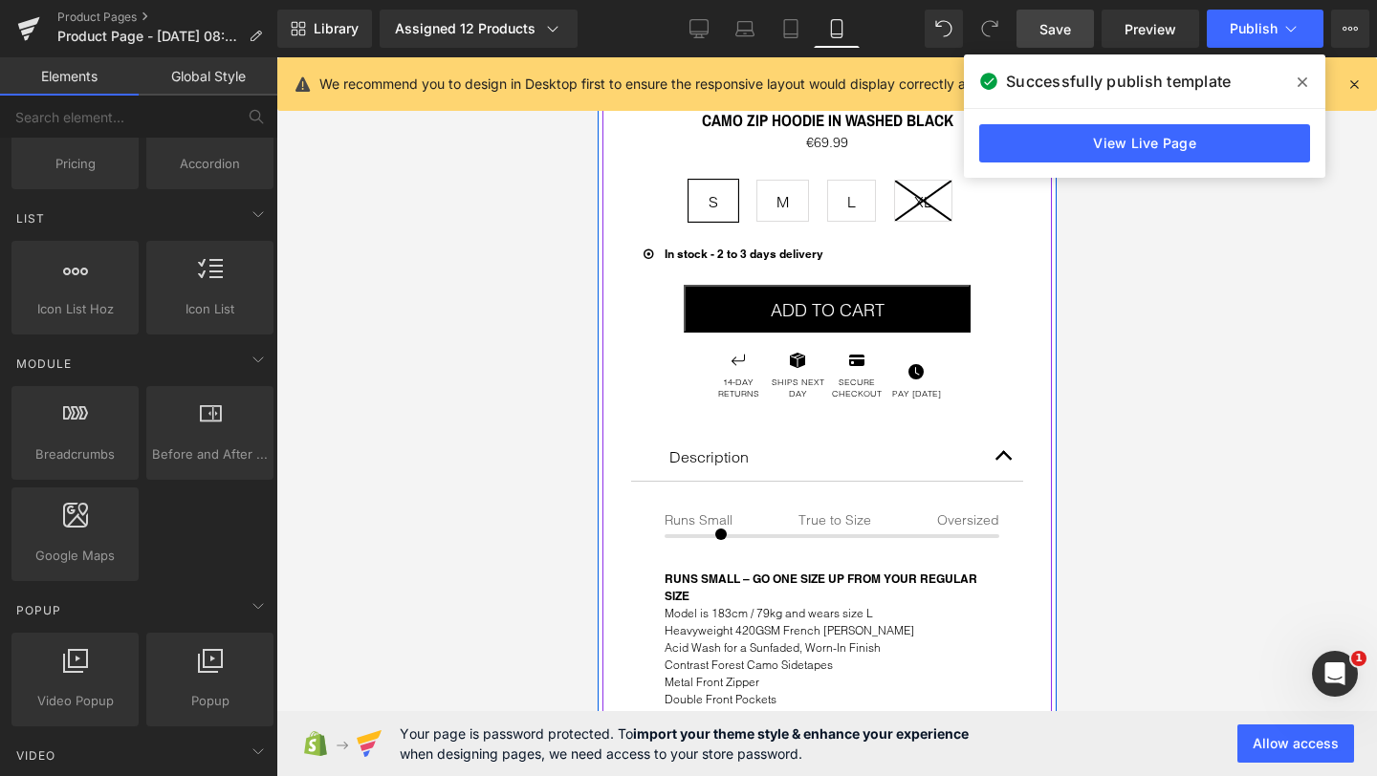
scroll to position [841, 0]
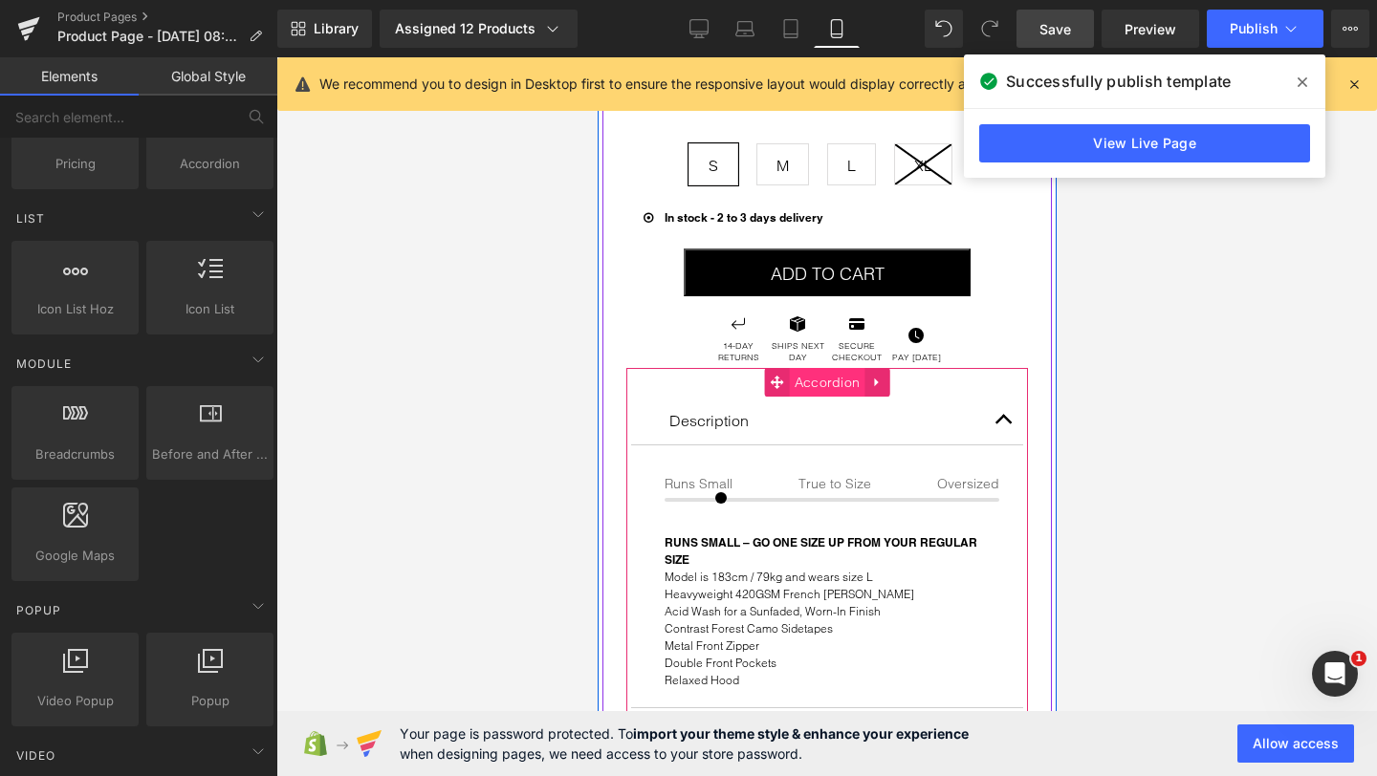
click at [824, 374] on span "Accordion" at bounding box center [827, 382] width 76 height 29
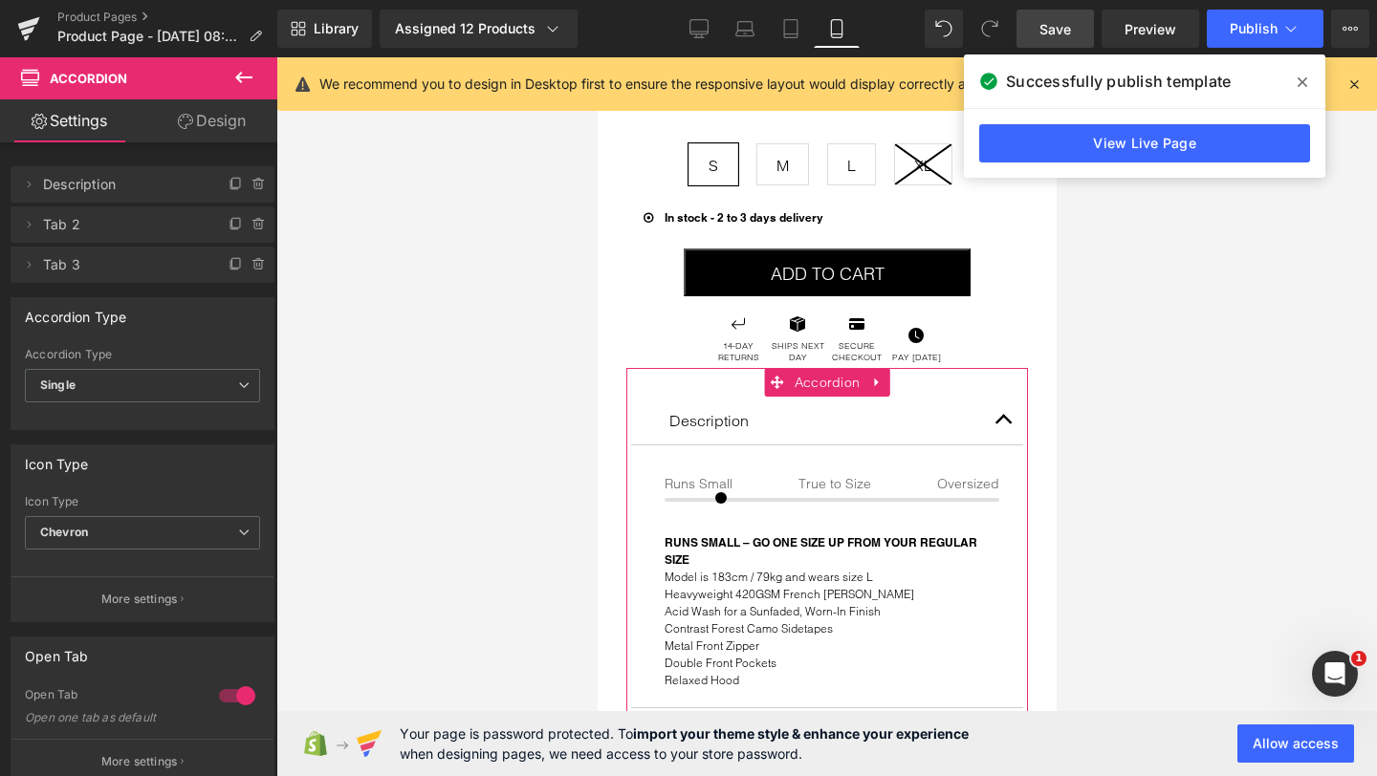
click at [181, 116] on icon at bounding box center [185, 121] width 15 height 15
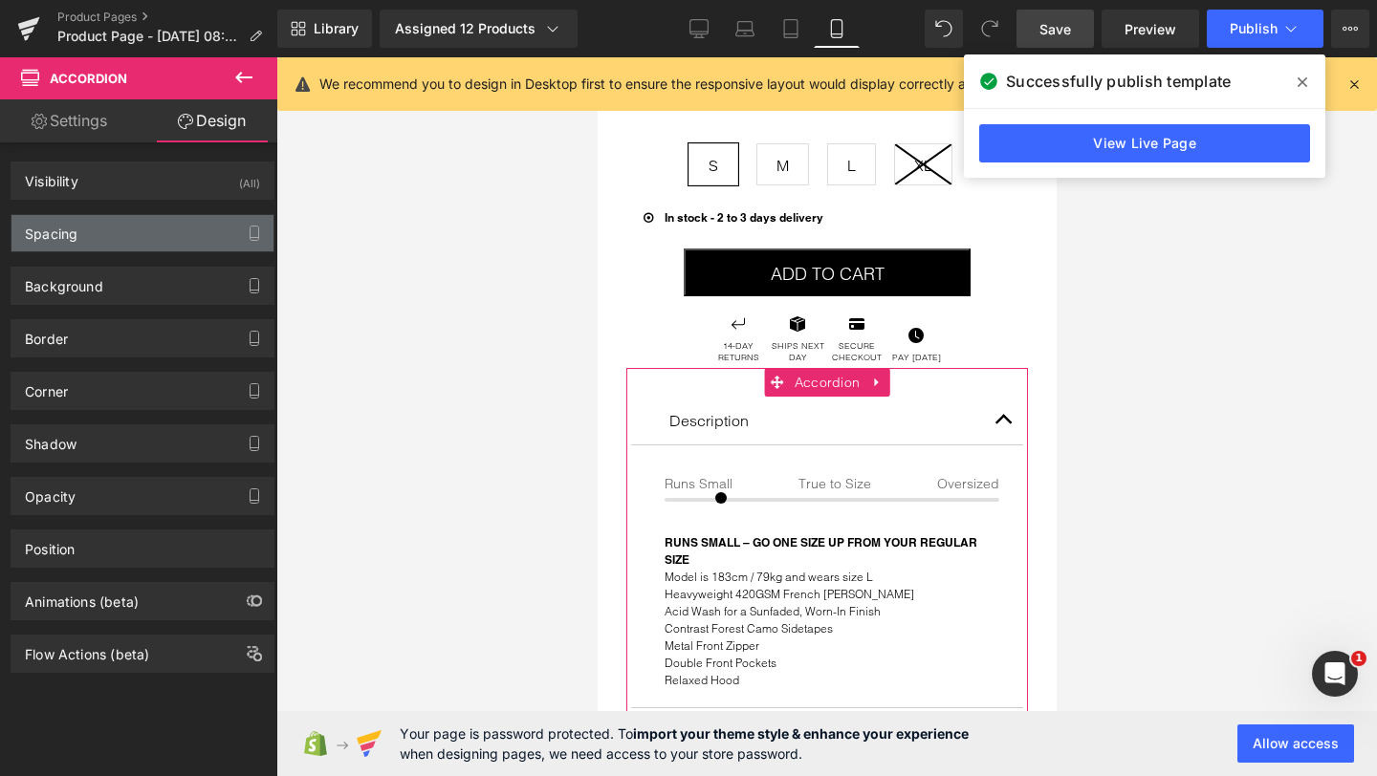
click at [89, 243] on div "Spacing" at bounding box center [142, 233] width 262 height 36
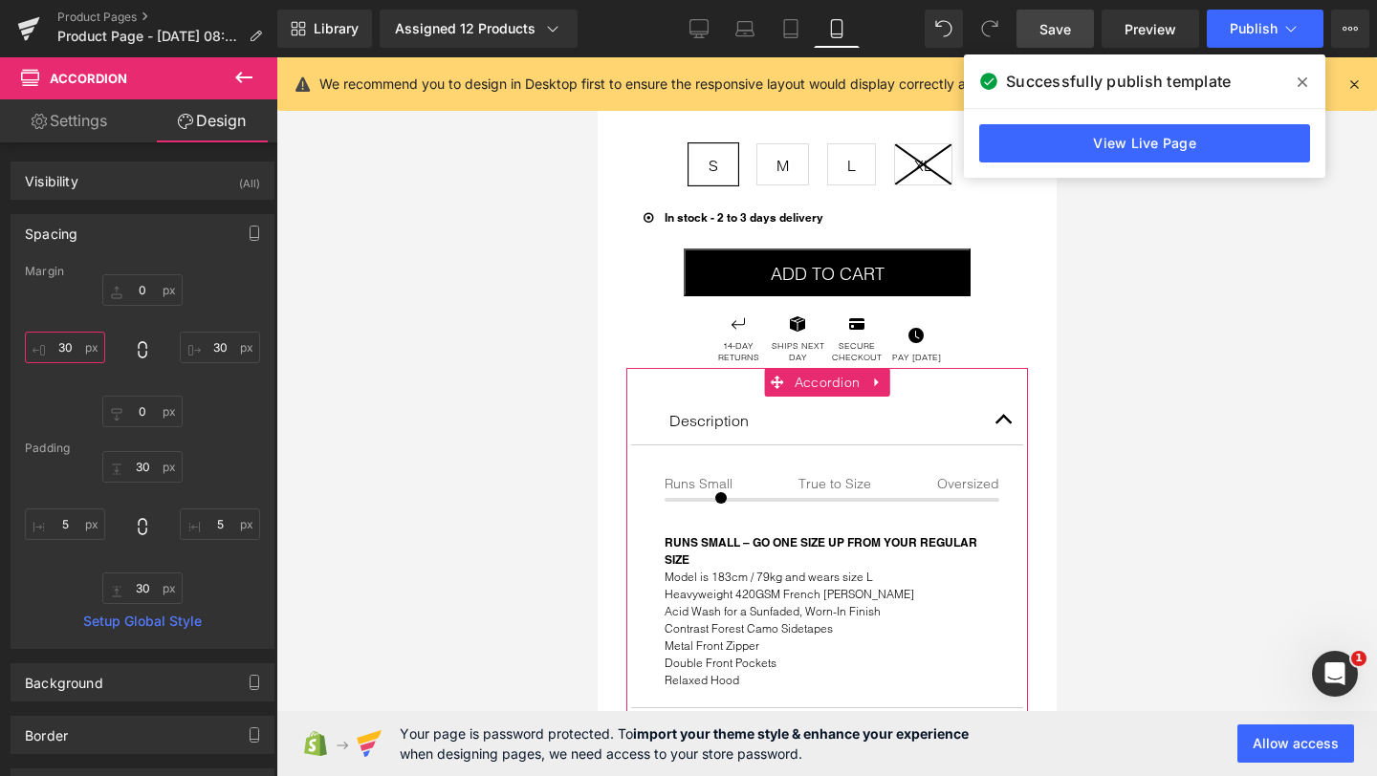
click at [57, 350] on input "30" at bounding box center [65, 348] width 80 height 32
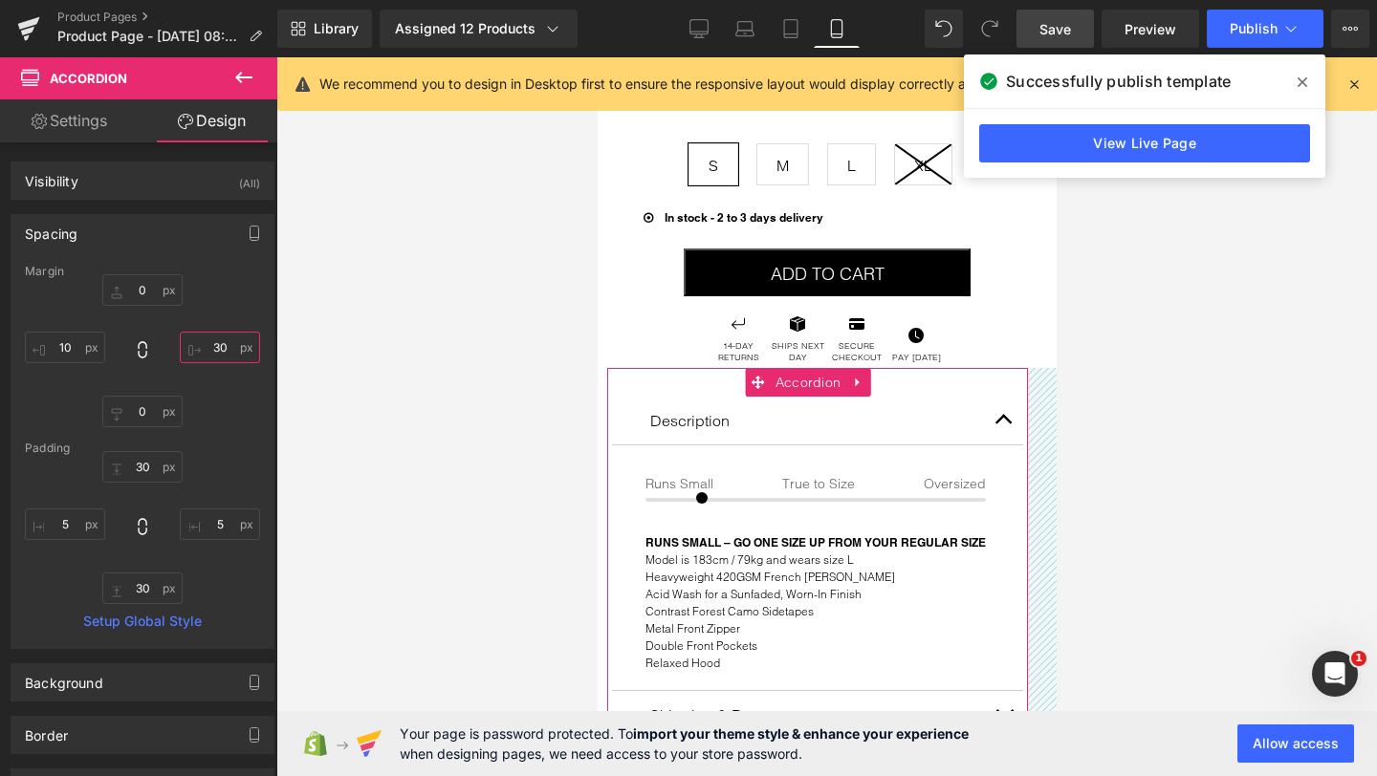
click at [204, 345] on input "30" at bounding box center [220, 348] width 80 height 32
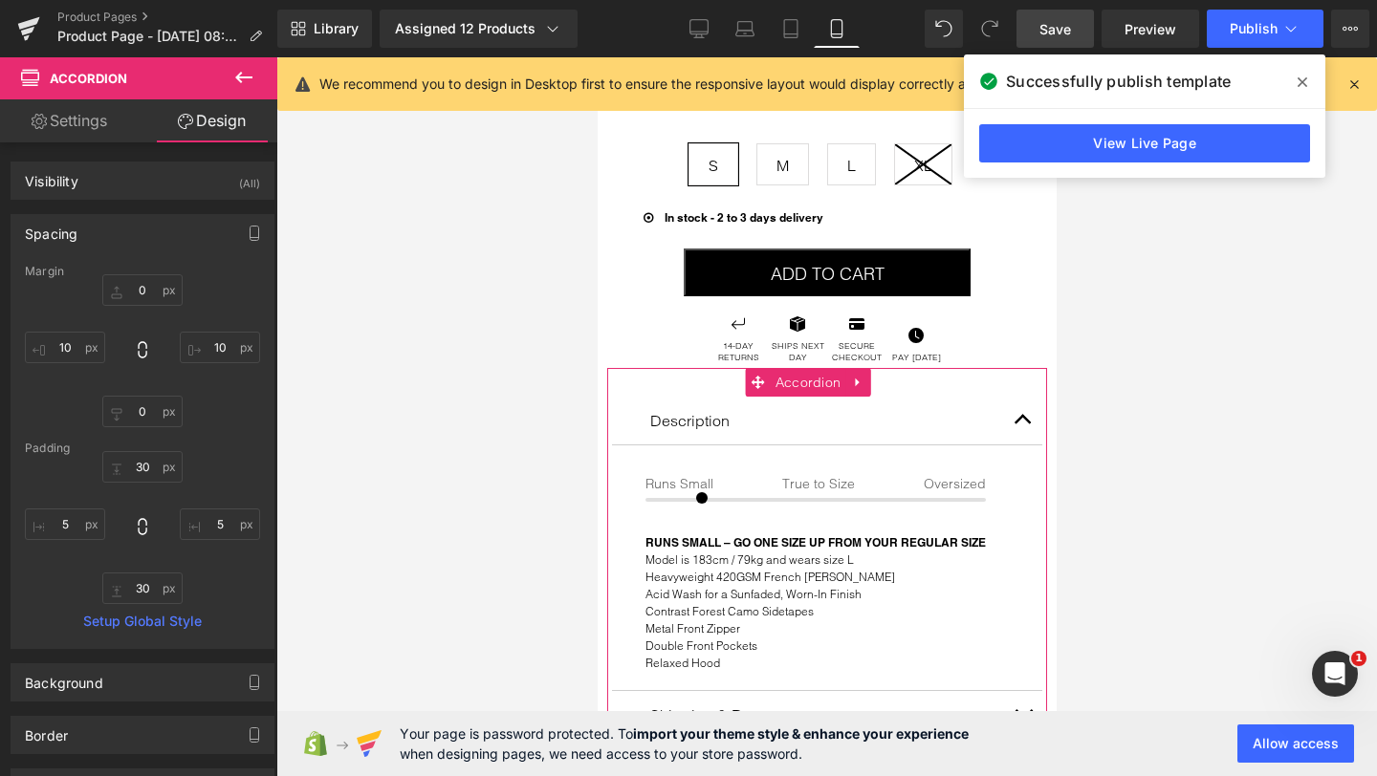
click at [216, 406] on div "0px 0 10 10 0px 0 10 10" at bounding box center [142, 350] width 235 height 153
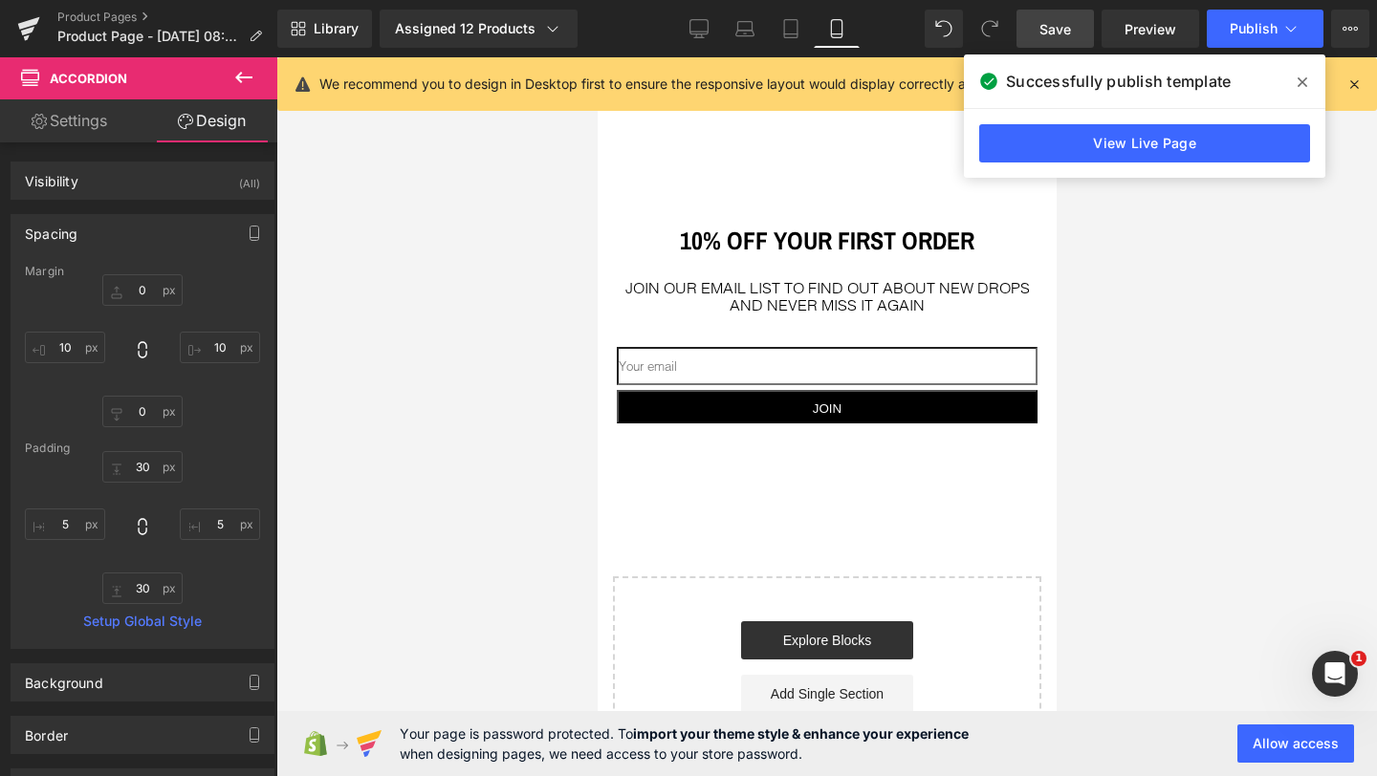
scroll to position [2323, 0]
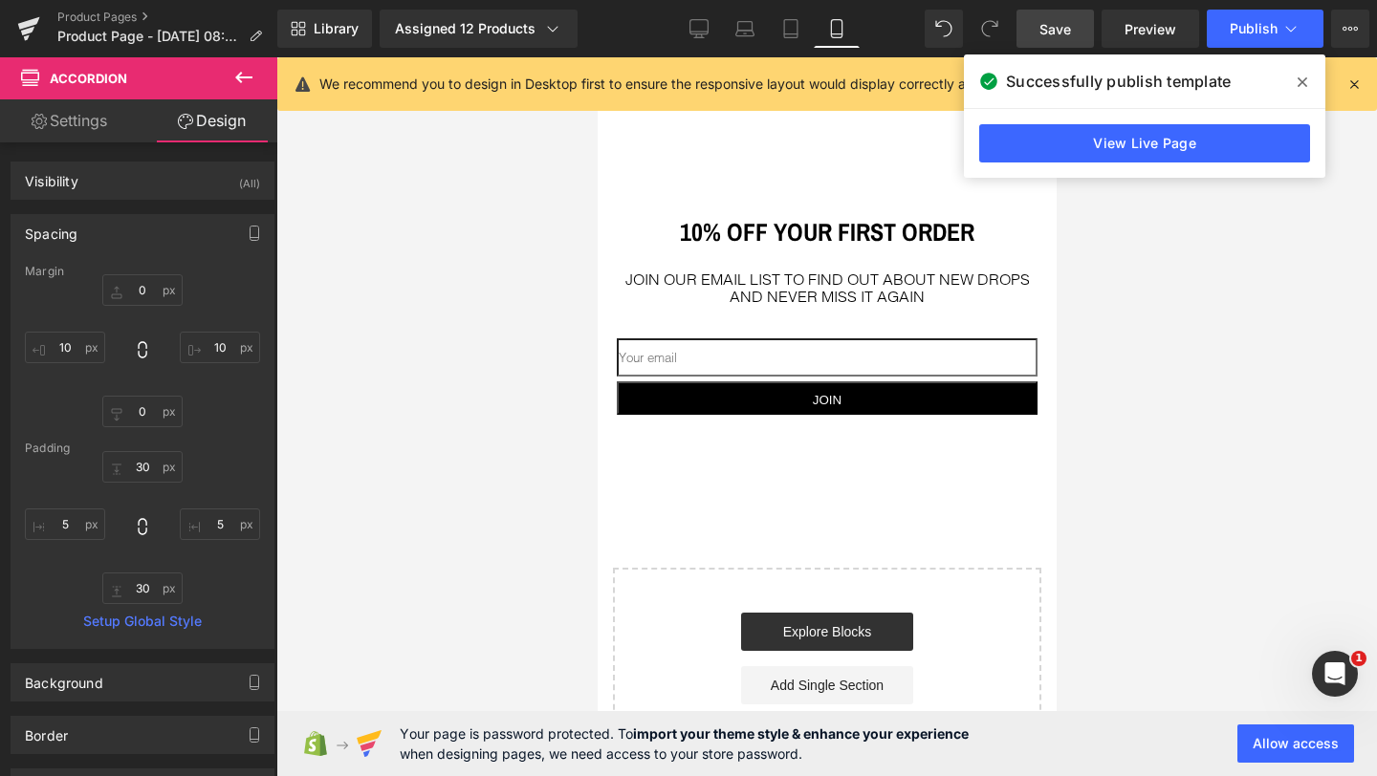
click at [1300, 86] on icon at bounding box center [1302, 82] width 10 height 15
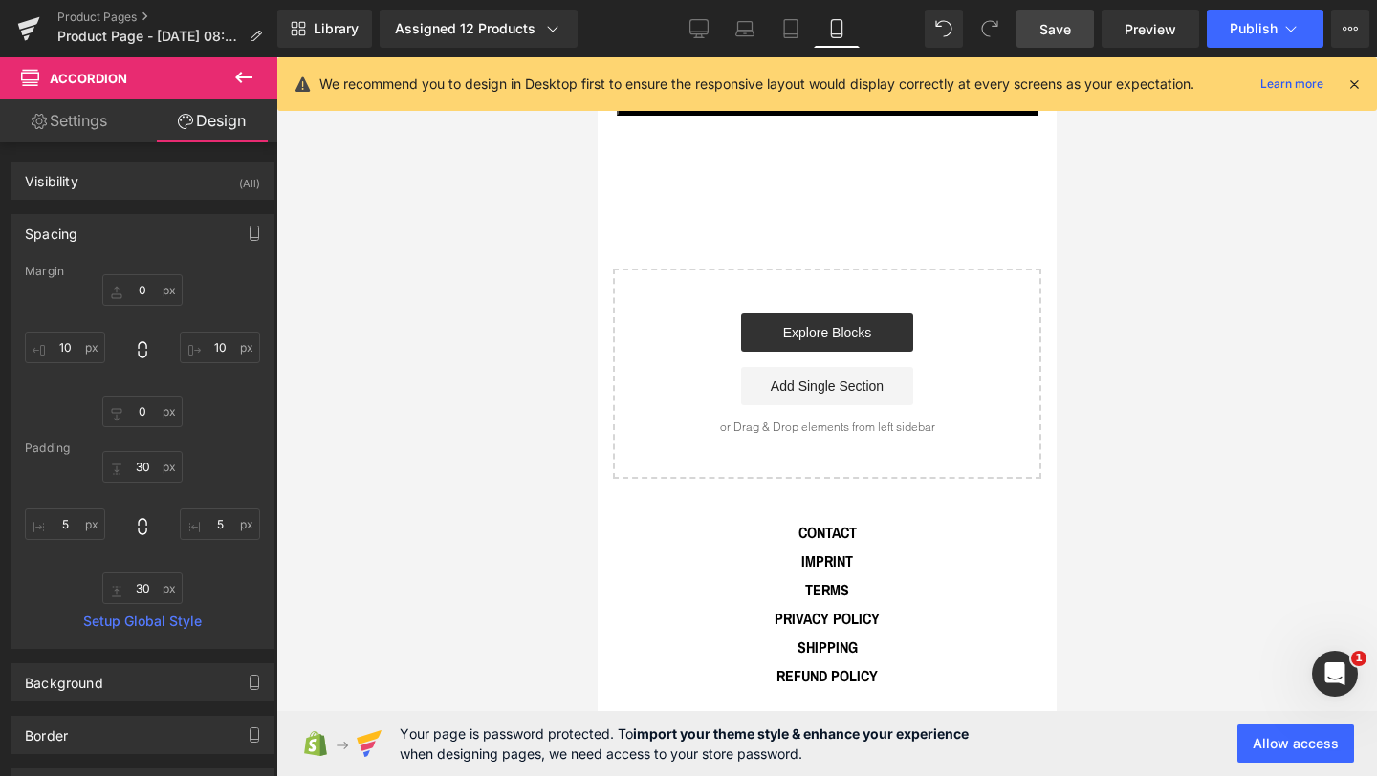
scroll to position [2607, 0]
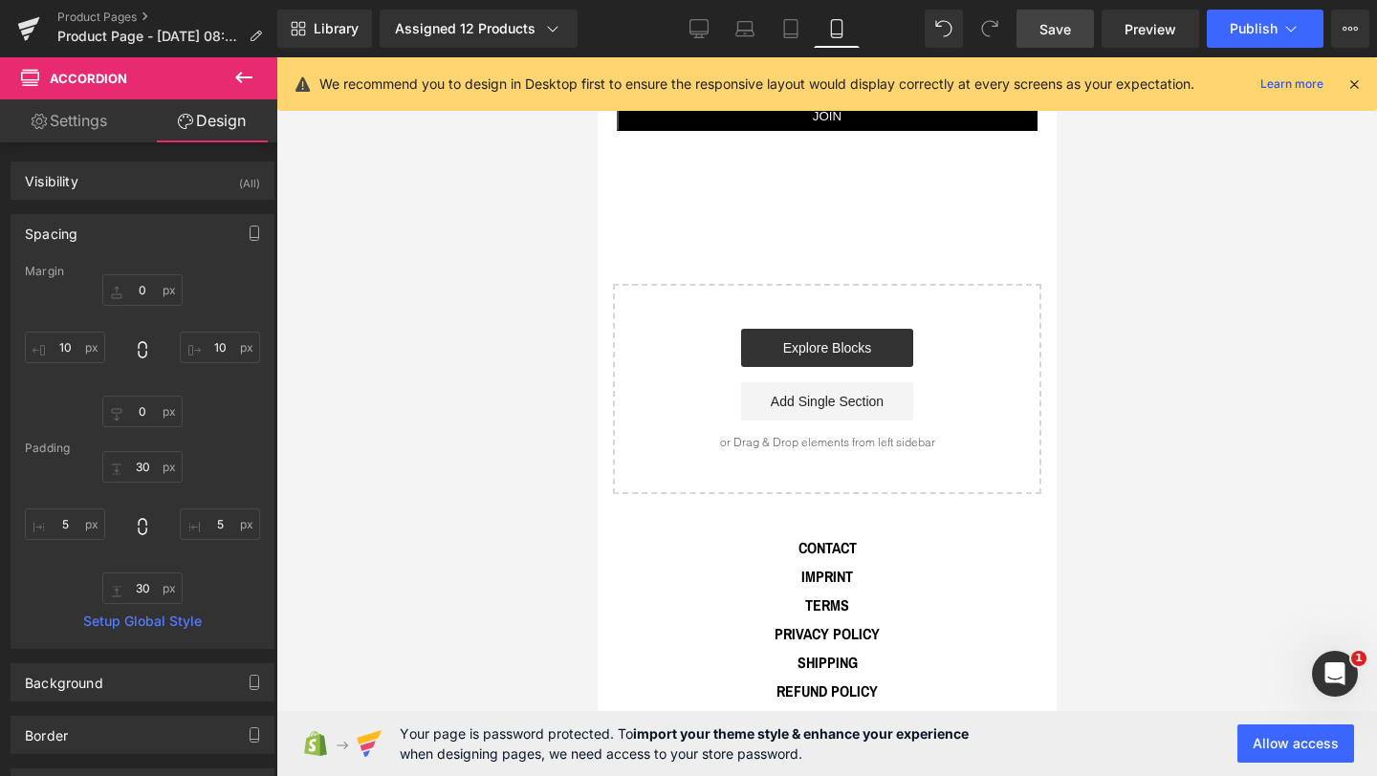
drag, startPoint x: 1054, startPoint y: 24, endPoint x: 241, endPoint y: 192, distance: 829.9
click at [1054, 24] on span "Save" at bounding box center [1055, 29] width 32 height 20
click at [1055, 33] on span "Save" at bounding box center [1055, 29] width 32 height 20
click at [1249, 31] on span "Publish" at bounding box center [1253, 28] width 48 height 15
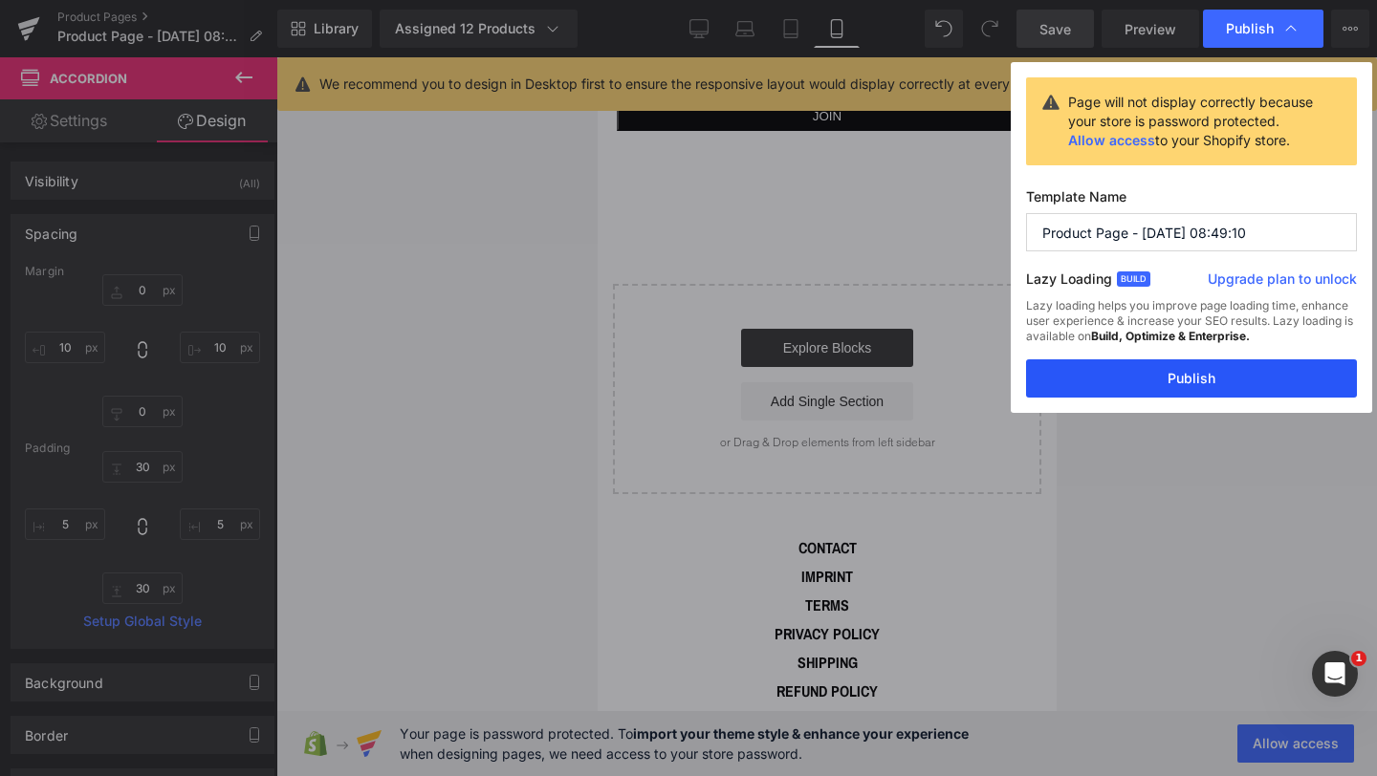
click at [1186, 384] on button "Publish" at bounding box center [1191, 378] width 331 height 38
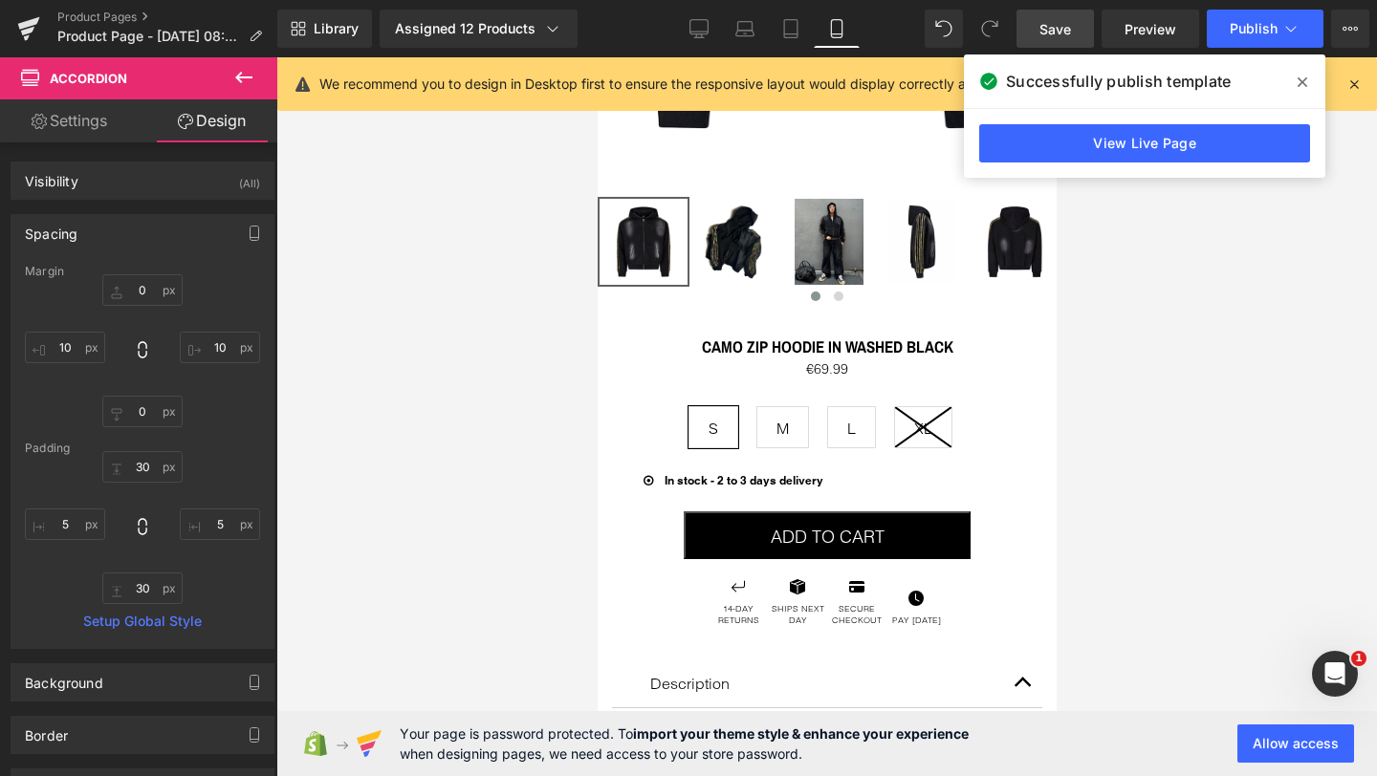
scroll to position [577, 0]
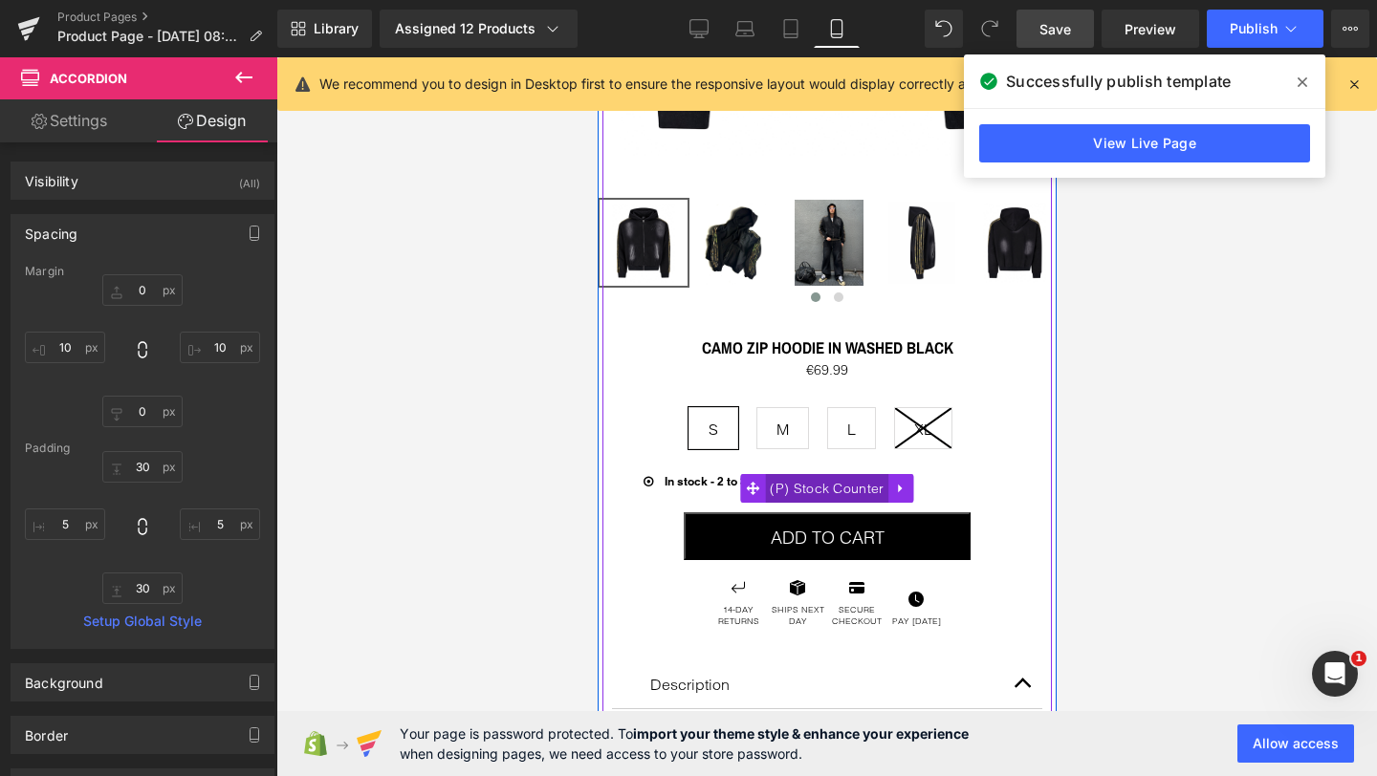
click at [795, 476] on span "(P) Stock Counter" at bounding box center [825, 488] width 123 height 29
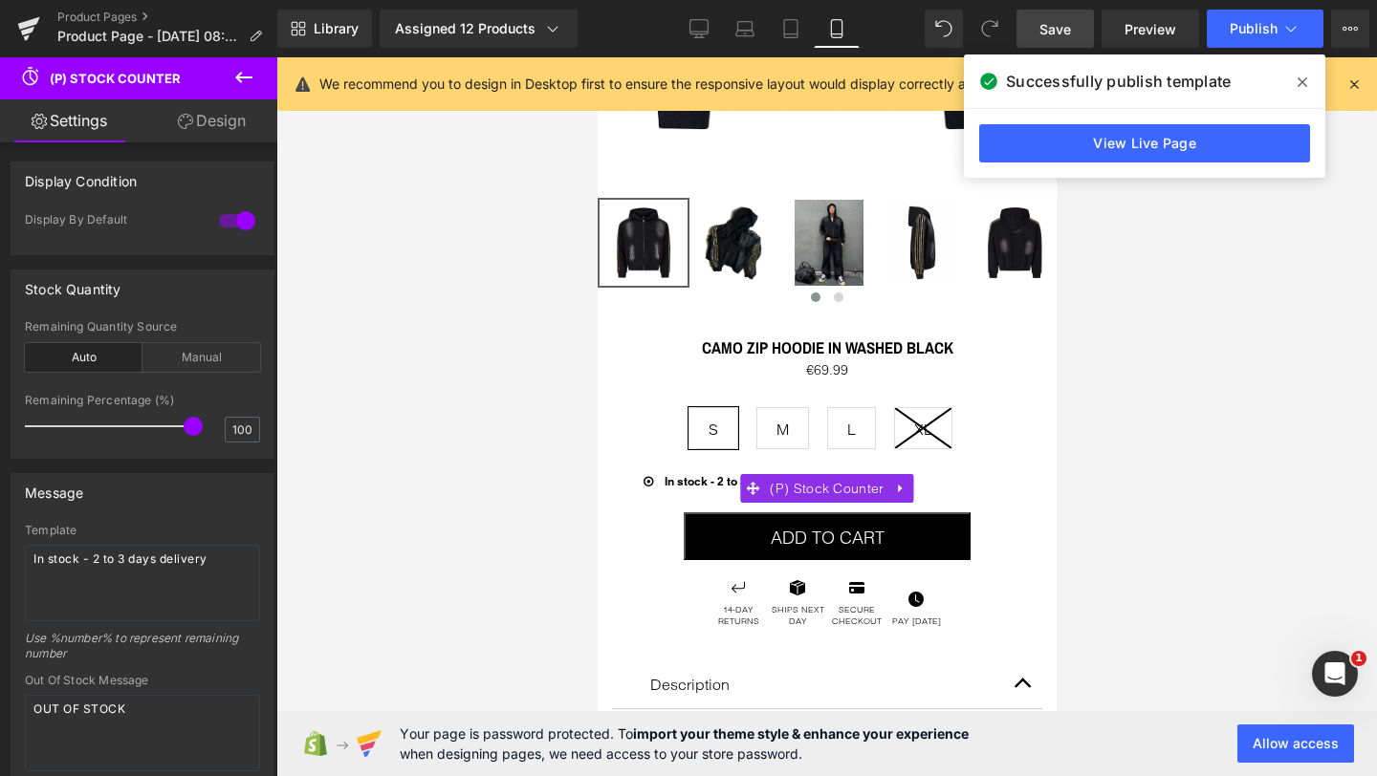
click at [204, 126] on link "Design" at bounding box center [211, 120] width 139 height 43
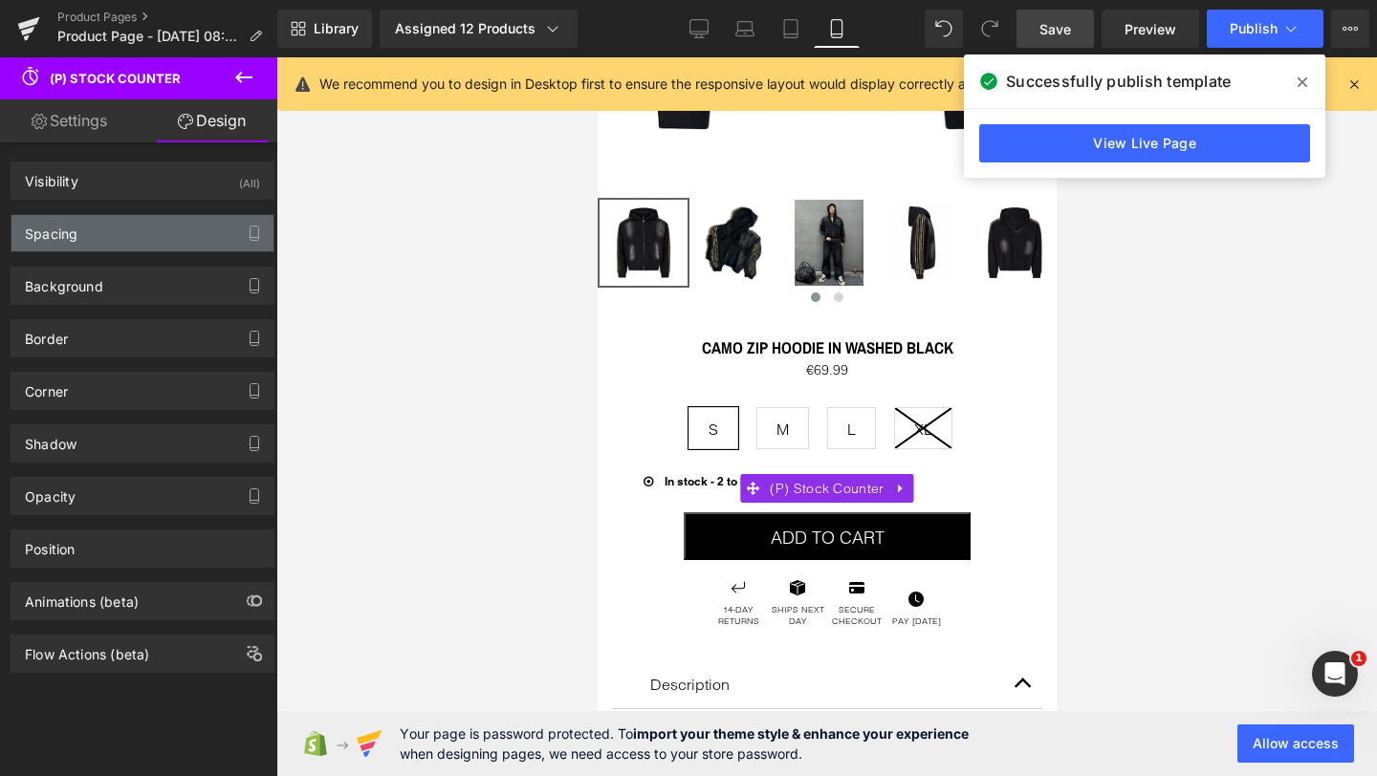
click at [94, 235] on div "Spacing" at bounding box center [142, 233] width 262 height 36
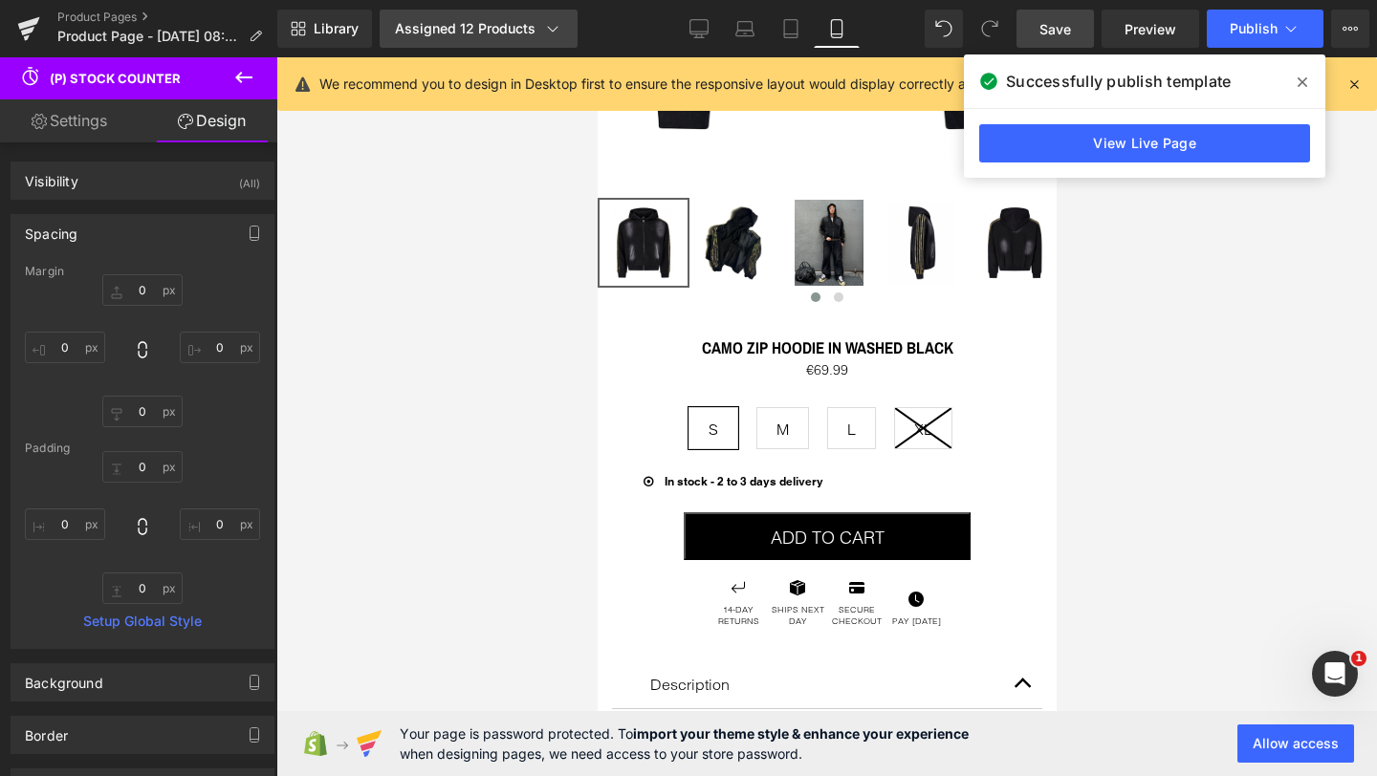
click at [540, 17] on link "Assigned 12 Products" at bounding box center [479, 29] width 198 height 38
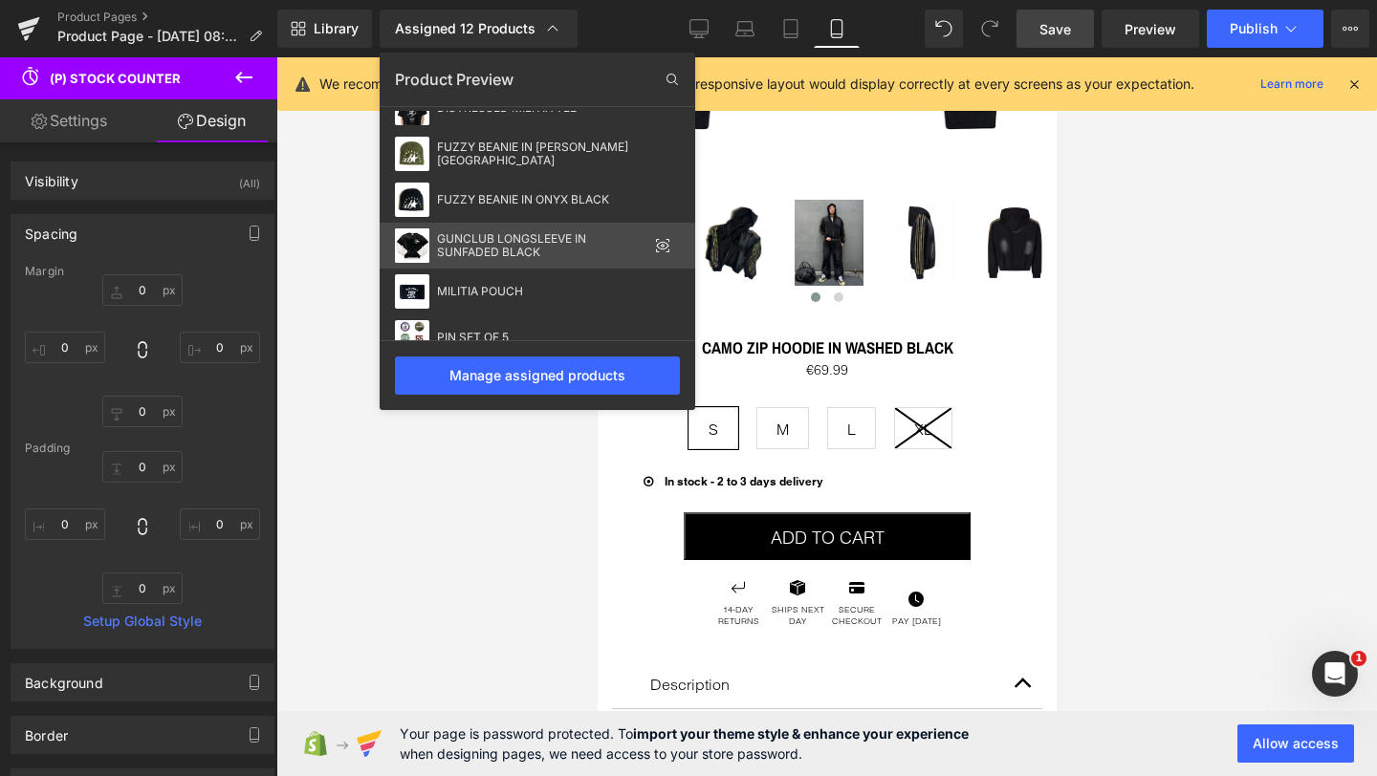
scroll to position [214, 0]
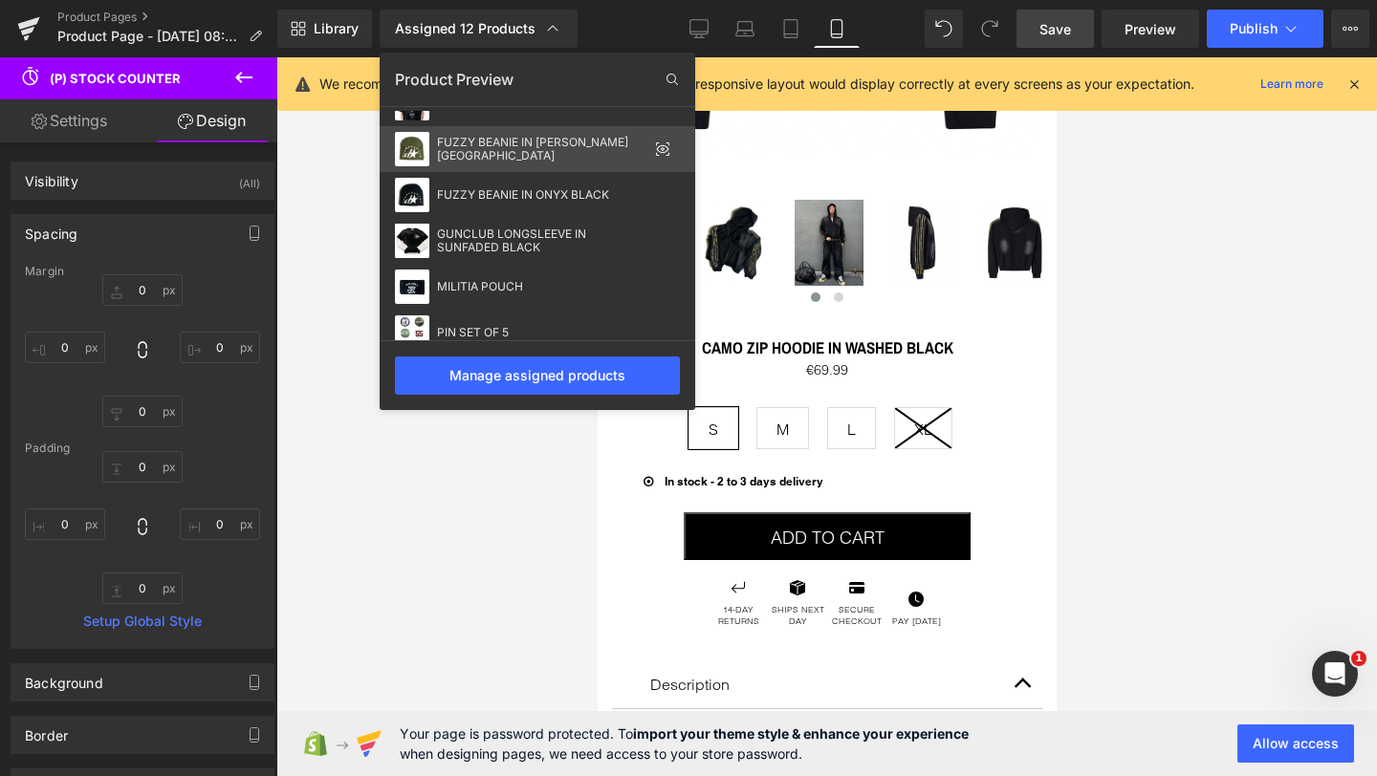
click at [507, 159] on div "FUZZY BEANIE IN [PERSON_NAME][GEOGRAPHIC_DATA]" at bounding box center [537, 149] width 315 height 46
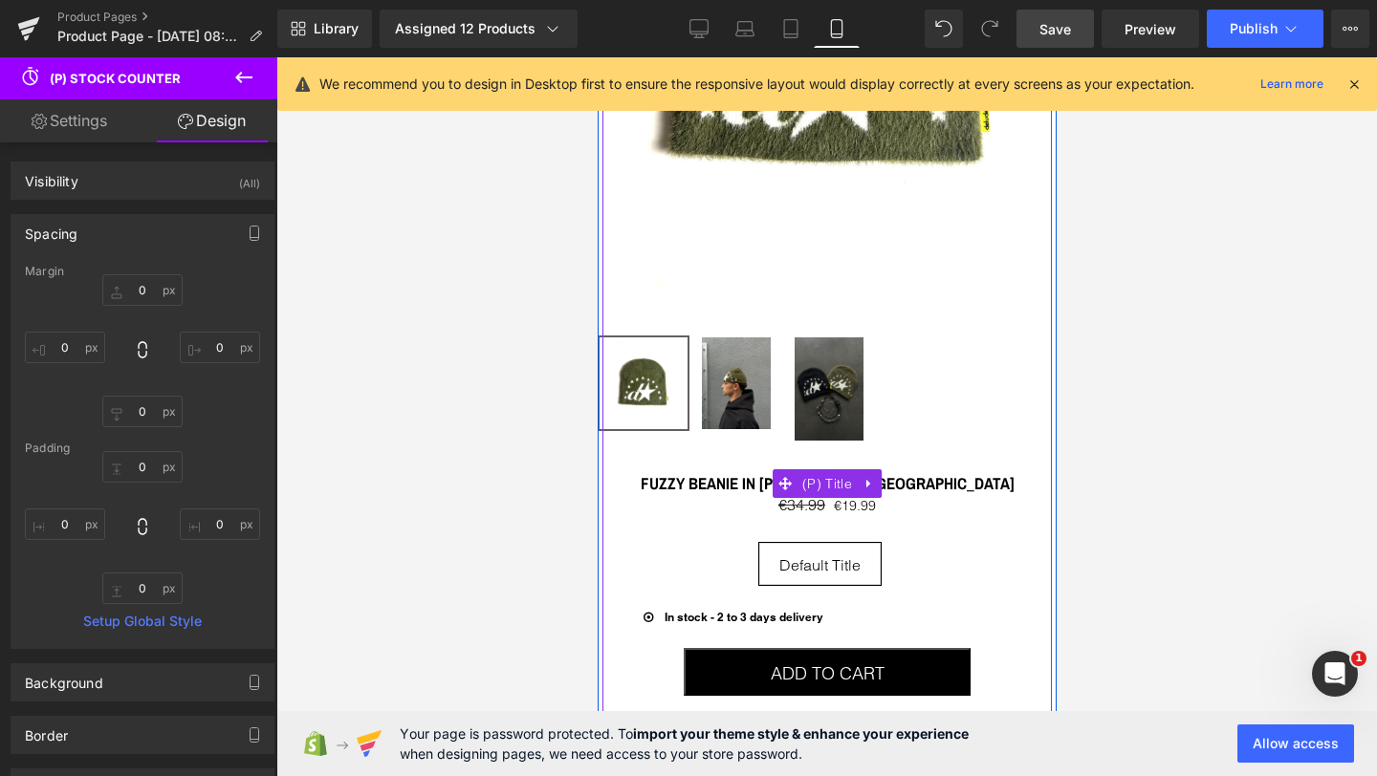
scroll to position [485, 0]
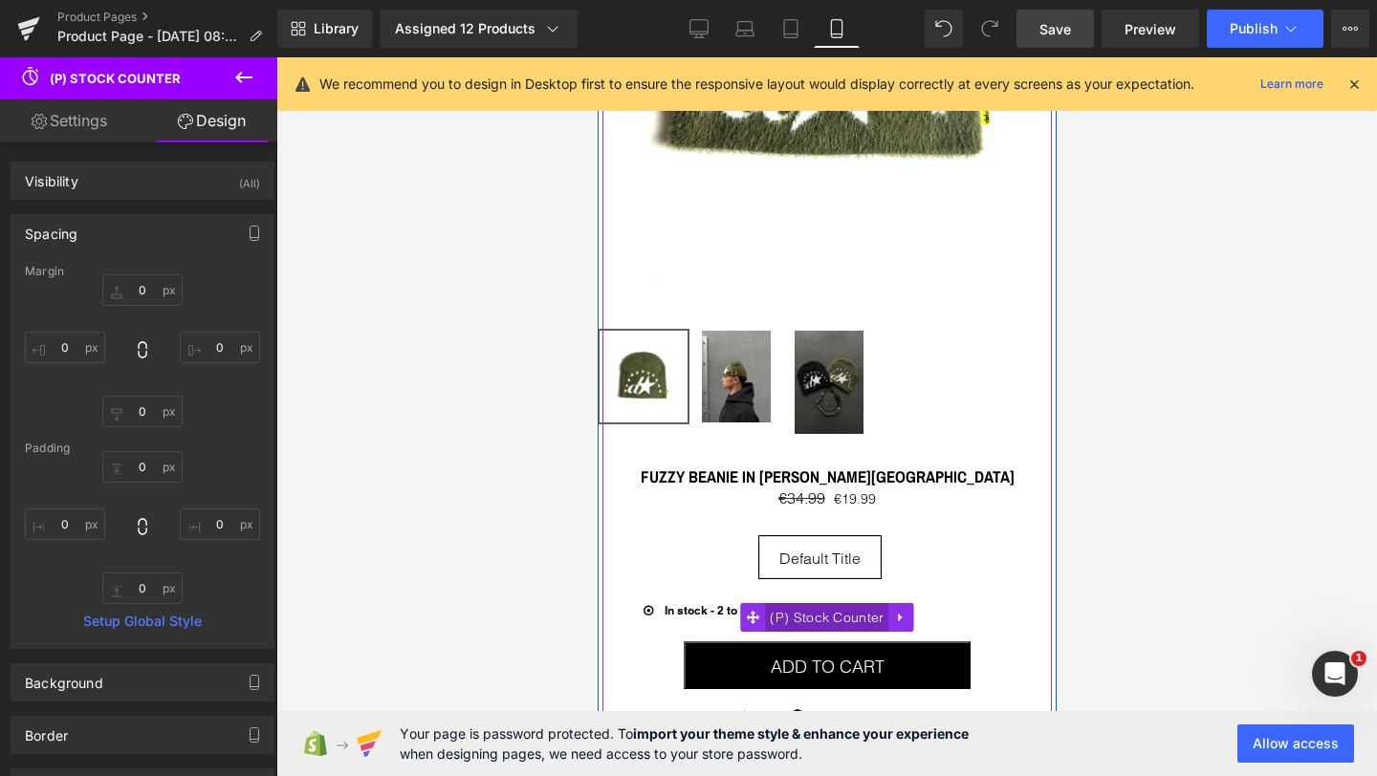
click at [841, 615] on span "(P) Stock Counter" at bounding box center [825, 617] width 123 height 29
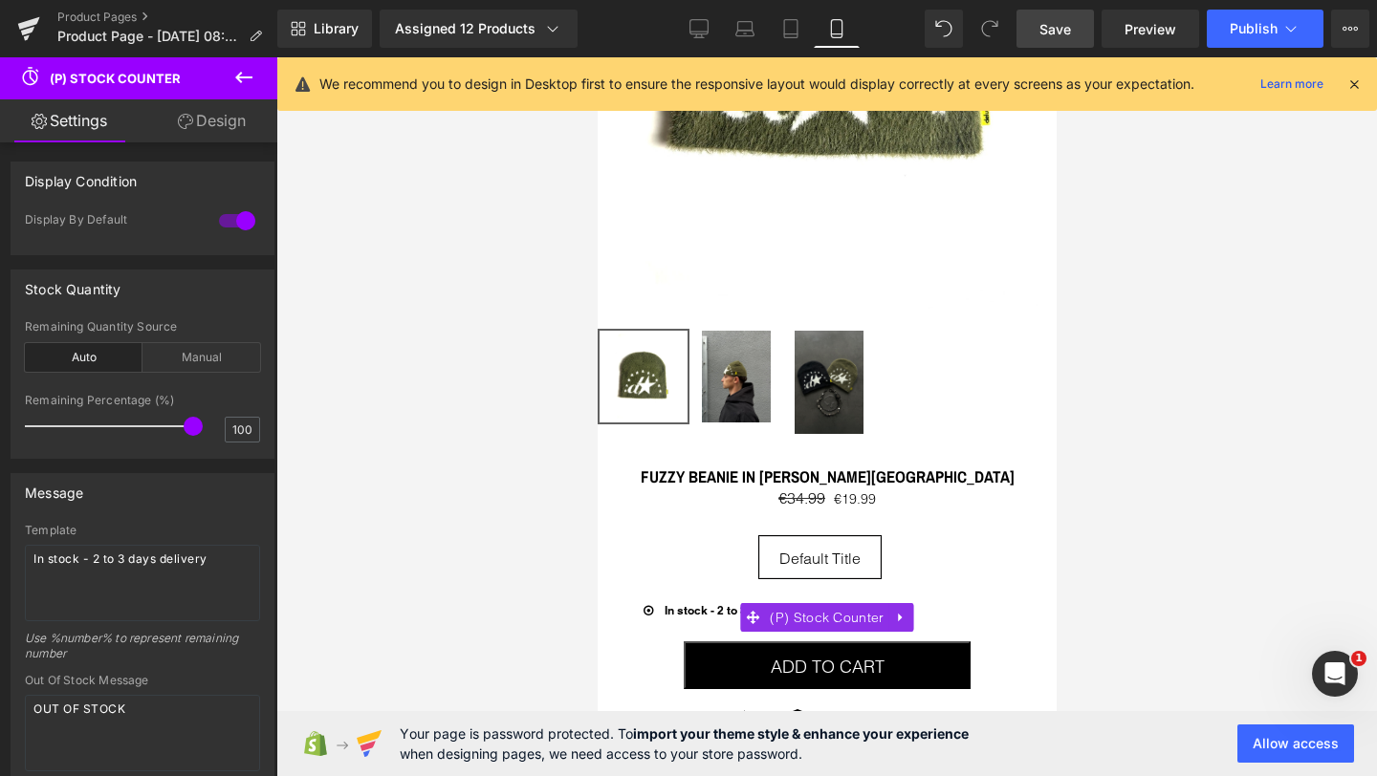
click at [197, 126] on link "Design" at bounding box center [211, 120] width 139 height 43
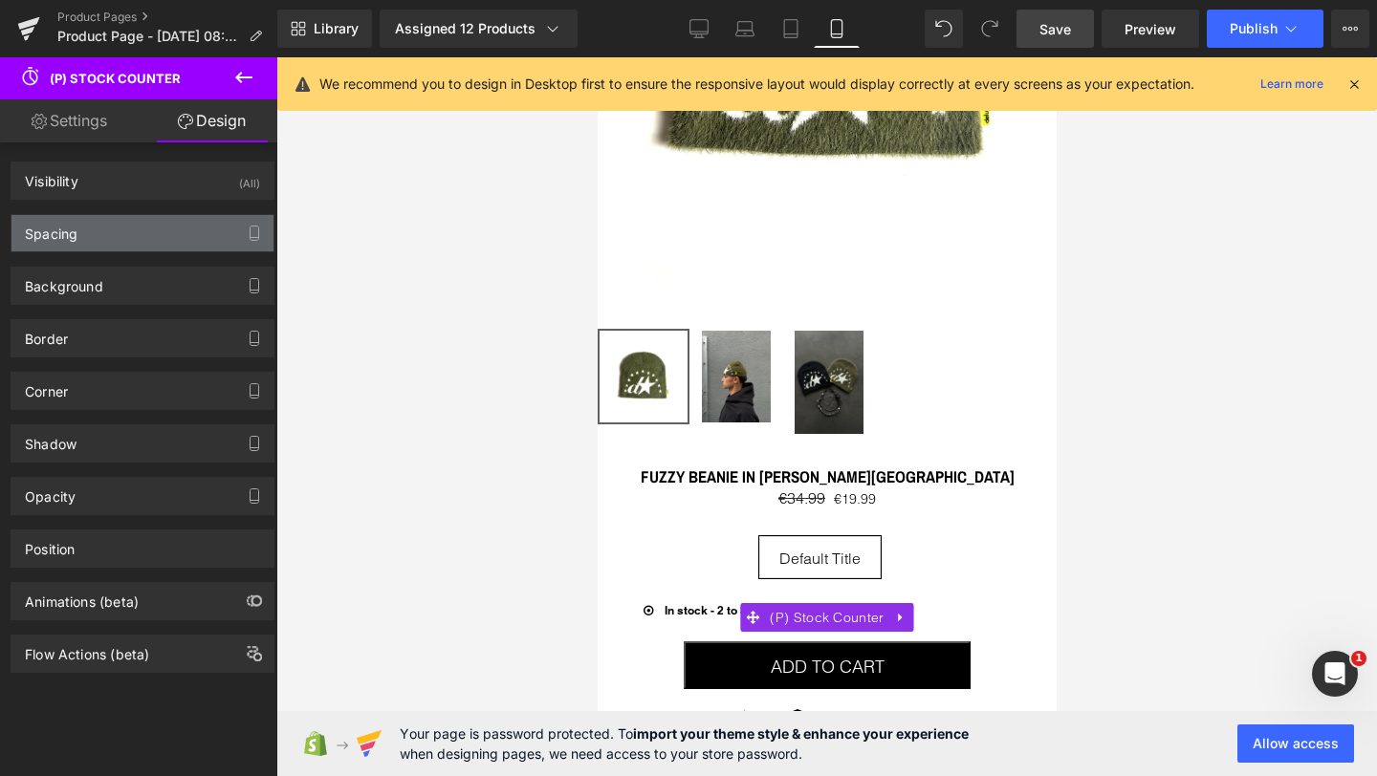
click at [107, 230] on div "Spacing" at bounding box center [142, 233] width 262 height 36
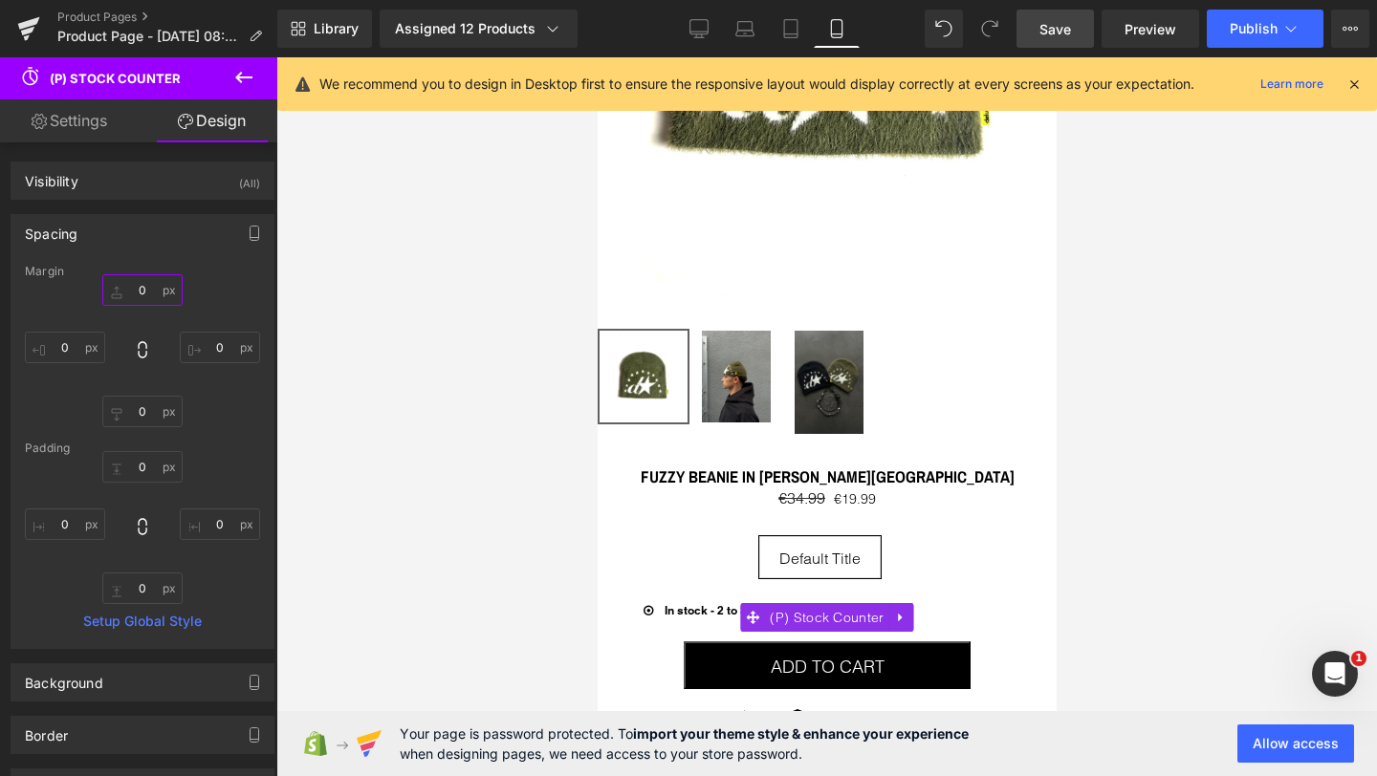
click at [134, 290] on input "0" at bounding box center [142, 290] width 80 height 32
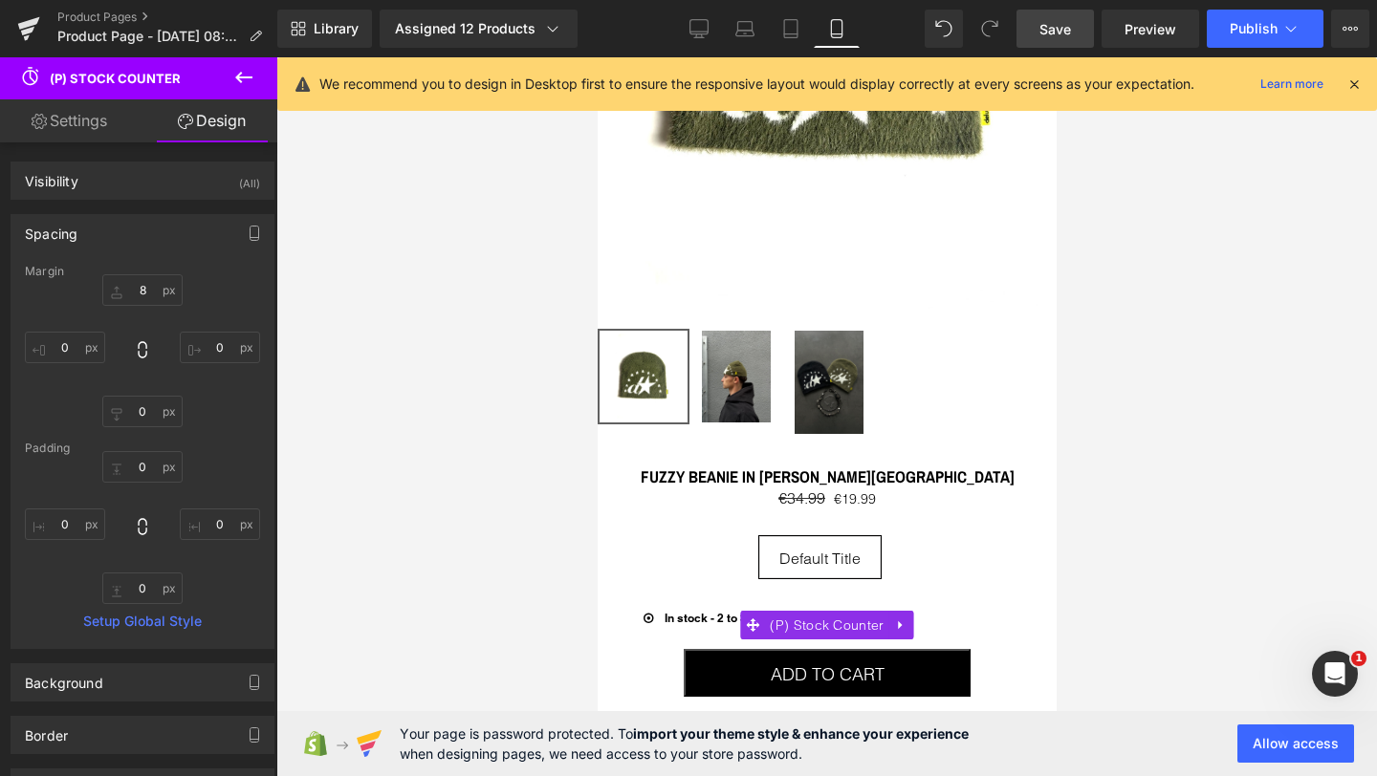
click at [226, 286] on div "8 8 0px 0 0px 0 0px 0" at bounding box center [142, 350] width 235 height 153
click at [1055, 26] on span "Save" at bounding box center [1055, 29] width 32 height 20
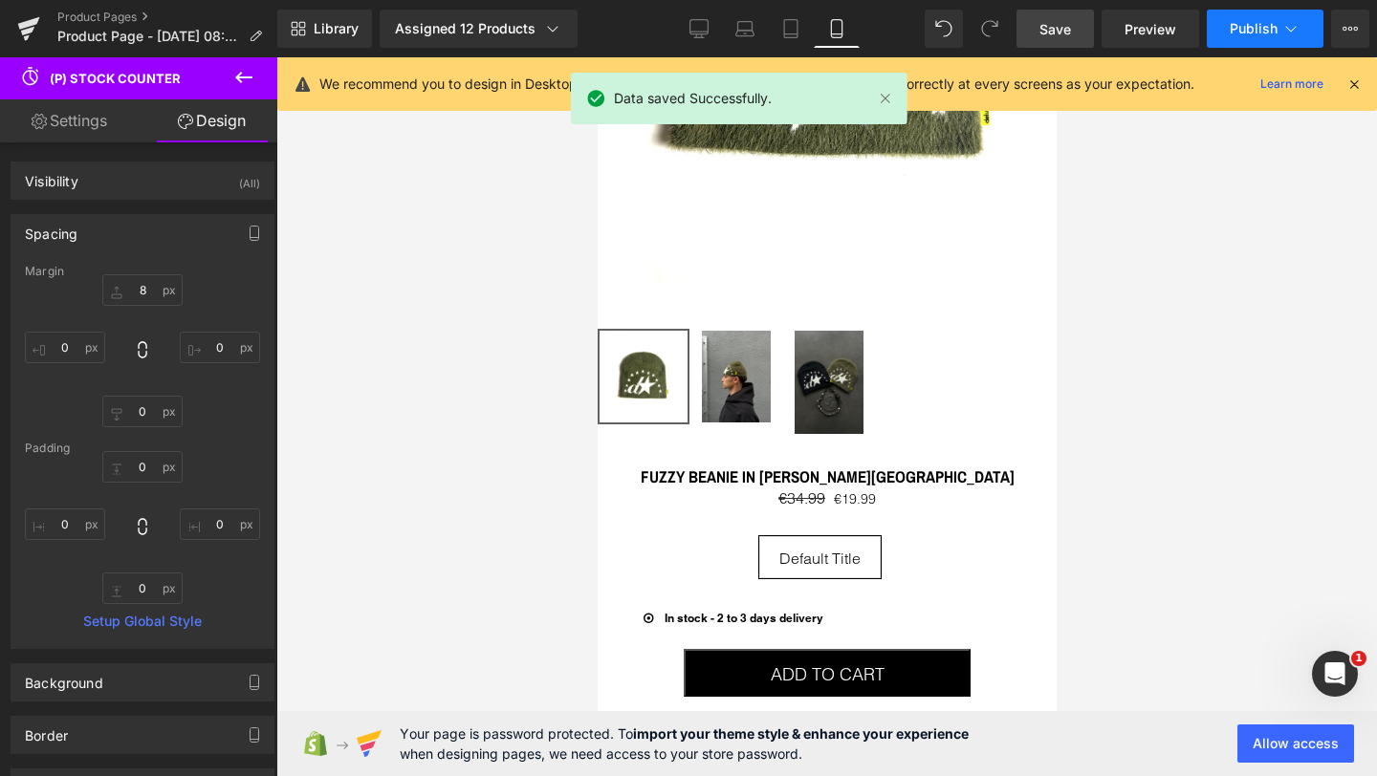
click at [1239, 24] on span "Publish" at bounding box center [1253, 28] width 48 height 15
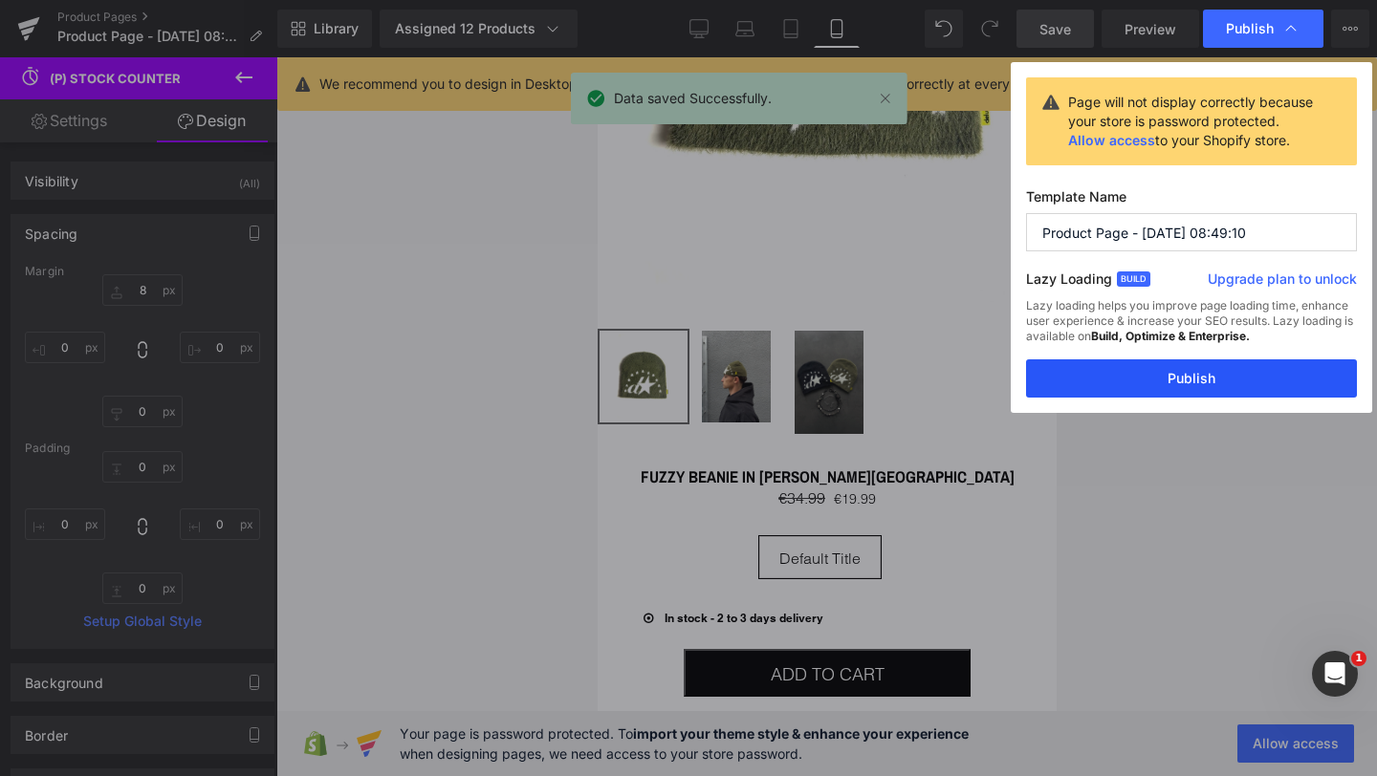
click at [1188, 377] on button "Publish" at bounding box center [1191, 378] width 331 height 38
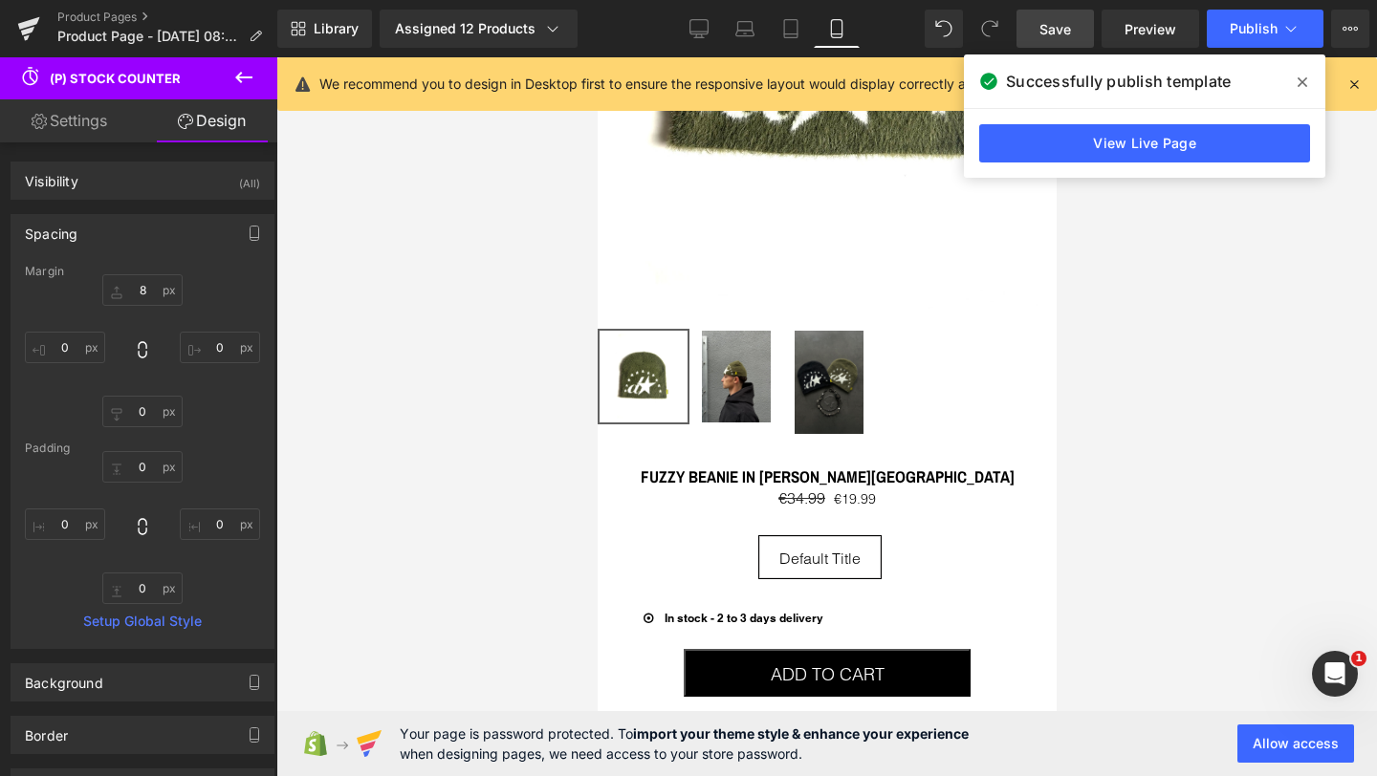
click at [1299, 76] on icon at bounding box center [1302, 82] width 10 height 15
